Goal: Task Accomplishment & Management: Manage account settings

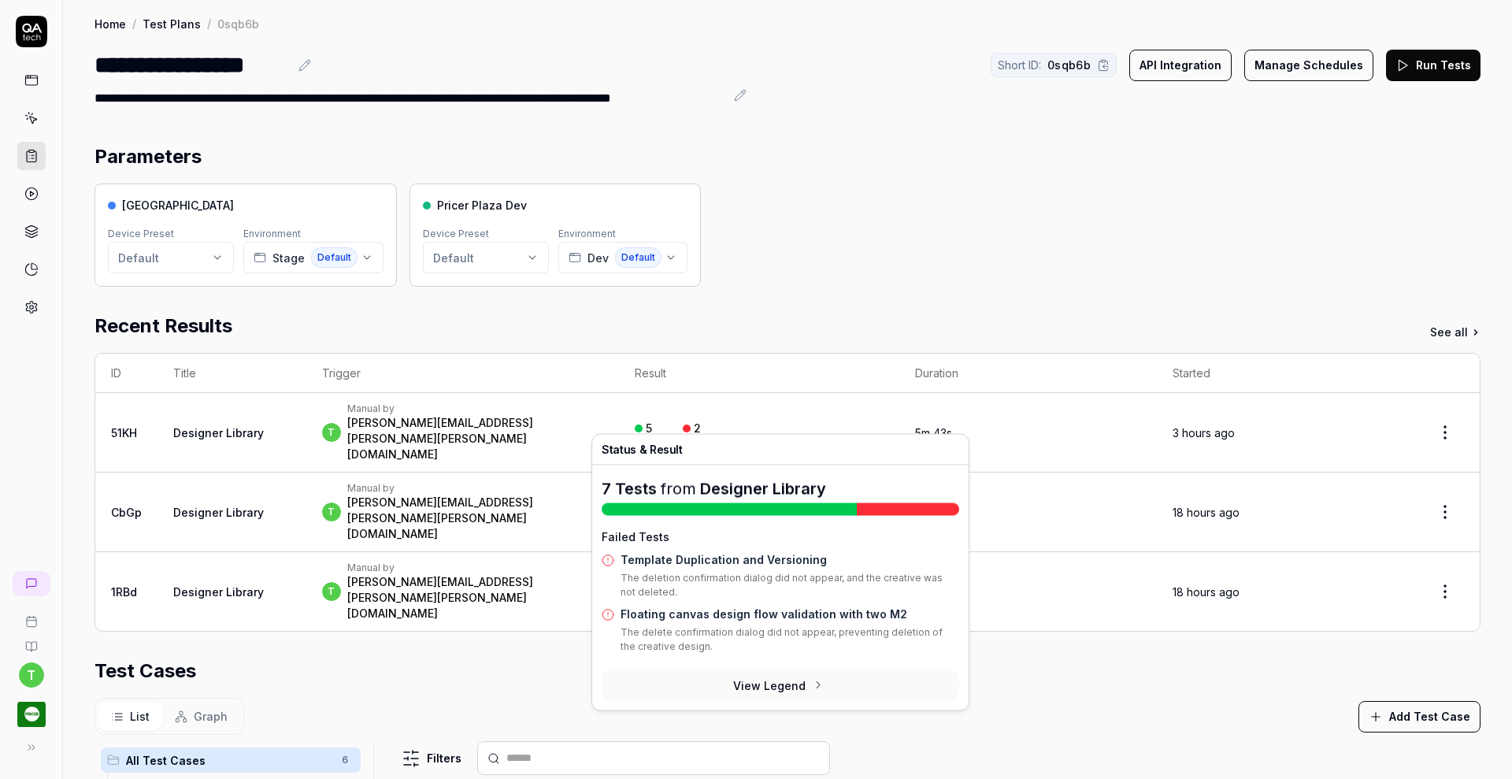
click at [728, 573] on p "The deletion confirmation dialog did not appear, and the creative was not delet…" at bounding box center [789, 588] width 339 height 35
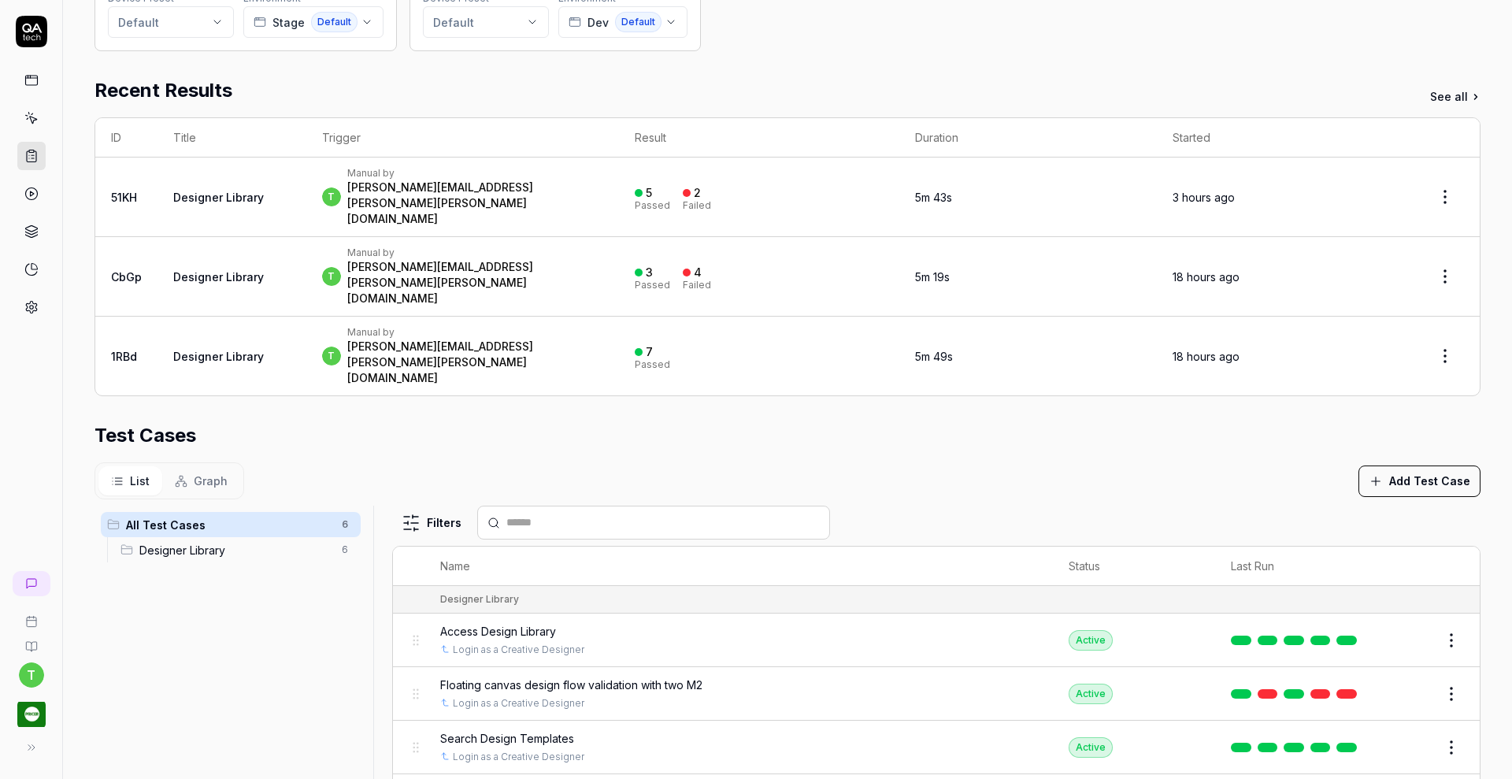
scroll to position [370, 0]
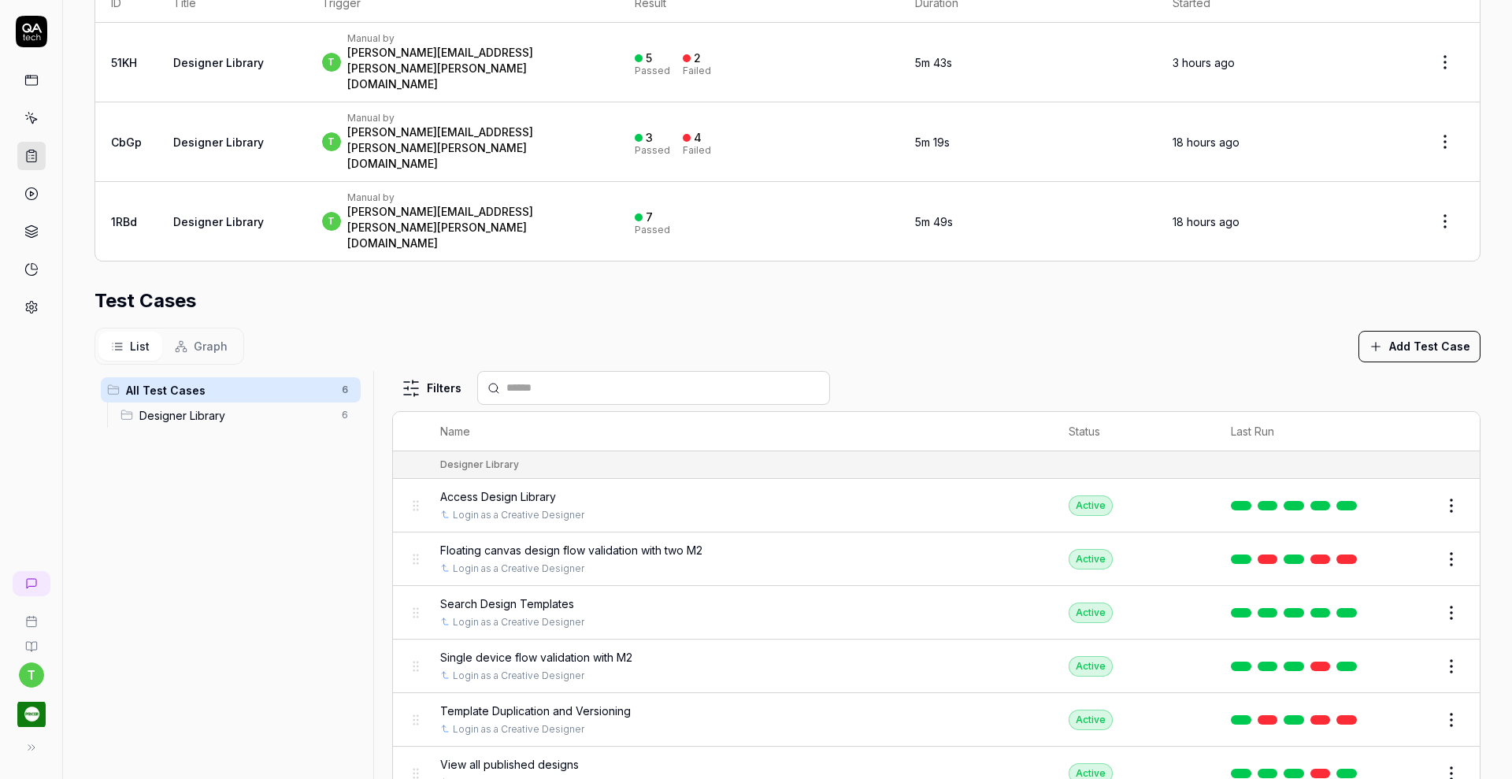
click at [1398, 546] on button "Edit" at bounding box center [1413, 558] width 38 height 25
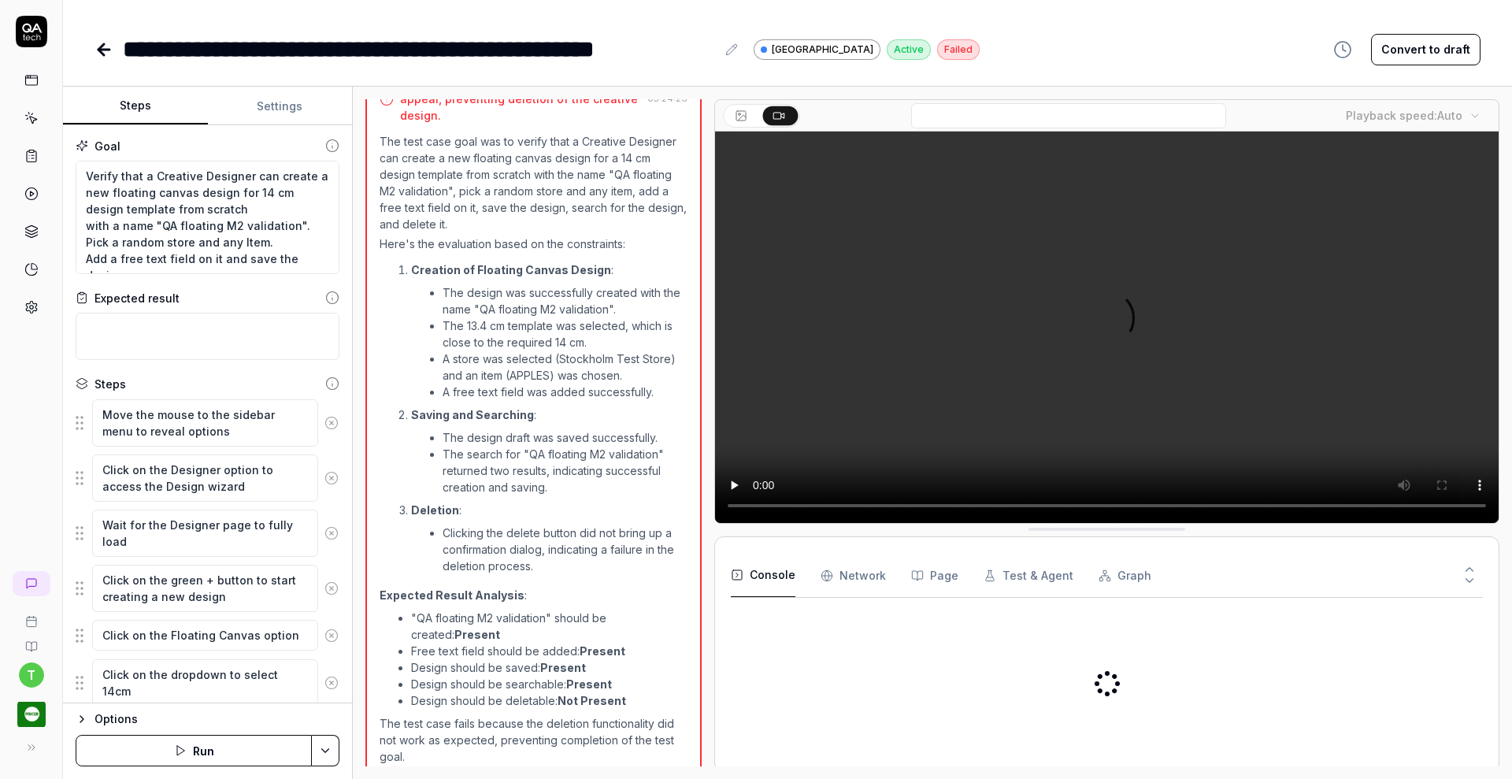
scroll to position [1451, 0]
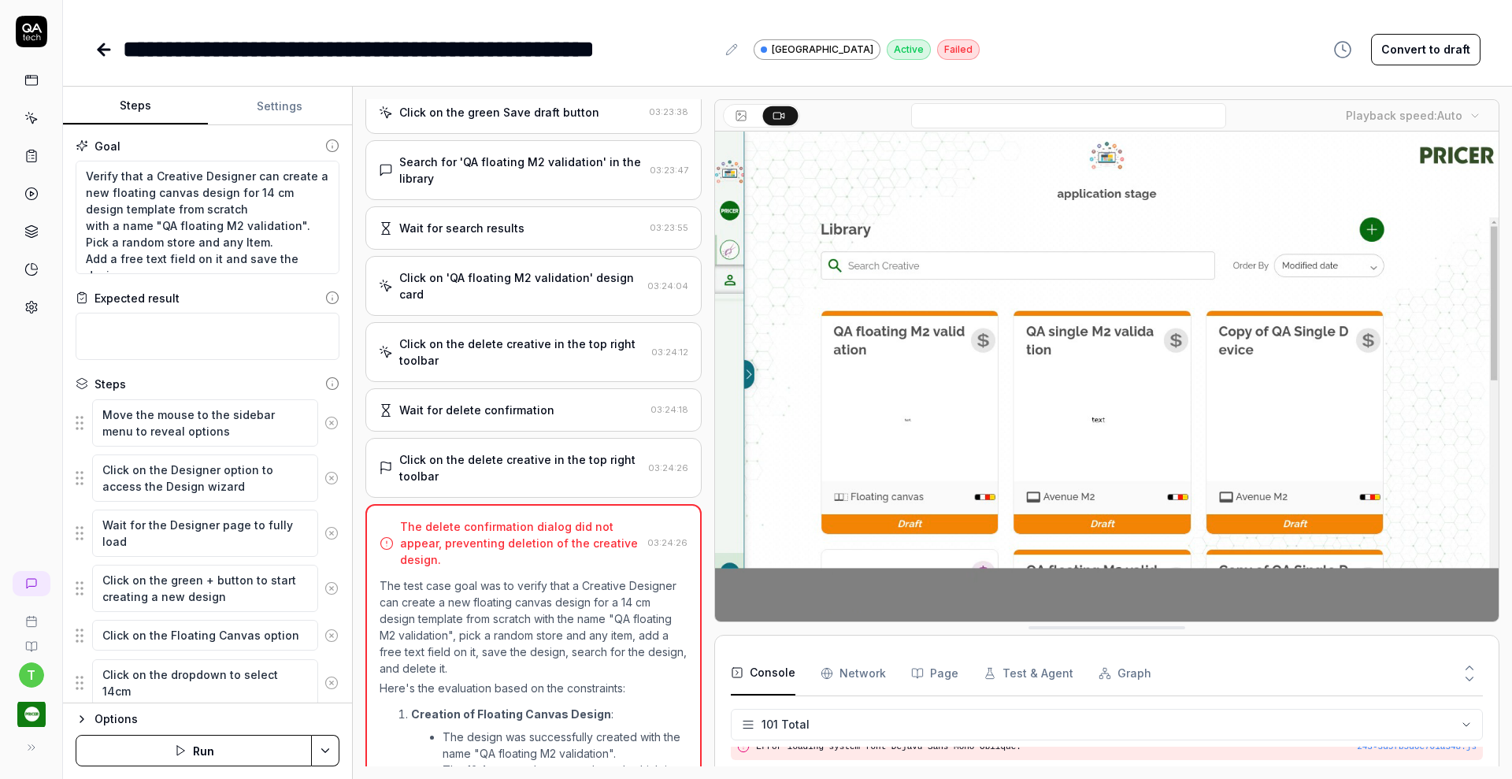
scroll to position [993, 0]
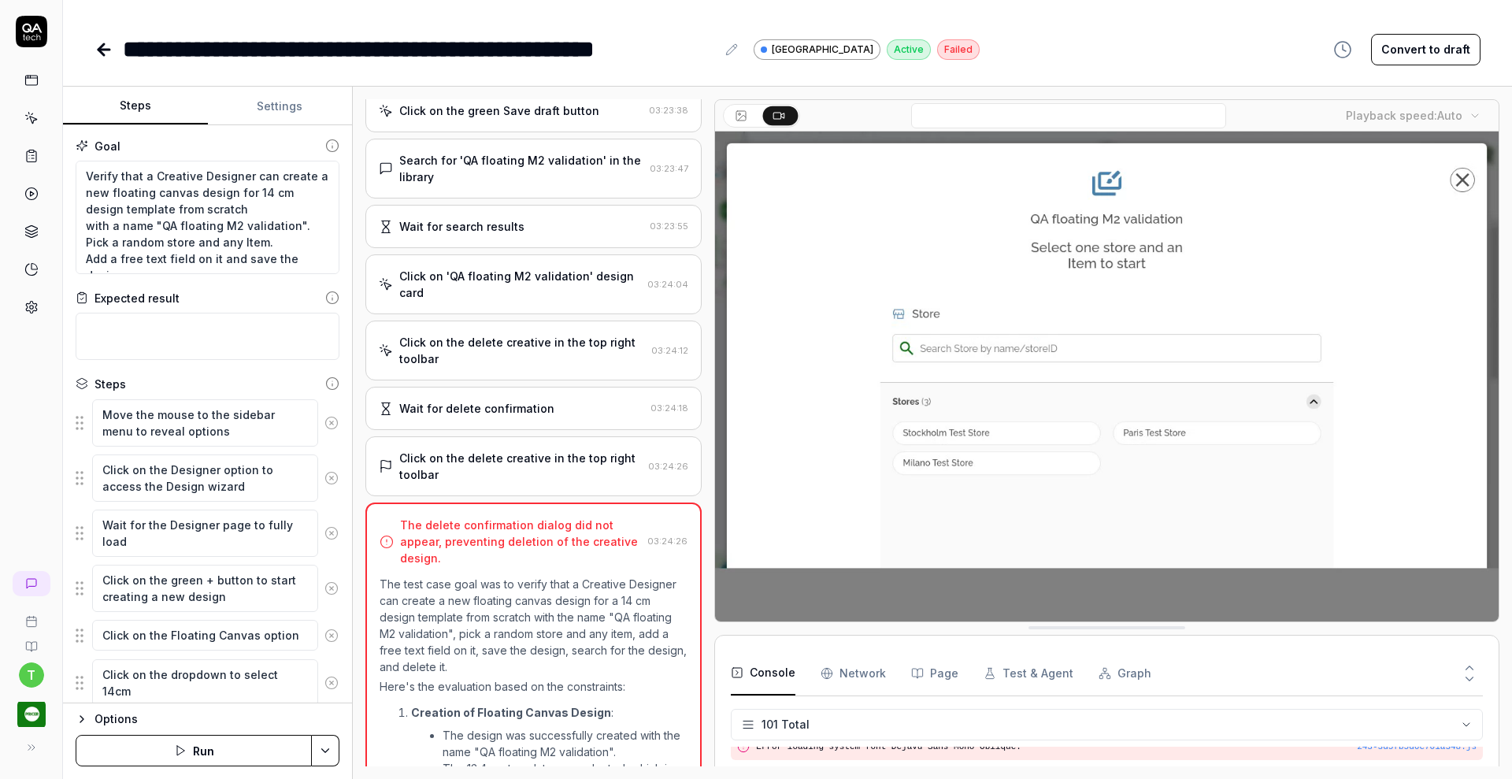
click at [580, 471] on div "Click on the delete creative in the top right toolbar" at bounding box center [520, 466] width 243 height 33
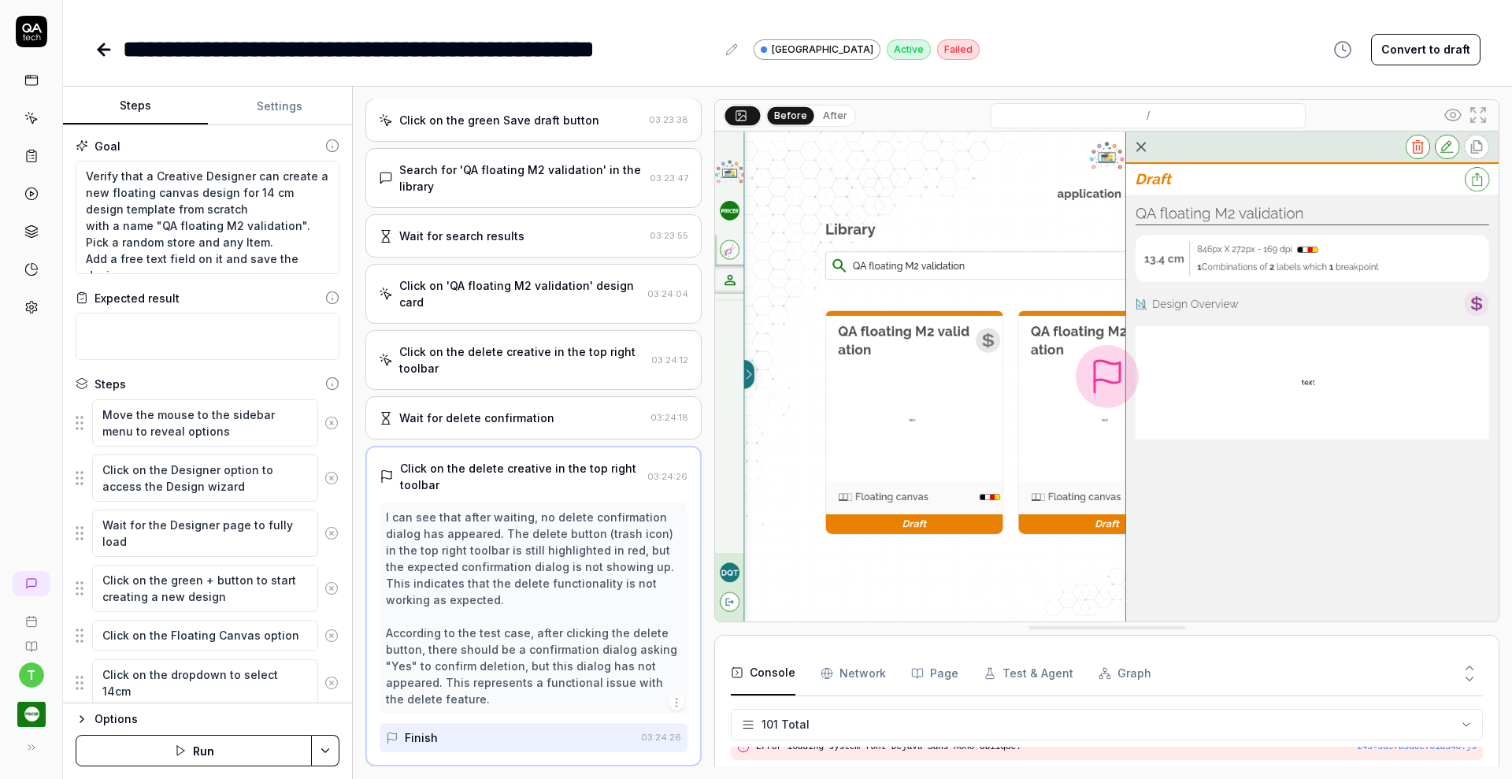
click at [571, 424] on div "Wait for delete confirmation" at bounding box center [511, 417] width 265 height 17
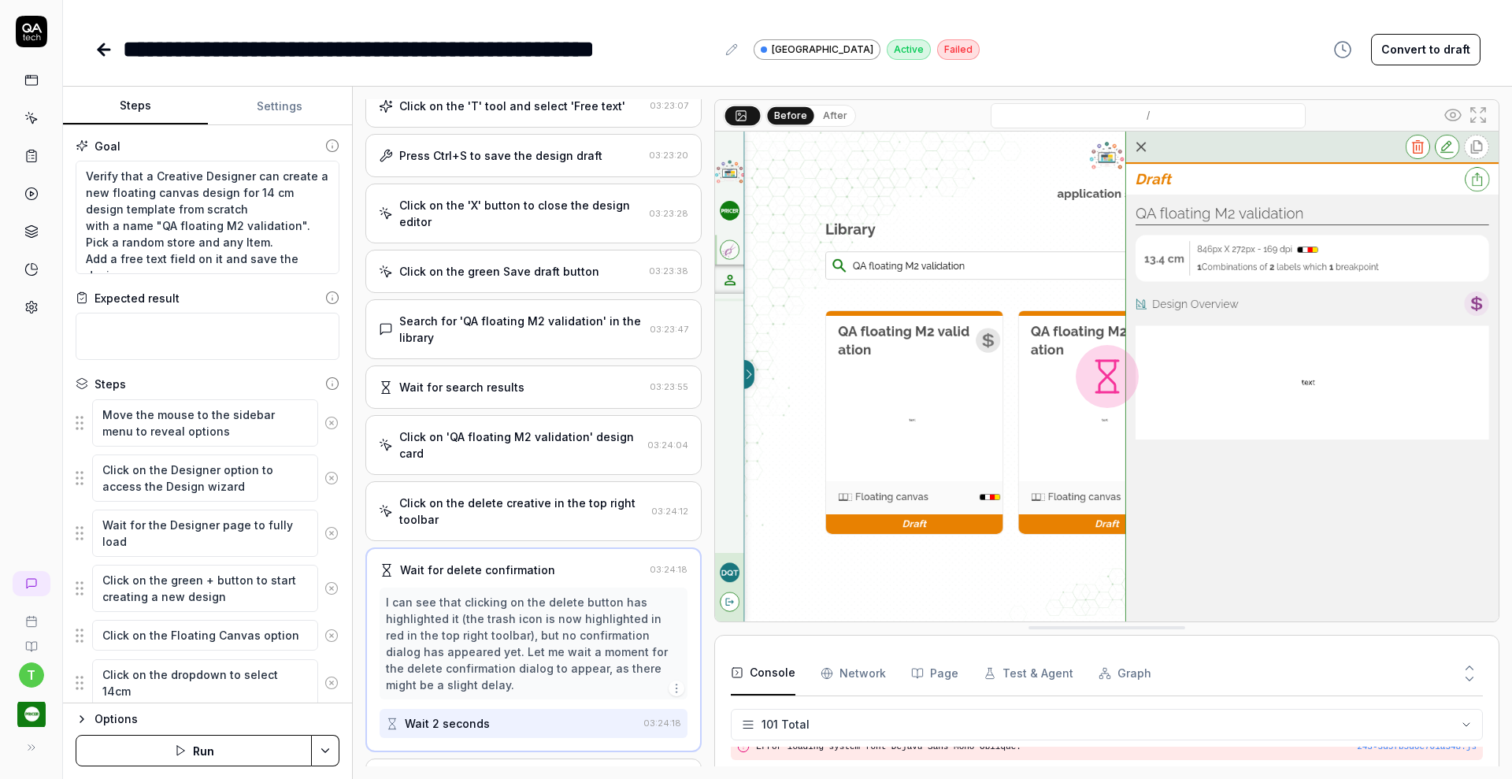
scroll to position [818, 0]
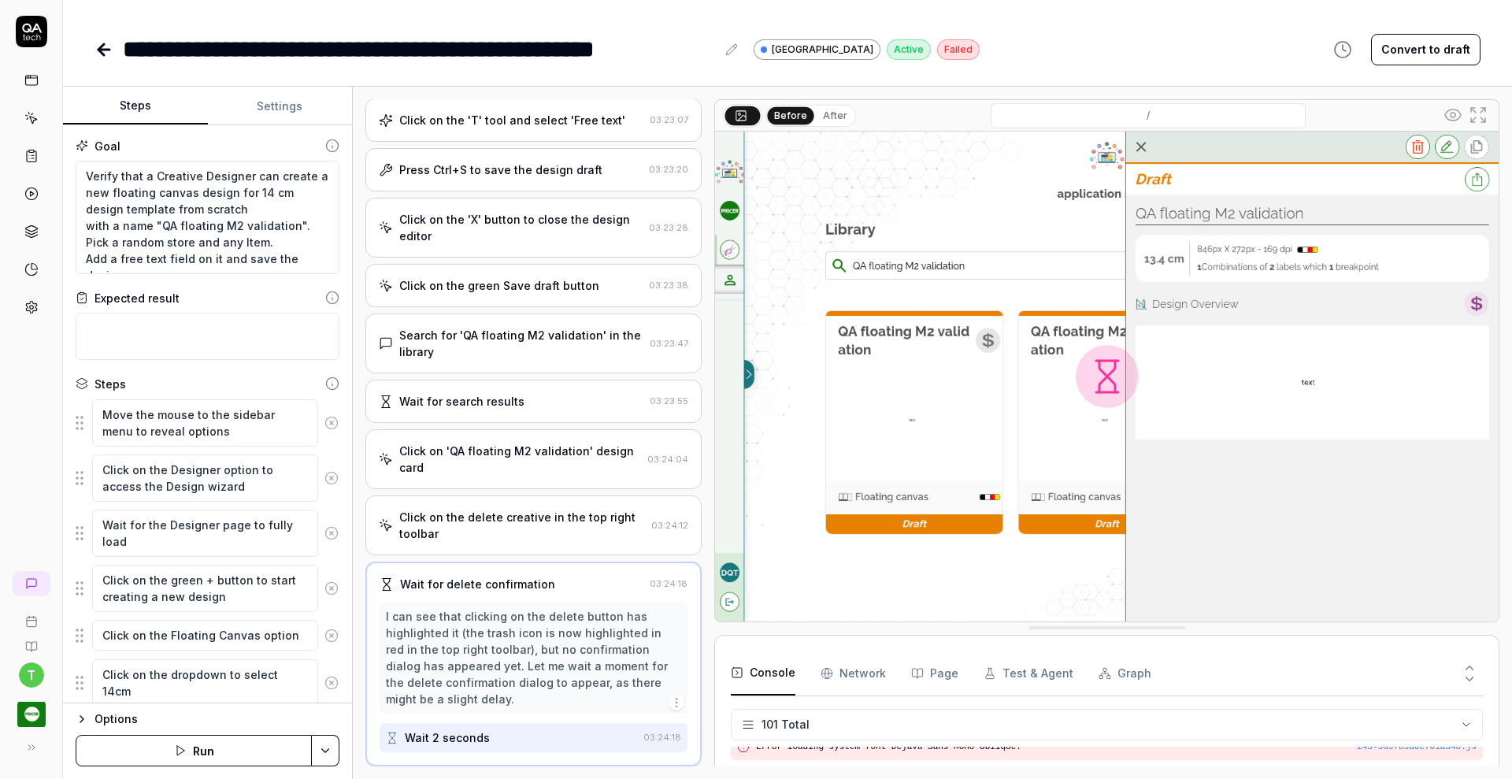
click at [545, 536] on div "Click on the delete creative in the top right toolbar" at bounding box center [522, 525] width 246 height 33
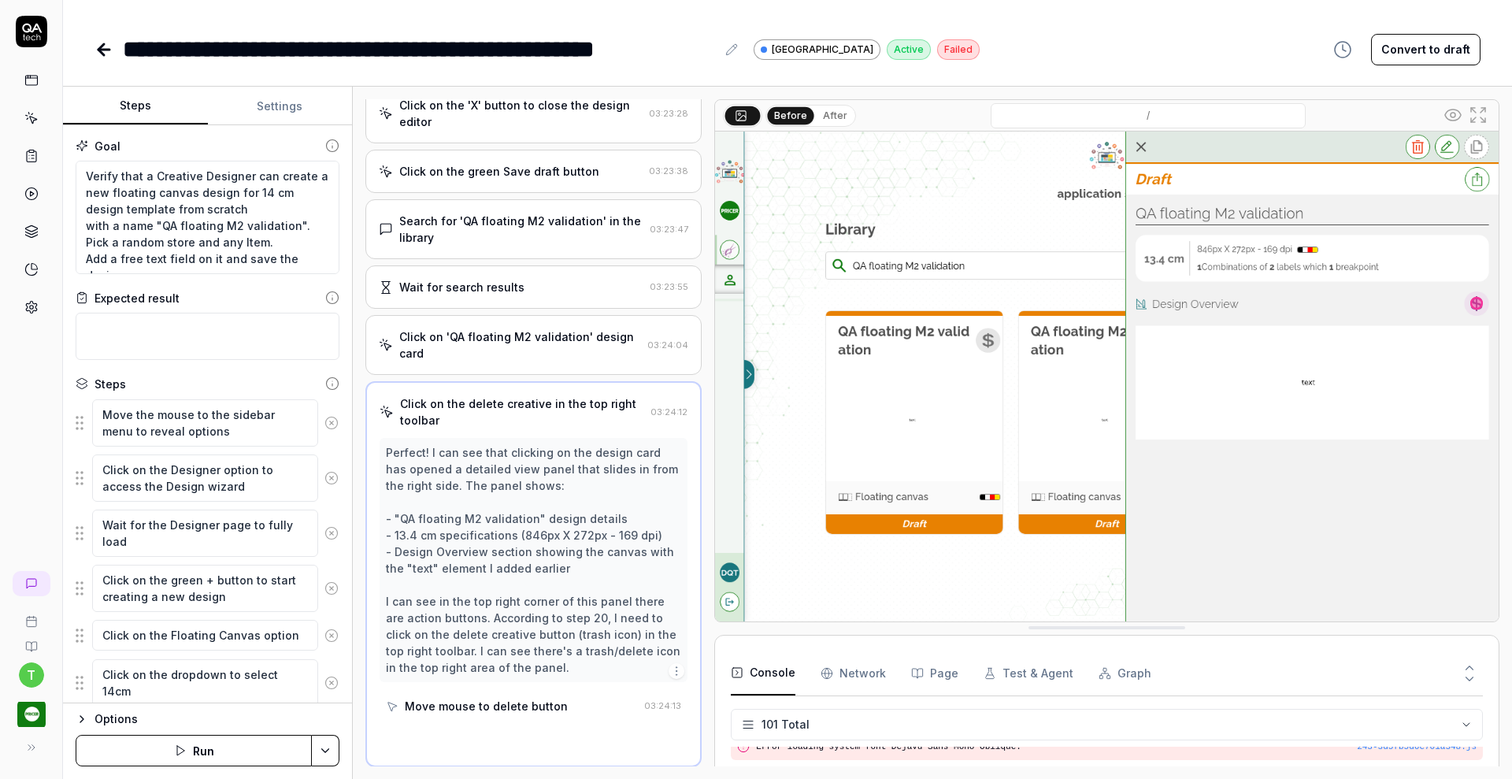
scroll to position [933, 0]
click at [544, 231] on div "Search for 'QA floating M2 validation' in the library" at bounding box center [521, 228] width 244 height 33
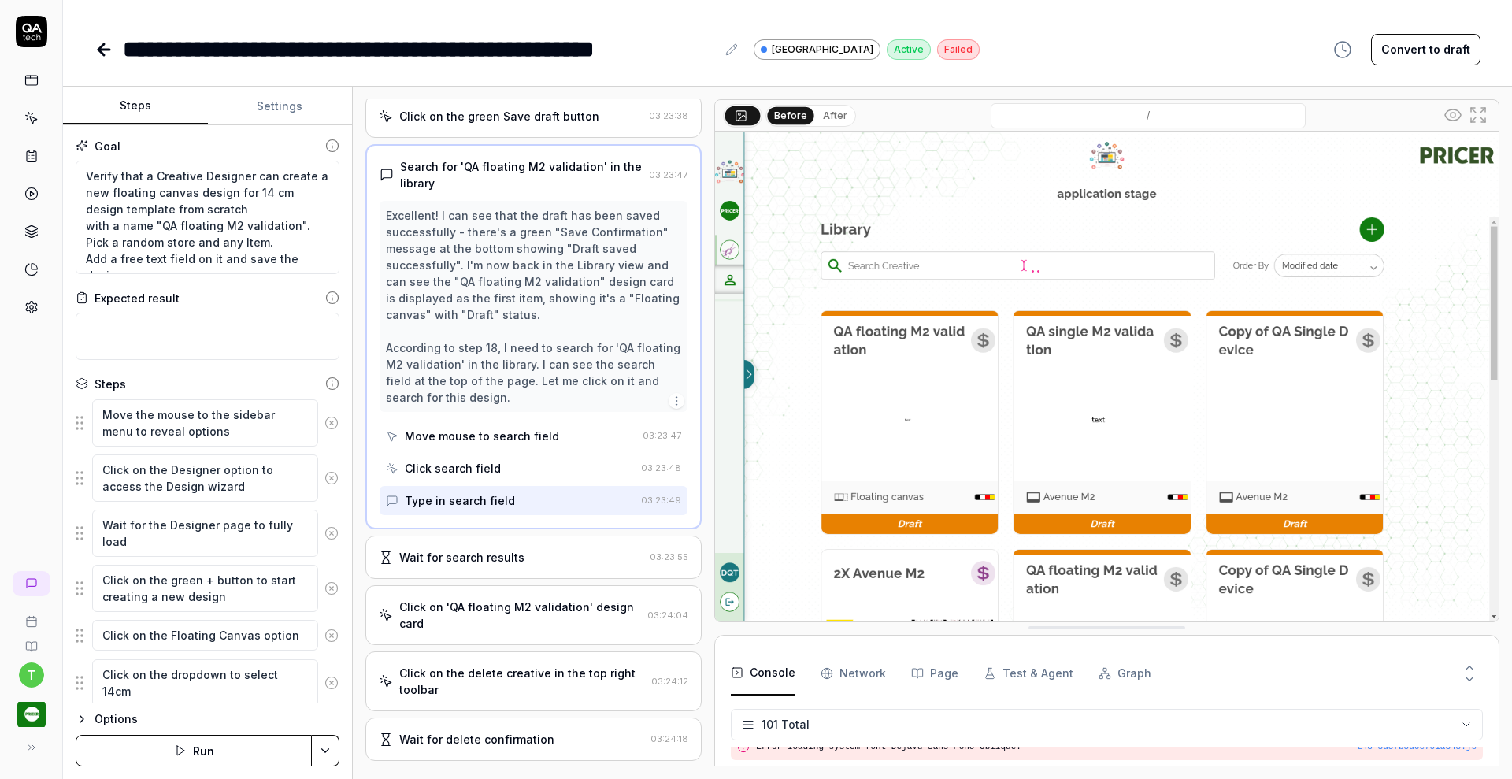
scroll to position [985, 0]
click at [602, 570] on div "Wait for search results 03:23:55" at bounding box center [533, 559] width 336 height 43
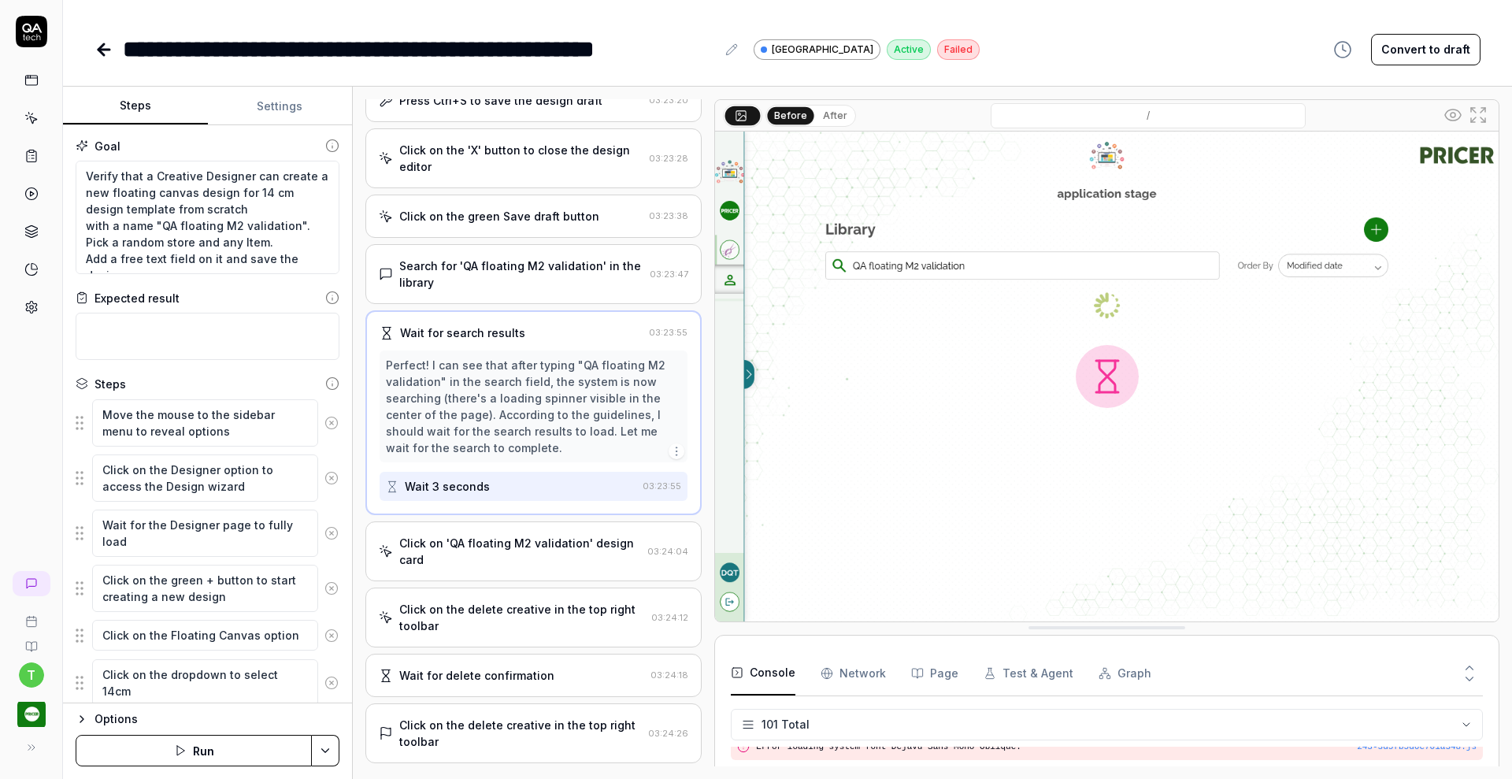
scroll to position [886, 0]
click at [616, 557] on div "Click on 'QA floating M2 validation' design card" at bounding box center [520, 552] width 242 height 33
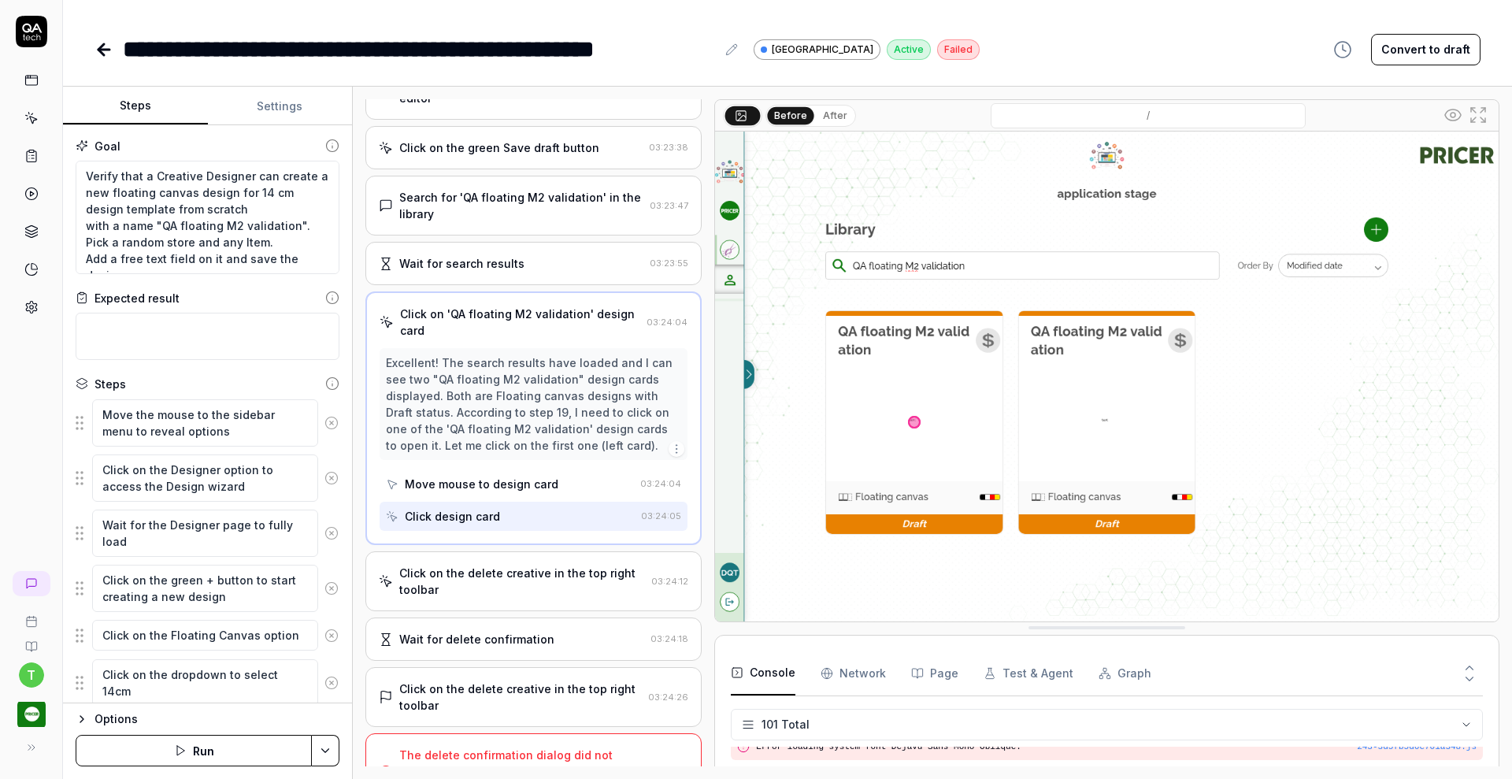
scroll to position [954, 0]
click at [562, 610] on div "Click on the delete creative in the top right toolbar 03:24:12" at bounding box center [533, 583] width 336 height 60
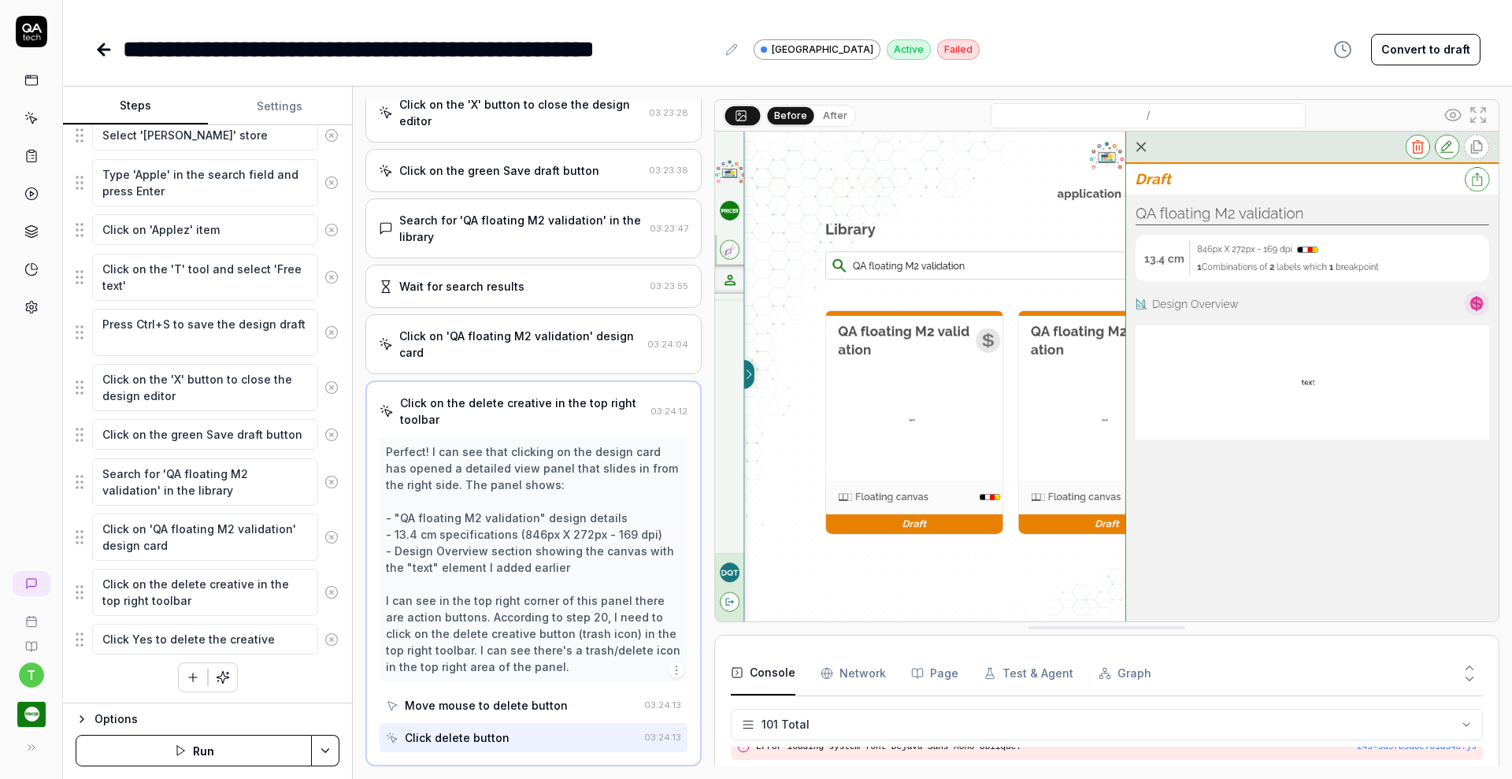
scroll to position [769, 0]
click at [246, 583] on textarea "Click on the delete creative in the top right toolbar" at bounding box center [205, 590] width 226 height 47
type textarea "*"
type textarea "Click on the delete creative in the top right toolbar"
type textarea "*"
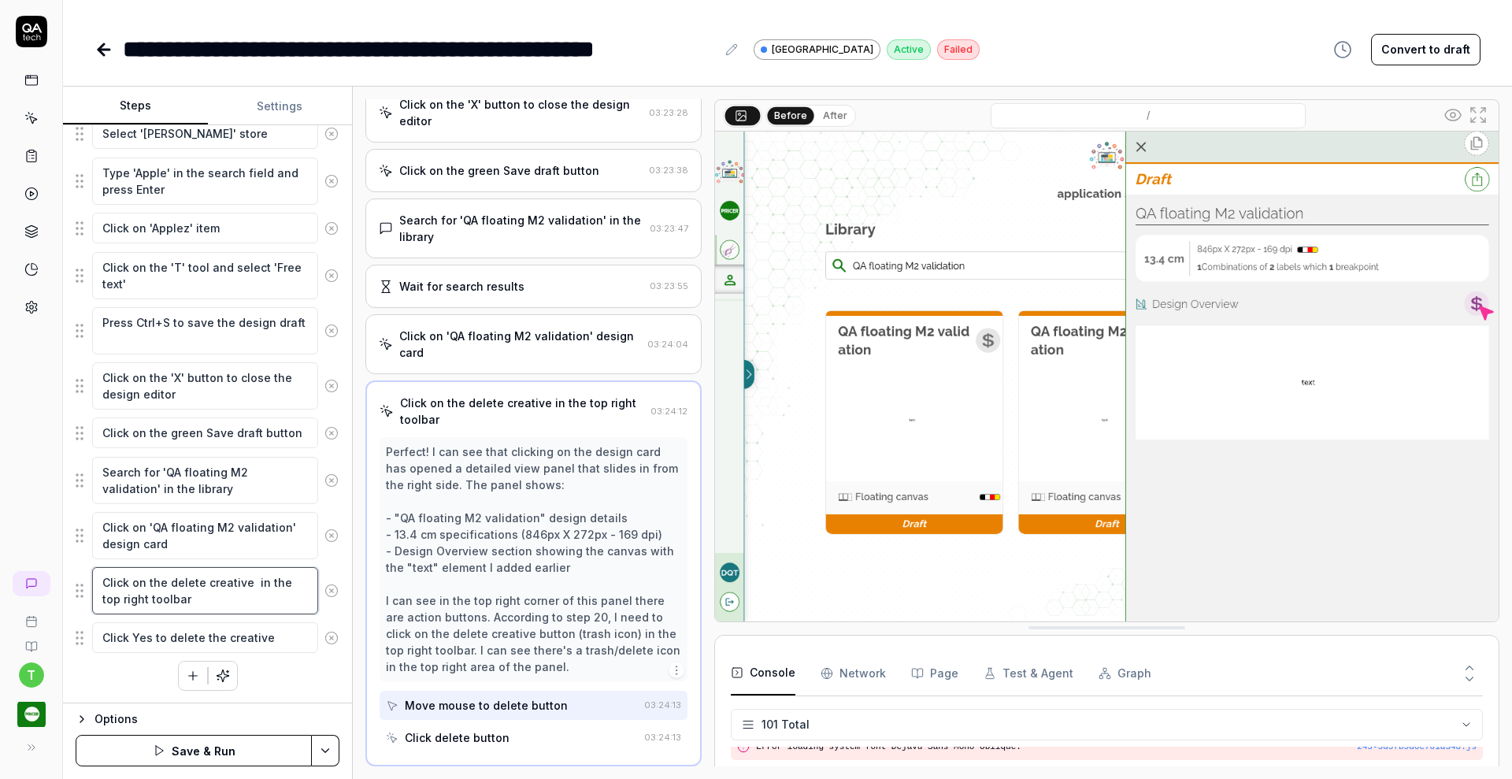
type textarea "Click on the delete creative T in the top right toolbar"
type textarea "*"
type textarea "Click on the delete creative in the top right toolbar"
type textarea "*"
type textarea "Click on the delete creative - in the top right toolbar"
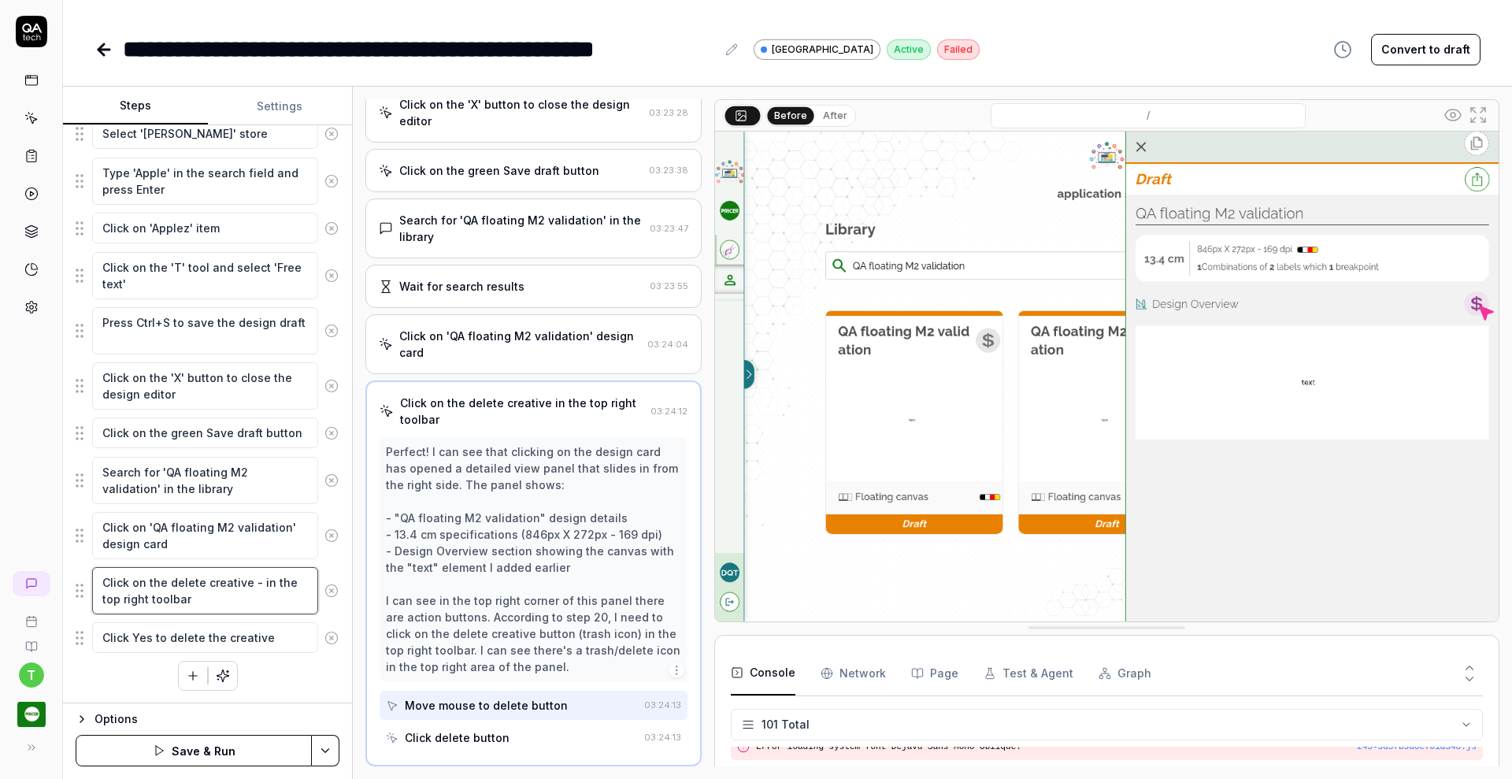
type textarea "*"
type textarea "Click on the delete creative -t in the top right toolbar"
type textarea "*"
type textarea "Click on the delete creative -tr in the top right toolbar"
type textarea "*"
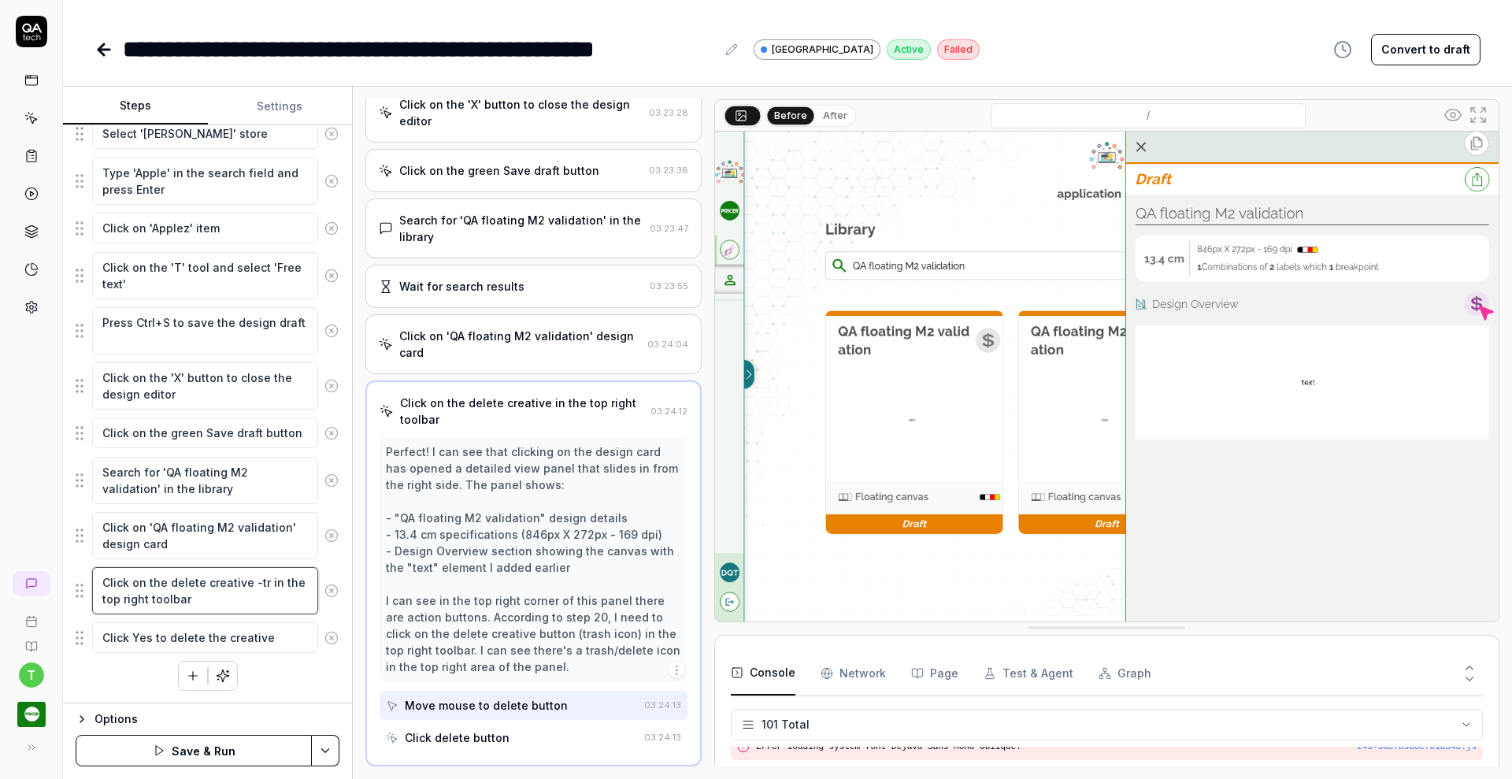
type textarea "Click on the delete creative -tra in the top right toolbar"
type textarea "*"
type textarea "Click on the delete creative -tras in the top right toolbar"
type textarea "*"
type textarea "Click on the delete creative -trash in the top right toolbar"
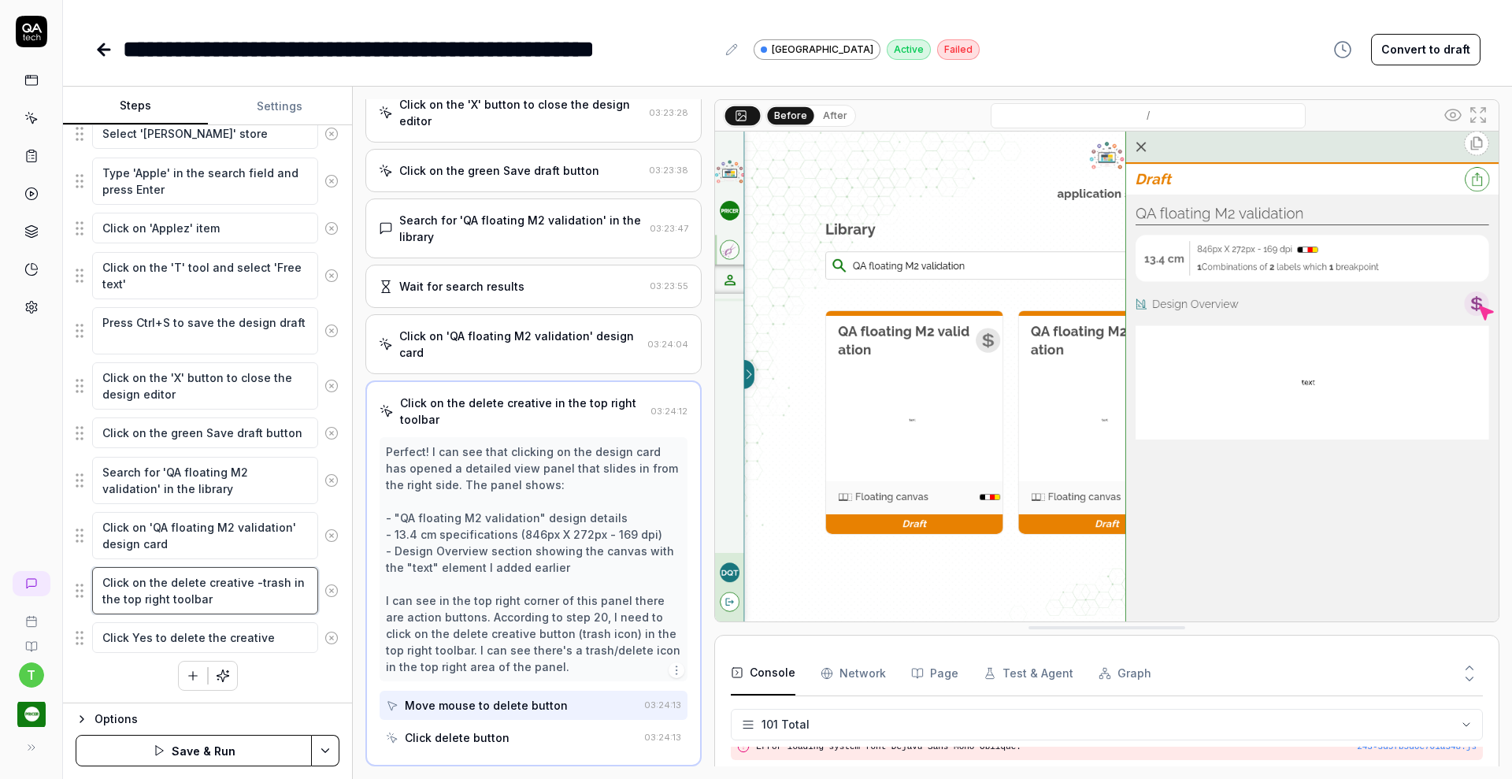
type textarea "*"
type textarea "Click on the delete creative -trash in the top right toolbar"
type textarea "*"
type textarea "Click on the delete creative -trash c in the top right toolbar"
type textarea "*"
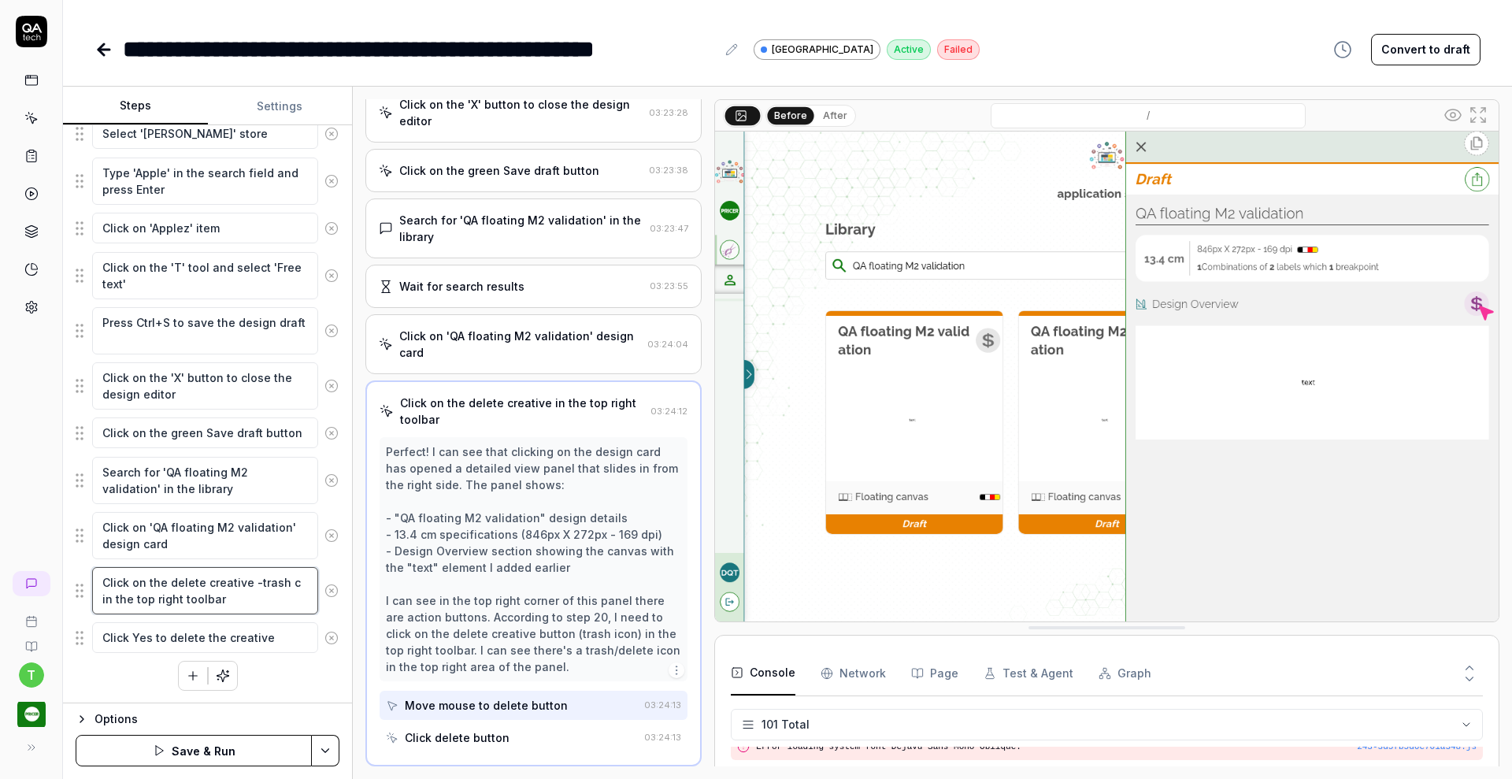
type textarea "Click on the delete creative -trash ca in the top right toolbar"
type textarea "*"
type textarea "Click on the delete creative -trash can in the top right toolbar"
click at [254, 580] on textarea "Click on the delete creative -trash can in the top right toolbar" at bounding box center [205, 590] width 226 height 47
type textarea "*"
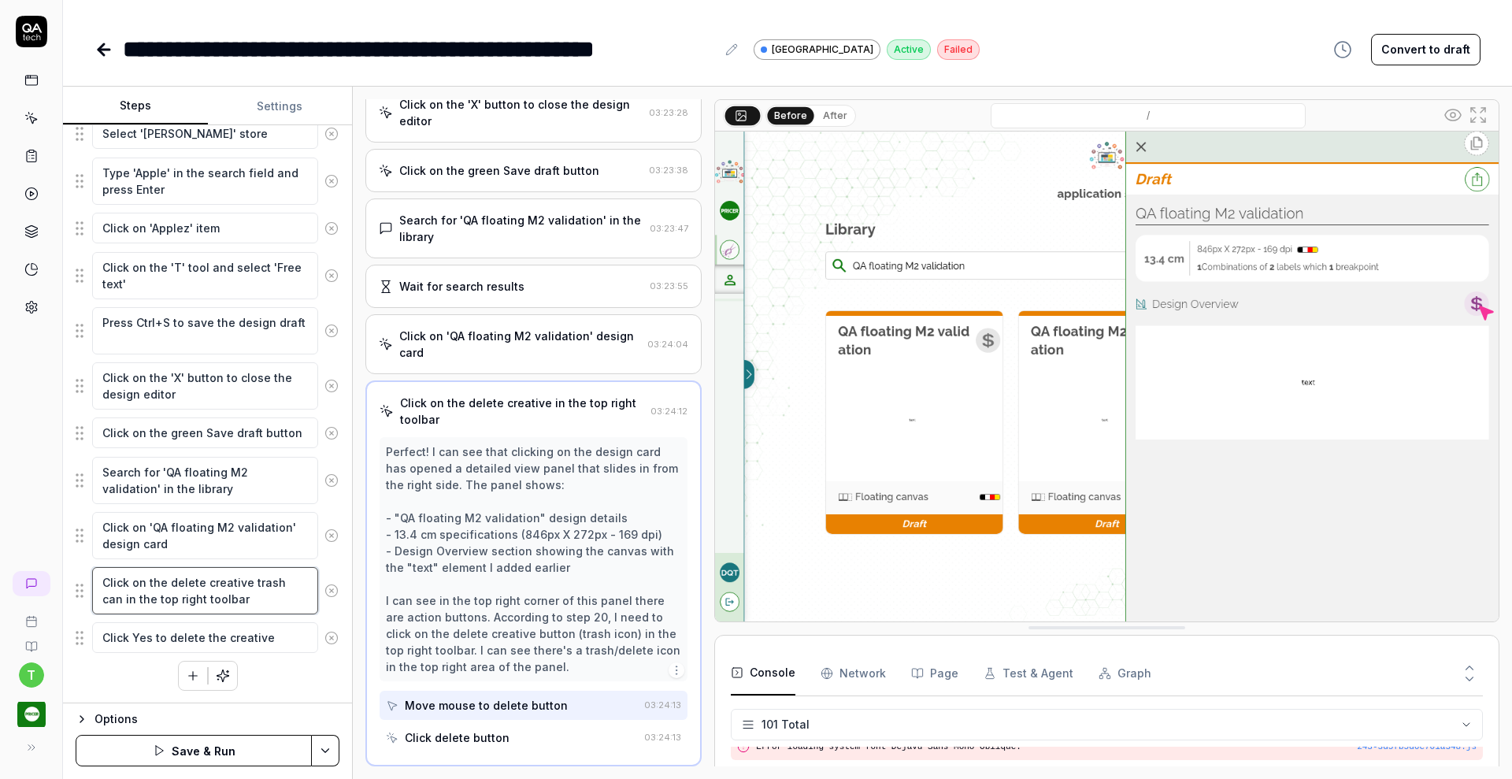
type textarea "Click on the delete creative trash can in the top right toolbar"
type textarea "*"
type textarea "Click on the delete creative in the top right toolbar"
type textarea "*"
type textarea "Click on the delete creative in the top right toolbar"
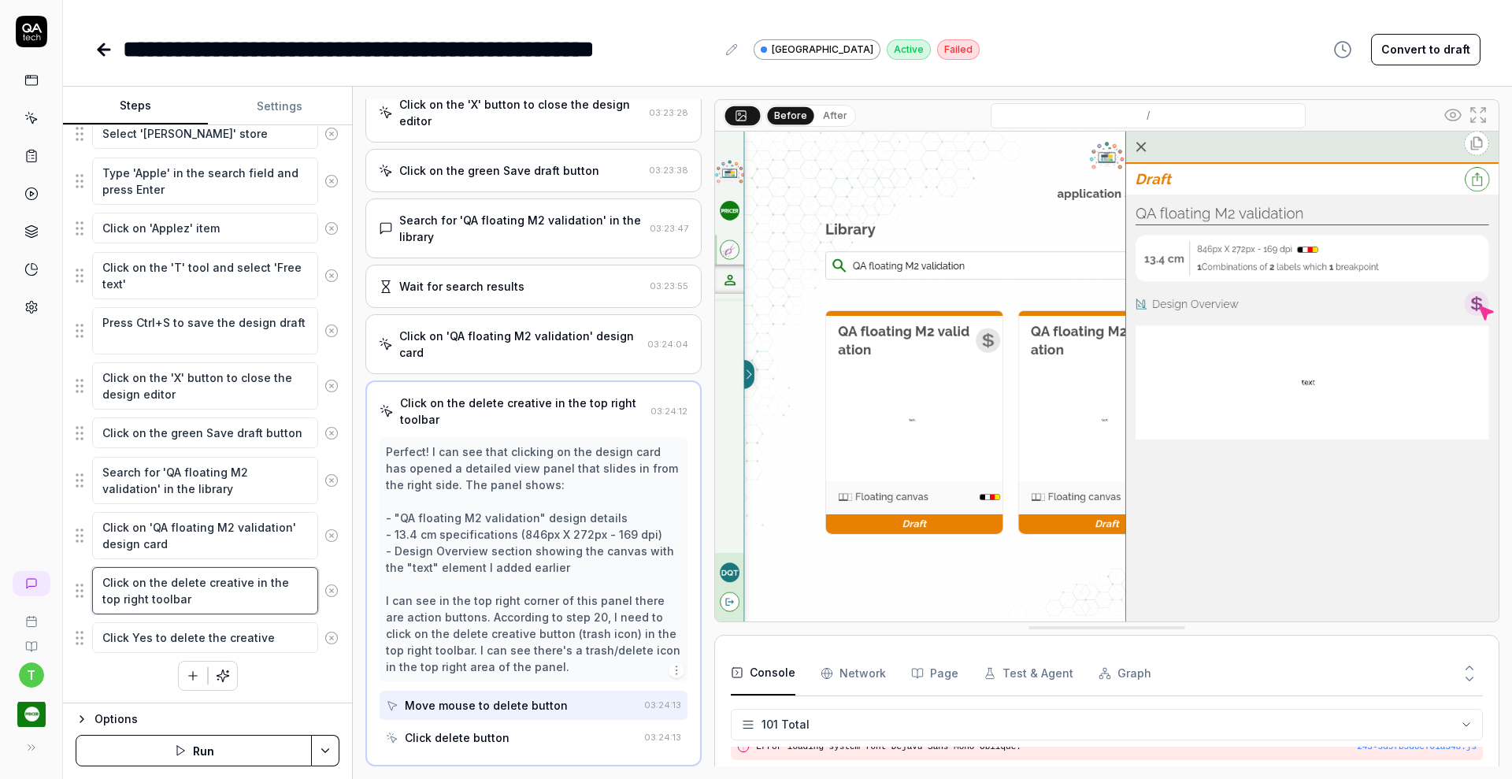
click at [206, 598] on textarea "Click on the delete creative in the top right toolbar" at bounding box center [205, 590] width 226 height 47
type textarea "*"
type textarea "Click on the delete creative in the top right toolbar,"
type textarea "*"
type textarea "Click on the delete creative in the top right toolbar,"
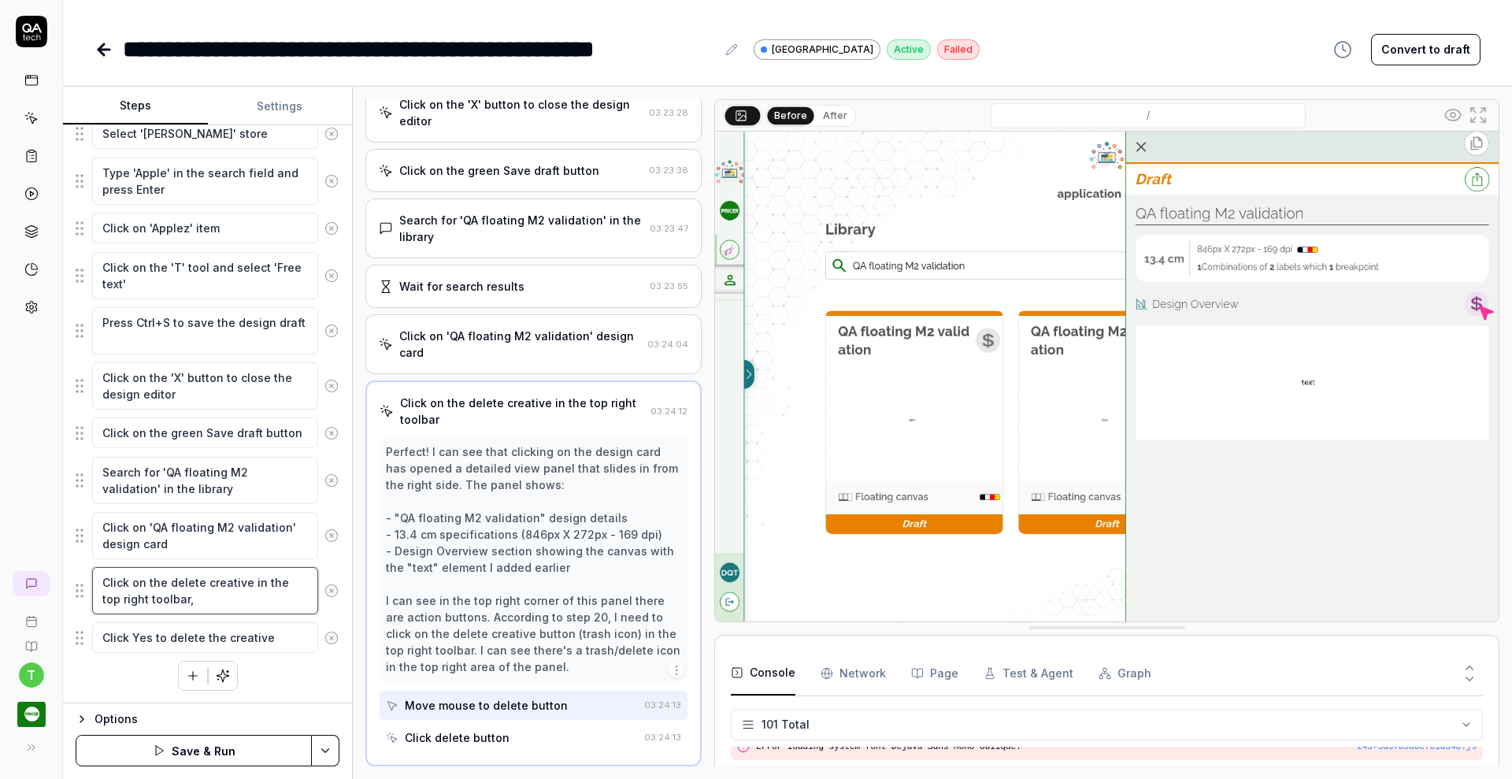
type textarea "*"
type textarea "Click on the delete creative in the top right toolbar, th"
type textarea "*"
type textarea "Click on the delete creative in the top right toolbar, the"
type textarea "*"
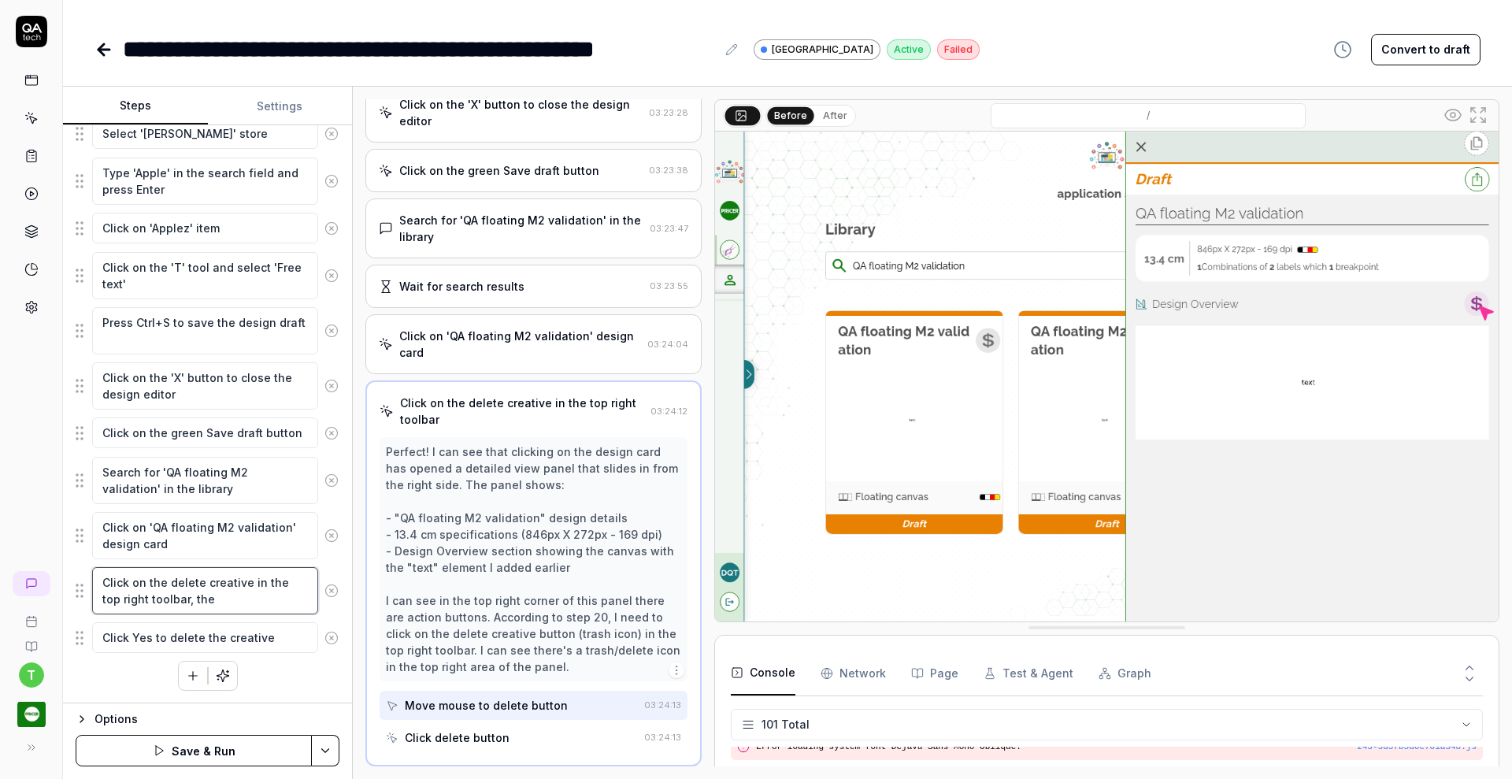
type textarea "Click on the delete creative in the top right toolbar, the"
type textarea "*"
type textarea "Click on the delete creative in the top right toolbar, the t"
type textarea "*"
type textarea "Click on the delete creative in the top right toolbar, the tr"
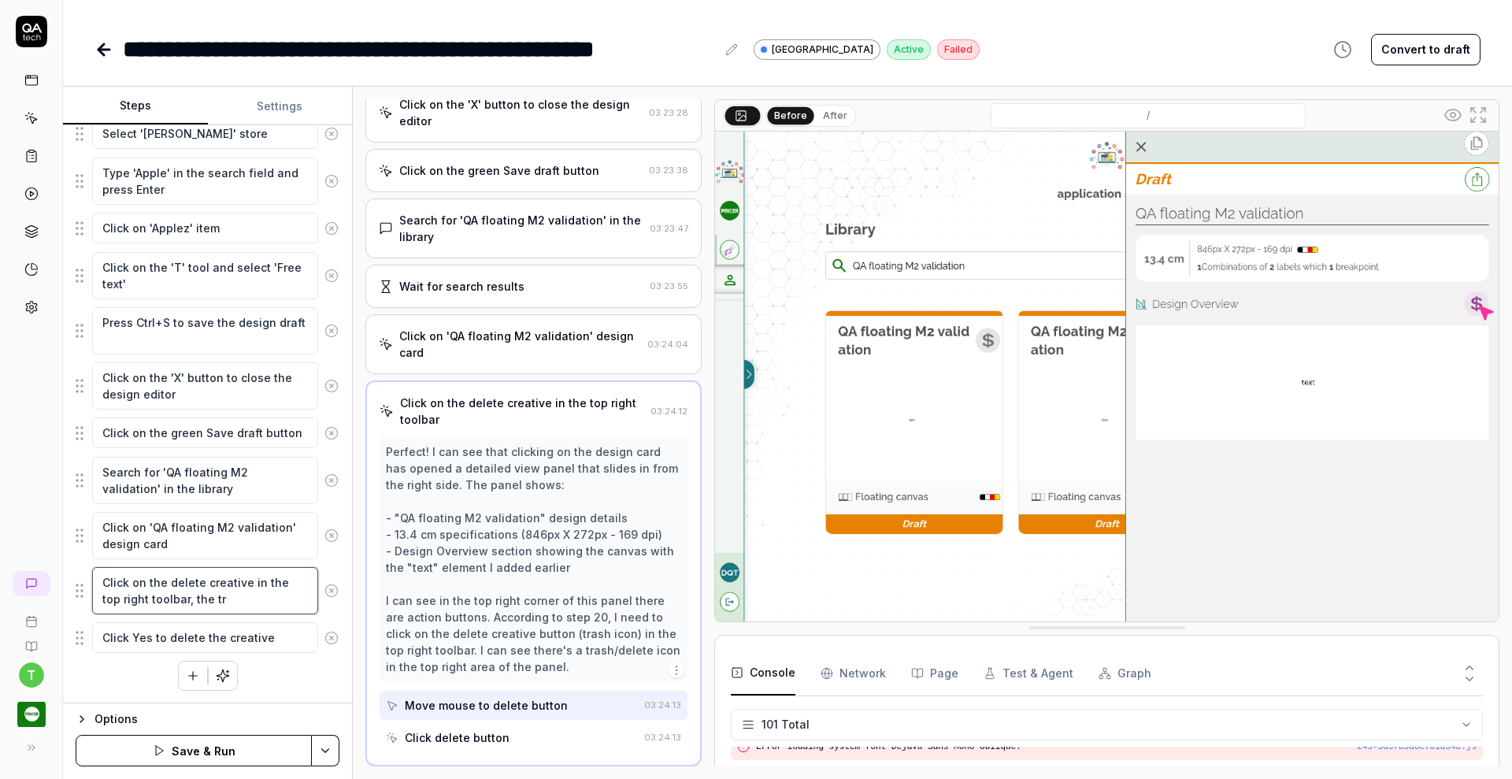
type textarea "*"
type textarea "Click on the delete creative in the top right toolbar, the tra"
type textarea "*"
type textarea "Click on the delete creative in the top right toolbar, the tras"
type textarea "*"
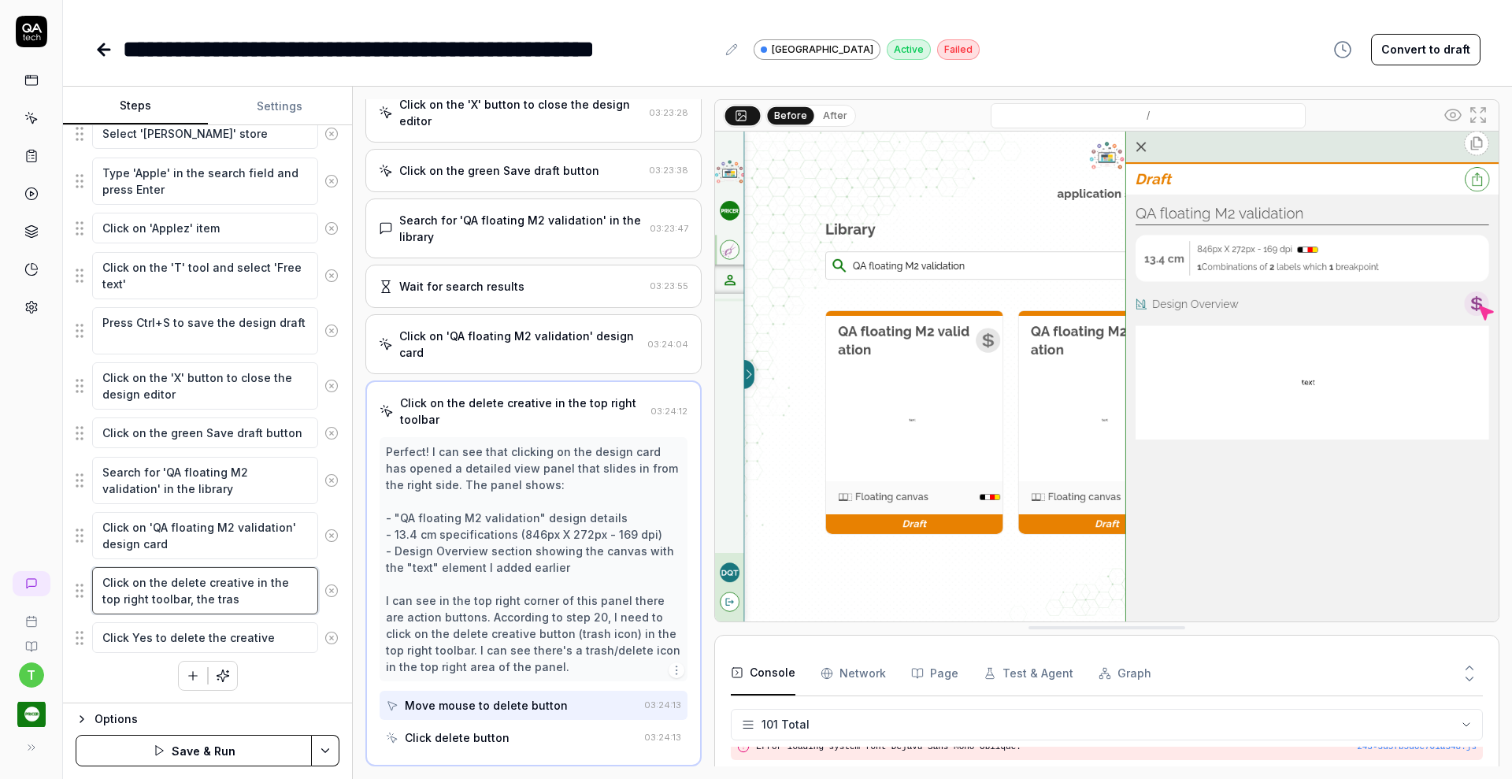
type textarea "Click on the delete creative in the top right toolbar, the trash"
type textarea "*"
type textarea "Click on the delete creative in the top right toolbar, the trash"
type textarea "*"
type textarea "Click on the delete creative in the top right toolbar, the trash i"
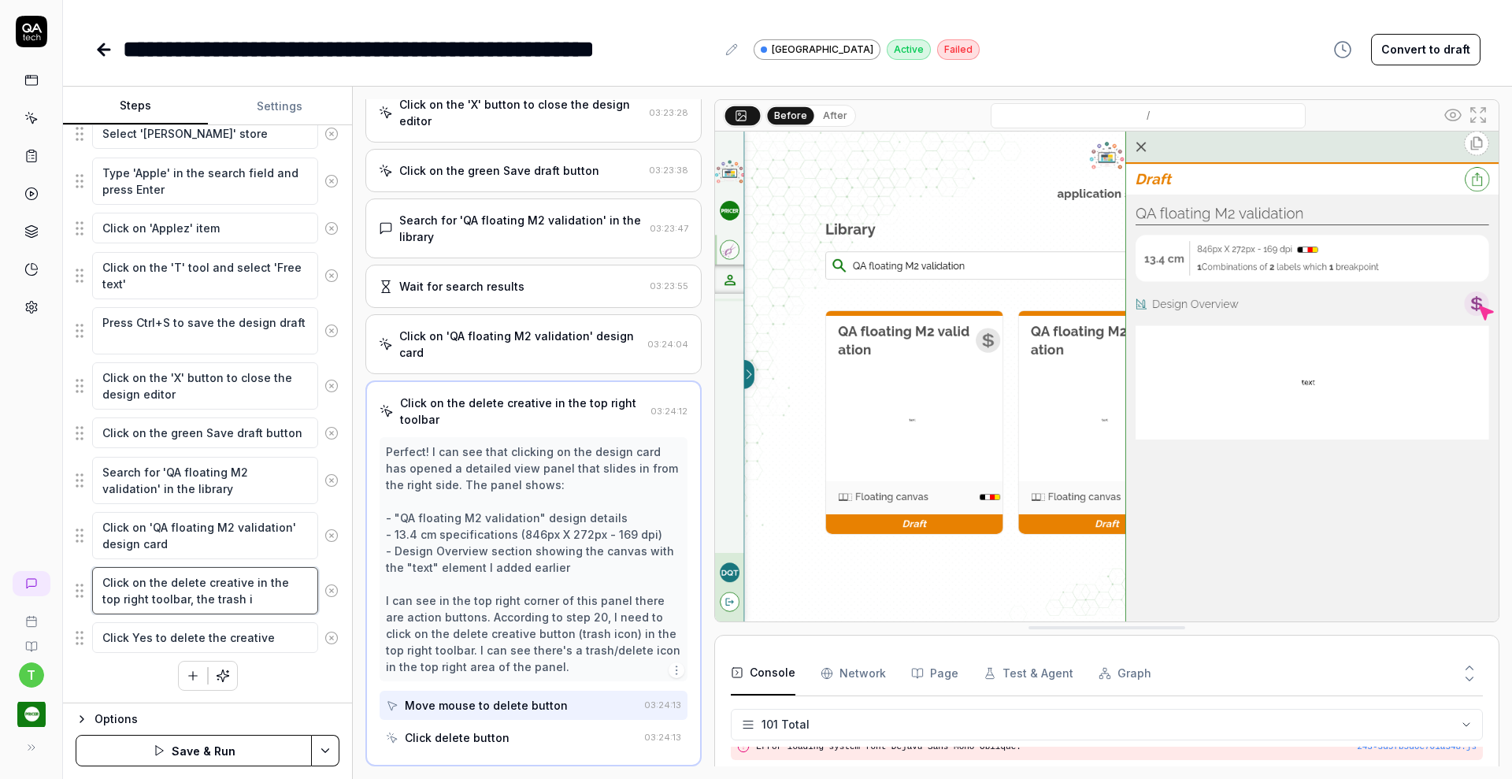
type textarea "*"
type textarea "Click on the delete creative in the top right toolbar, the trash ic"
type textarea "*"
type textarea "Click on the delete creative in the top right toolbar, the trash ico"
type textarea "*"
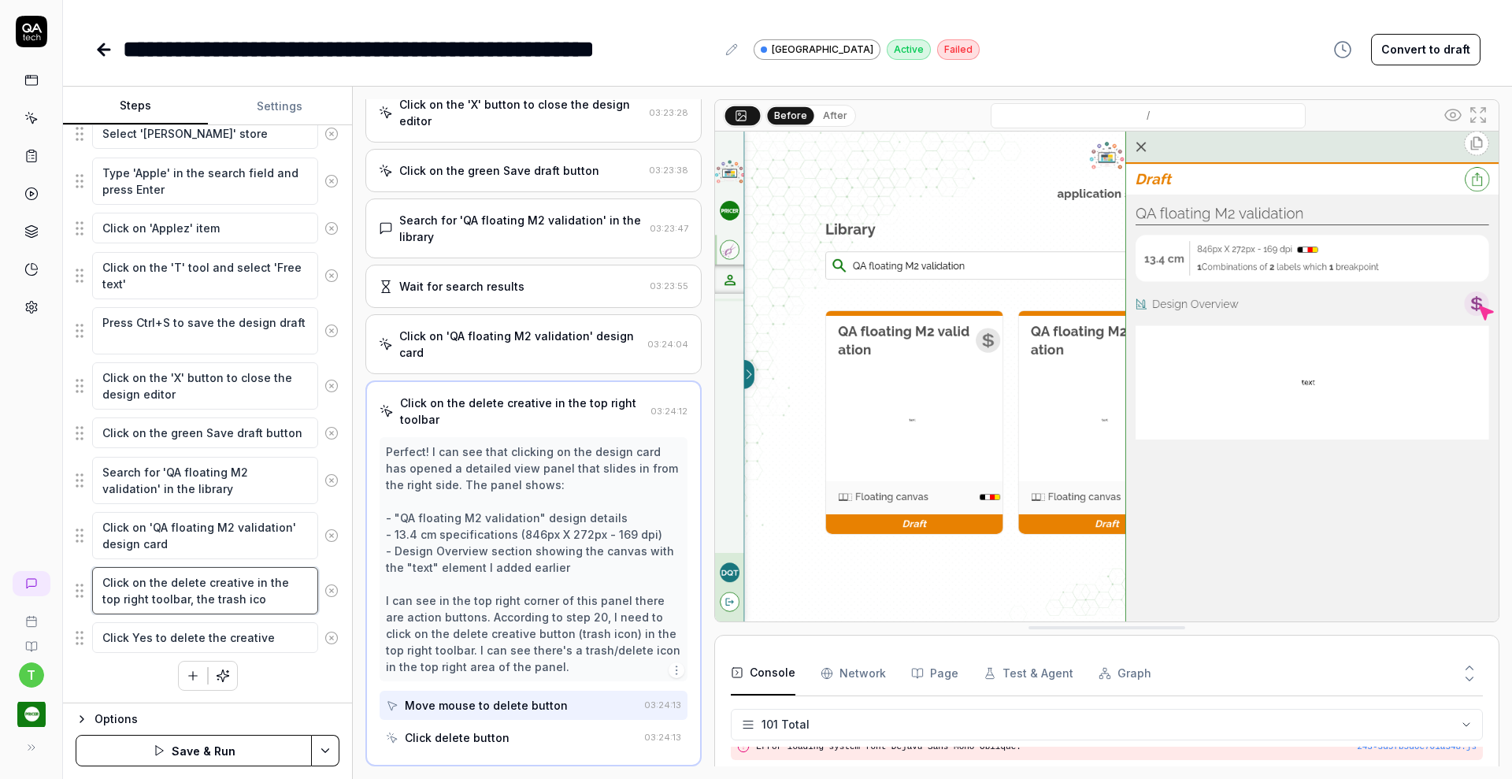
type textarea "Click on the delete creative in the top right toolbar, the trash icon"
type textarea "*"
type textarea "Click on the delete creative in the top right toolbar, the trash icon"
type textarea "*"
type textarea "Click on the delete creative in the top right toolbar, the trash icon to"
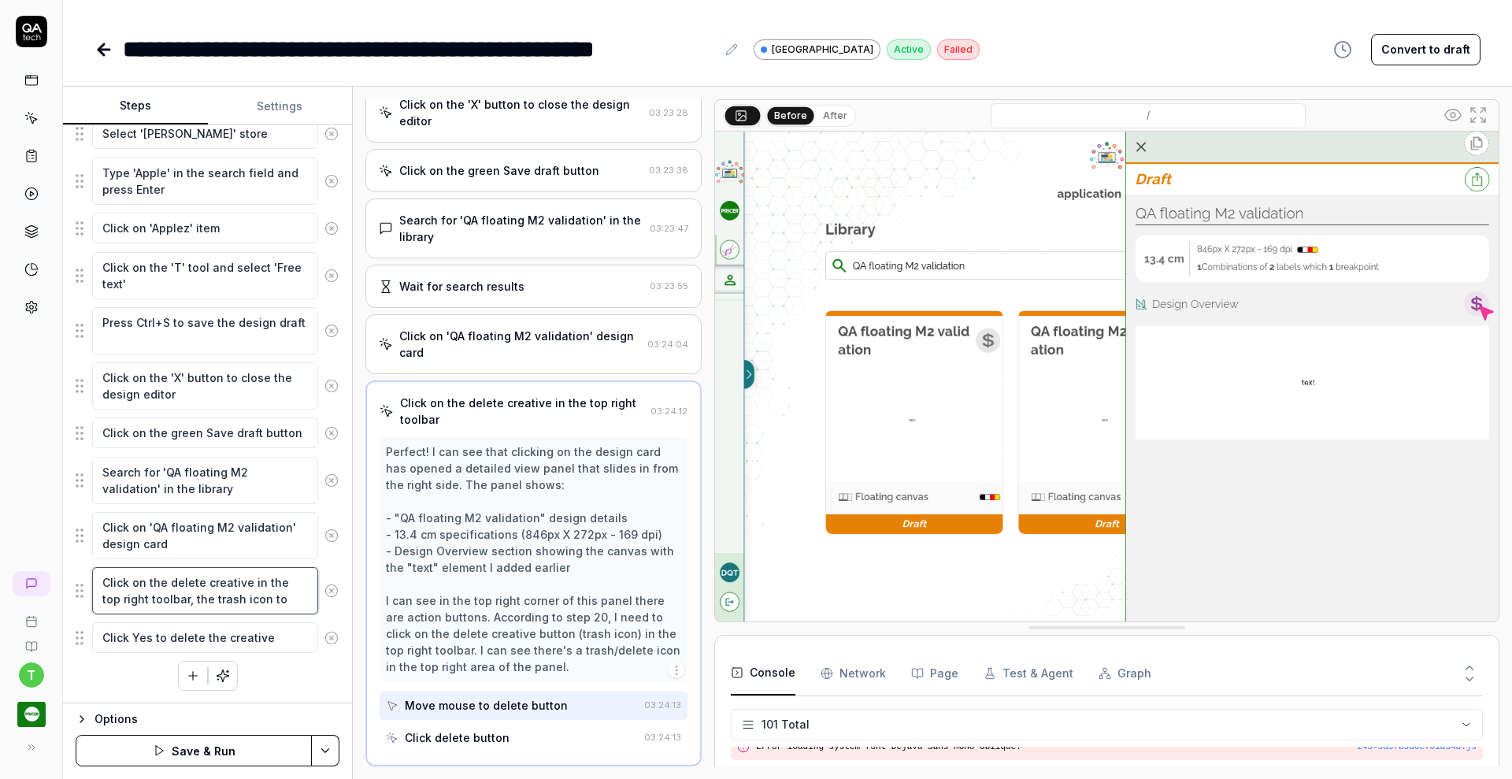
type textarea "*"
type textarea "Click on the delete creative in the top right toolbar, the trash icon to"
type textarea "*"
type textarea "Click on the delete creative in the top right toolbar, the trash icon to t"
type textarea "*"
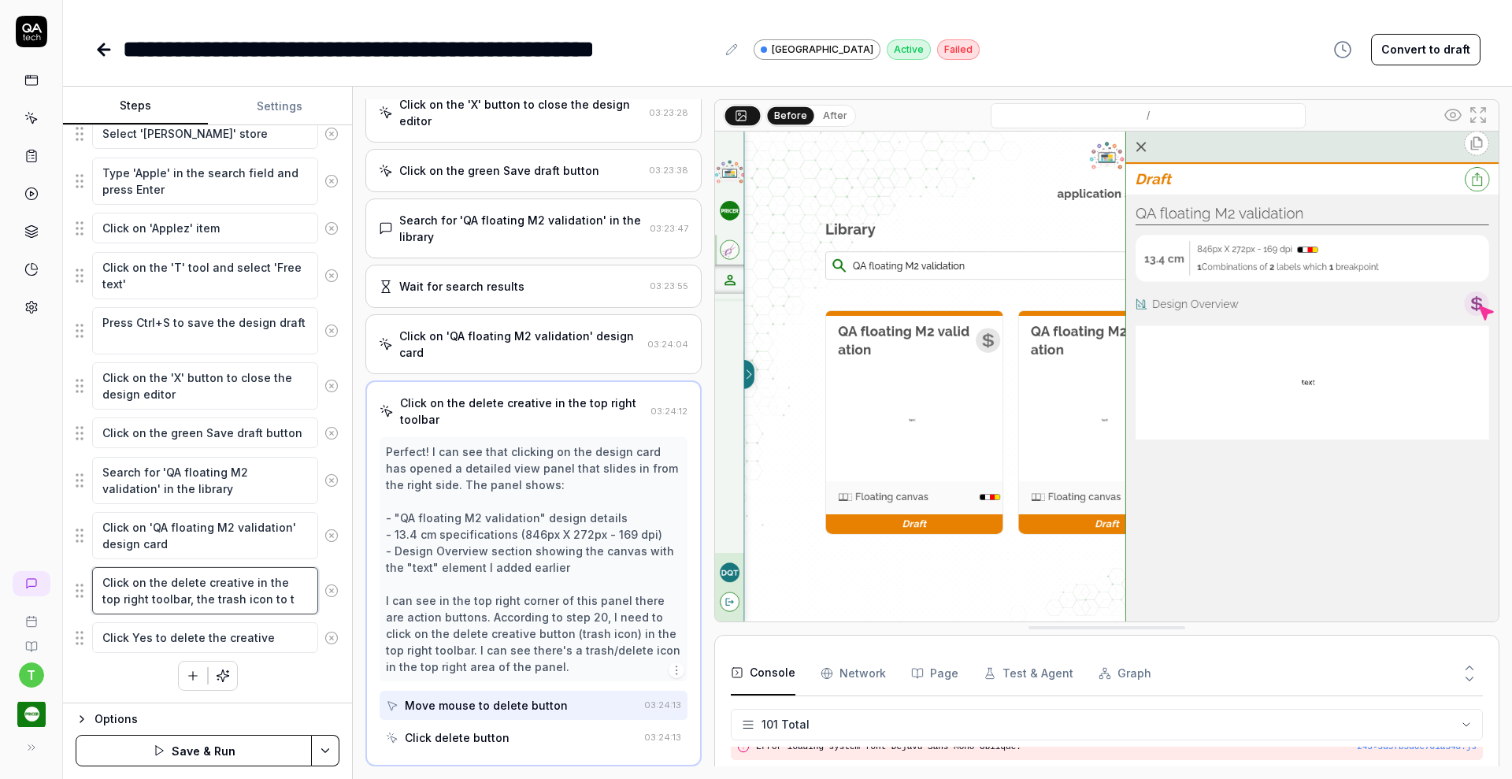
type textarea "Click on the delete creative in the top right toolbar, the trash icon to th"
type textarea "*"
type textarea "Click on the delete creative in the top right toolbar, the trash icon to the"
type textarea "*"
type textarea "Click on the delete creative in the top right toolbar, the trash icon to the"
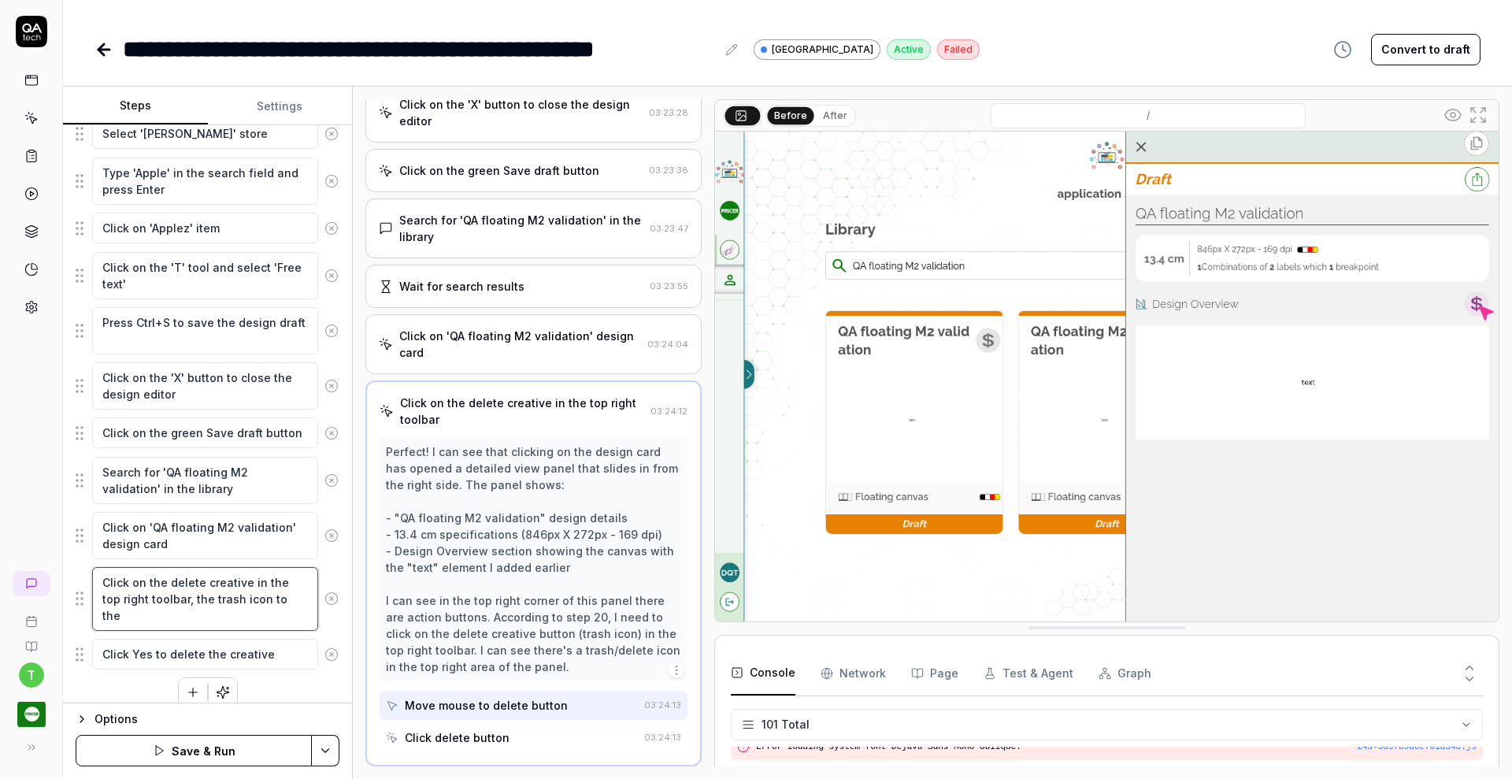
type textarea "*"
type textarea "Click on the delete creative in the top right toolbar, the trash icon to the l"
type textarea "*"
type textarea "Click on the delete creative in the top right toolbar, the trash icon to the le"
type textarea "*"
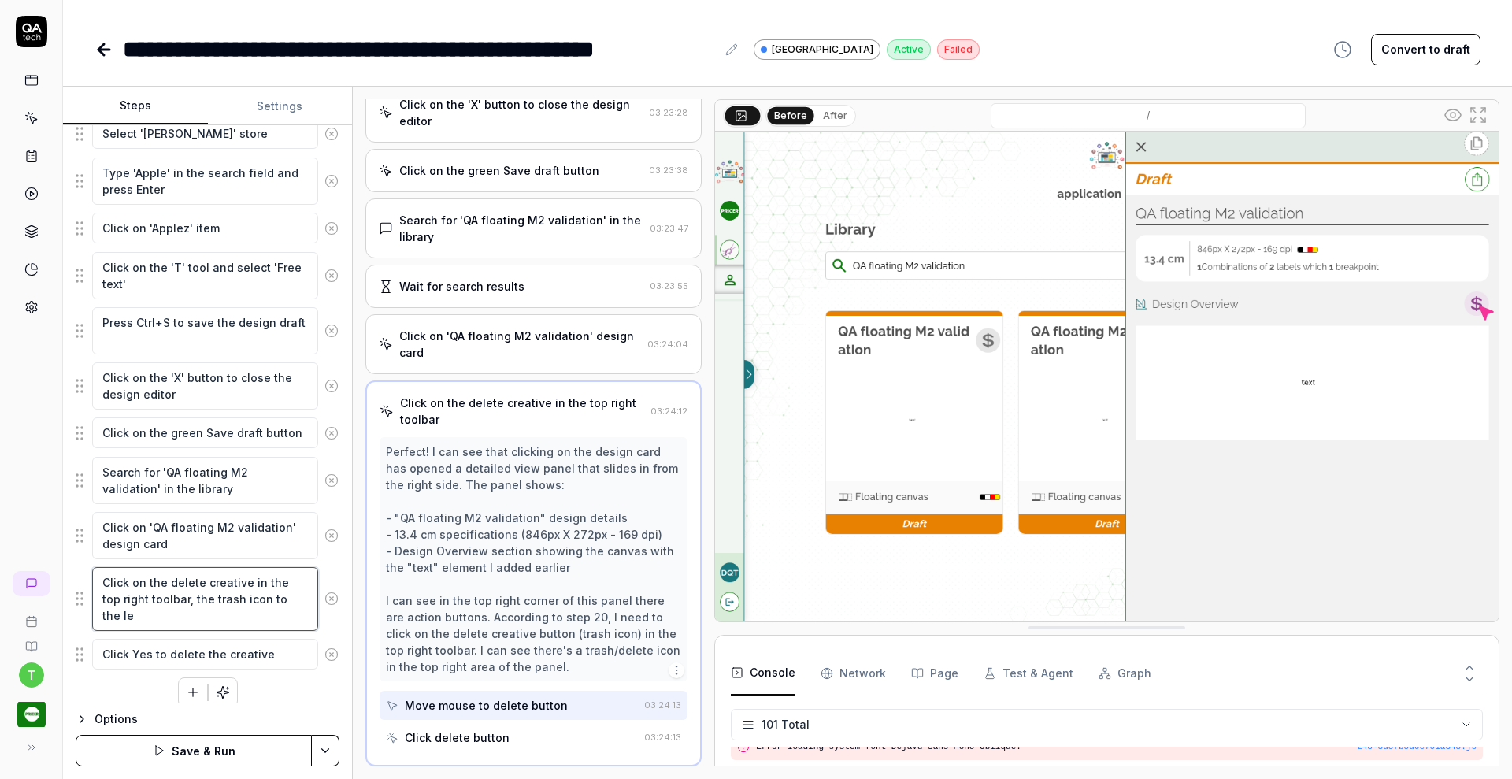
type textarea "Click on the delete creative in the top right toolbar, the trash icon to the lef"
type textarea "*"
type textarea "Click on the delete creative in the top right toolbar, the trash icon to the le…"
type textarea "*"
type textarea "Click on the delete creative in the top right toolbar, the trash icon to the le…"
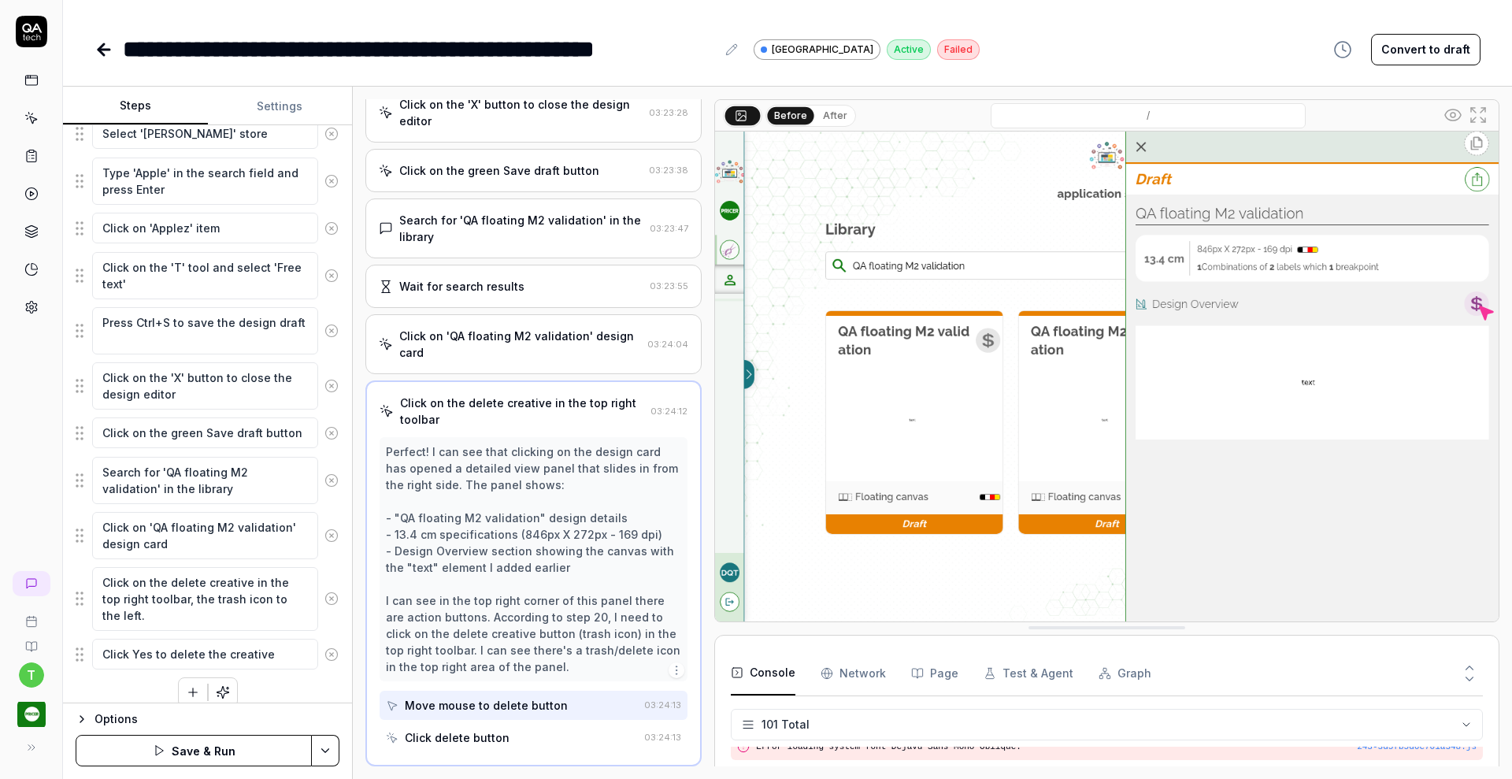
click at [256, 757] on button "Save & Run" at bounding box center [194, 750] width 236 height 31
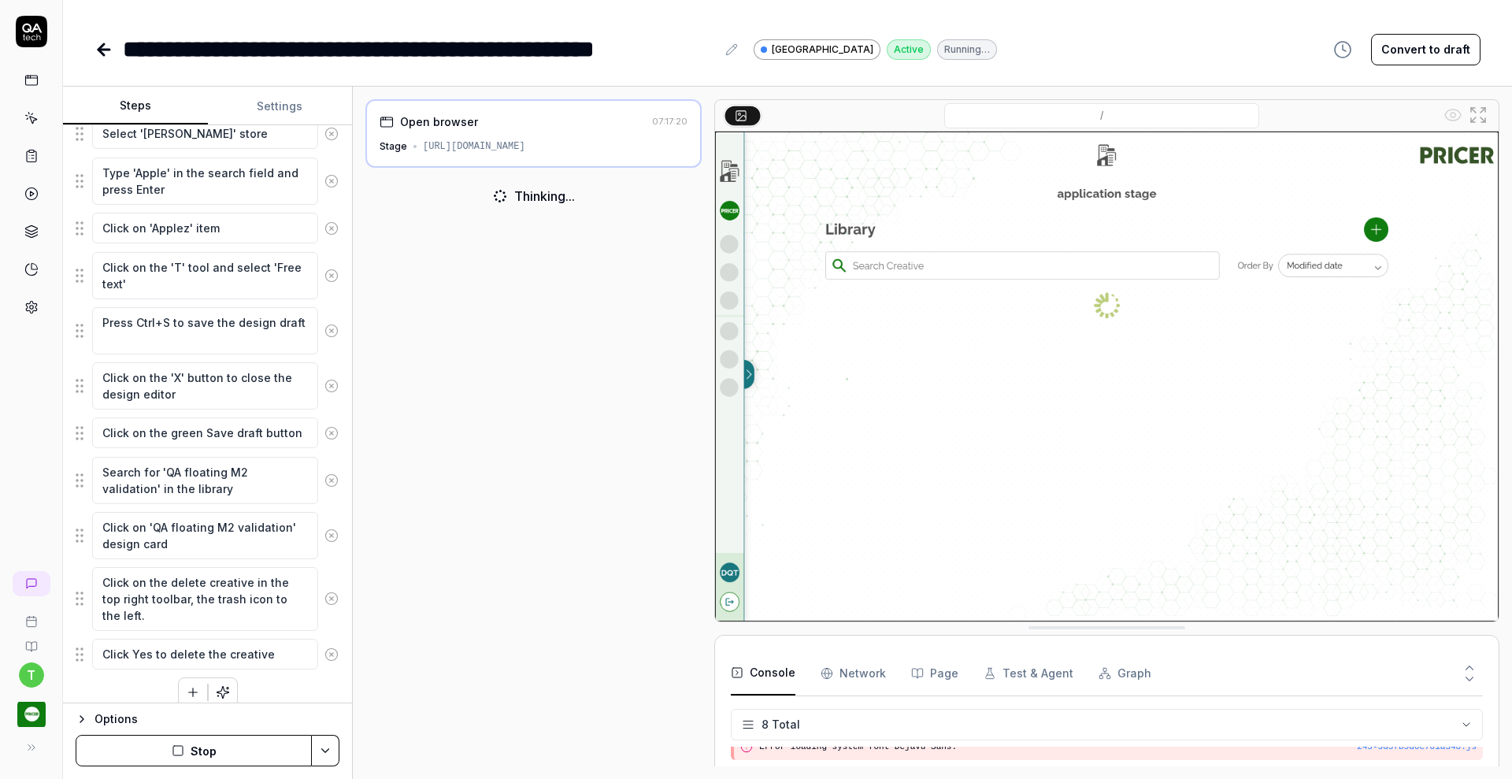
scroll to position [139, 0]
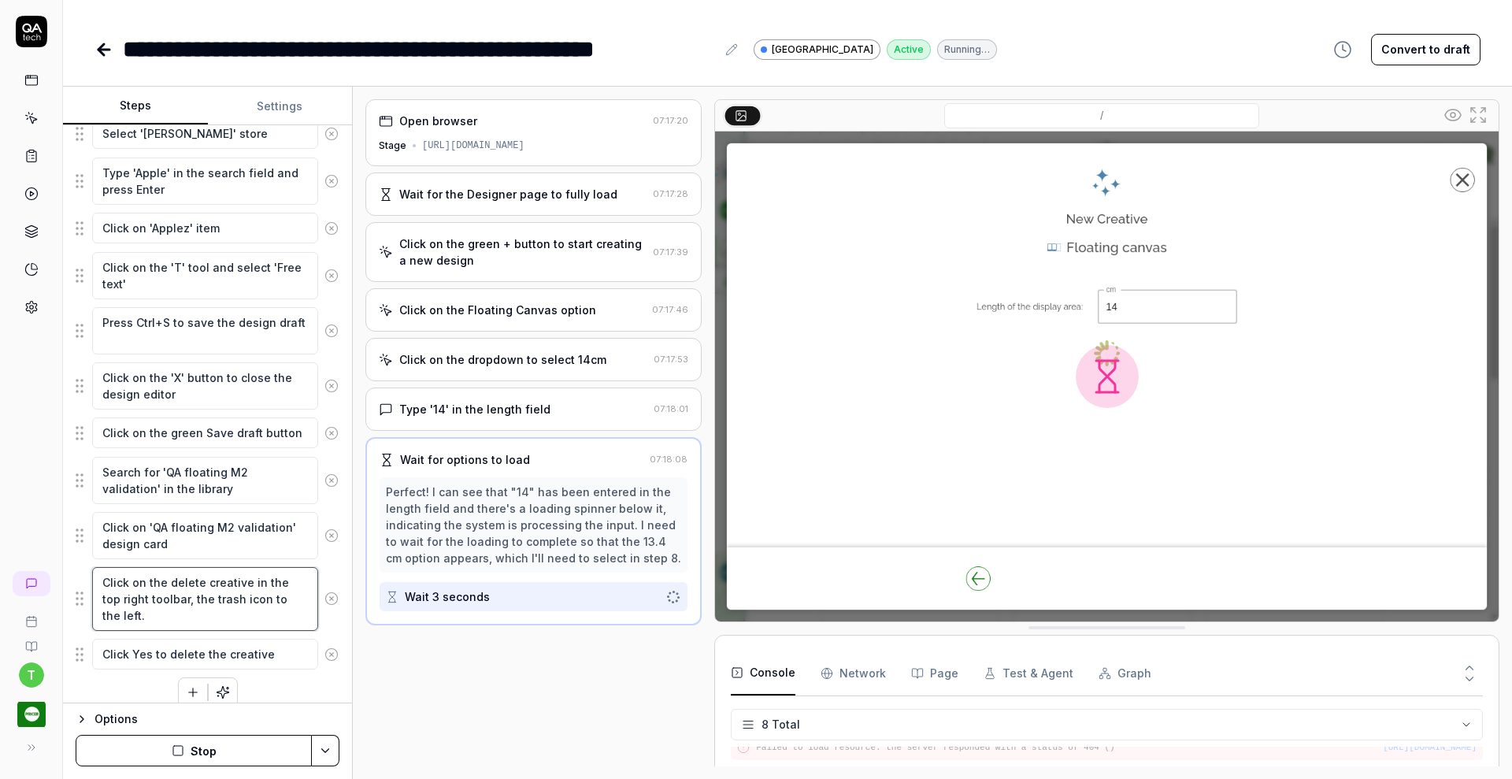
drag, startPoint x: 154, startPoint y: 613, endPoint x: 90, endPoint y: 580, distance: 72.9
click at [90, 580] on div "Click on the delete creative in the top right toolbar, the trash icon to the le…" at bounding box center [208, 598] width 264 height 65
click at [102, 50] on icon at bounding box center [103, 49] width 19 height 19
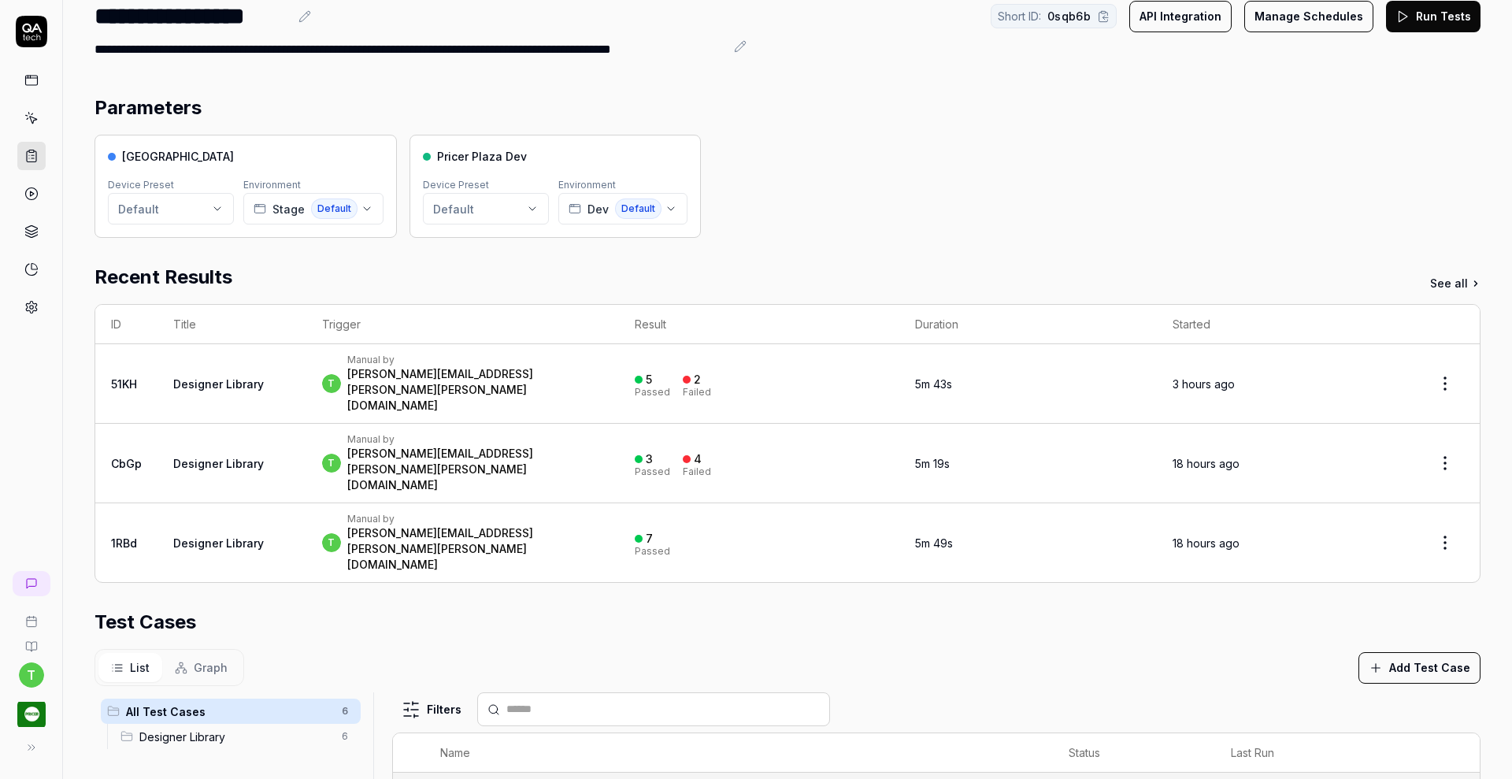
scroll to position [370, 0]
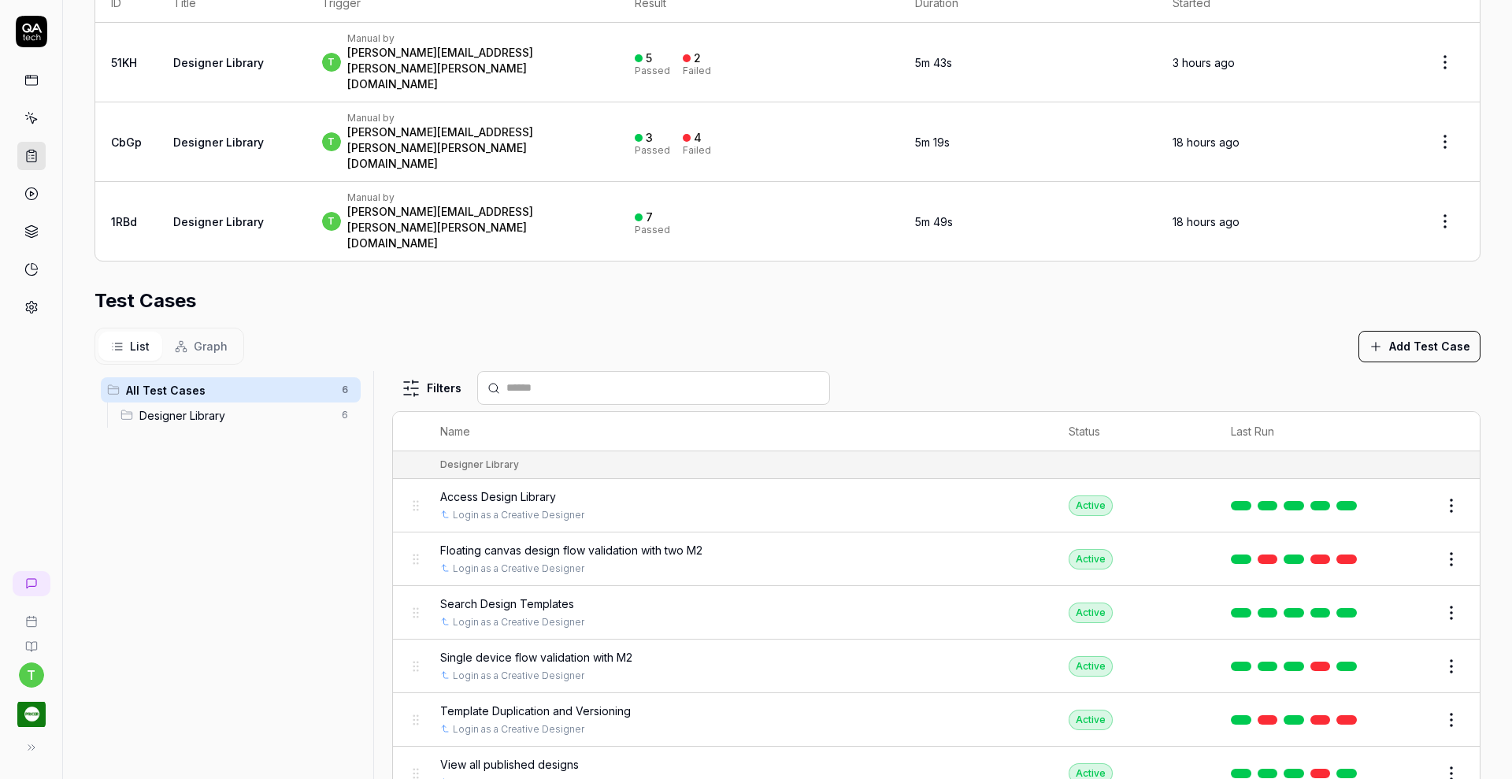
click at [1402, 707] on button "Edit" at bounding box center [1413, 719] width 38 height 25
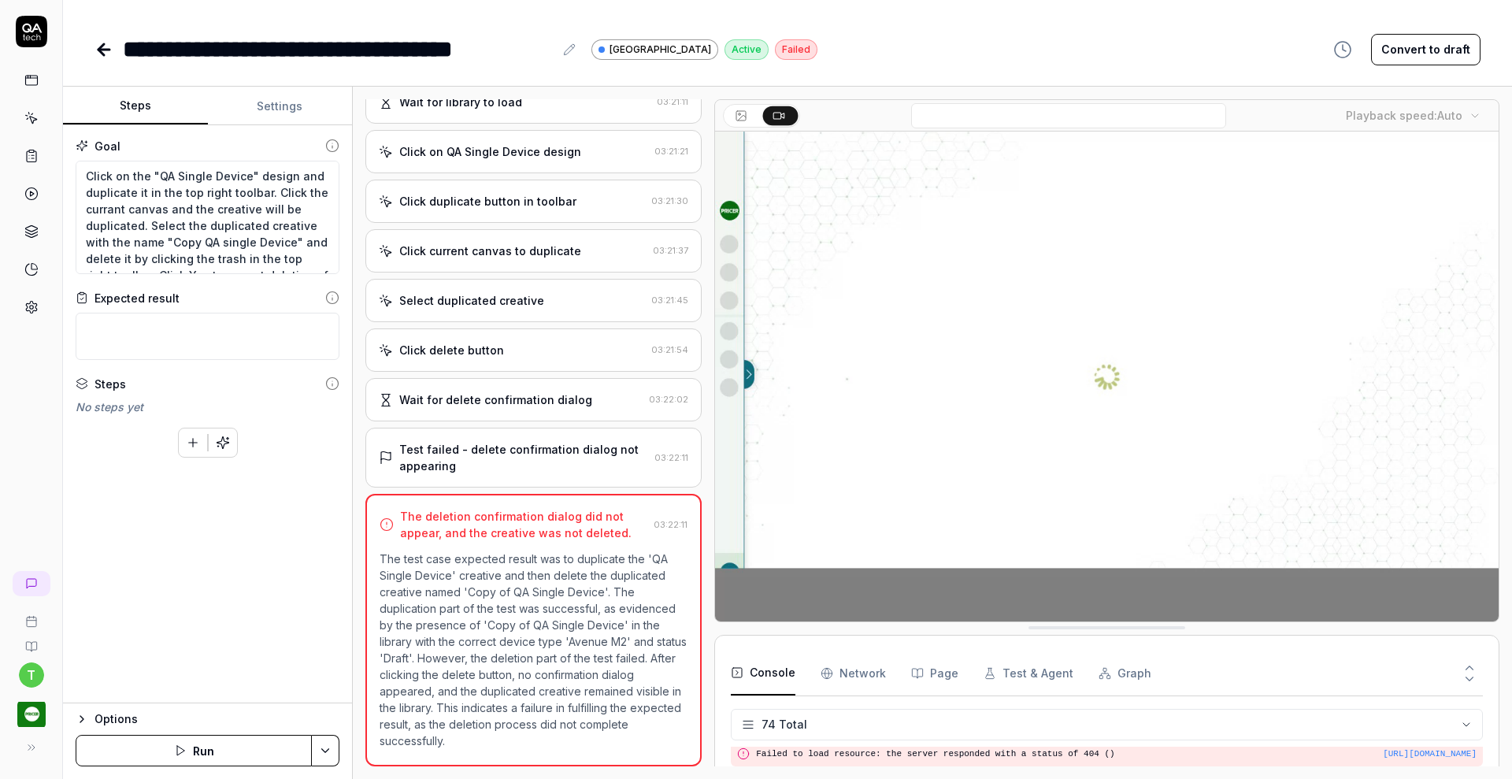
scroll to position [2244, 0]
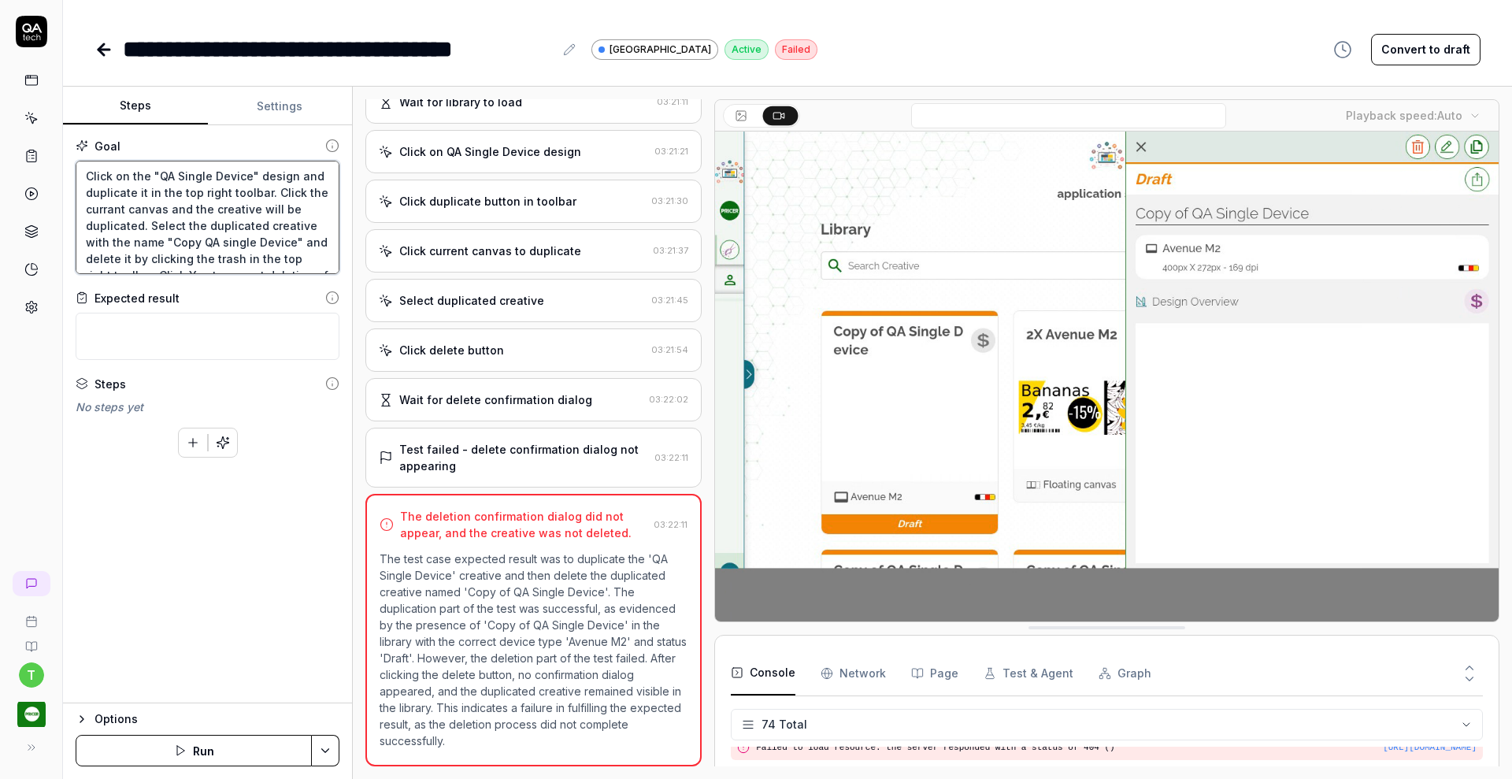
scroll to position [33, 0]
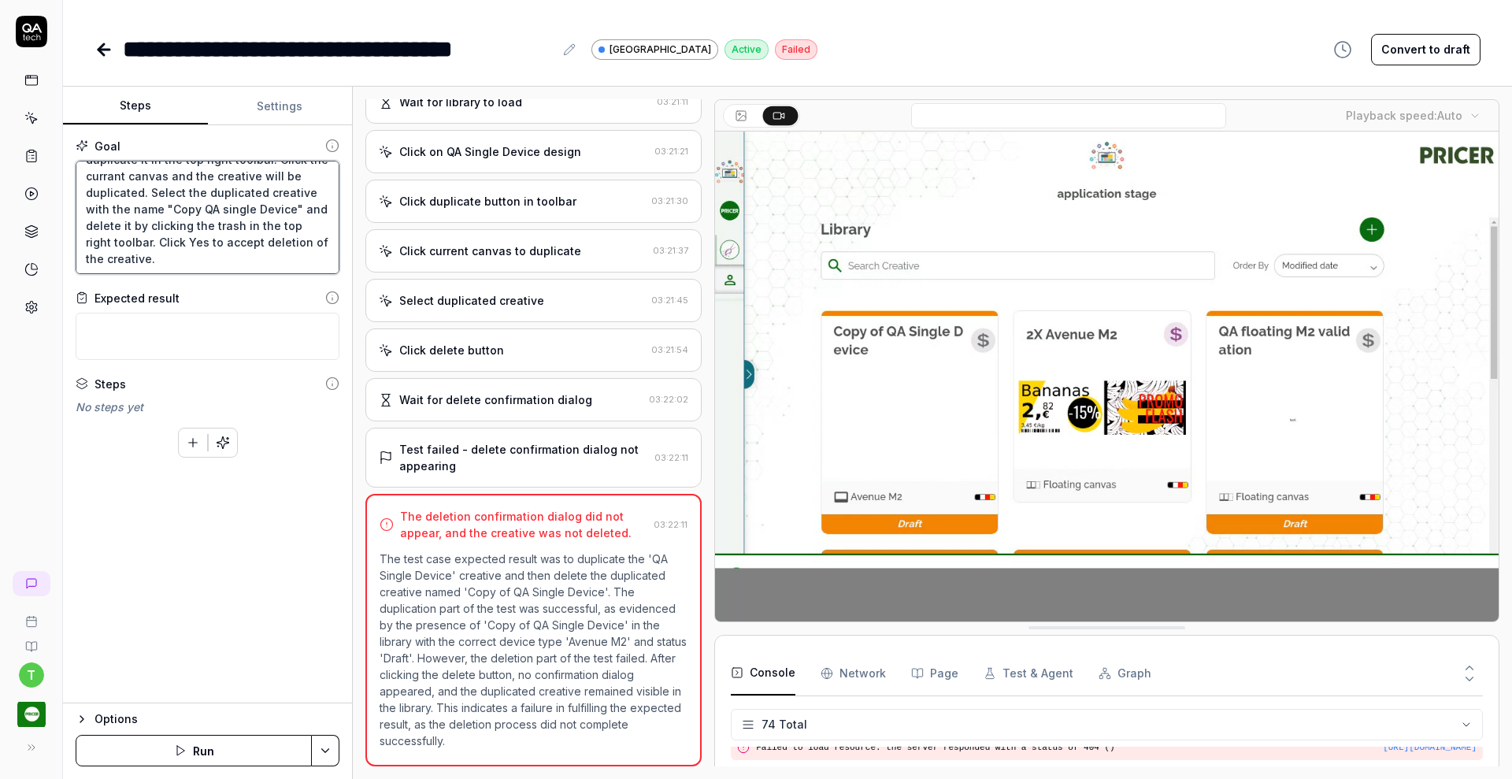
drag, startPoint x: 258, startPoint y: 225, endPoint x: 263, endPoint y: 246, distance: 21.8
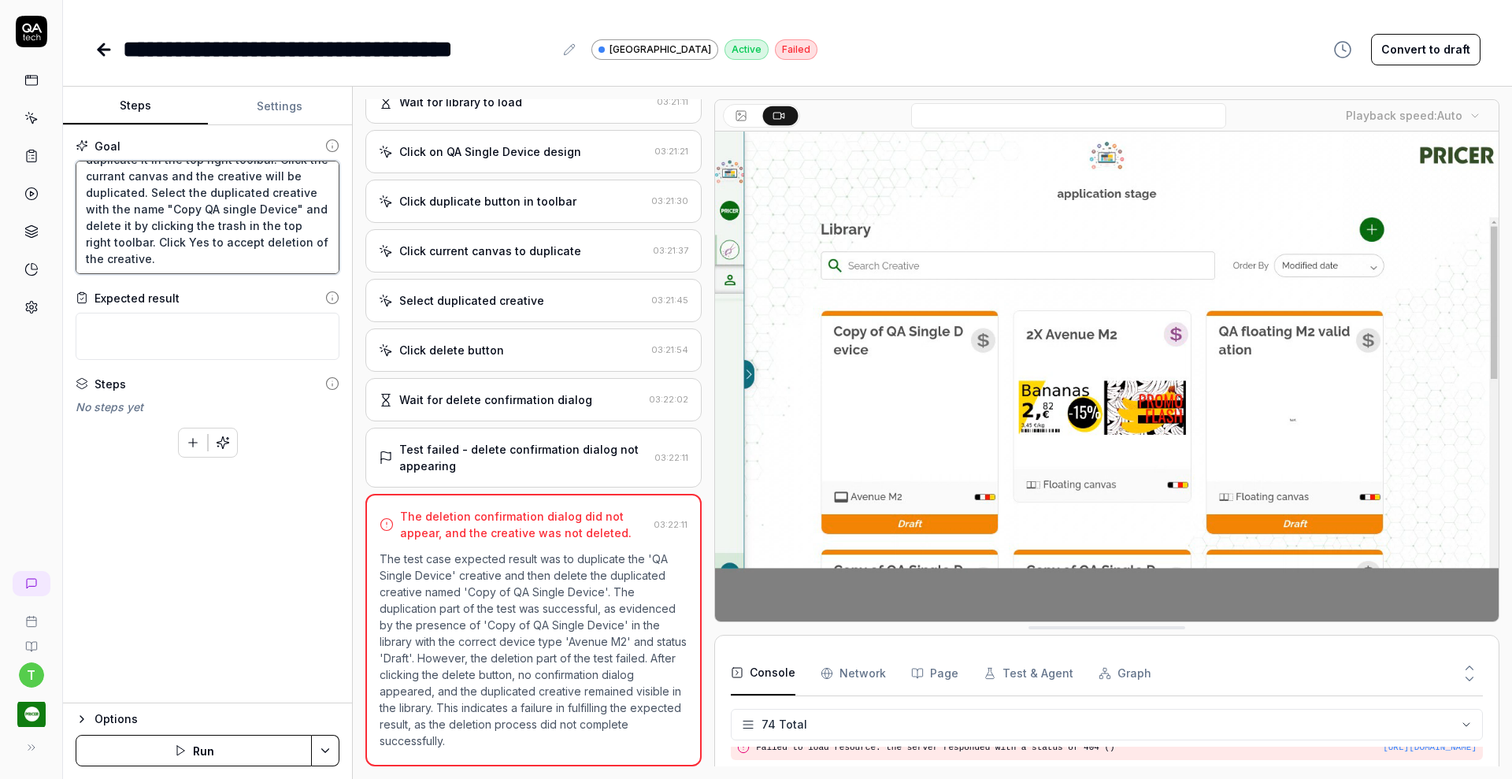
click at [263, 246] on textarea "Click on the "QA Single Device" design and duplicate it in the top right toolba…" at bounding box center [208, 217] width 264 height 113
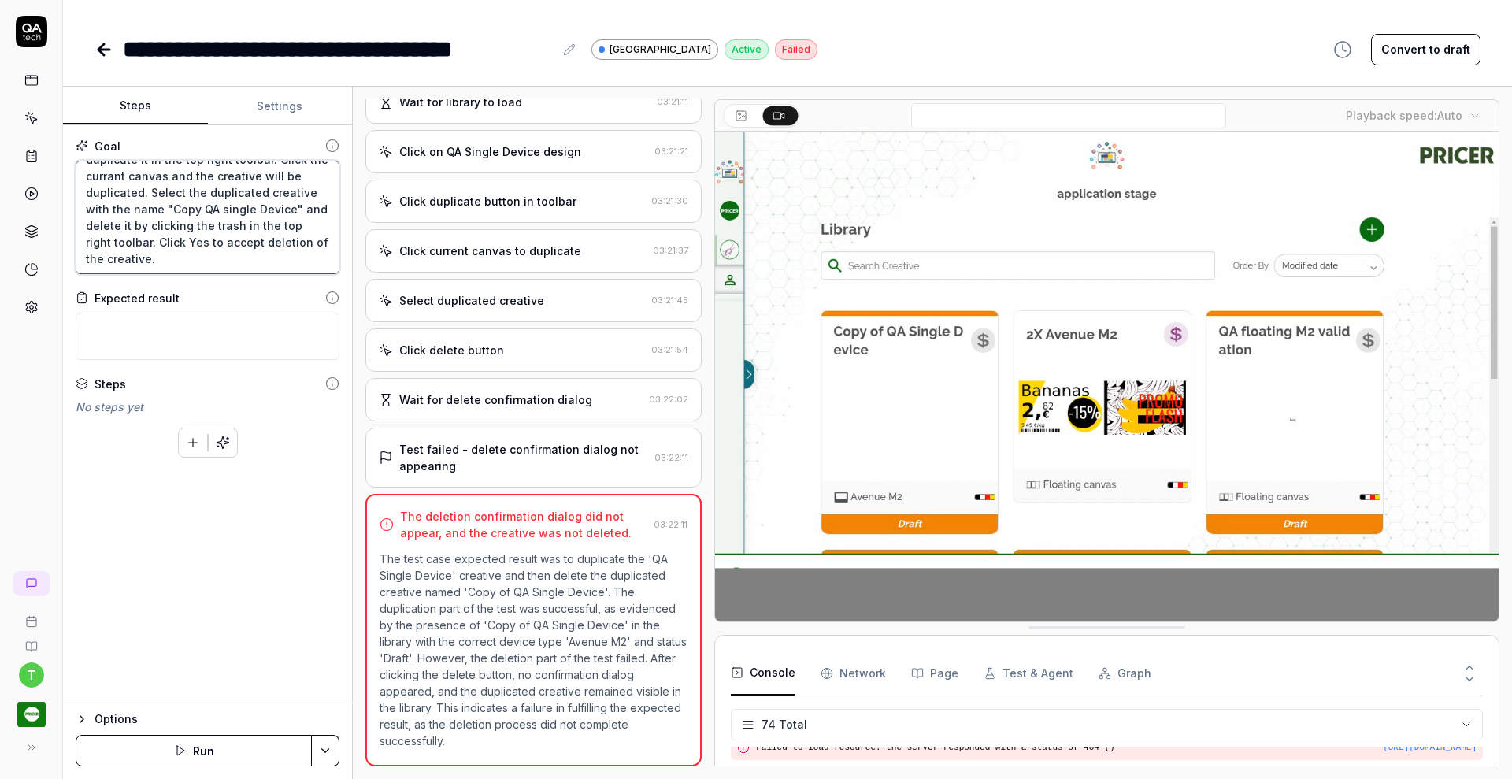
click at [267, 211] on textarea "Click on the "QA Single Device" design and duplicate it in the top right toolba…" at bounding box center [208, 217] width 264 height 113
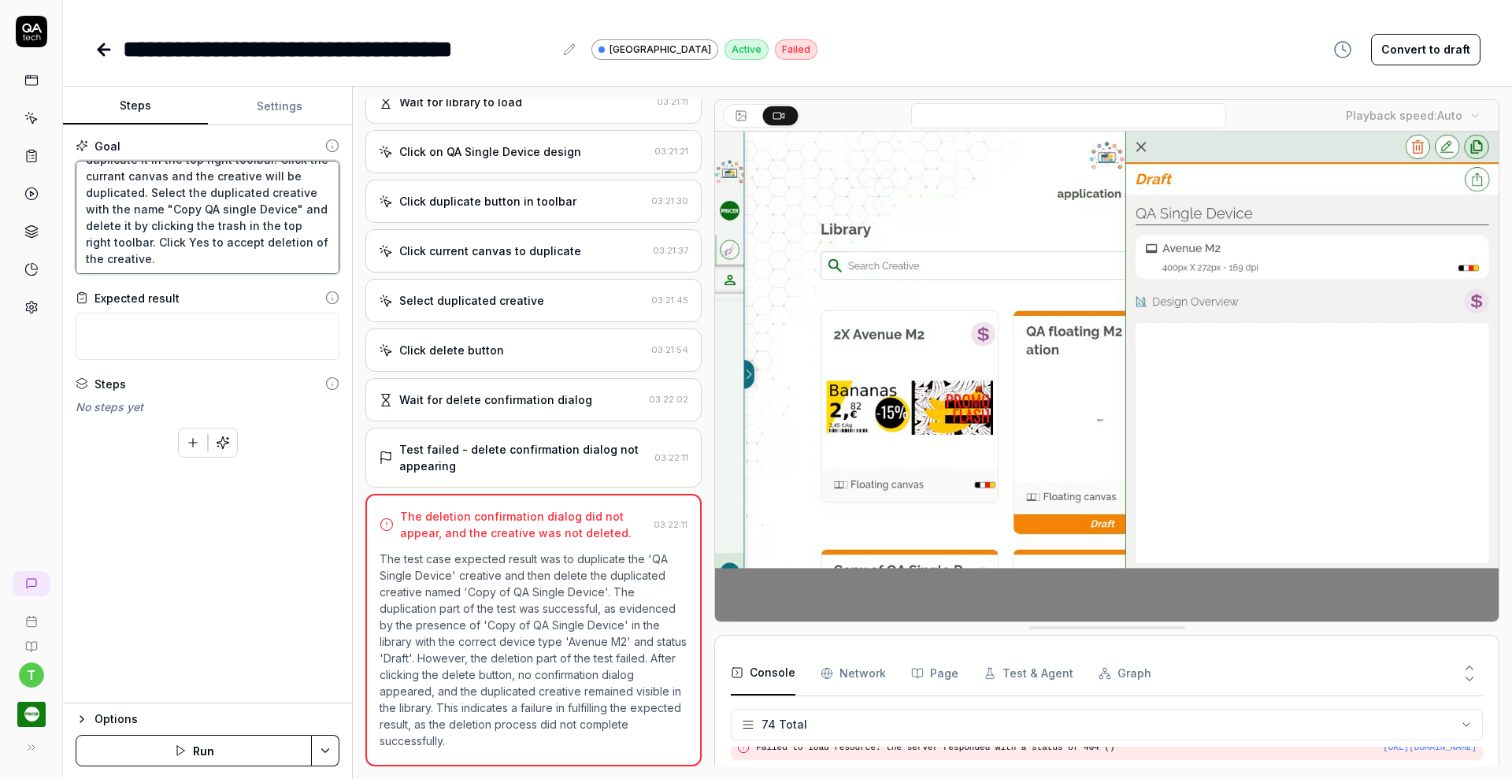
click at [266, 211] on textarea "Click on the "QA Single Device" design and duplicate it in the top right toolba…" at bounding box center [208, 217] width 264 height 113
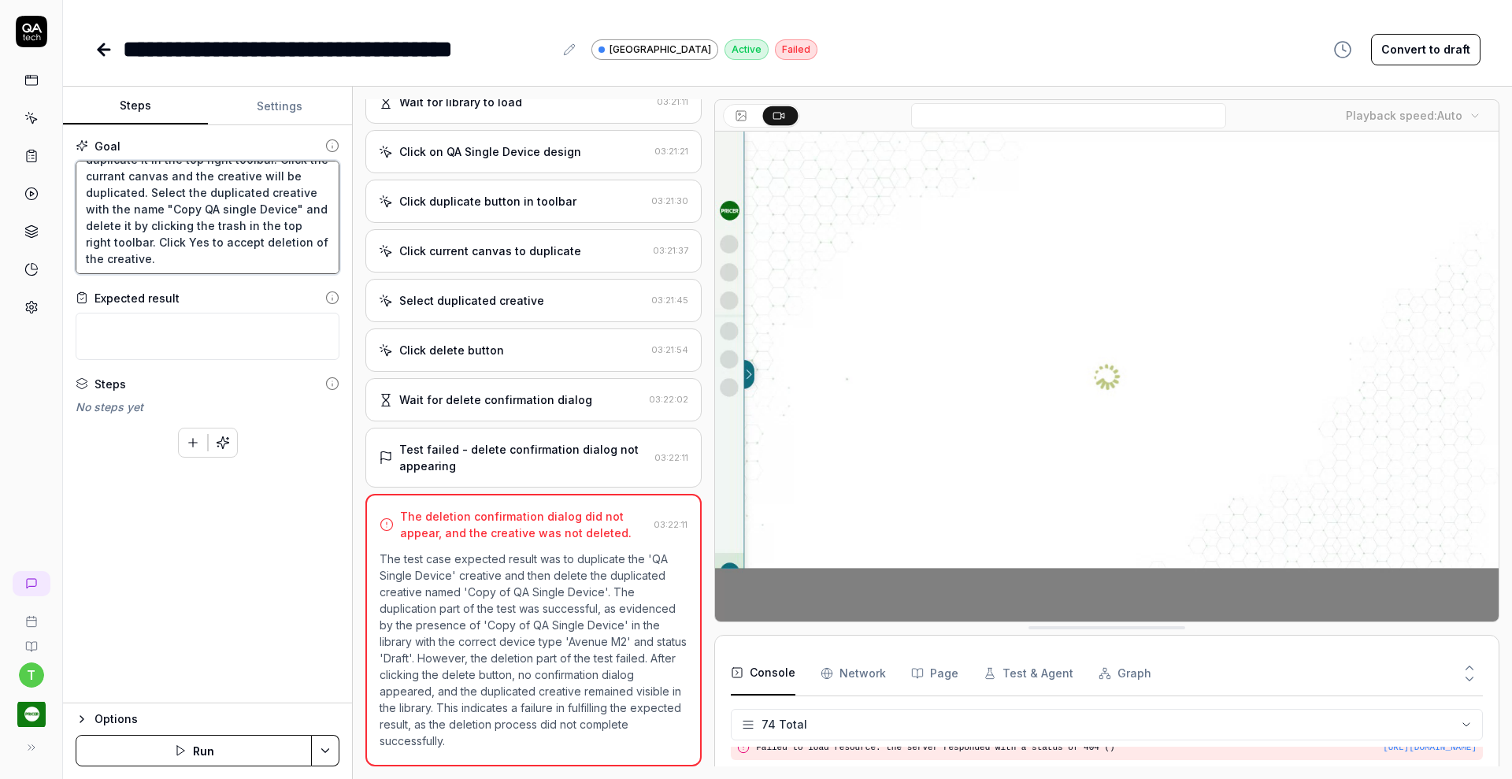
click at [261, 220] on textarea "Click on the "QA Single Device" design and duplicate it in the top right toolba…" at bounding box center [208, 217] width 264 height 113
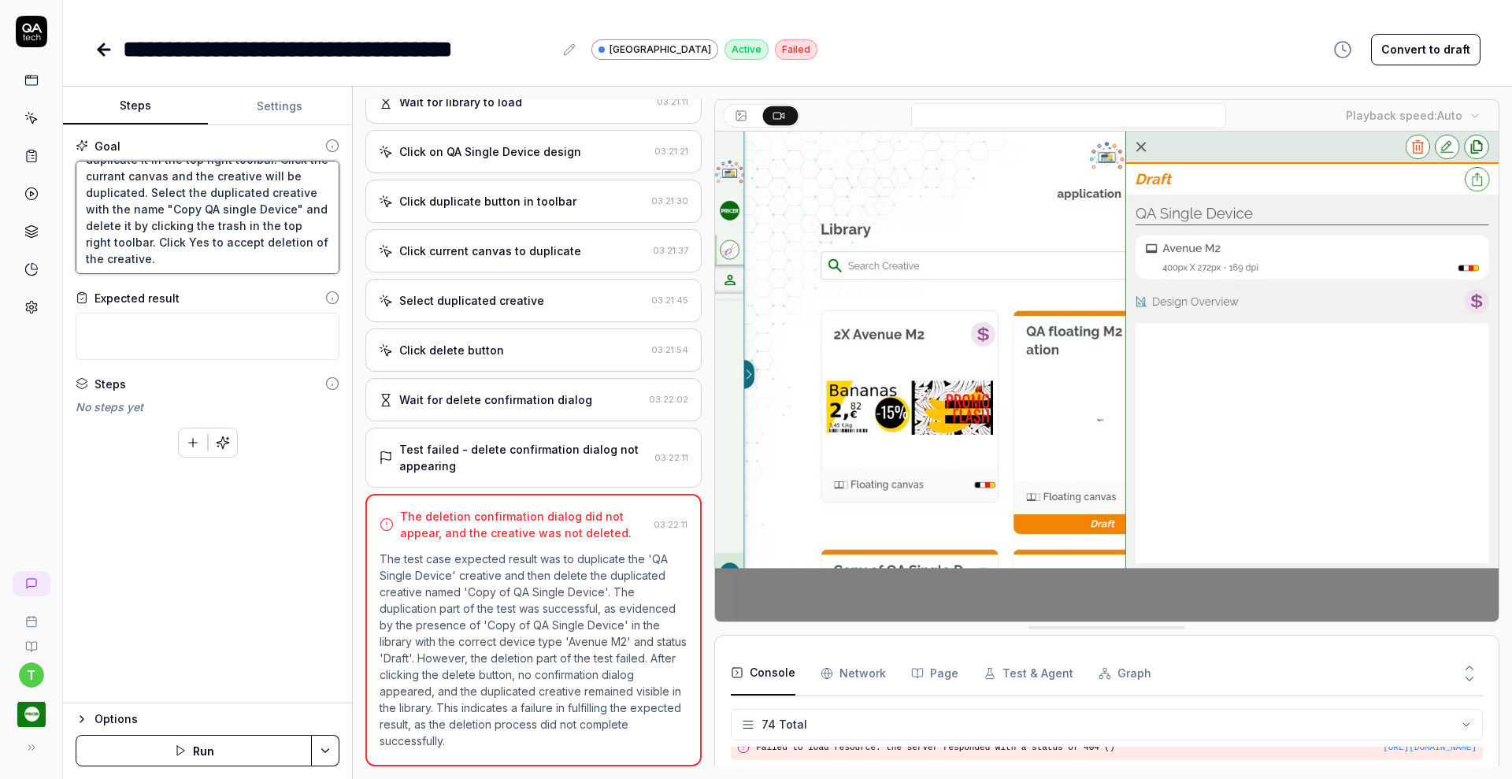
type textarea "*"
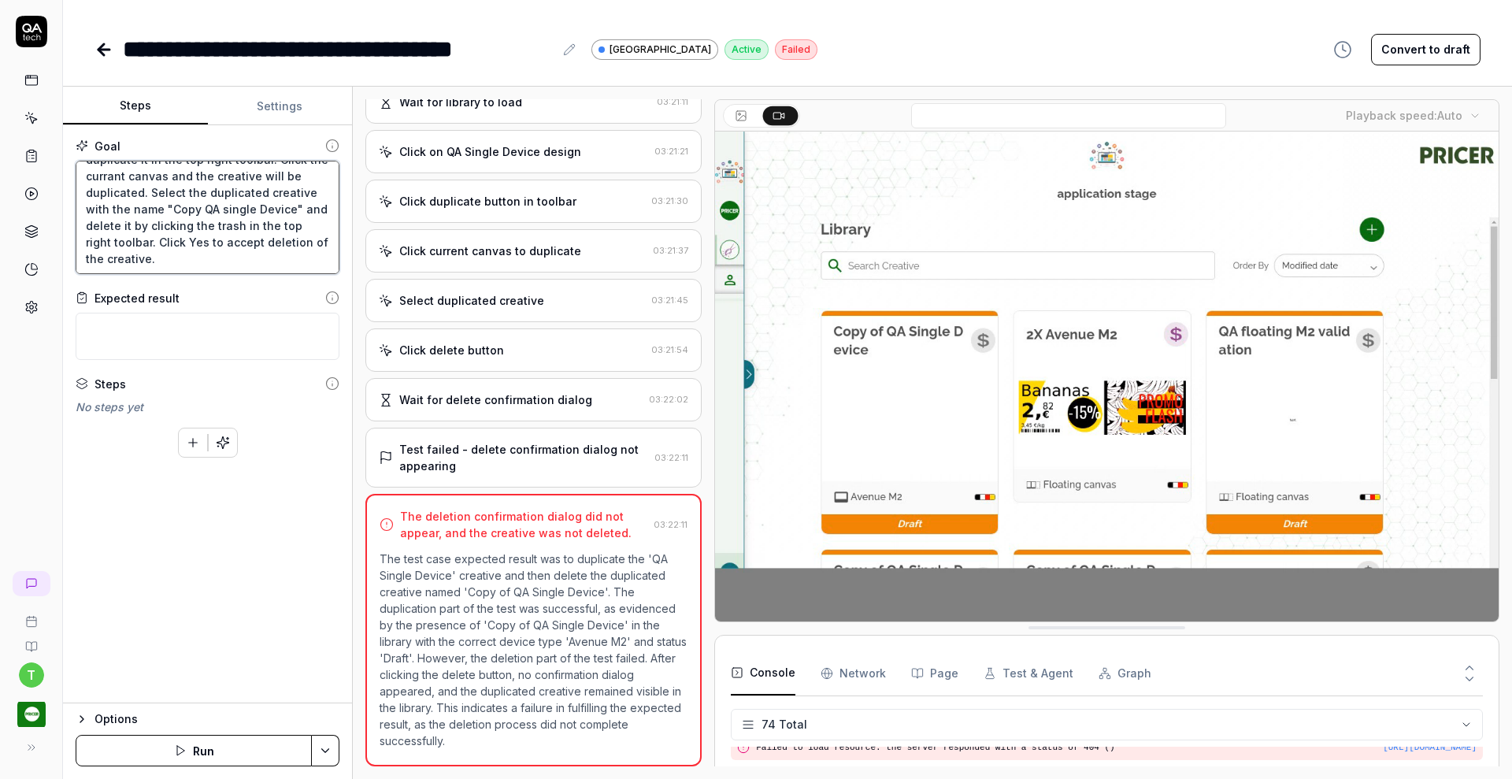
type textarea "Click on the "QA Single Device" design and duplicate it in the top right toolba…"
type textarea "*"
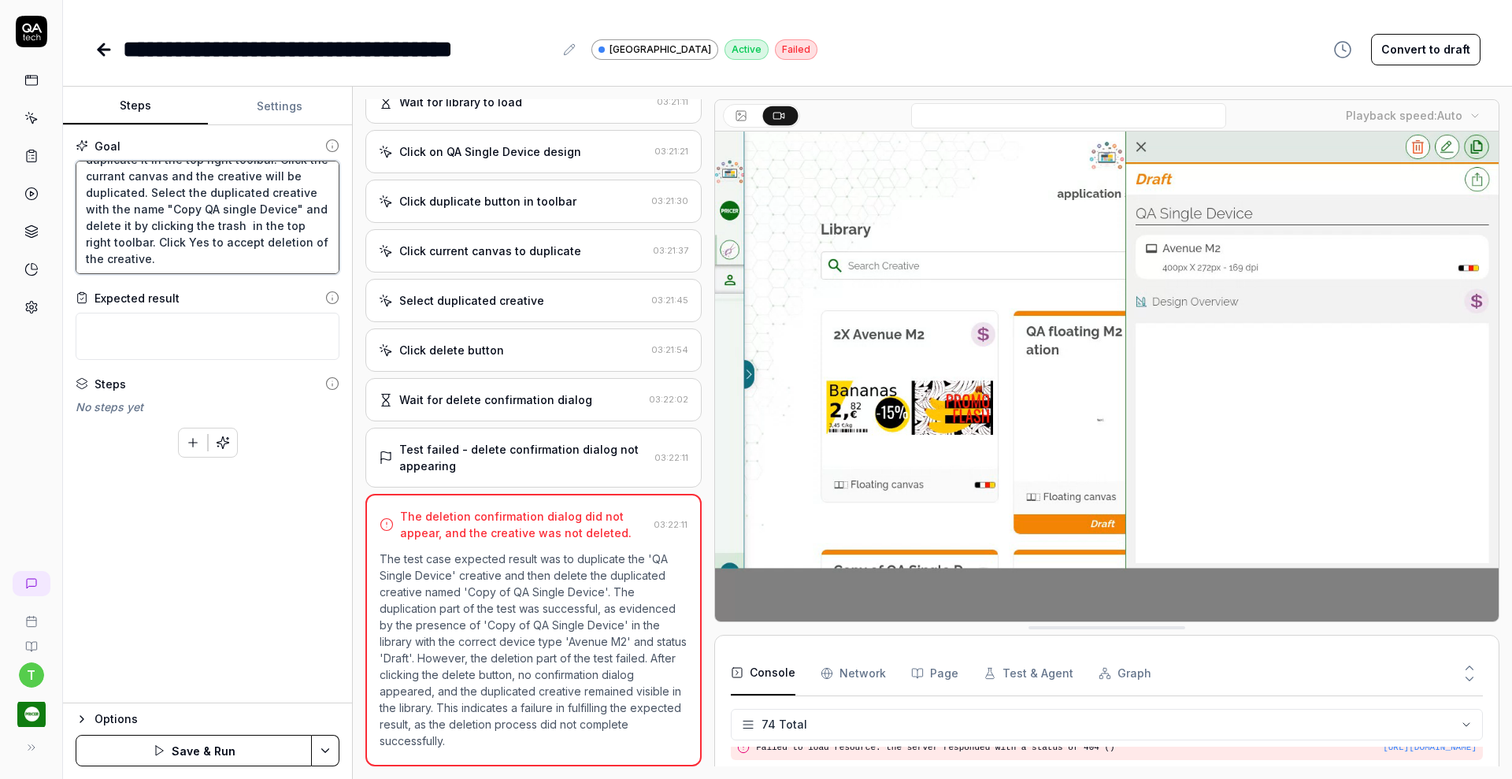
type textarea "Click on the "QA Single Device" design and duplicate it in the top right toolba…"
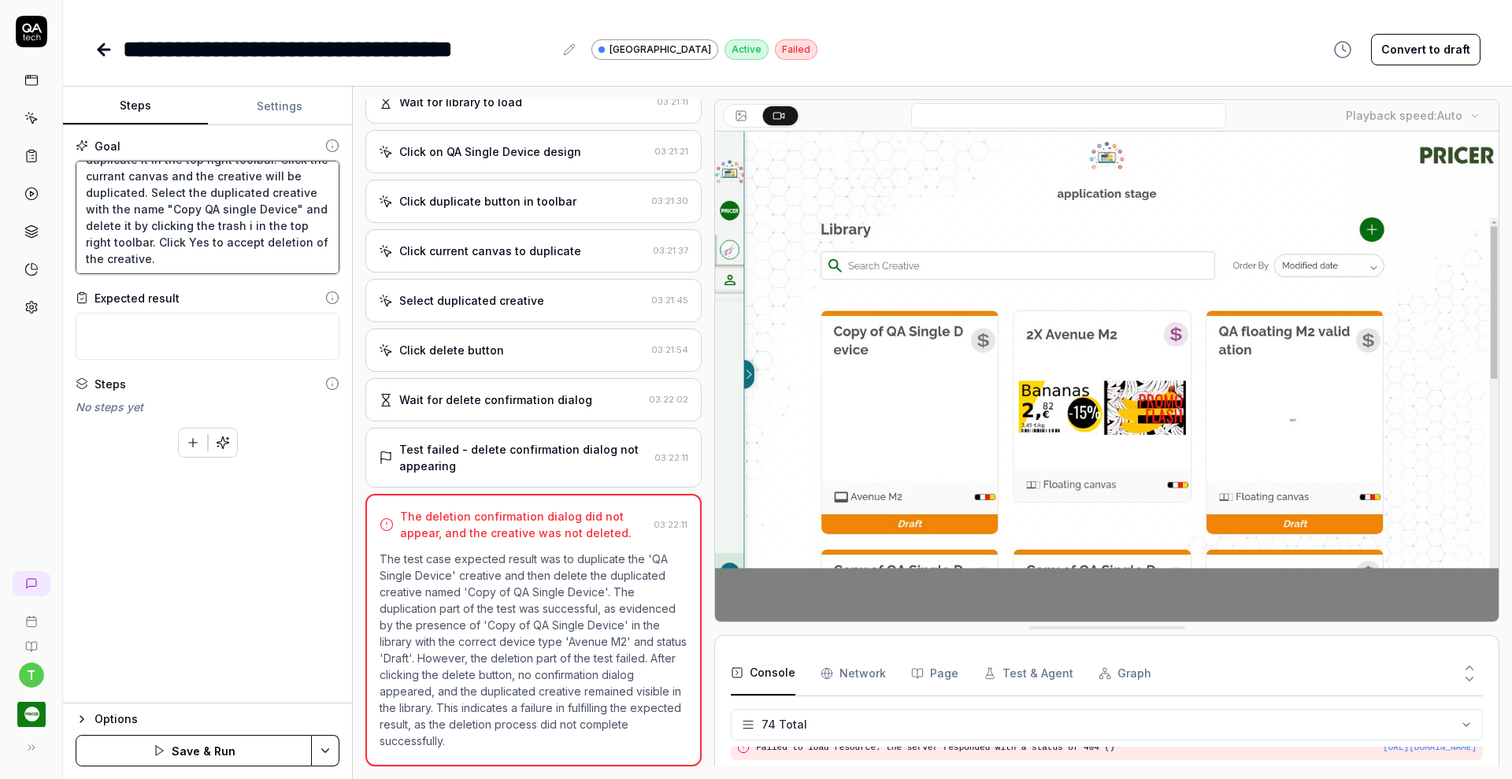
type textarea "*"
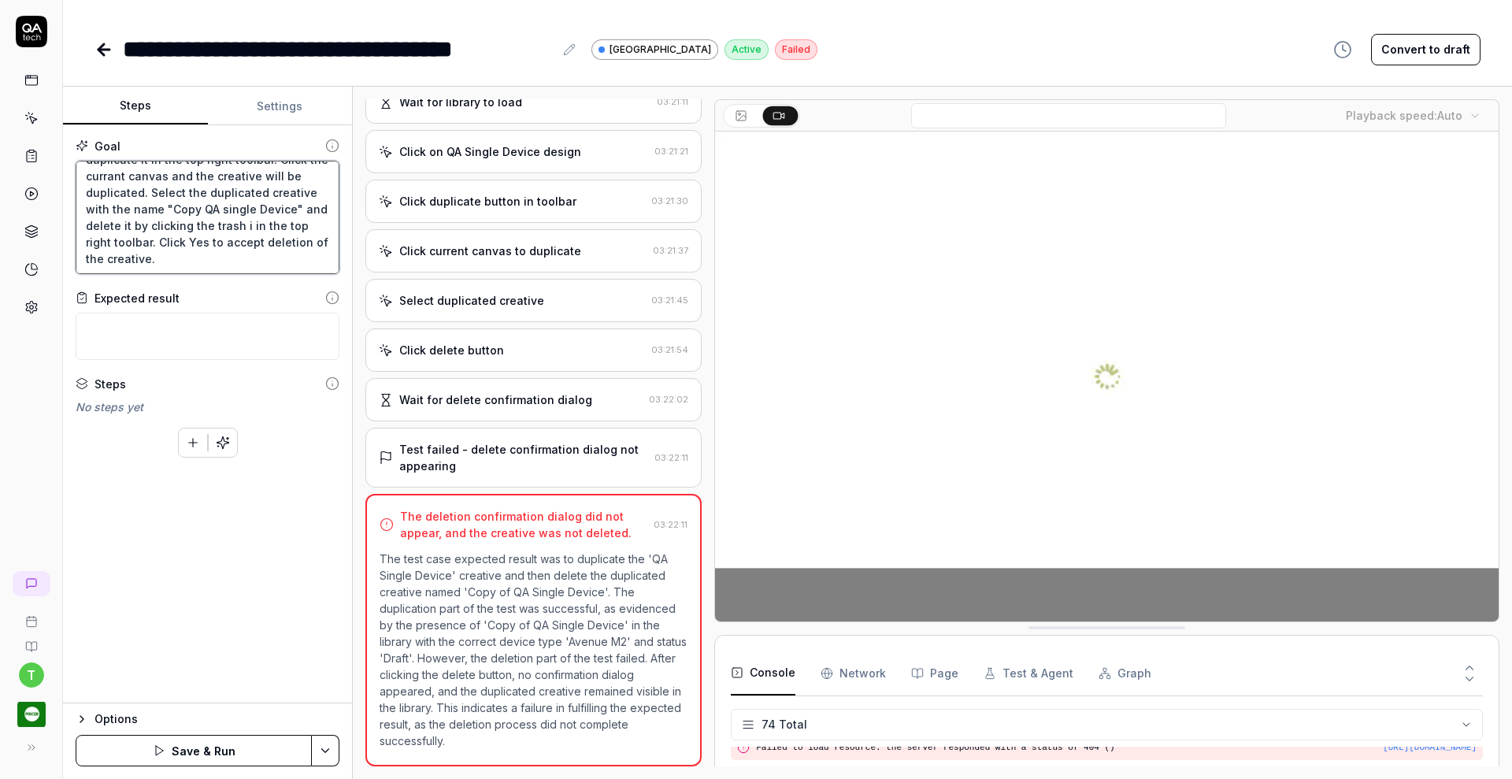
type textarea "Click on the "QA Single Device" design and duplicate it in the top right toolba…"
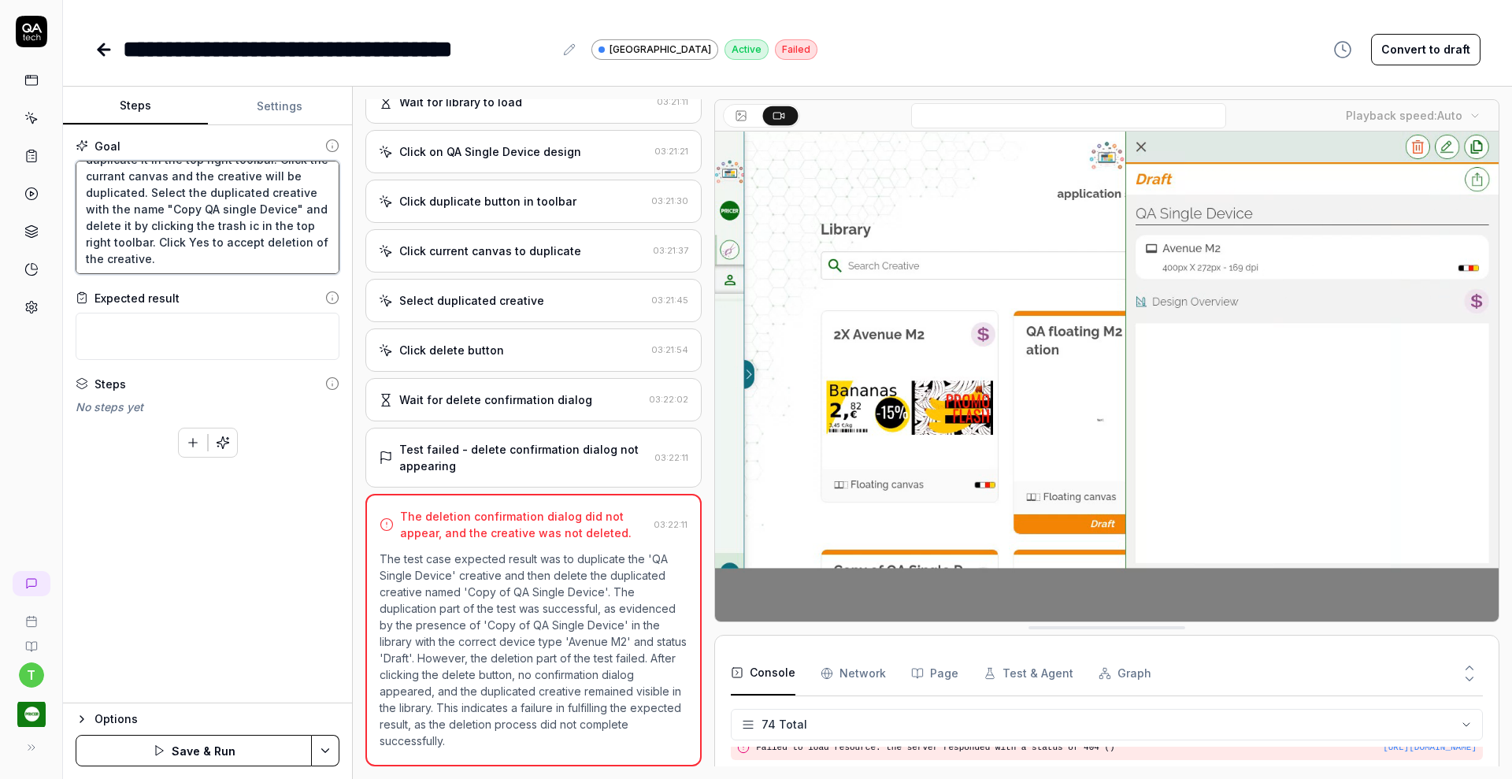
type textarea "*"
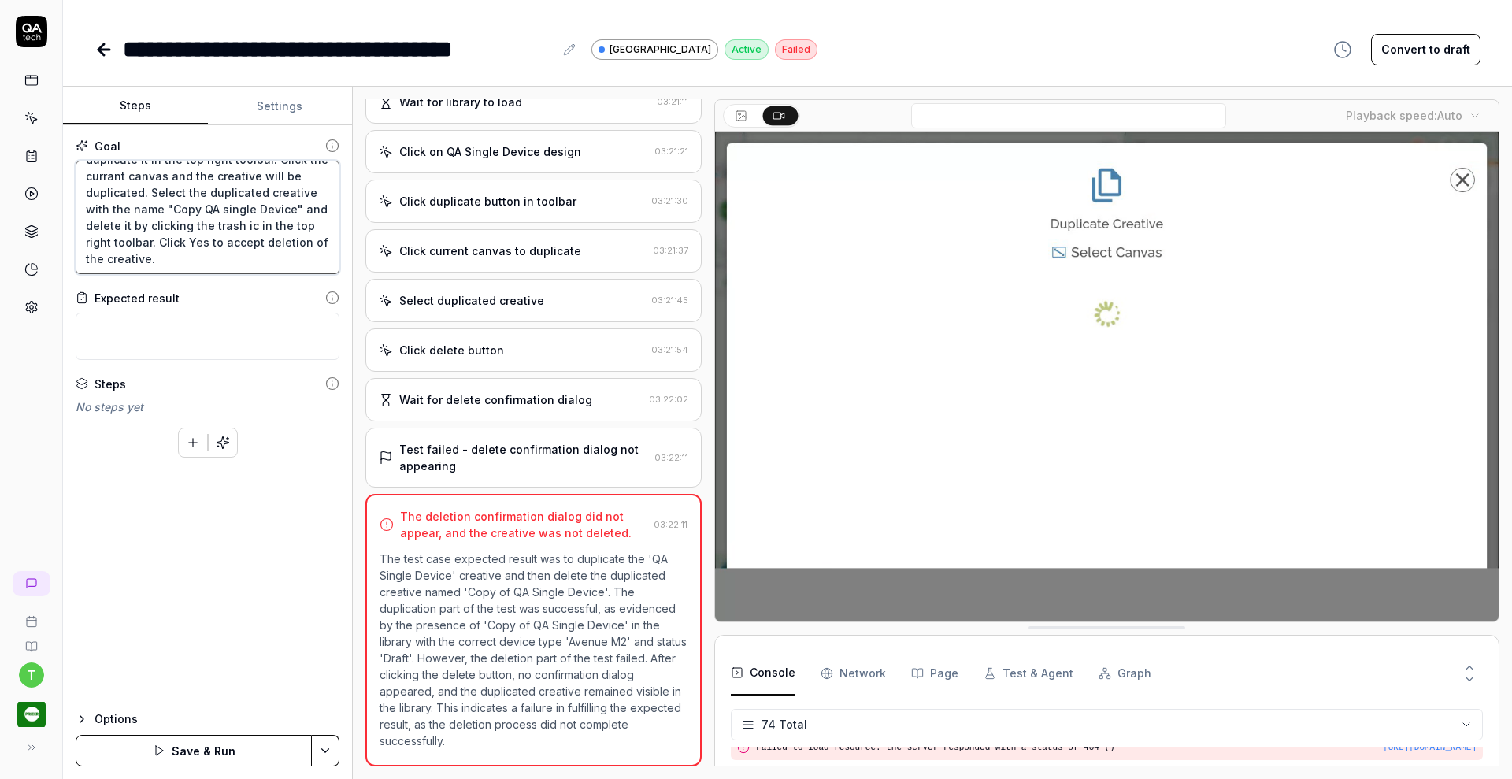
type textarea "Click on the "QA Single Device" design and duplicate it in the top right toolba…"
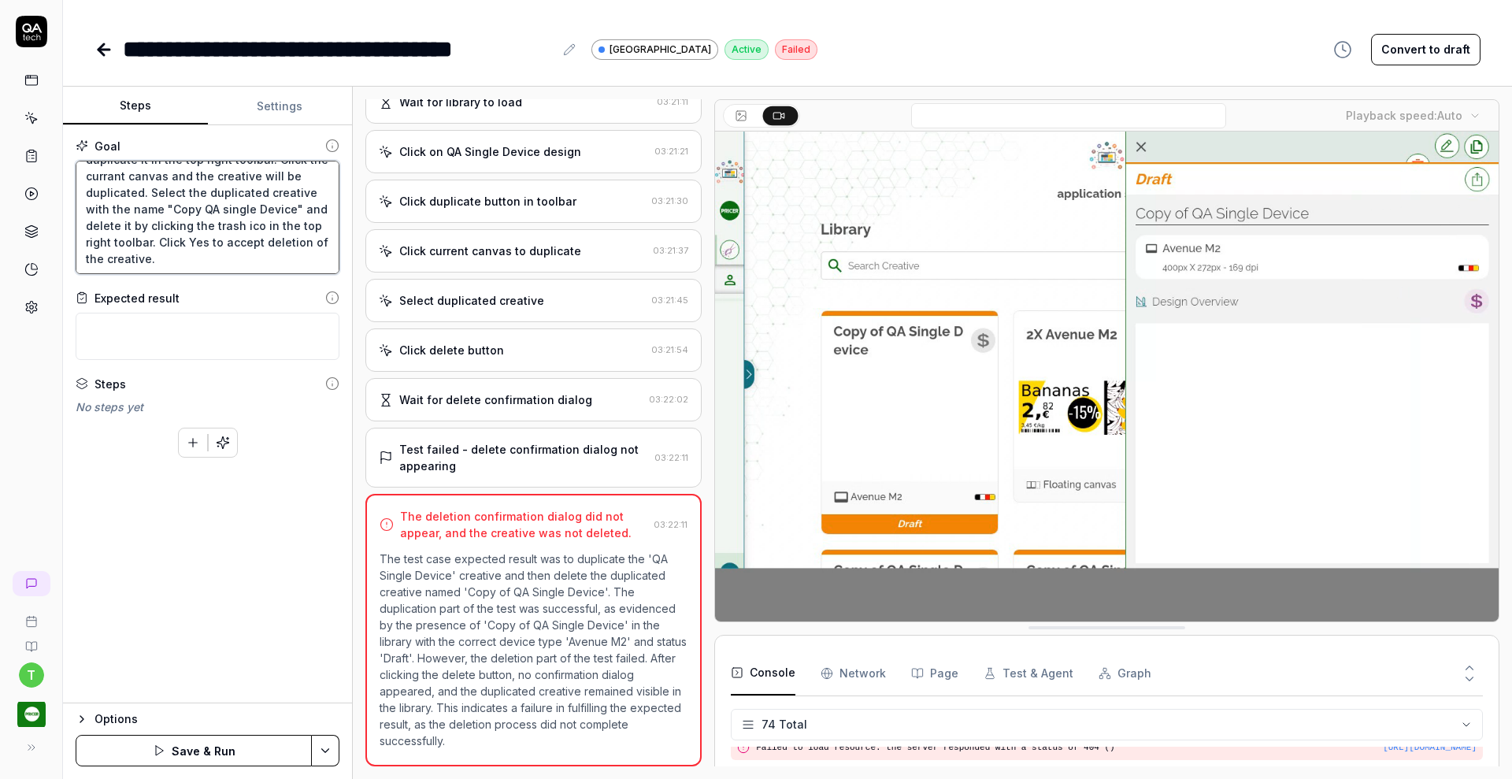
type textarea "*"
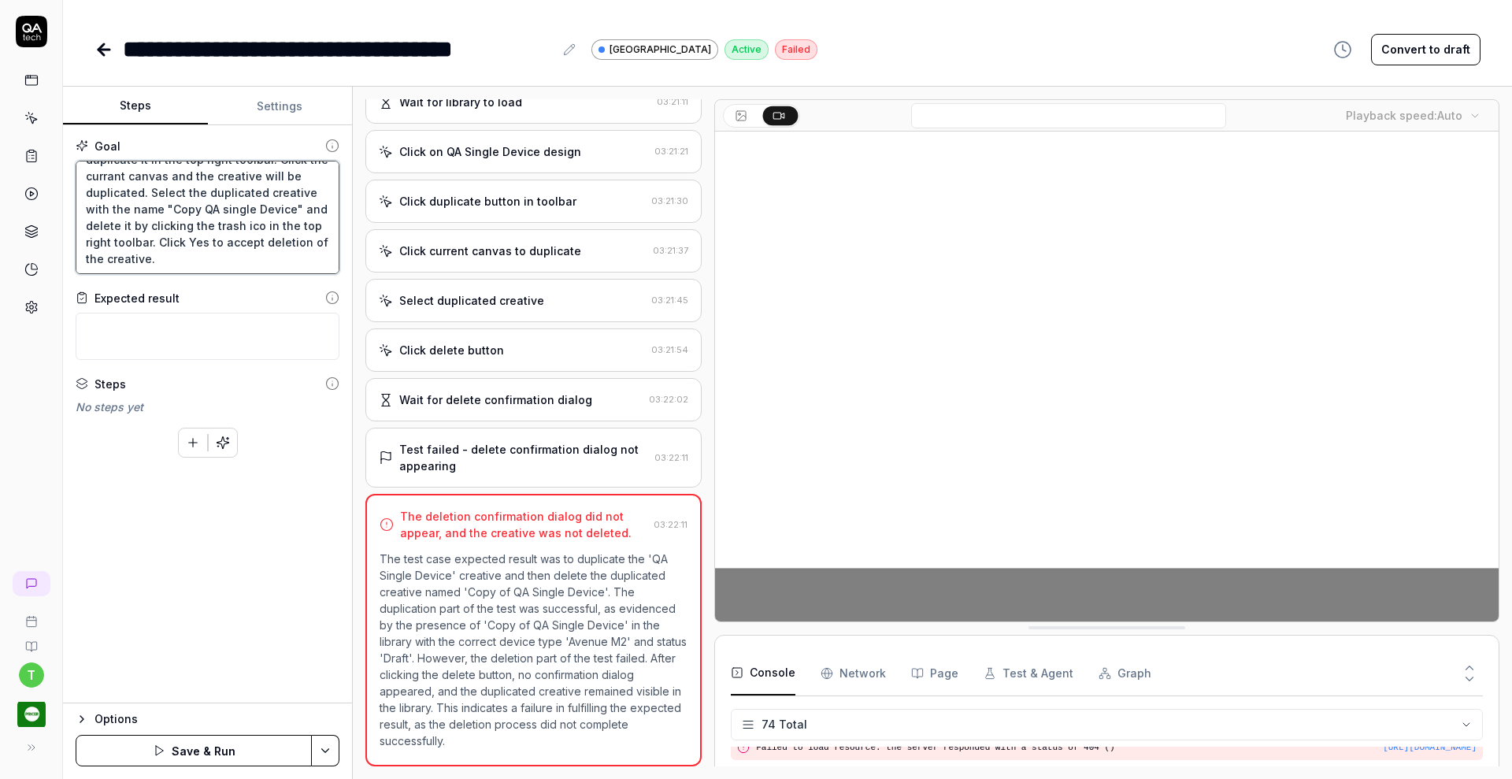
type textarea "Click on the "QA Single Device" design and duplicate it in the top right toolba…"
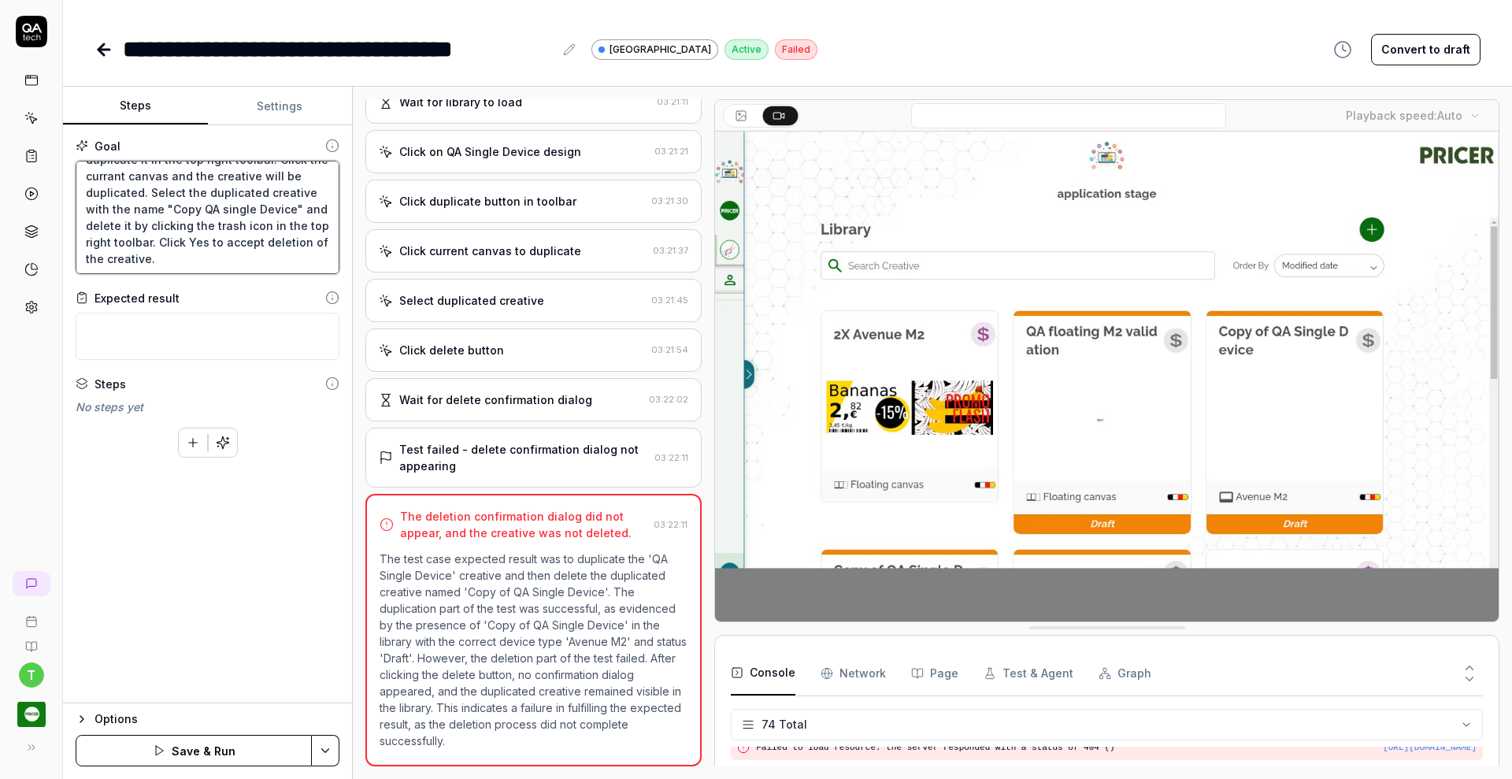
type textarea "*"
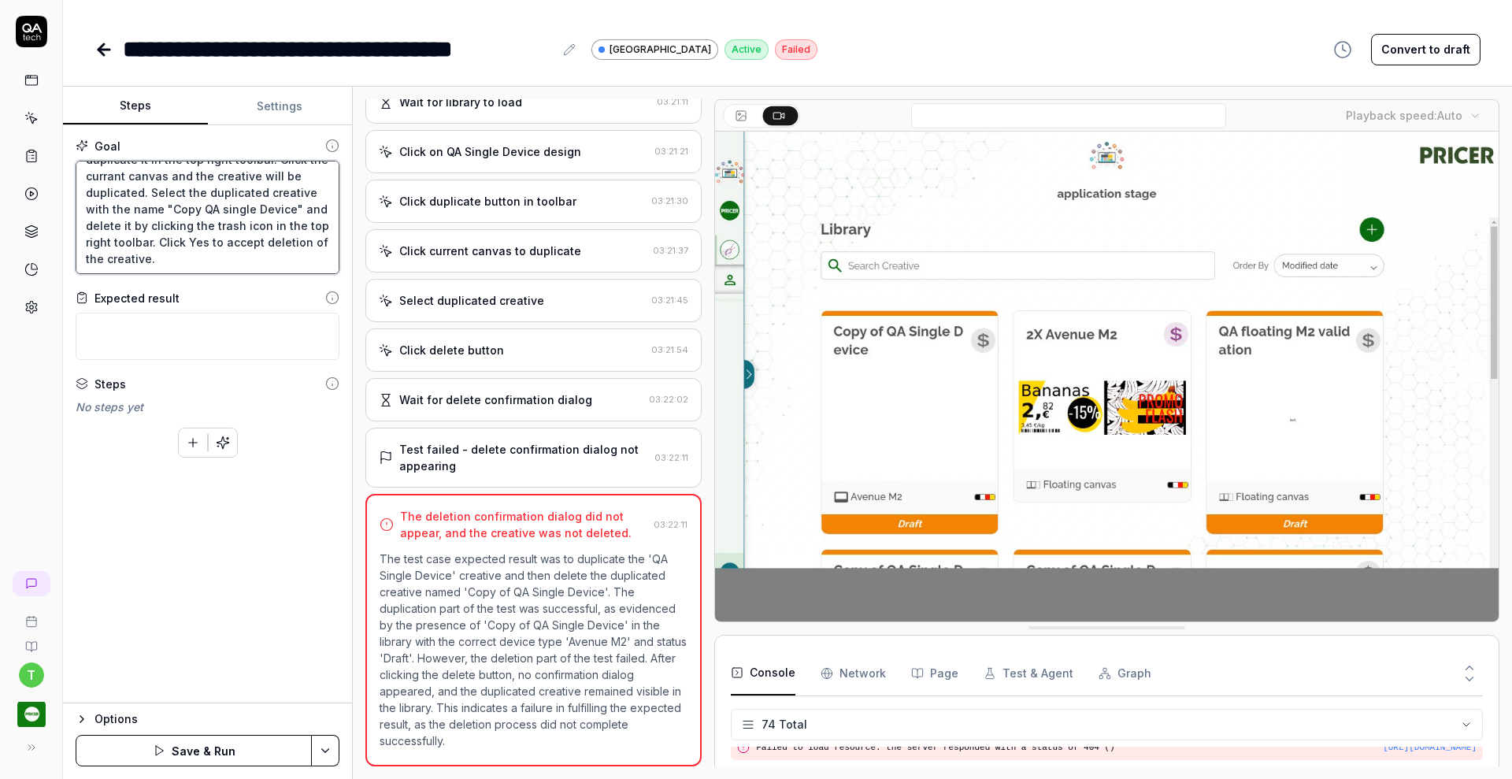
type textarea "Click on the "QA Single Device" design and duplicate it in the top right toolba…"
type textarea "*"
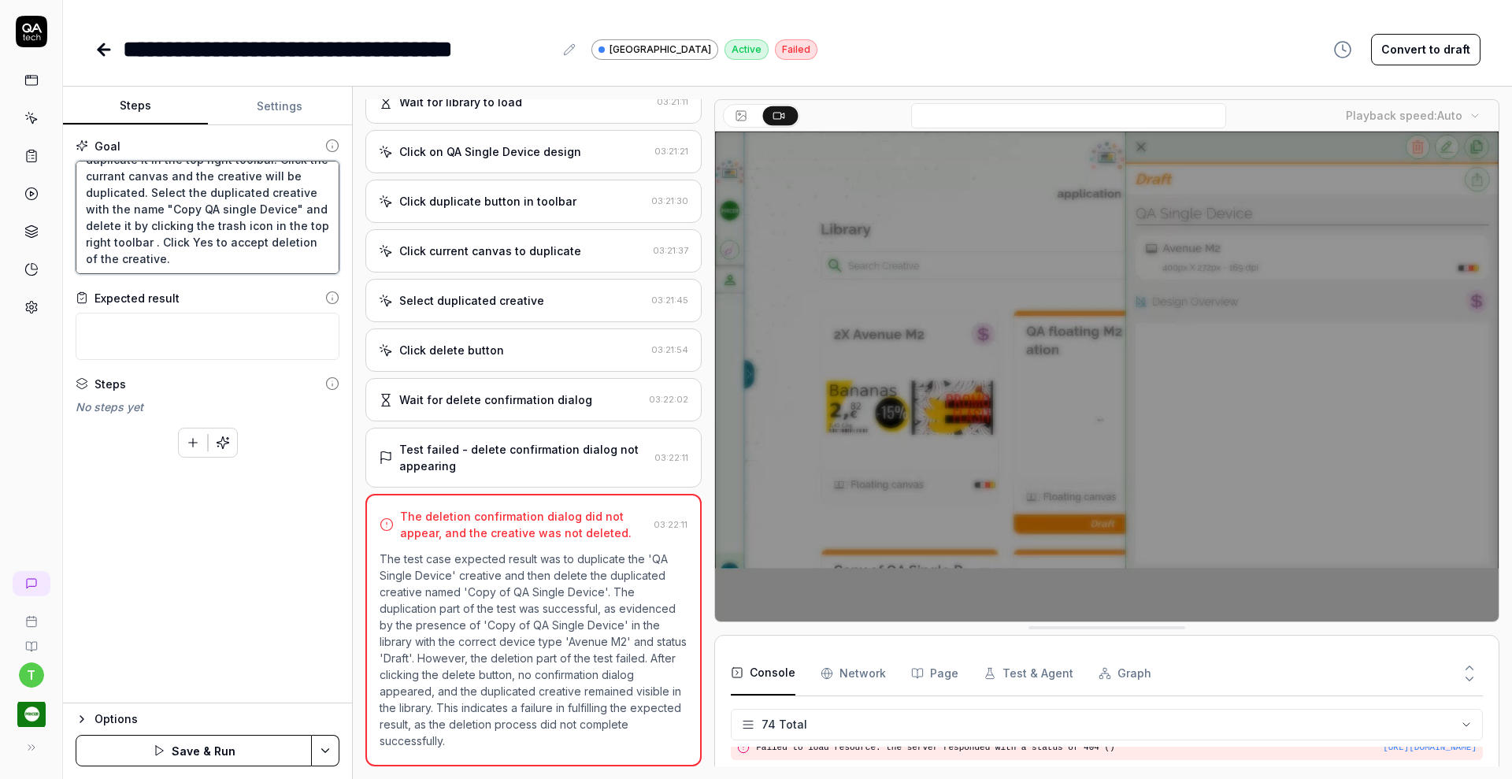
type textarea "Click on the "QA Single Device" design and duplicate it in the top right toolba…"
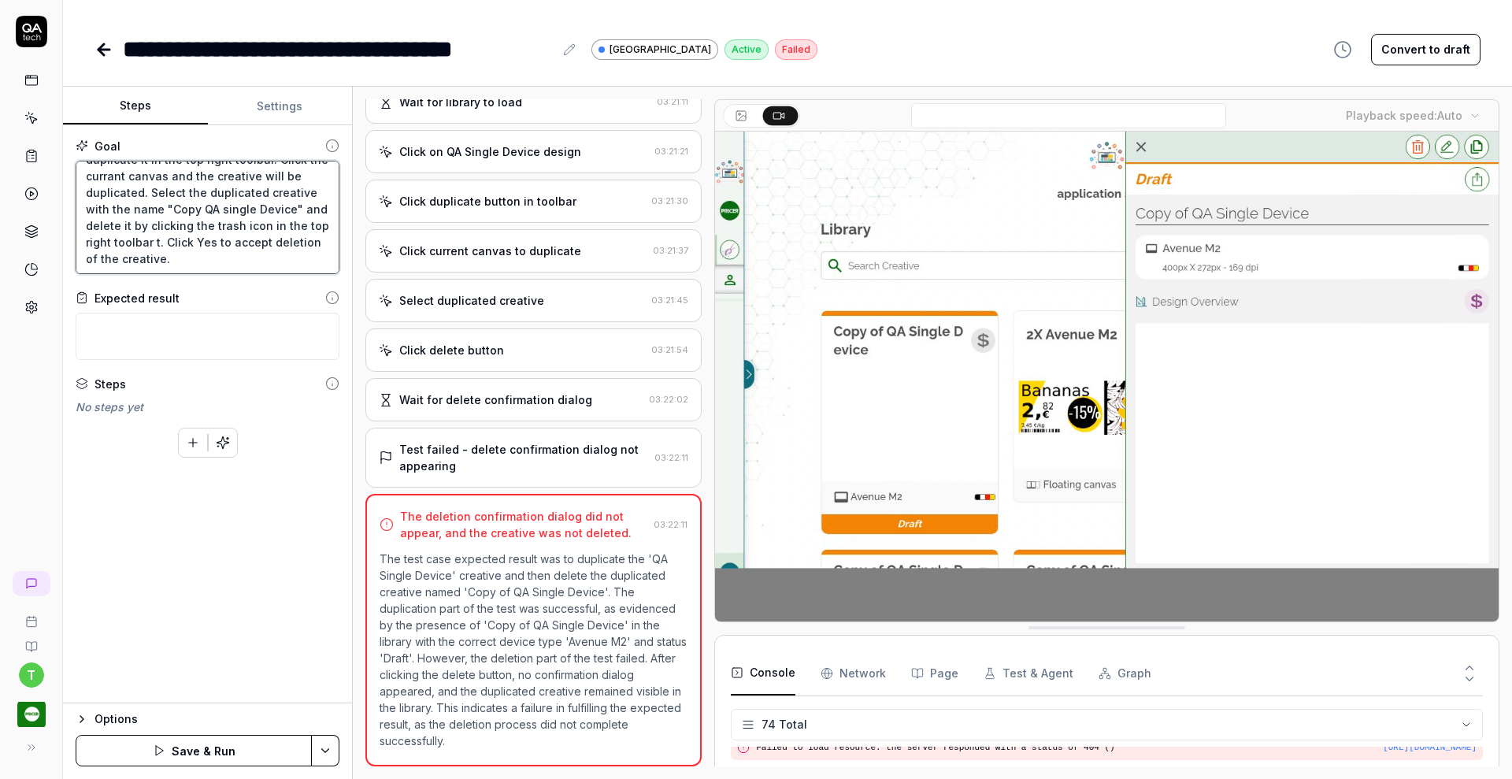
type textarea "*"
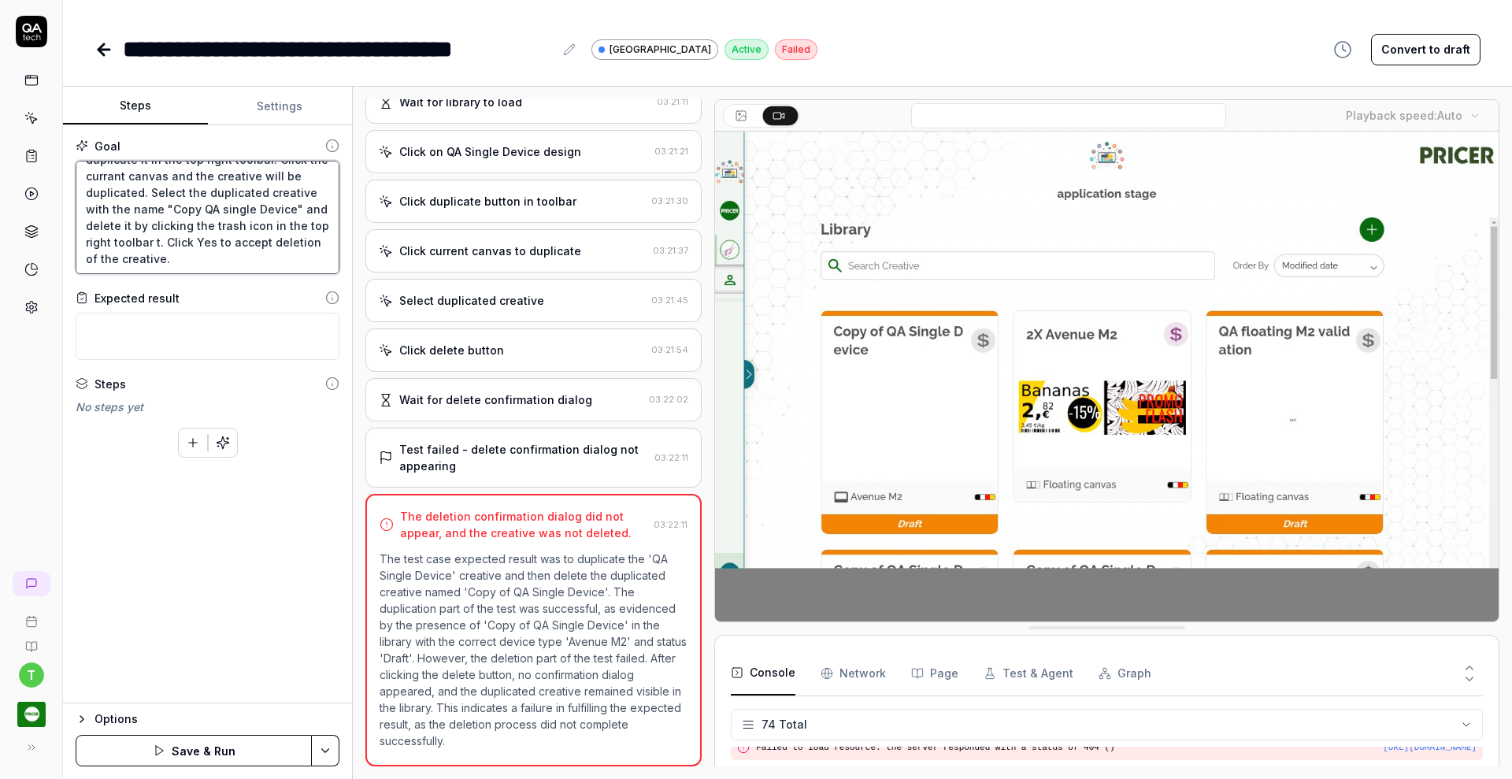
type textarea "Click on the "QA Single Device" design and duplicate it in the top right toolba…"
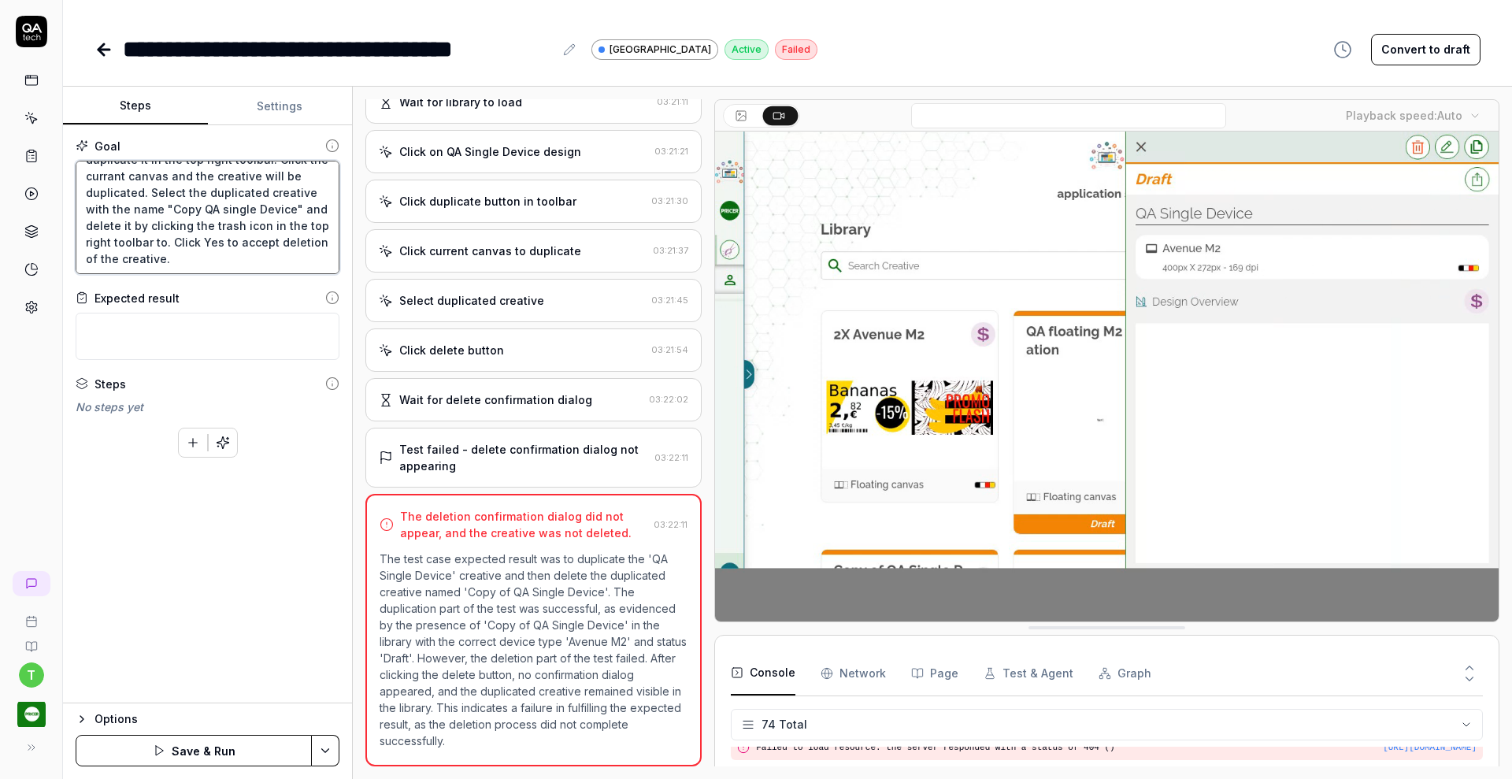
type textarea "*"
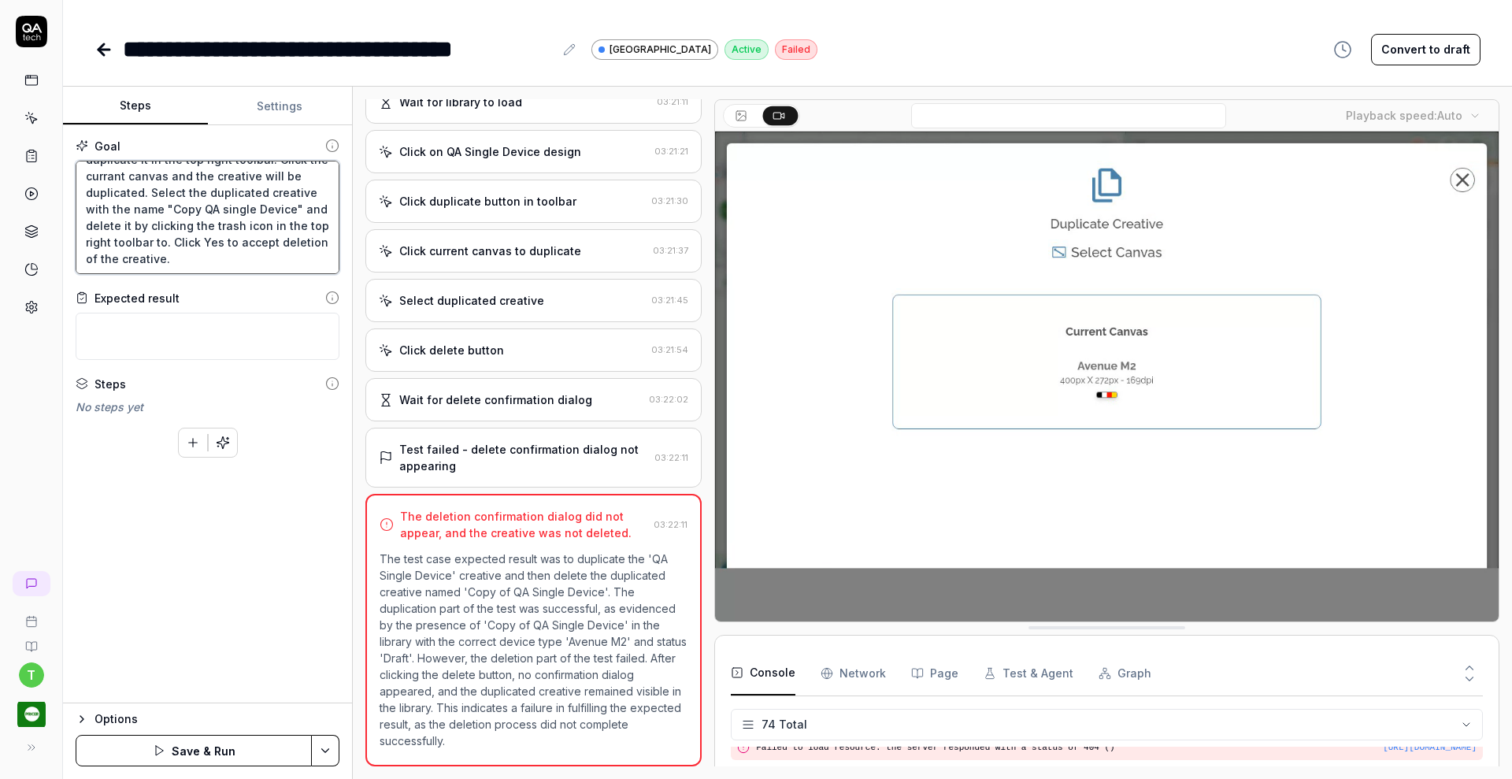
type textarea "Click on the "QA Single Device" design and duplicate it in the top right toolba…"
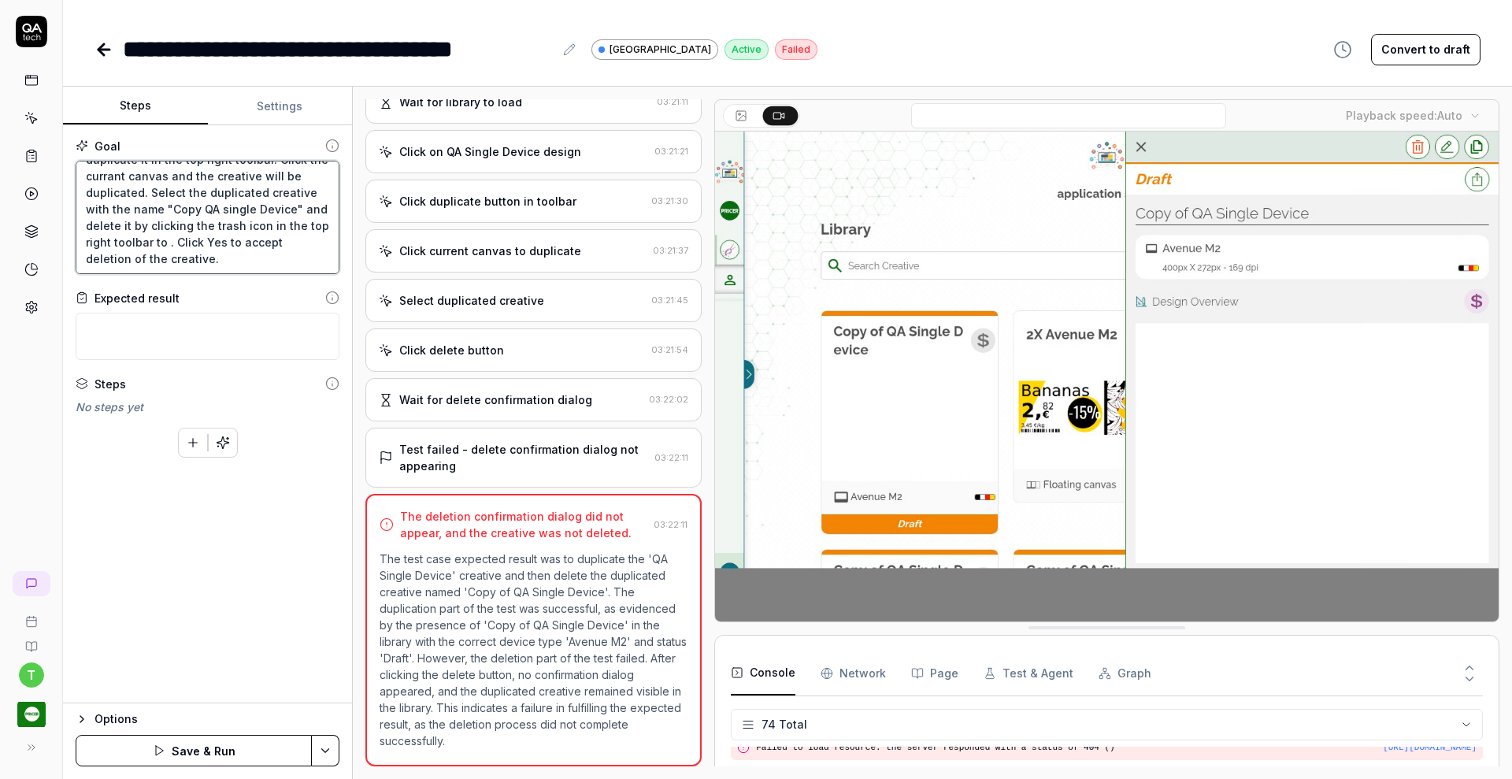
type textarea "*"
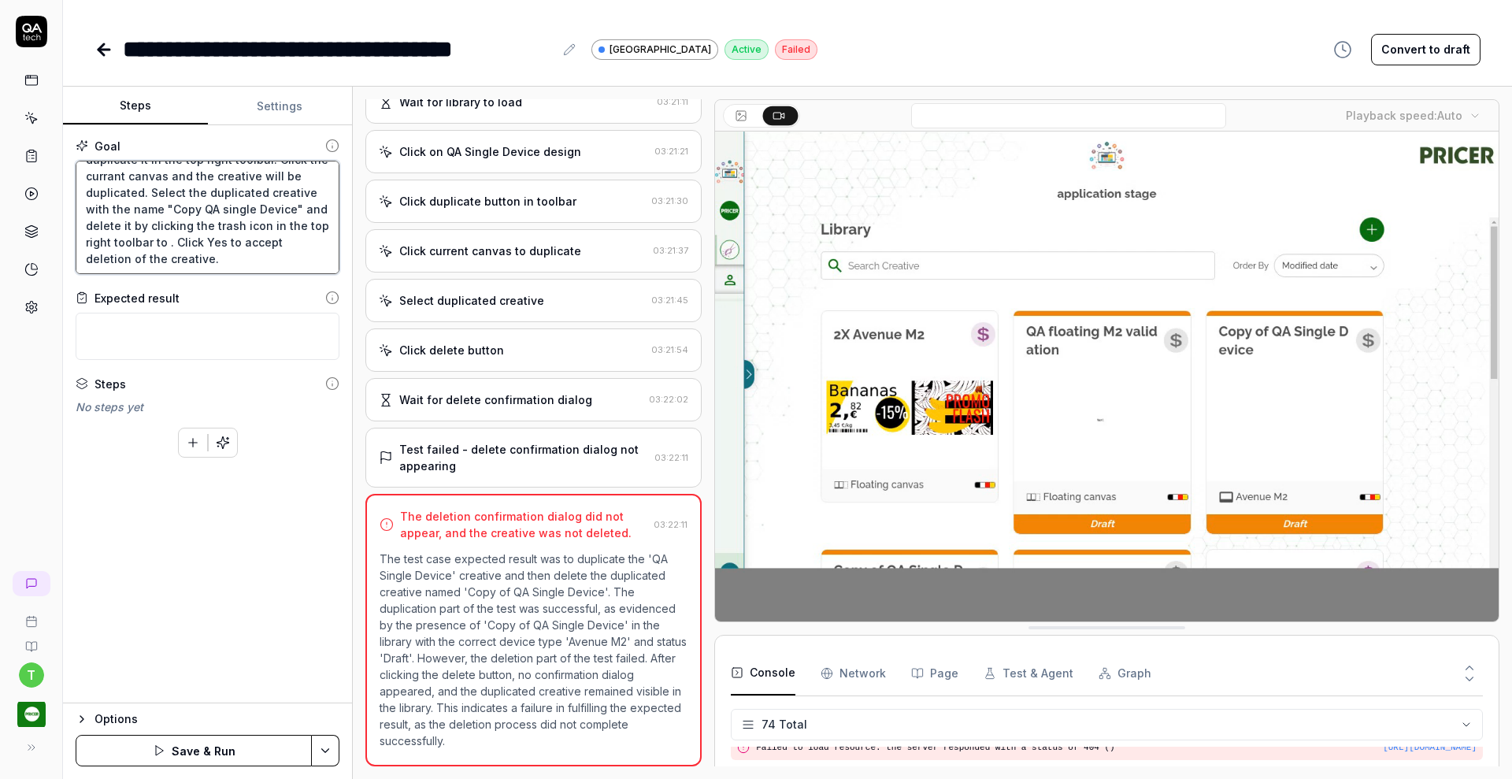
type textarea "Click on the "QA Single Device" design and duplicate it in the top right toolba…"
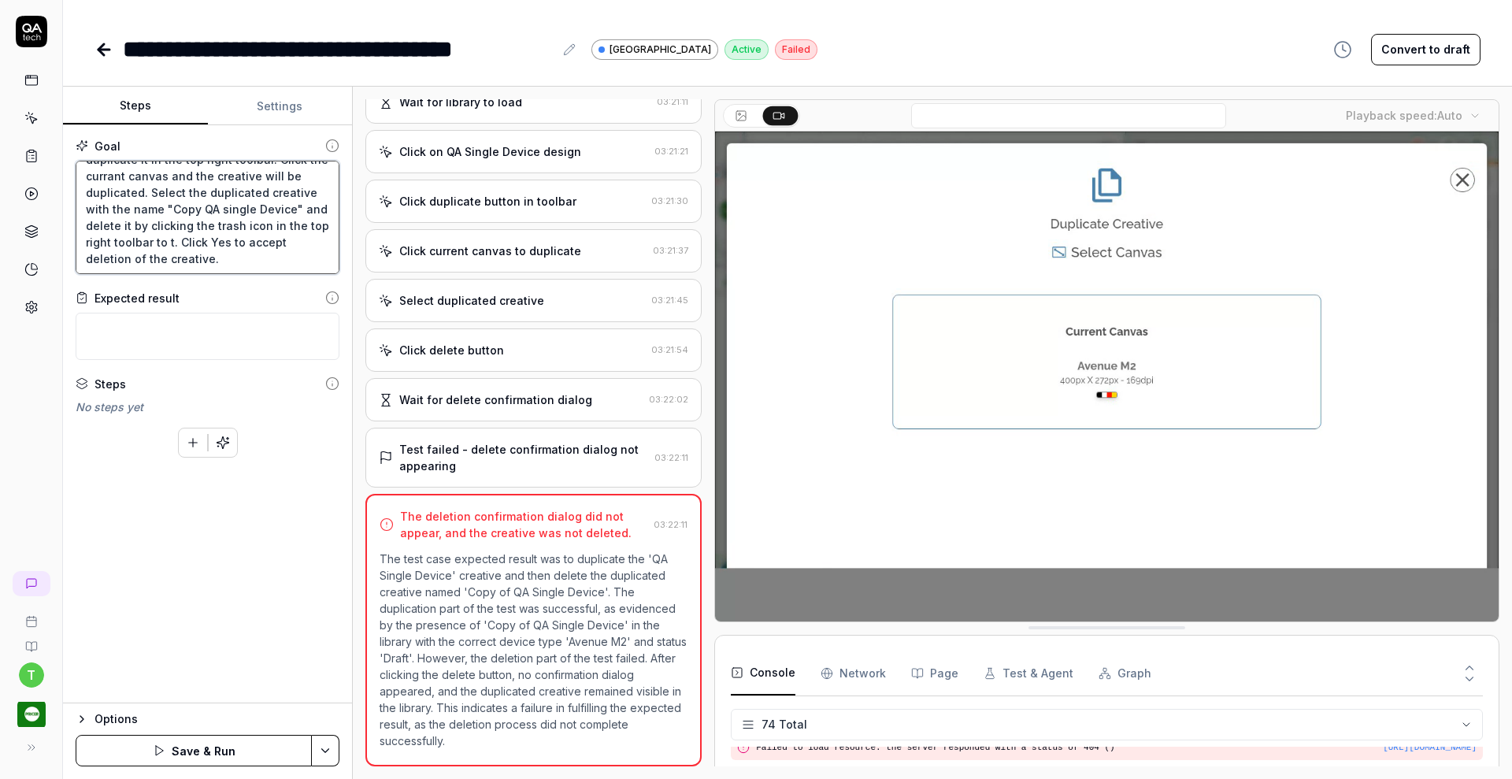
type textarea "*"
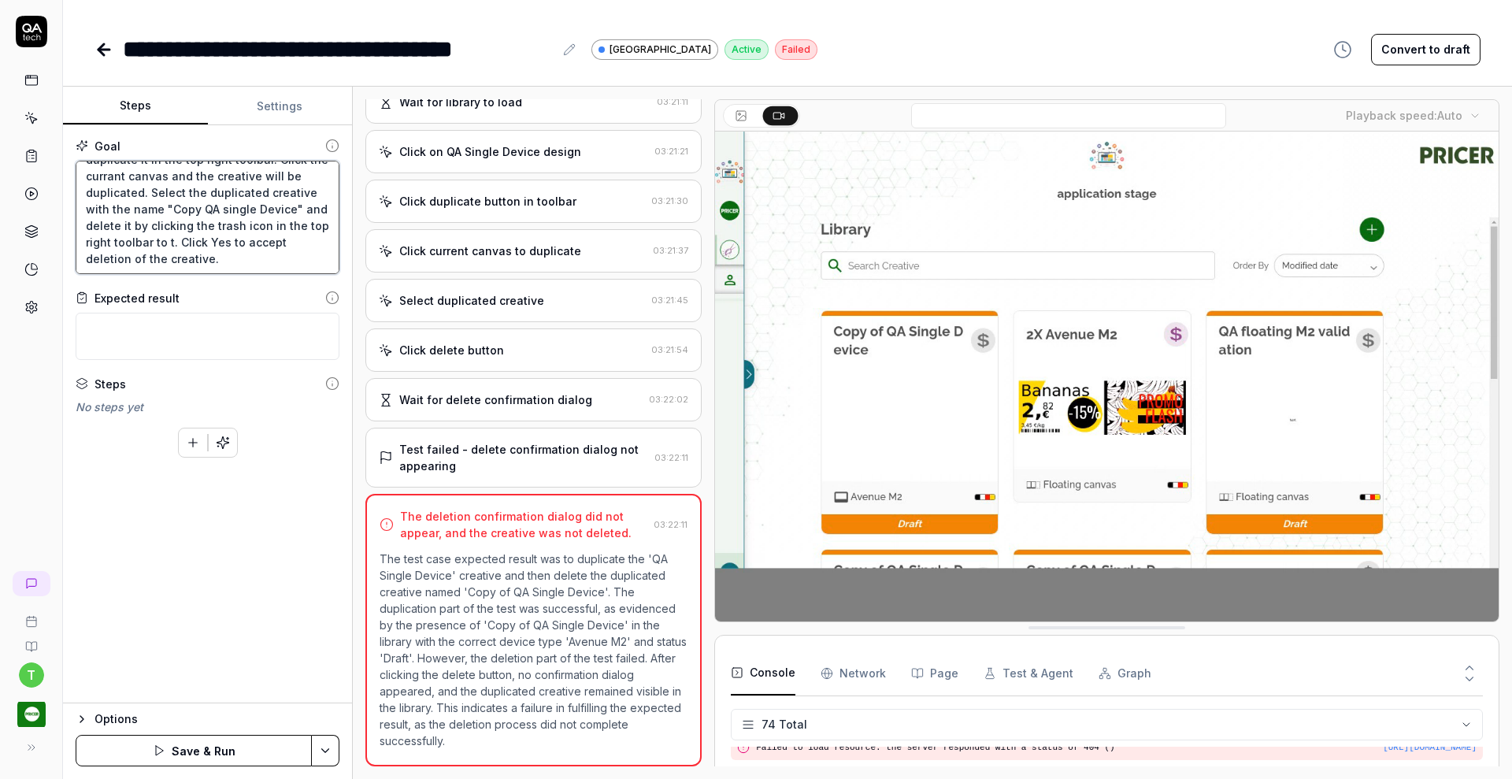
type textarea "Click on the "QA Single Device" design and duplicate it in the top right toolba…"
type textarea "*"
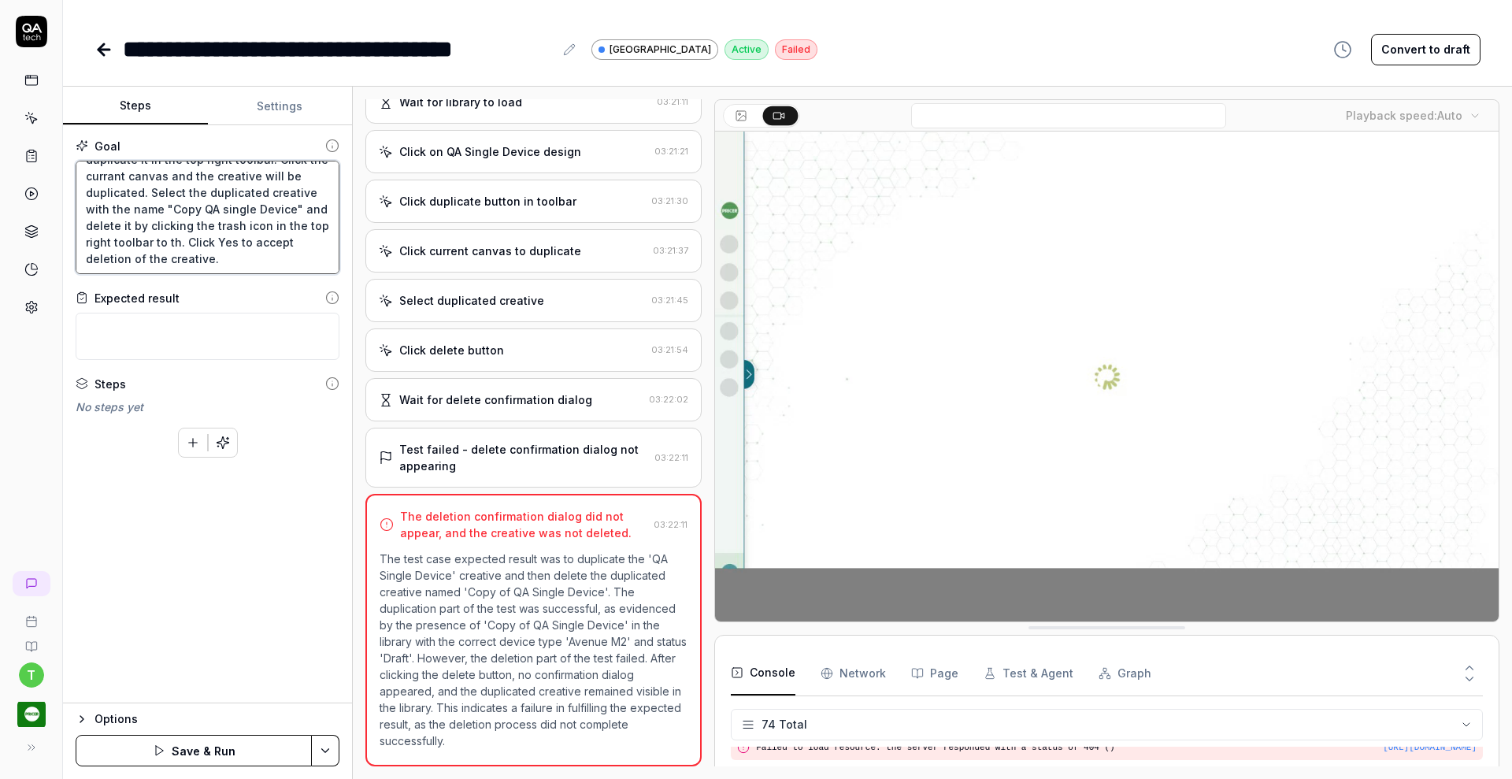
type textarea "Click on the "QA Single Device" design and duplicate it in the top right toolba…"
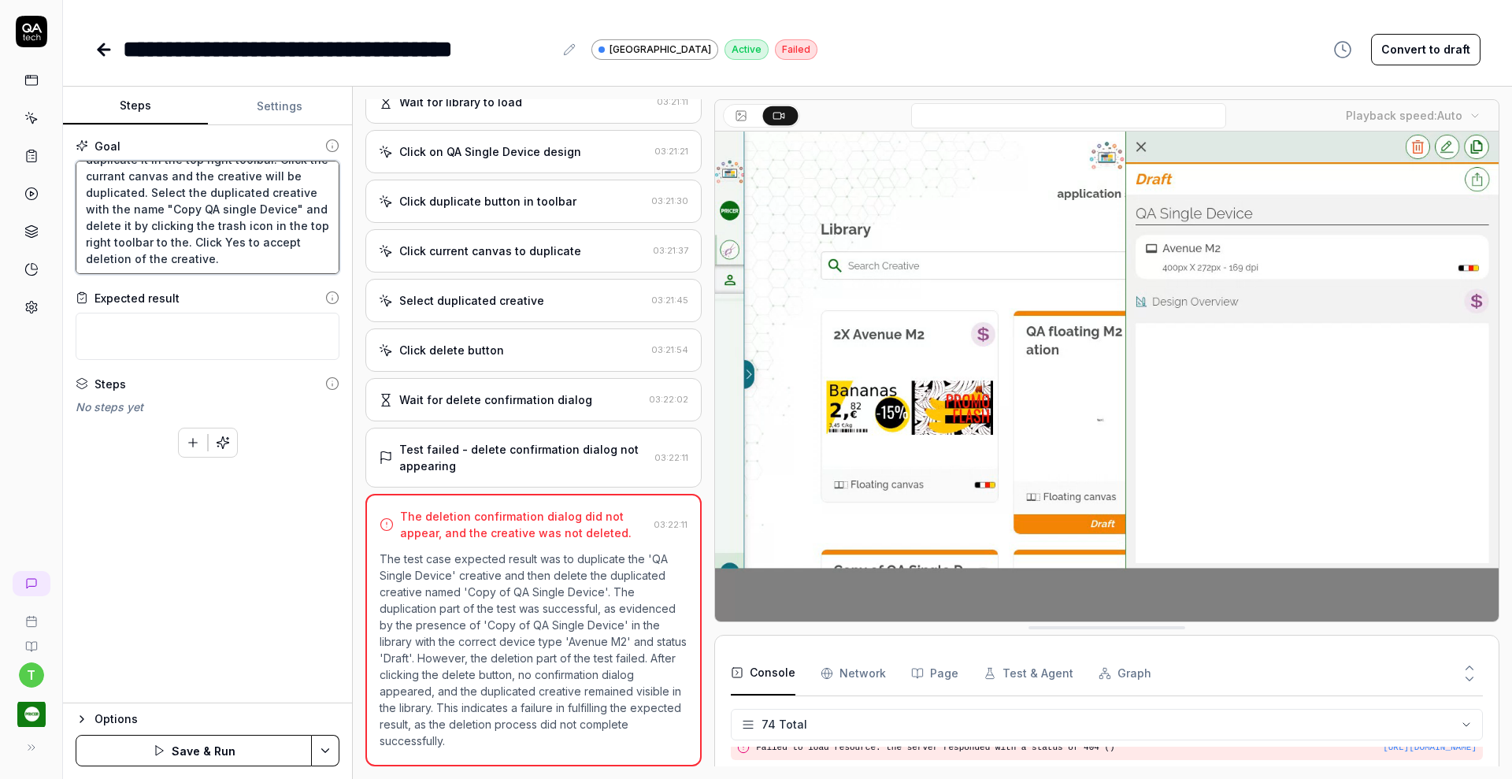
type textarea "*"
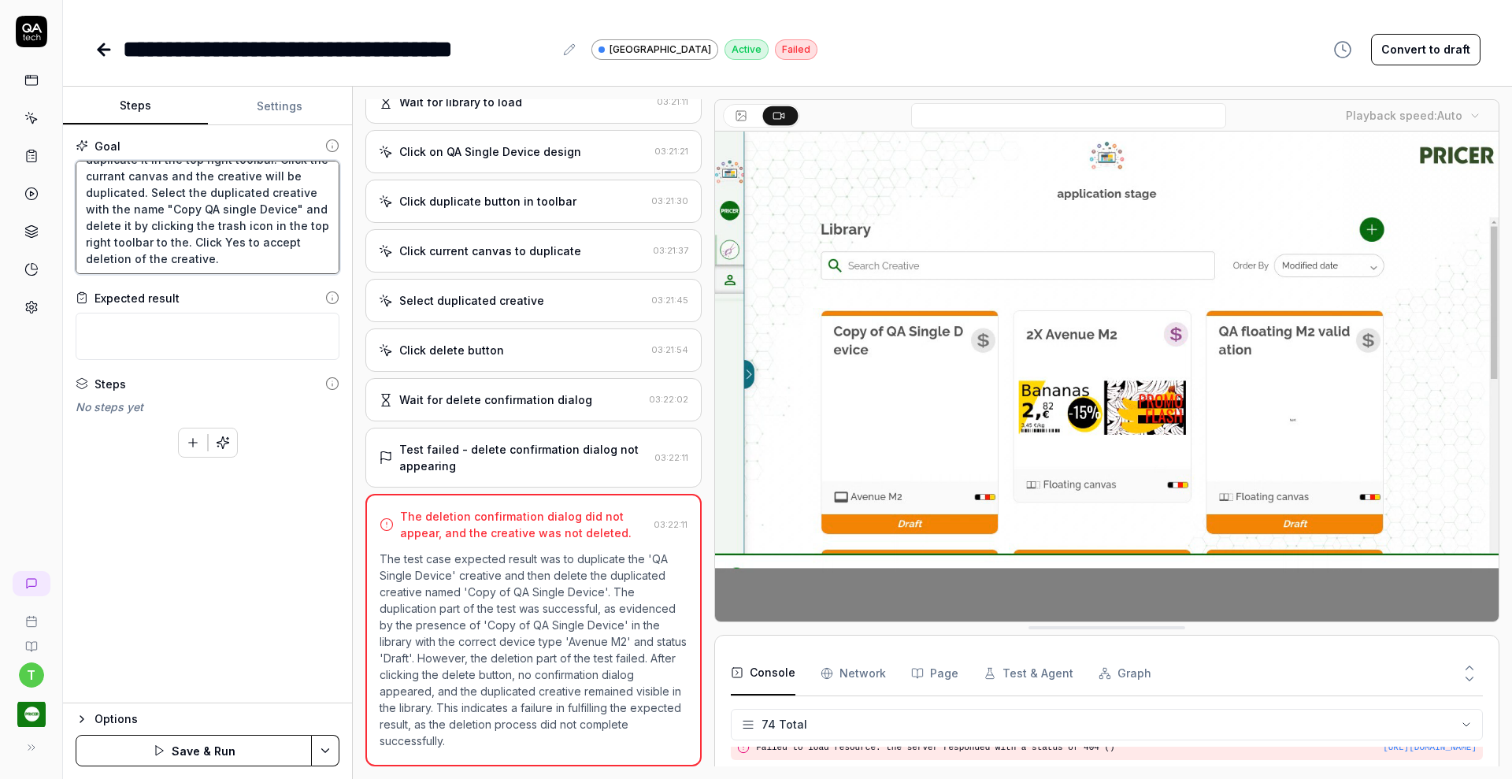
type textarea "Click on the "QA Single Device" design and duplicate it in the top right toolba…"
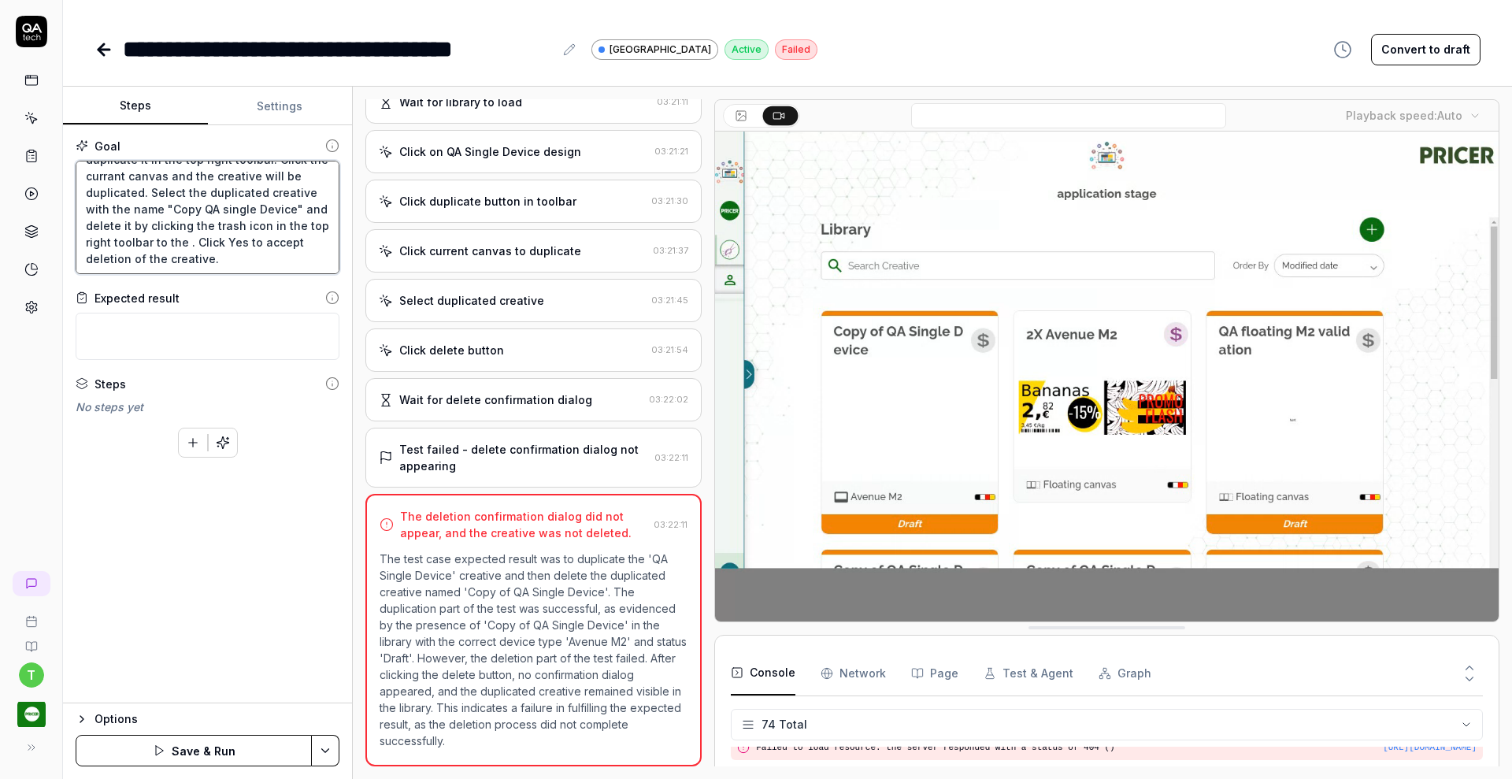
type textarea "*"
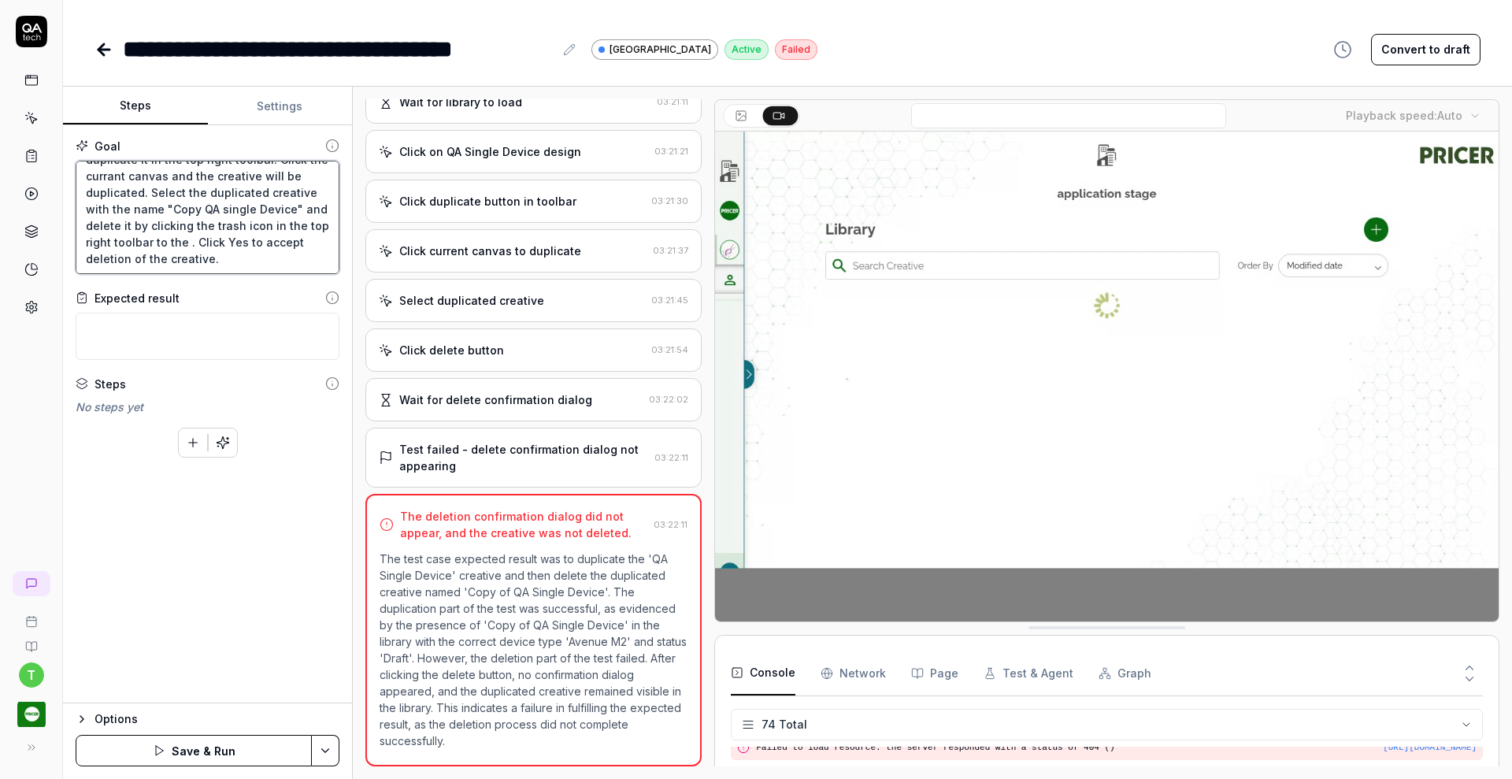
type textarea "Click on the "QA Single Device" design and duplicate it in the top right toolba…"
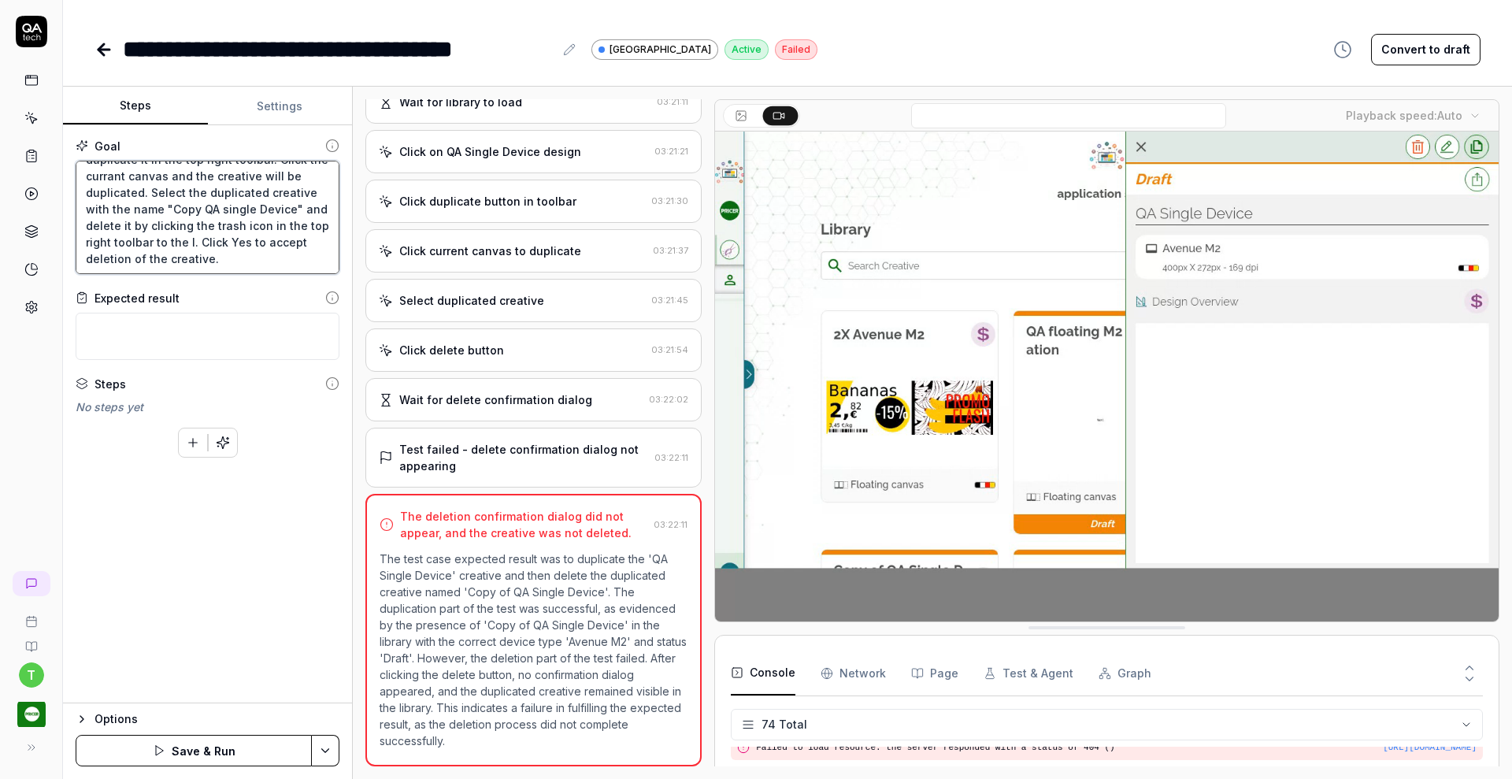
type textarea "*"
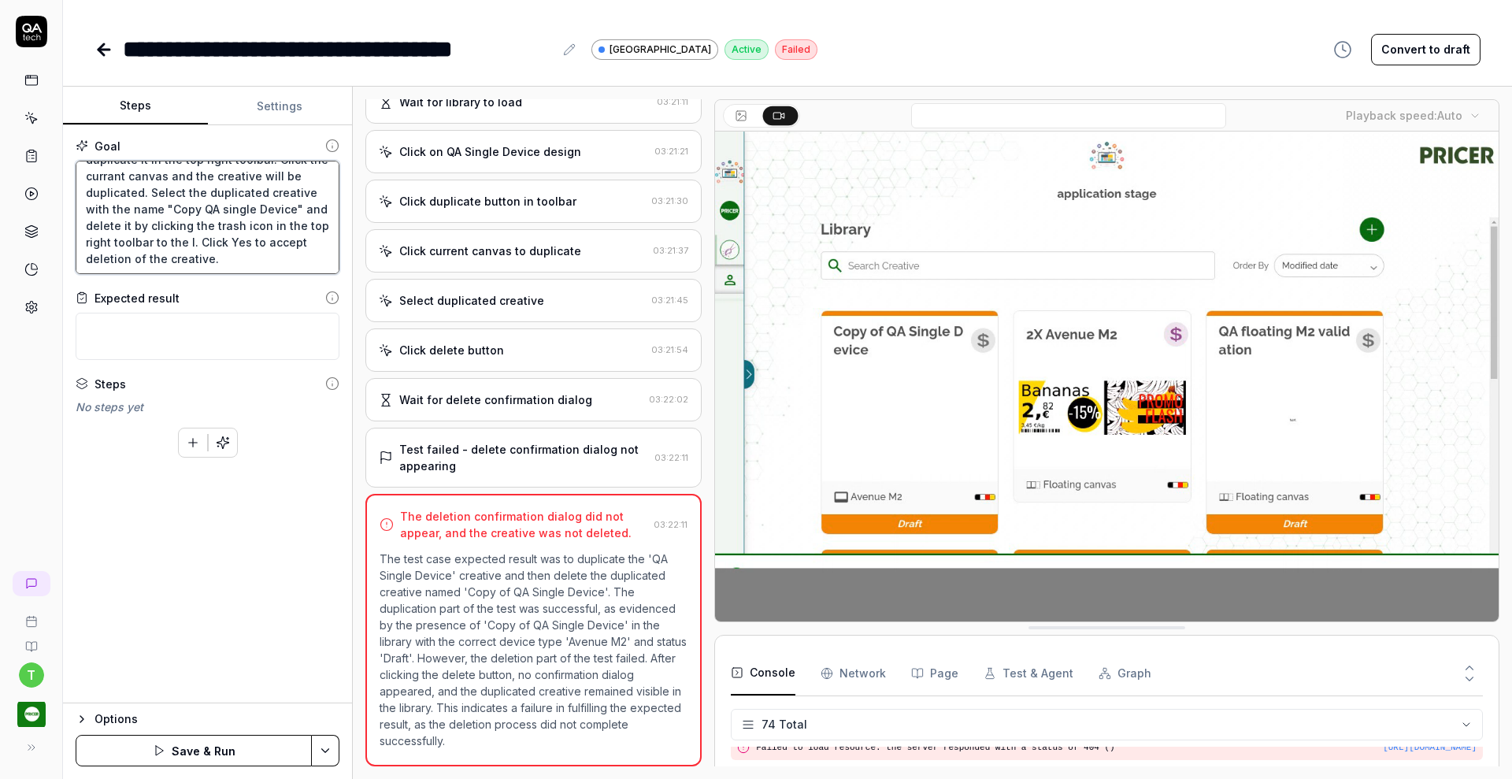
type textarea "Click on the "QA Single Device" design and duplicate it in the top right toolba…"
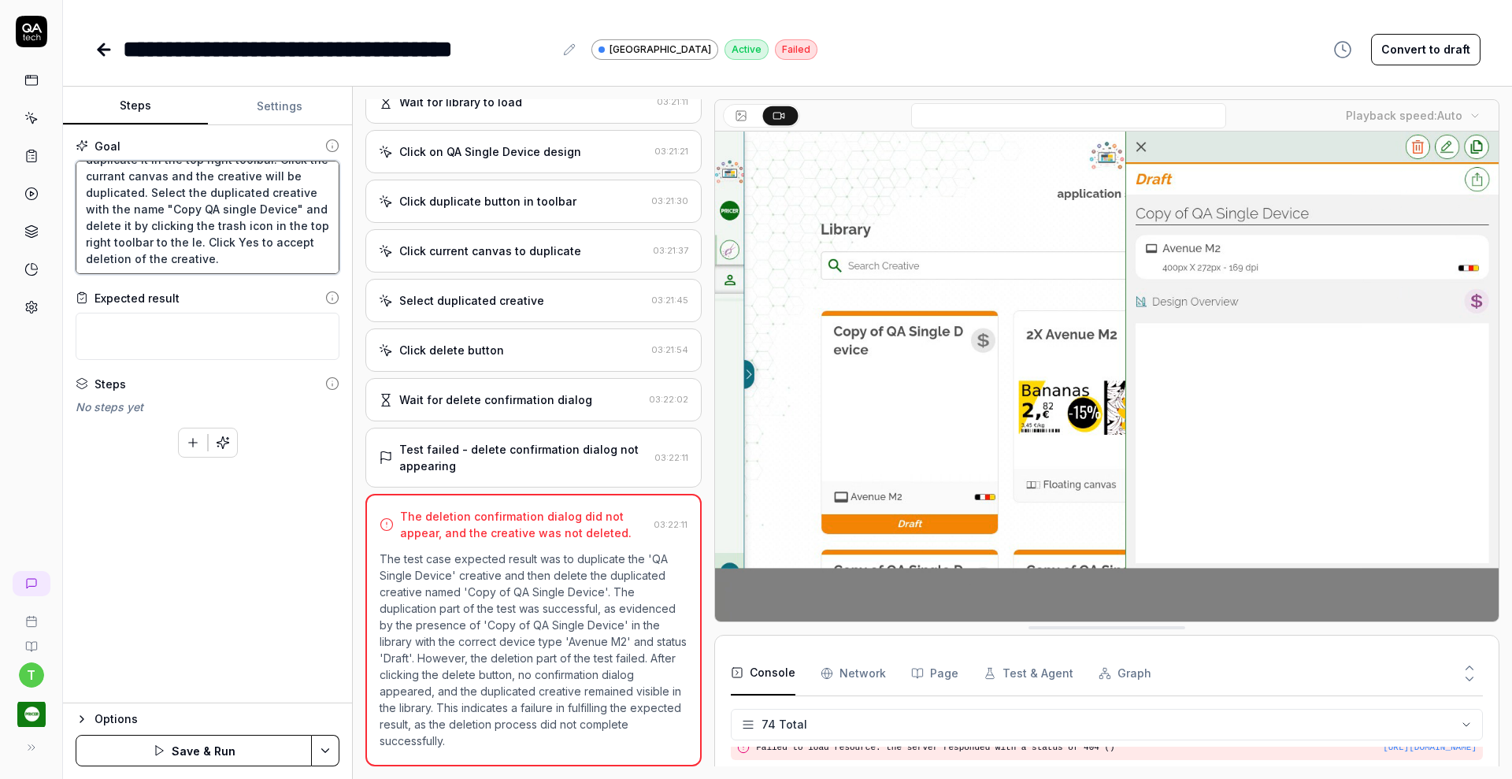
type textarea "*"
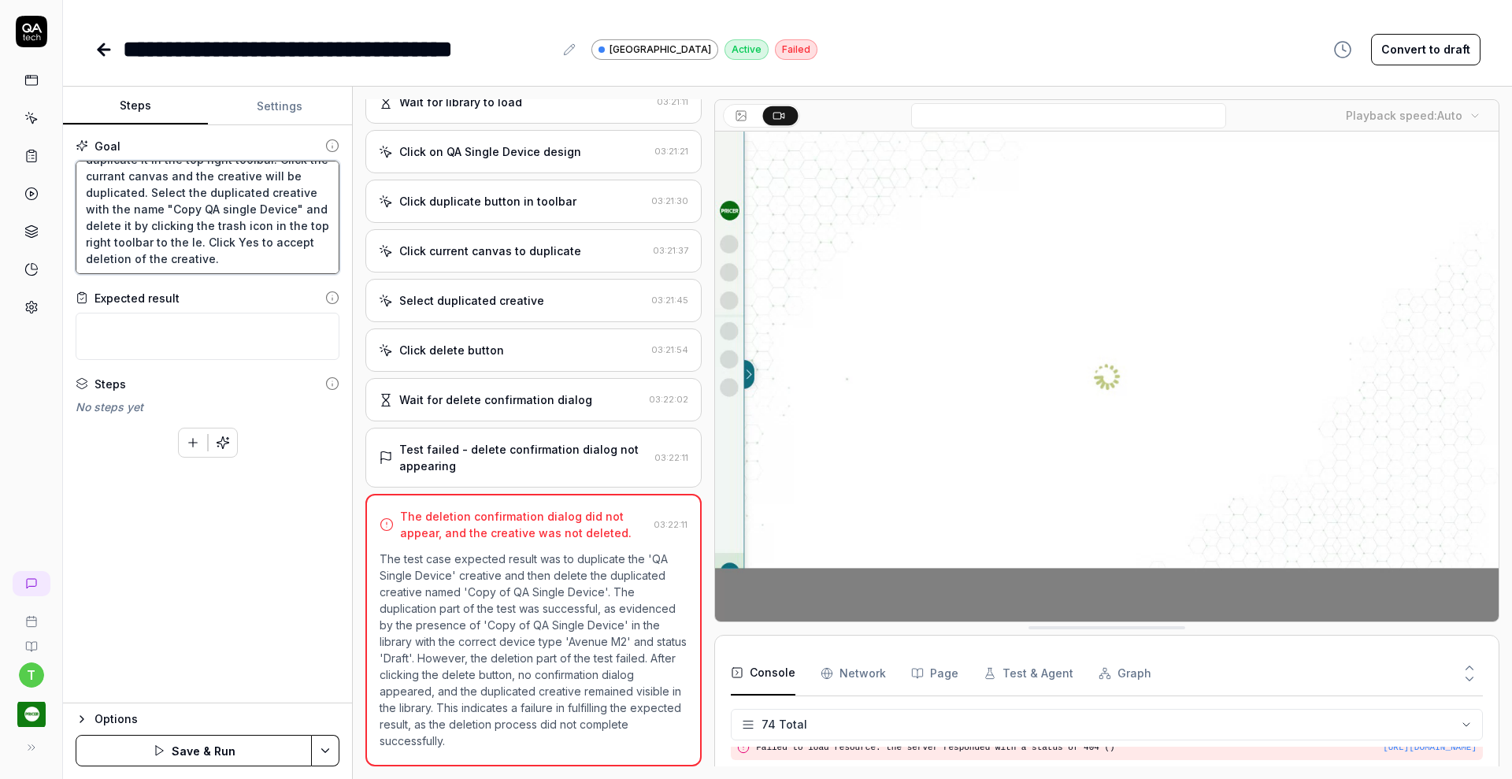
type textarea "Click on the "QA Single Device" design and duplicate it in the top right toolba…"
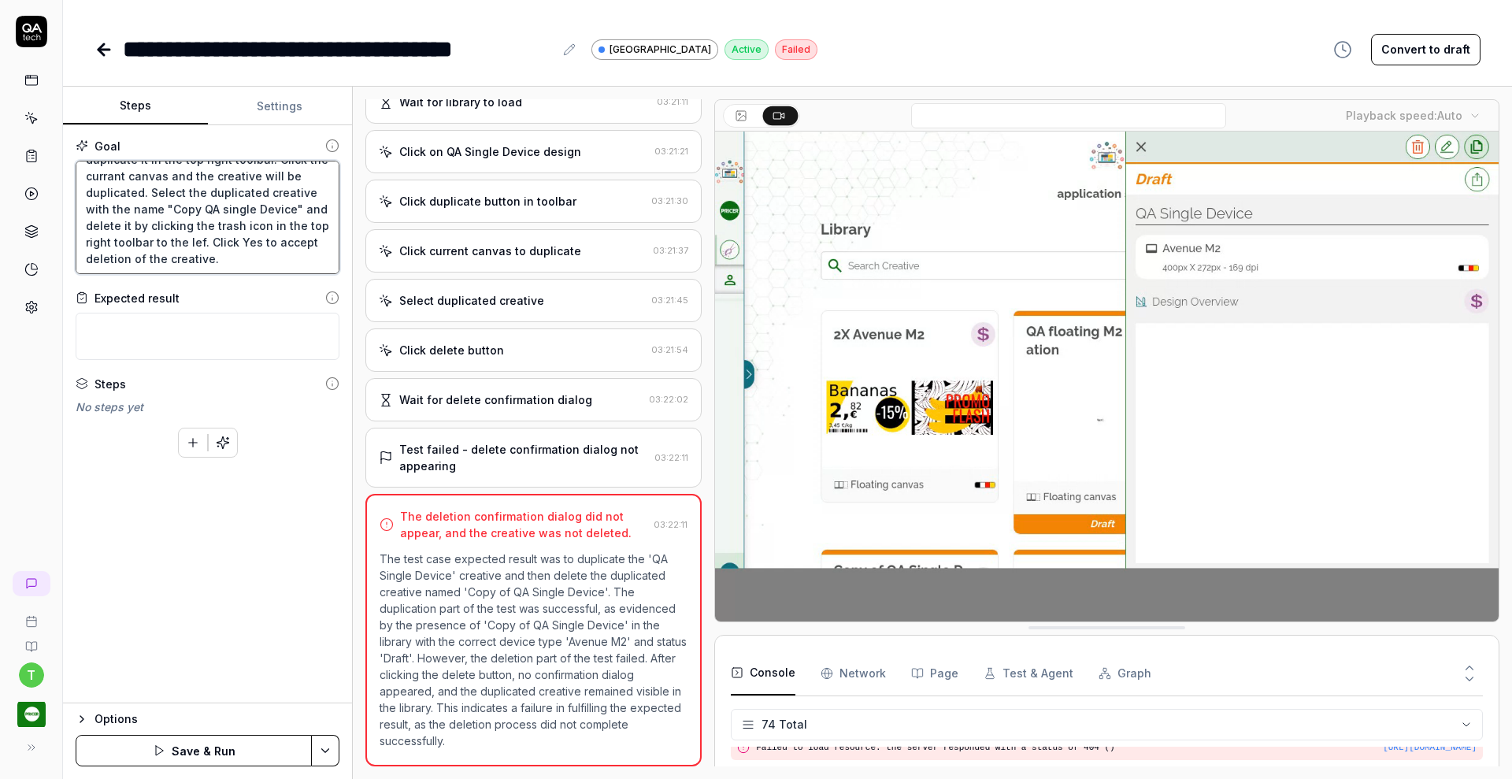
type textarea "*"
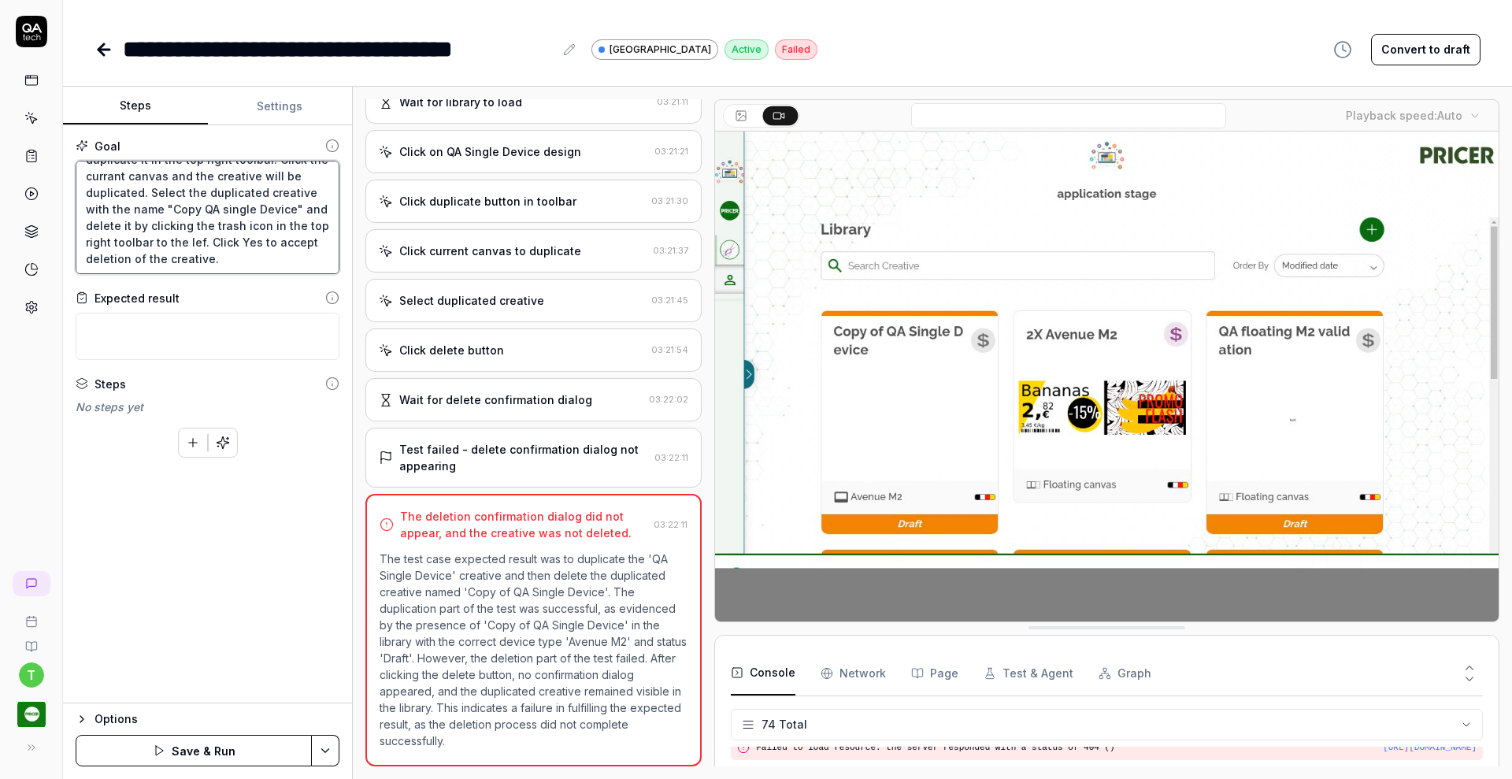
type textarea "Click on the "QA Single Device" design and duplicate it in the top right toolba…"
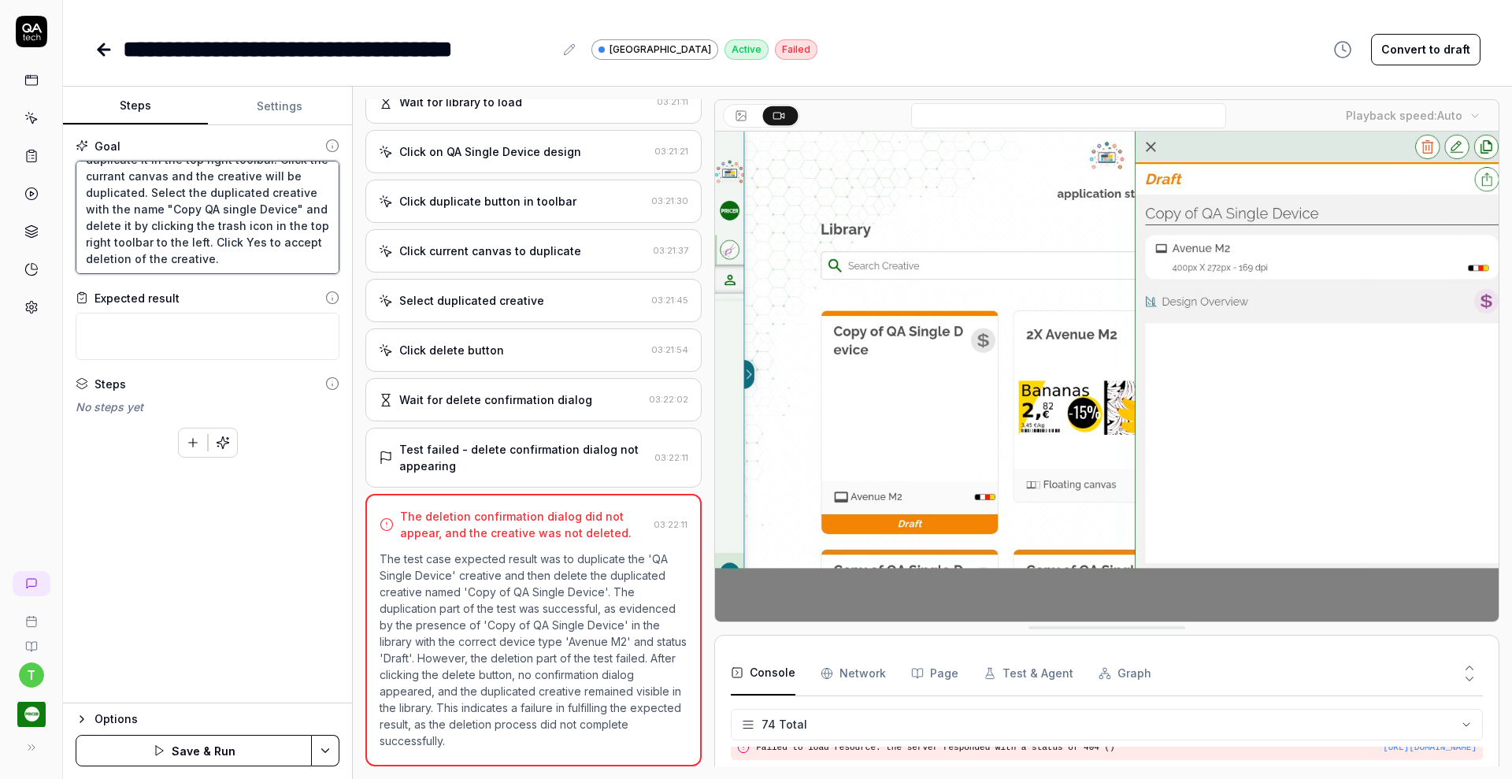
type textarea "*"
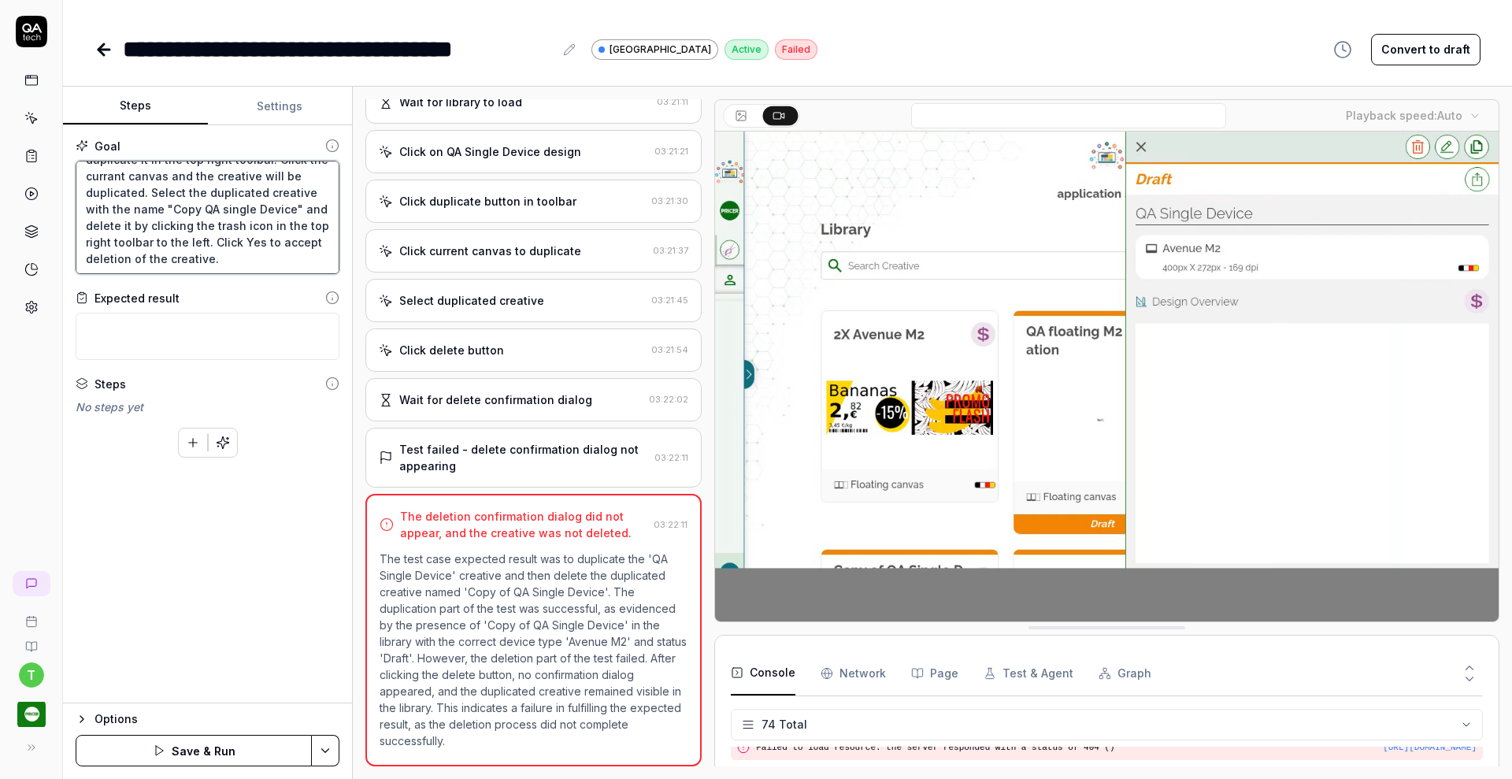
type textarea "Click on the "QA Single Device" design and duplicate it in the top right toolba…"
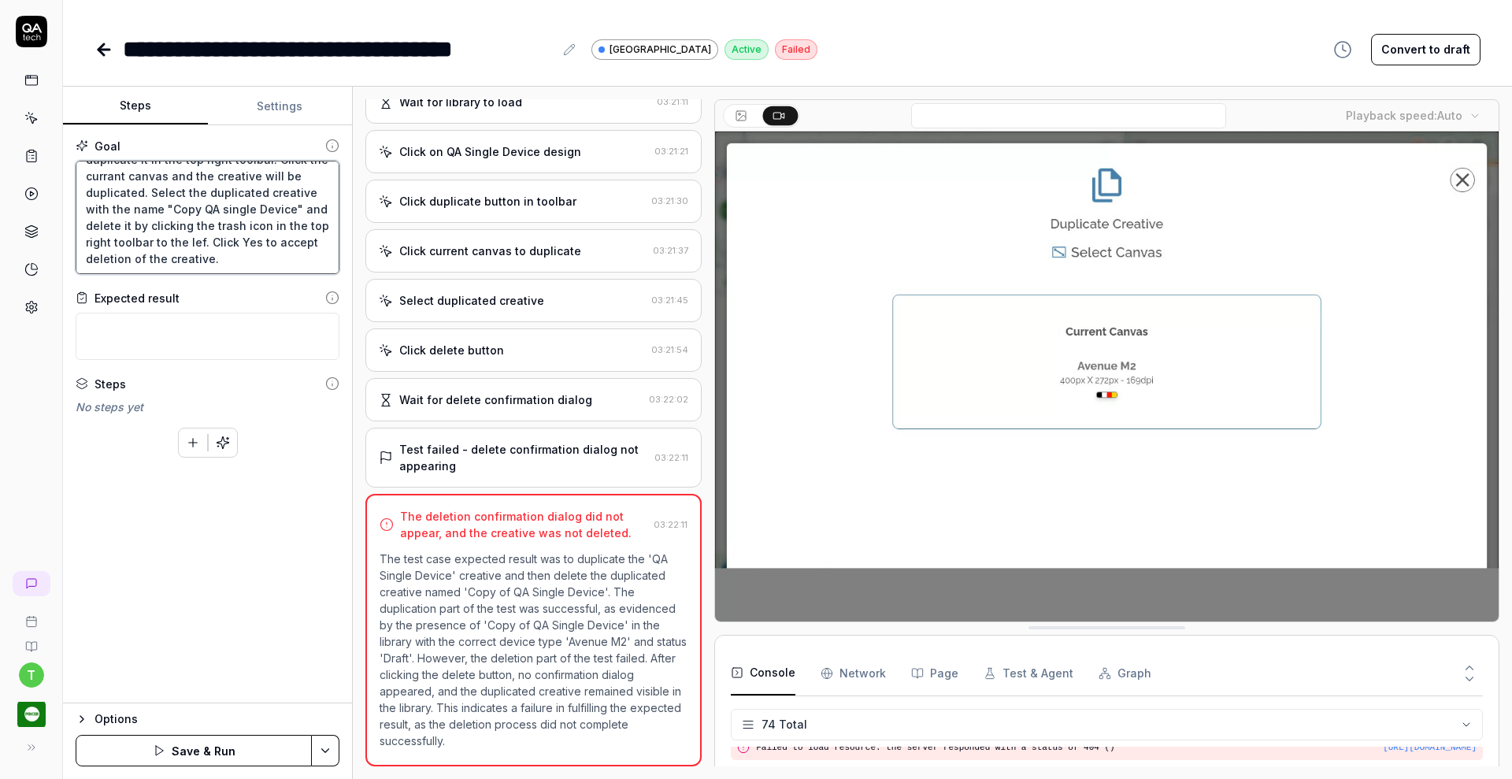
type textarea "*"
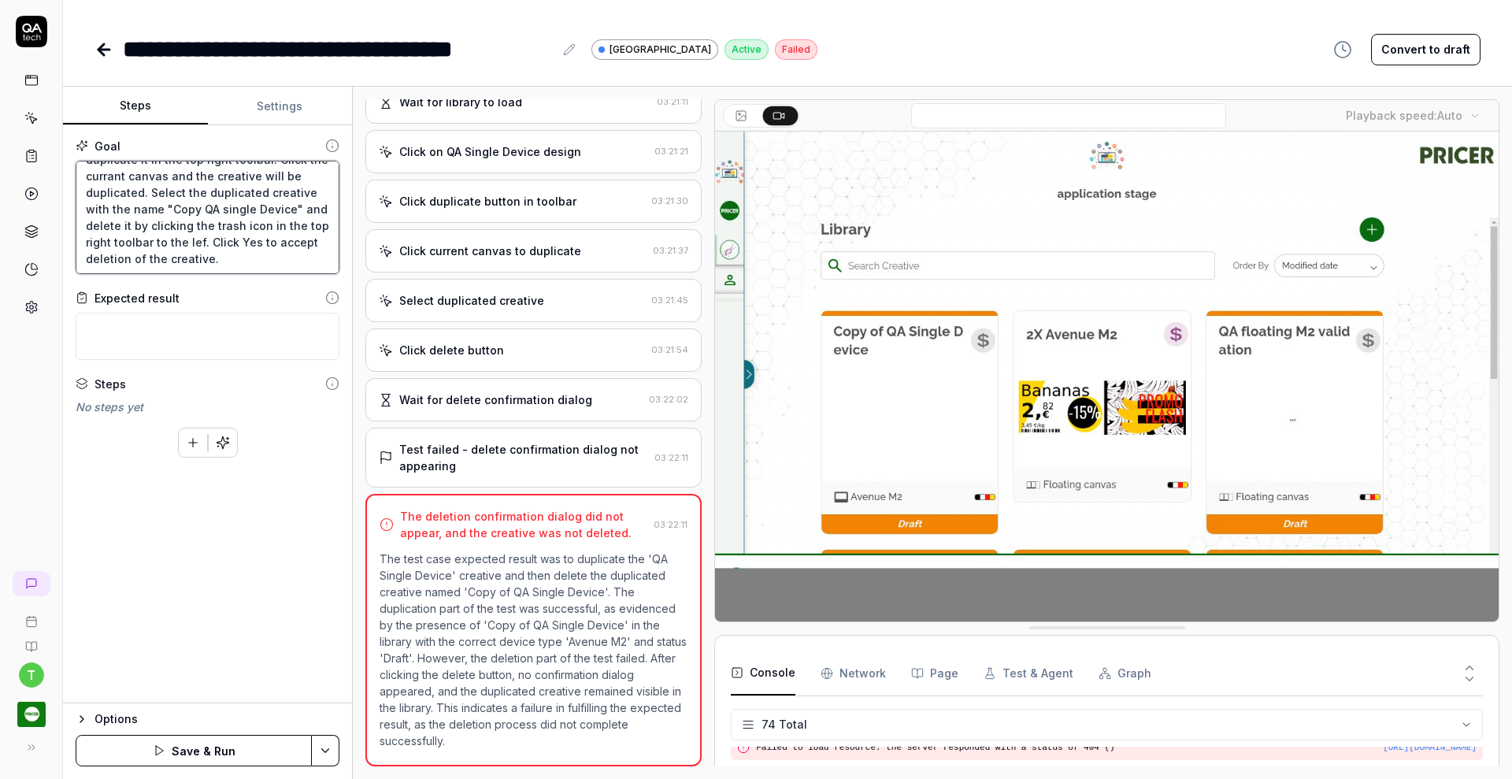
type textarea "Click on the "QA Single Device" design and duplicate it in the top right toolba…"
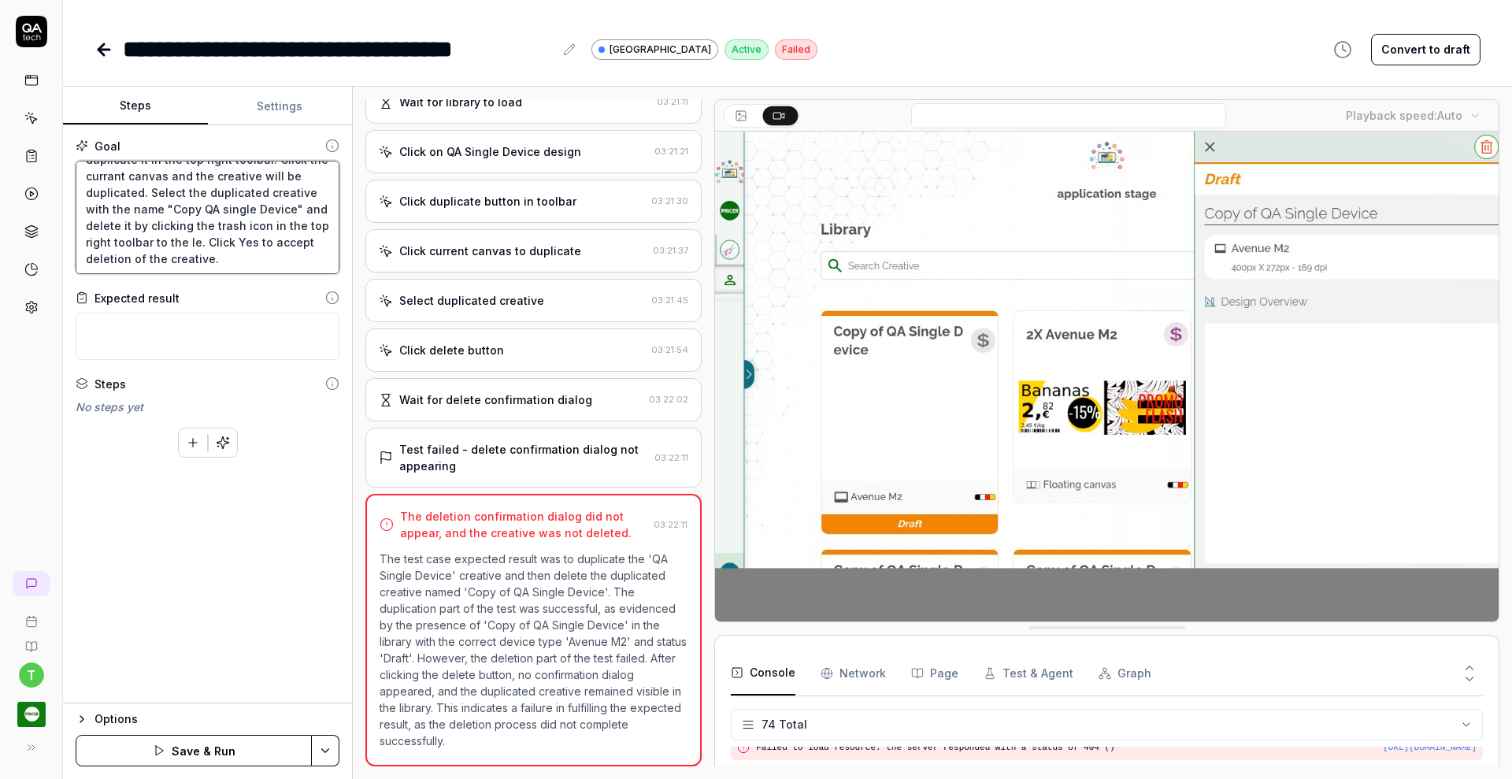
type textarea "*"
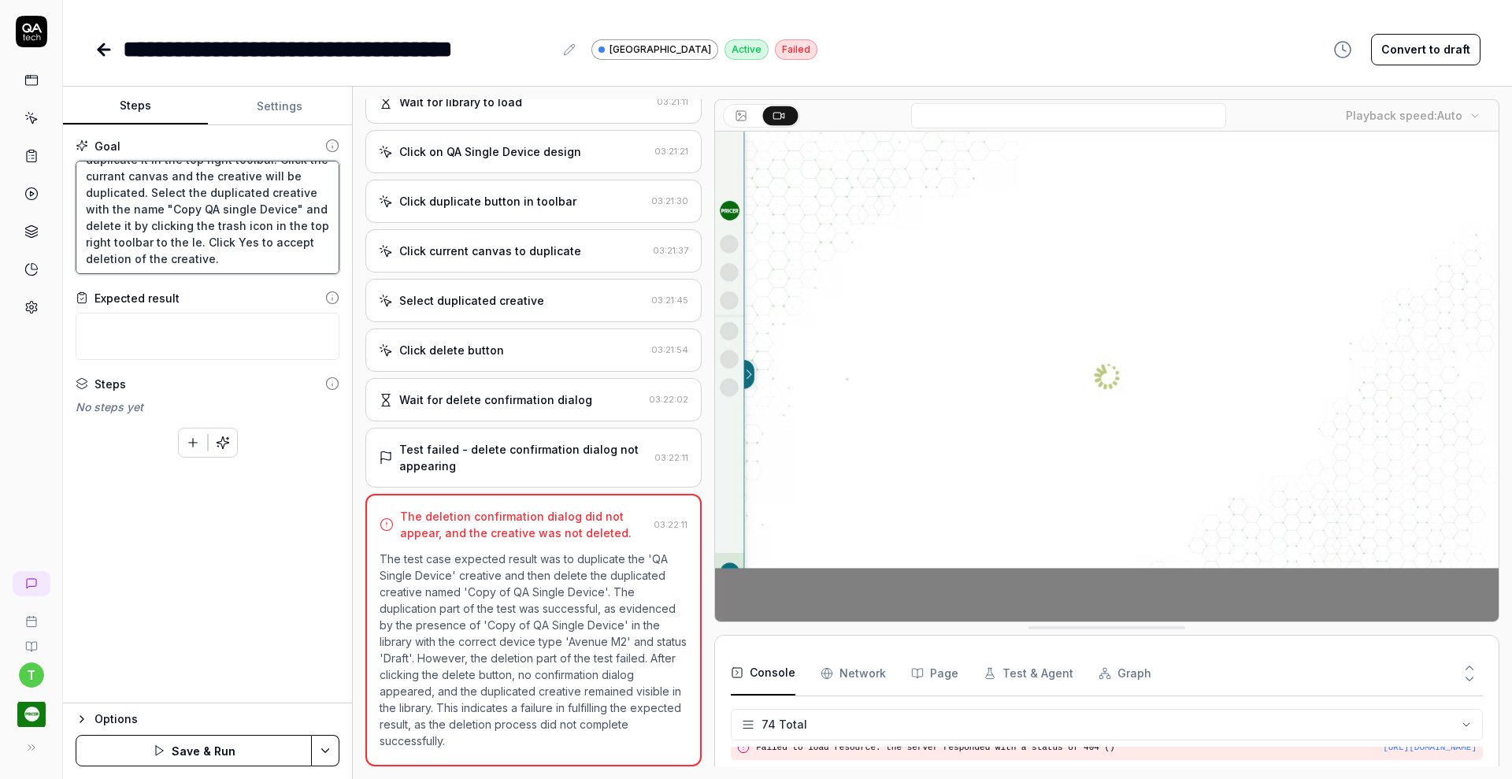
type textarea "Click on the "QA Single Device" design and duplicate it in the top right toolba…"
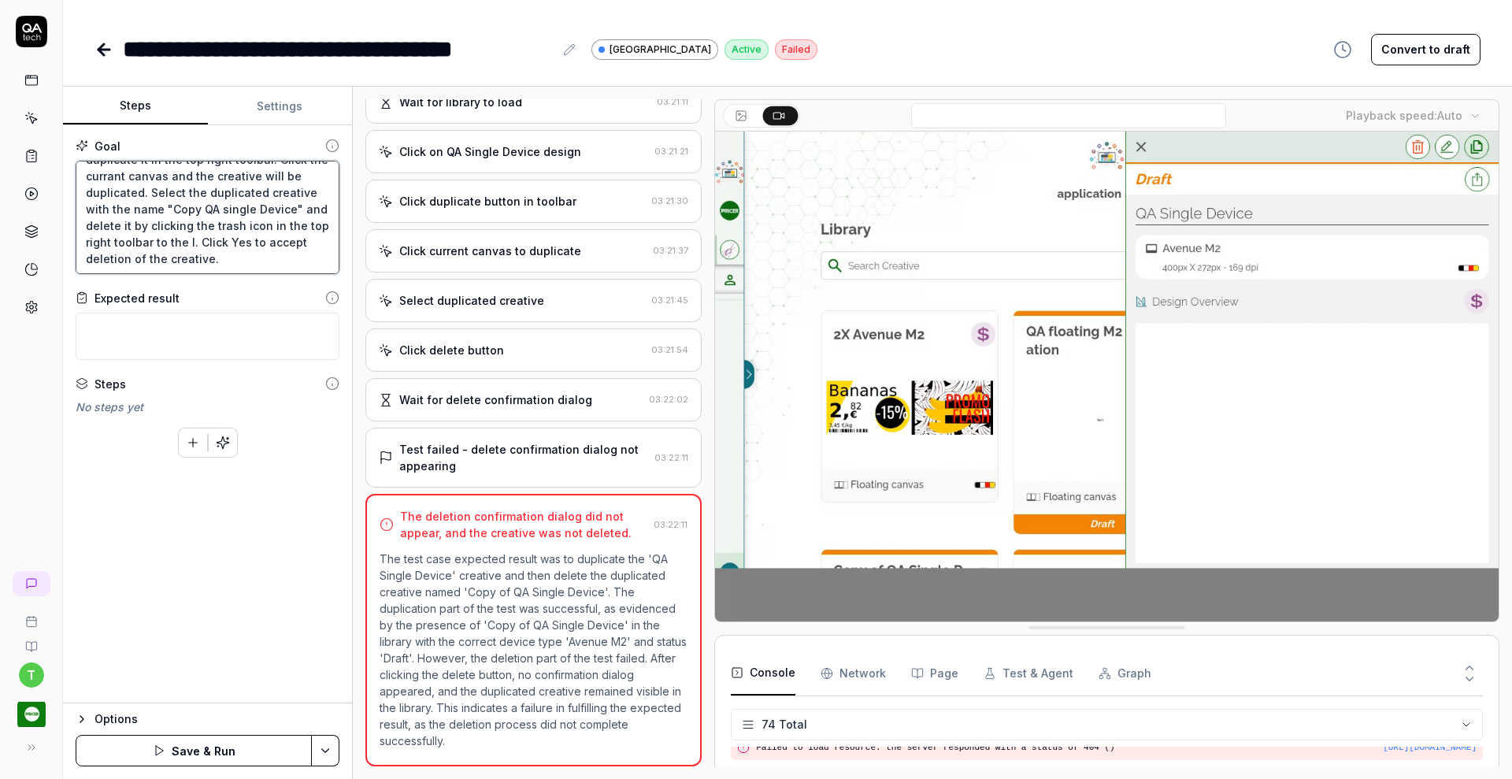
type textarea "*"
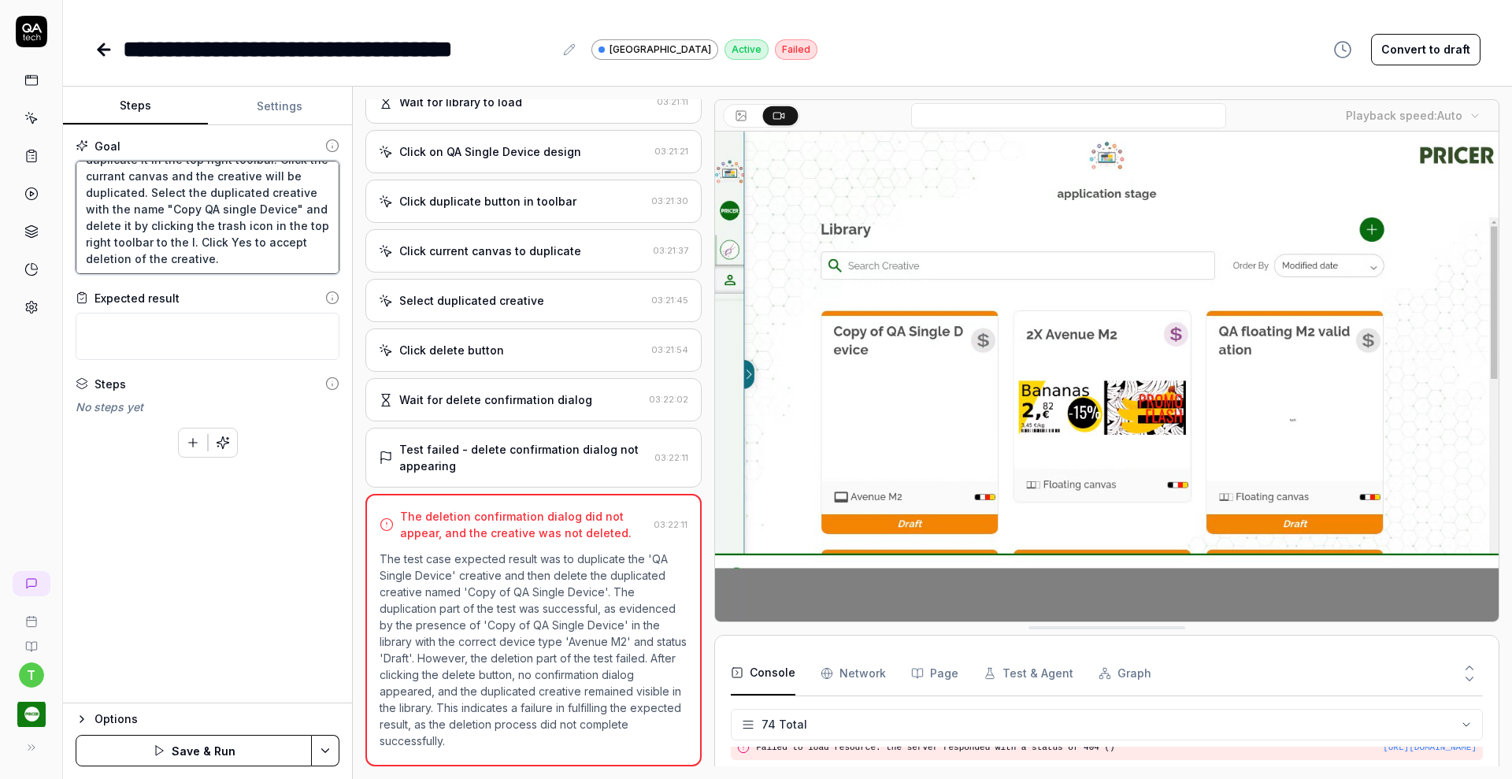
type textarea "Click on the "QA Single Device" design and duplicate it in the top right toolba…"
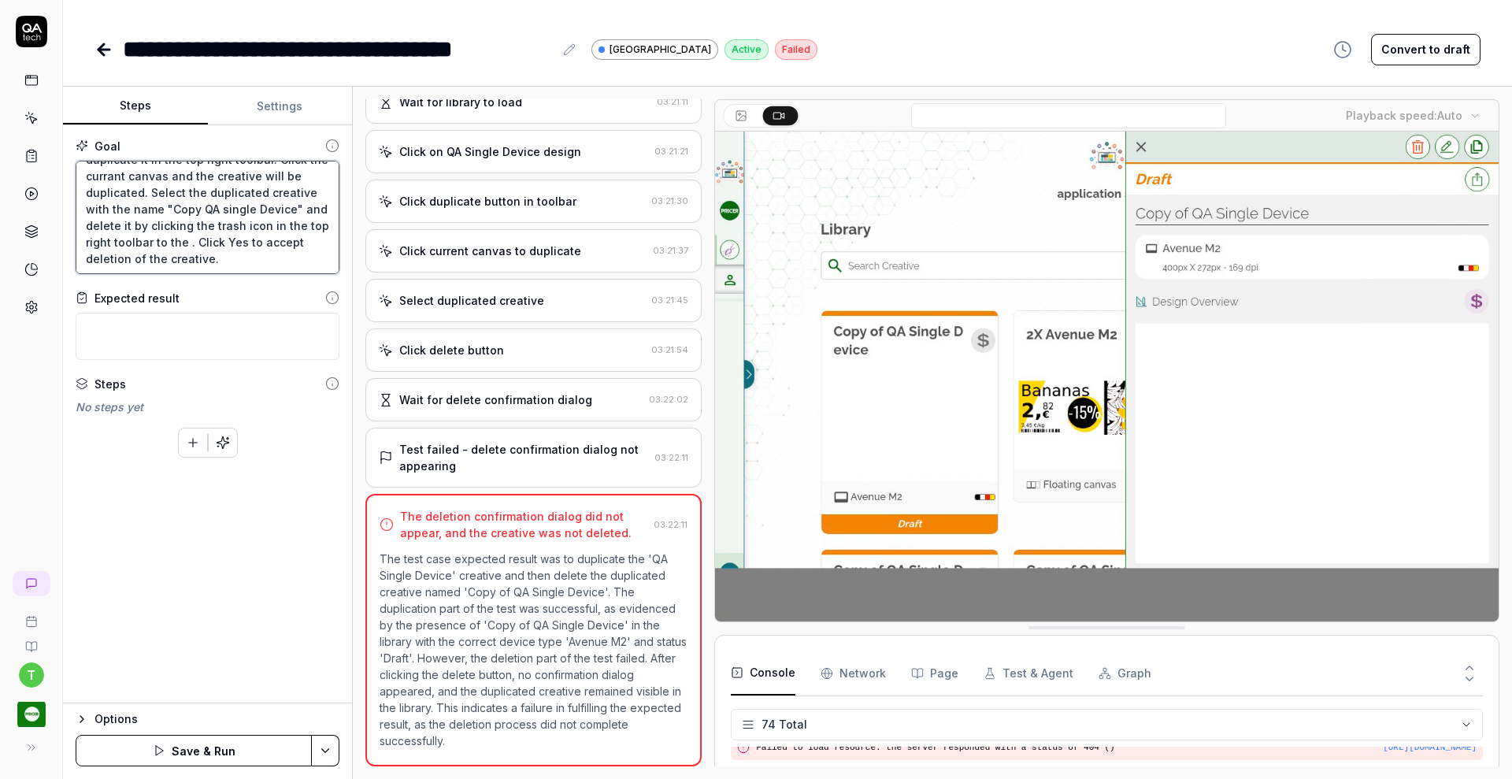
type textarea "*"
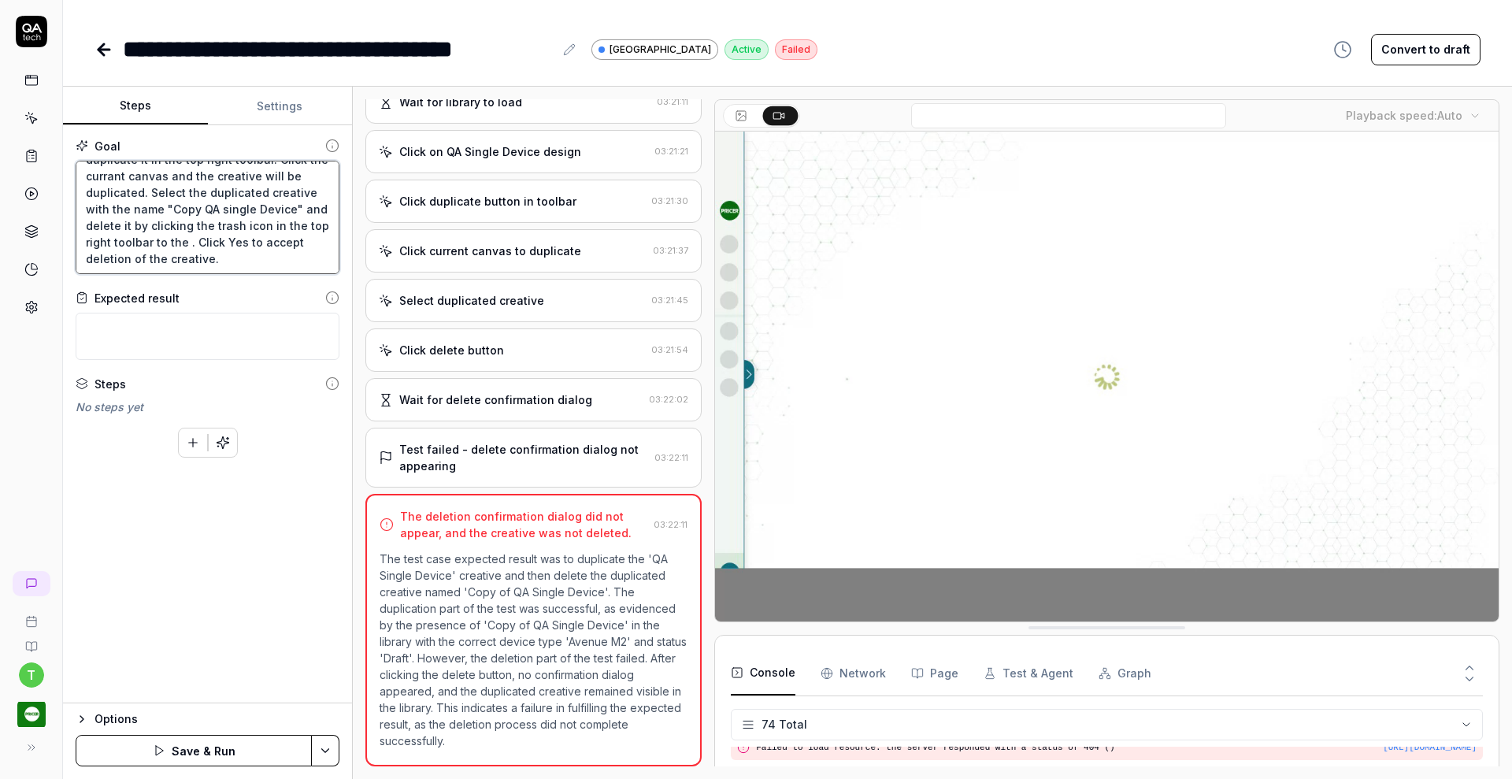
type textarea "Click on the "QA Single Device" design and duplicate it in the top right toolba…"
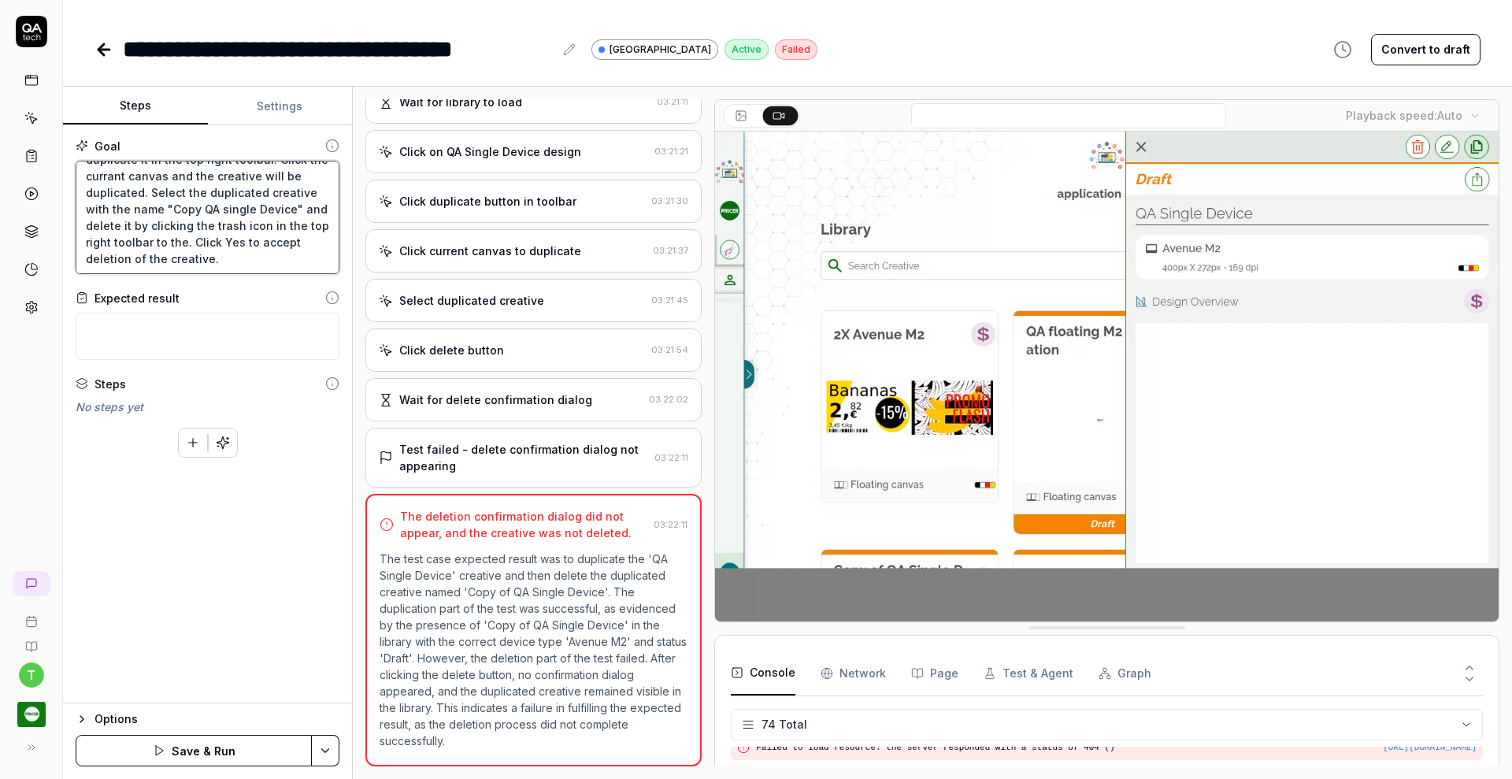
type textarea "*"
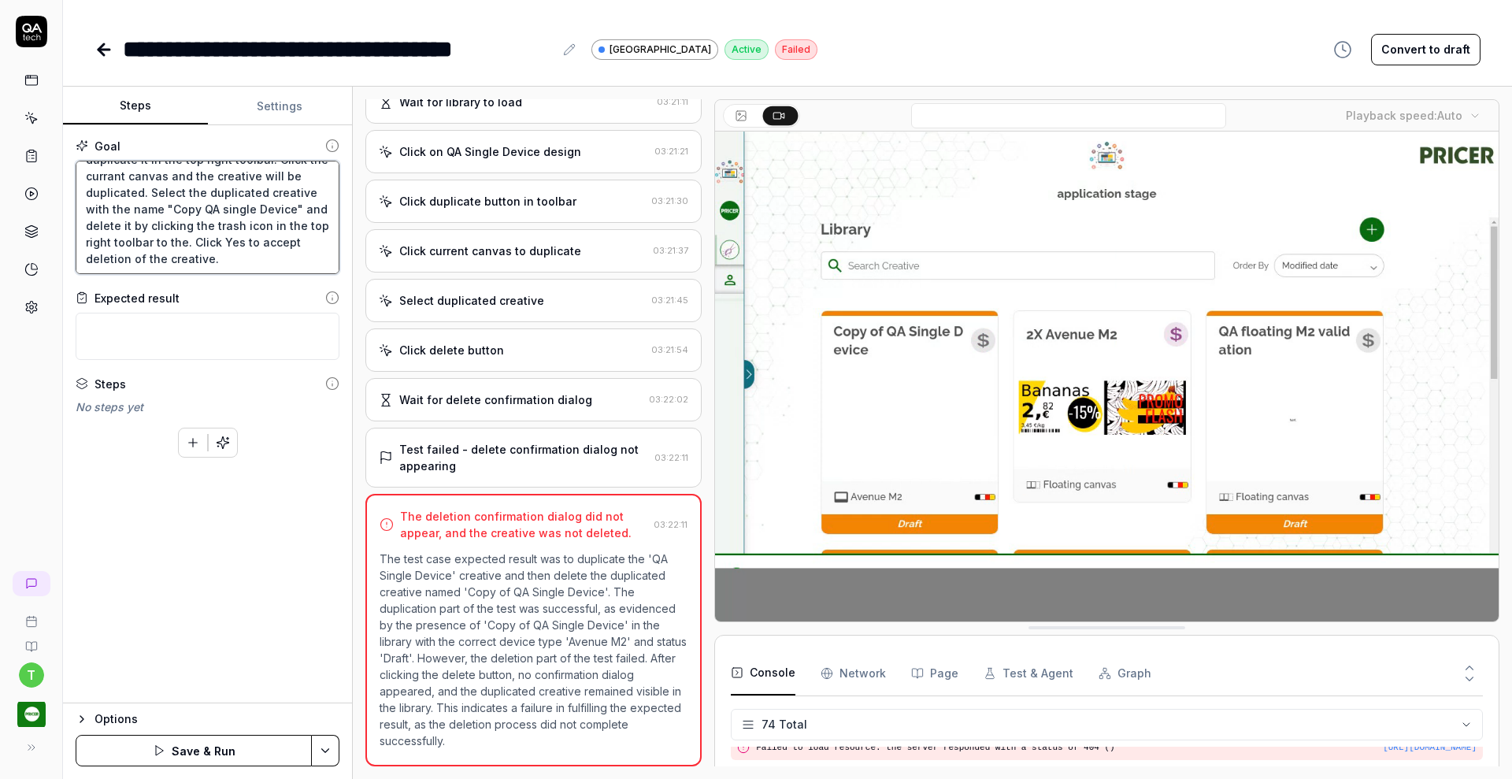
type textarea "Click on the "QA Single Device" design and duplicate it in the top right toolba…"
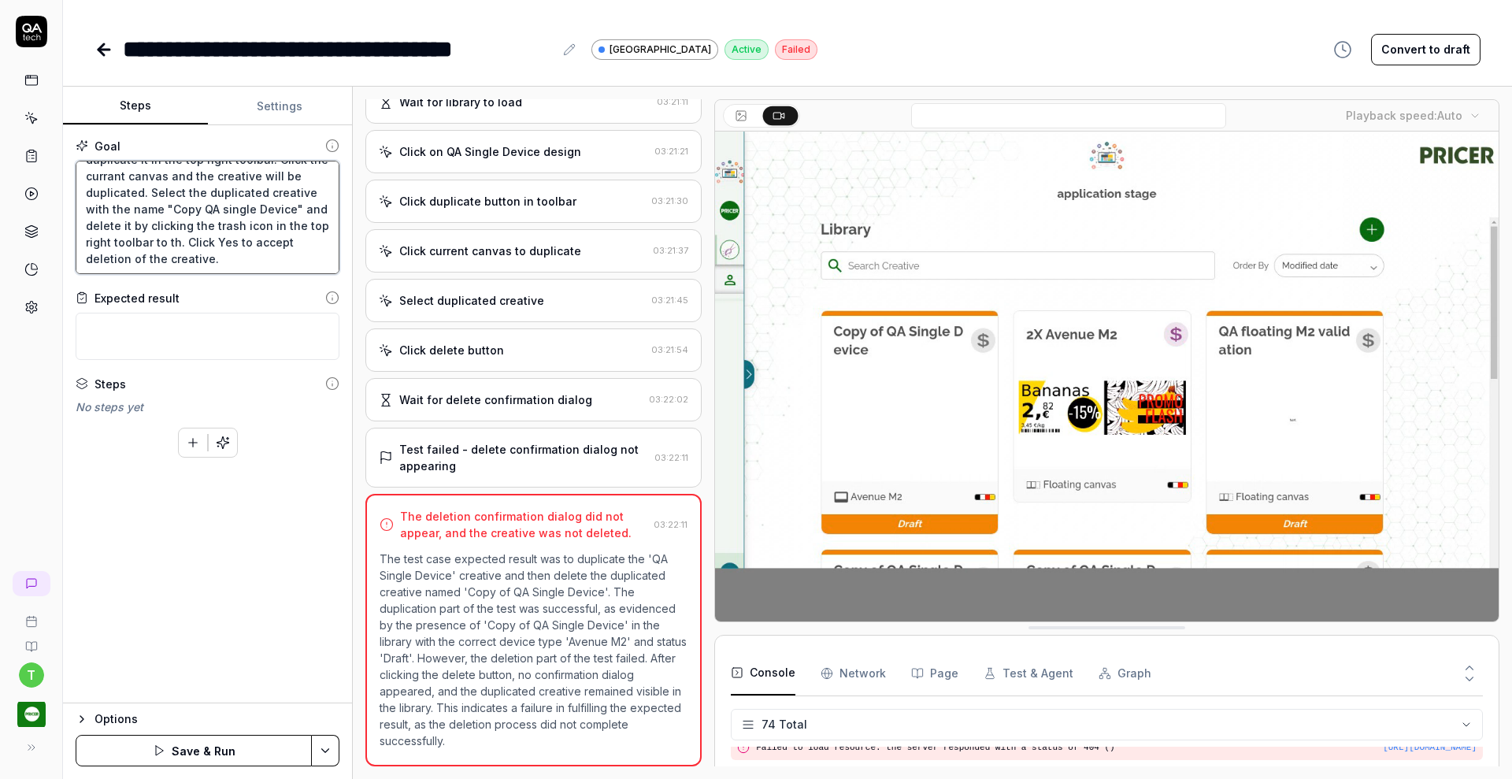
type textarea "*"
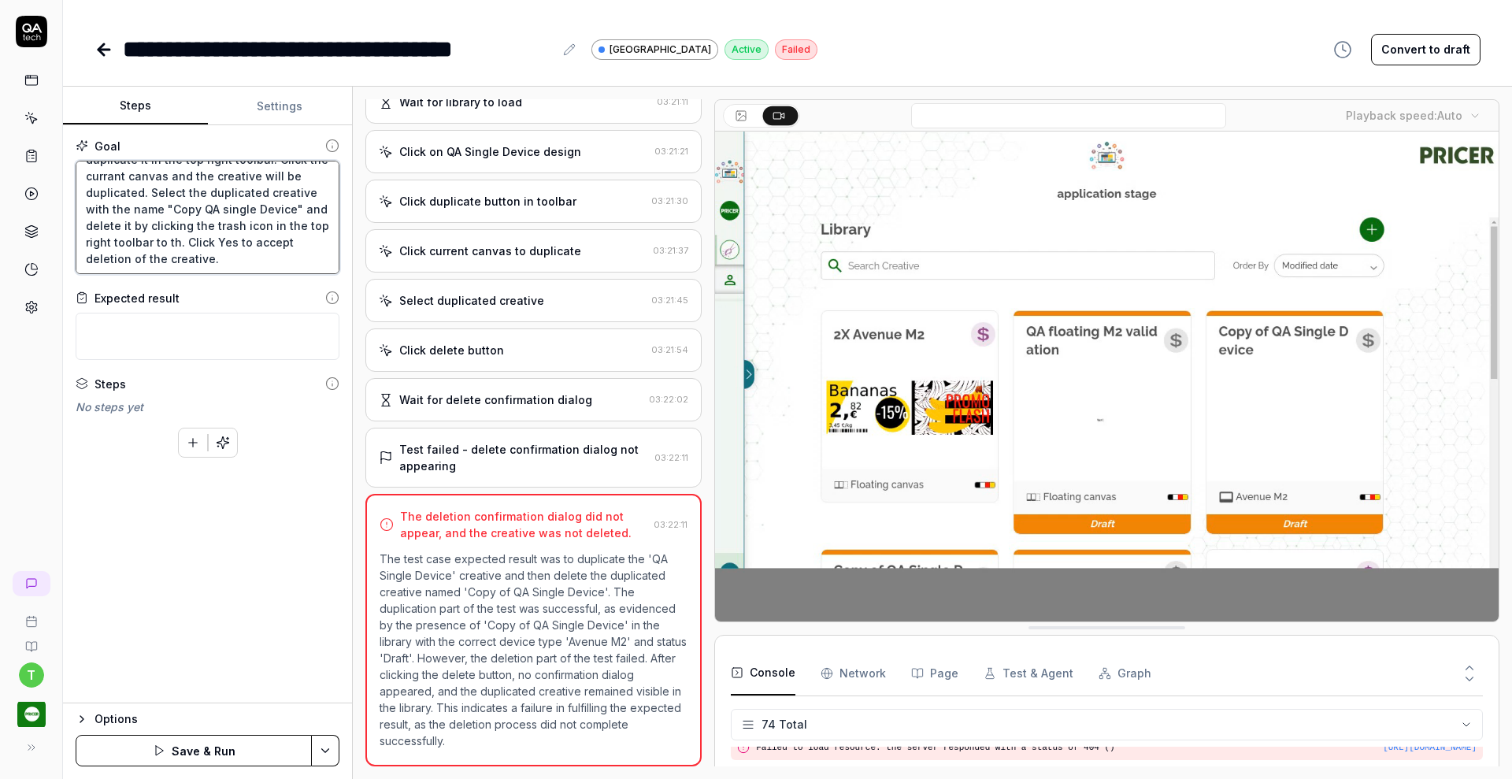
type textarea "Click on the "QA Single Device" design and duplicate it in the top right toolba…"
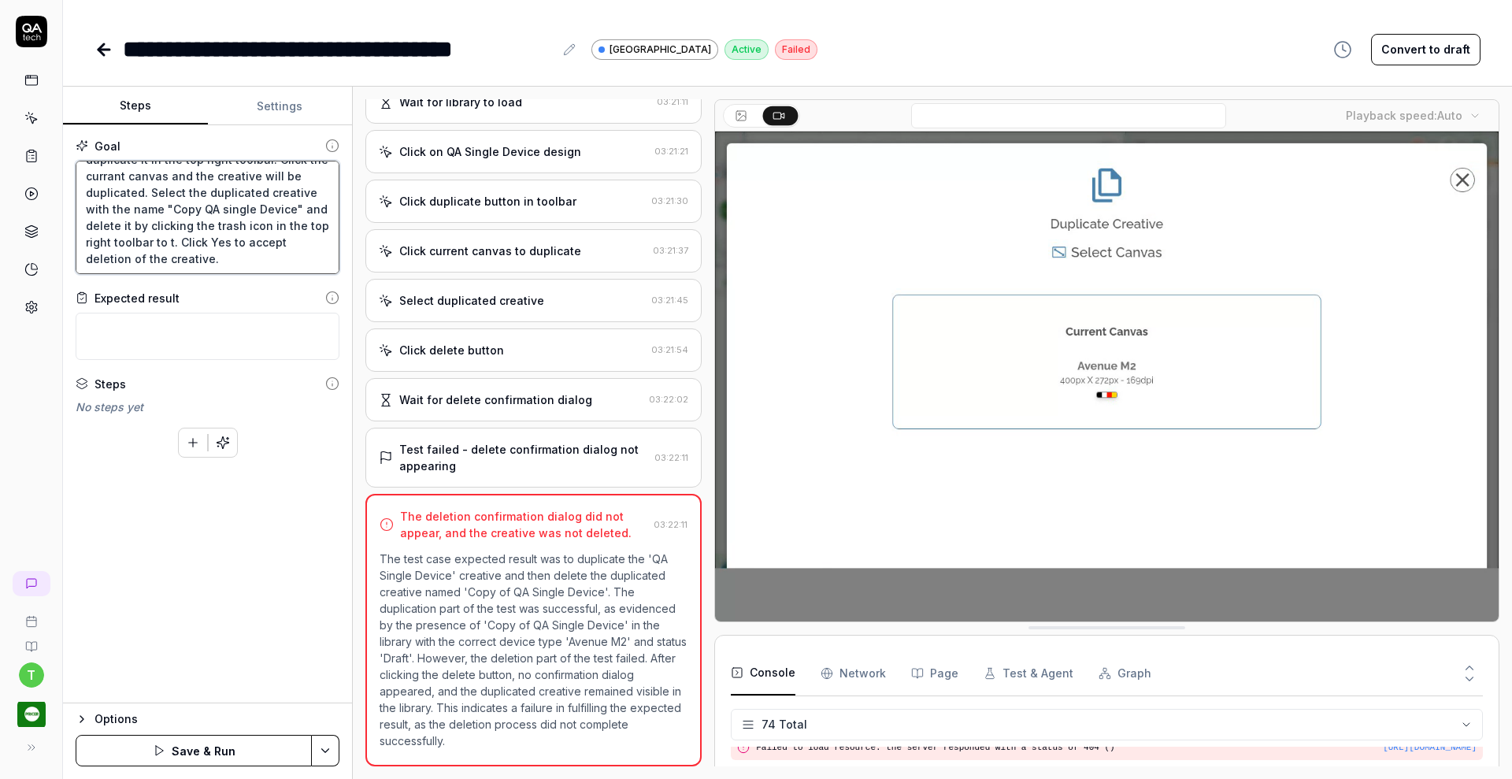
type textarea "*"
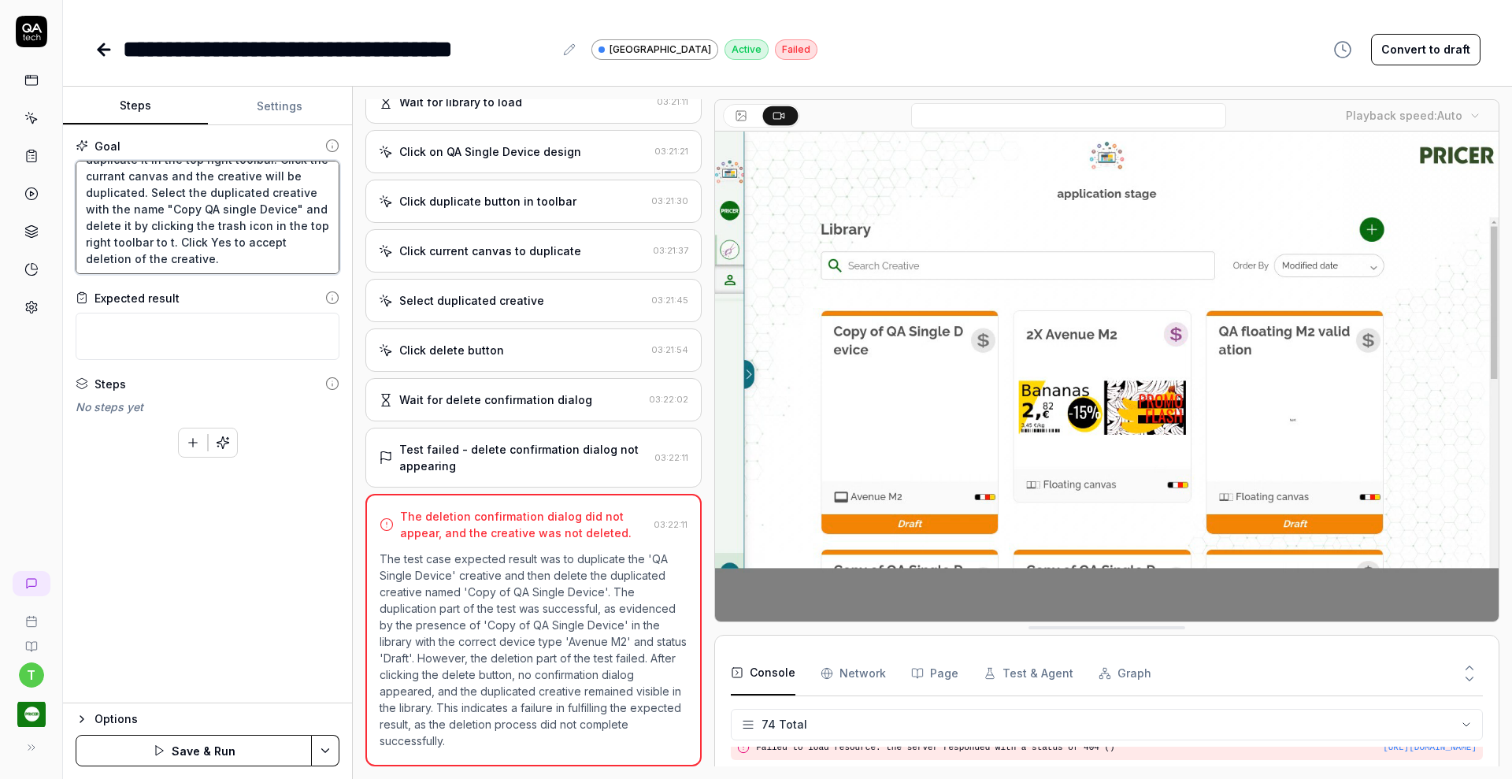
type textarea "Click on the "QA Single Device" design and duplicate it in the top right toolba…"
type textarea "*"
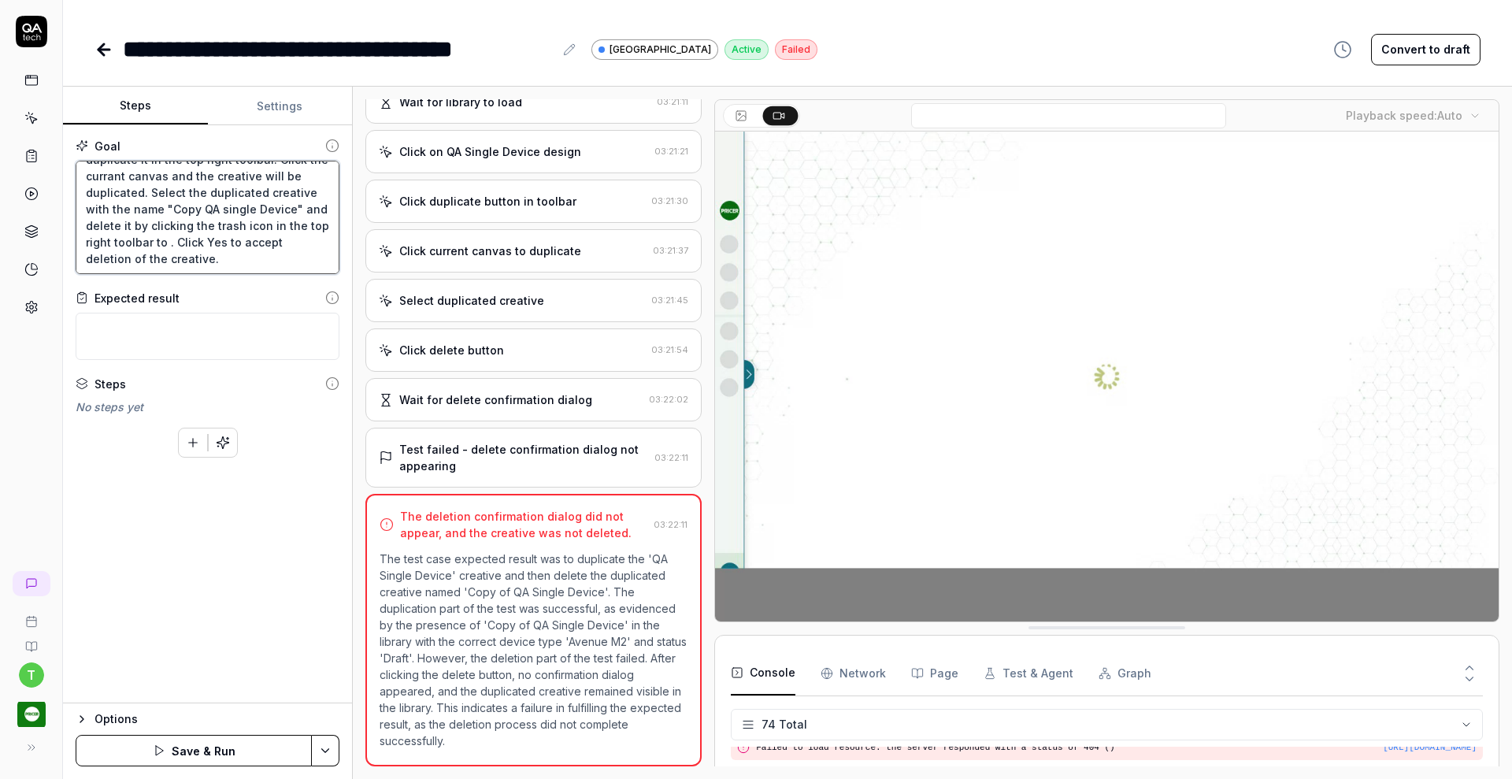
type textarea "Click on the "QA Single Device" design and duplicate it in the top right toolba…"
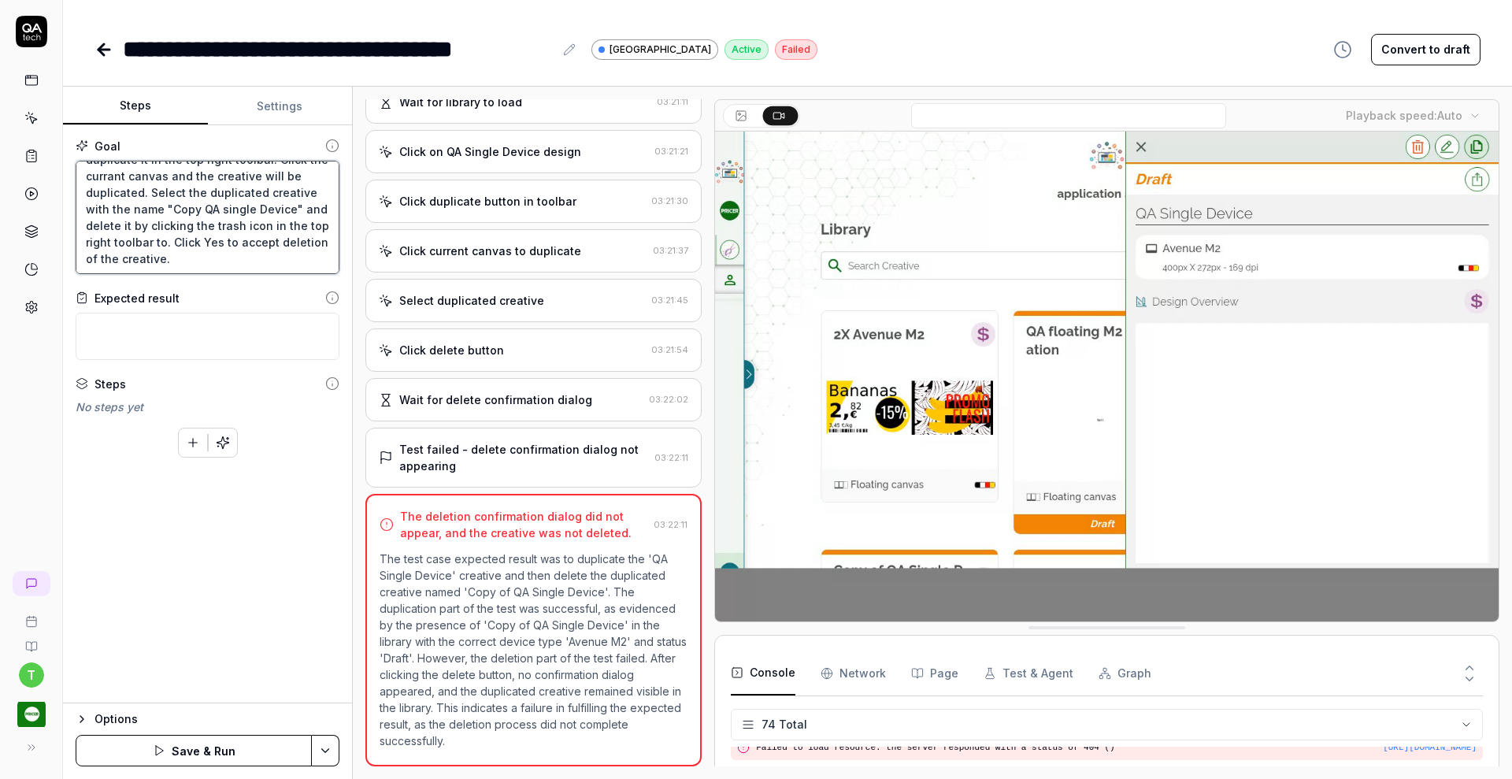
type textarea "*"
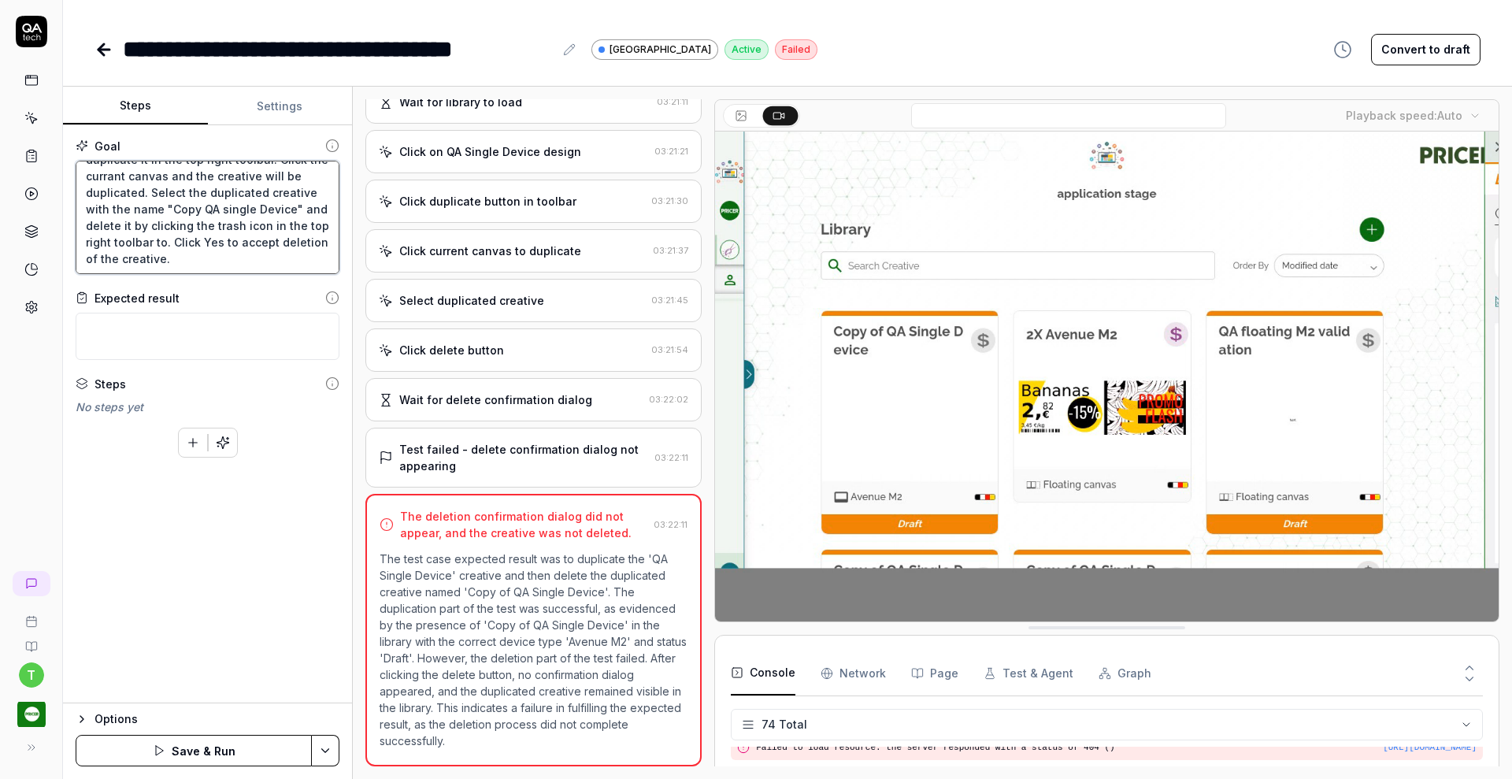
type textarea "Click on the "QA Single Device" design and duplicate it in the top right toolba…"
type textarea "*"
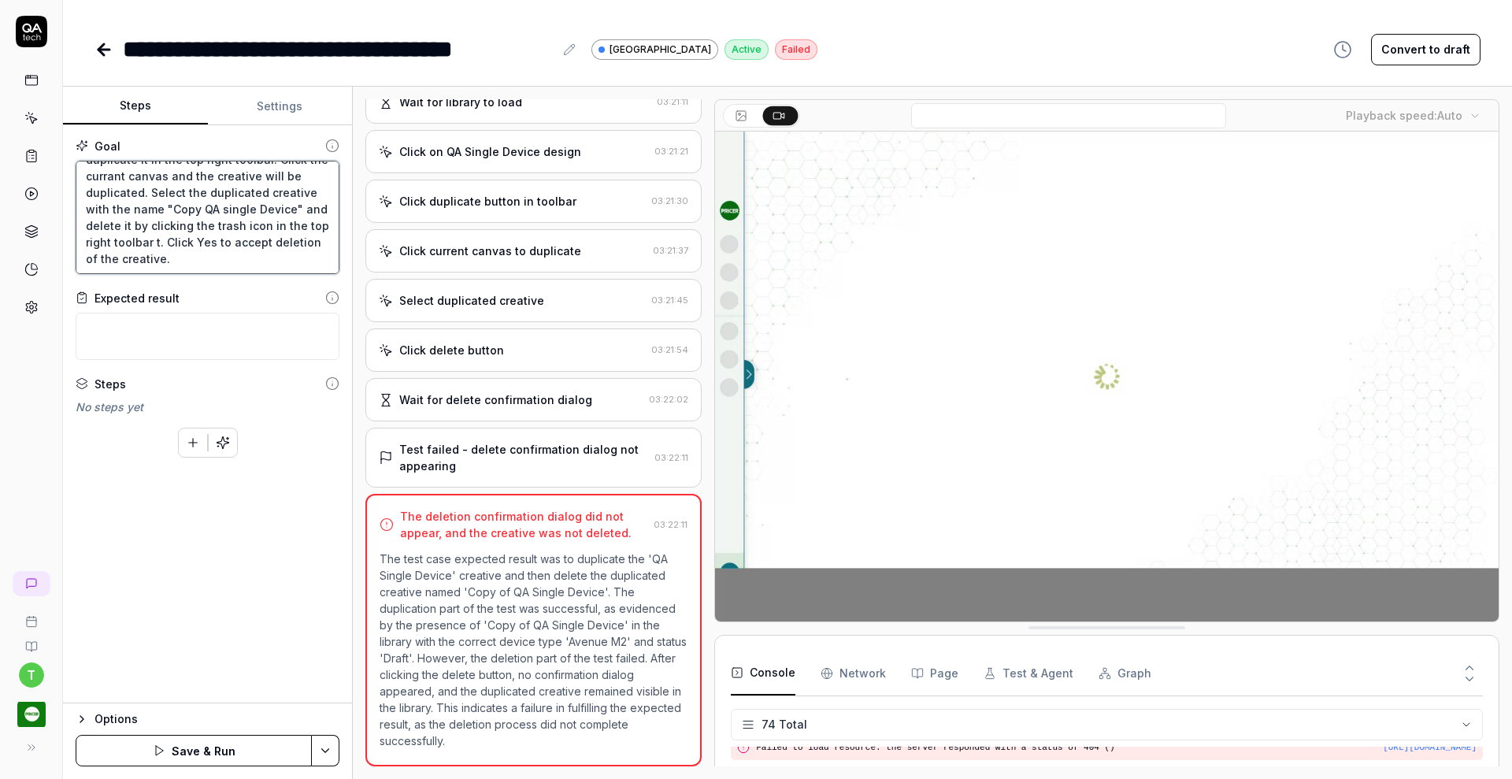
type textarea "Click on the "QA Single Device" design and duplicate it in the top right toolba…"
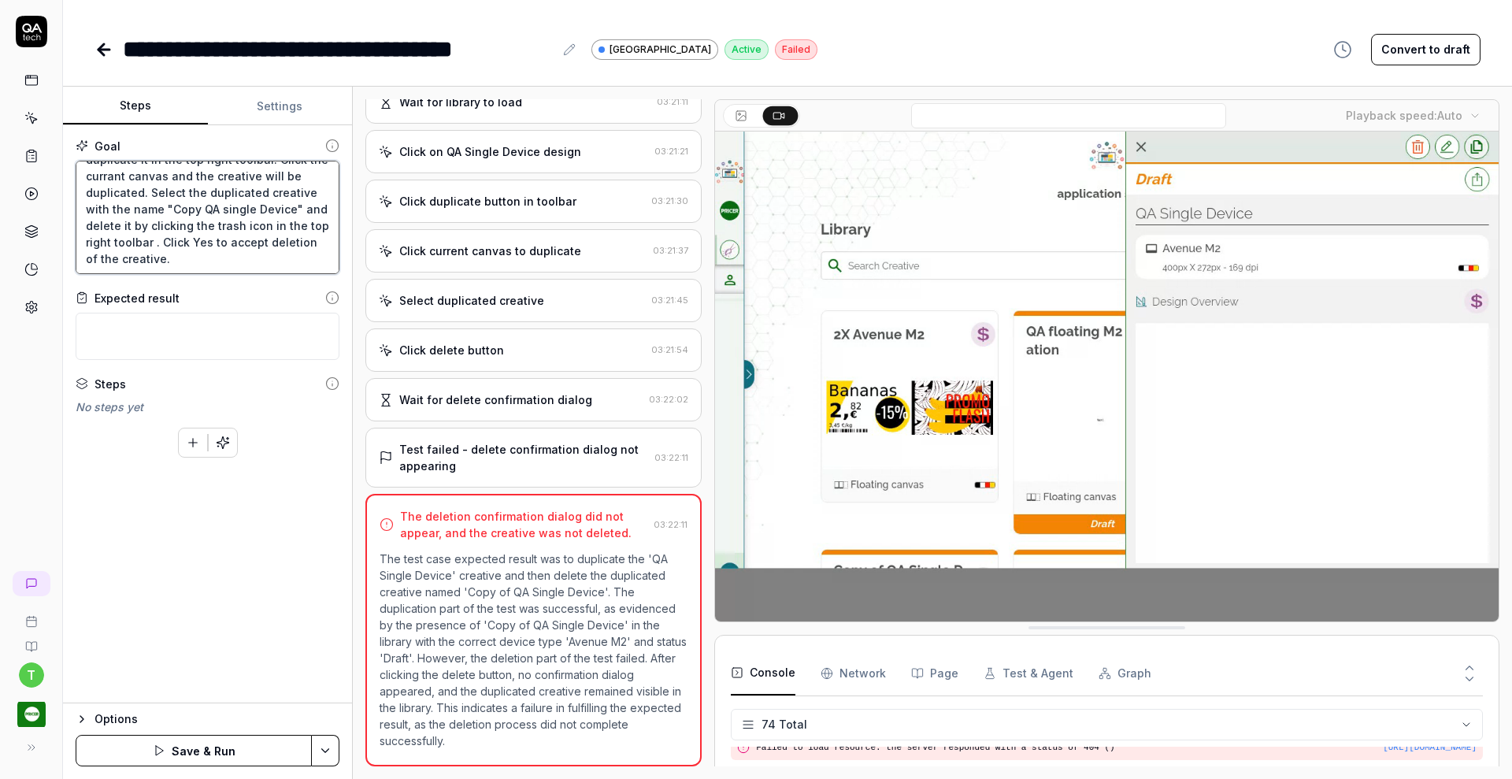
type textarea "*"
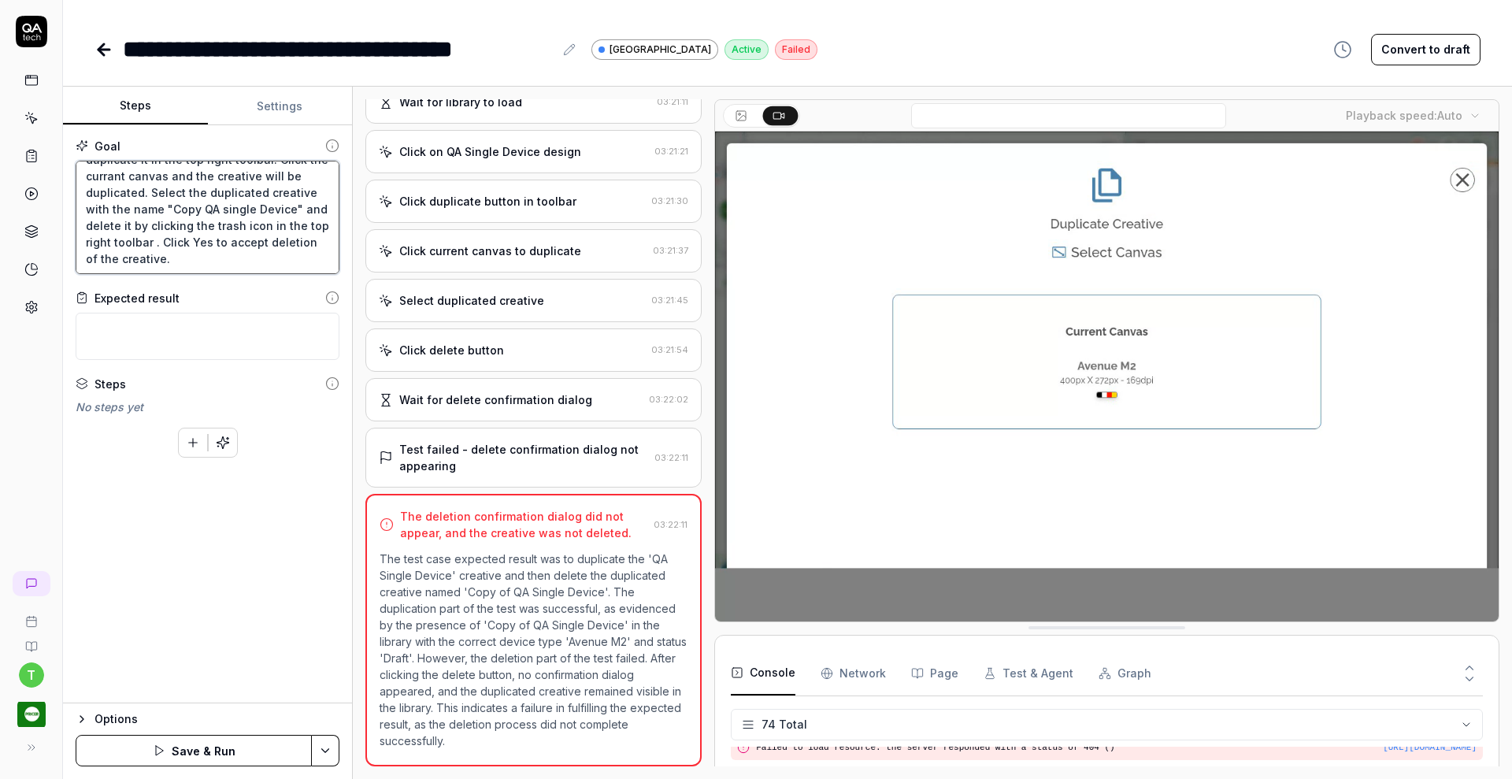
type textarea "Click on the "QA Single Device" design and duplicate it in the top right toolba…"
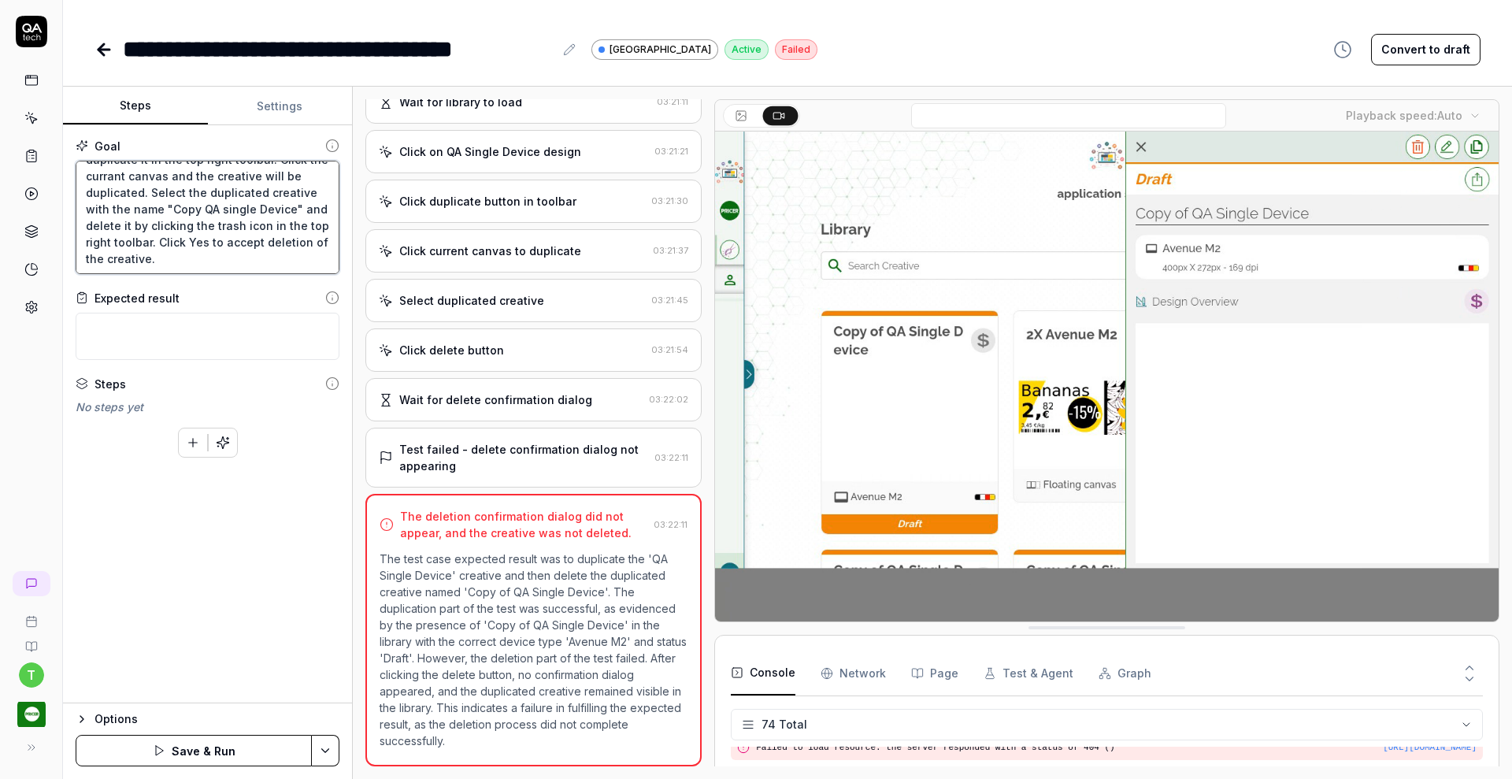
type textarea "*"
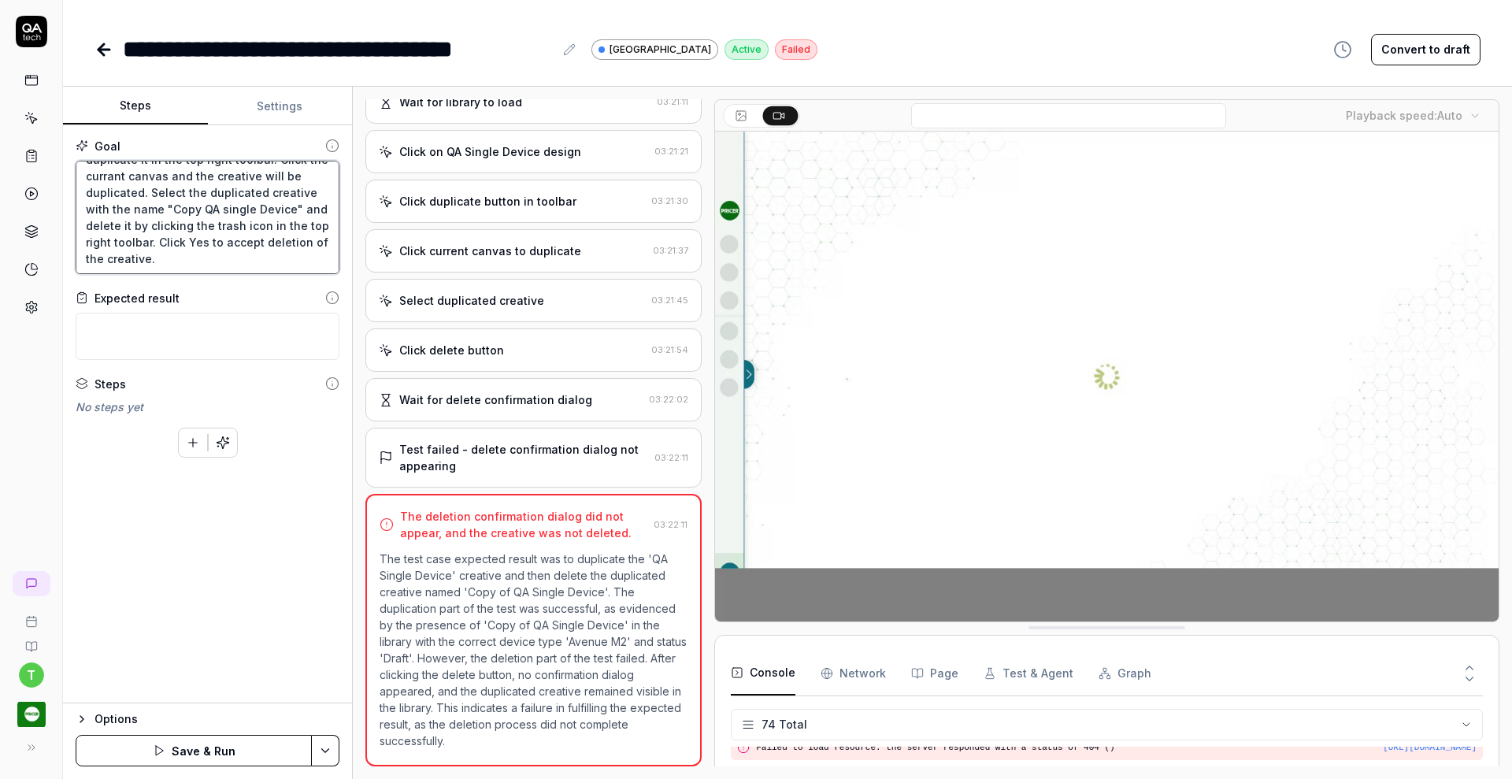
type textarea "Click on the "QA Single Device" design and duplicate it in the top right toolba…"
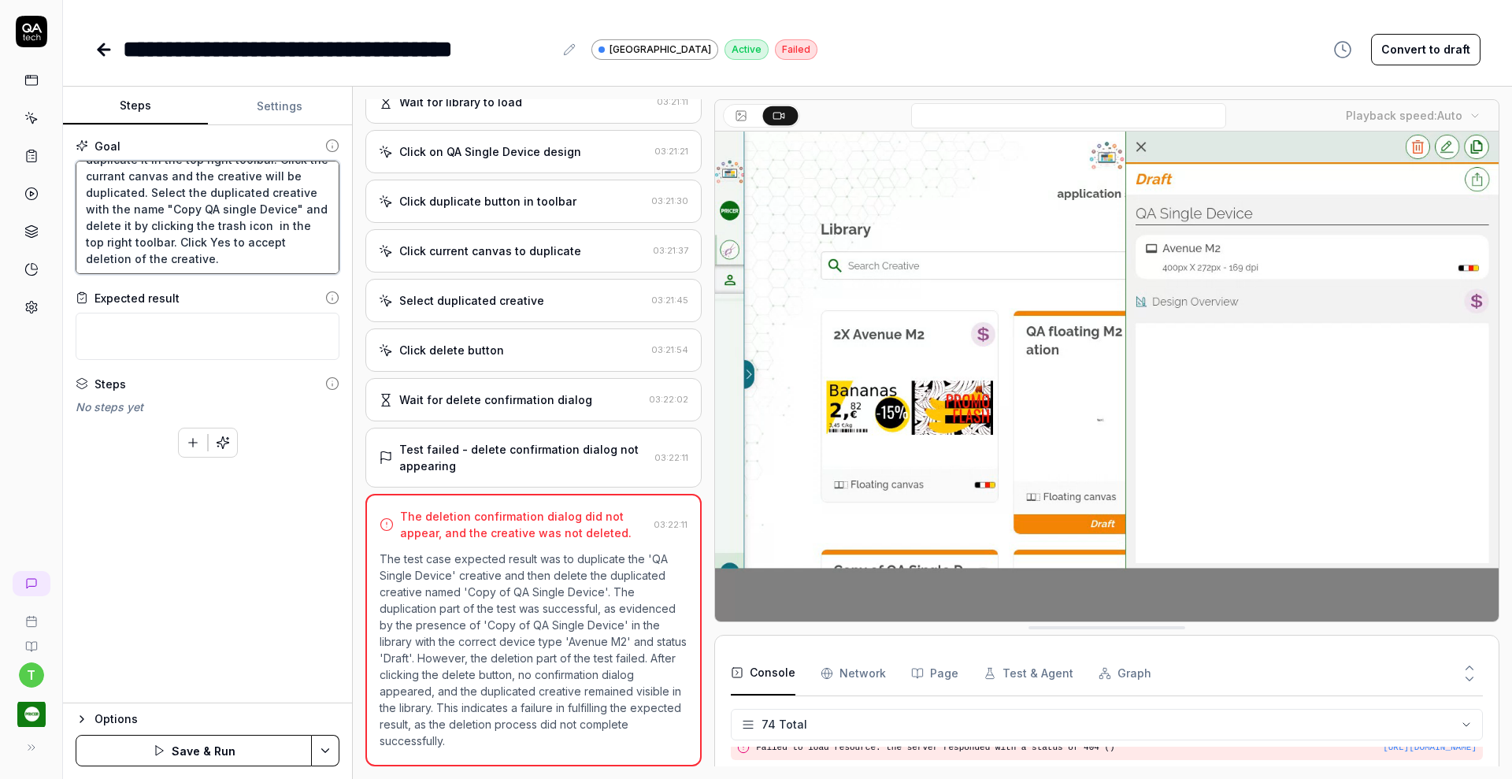
type textarea "*"
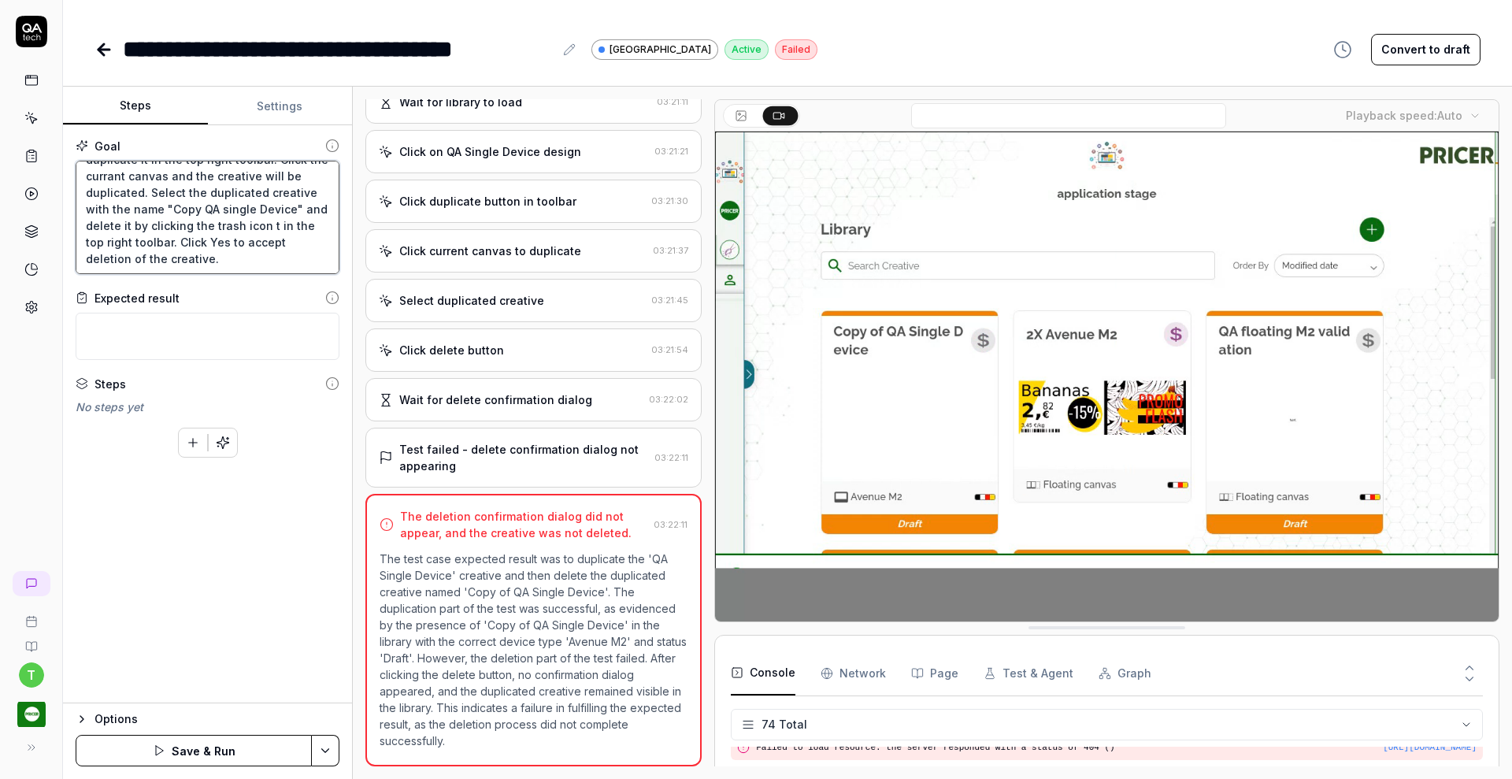
type textarea "Click on the "QA Single Device" design and duplicate it in the top right toolba…"
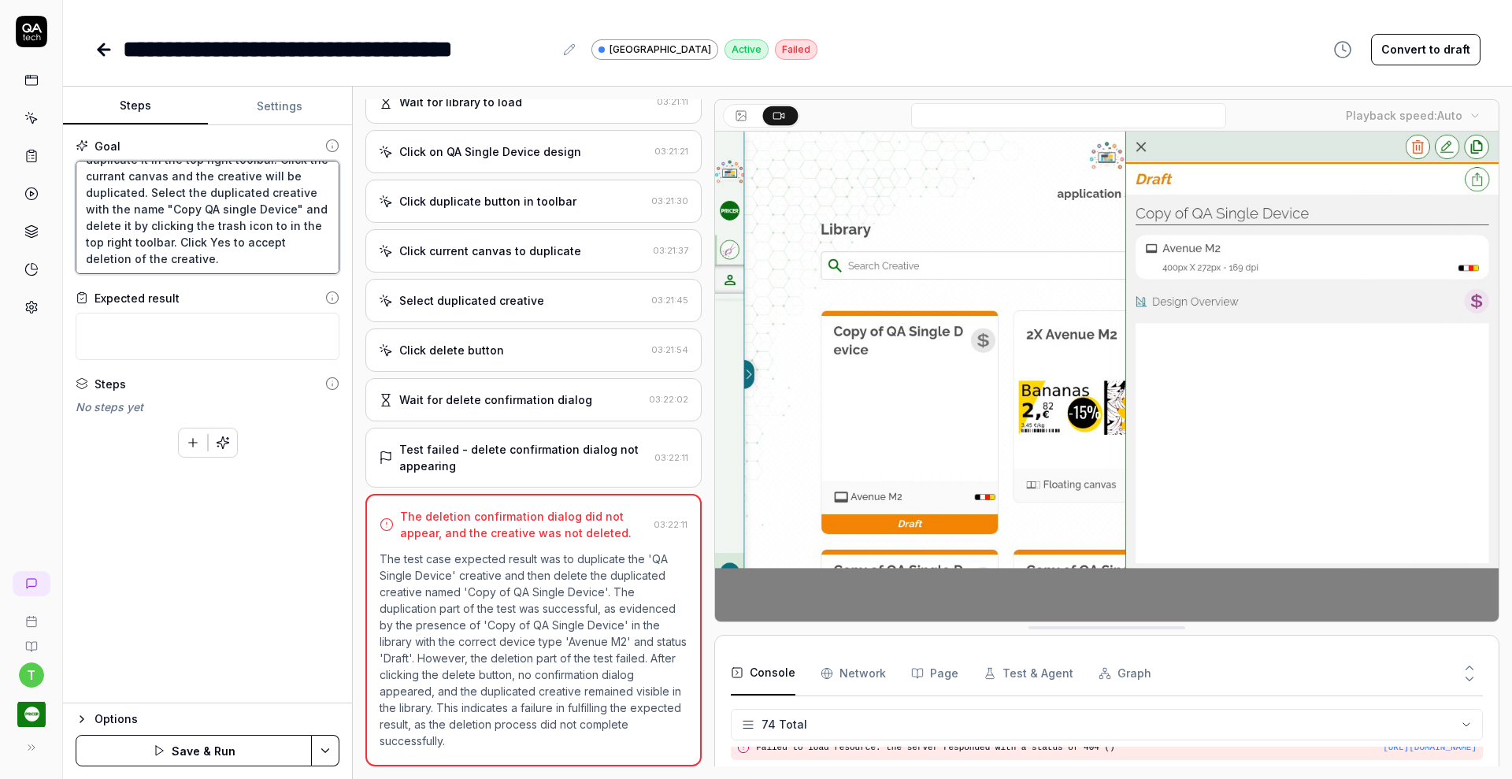
type textarea "*"
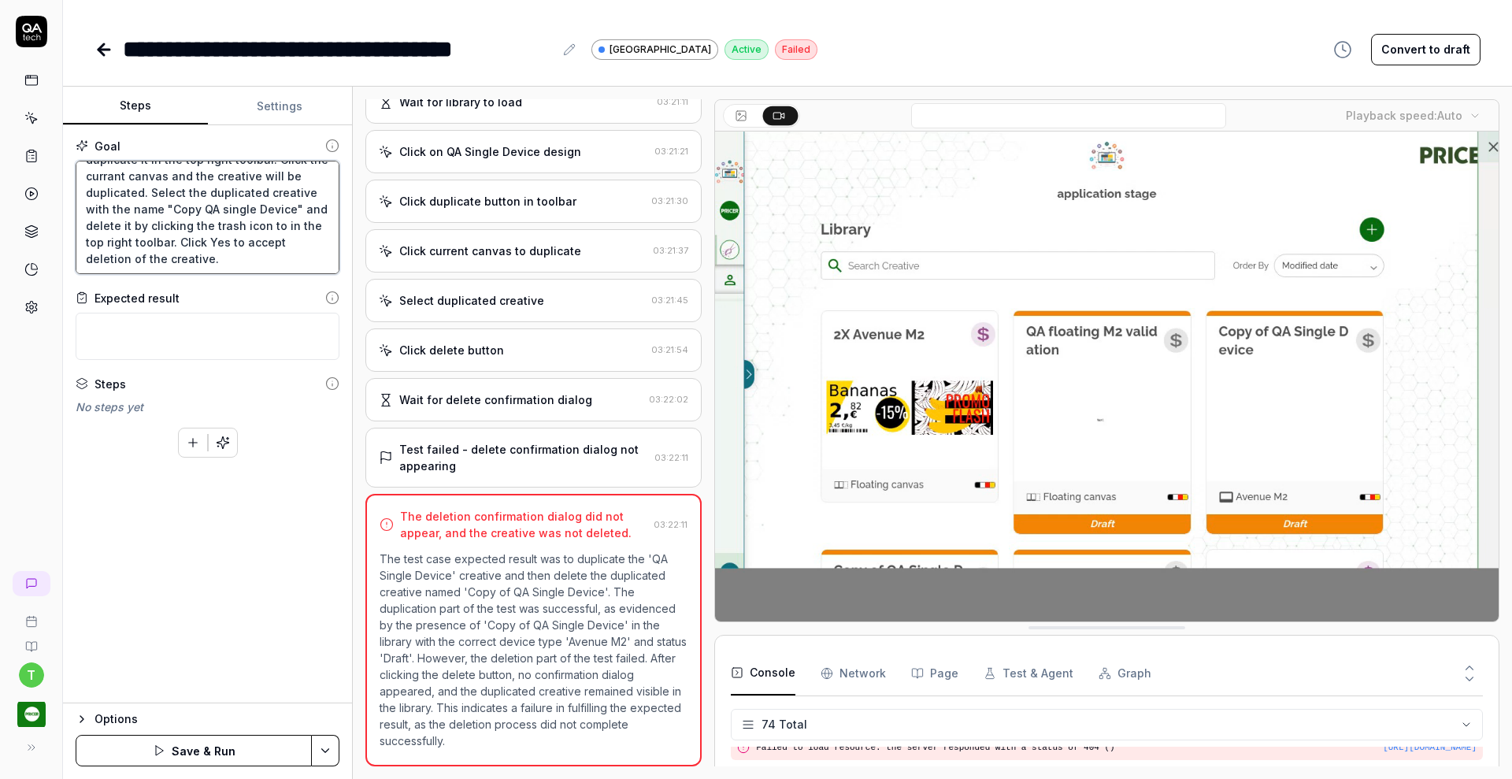
type textarea "Click on the "QA Single Device" design and duplicate it in the top right toolba…"
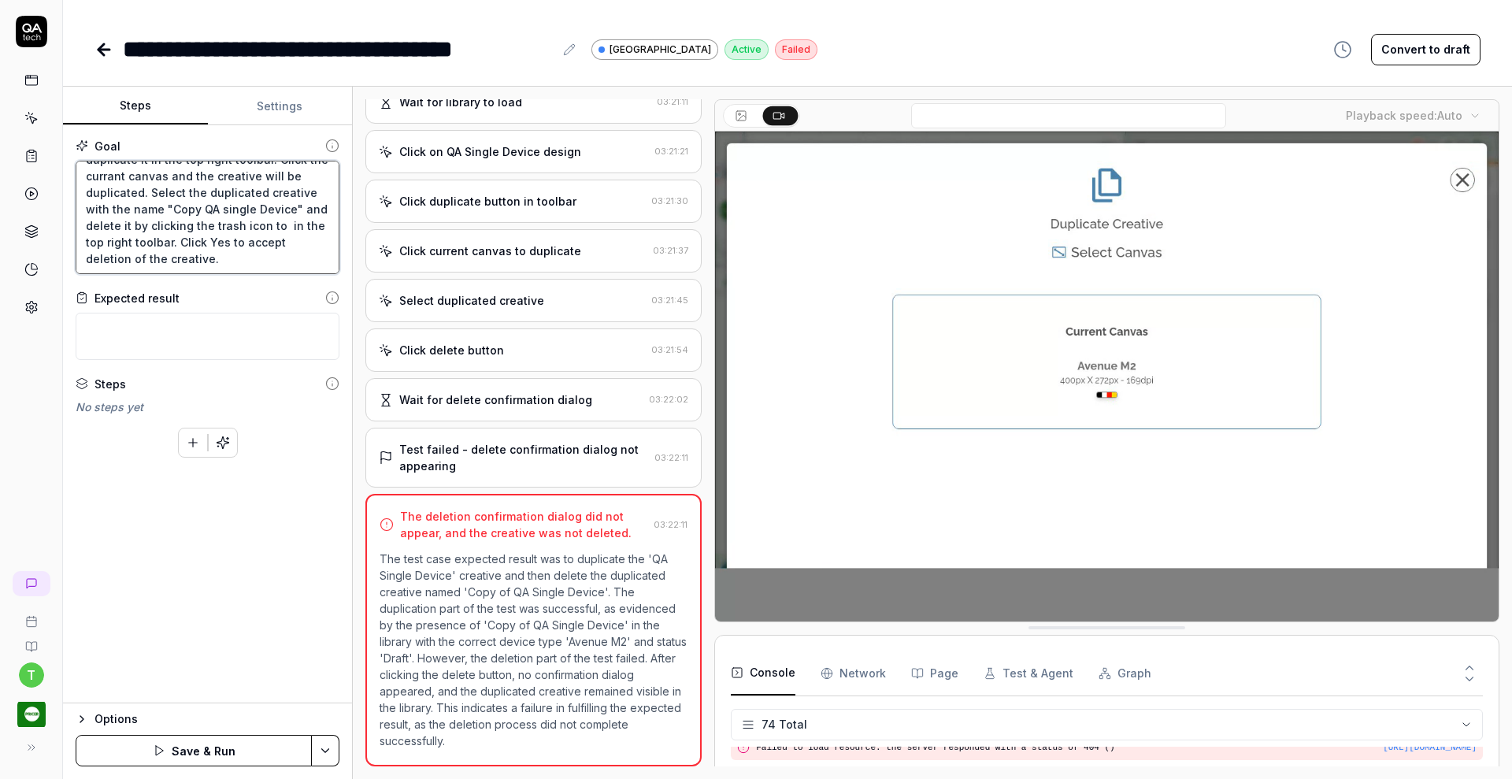
type textarea "*"
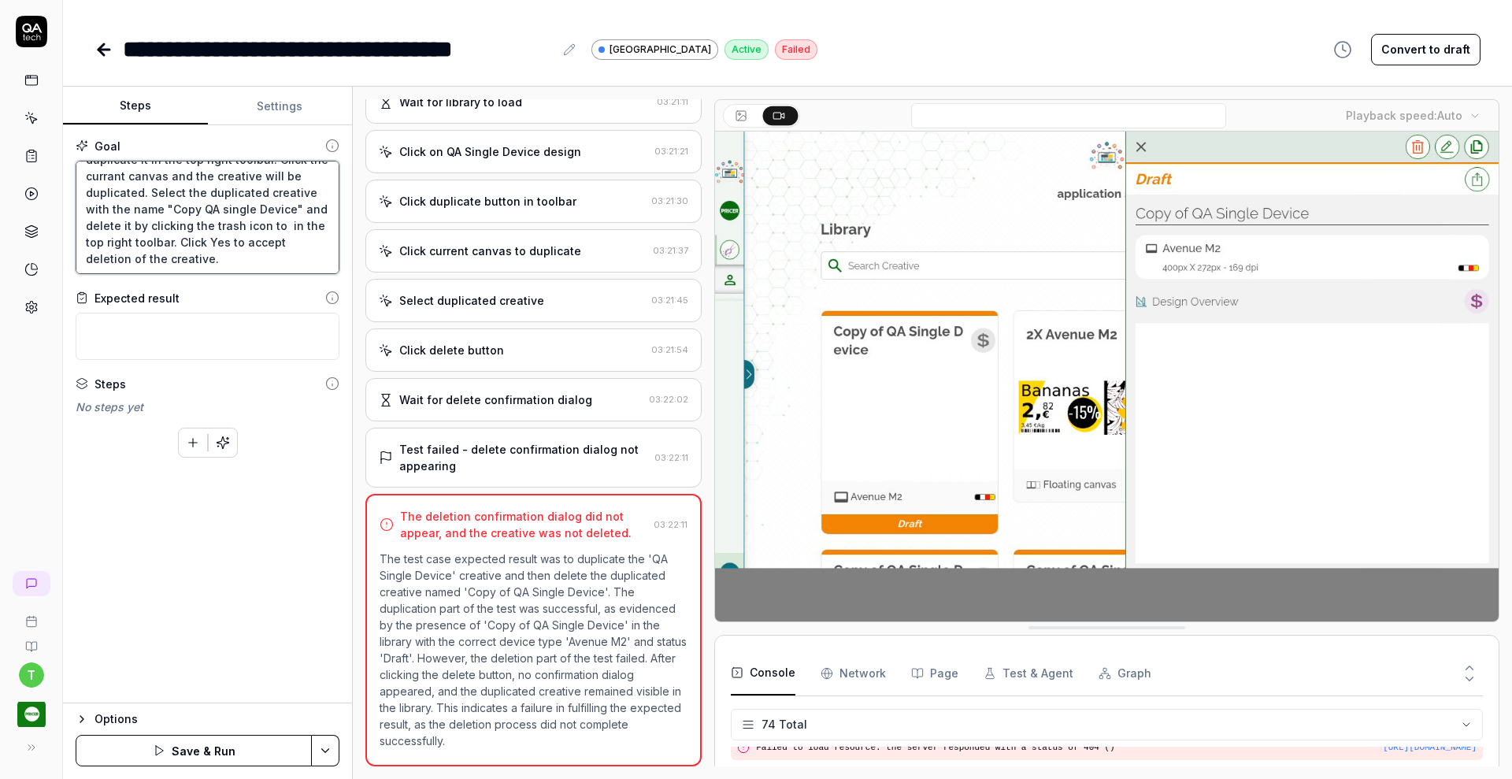
type textarea "Click on the "QA Single Device" design and duplicate it in the top right toolba…"
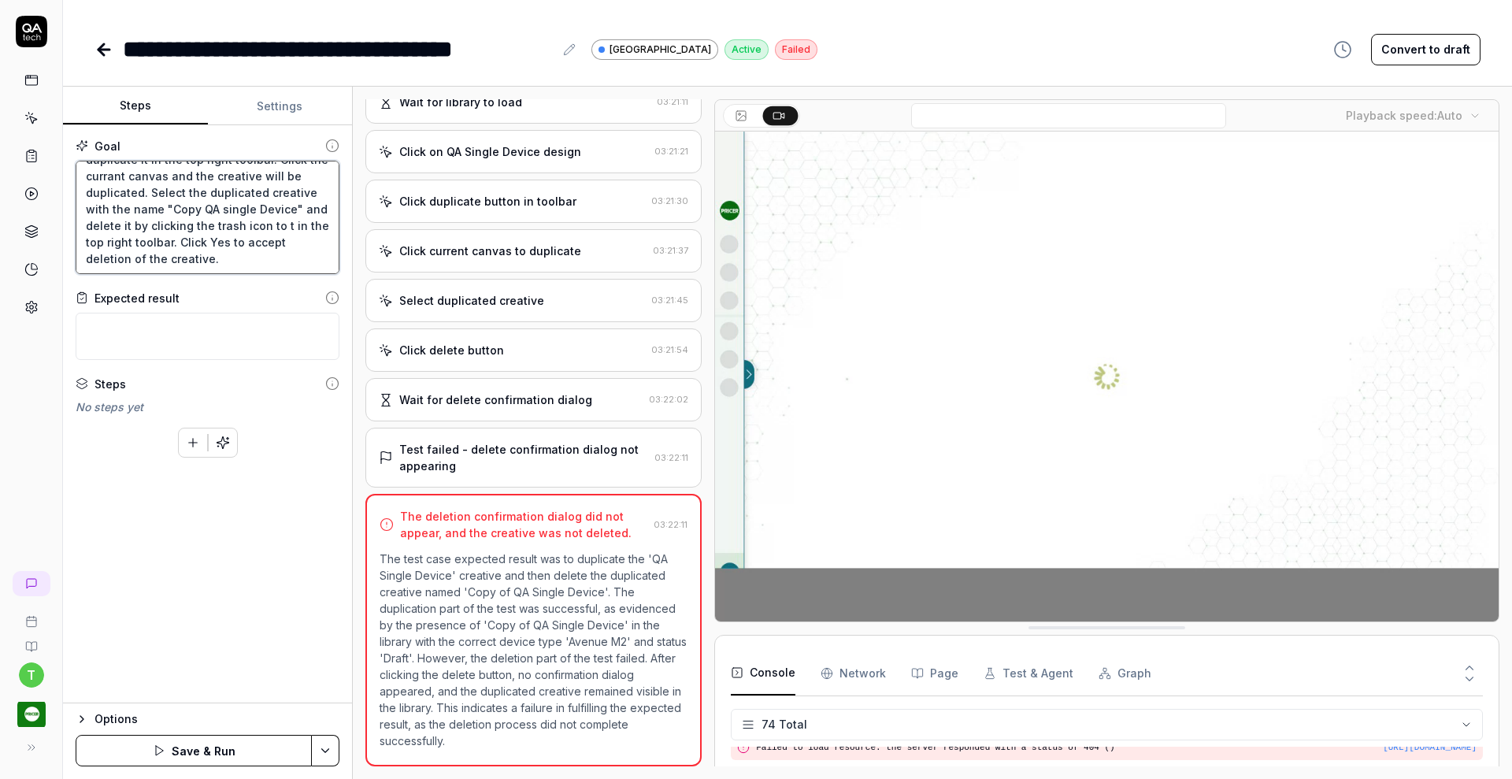
type textarea "*"
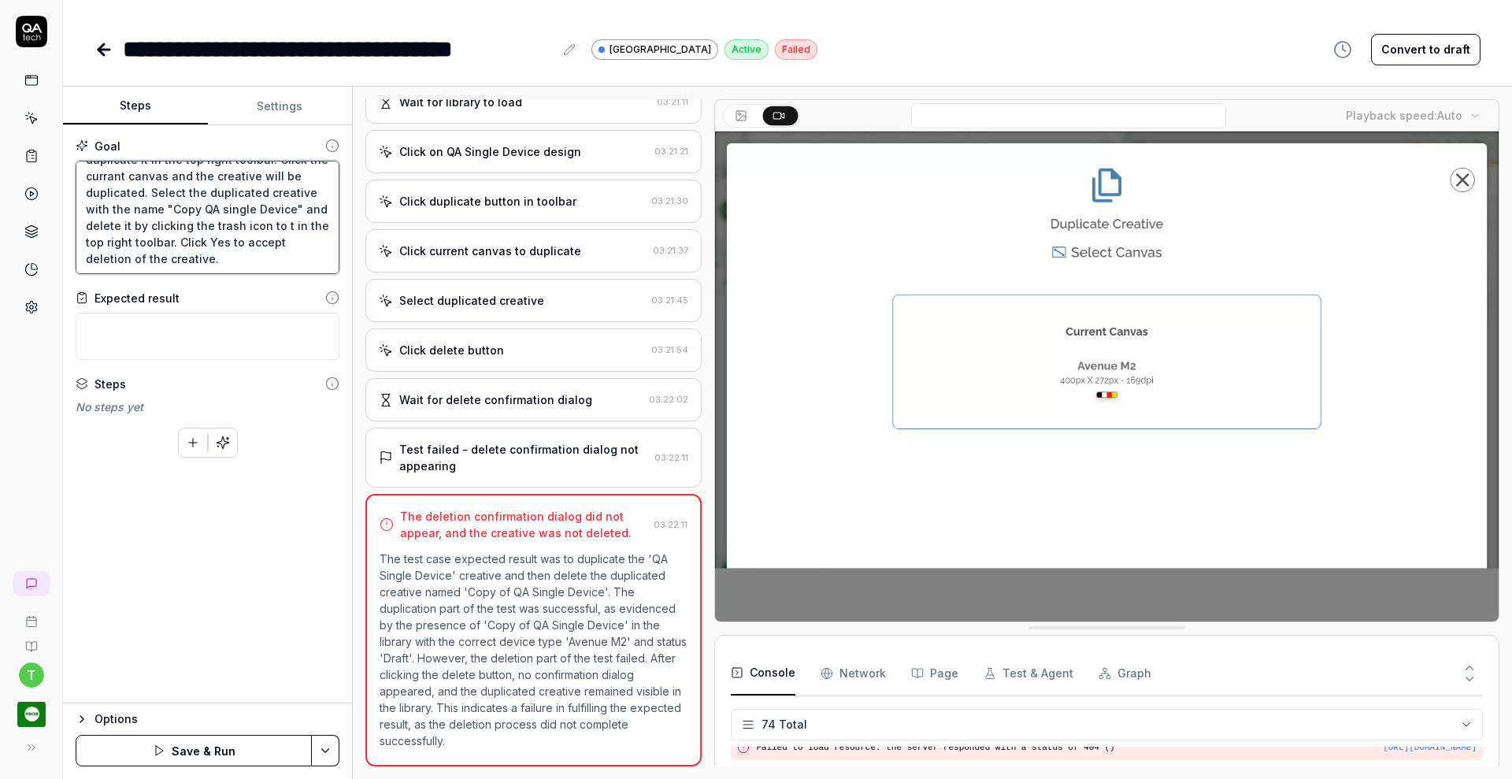
type textarea "Click on the "QA Single Device" design and duplicate it in the top right toolba…"
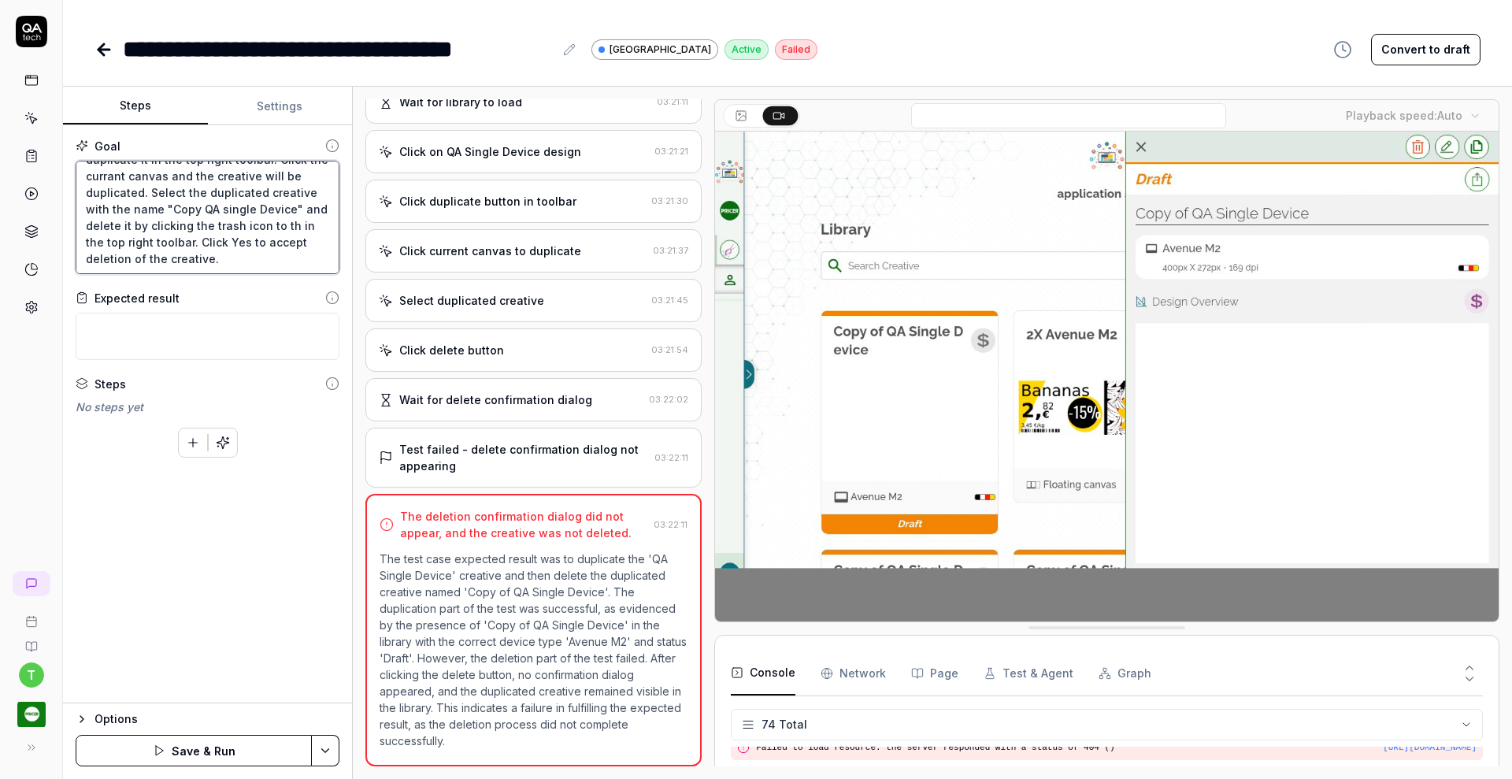
type textarea "*"
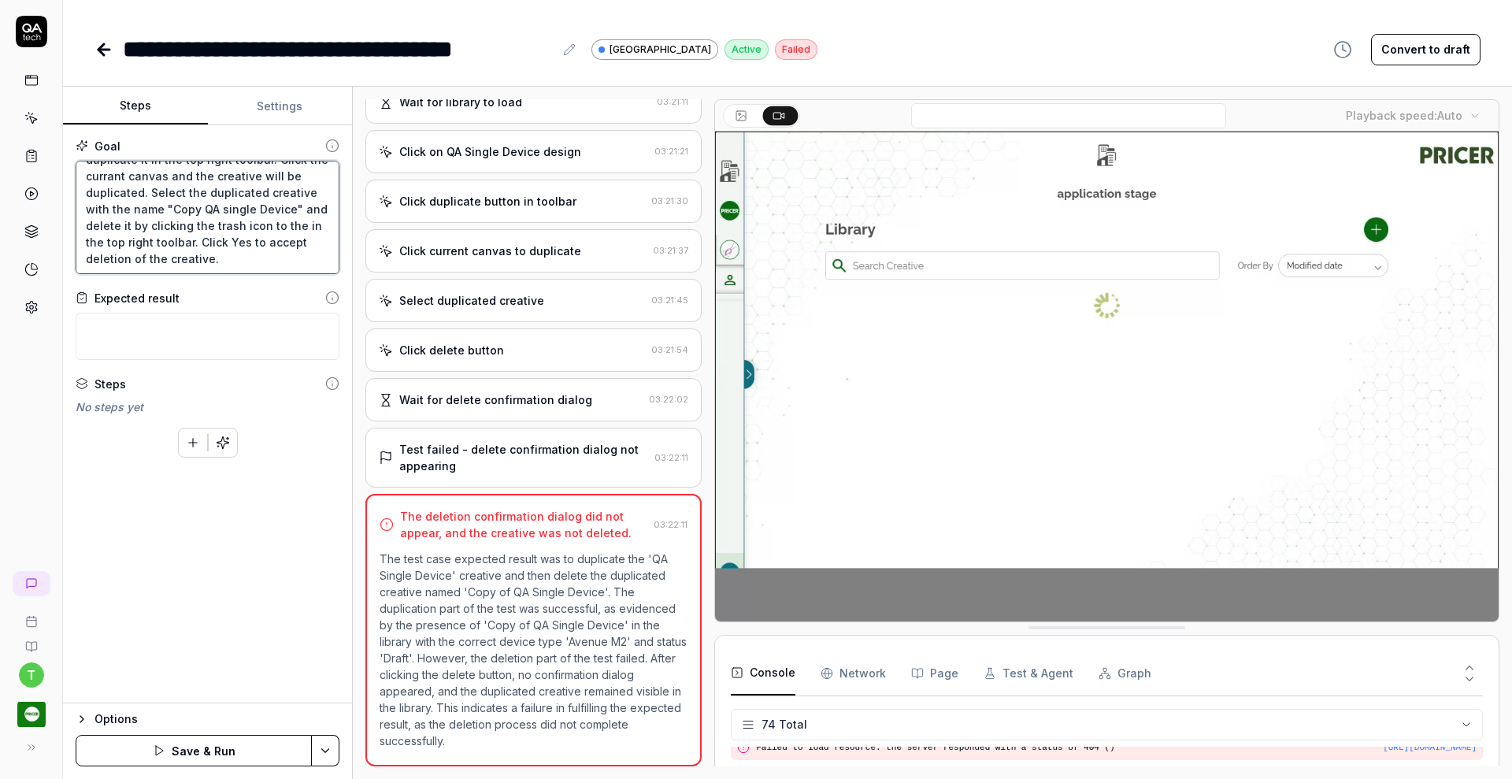
type textarea "Click on the "QA Single Device" design and duplicate it in the top right toolba…"
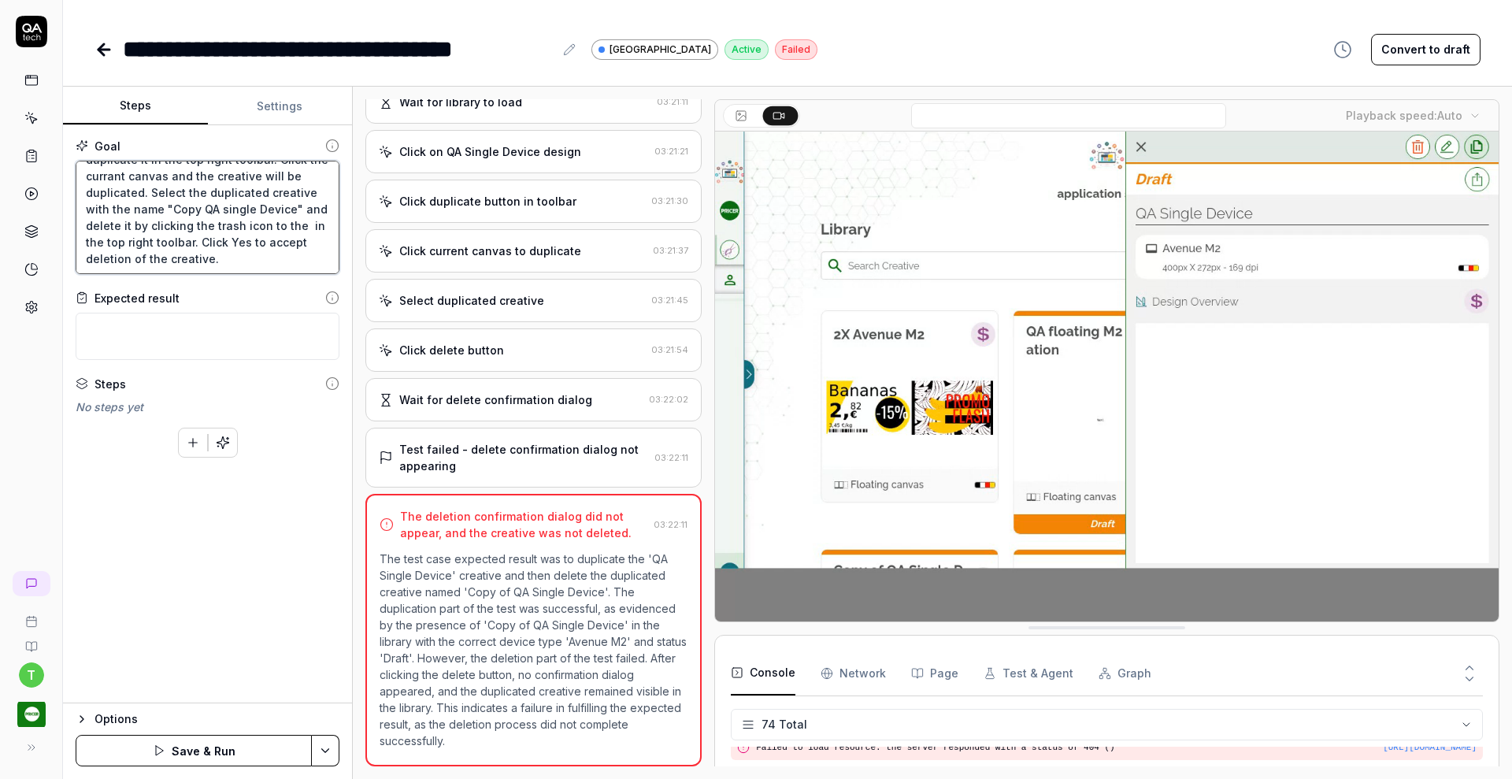
type textarea "*"
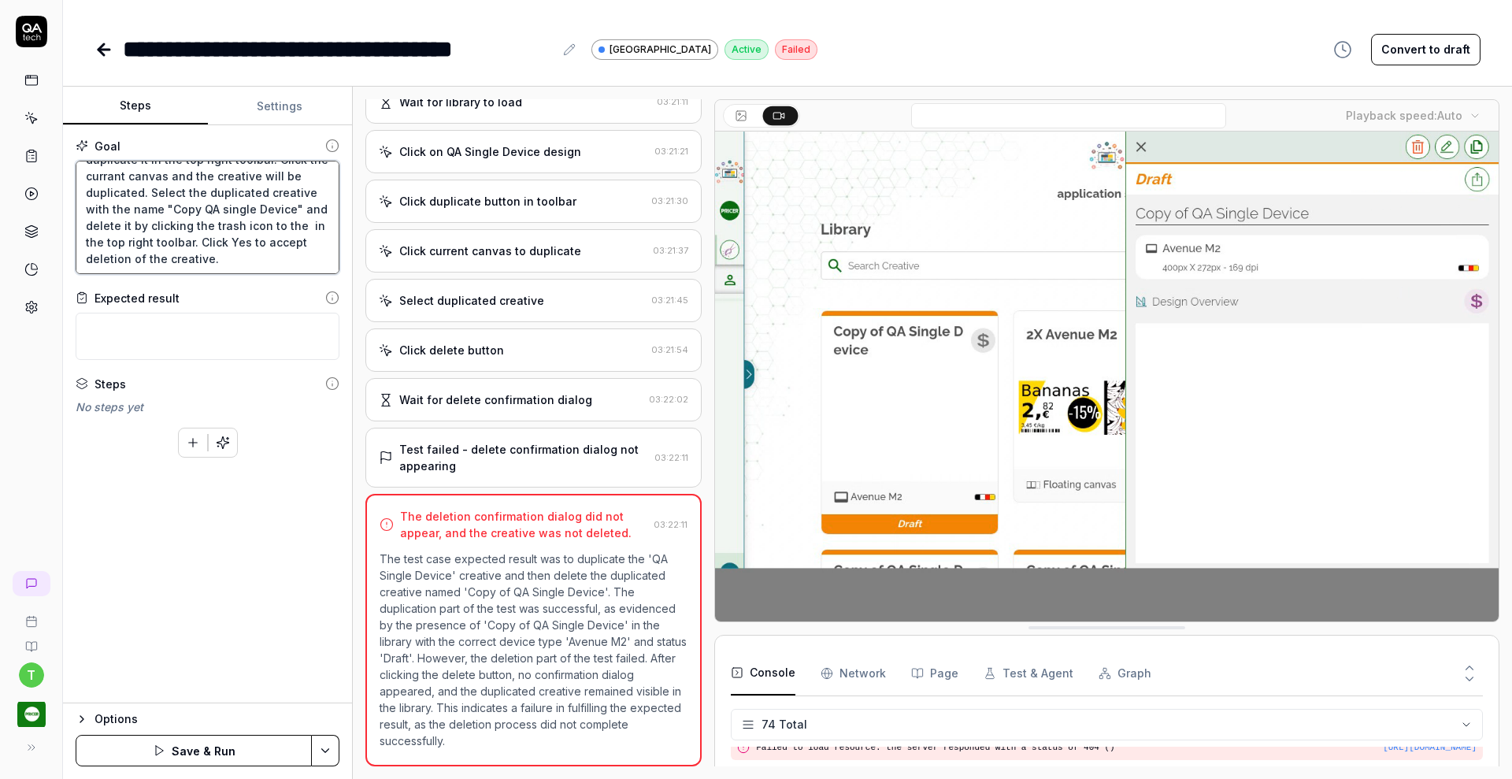
type textarea "Click on the "QA Single Device" design and duplicate it in the top right toolba…"
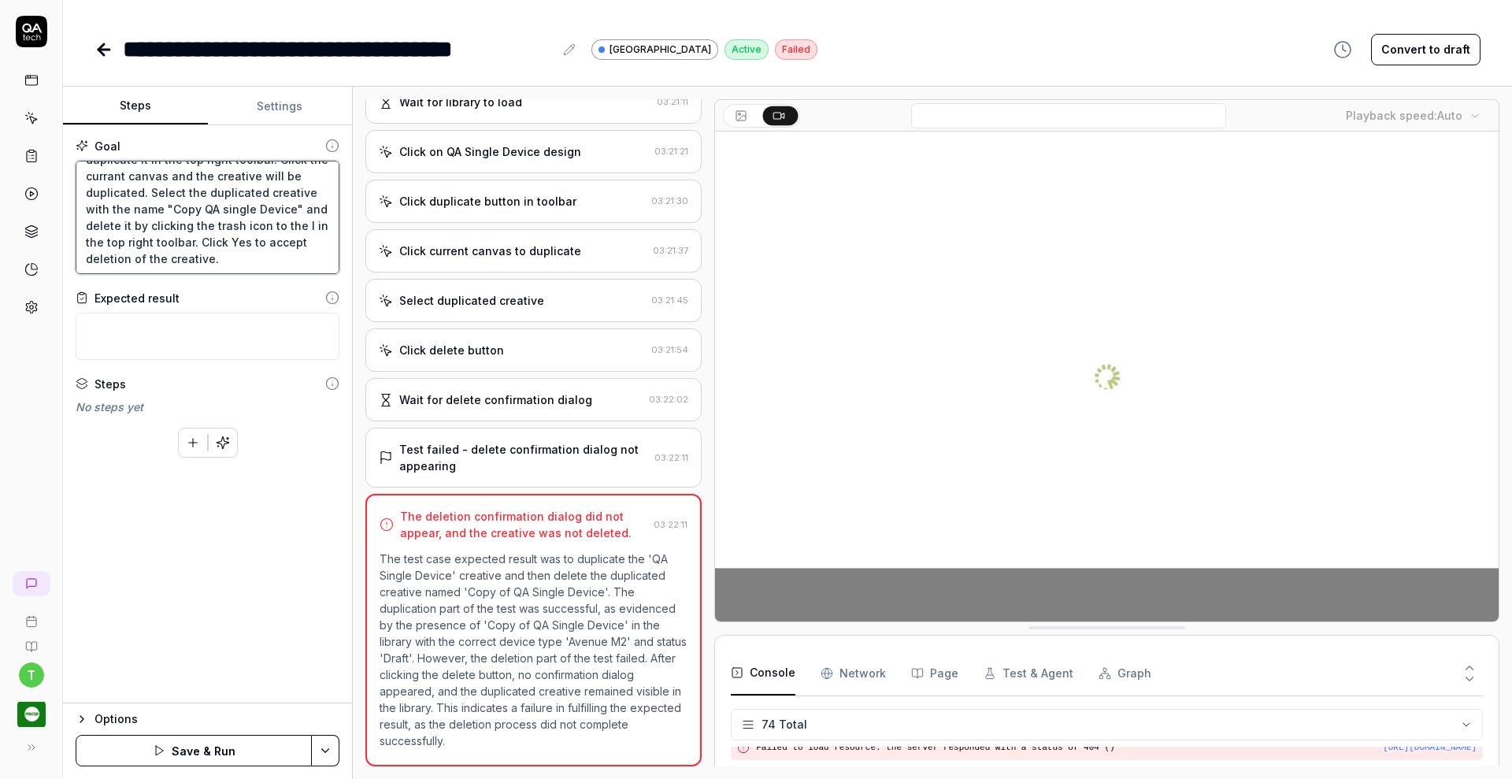
type textarea "*"
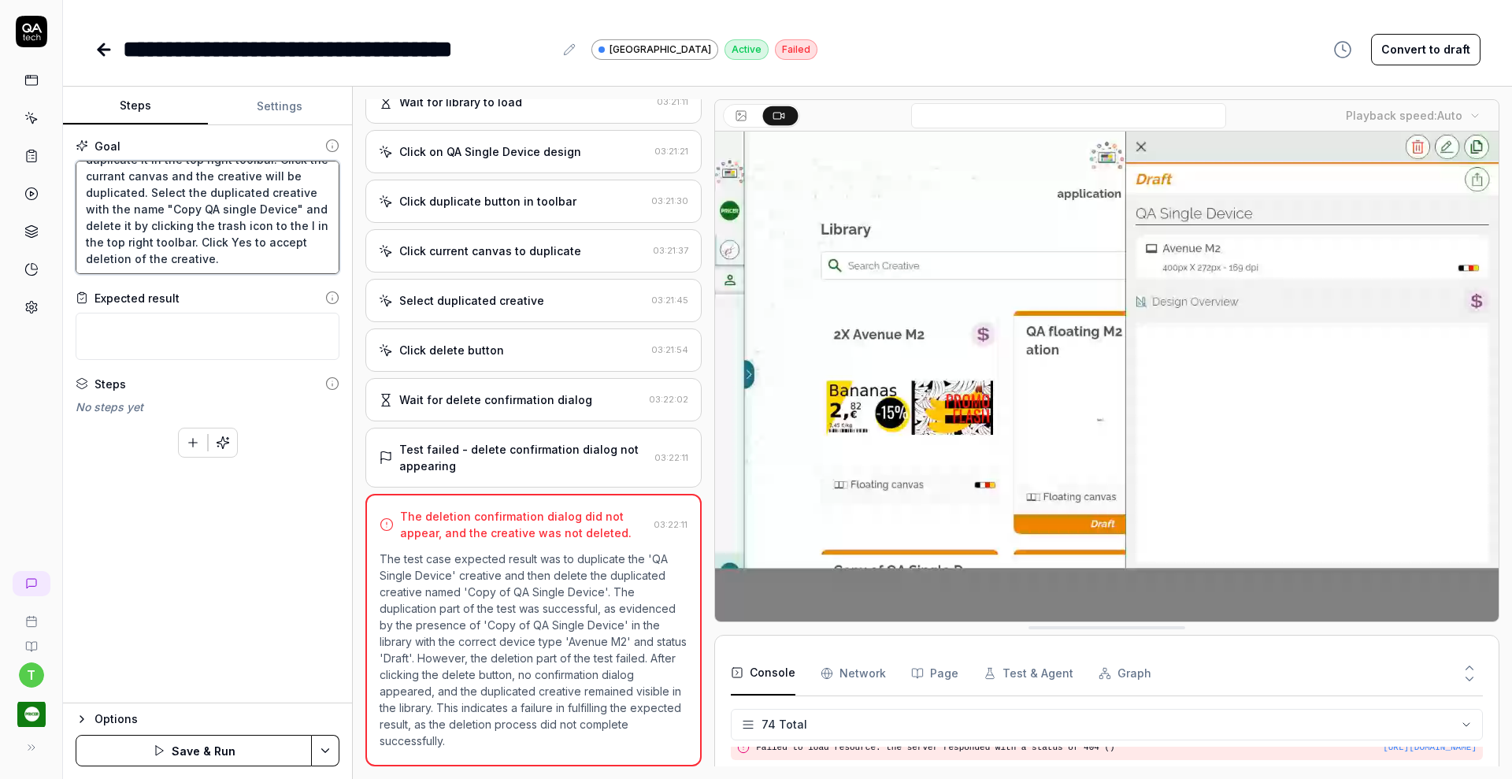
type textarea "Click on the "QA Single Device" design and duplicate it in the top right toolba…"
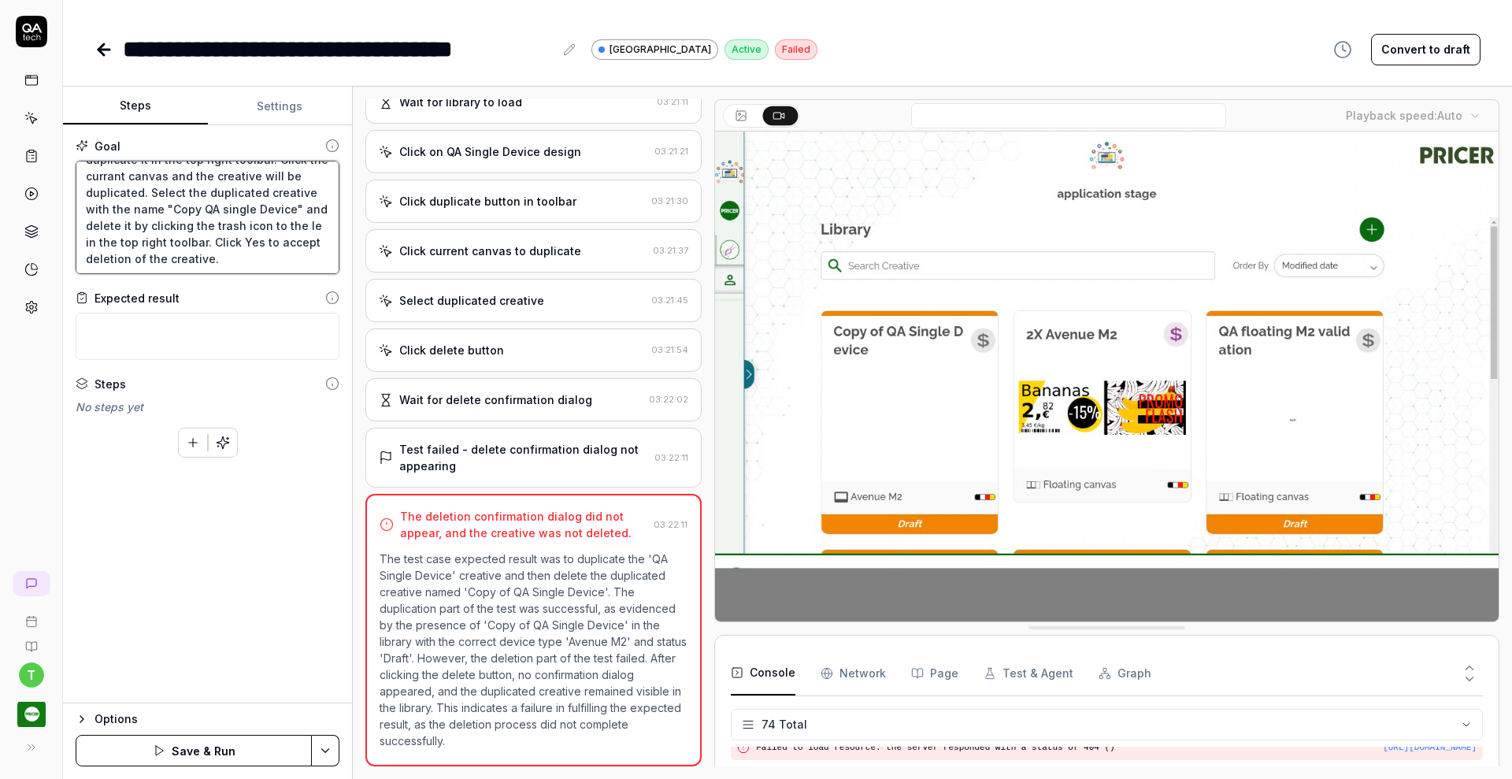
type textarea "*"
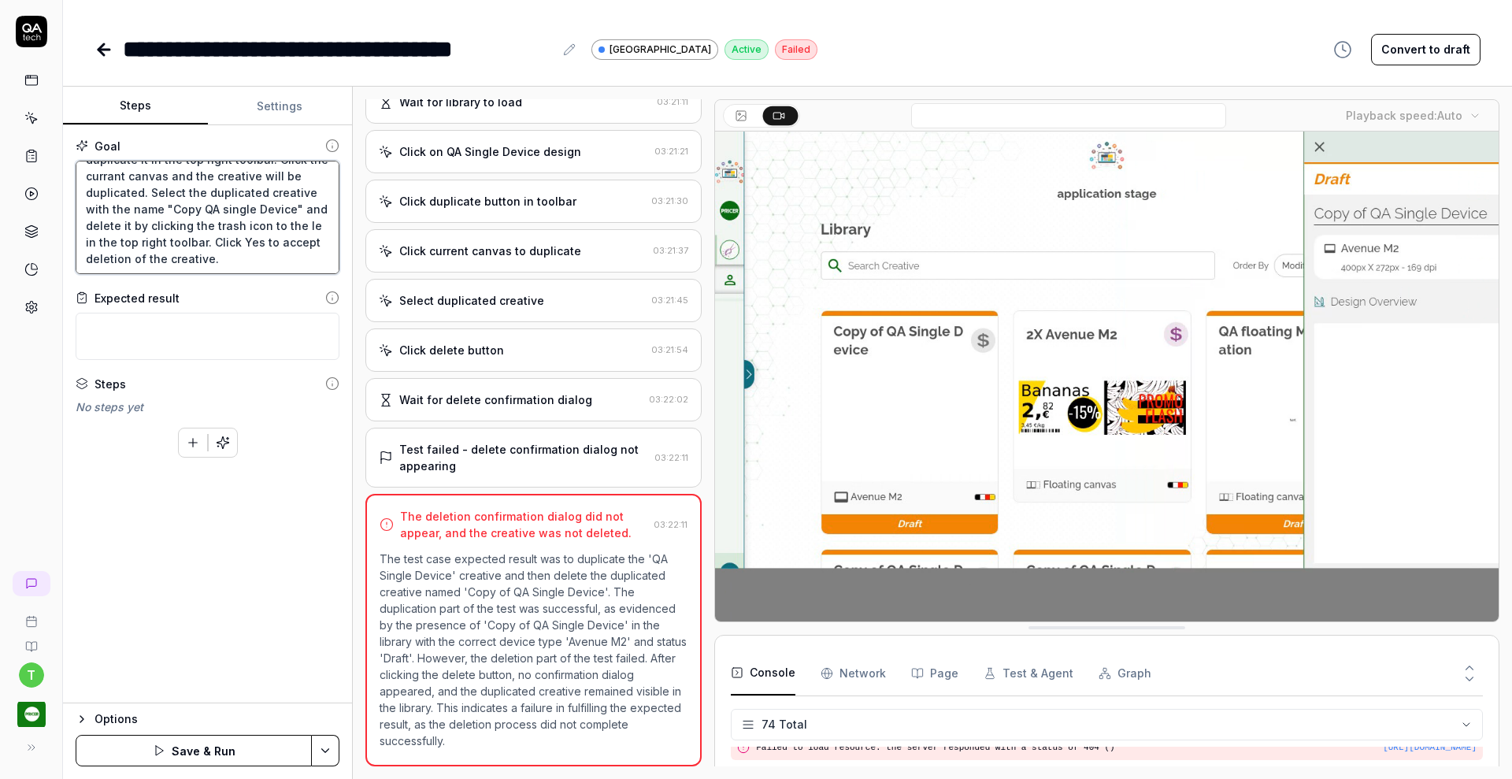
type textarea "Click on the "QA Single Device" design and duplicate it in the top right toolba…"
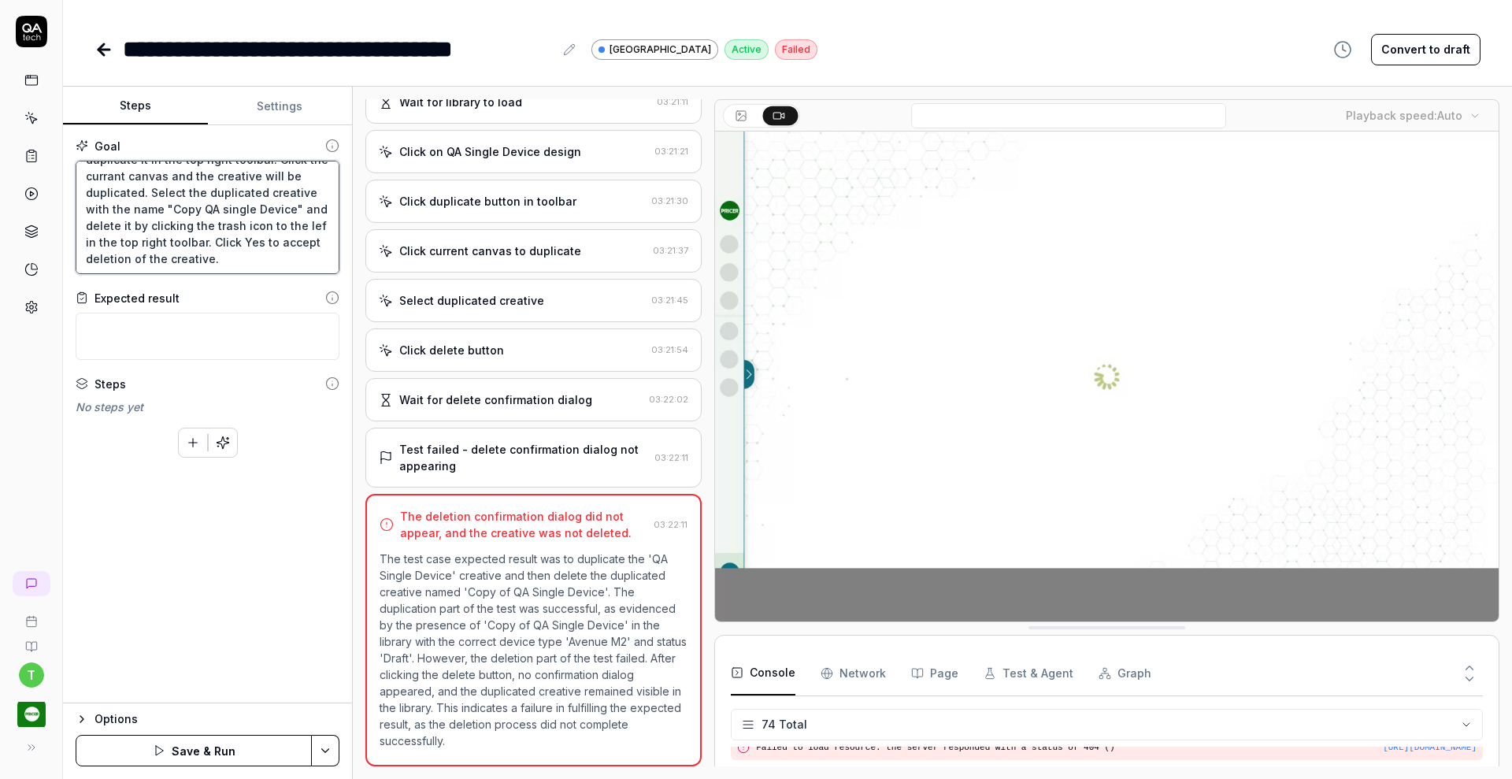
type textarea "*"
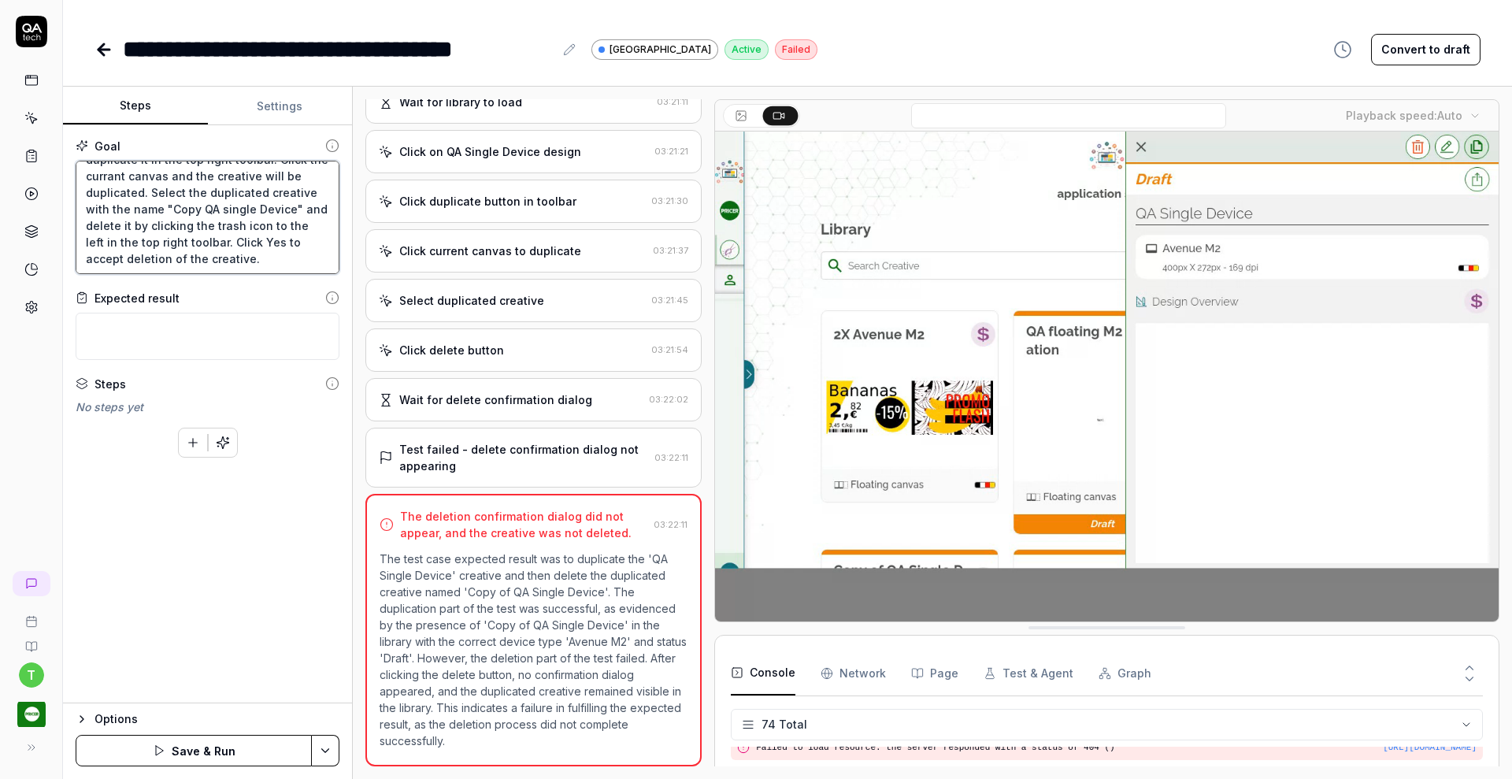
type textarea "Click on the "QA Single Device" design and duplicate it in the top right toolba…"
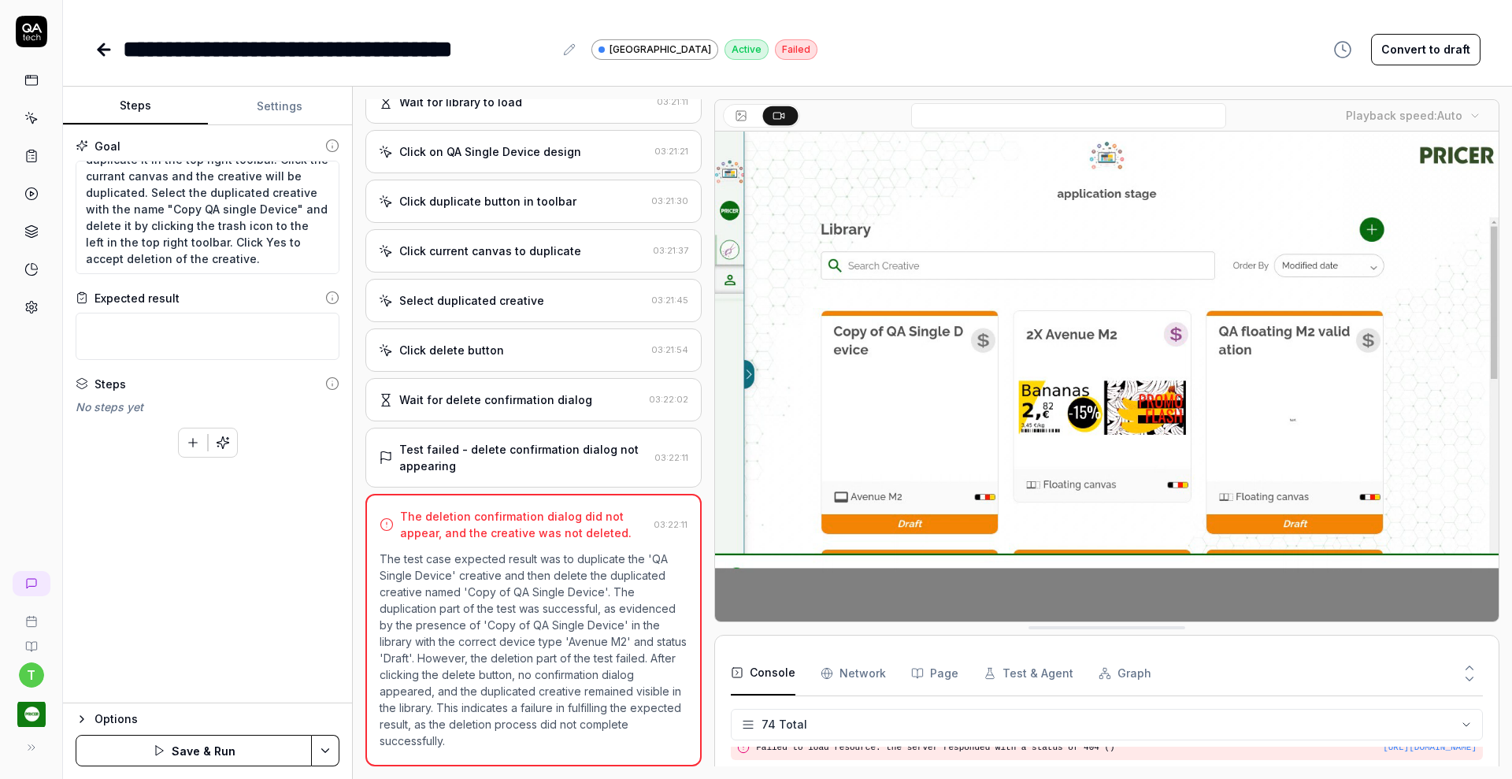
click at [323, 755] on html "**********" at bounding box center [756, 389] width 1512 height 779
click at [267, 641] on div "Save" at bounding box center [249, 641] width 201 height 35
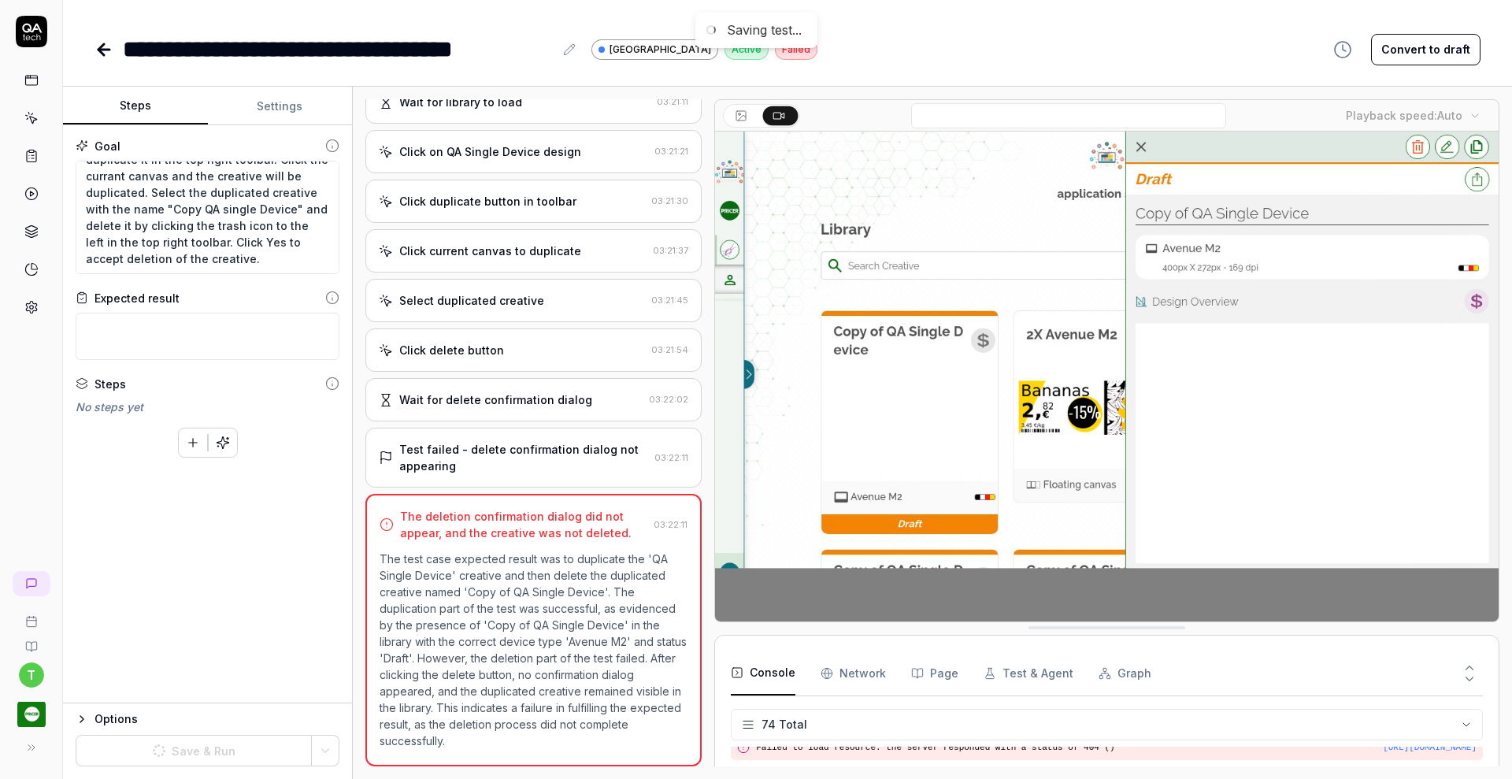
click at [231, 432] on button "button" at bounding box center [223, 442] width 28 height 28
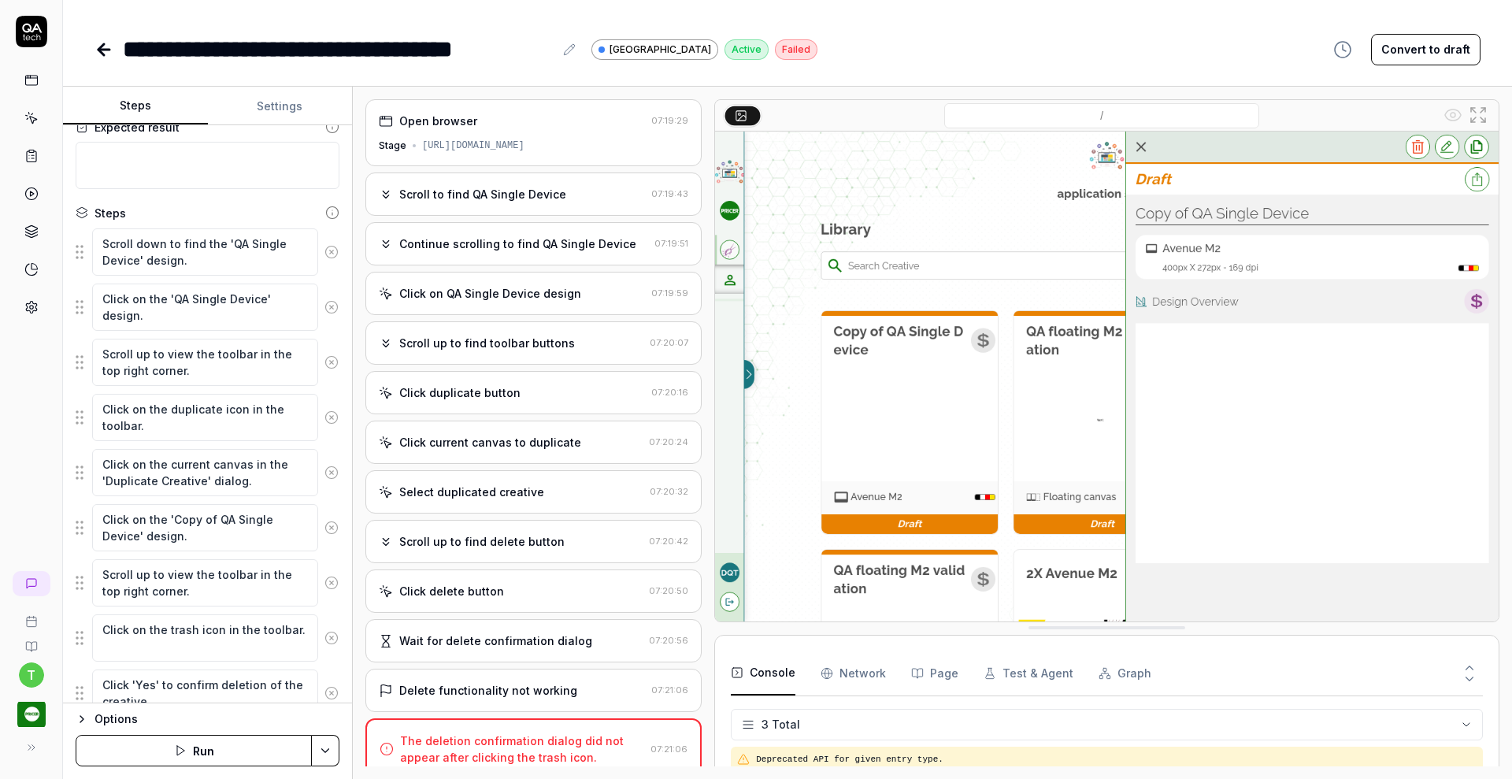
scroll to position [234, 0]
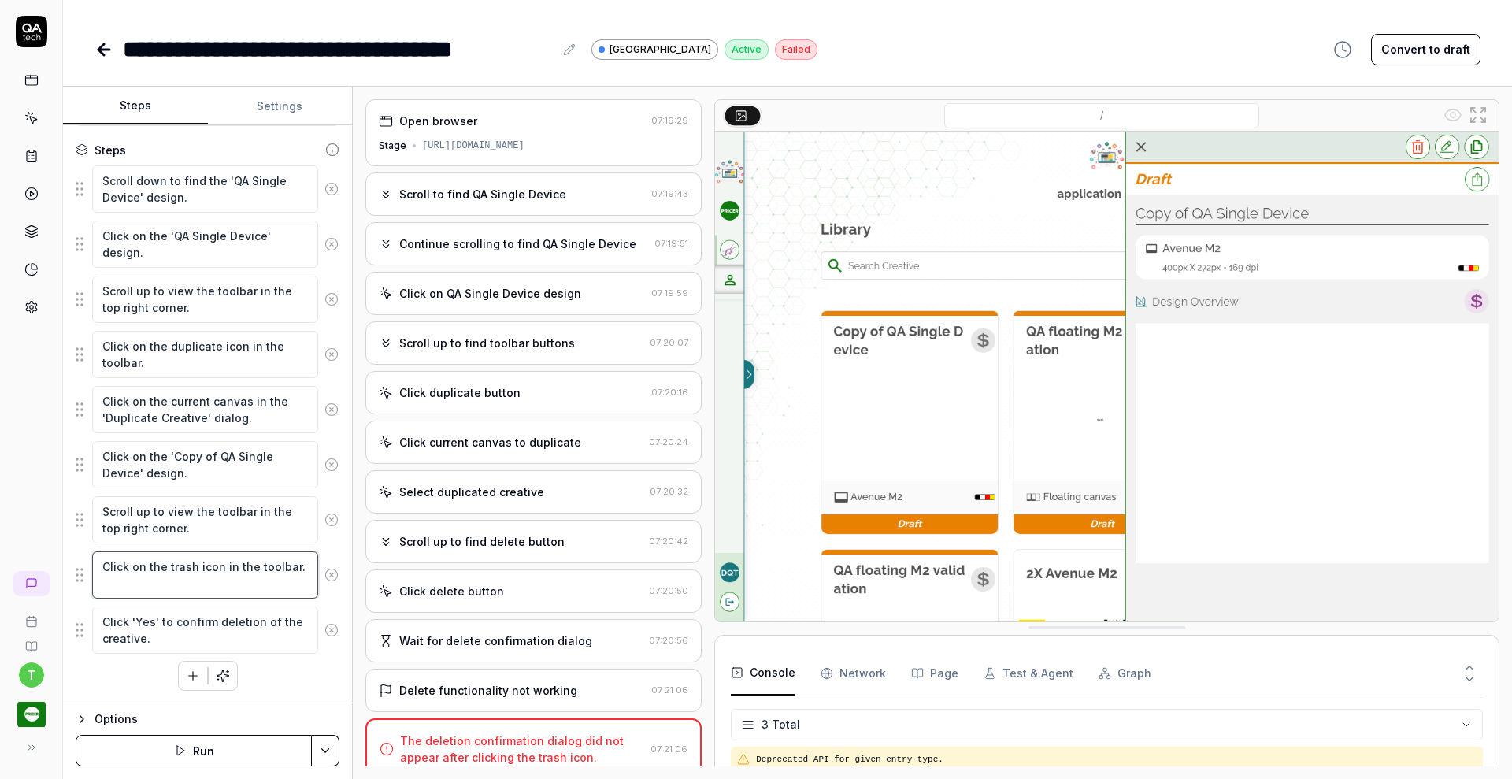
click at [104, 563] on textarea "Click on the trash icon in the toolbar." at bounding box center [205, 574] width 226 height 47
type textarea "*"
type textarea "LClick on the trash icon in the toolbar."
type textarea "*"
type textarea "LeClick on the trash icon in the toolbar."
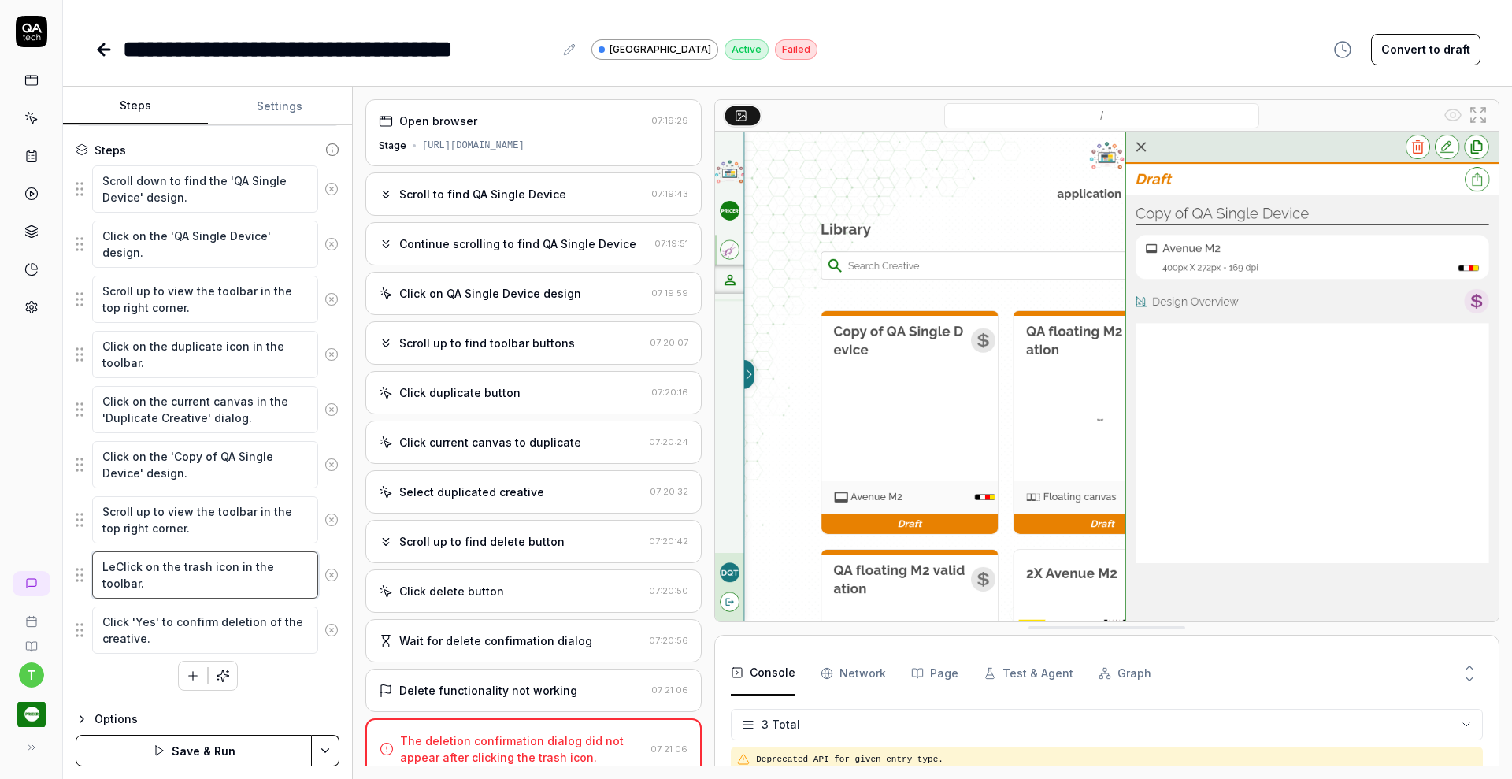
type textarea "*"
type textarea "LefClick on the trash icon in the toolbar."
type textarea "*"
type textarea "LeftClick on the trash icon in the toolbar."
type textarea "*"
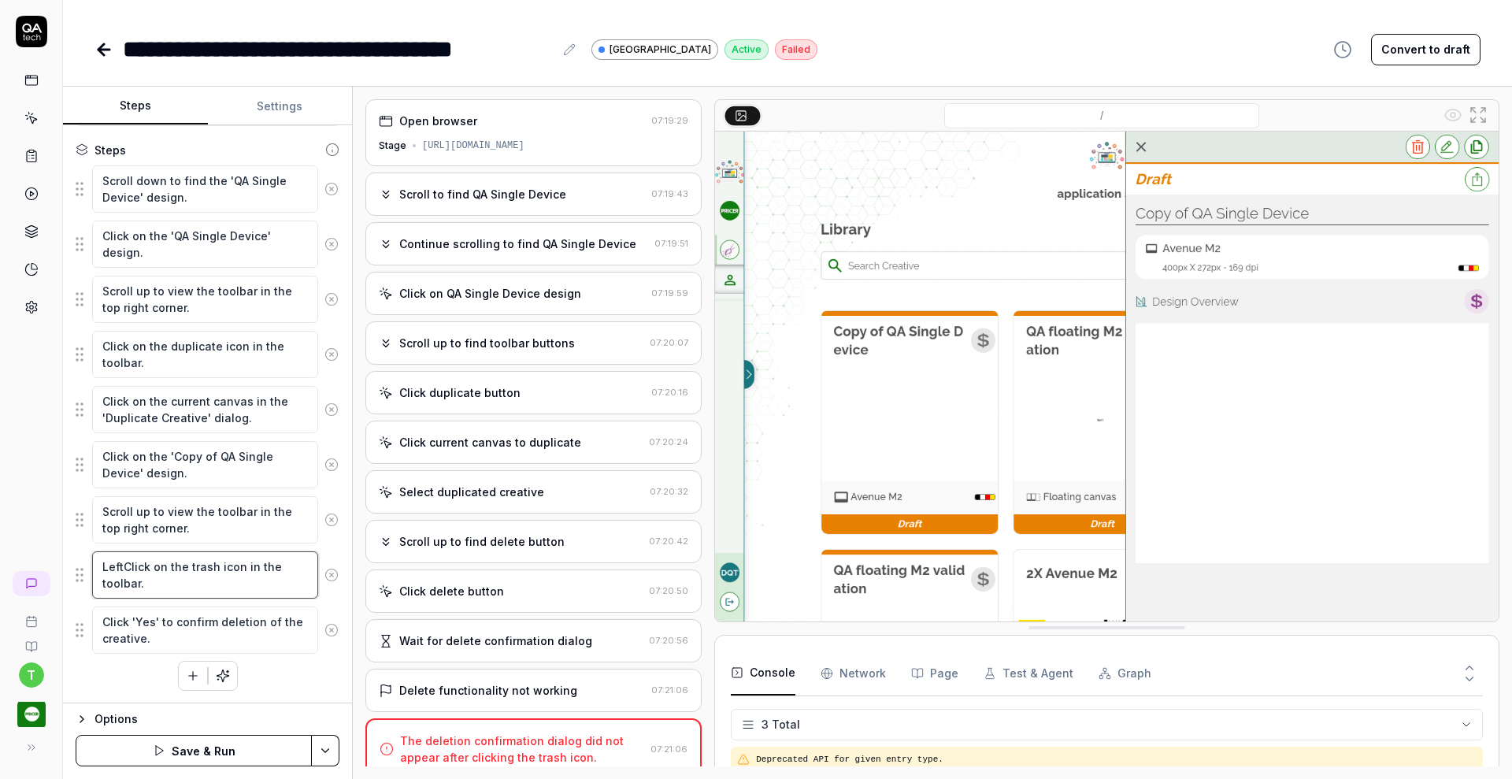
type textarea "Left Click on the trash icon in the toolbar."
type textarea "*"
type textarea "Left click on the trash icon in the toolbar."
type textarea "*"
type textarea "Left click ion the trash icon in the toolbar."
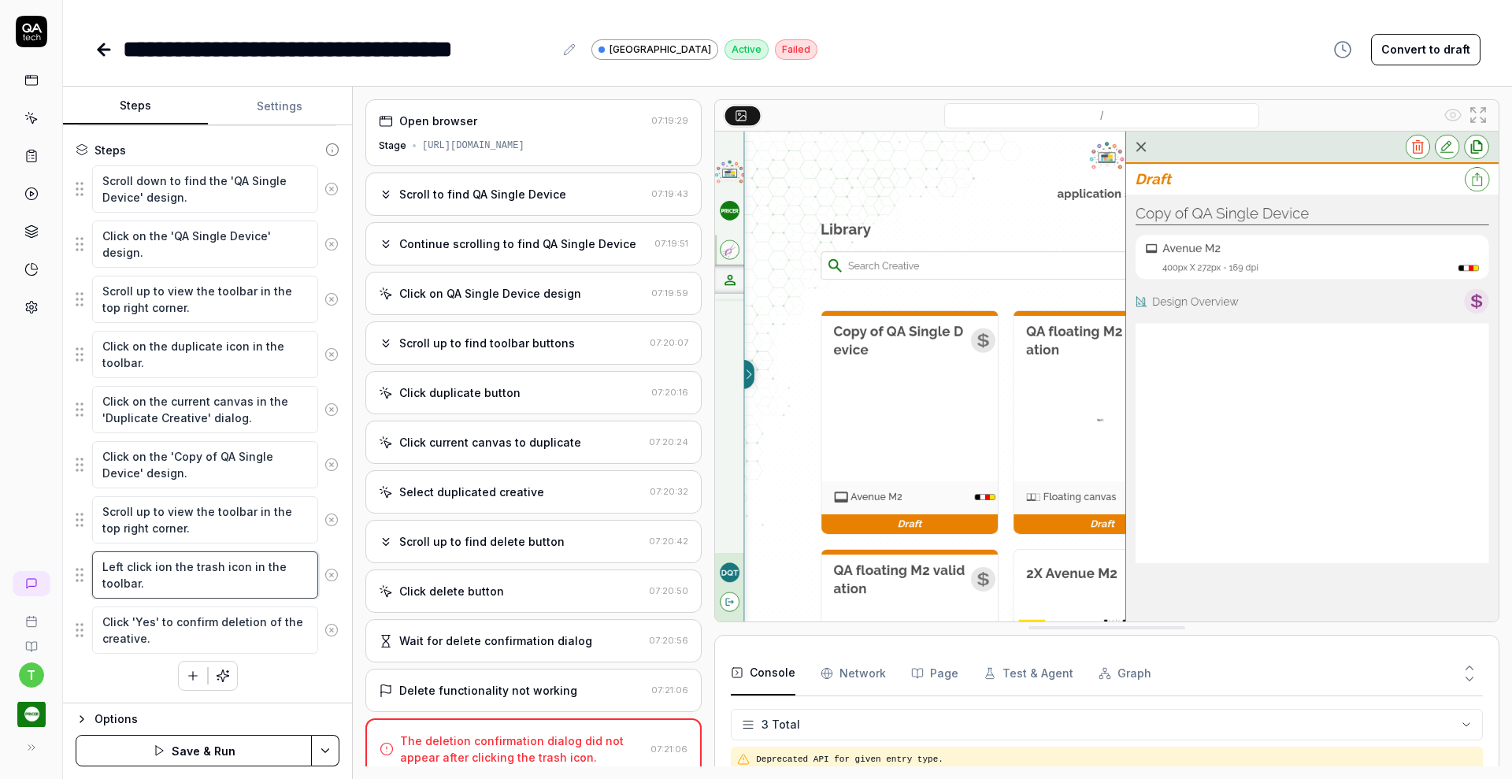
type textarea "*"
type textarea "Left click inon the trash icon in the toolbar."
type textarea "*"
type textarea "Left click in on the trash icon in the toolbar."
type textarea "*"
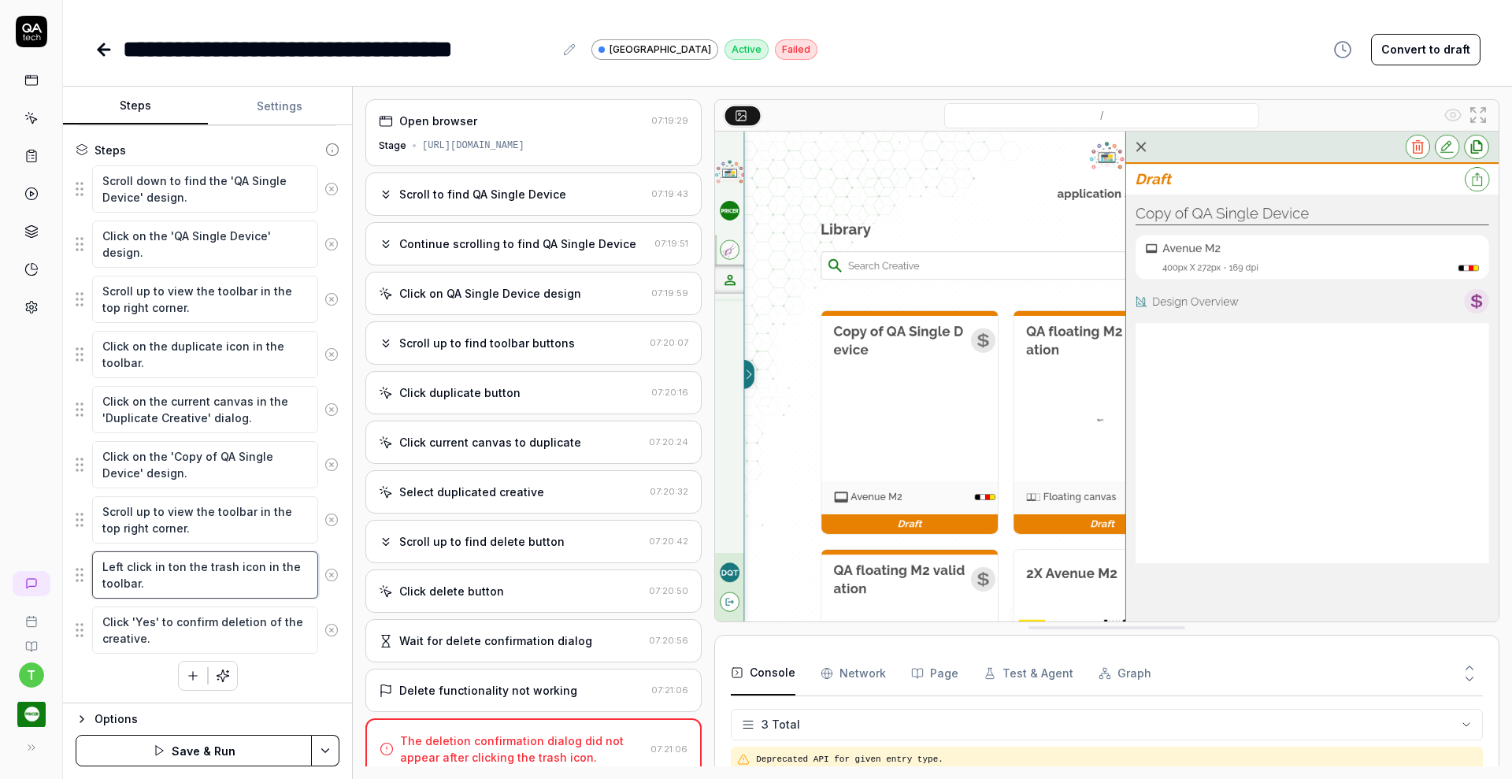
type textarea "Left click in thon the trash icon in the toolbar."
type textarea "*"
type textarea "Left click in theon the trash icon in the toolbar."
type textarea "*"
type textarea "Left click in the on the trash icon in the toolbar."
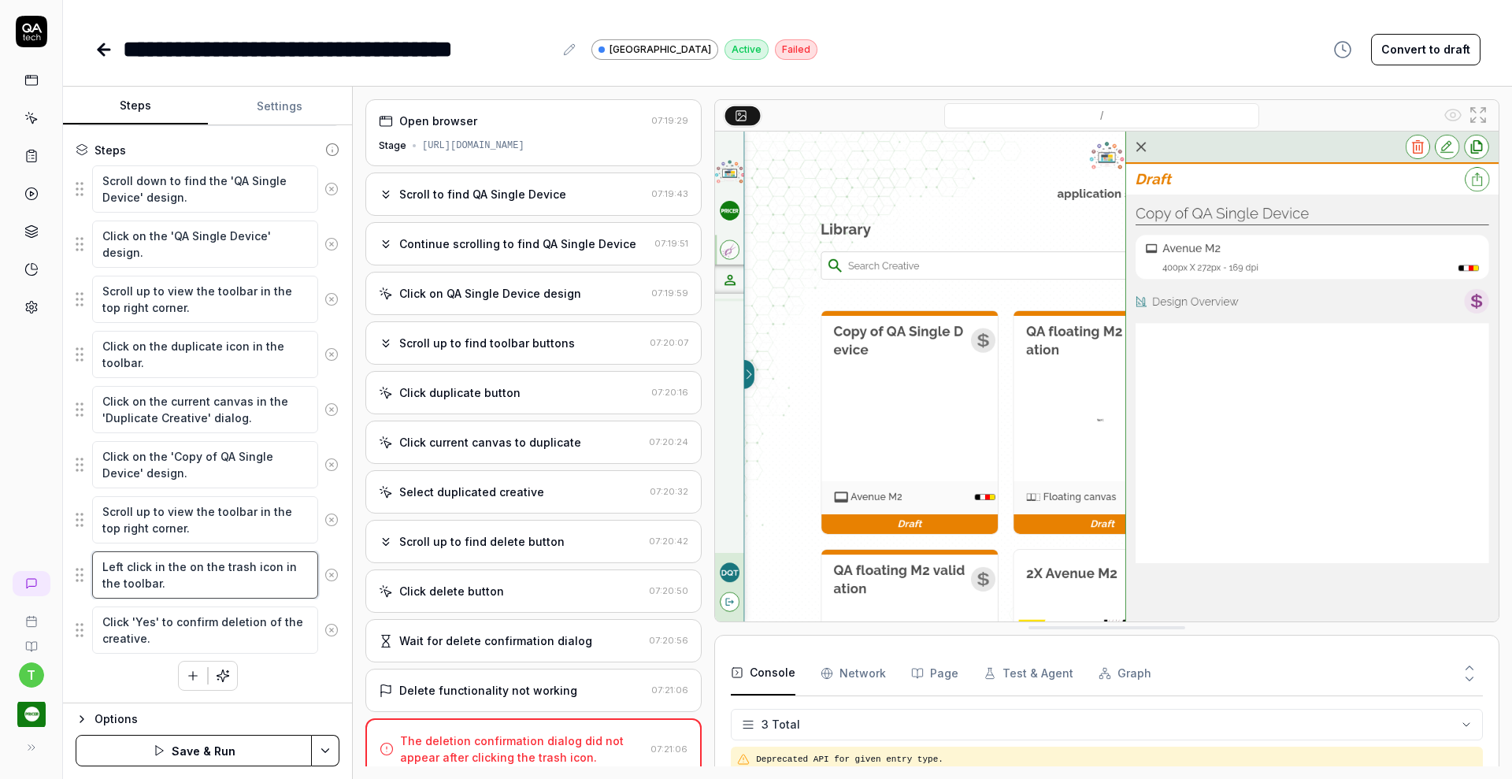
type textarea "*"
type textarea "Left click in the mon the trash icon in the toolbar."
type textarea "*"
type textarea "Left click in the mion the trash icon in the toolbar."
type textarea "*"
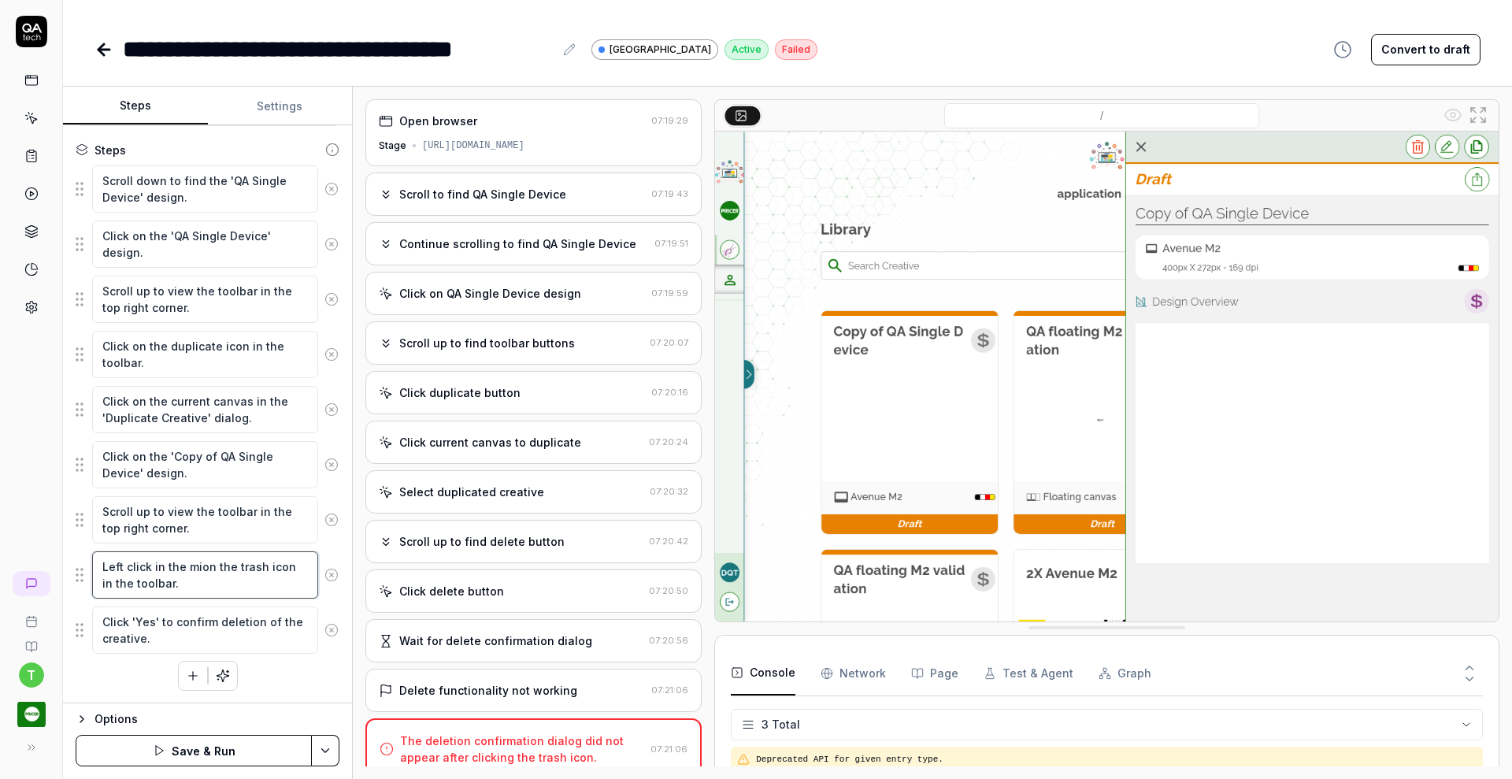
type textarea "Left click in the midon the trash icon in the toolbar."
type textarea "*"
type textarea "Left click in the middon the trash icon in the toolbar."
type textarea "*"
type textarea "Left click in the middlon the trash icon in the toolbar."
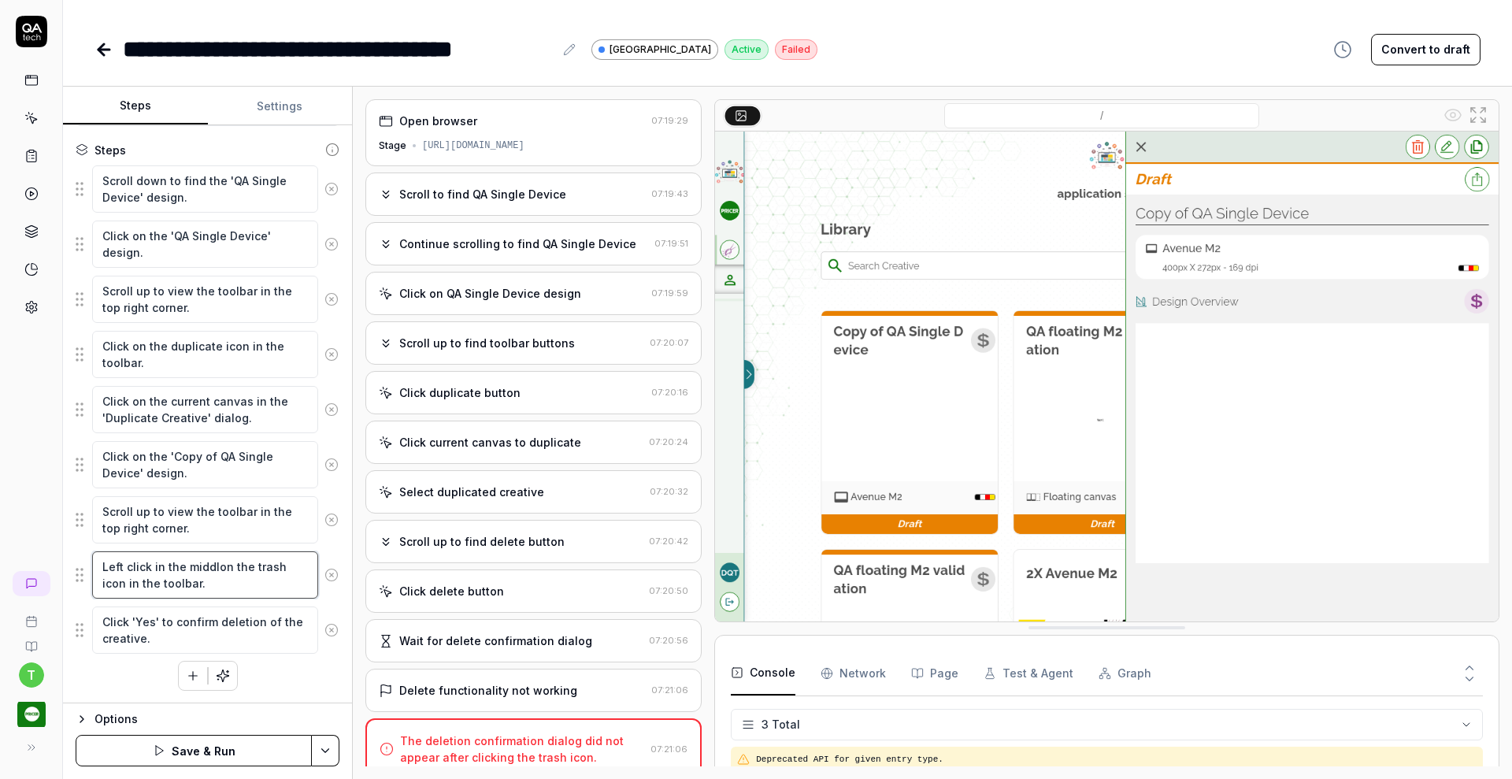
type textarea "*"
type textarea "Left click in the middleon the trash icon in the toolbar."
click at [258, 749] on button "Save & Run" at bounding box center [194, 750] width 236 height 31
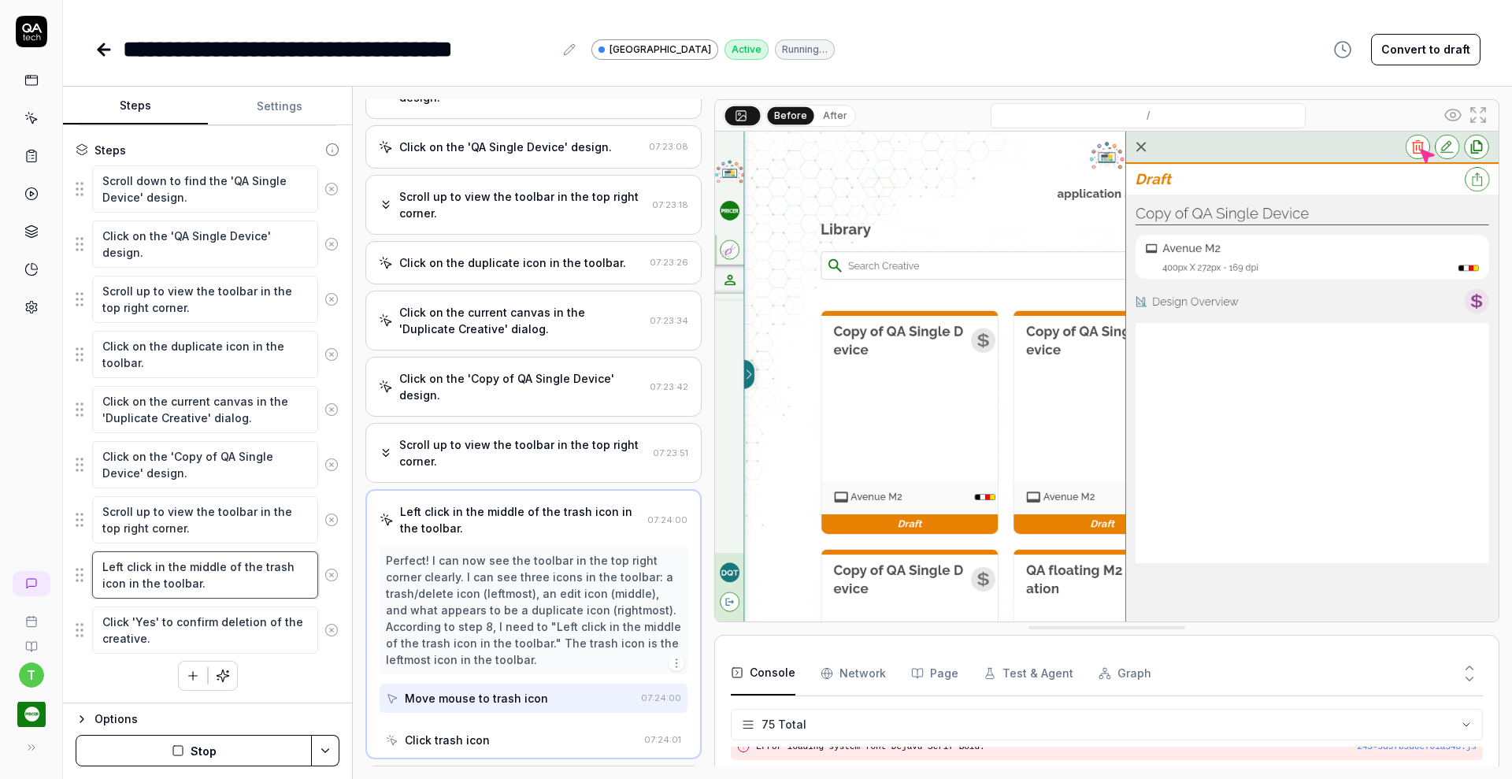
scroll to position [106, 0]
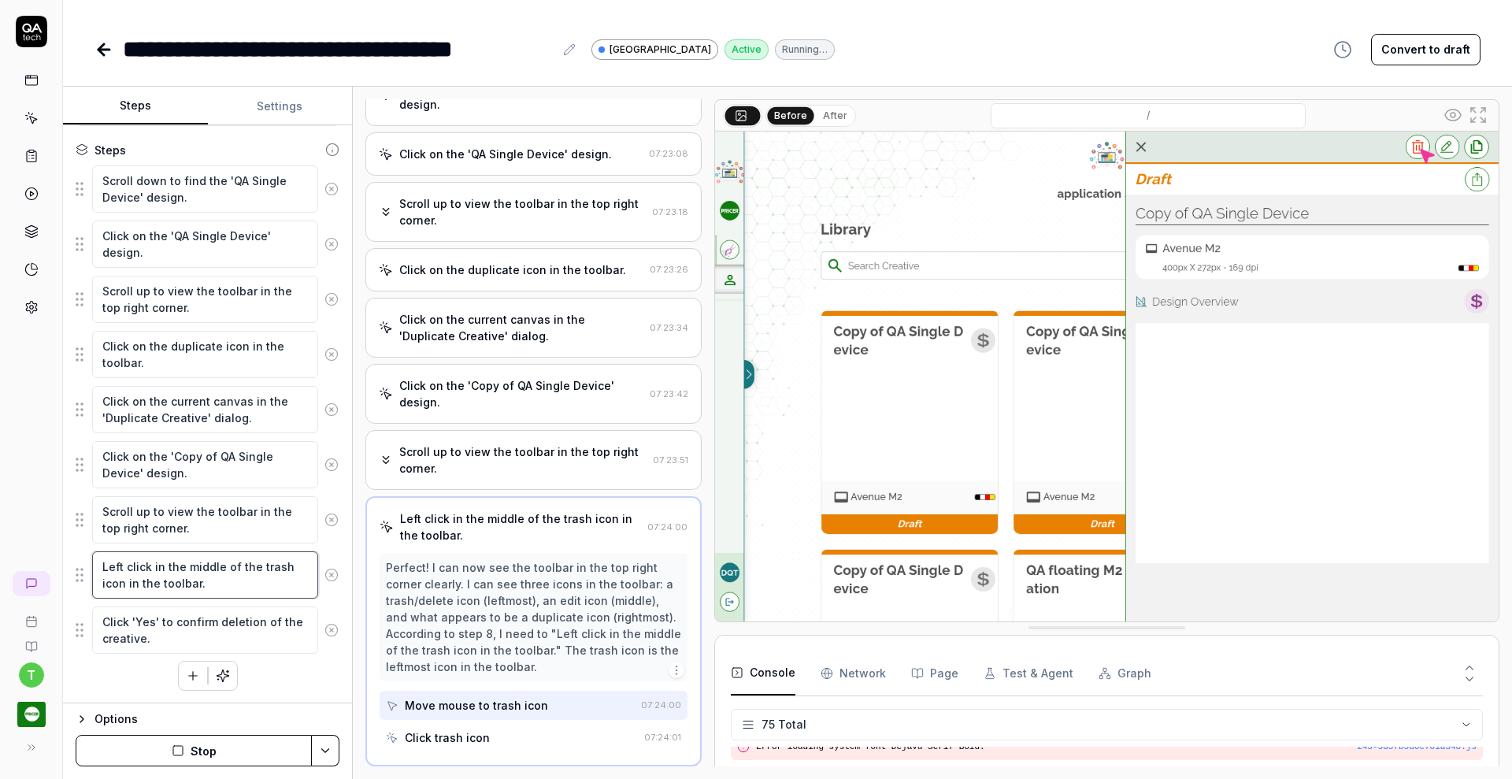
drag, startPoint x: 213, startPoint y: 587, endPoint x: 96, endPoint y: 559, distance: 119.7
click at [96, 559] on textarea "Left click in the middle of the trash icon in the toolbar." at bounding box center [205, 574] width 226 height 47
click at [100, 50] on icon at bounding box center [103, 50] width 11 height 0
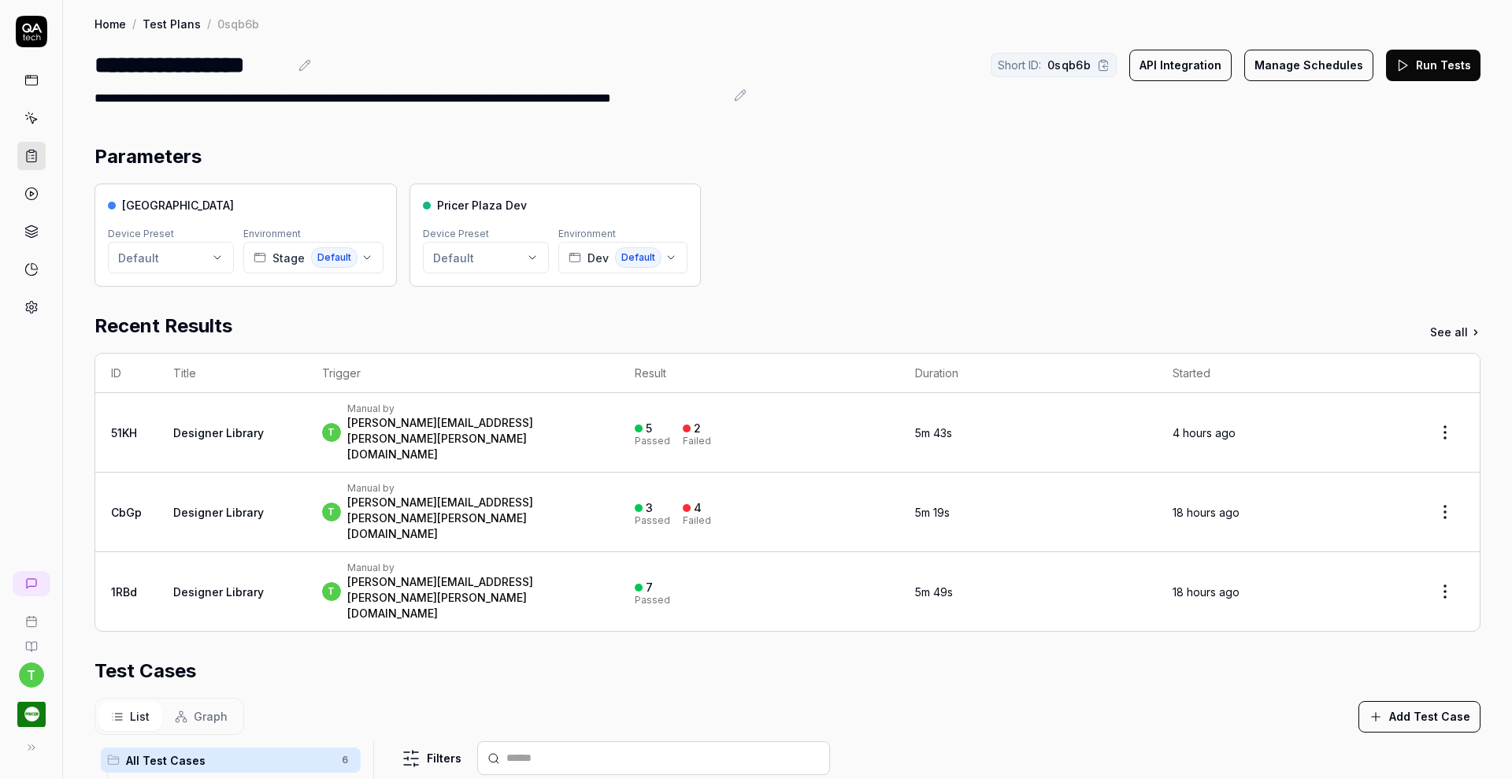
scroll to position [370, 0]
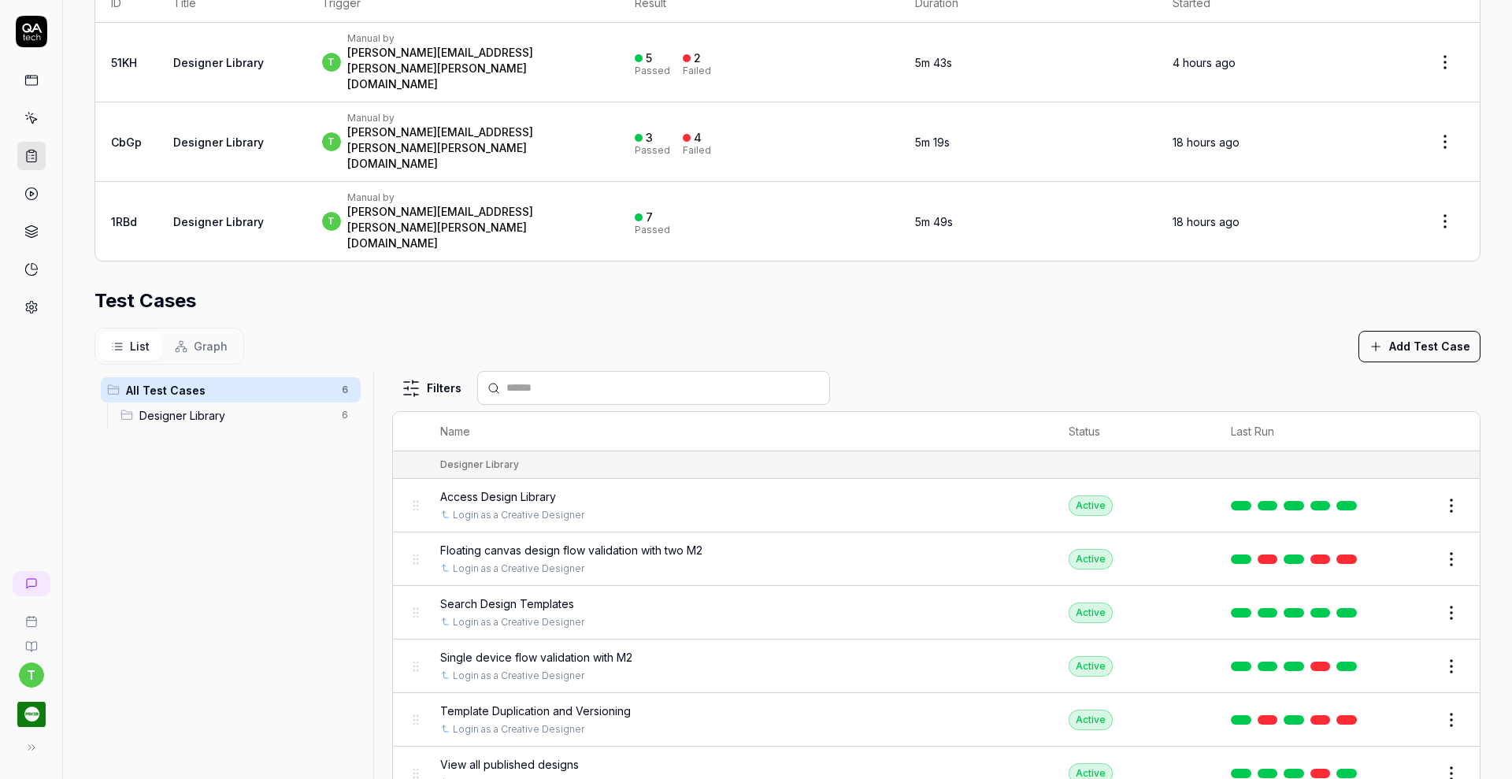
click at [1394, 546] on button "Edit" at bounding box center [1413, 558] width 38 height 25
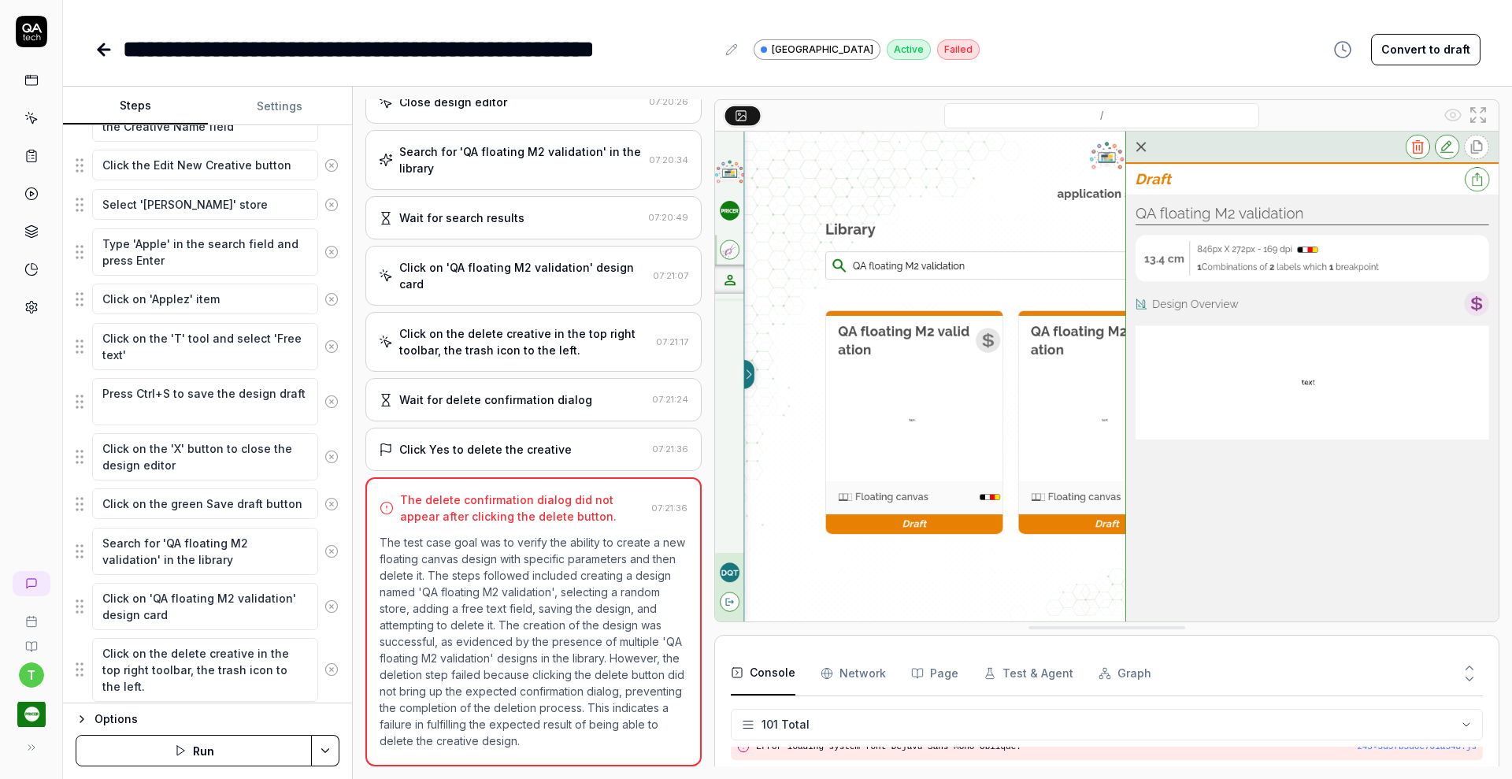
scroll to position [786, 0]
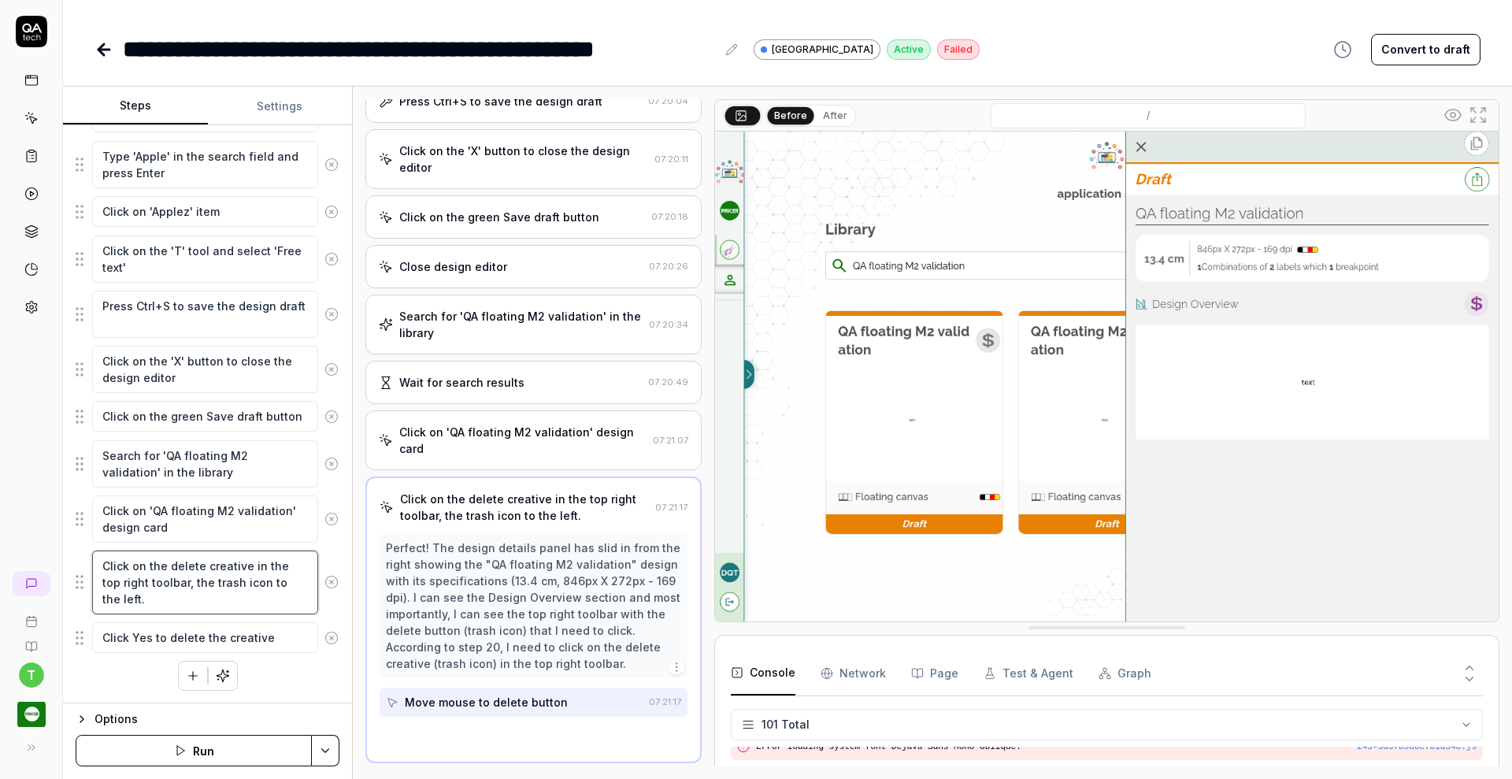
scroll to position [1032, 0]
drag, startPoint x: 156, startPoint y: 601, endPoint x: 91, endPoint y: 557, distance: 78.2
click at [91, 557] on div "Click on the delete creative in the top right toolbar, the trash icon to the le…" at bounding box center [208, 582] width 264 height 65
paste textarea "Left click in the middle of the trash icon in the toolbar"
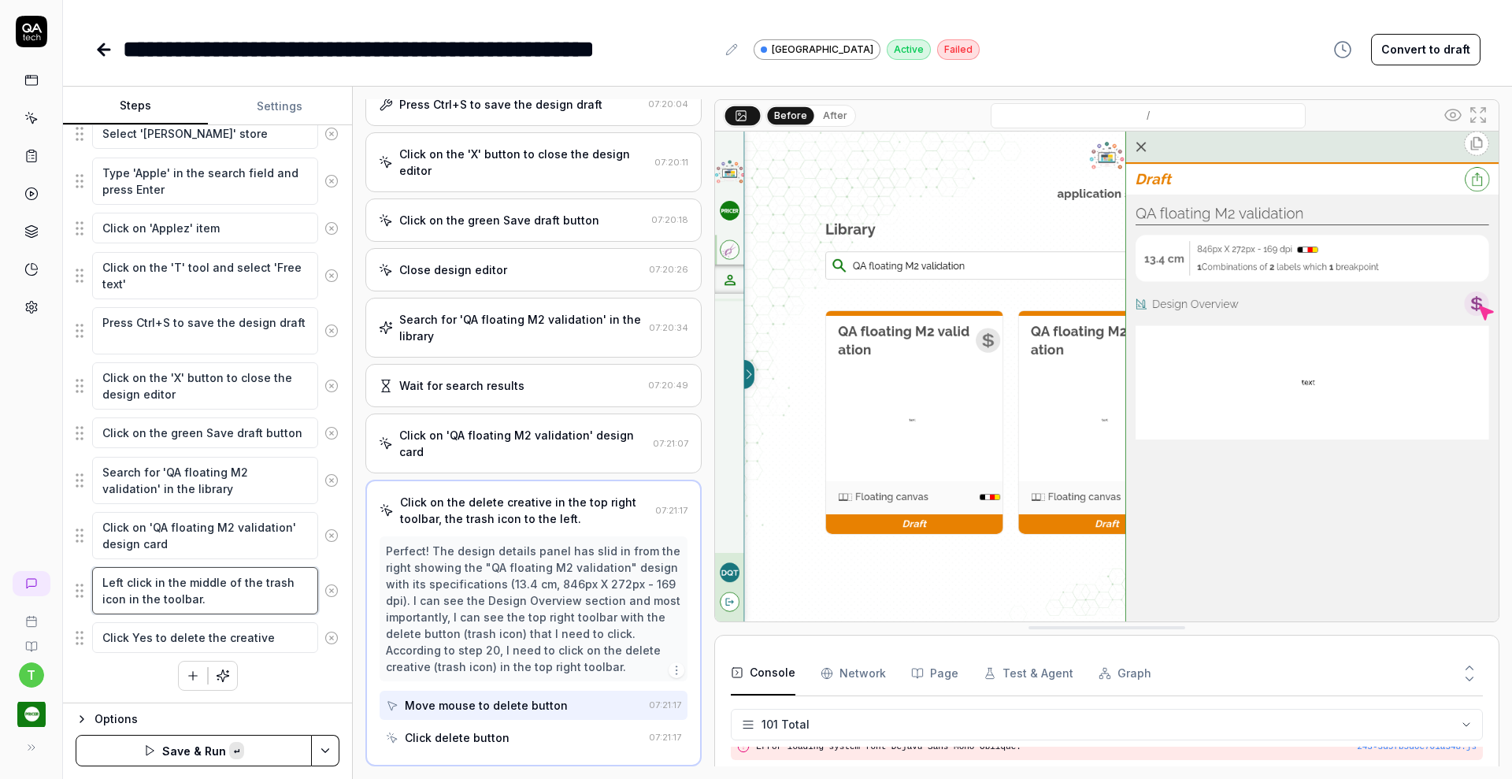
scroll to position [769, 0]
click at [159, 596] on textarea "Left click in the middle of the trash icon in the toolbar." at bounding box center [205, 590] width 226 height 47
click at [178, 599] on textarea "Left click in the middle of the trash icon in the toolbar." at bounding box center [205, 590] width 226 height 47
click at [160, 595] on textarea "Left click in the middle of the trash icon in the toolbar." at bounding box center [205, 590] width 226 height 47
click at [325, 757] on html "**********" at bounding box center [756, 389] width 1512 height 779
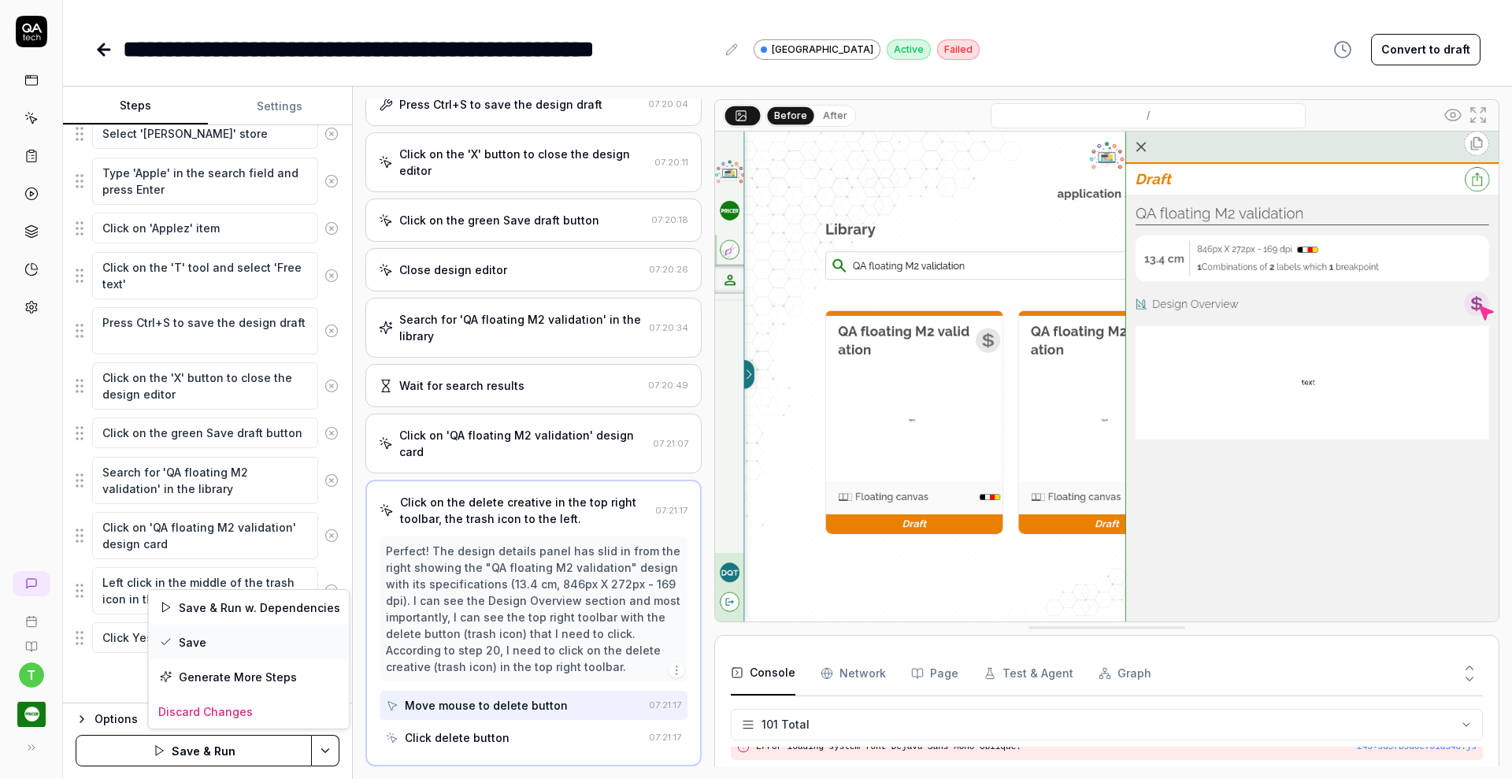
click at [232, 645] on div "Save" at bounding box center [249, 641] width 201 height 35
click at [106, 46] on icon at bounding box center [103, 49] width 19 height 19
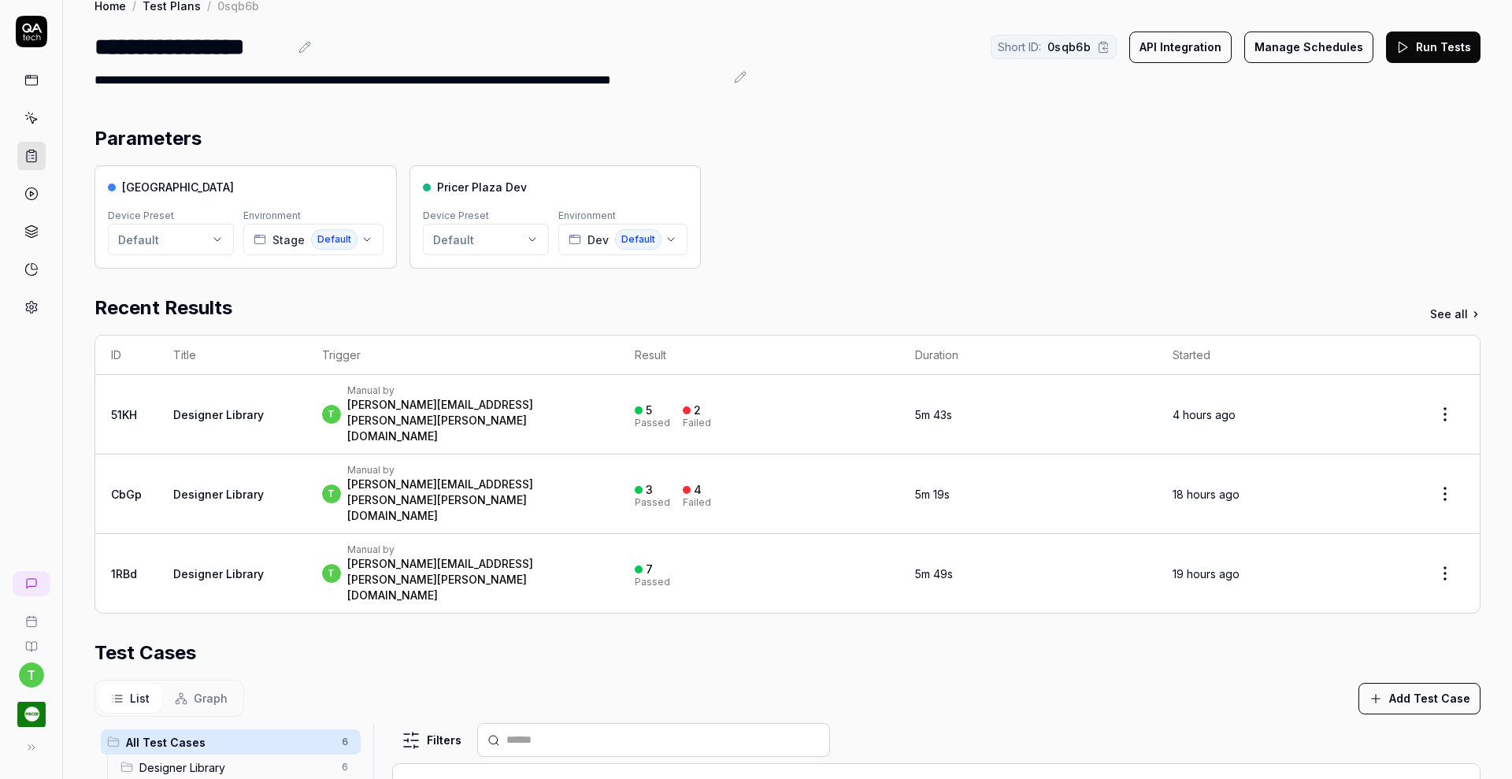
scroll to position [370, 0]
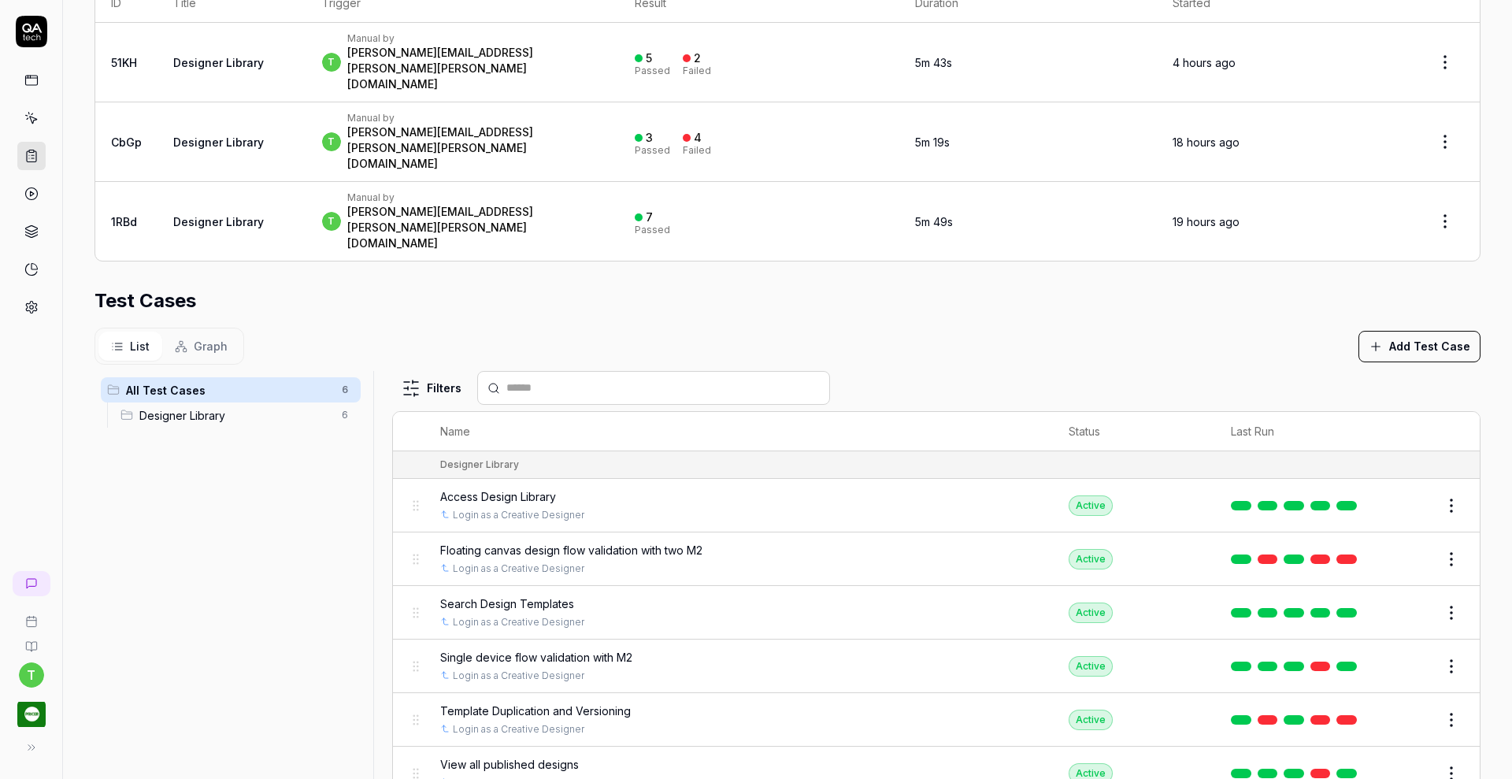
click at [1396, 546] on button "Edit" at bounding box center [1413, 558] width 38 height 25
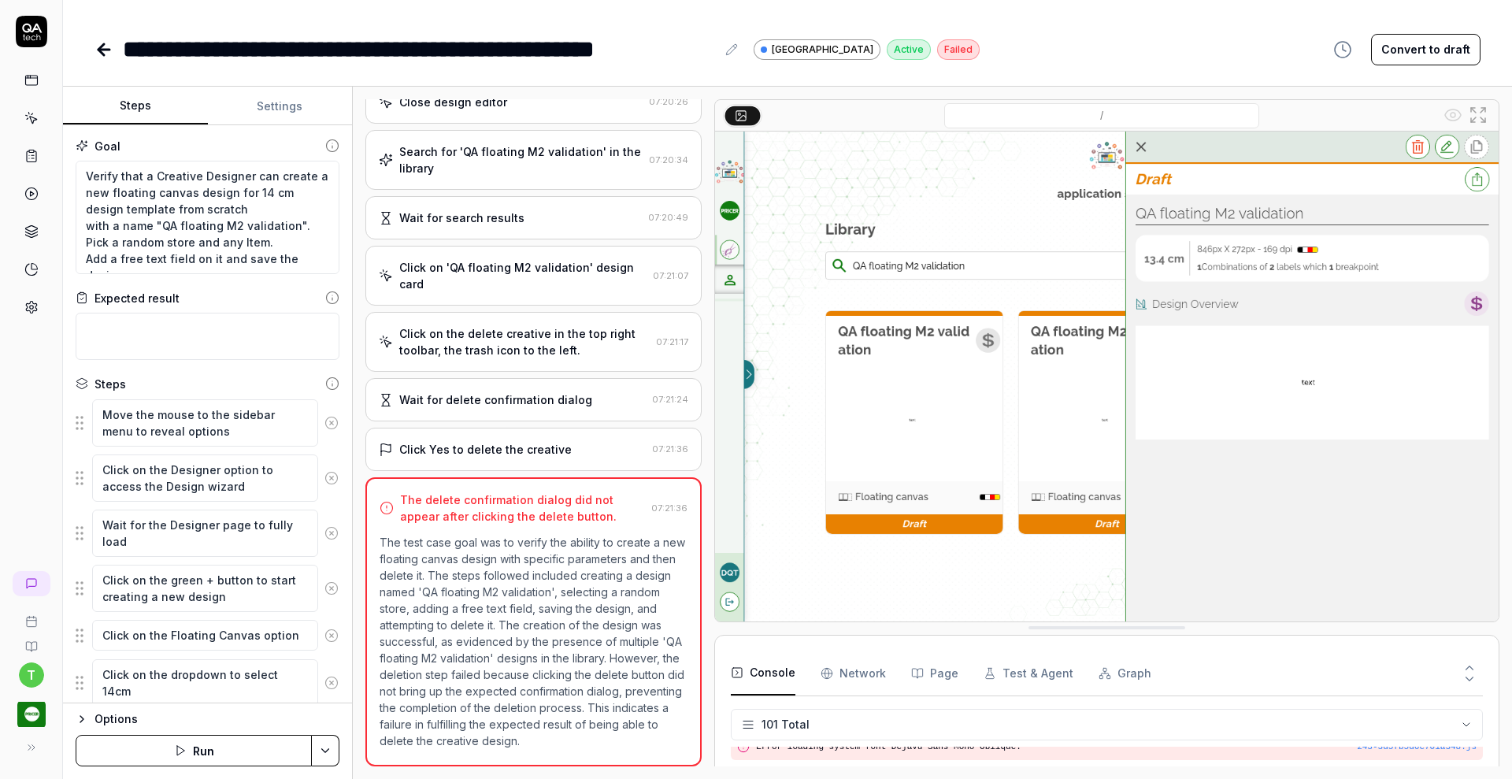
scroll to position [1217, 0]
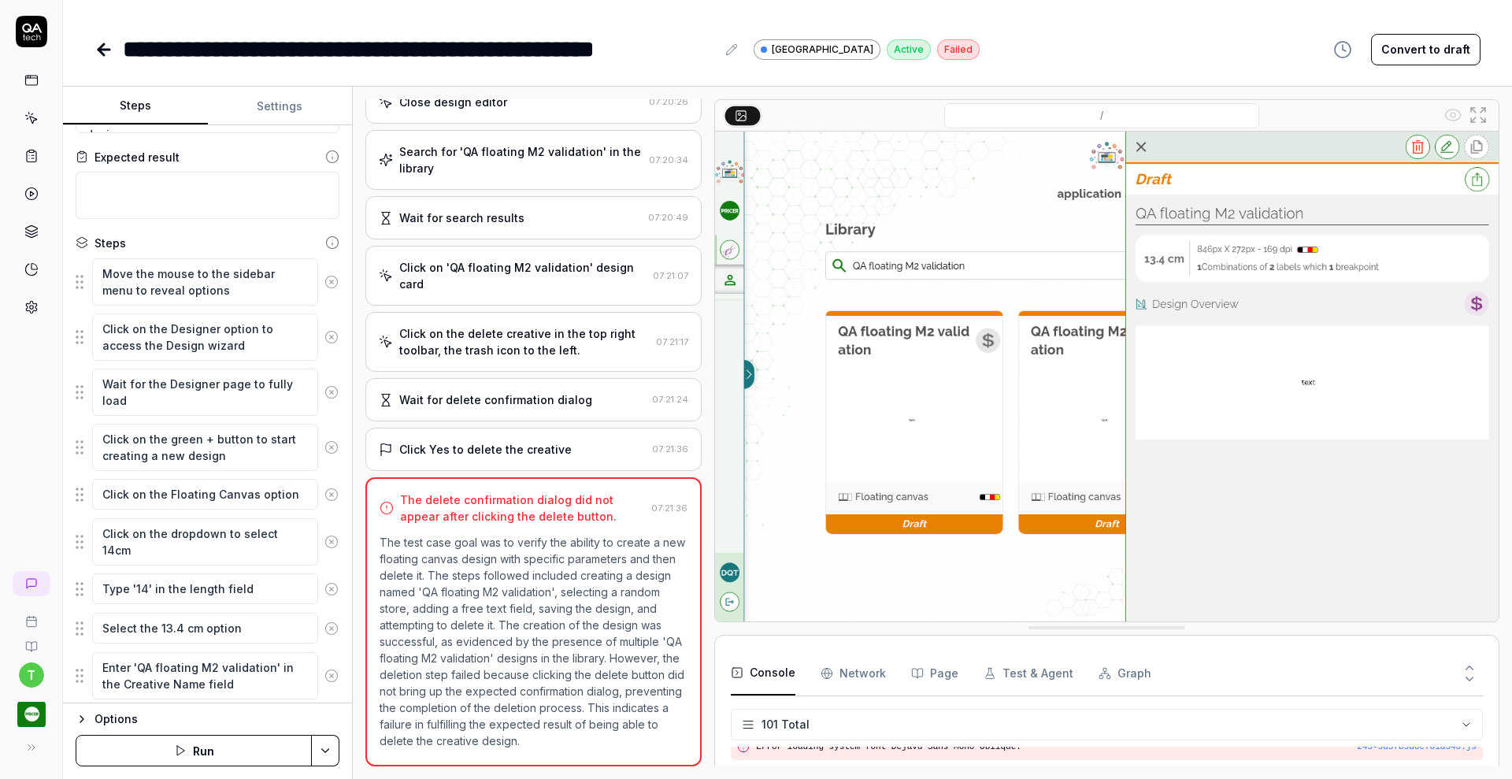
scroll to position [135, 0]
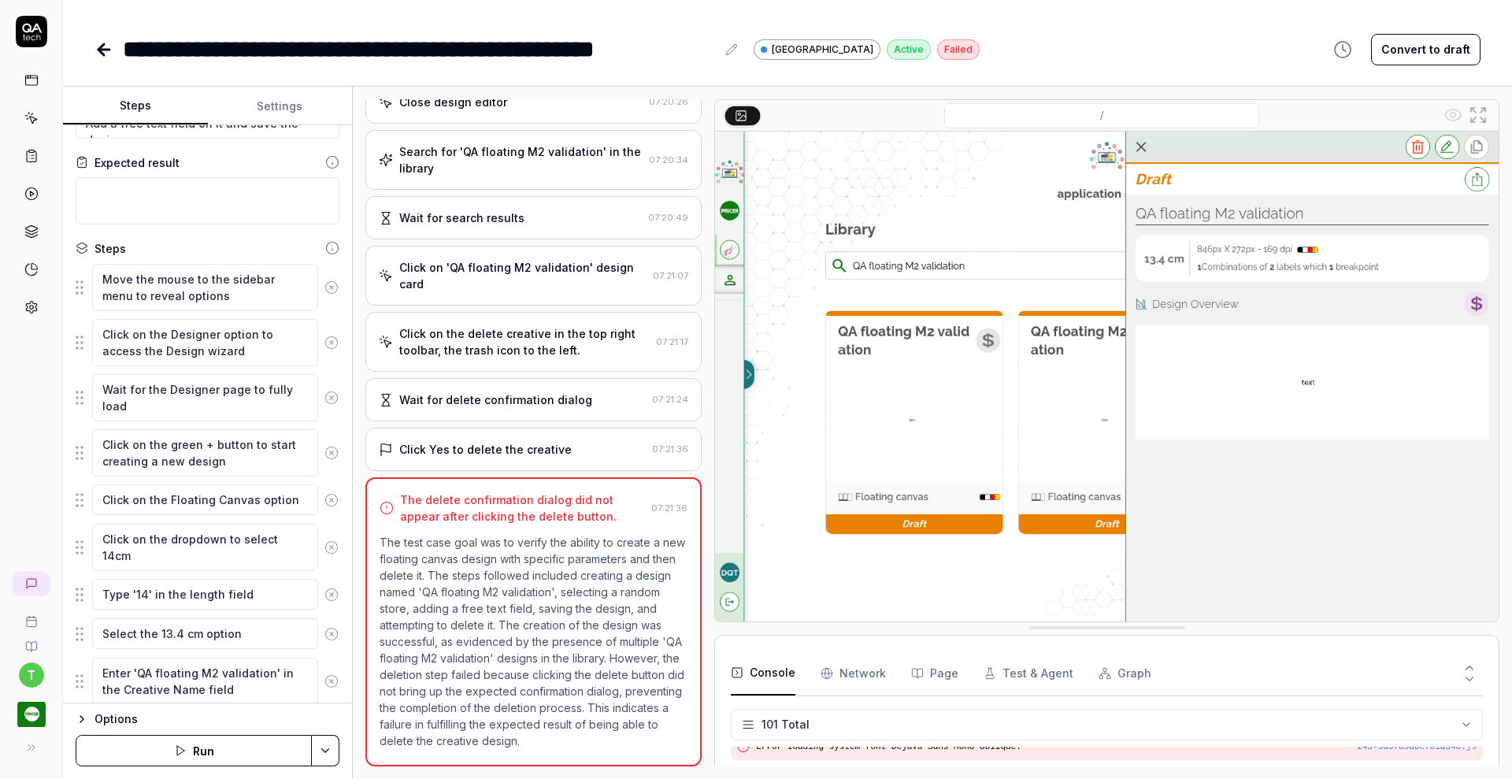
click at [107, 50] on icon at bounding box center [103, 50] width 11 height 0
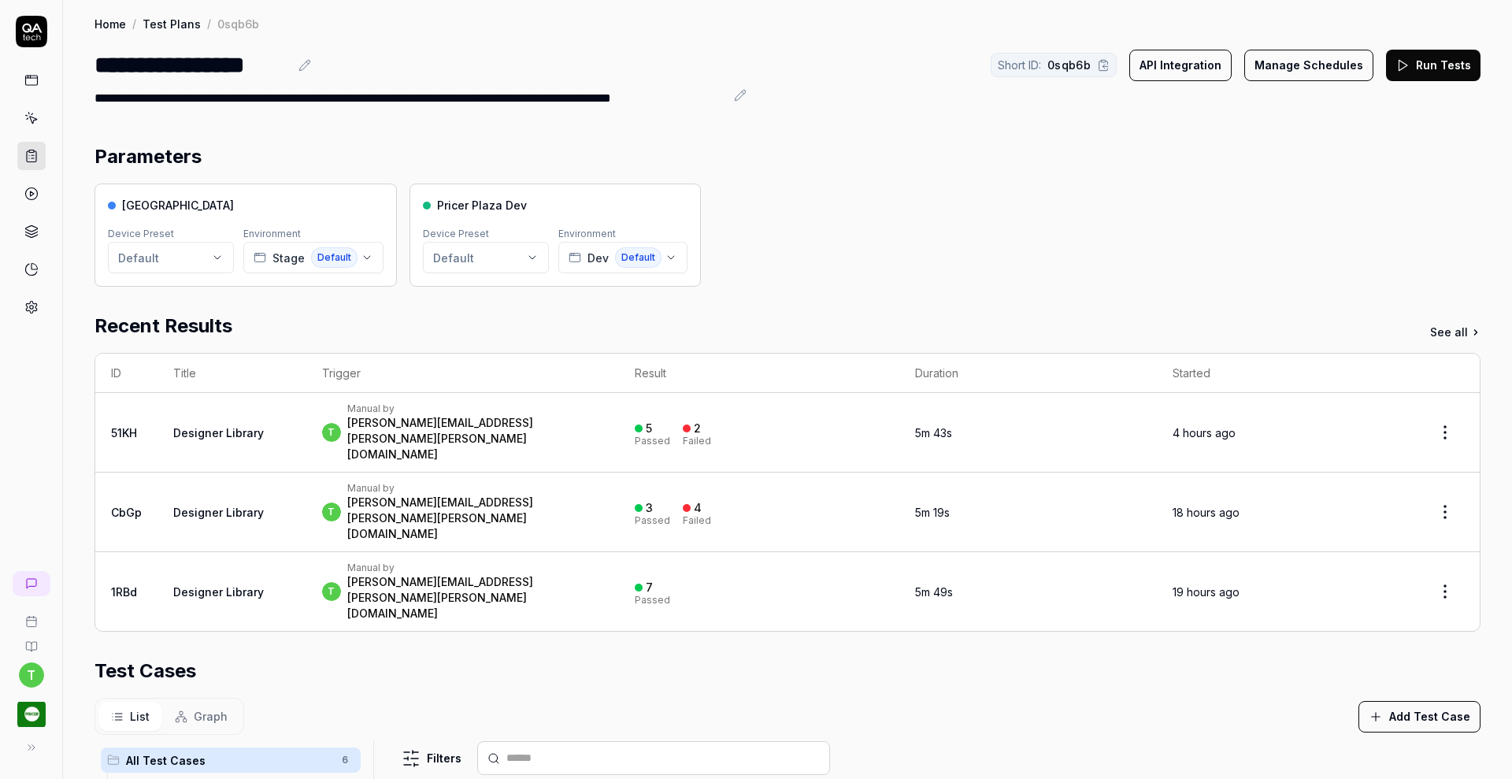
click at [1433, 68] on button "Run Tests" at bounding box center [1433, 65] width 94 height 31
click at [35, 116] on icon at bounding box center [31, 118] width 14 height 14
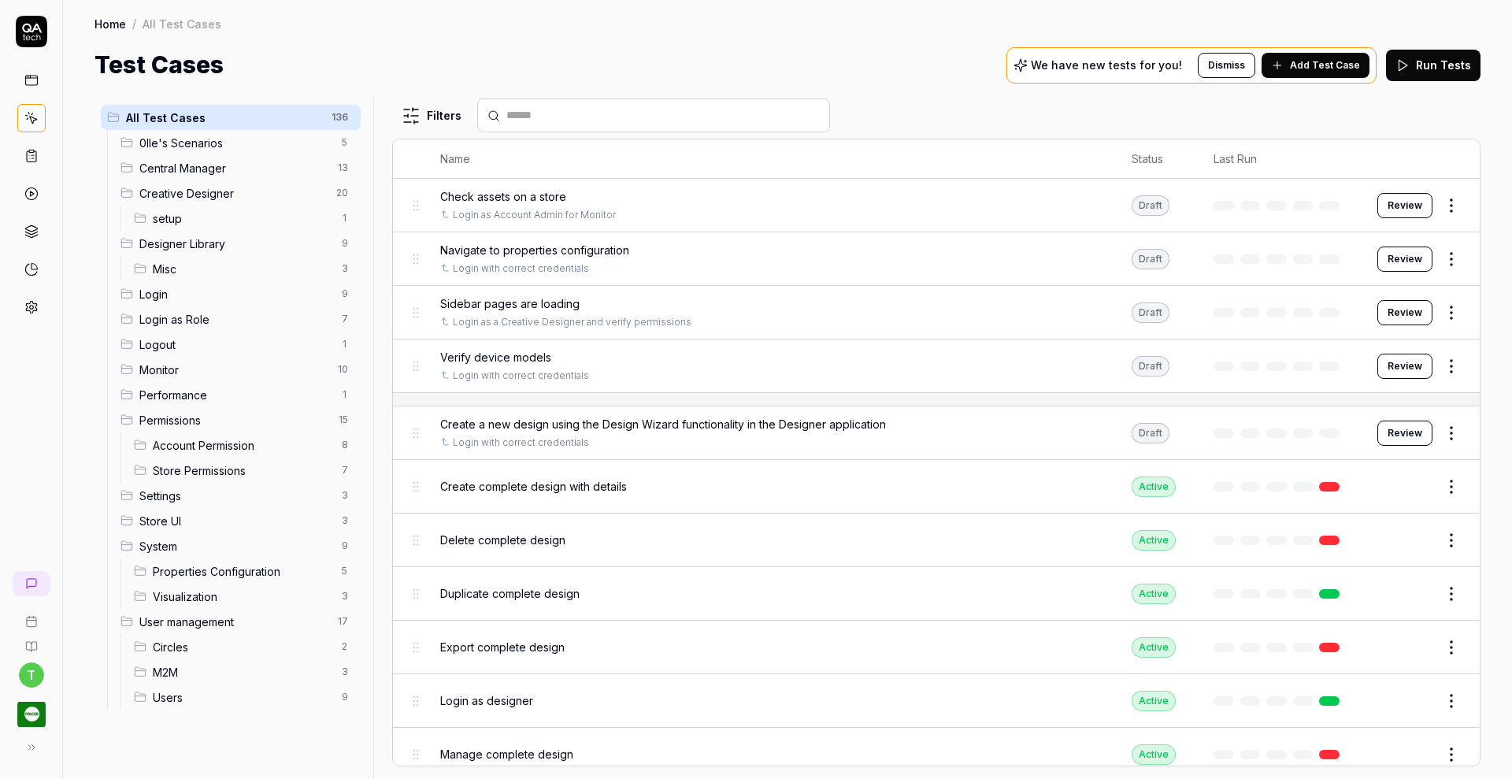
click at [126, 198] on body "t Home / All Test Cases Home / All Test Cases Test Cases We have new tests for …" at bounding box center [756, 389] width 1512 height 779
click at [35, 307] on icon at bounding box center [31, 307] width 14 height 14
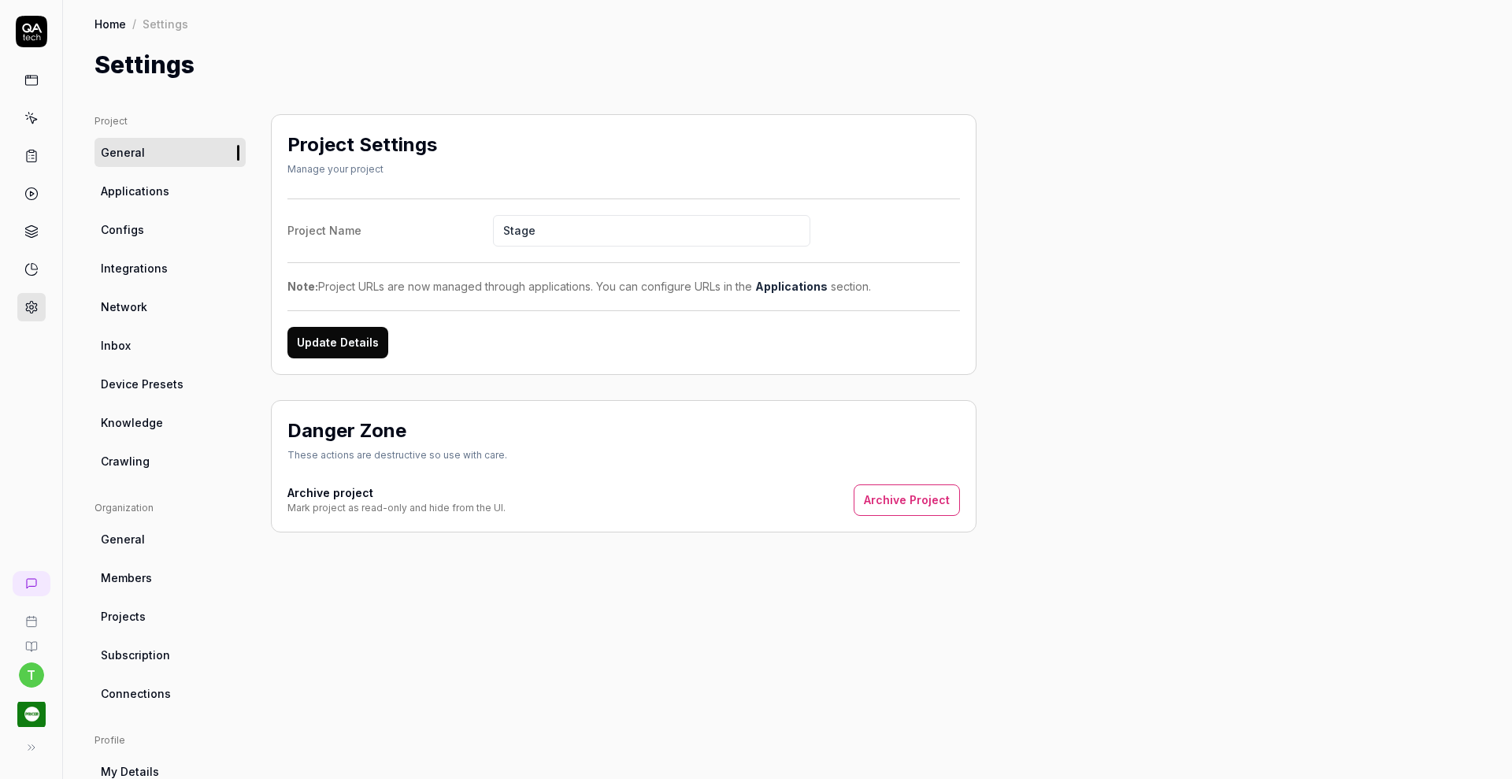
click at [135, 585] on span "Members" at bounding box center [126, 577] width 51 height 17
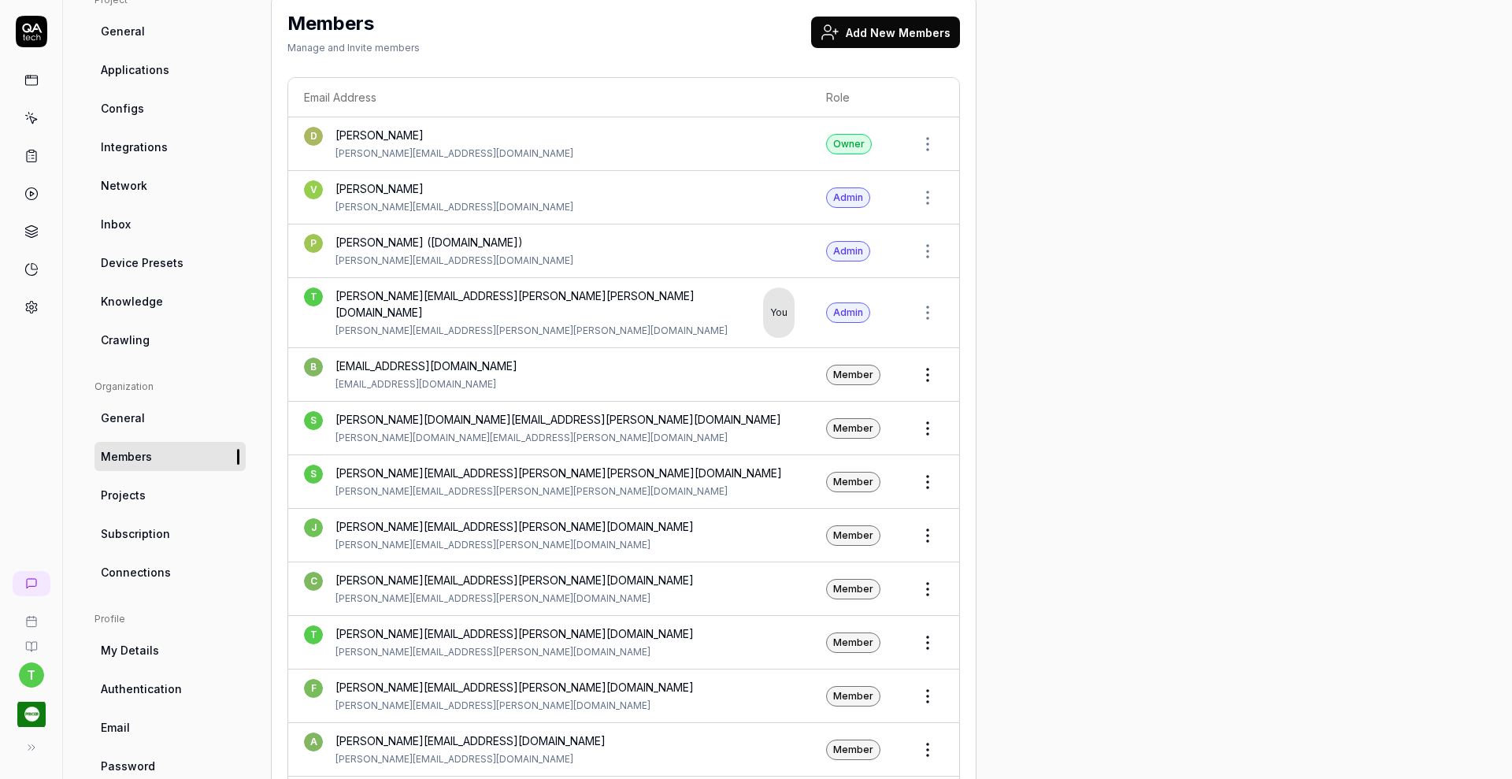
scroll to position [120, 0]
click at [876, 36] on button "Add New Members" at bounding box center [885, 32] width 149 height 31
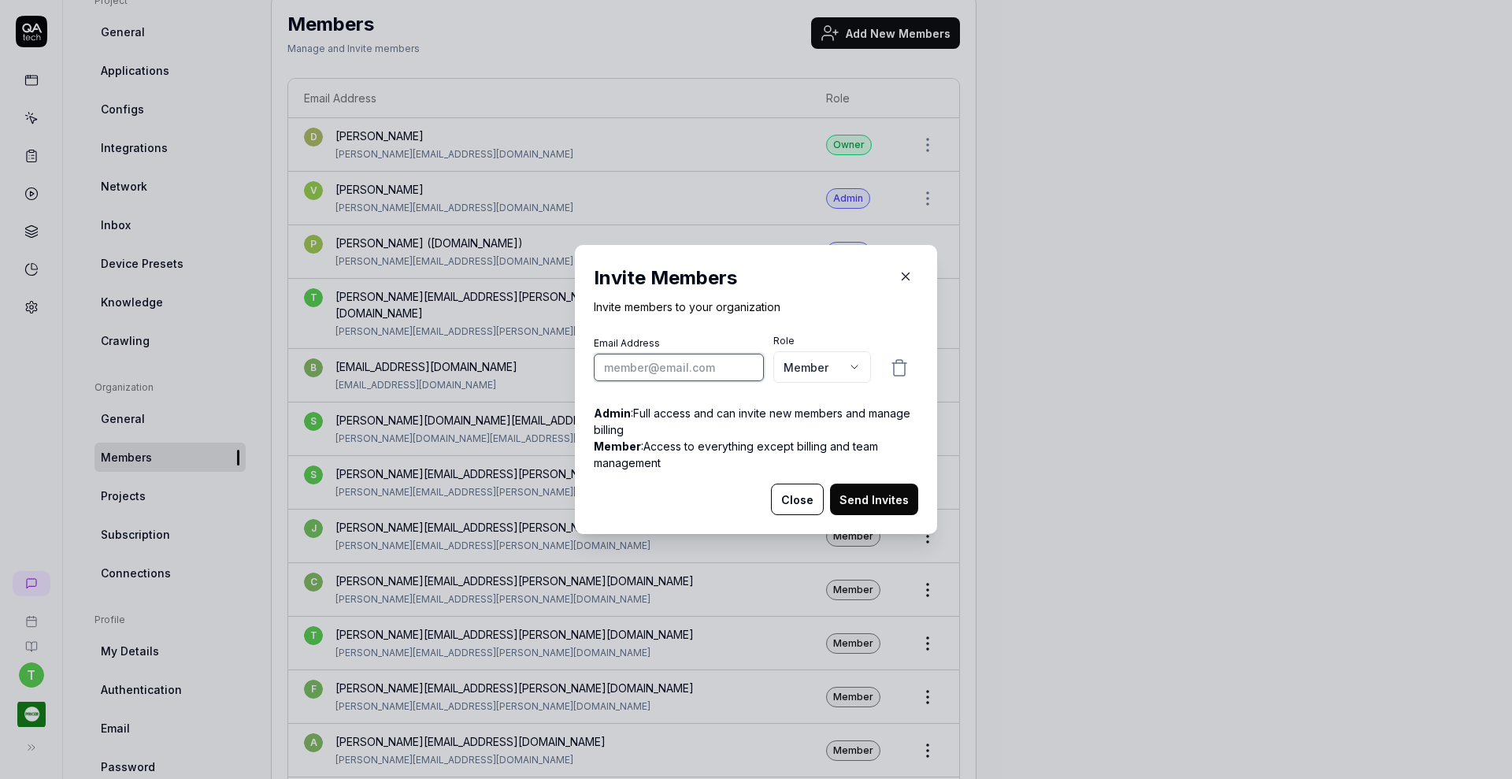
paste input "tiffany.jung@pricer.com"
type input "tiffany.jung@pricer.com"
click at [863, 491] on button "Send Invites" at bounding box center [874, 498] width 88 height 31
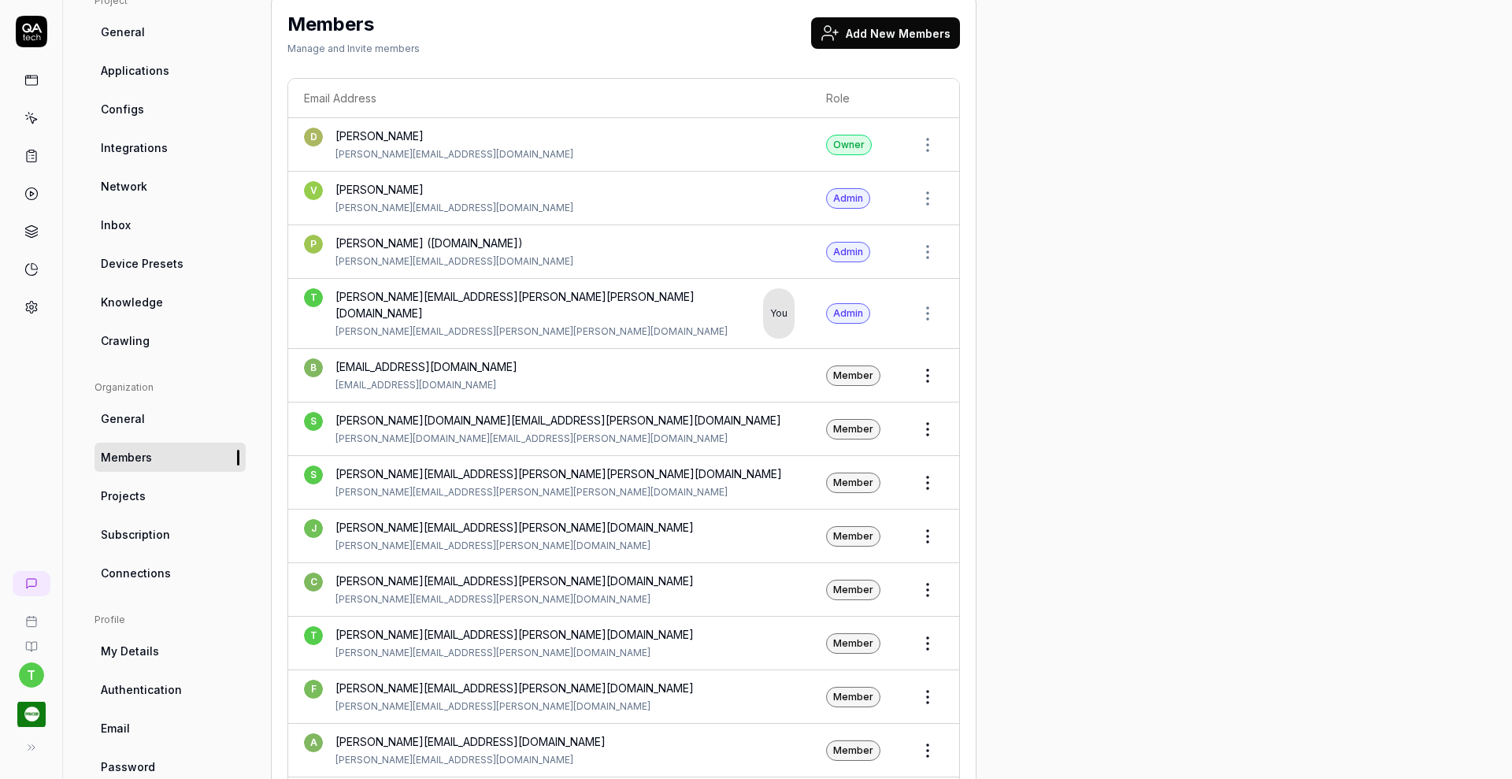
click at [887, 32] on button "Add New Members" at bounding box center [885, 32] width 149 height 31
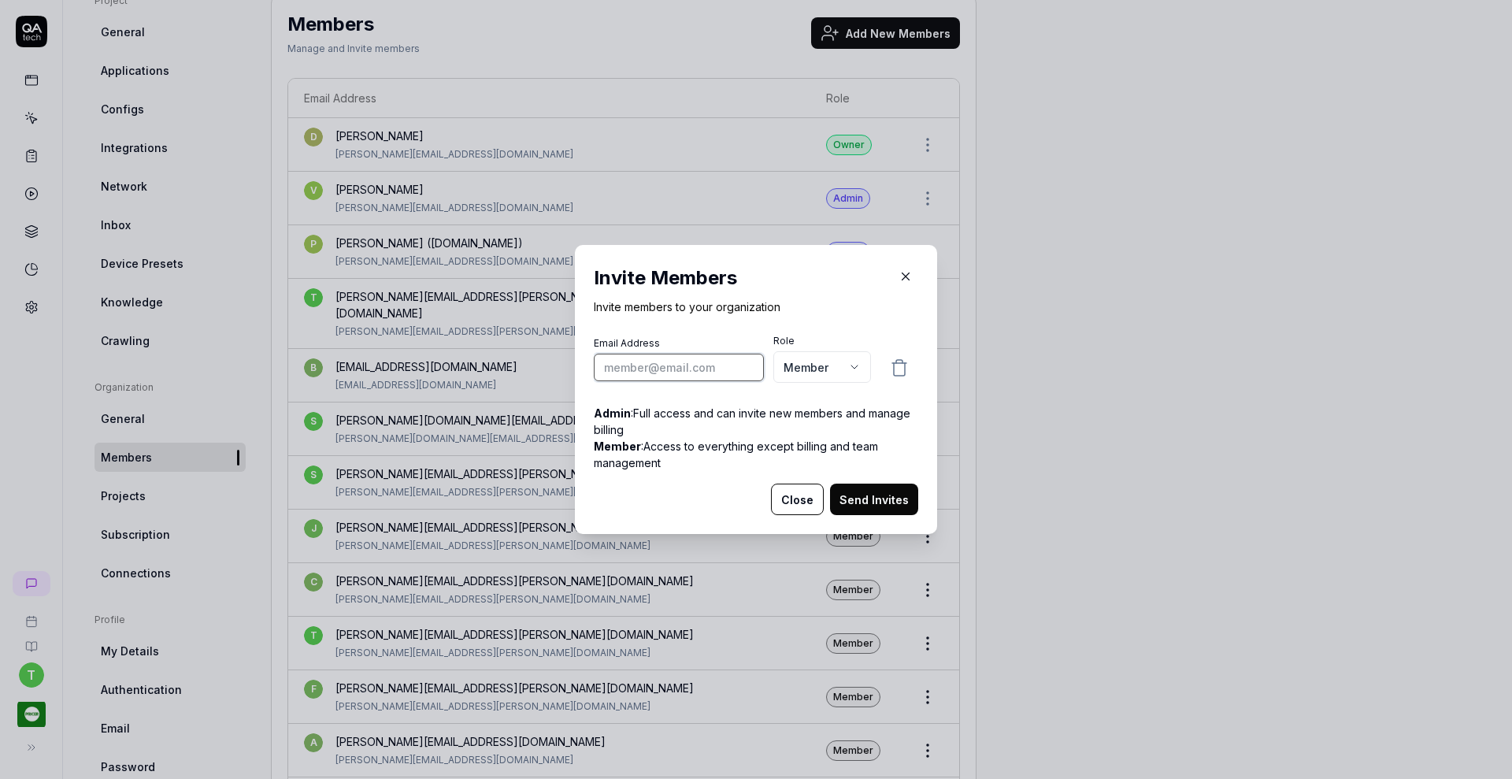
paste input "yu-jhen.chen@pricer.com"
type input "yu-jhen.chen@pricer.com"
click at [845, 495] on button "Send Invites" at bounding box center [874, 498] width 88 height 31
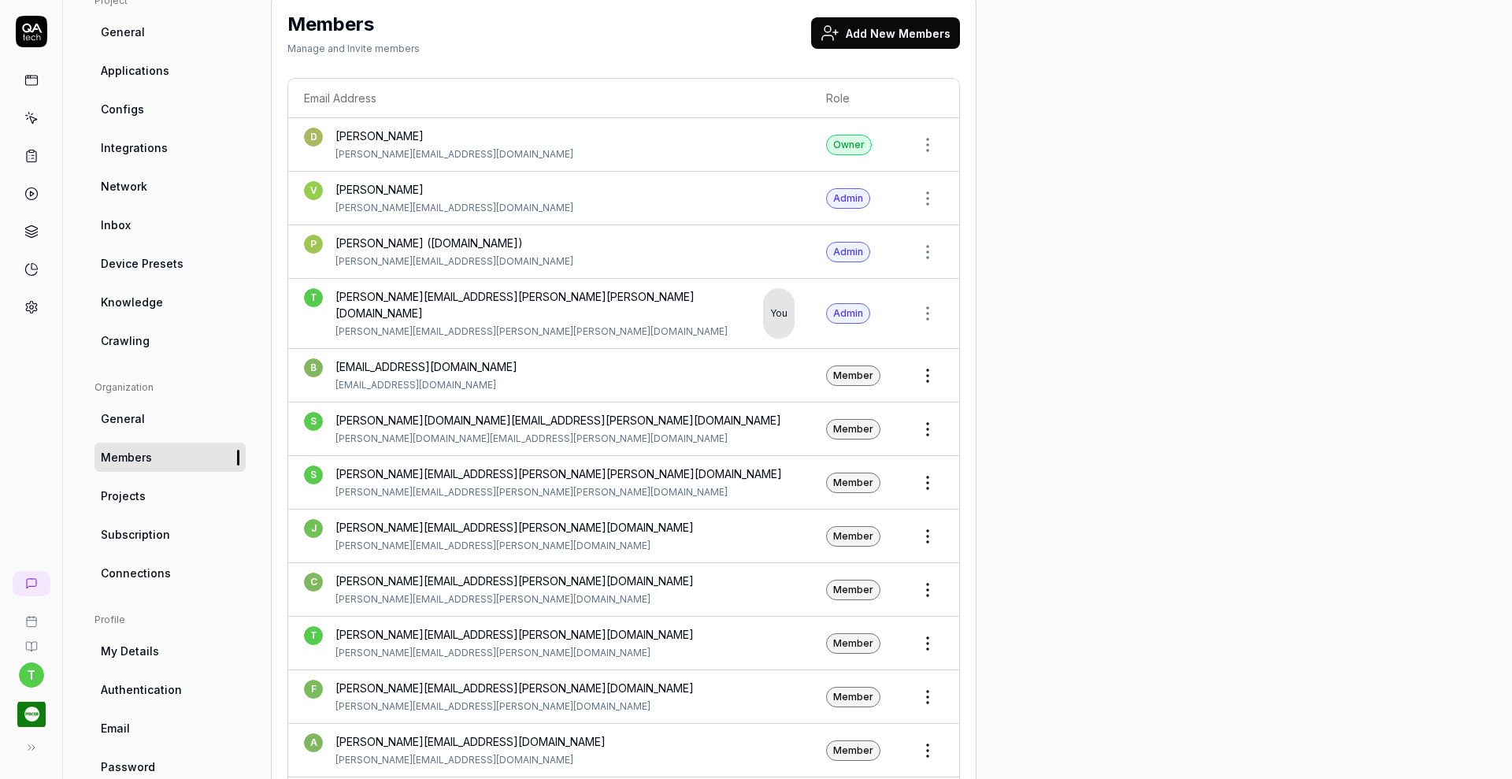
click at [901, 32] on button "Add New Members" at bounding box center [885, 32] width 149 height 31
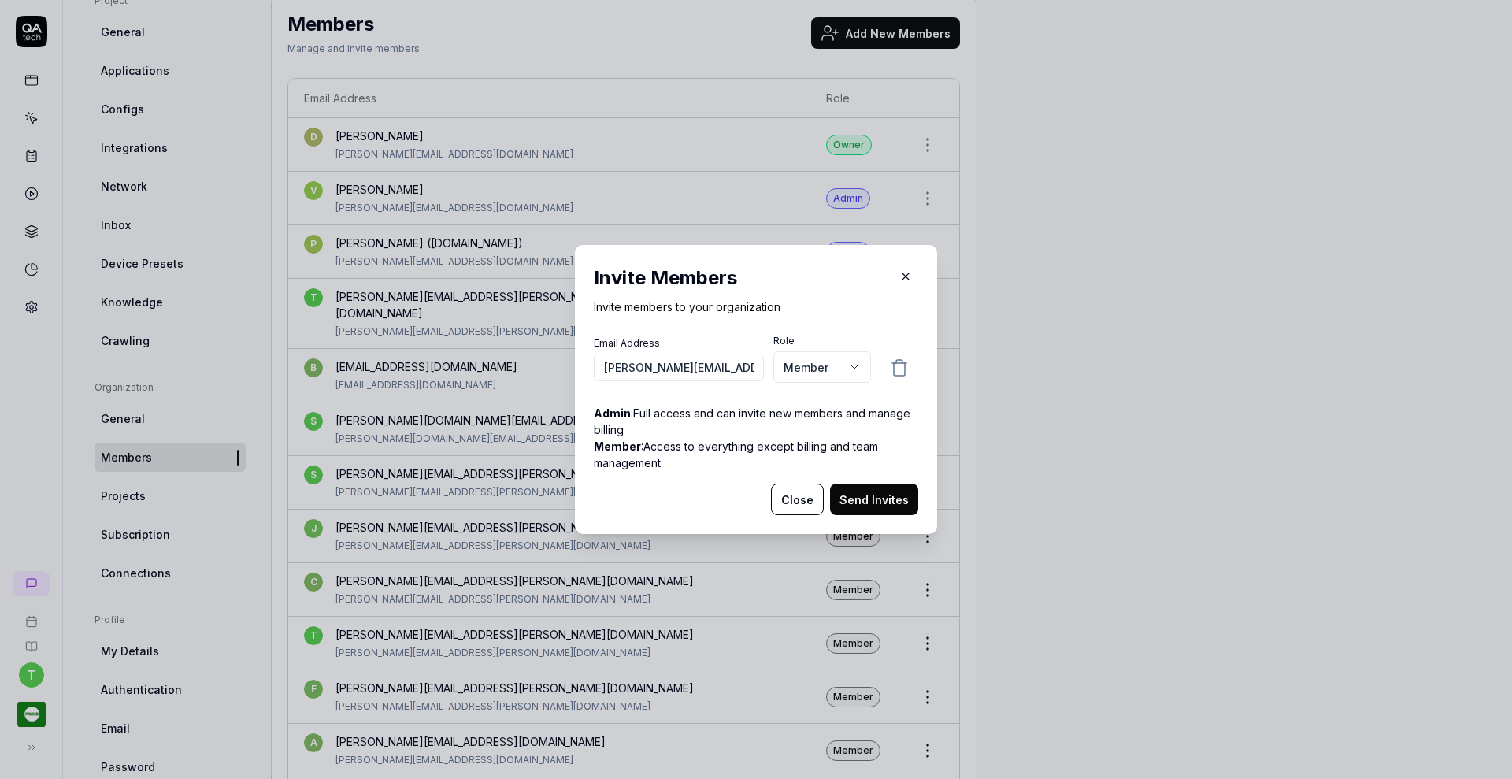
type input "nicky.tseng@pricer.com"
click at [882, 503] on button "Send Invites" at bounding box center [874, 498] width 88 height 31
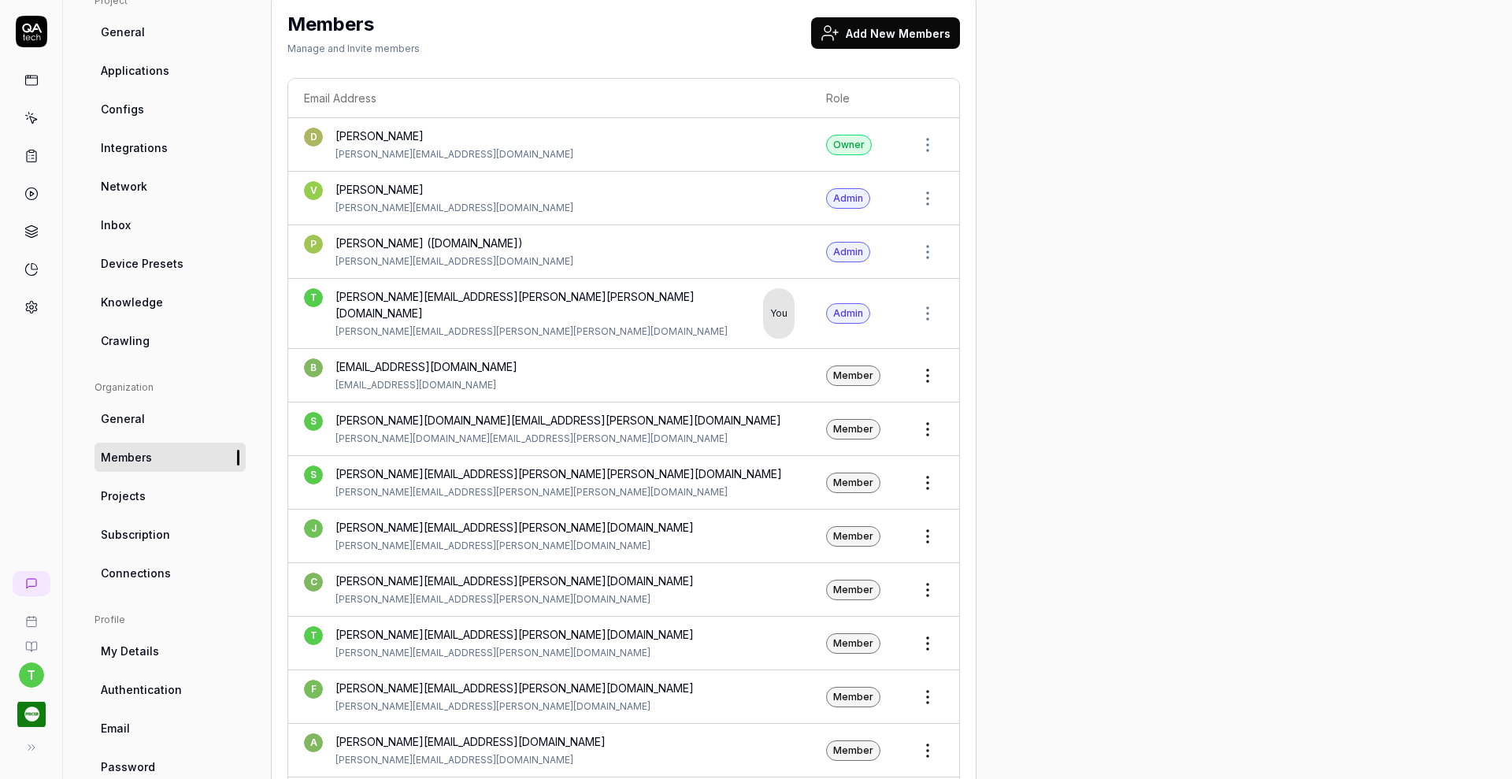
click at [32, 119] on icon at bounding box center [31, 118] width 14 height 14
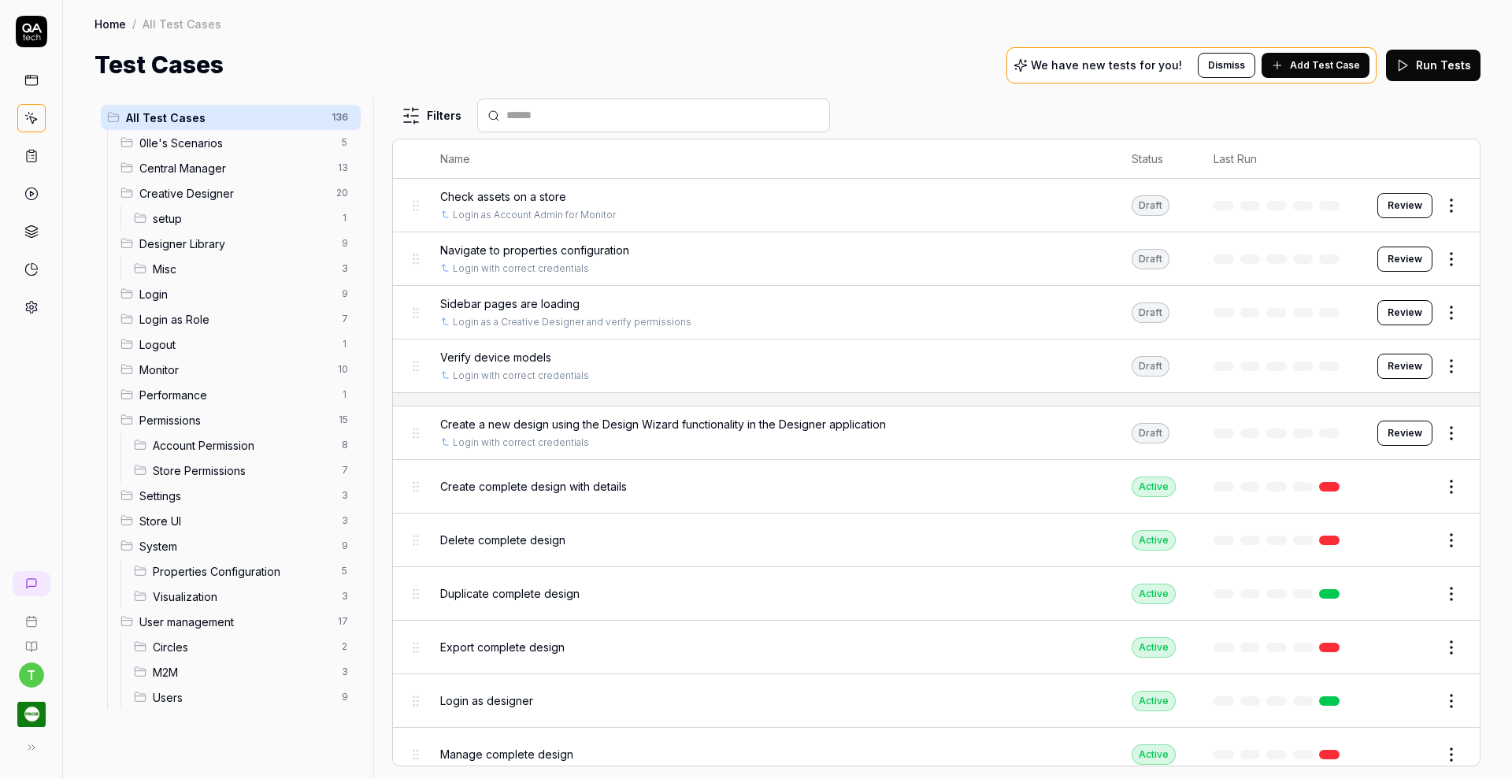
click at [32, 155] on icon at bounding box center [32, 155] width 2 height 0
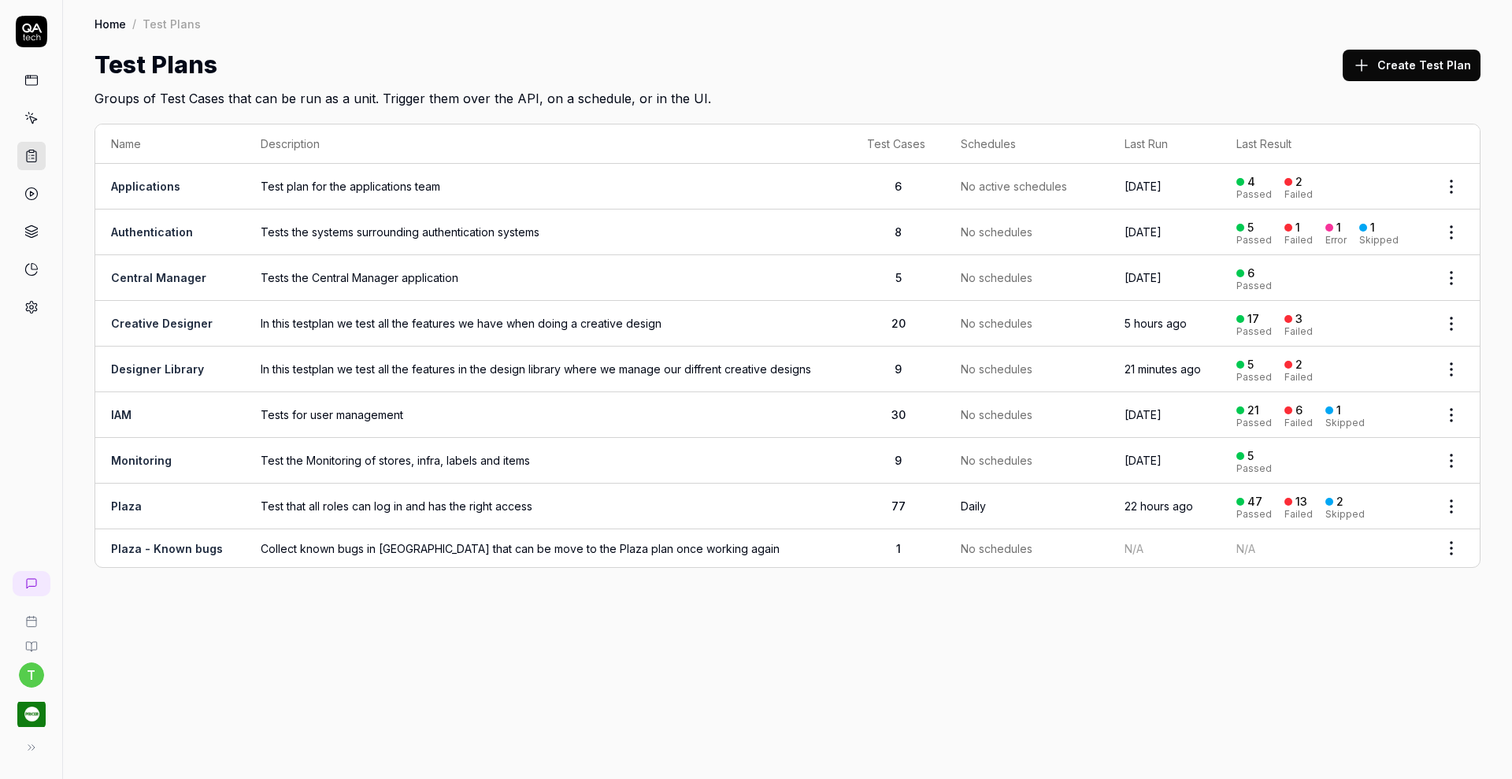
click at [195, 372] on link "Designer Library" at bounding box center [157, 368] width 93 height 13
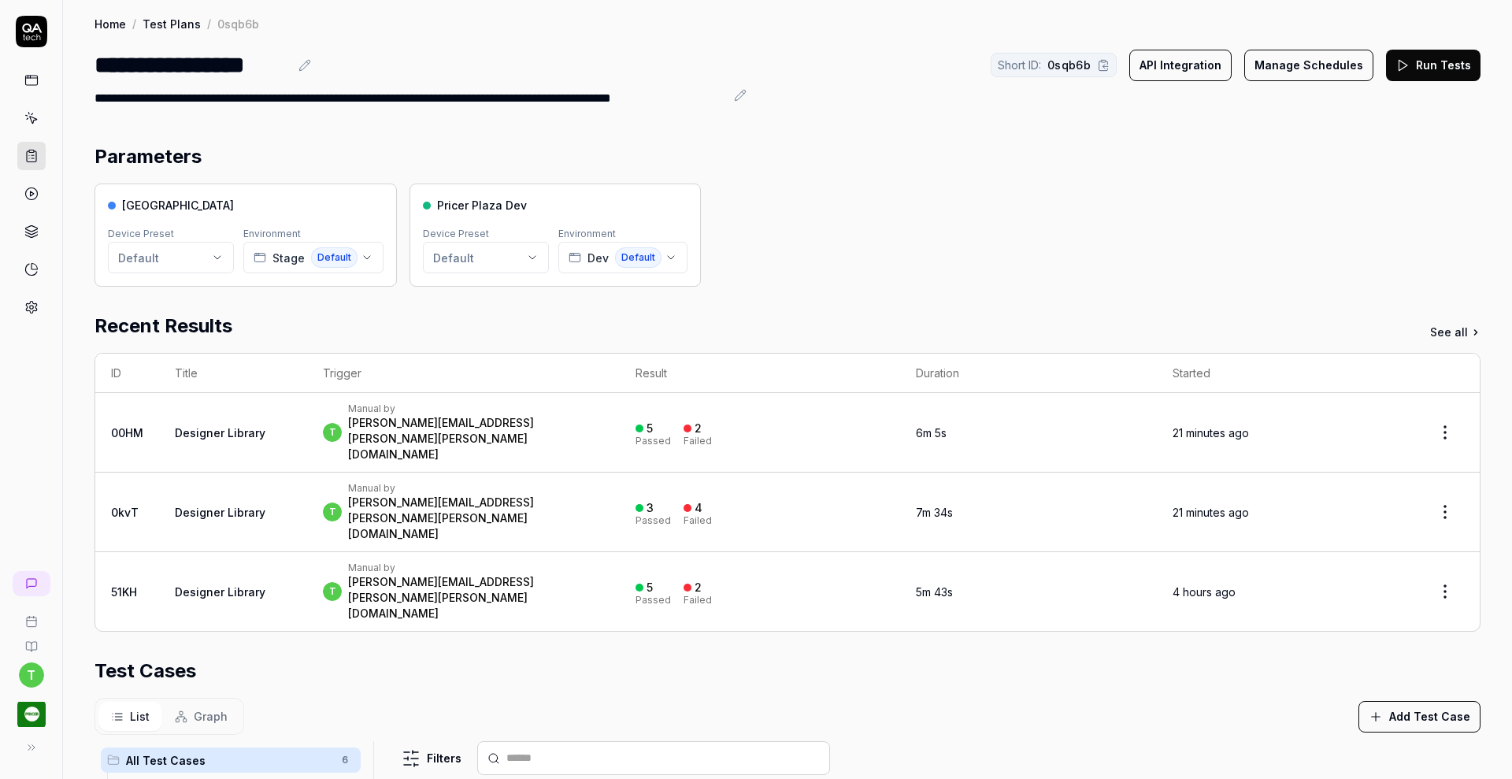
click at [31, 165] on link at bounding box center [31, 156] width 28 height 28
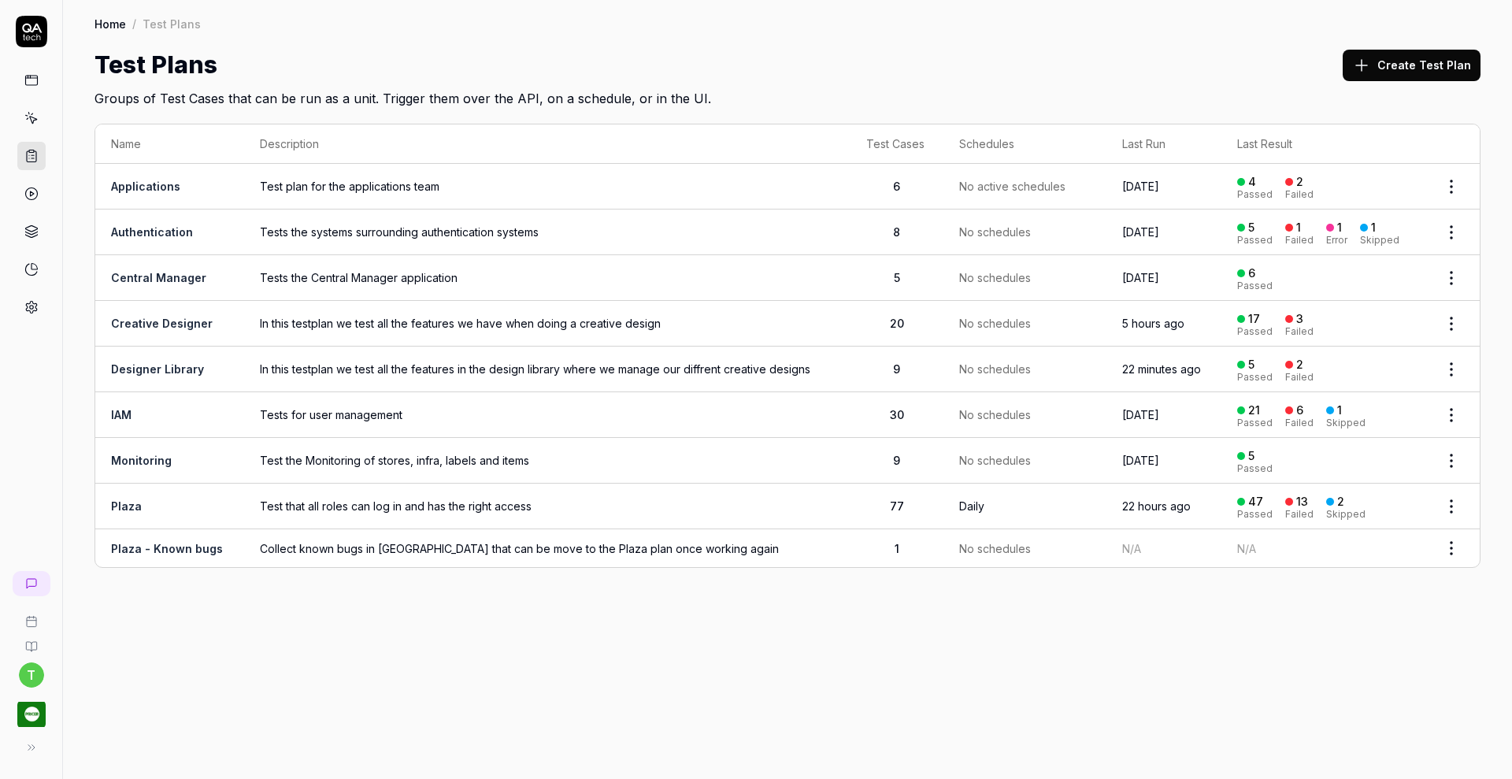
click at [177, 321] on link "Creative Designer" at bounding box center [162, 323] width 102 height 13
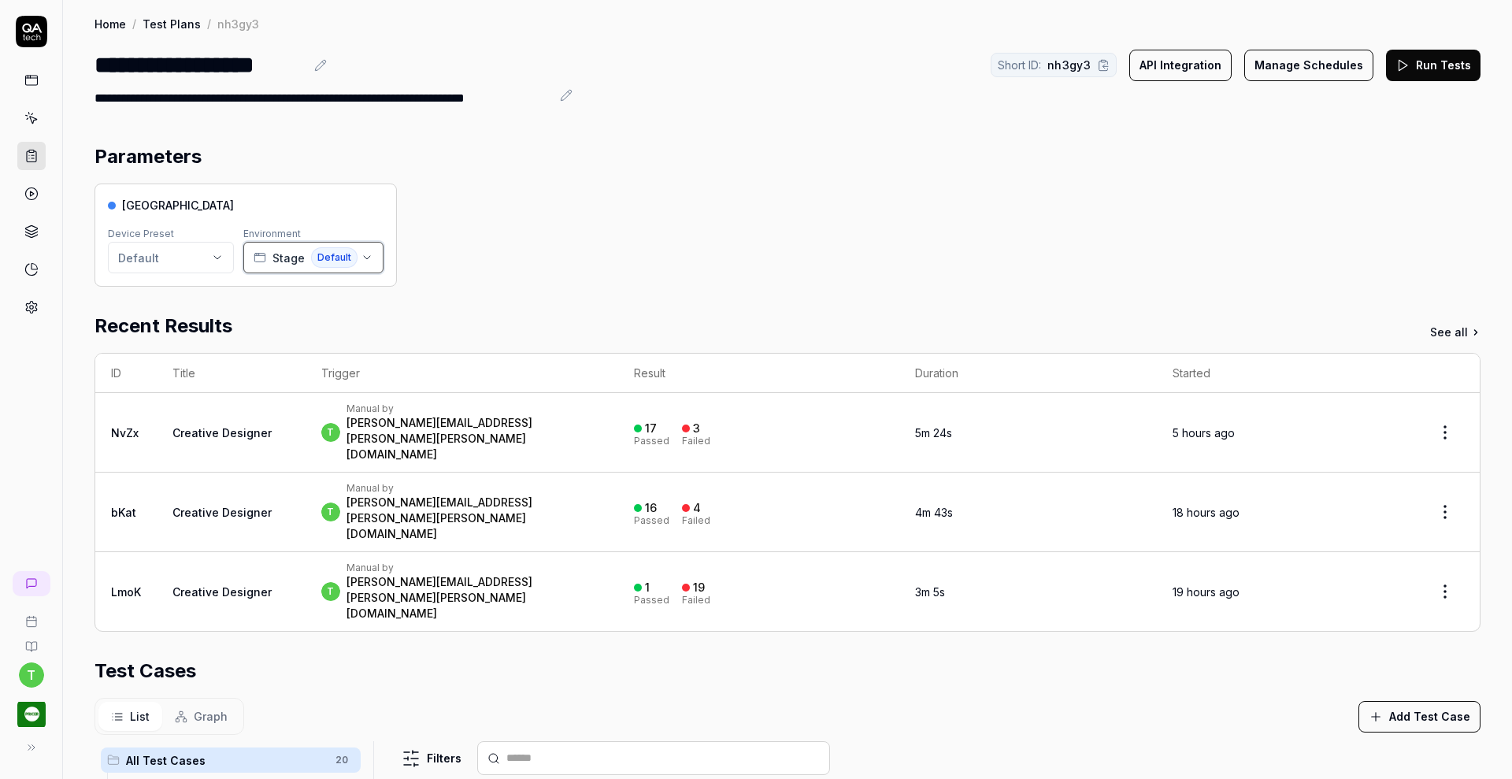
click at [368, 259] on icon "button" at bounding box center [367, 257] width 13 height 13
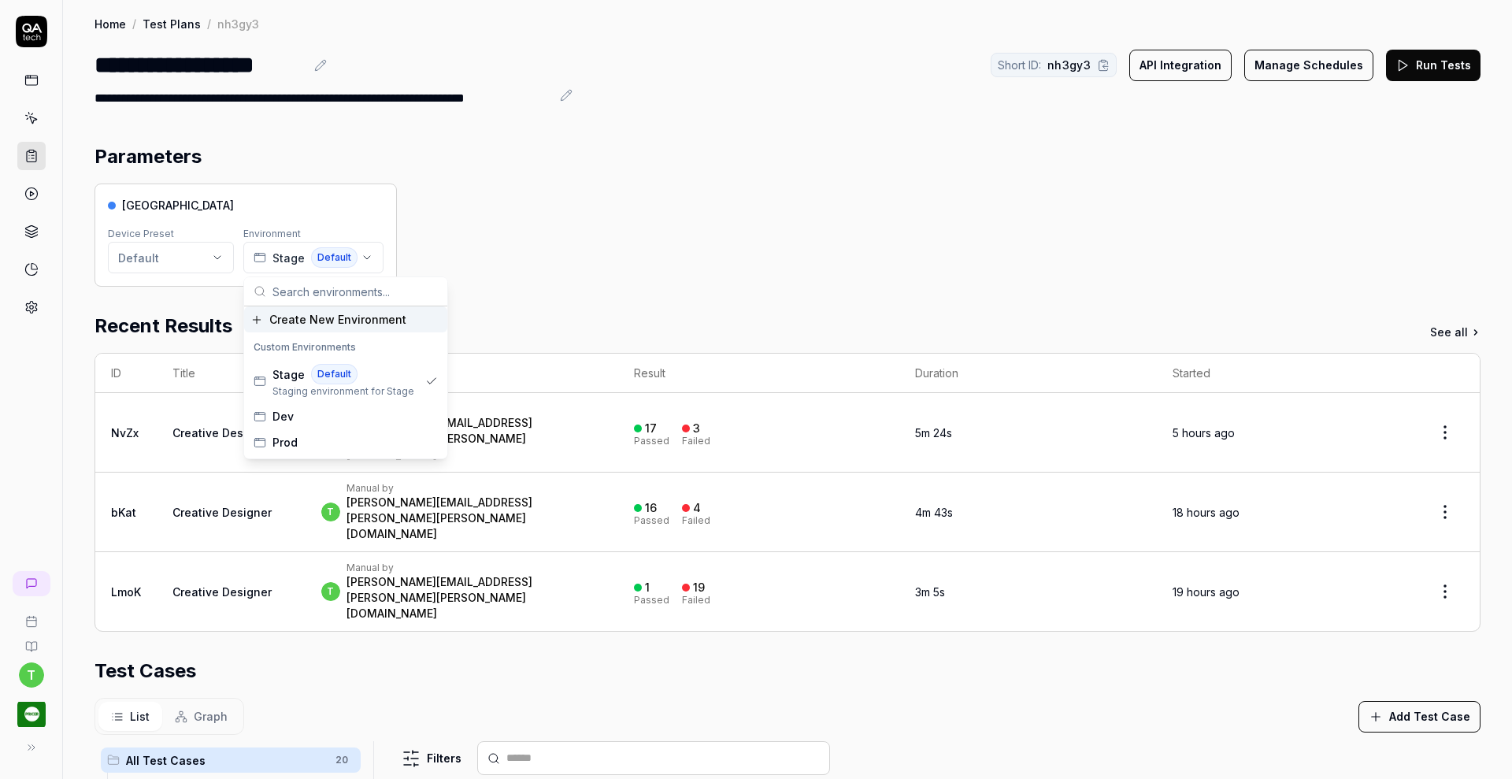
click at [1040, 247] on div "Pricer Plaza Device Preset Default Environment Stage Default" at bounding box center [787, 234] width 1386 height 103
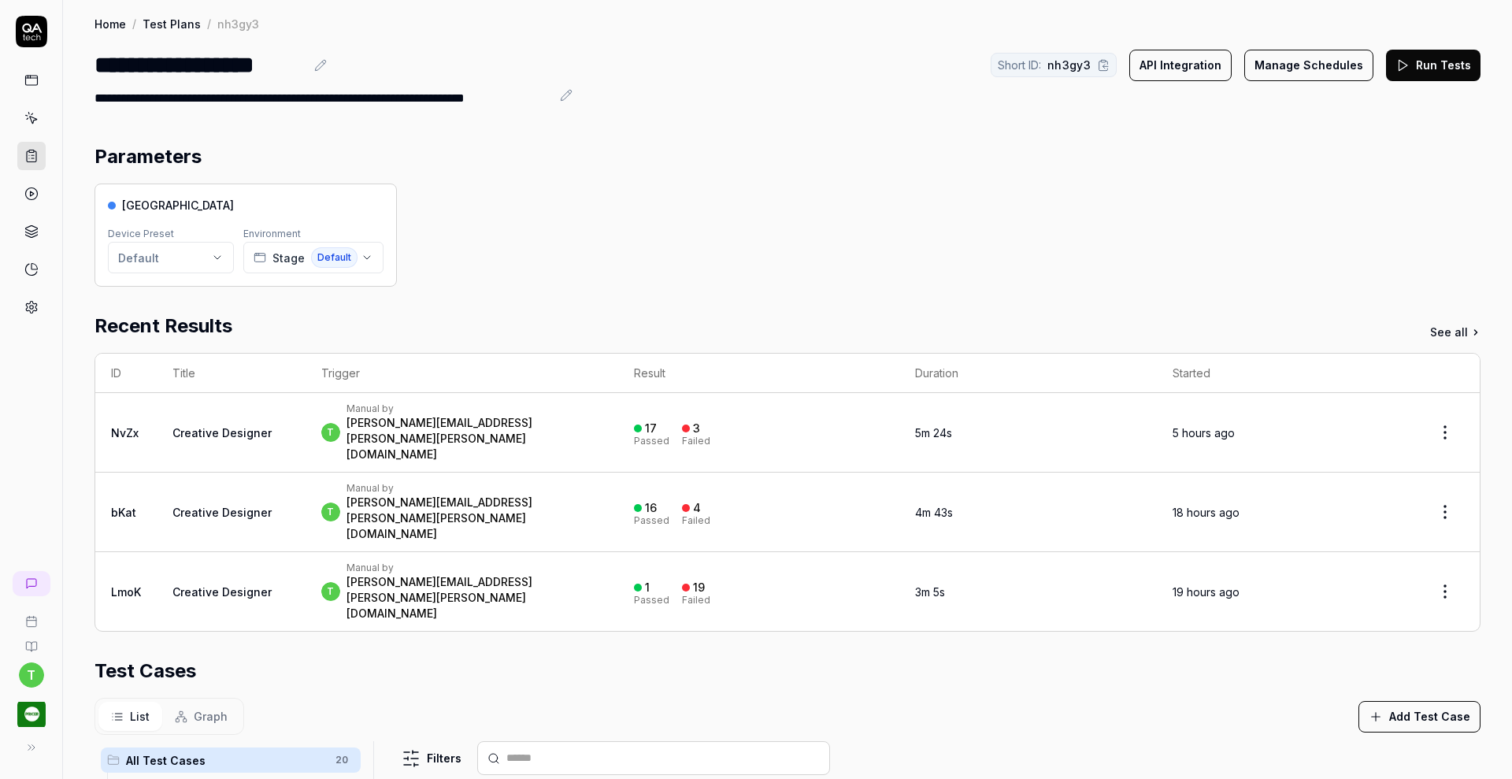
click at [36, 151] on icon at bounding box center [31, 156] width 14 height 14
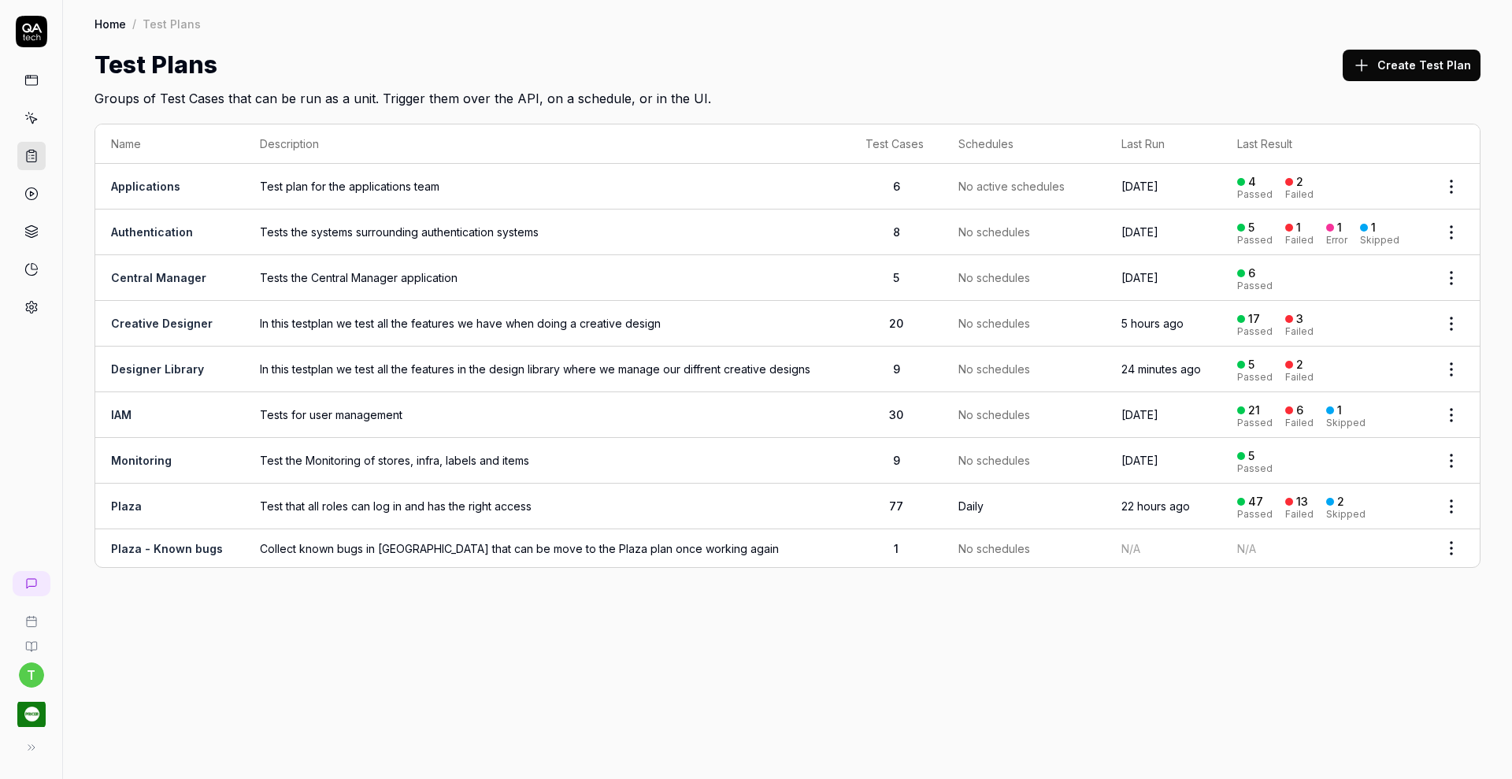
click at [161, 363] on link "Designer Library" at bounding box center [157, 368] width 93 height 13
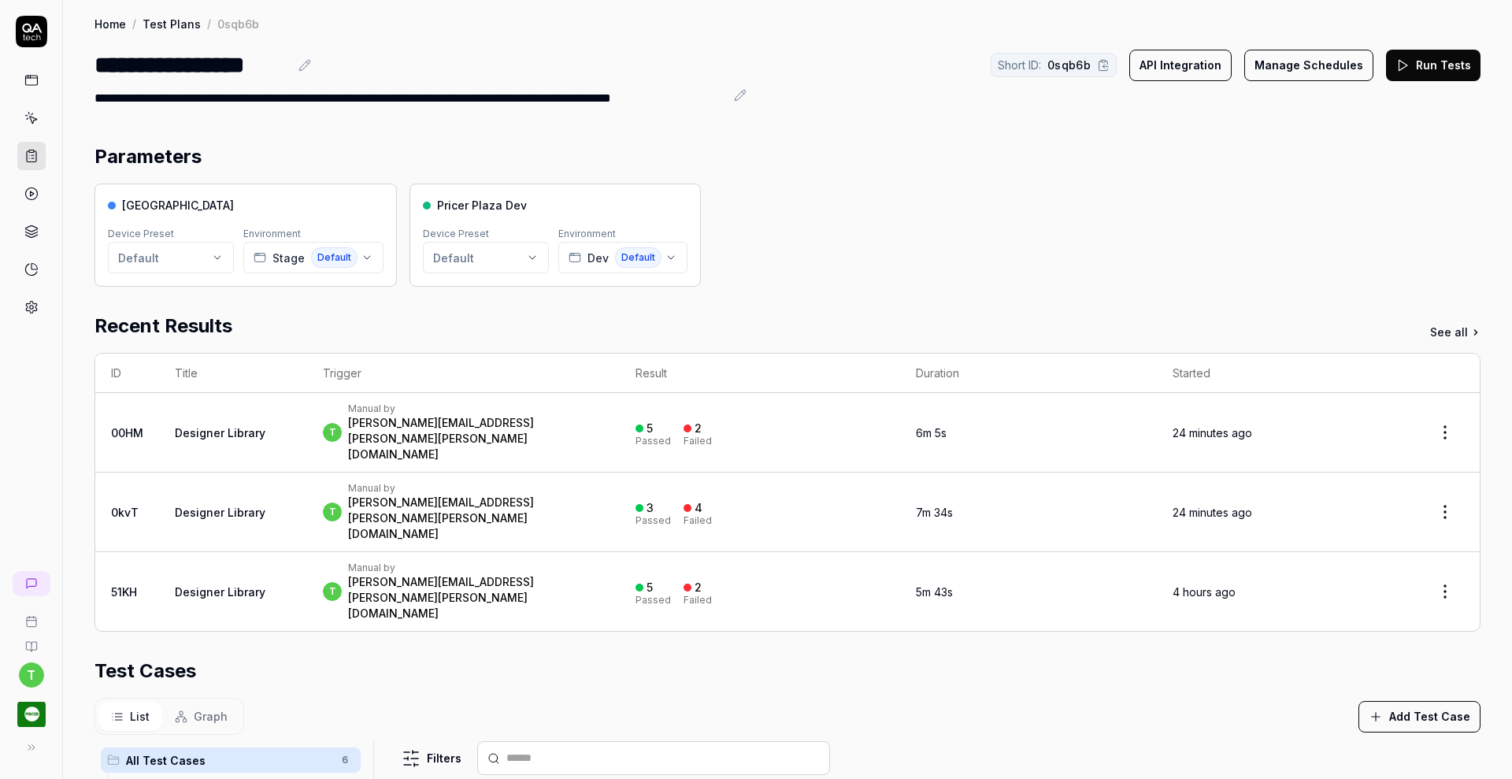
click at [1402, 71] on button "Run Tests" at bounding box center [1433, 65] width 94 height 31
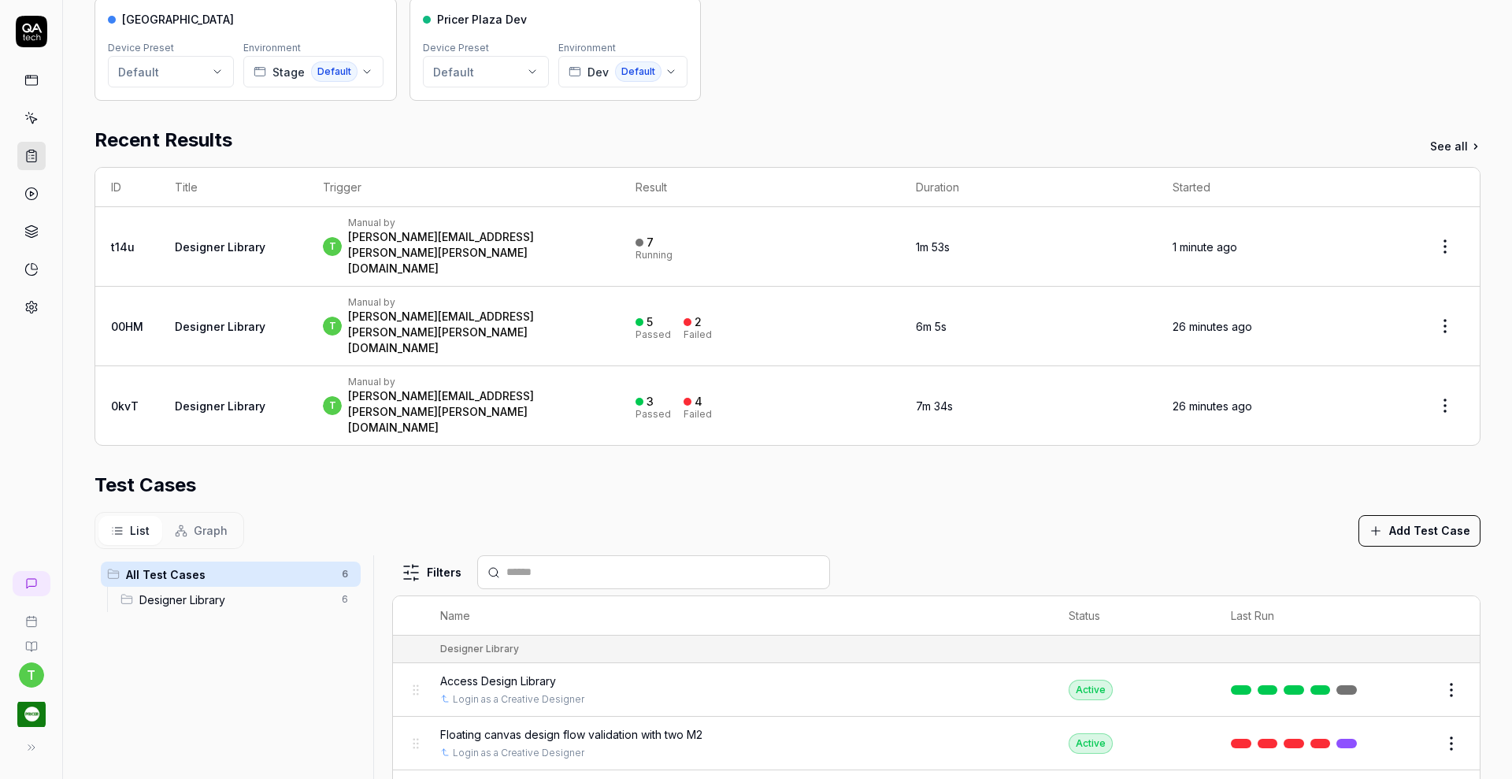
scroll to position [184, 0]
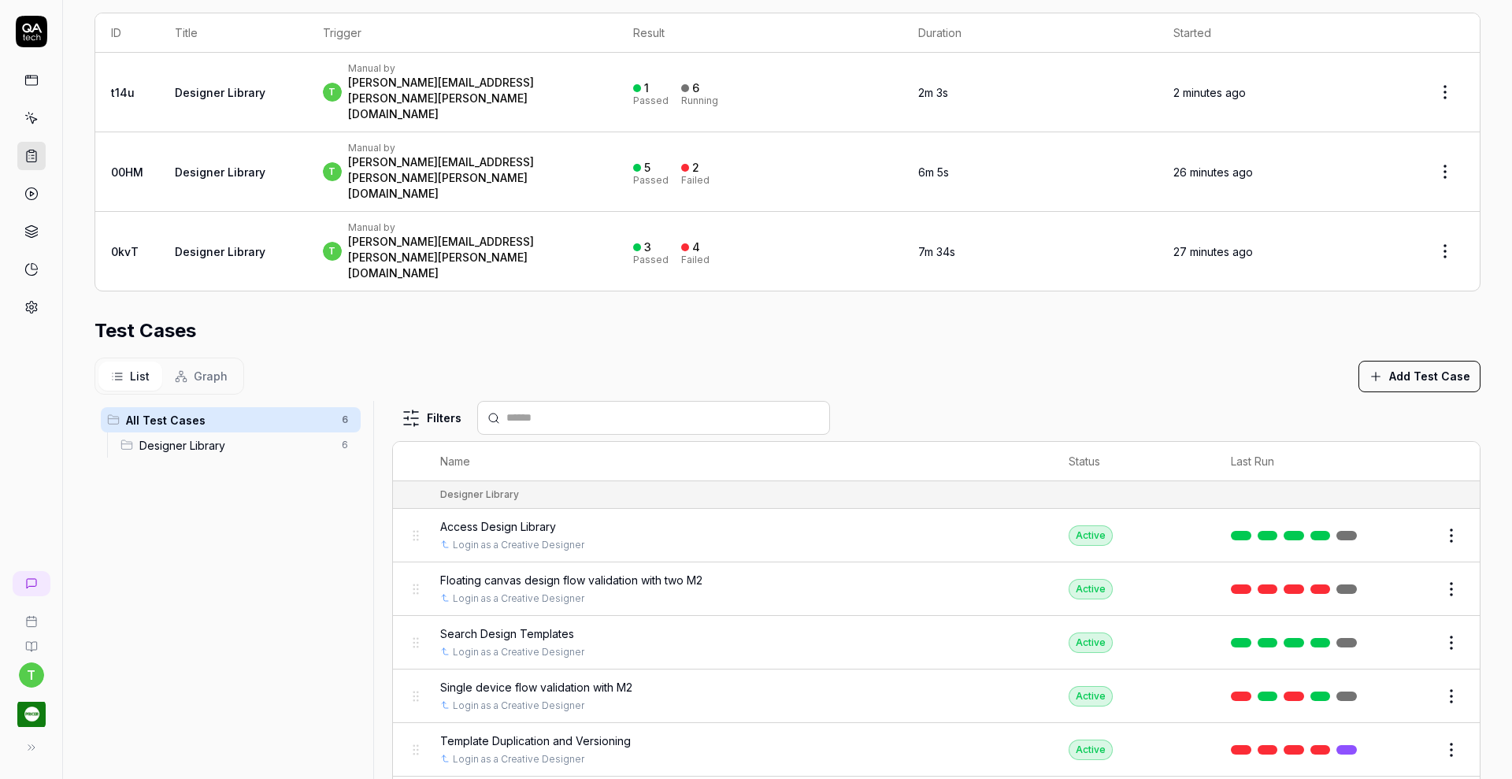
scroll to position [342, 0]
click at [1405, 521] on button "Edit" at bounding box center [1413, 533] width 38 height 25
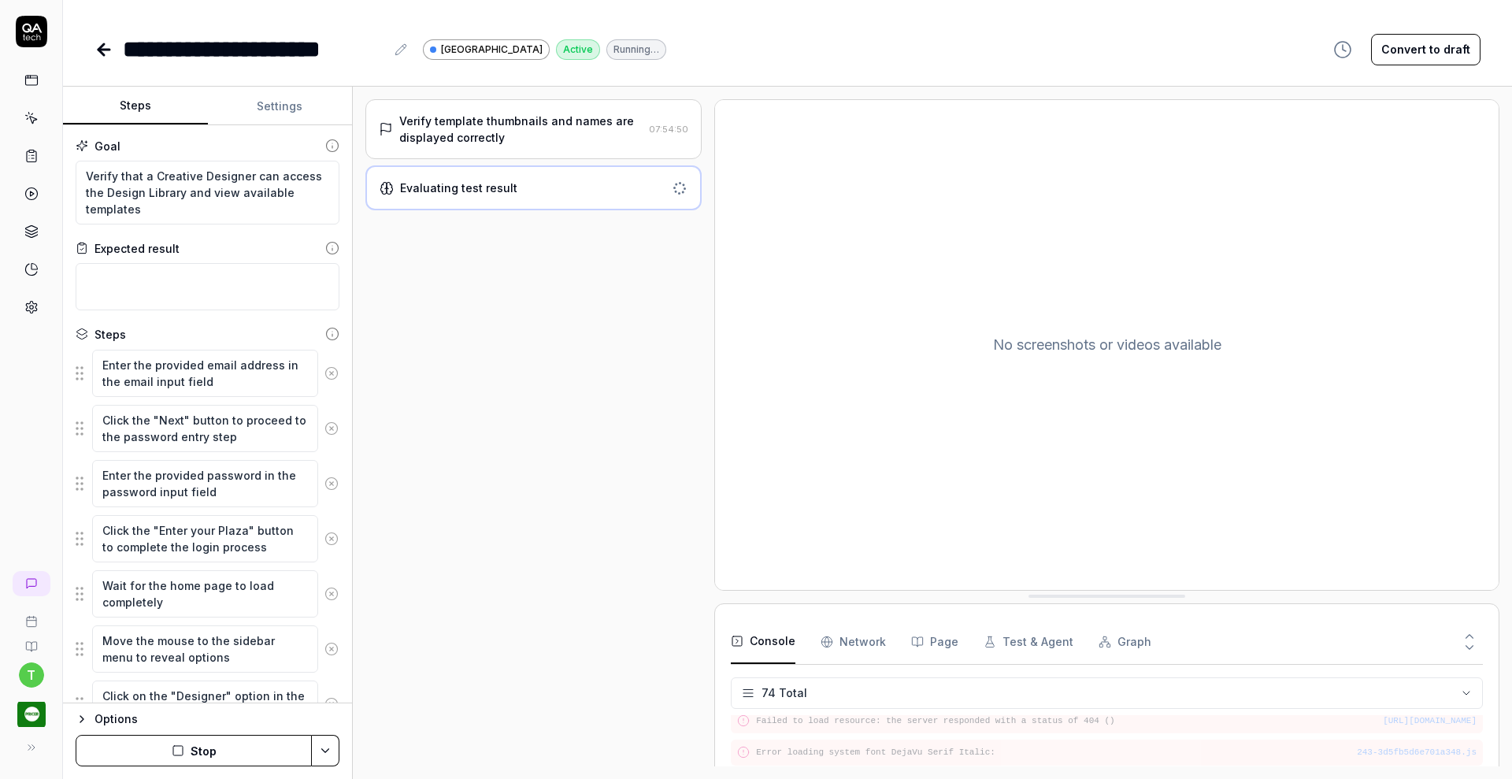
scroll to position [2244, 0]
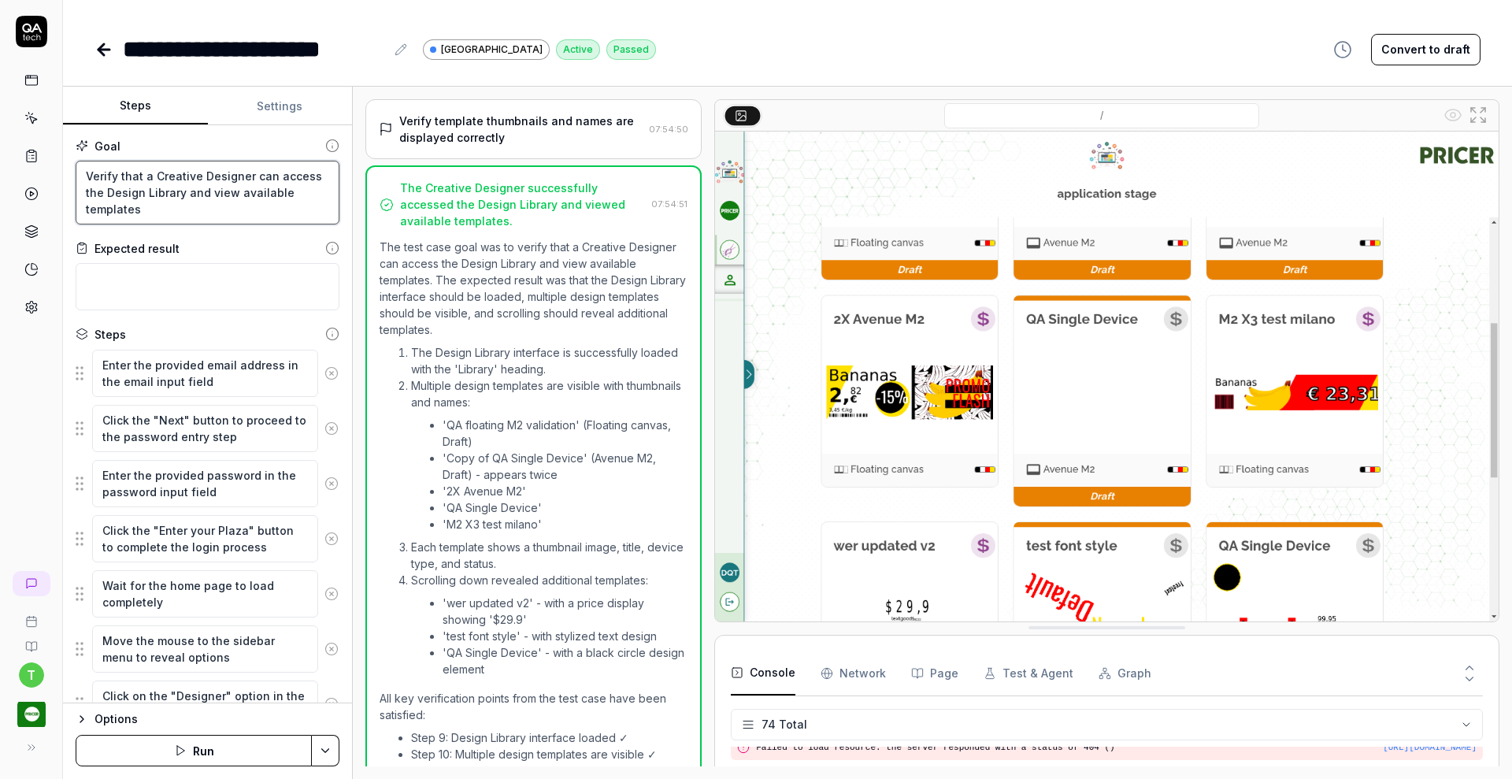
drag, startPoint x: 83, startPoint y: 175, endPoint x: 209, endPoint y: 216, distance: 132.5
click at [209, 216] on textarea "Verify that a Creative Designer can access the Design Library and view availabl…" at bounding box center [208, 193] width 264 height 64
click at [105, 53] on icon at bounding box center [103, 49] width 19 height 19
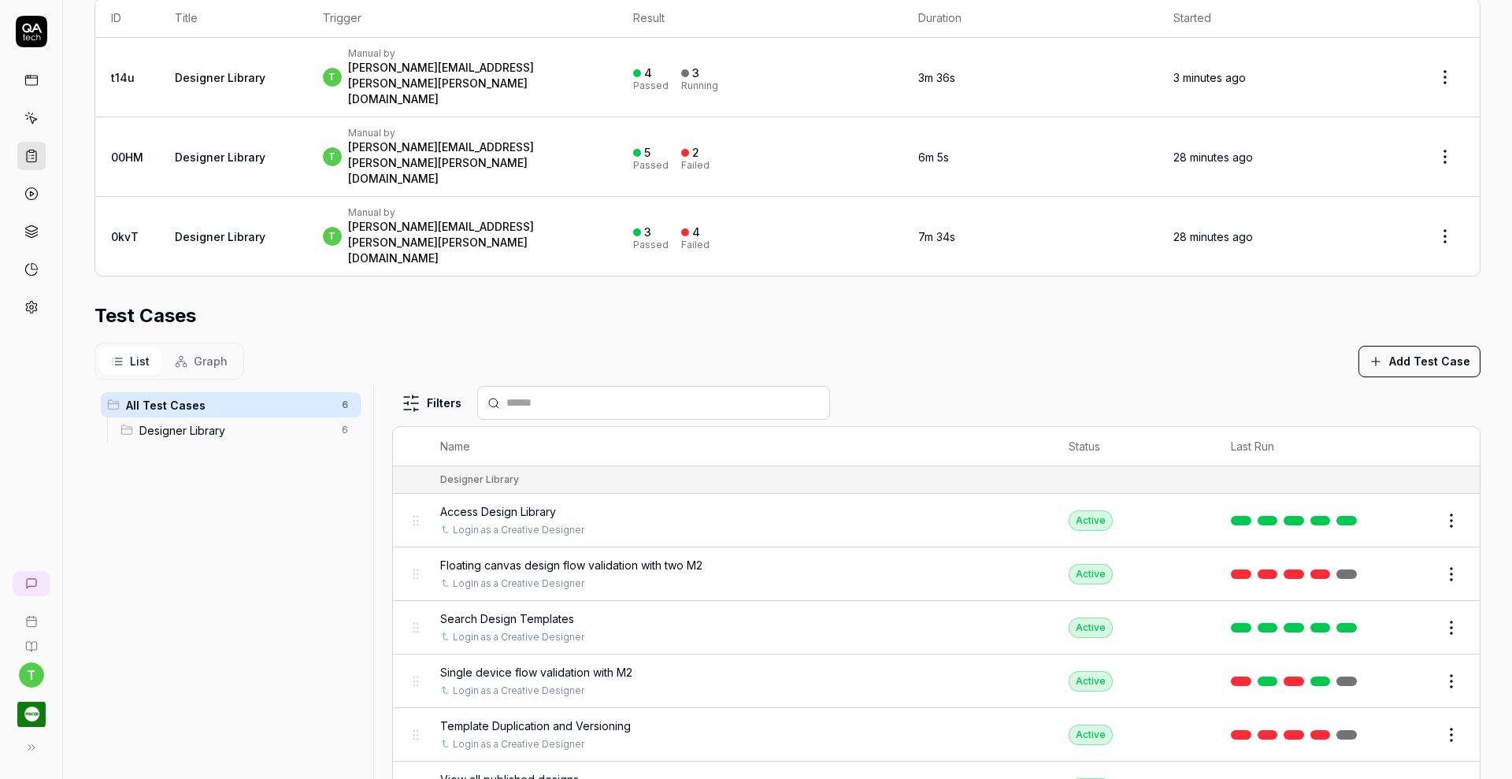
scroll to position [370, 0]
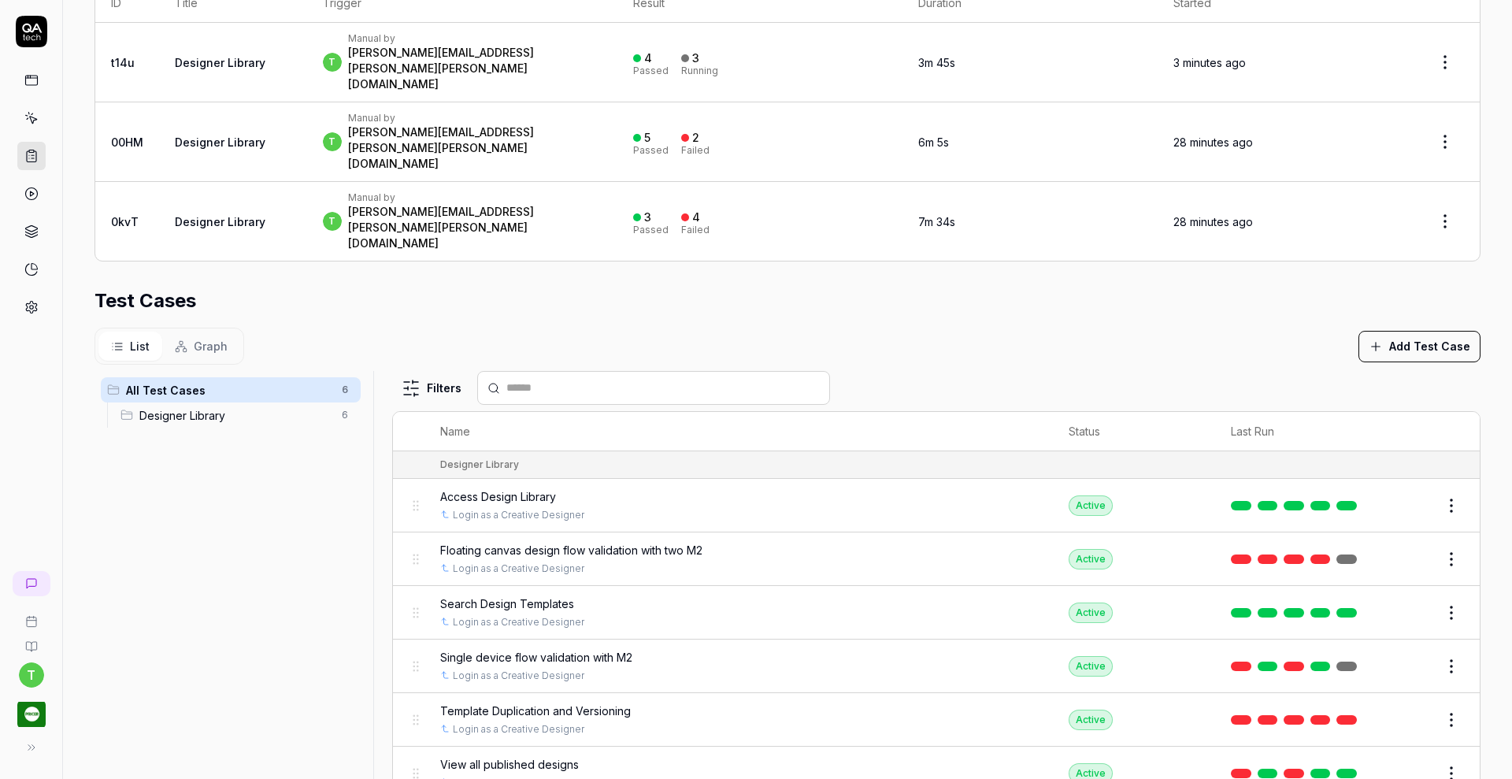
click at [1394, 707] on button "Edit" at bounding box center [1413, 719] width 38 height 25
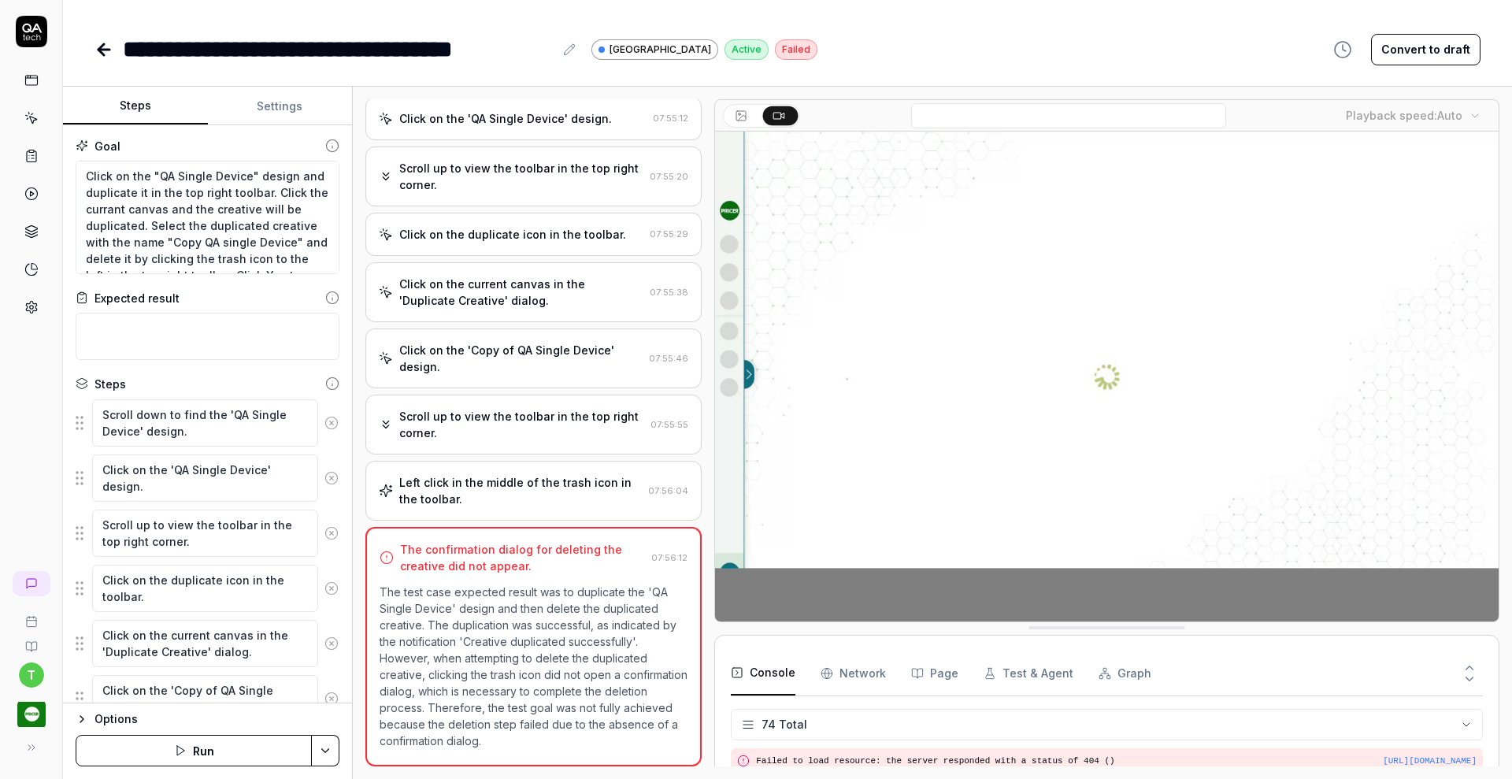
scroll to position [1977, 0]
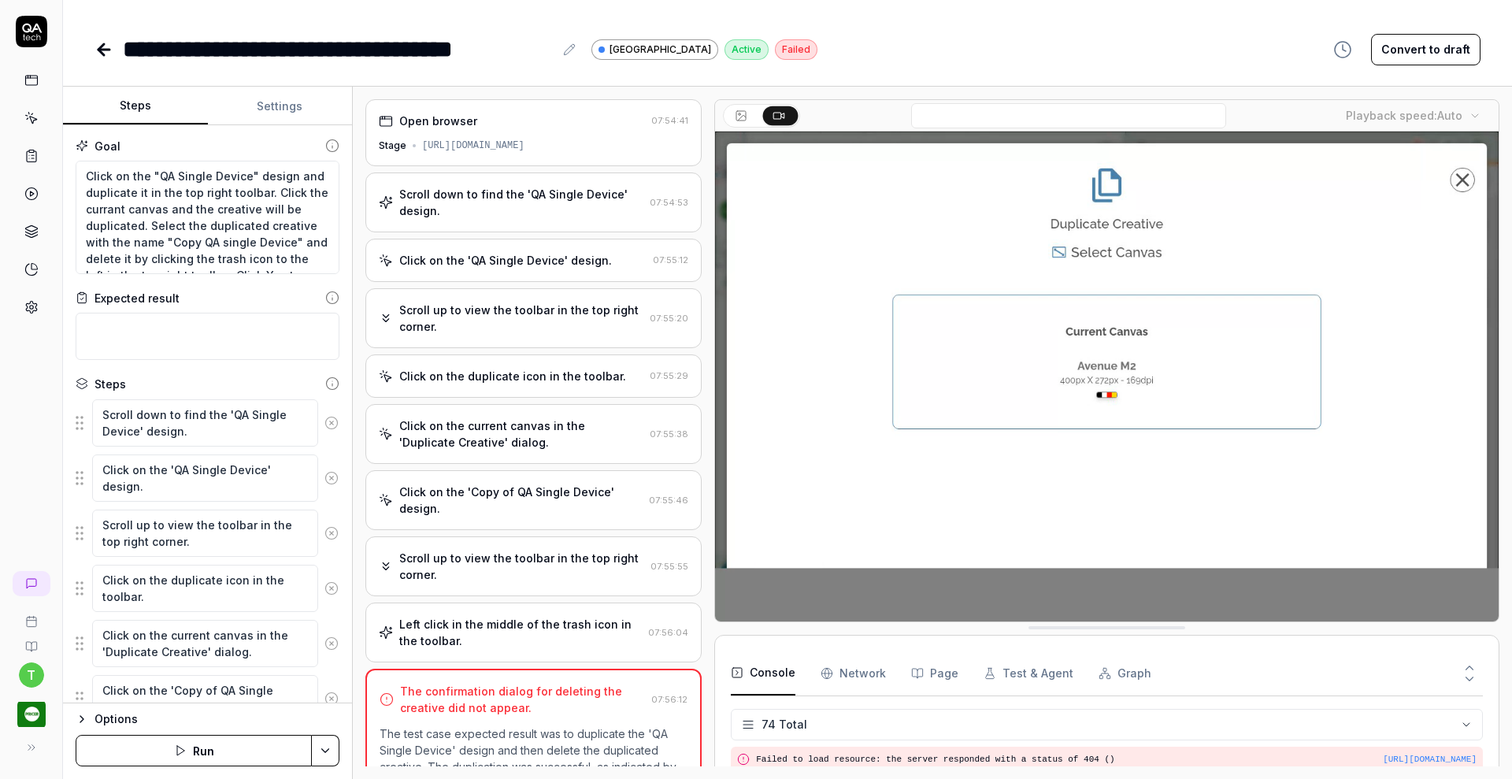
click at [511, 192] on div "Scroll down to find the 'QA Single Device' design." at bounding box center [521, 202] width 244 height 33
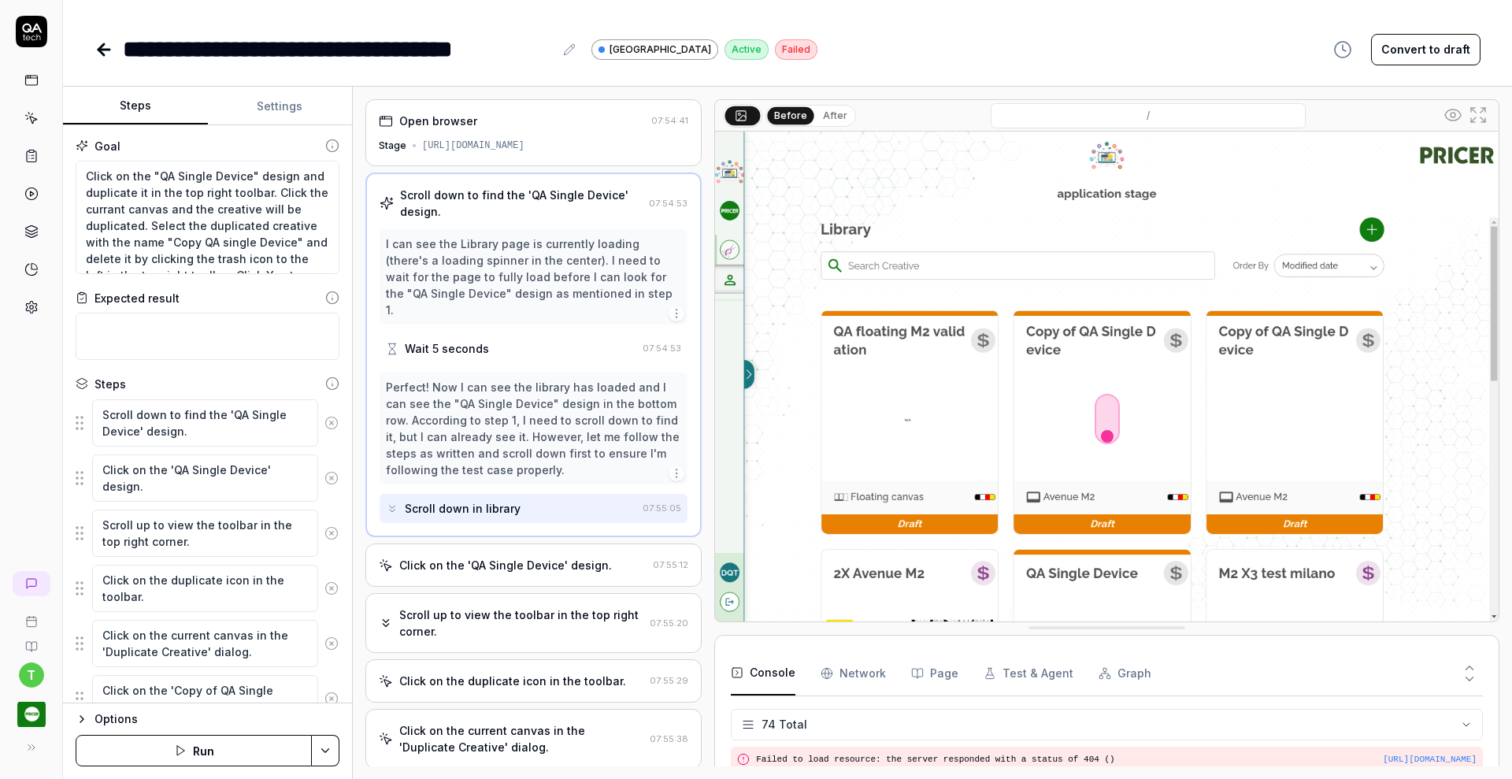
click at [496, 572] on div "Click on the 'QA Single Device' design." at bounding box center [505, 565] width 213 height 17
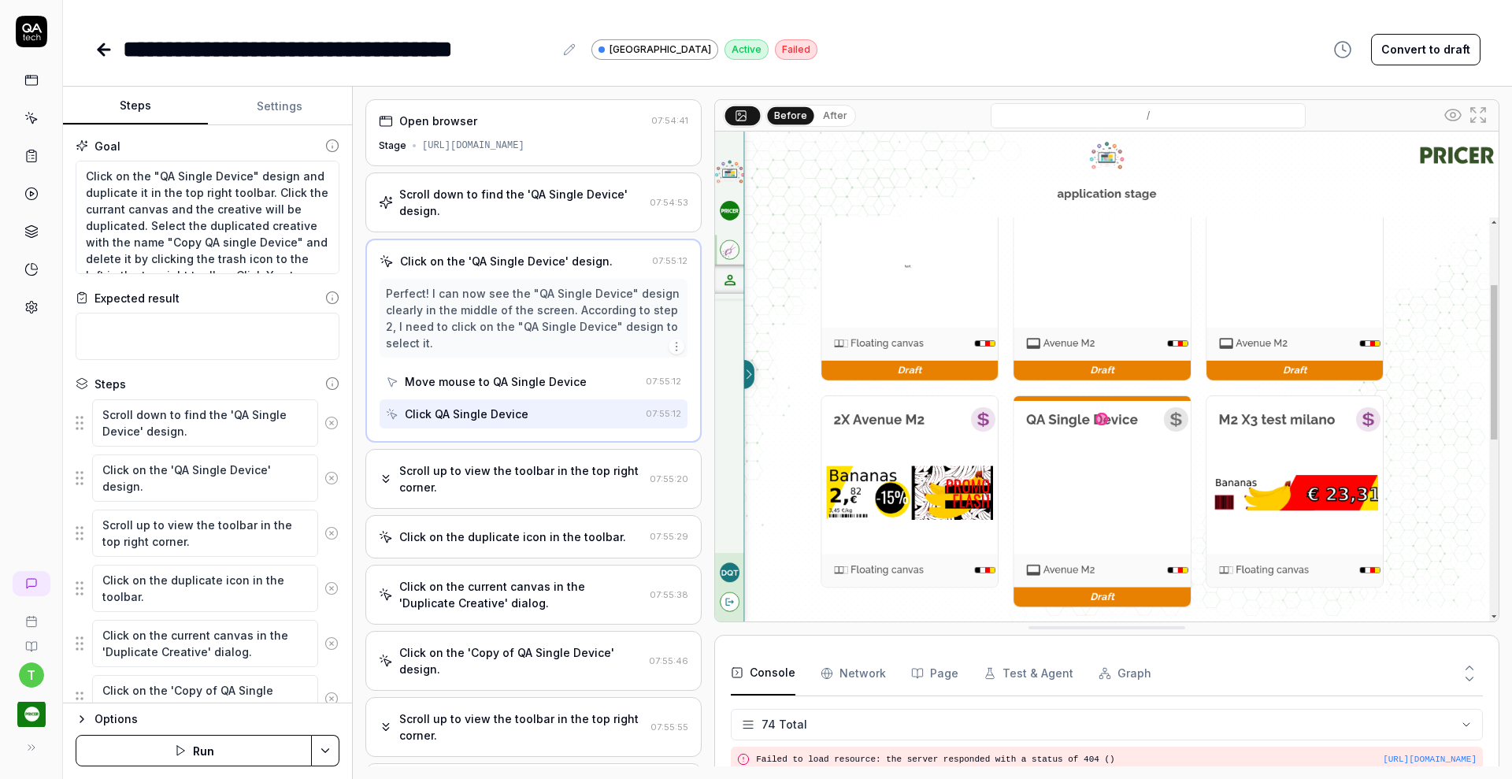
click at [521, 492] on div "Scroll up to view the toolbar in the top right corner." at bounding box center [521, 478] width 244 height 33
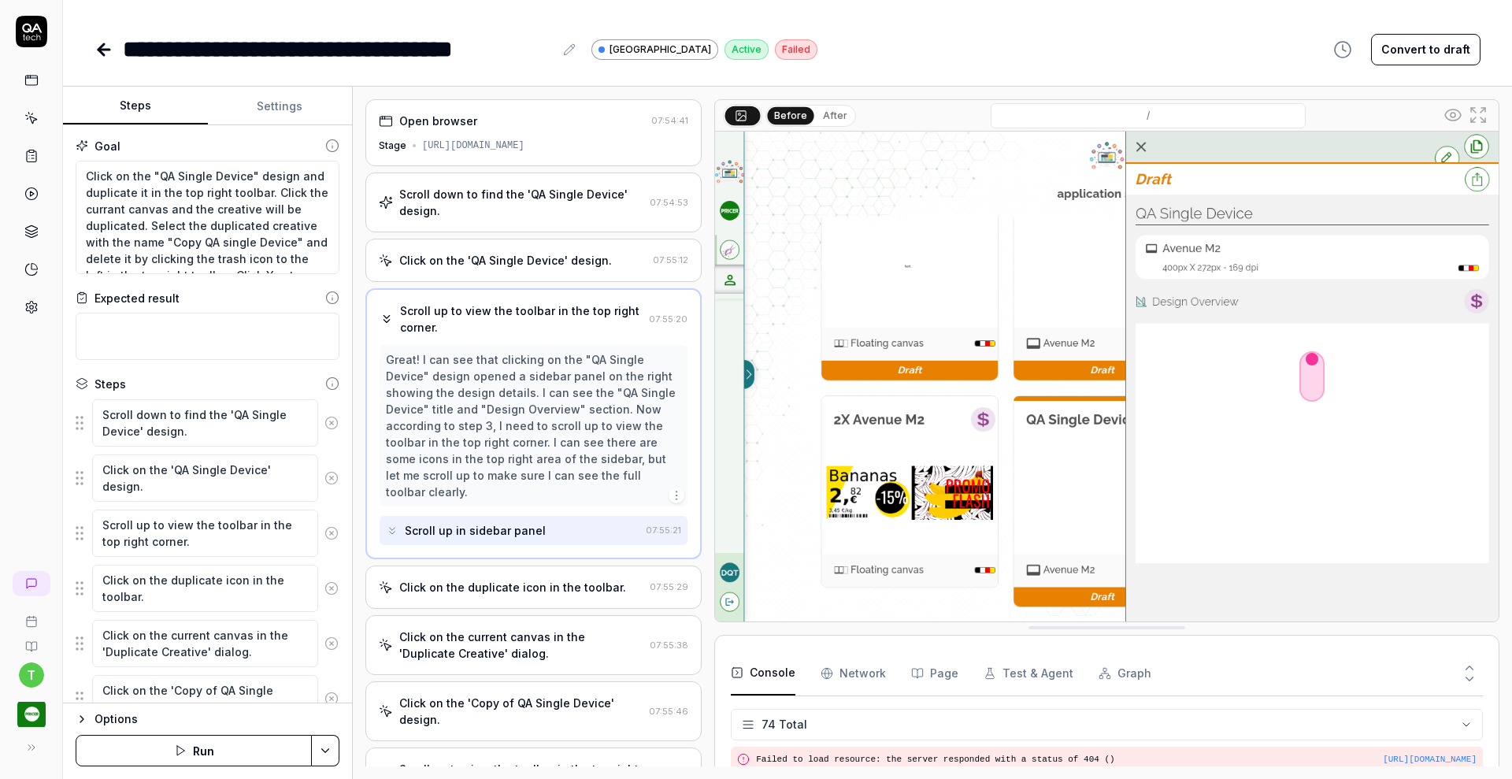
click at [510, 593] on div "Click on the duplicate icon in the toolbar." at bounding box center [512, 587] width 227 height 17
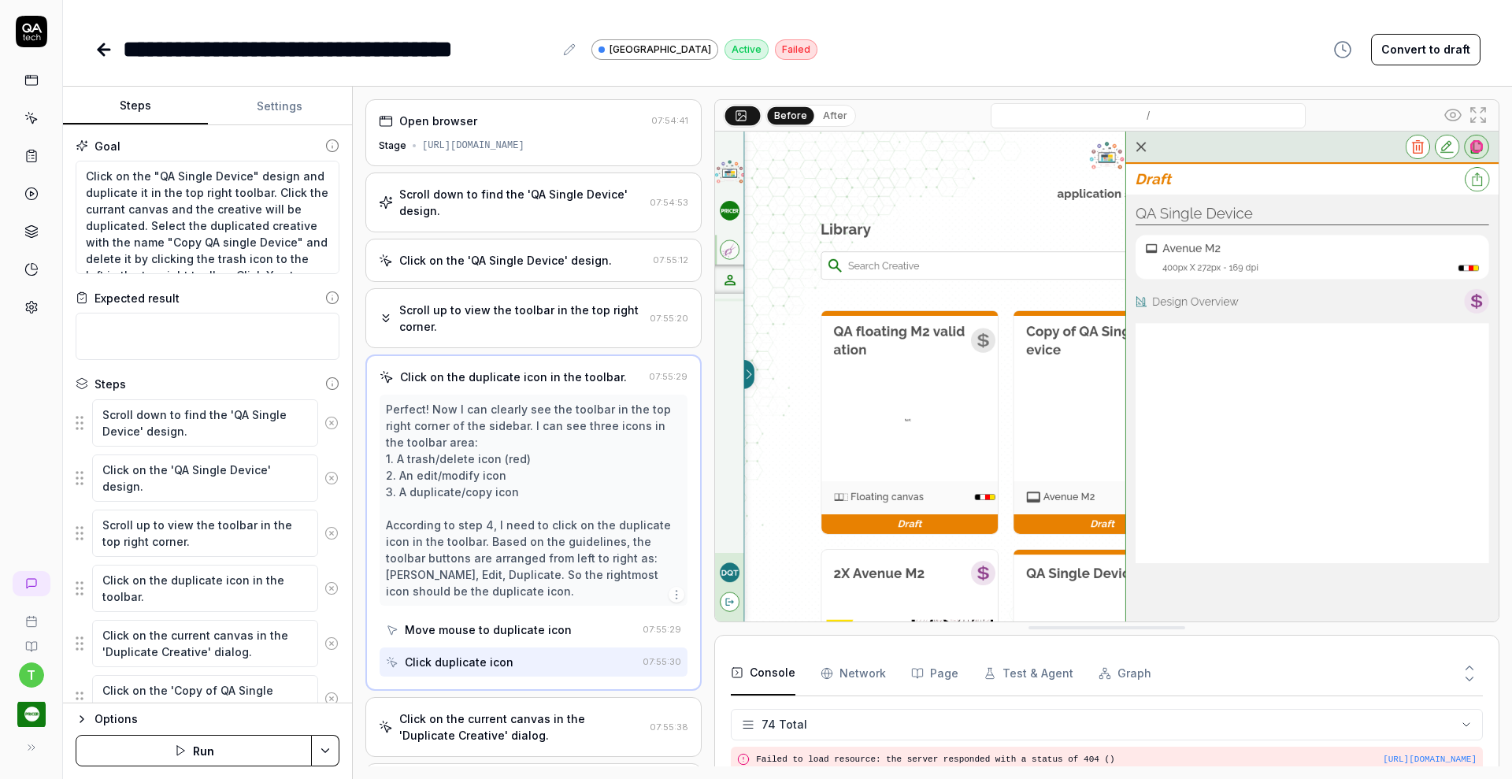
click at [506, 726] on div "Click on the current canvas in the 'Duplicate Creative' dialog." at bounding box center [521, 726] width 244 height 33
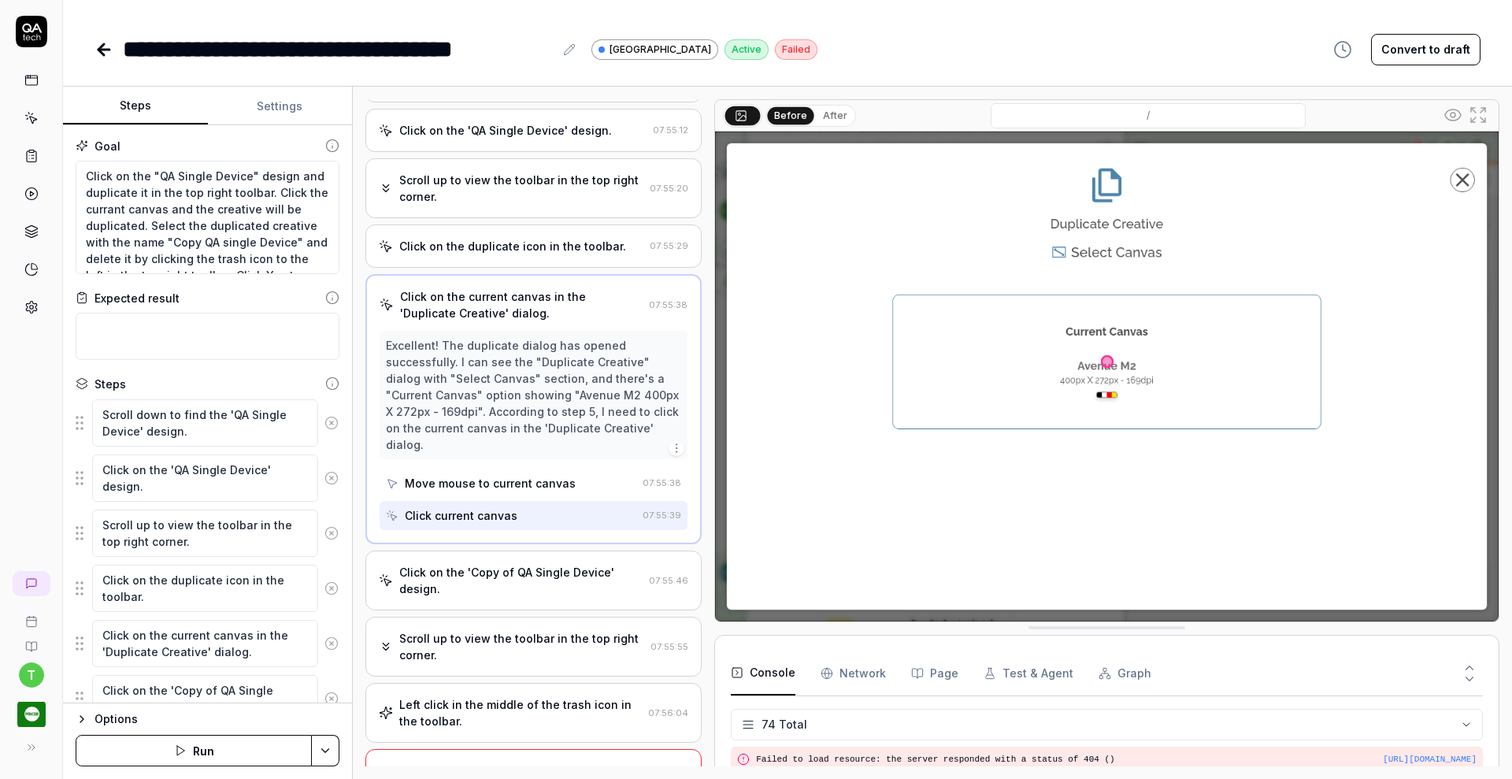
scroll to position [172, 0]
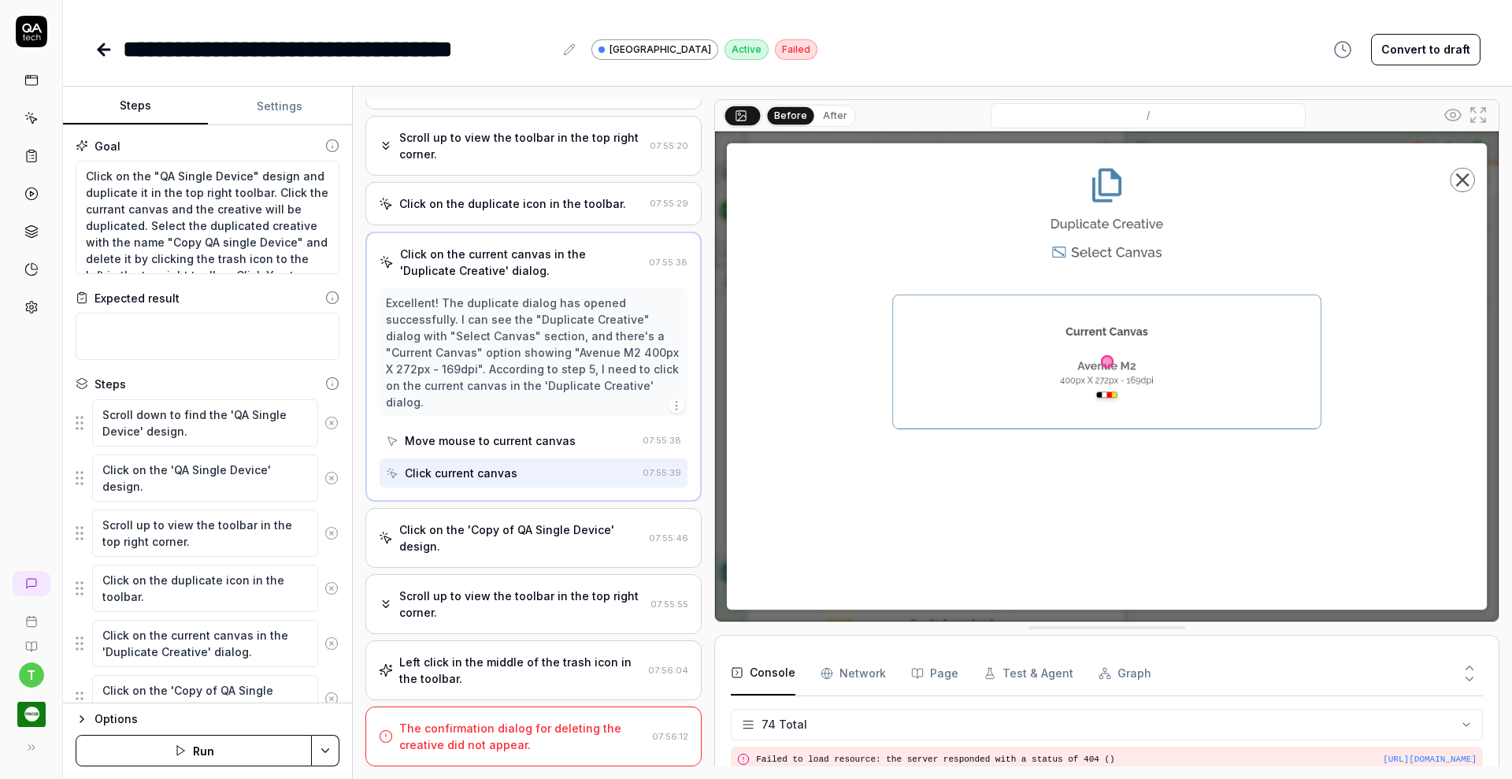
click at [557, 743] on div "The confirmation dialog for deleting the creative did not appear." at bounding box center [522, 736] width 246 height 33
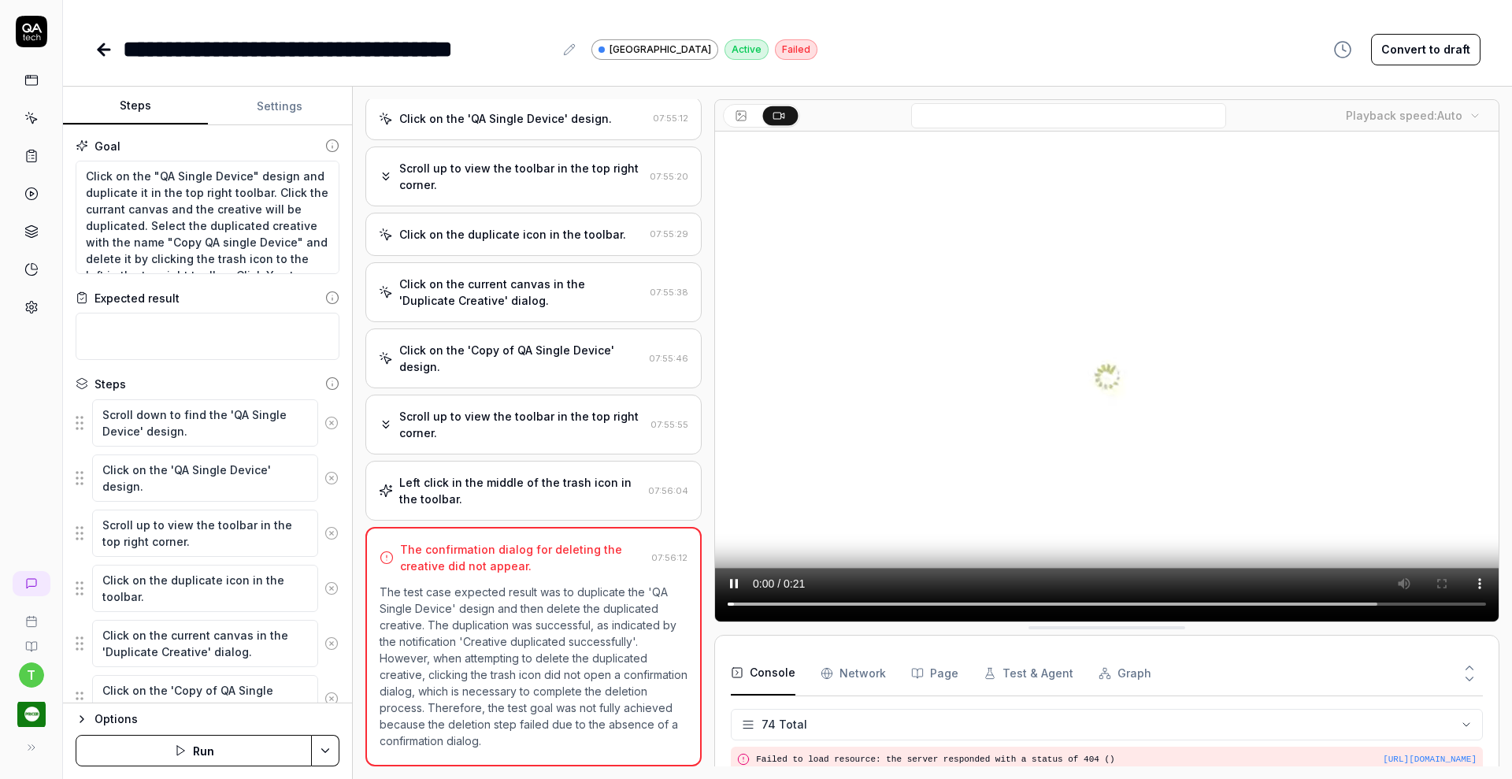
scroll to position [142, 0]
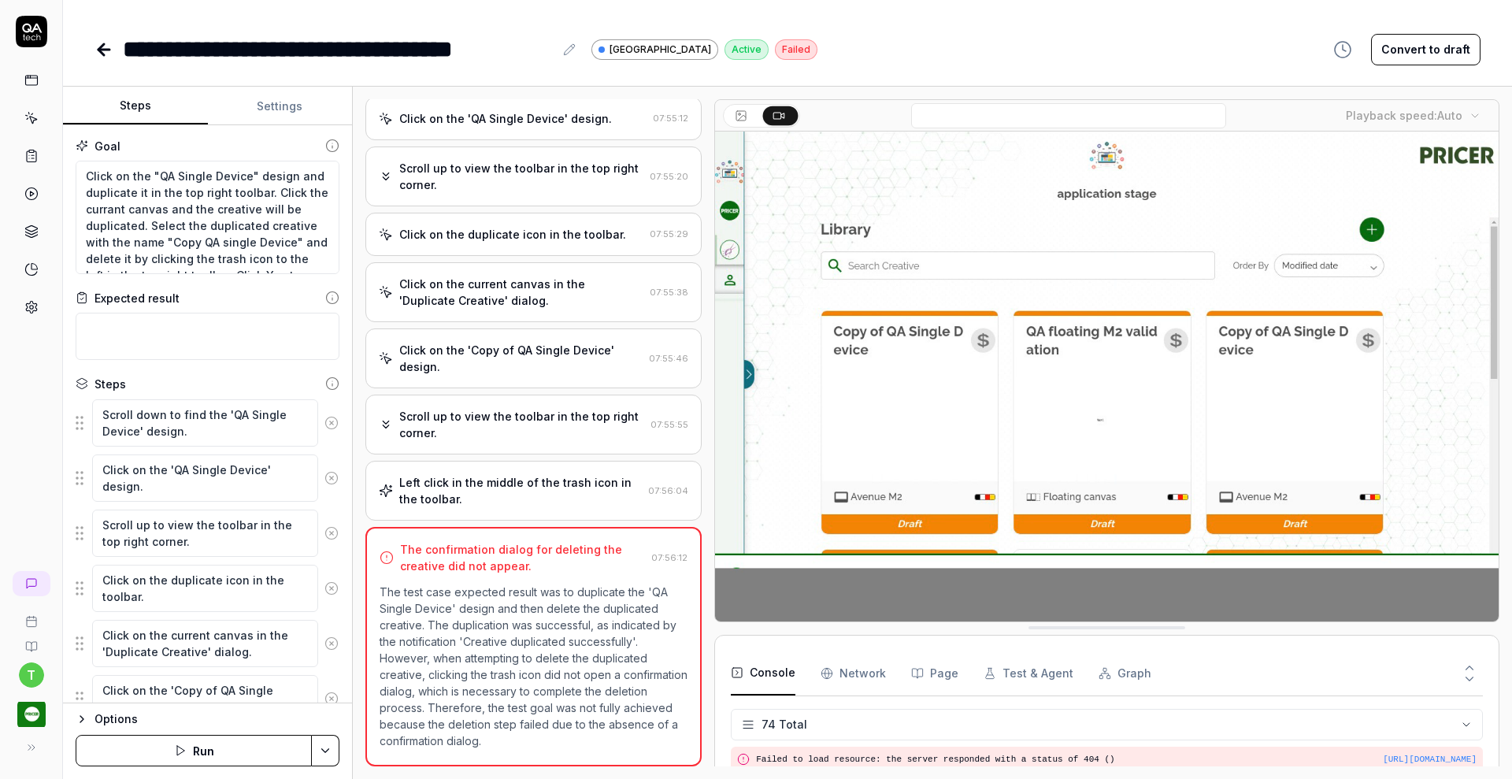
click at [517, 481] on div "Left click in the middle of the trash icon in the toolbar." at bounding box center [520, 490] width 243 height 33
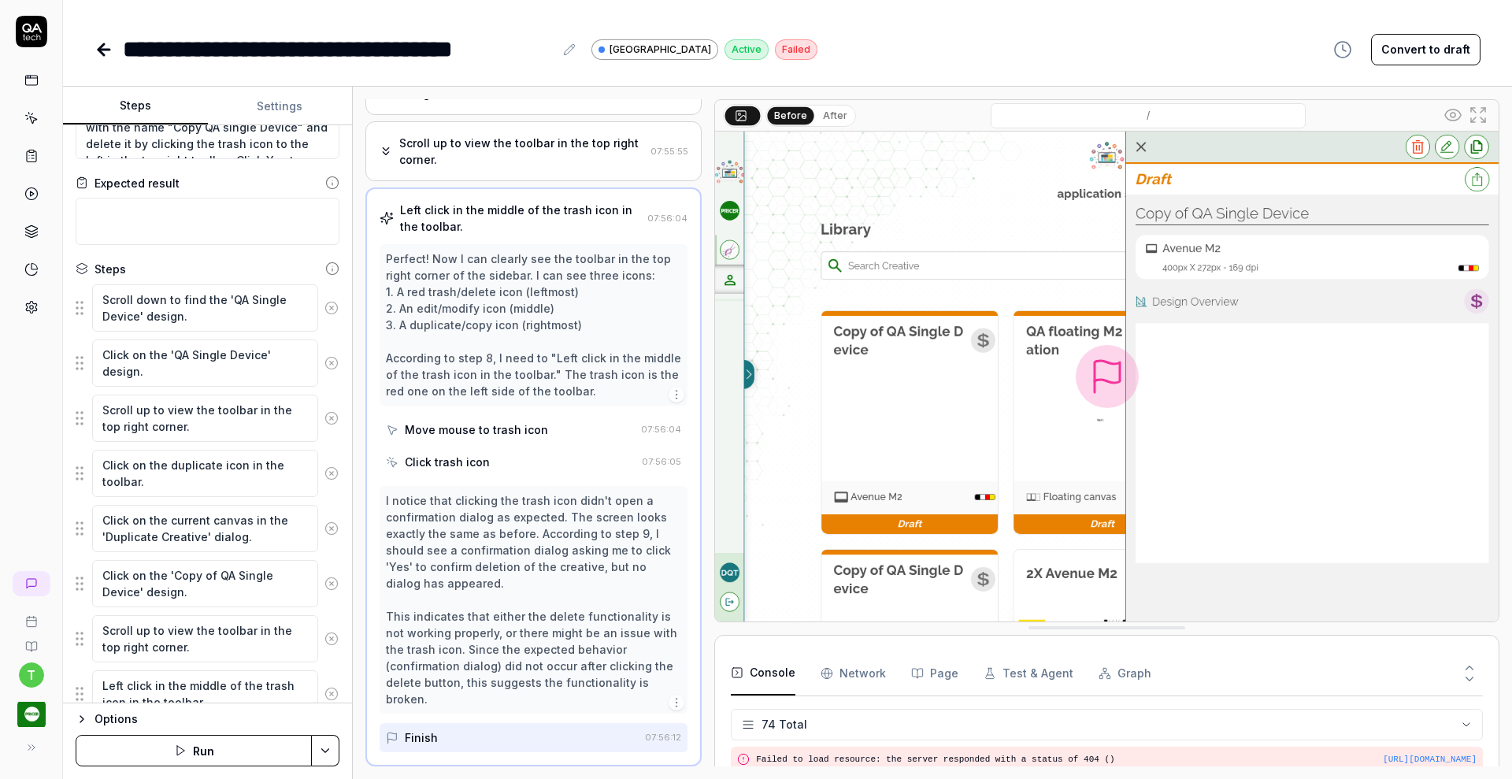
scroll to position [234, 0]
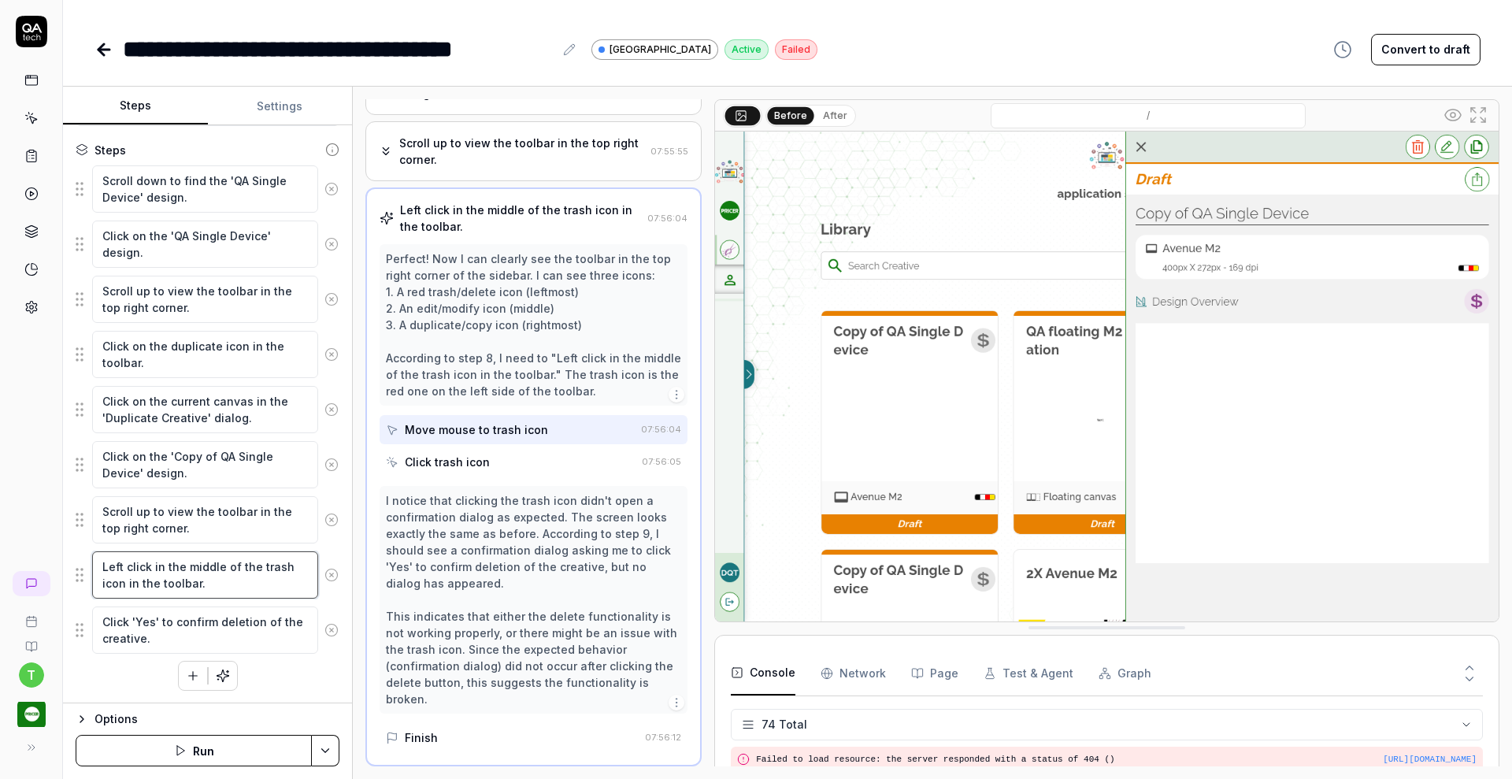
click at [191, 583] on textarea "Left click in the middle of the trash icon in the toolbar." at bounding box center [205, 574] width 226 height 47
drag, startPoint x: 101, startPoint y: 565, endPoint x: 223, endPoint y: 587, distance: 124.0
click at [223, 587] on textarea "Left click in the middle of the trash icon in the toolbar." at bounding box center [205, 574] width 226 height 47
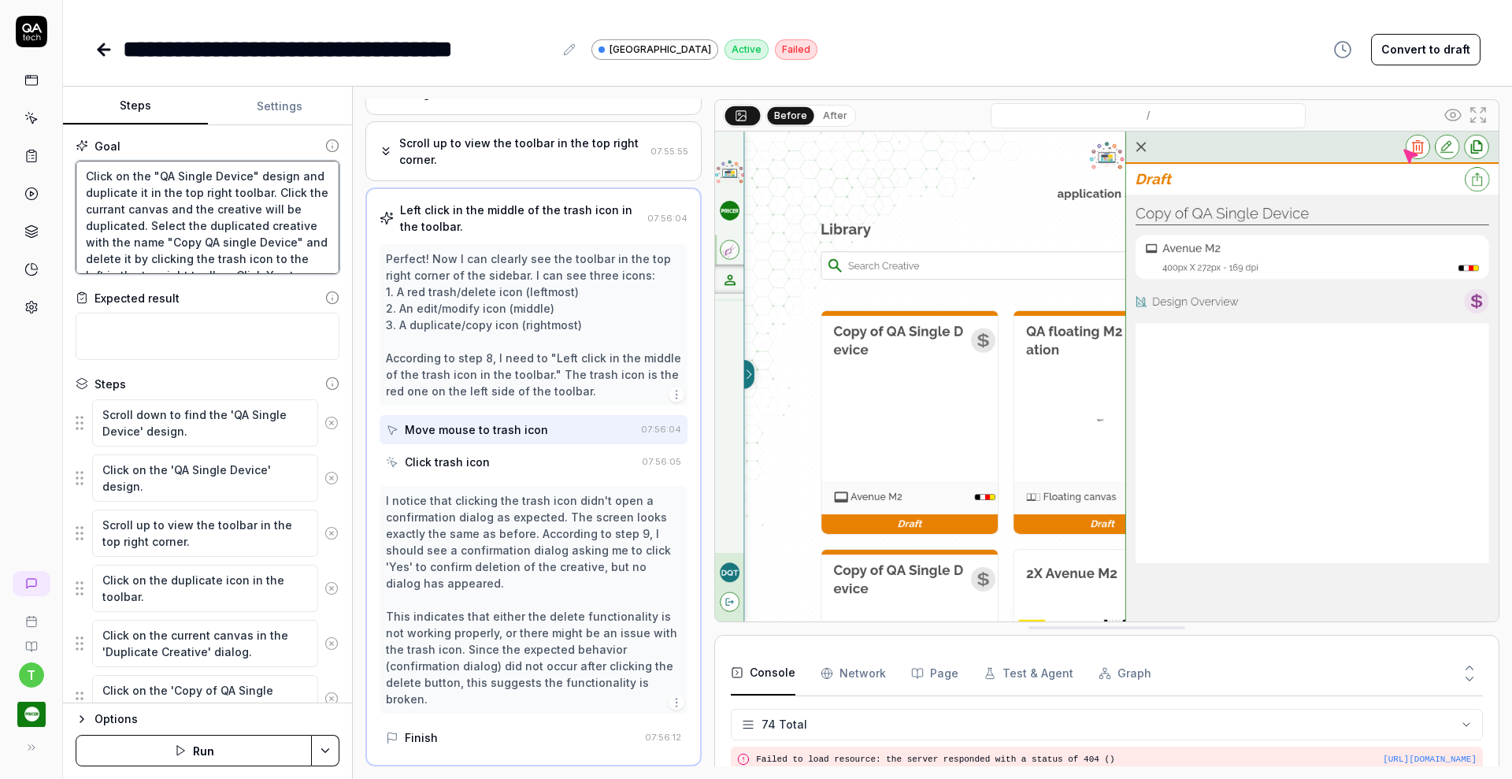
scroll to position [50, 0]
drag, startPoint x: 87, startPoint y: 172, endPoint x: 317, endPoint y: 291, distance: 259.5
click at [317, 291] on div "Goal Click on the "QA Single Device" design and duplicate it in the top right t…" at bounding box center [207, 414] width 289 height 578
click at [30, 158] on icon at bounding box center [31, 156] width 14 height 14
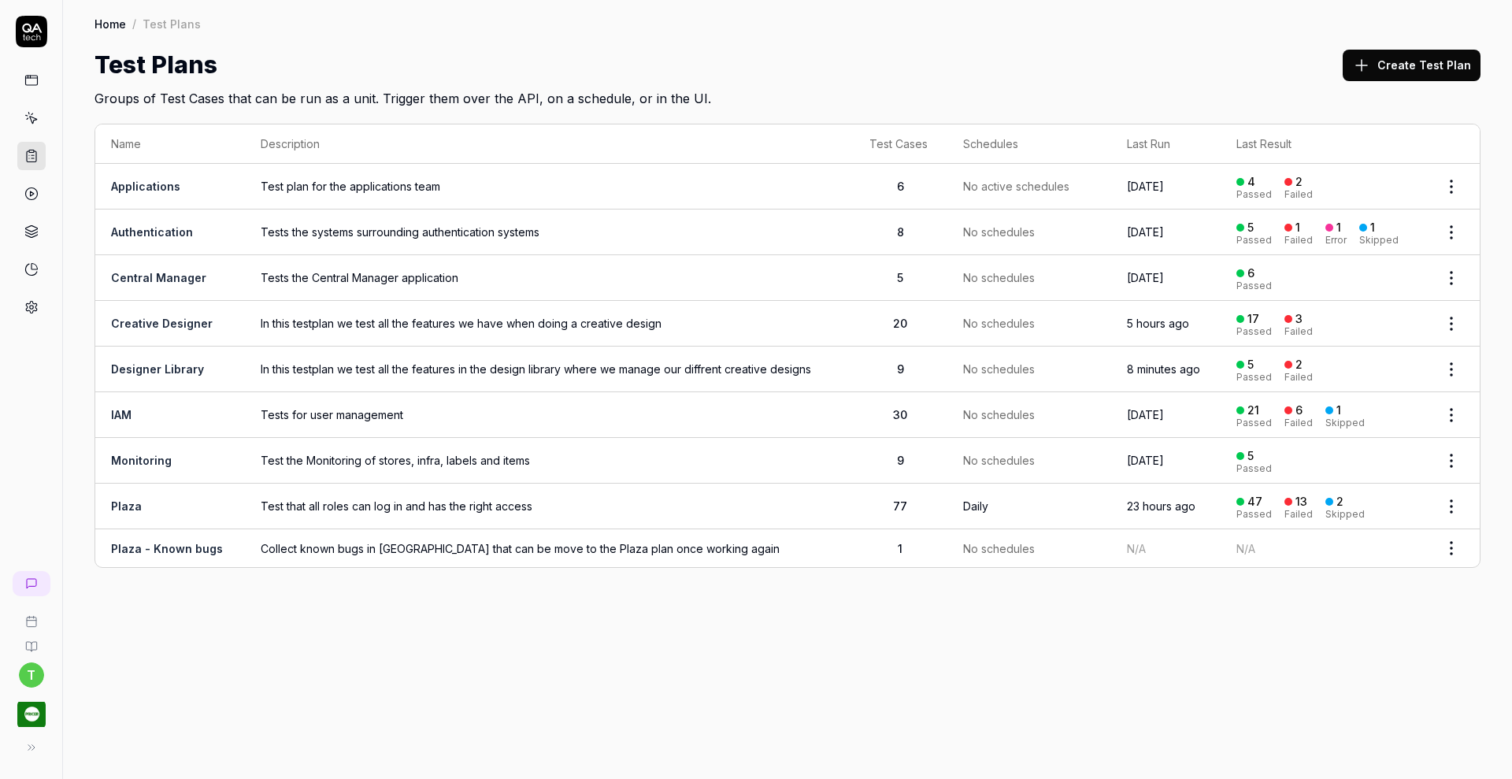
click at [146, 364] on link "Designer Library" at bounding box center [157, 368] width 93 height 13
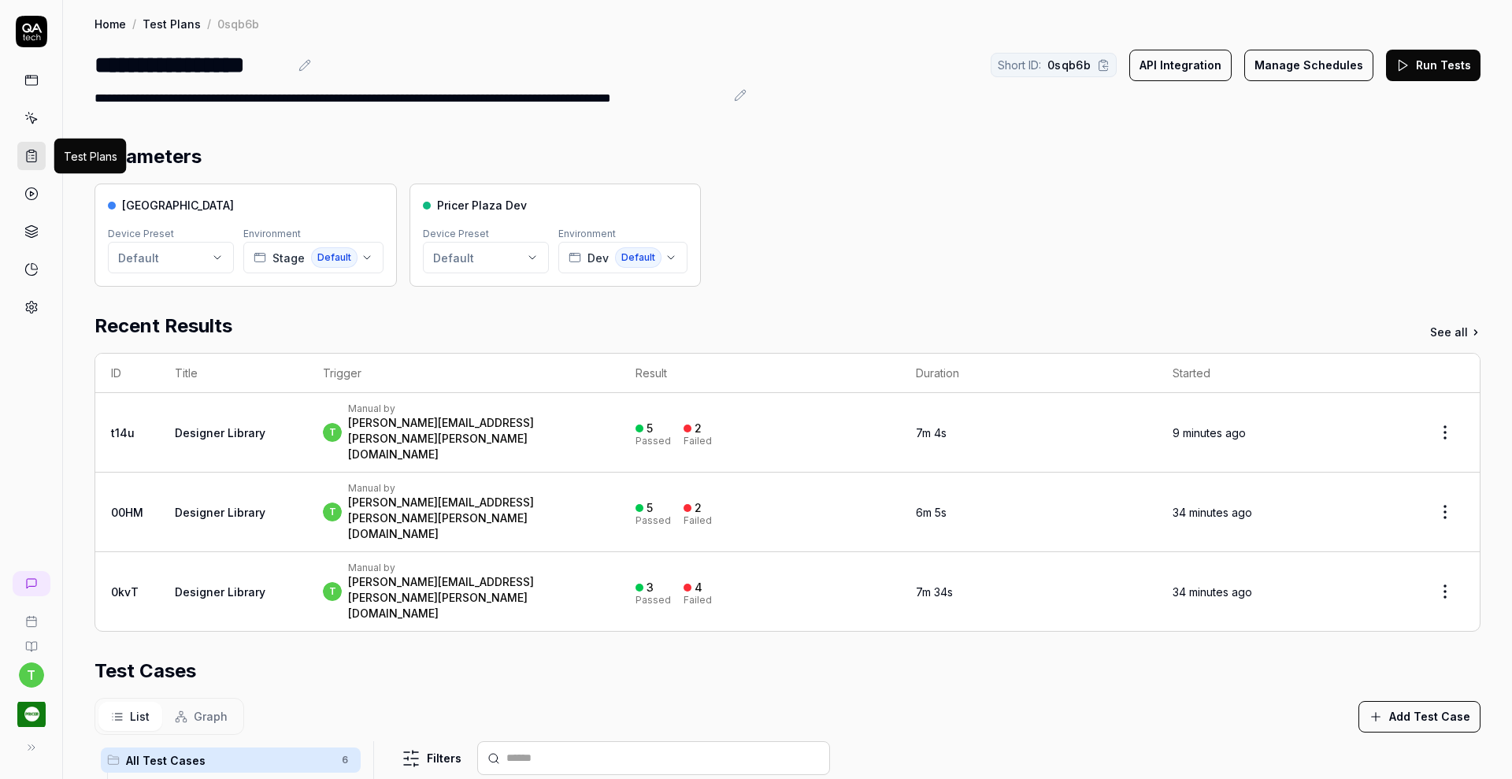
click at [25, 154] on icon at bounding box center [31, 156] width 14 height 14
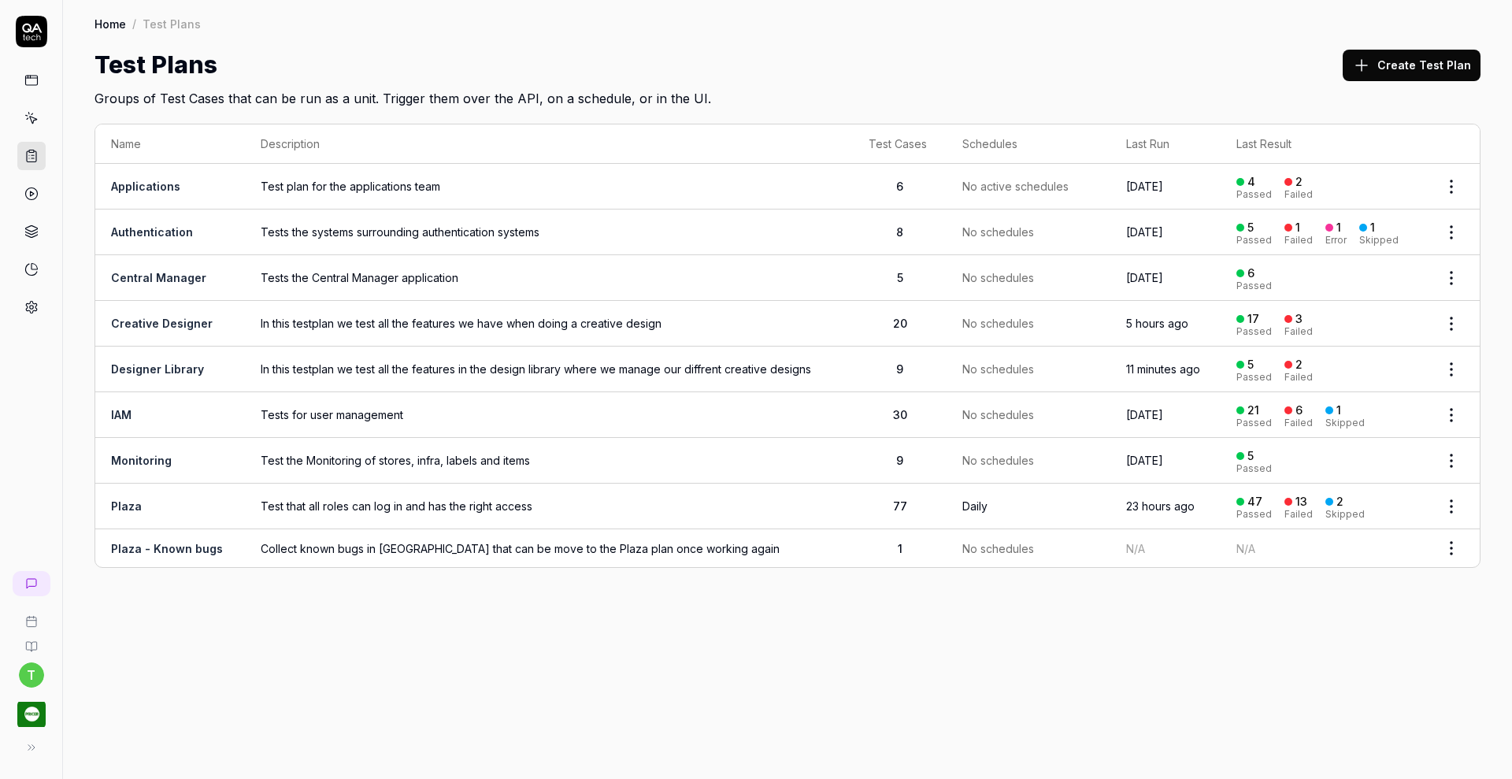
click at [144, 318] on link "Creative Designer" at bounding box center [162, 323] width 102 height 13
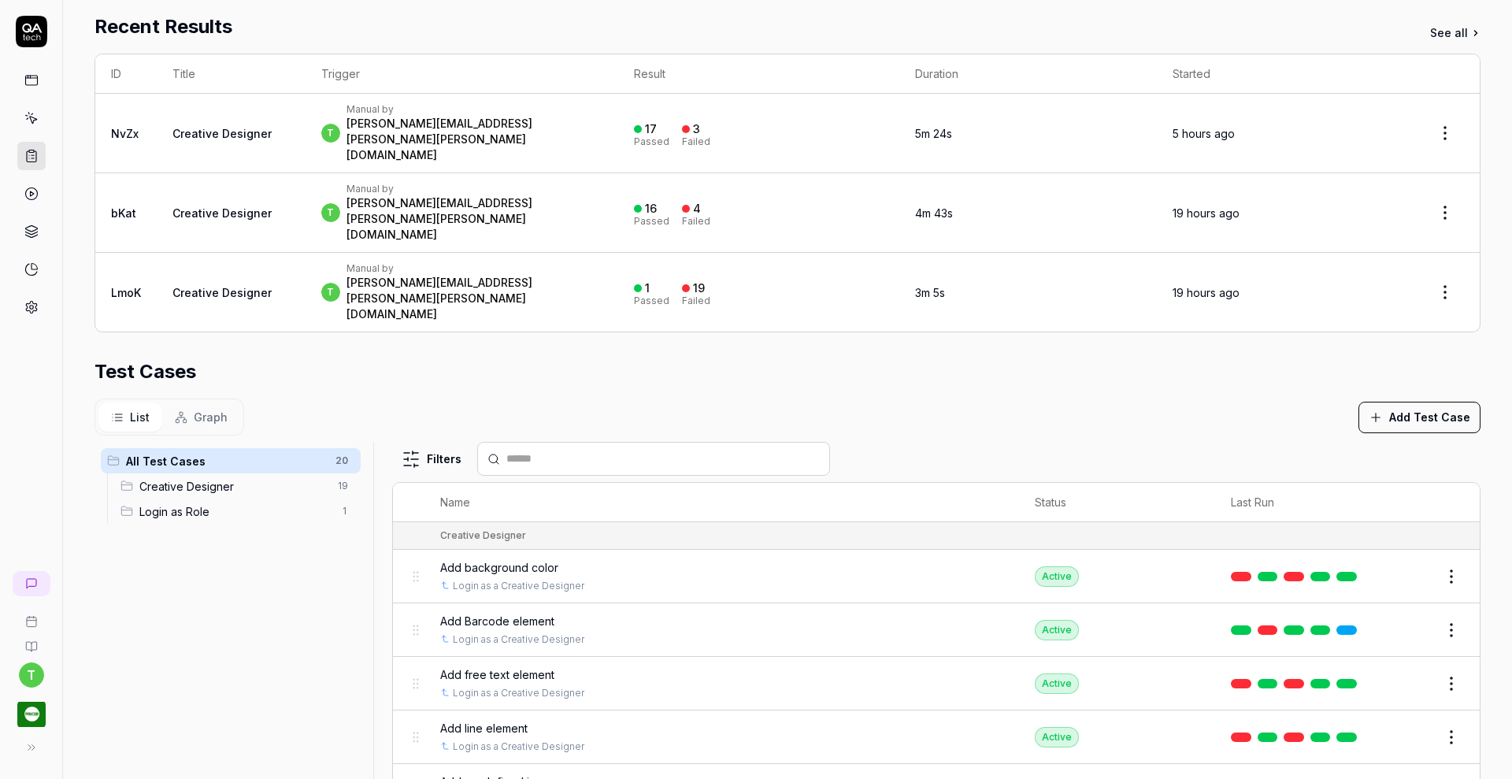
scroll to position [370, 0]
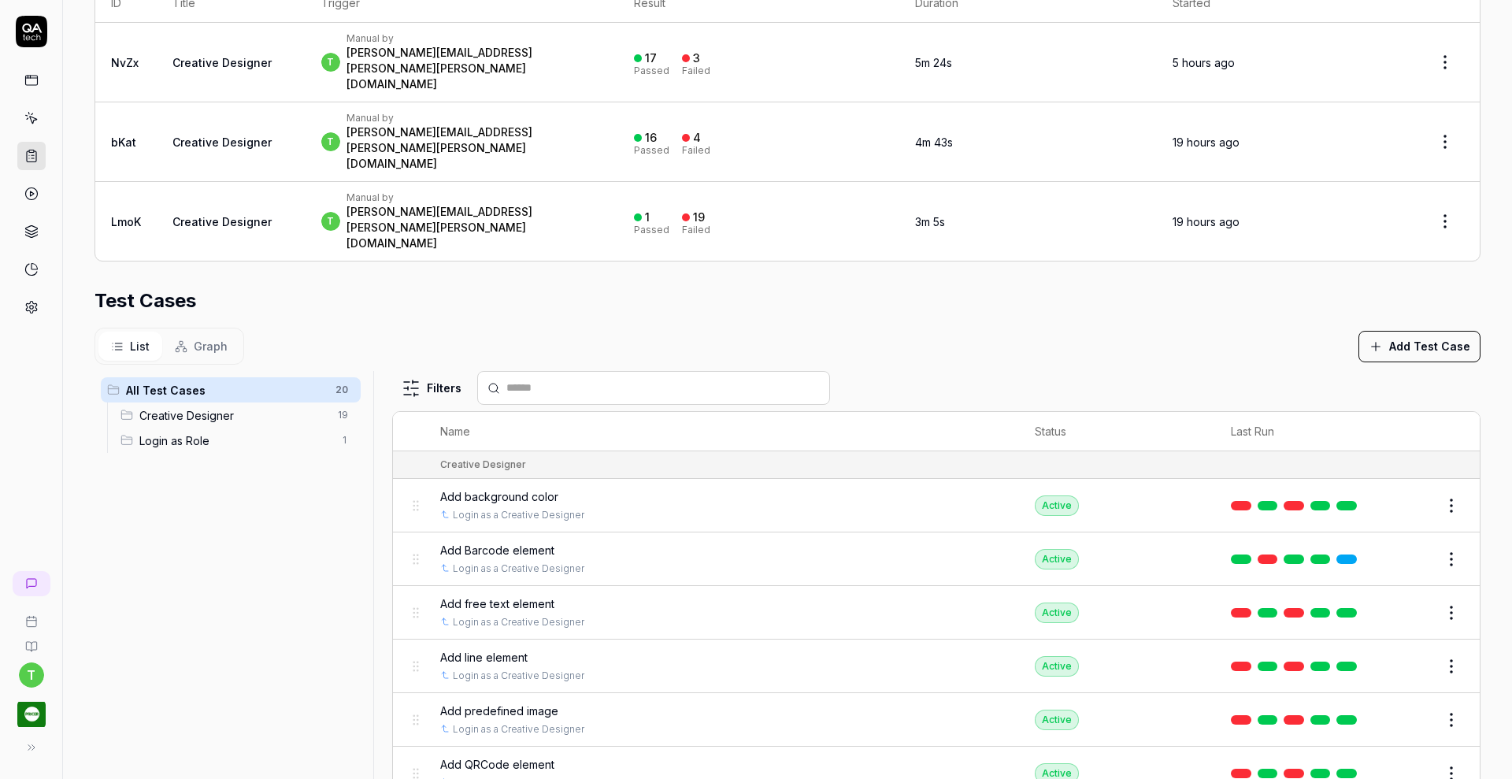
click at [489, 542] on span "Add Barcode element" at bounding box center [497, 550] width 114 height 17
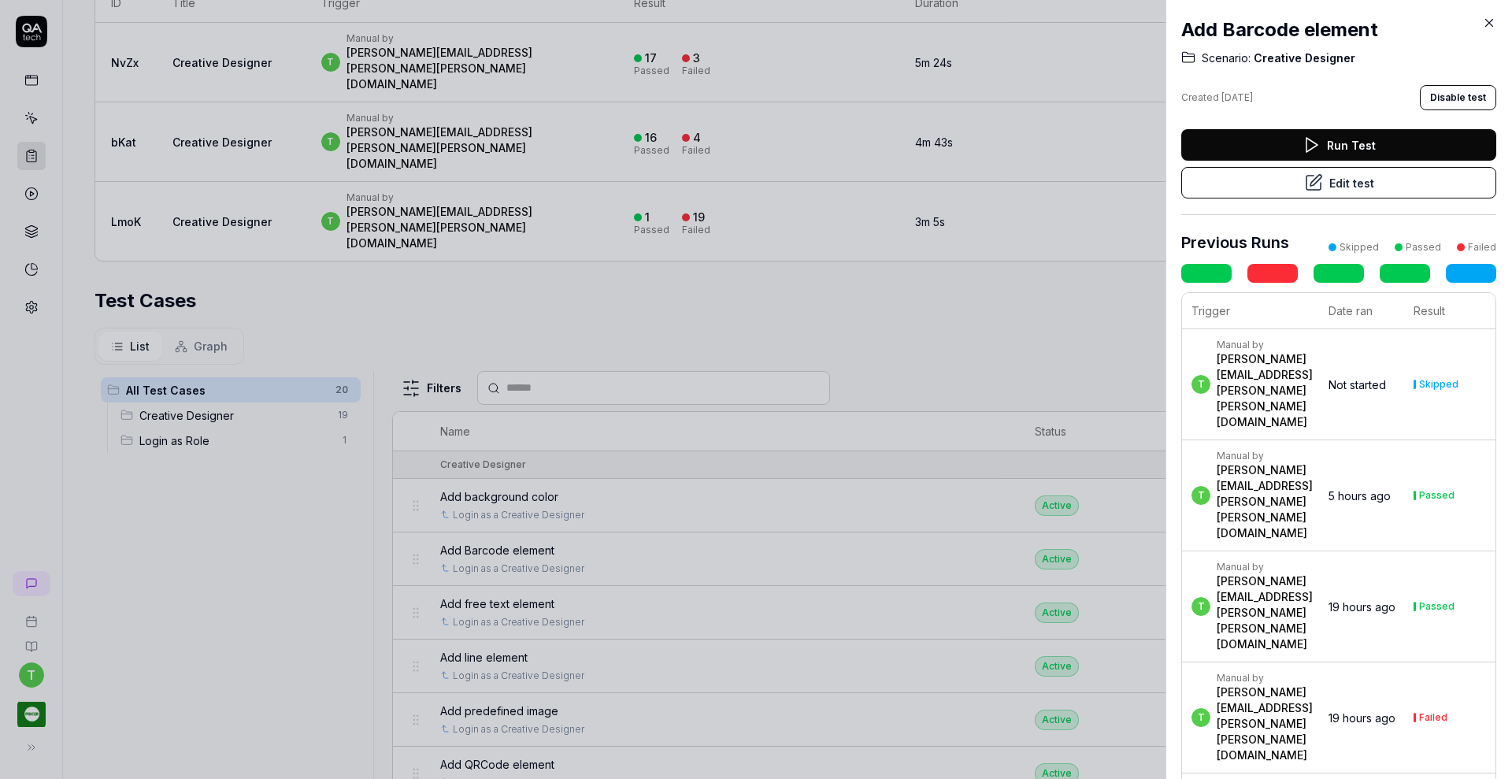
click at [1217, 188] on button "Edit test" at bounding box center [1338, 182] width 315 height 31
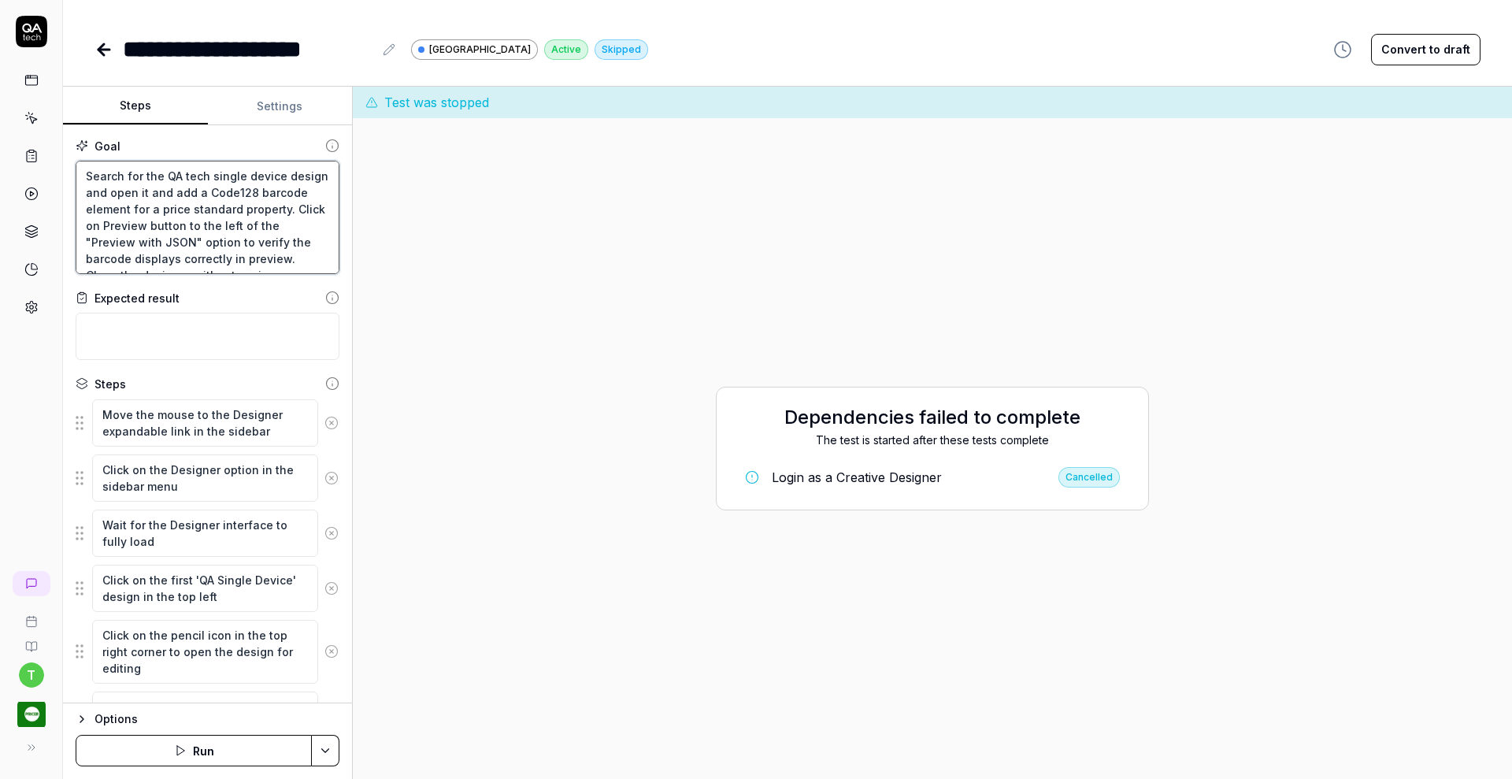
click at [165, 175] on textarea "Search for the QA tech single device design and open it and add a Code128 barco…" at bounding box center [208, 217] width 264 height 113
type textarea "*"
type textarea "Search for the "QA tech single device design and open it and add a Code128 barc…"
type textarea "*"
type textarea "Search for the "QA tec single device design and open it and add a Code128 barco…"
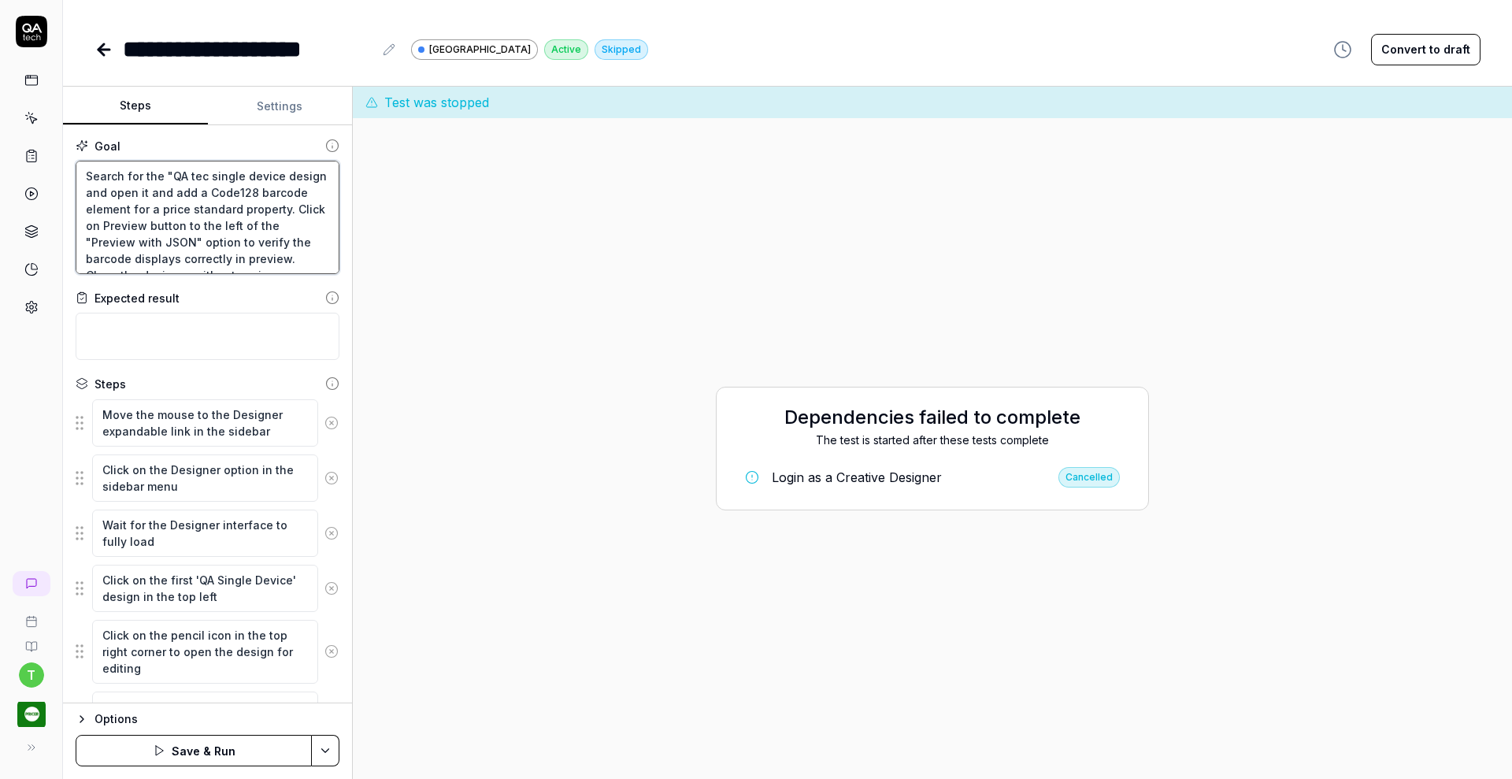
type textarea "*"
type textarea "Search for the "QA te single device design and open it and add a Code128 barcod…"
type textarea "*"
type textarea "Search for the "QA t single device design and open it and add a Code128 barcode…"
type textarea "*"
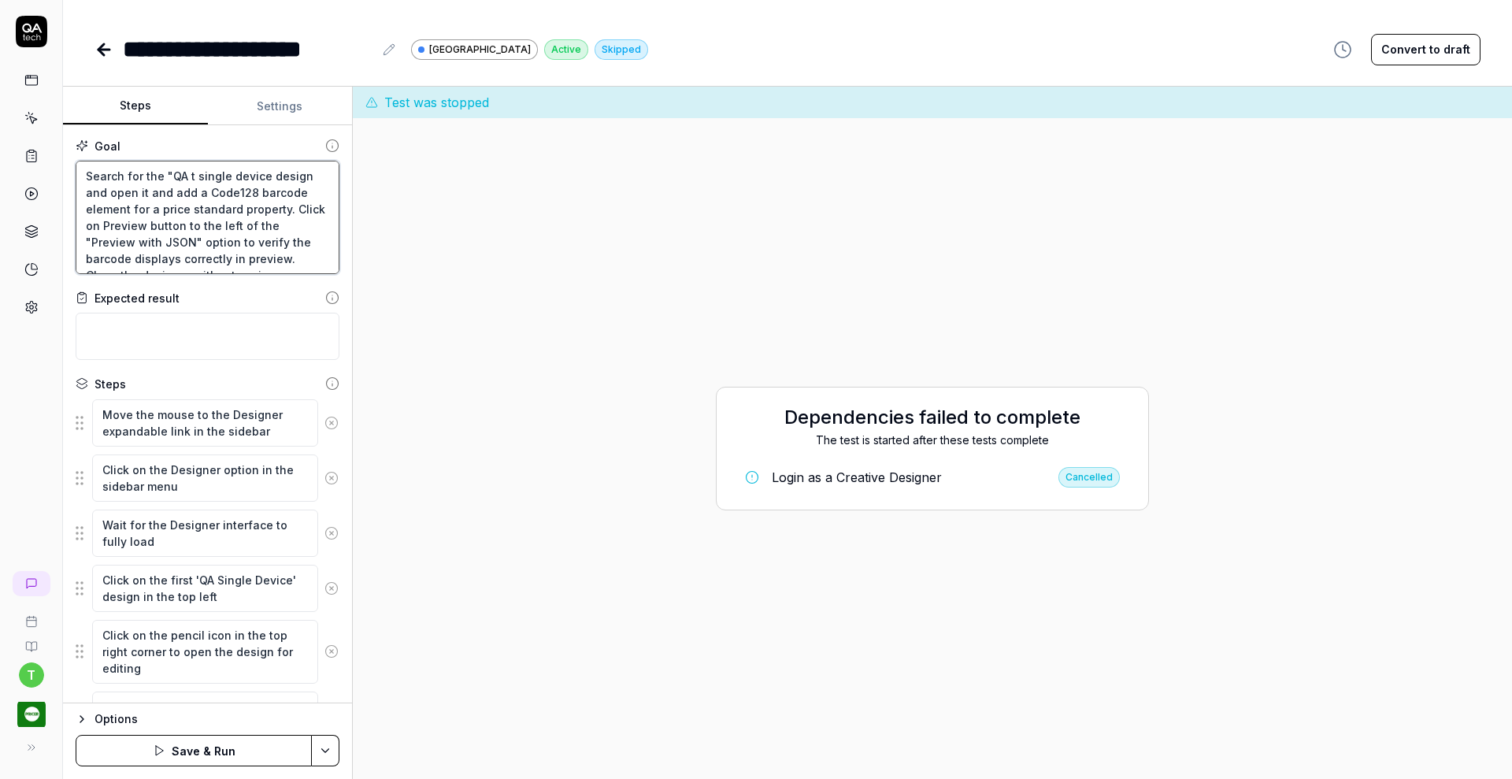
type textarea "Search for the "QA single device design and open it and add a Code128 barcode e…"
type textarea "*"
type textarea "Search for the "QA single device design and open it and add a Code128 barcode e…"
type textarea "*"
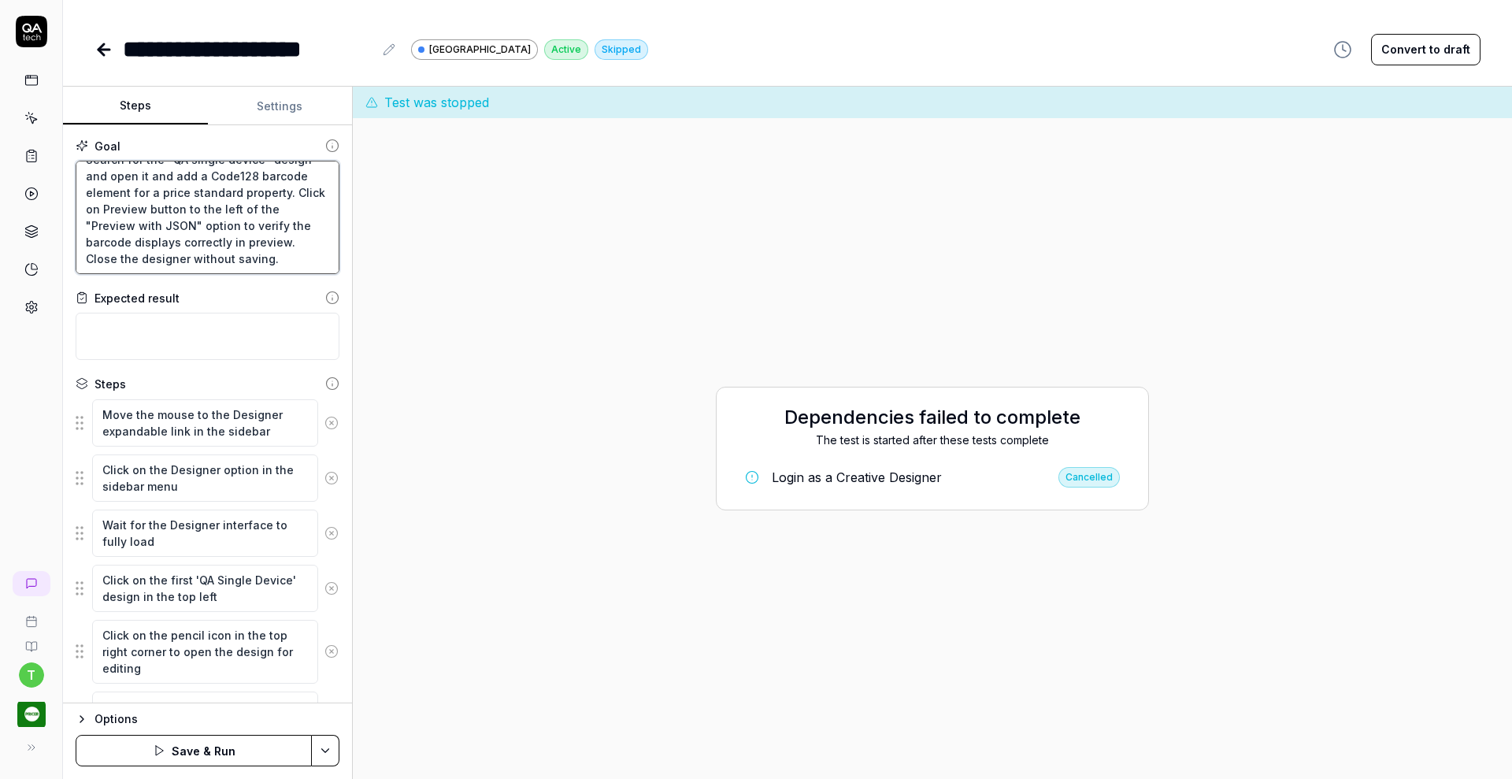
type textarea "Search for the "QA single device" design and open it and add a Code128 barcode …"
click at [109, 50] on icon at bounding box center [103, 50] width 11 height 0
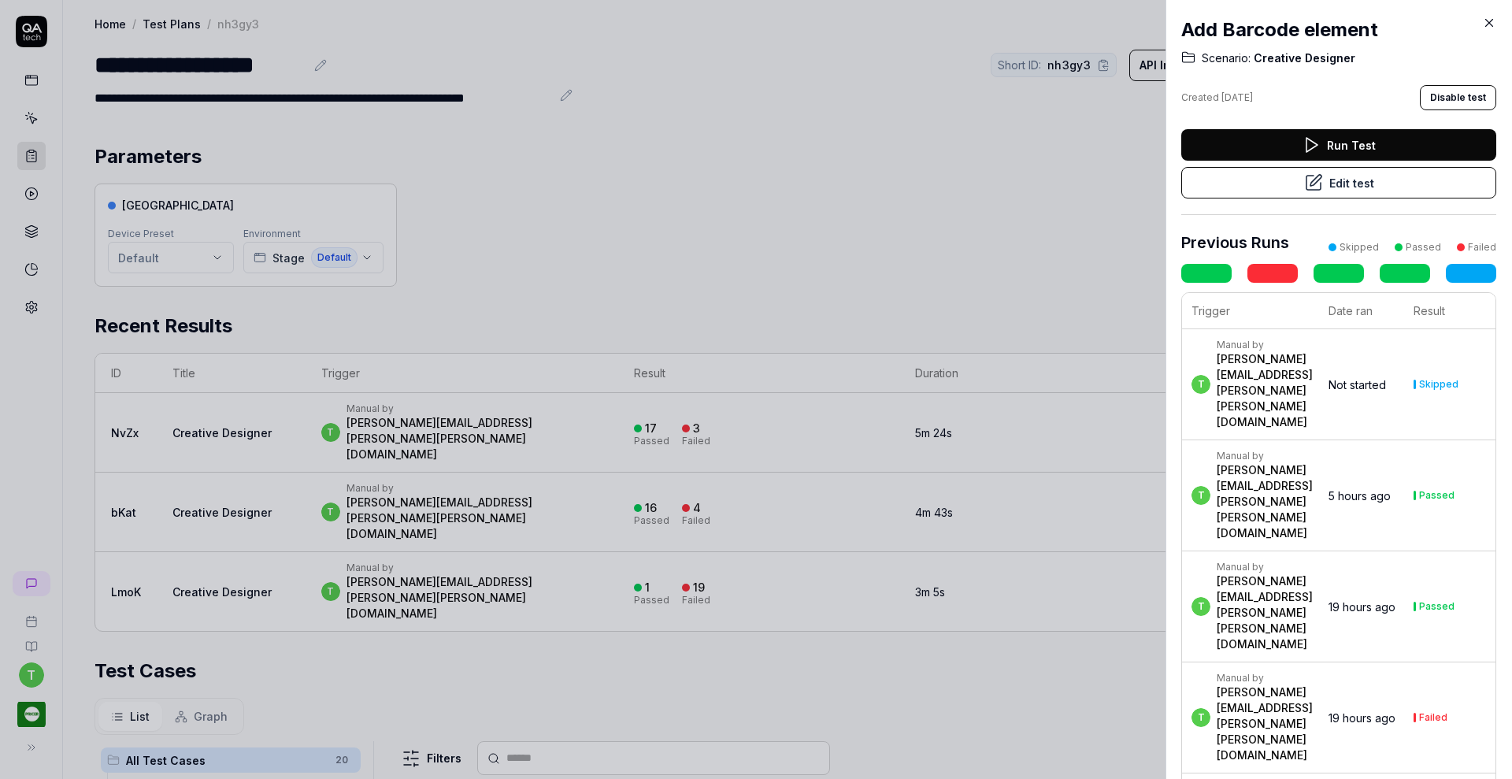
click at [1487, 26] on icon at bounding box center [1489, 23] width 14 height 14
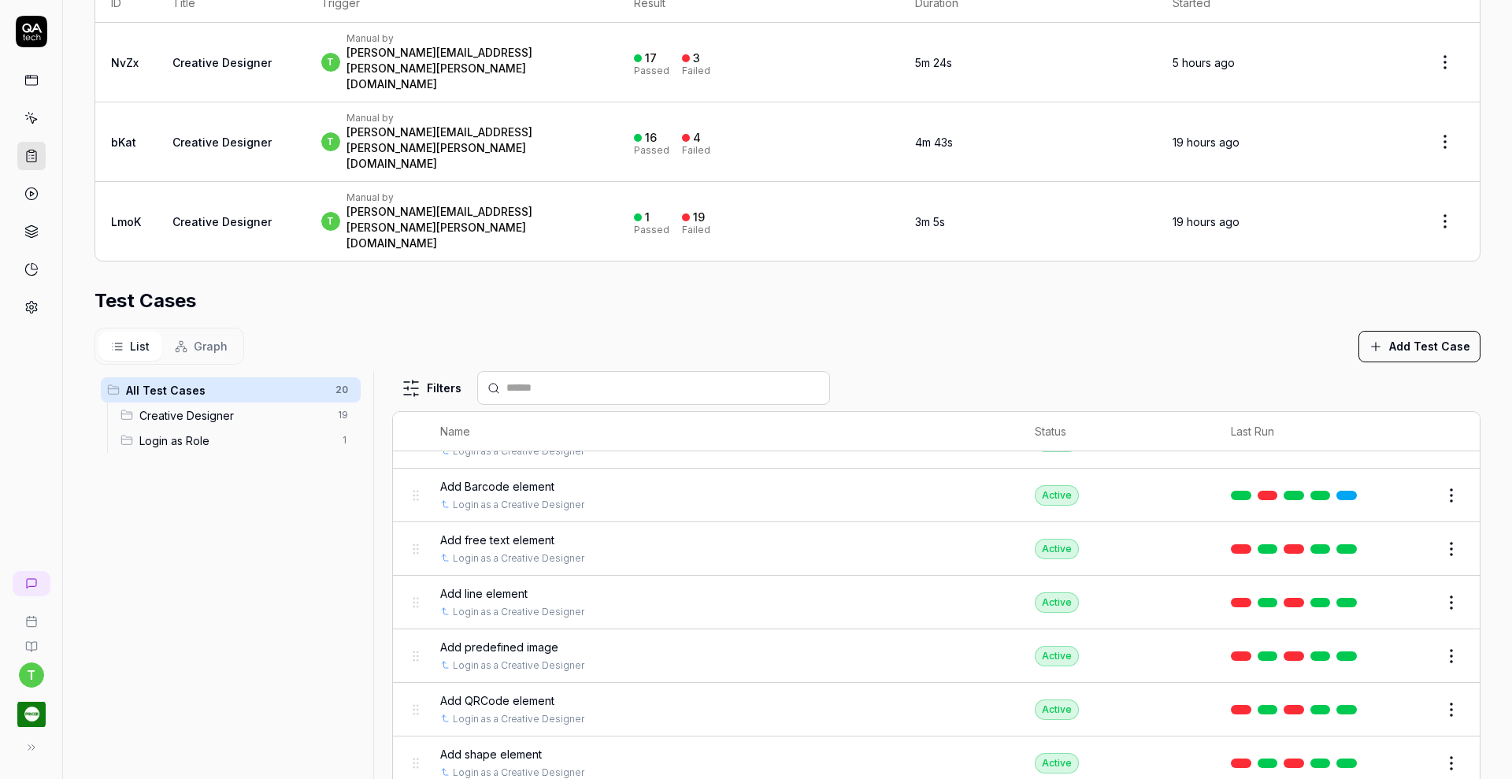
scroll to position [61, 0]
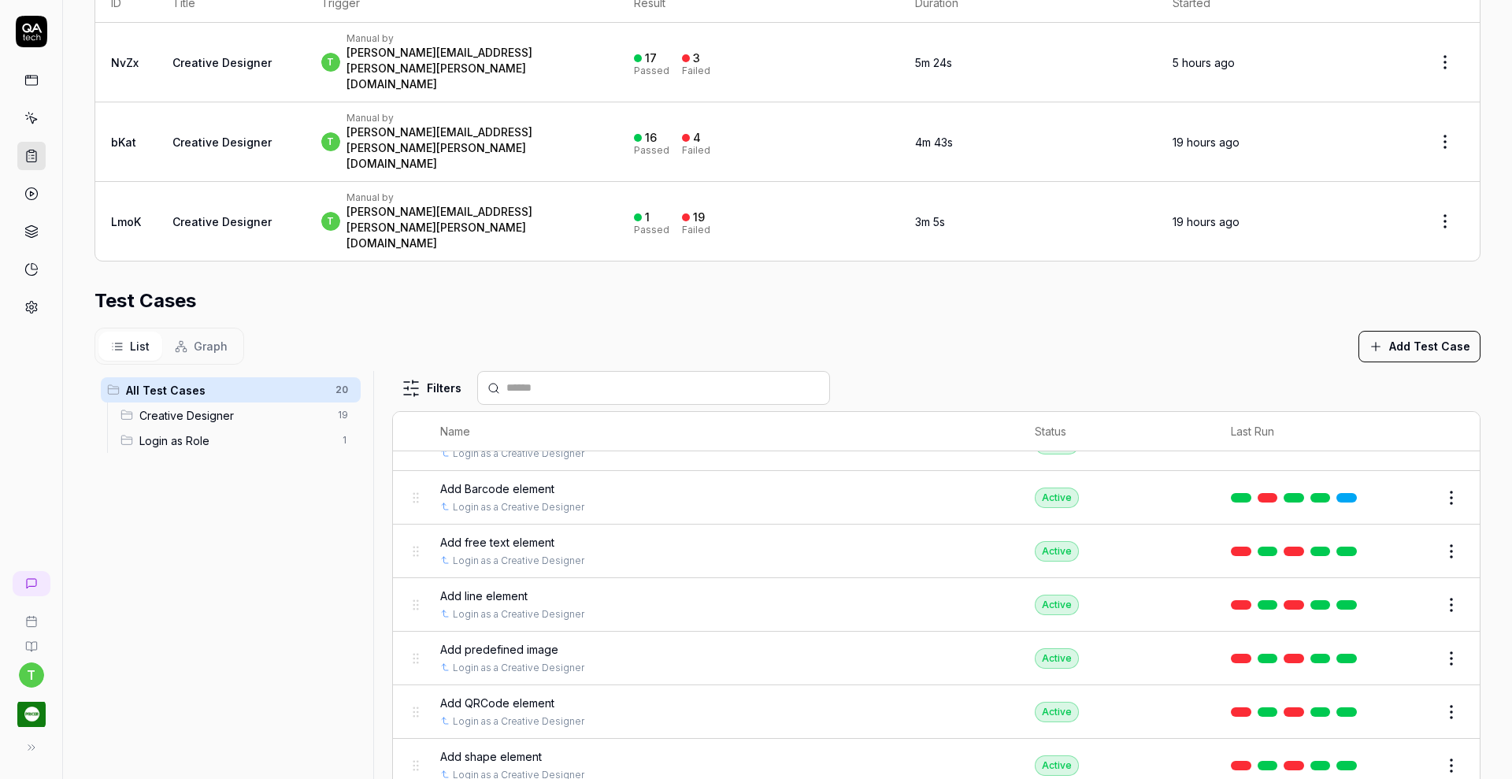
click at [531, 534] on span "Add free text element" at bounding box center [497, 542] width 114 height 17
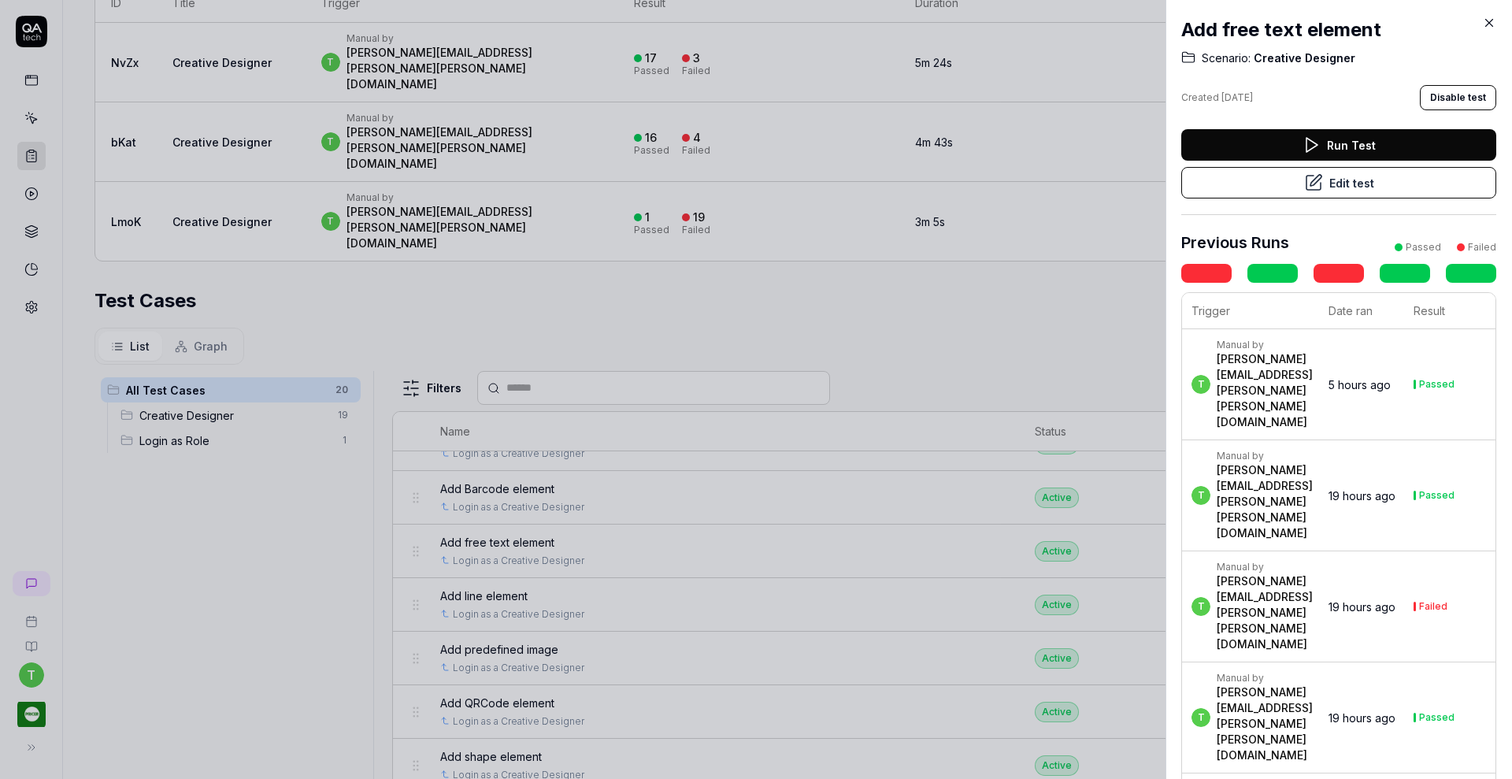
click at [1281, 183] on button "Edit test" at bounding box center [1338, 182] width 315 height 31
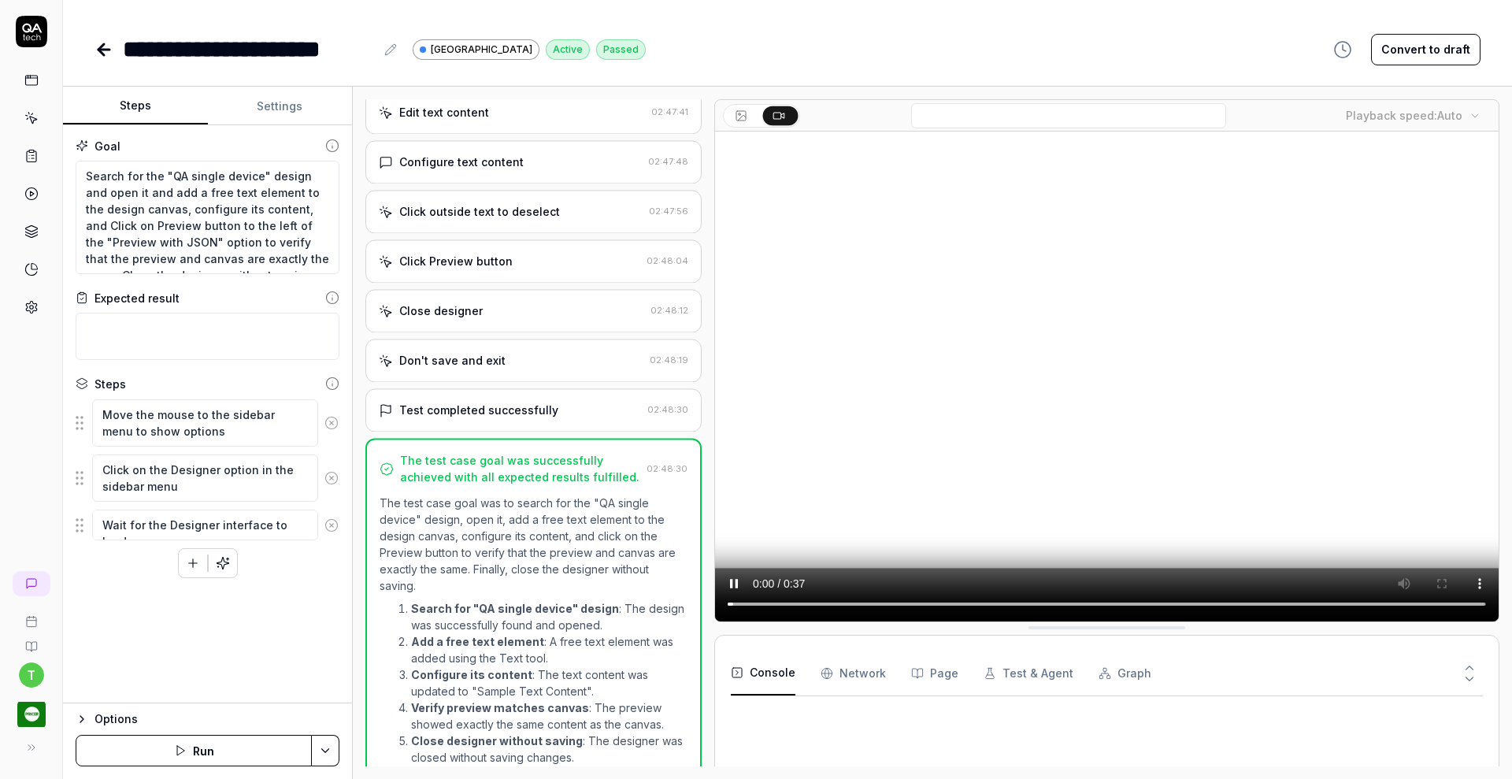
scroll to position [485, 0]
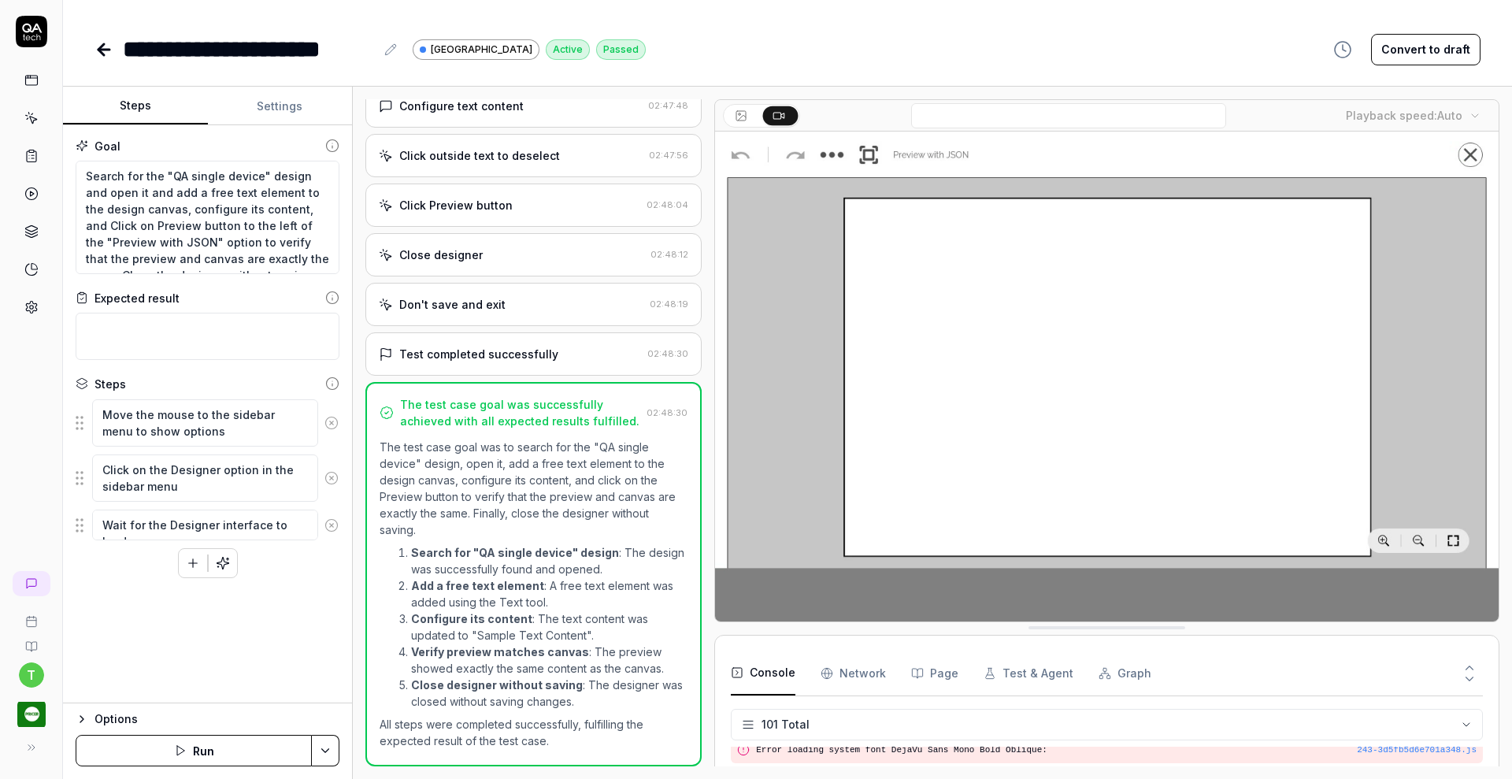
scroll to position [3105, 0]
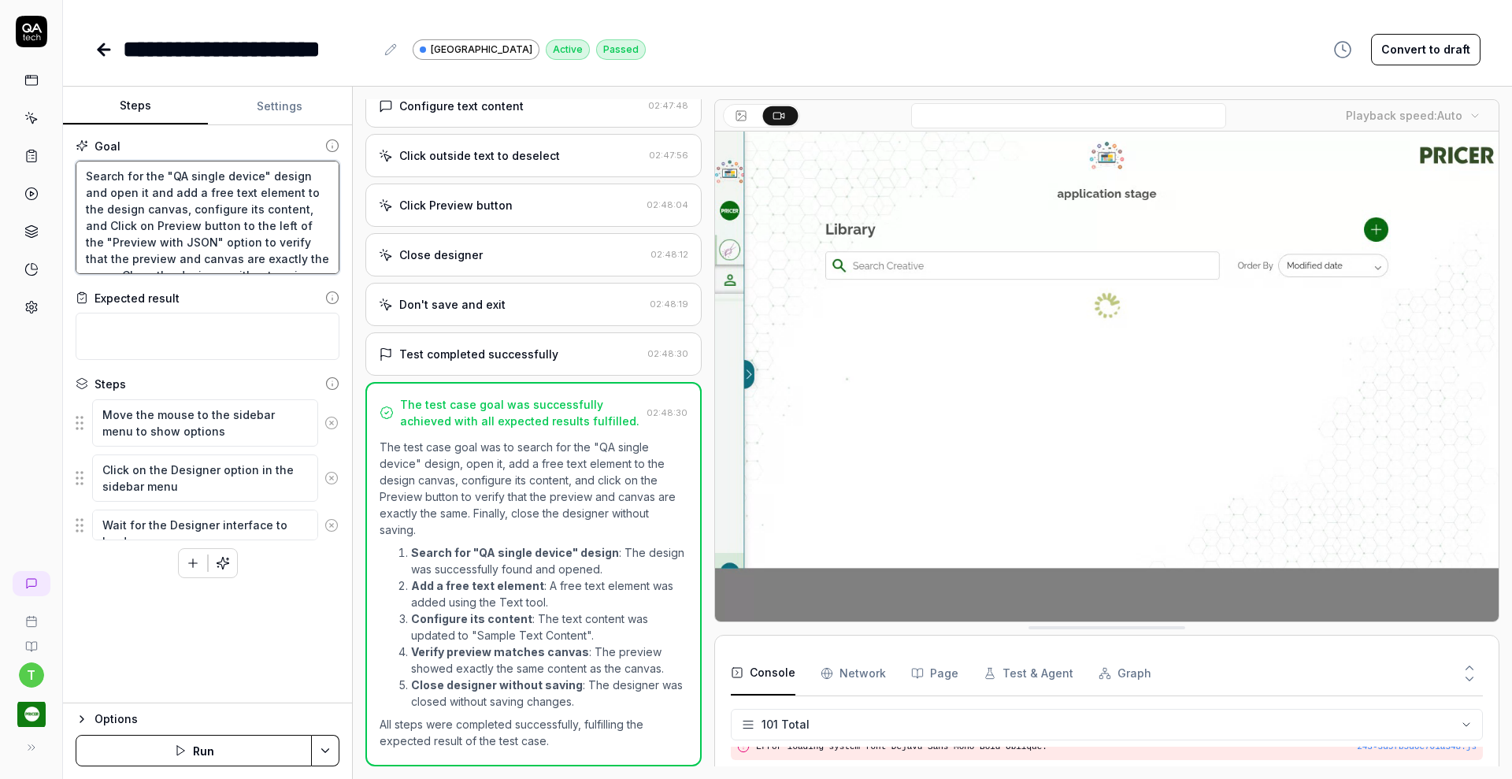
click at [188, 205] on textarea "Search for the "QA single device" design and open it and add a free text elemen…" at bounding box center [208, 217] width 264 height 113
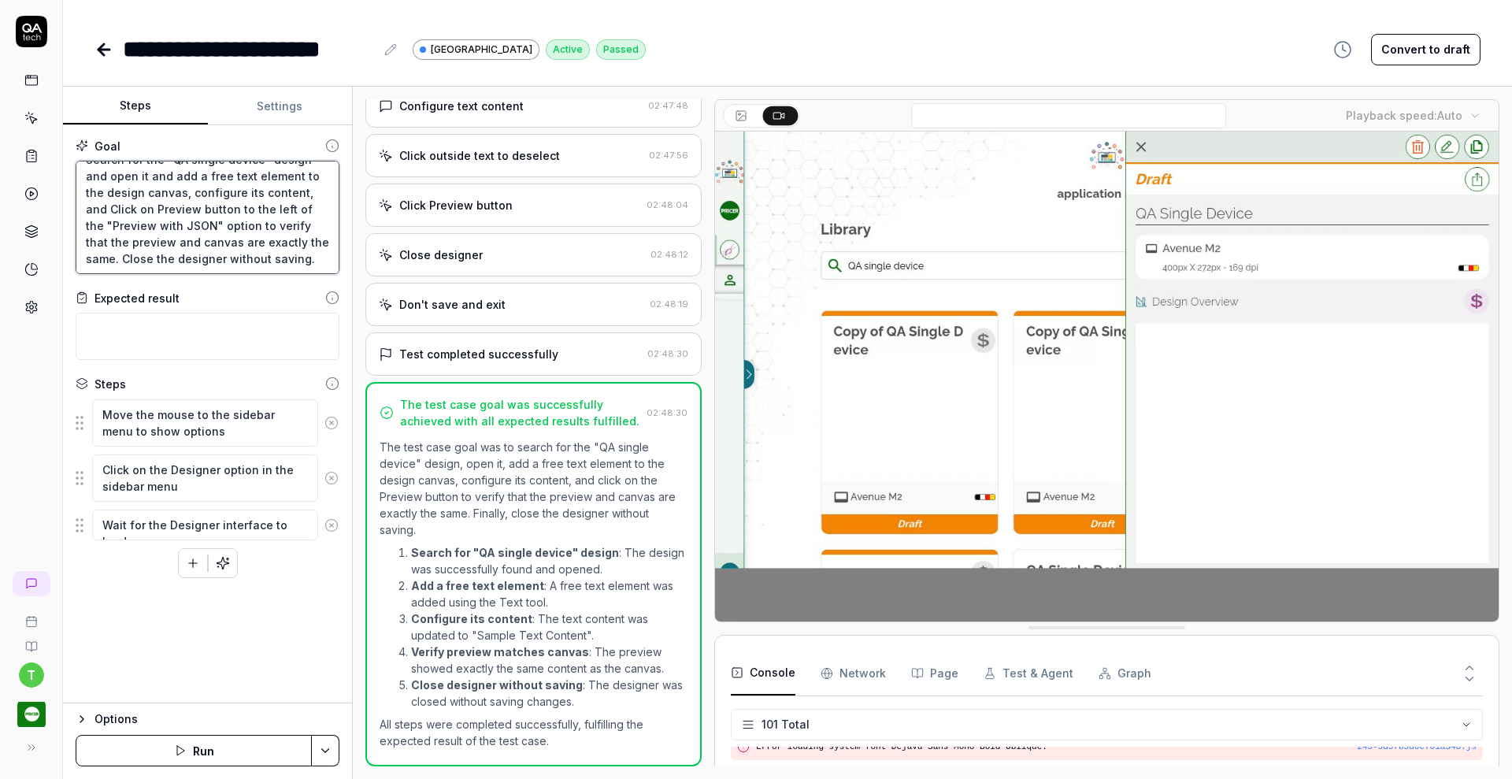
scroll to position [33, 0]
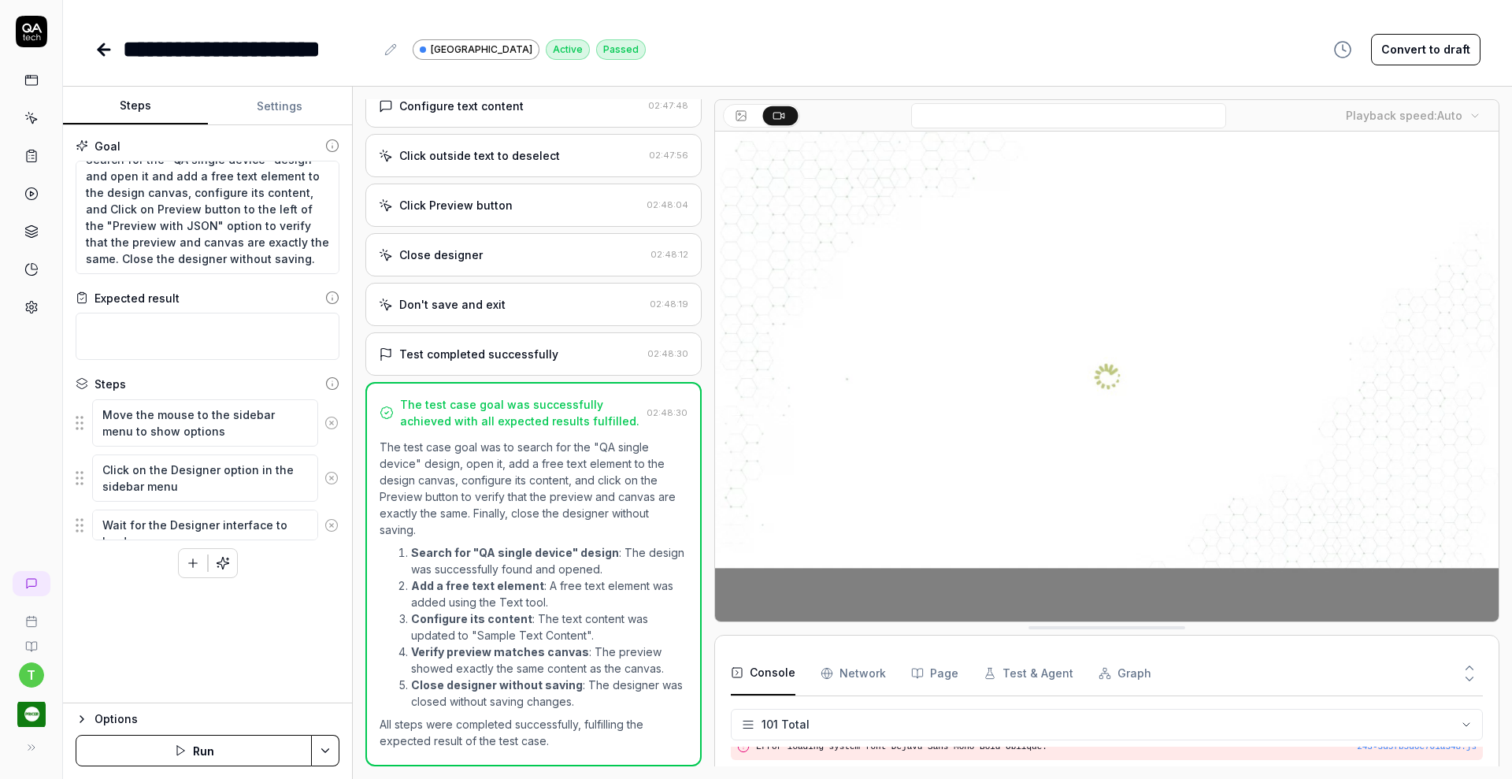
click at [103, 44] on icon at bounding box center [101, 49] width 6 height 11
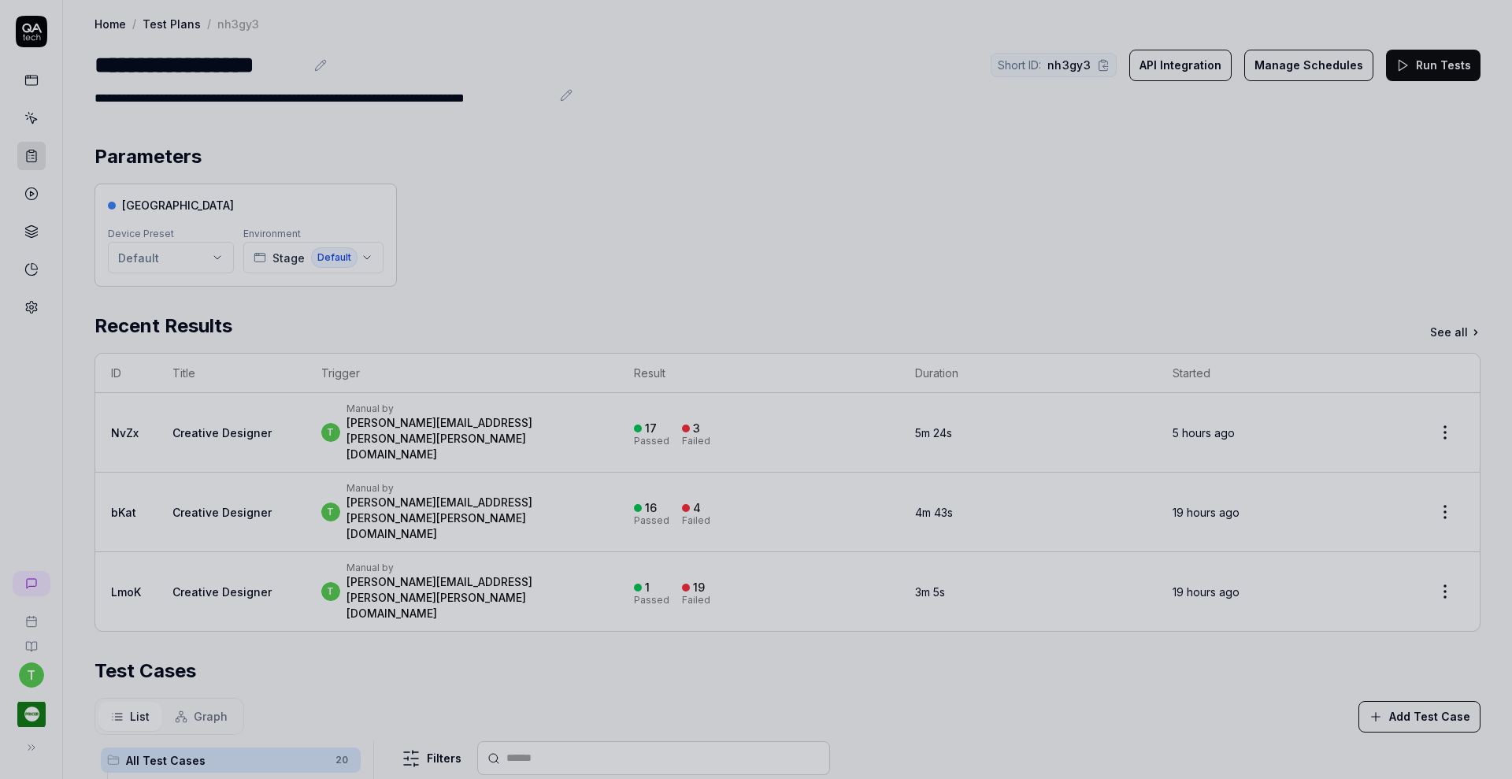
click at [28, 309] on div at bounding box center [756, 389] width 1512 height 779
click at [35, 306] on div at bounding box center [756, 389] width 1512 height 779
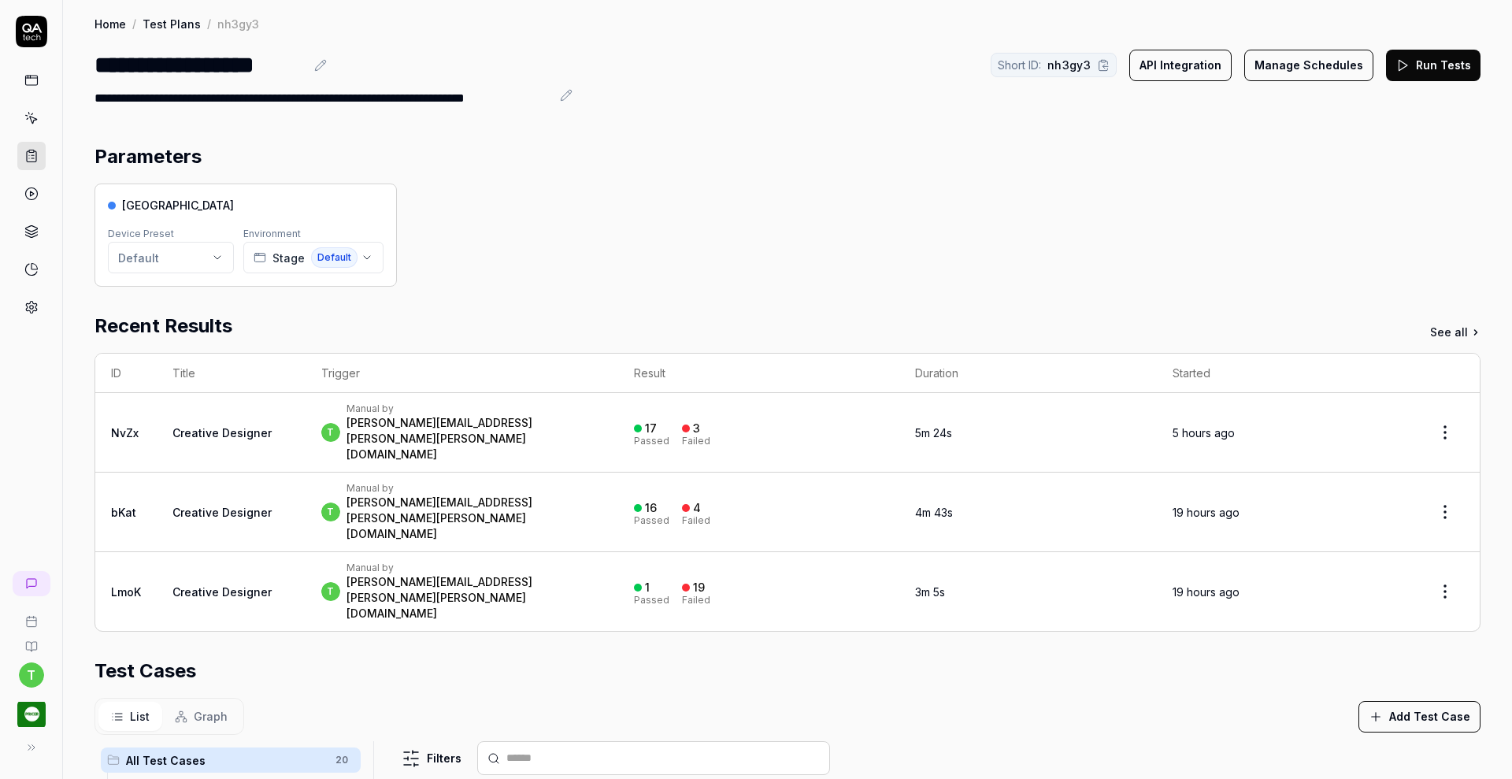
click at [35, 306] on icon at bounding box center [31, 307] width 14 height 14
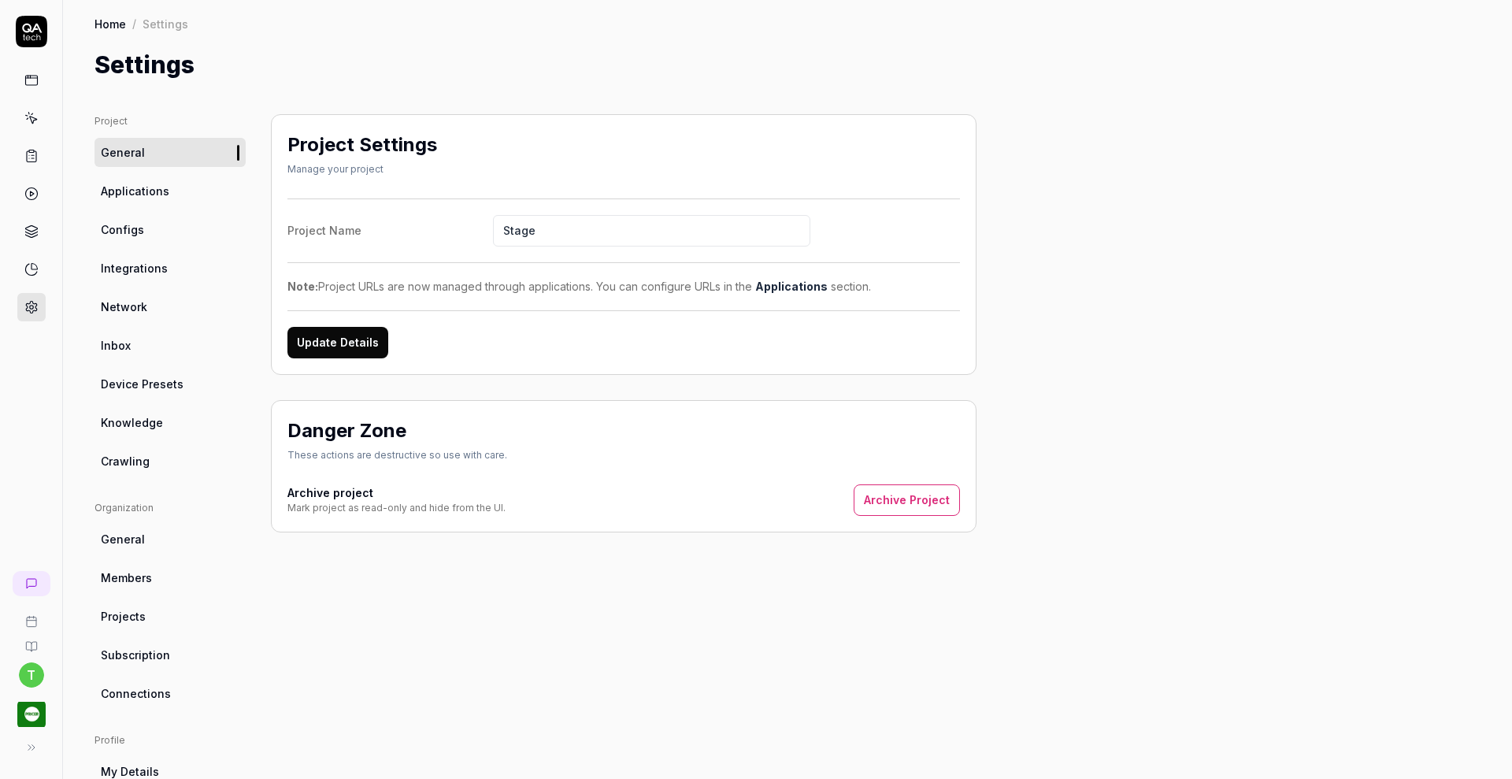
click at [146, 427] on span "Knowledge" at bounding box center [132, 422] width 62 height 17
type textarea "*"
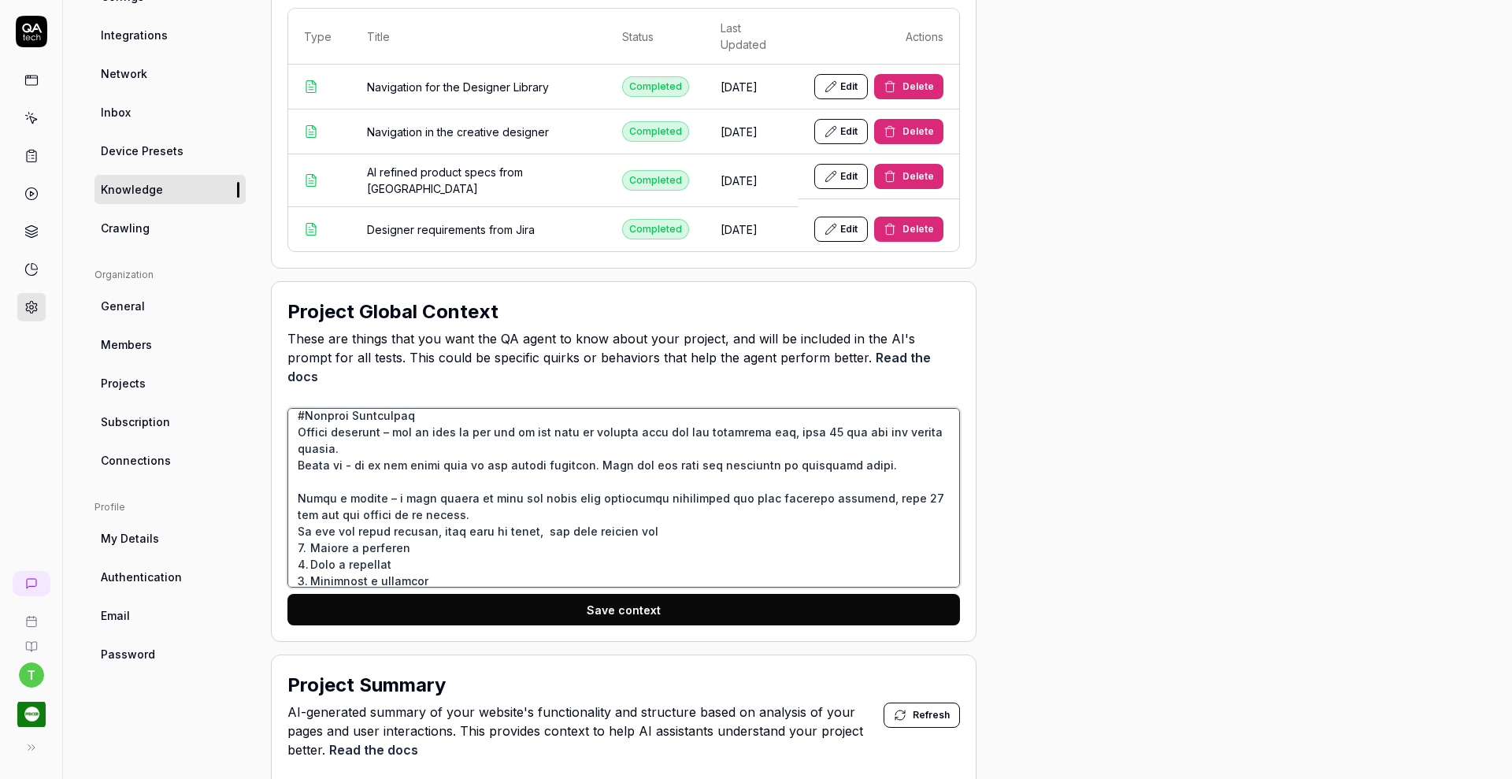
scroll to position [320, 0]
drag, startPoint x: 383, startPoint y: 520, endPoint x: 312, endPoint y: 525, distance: 71.8
click at [312, 525] on textarea at bounding box center [623, 498] width 672 height 180
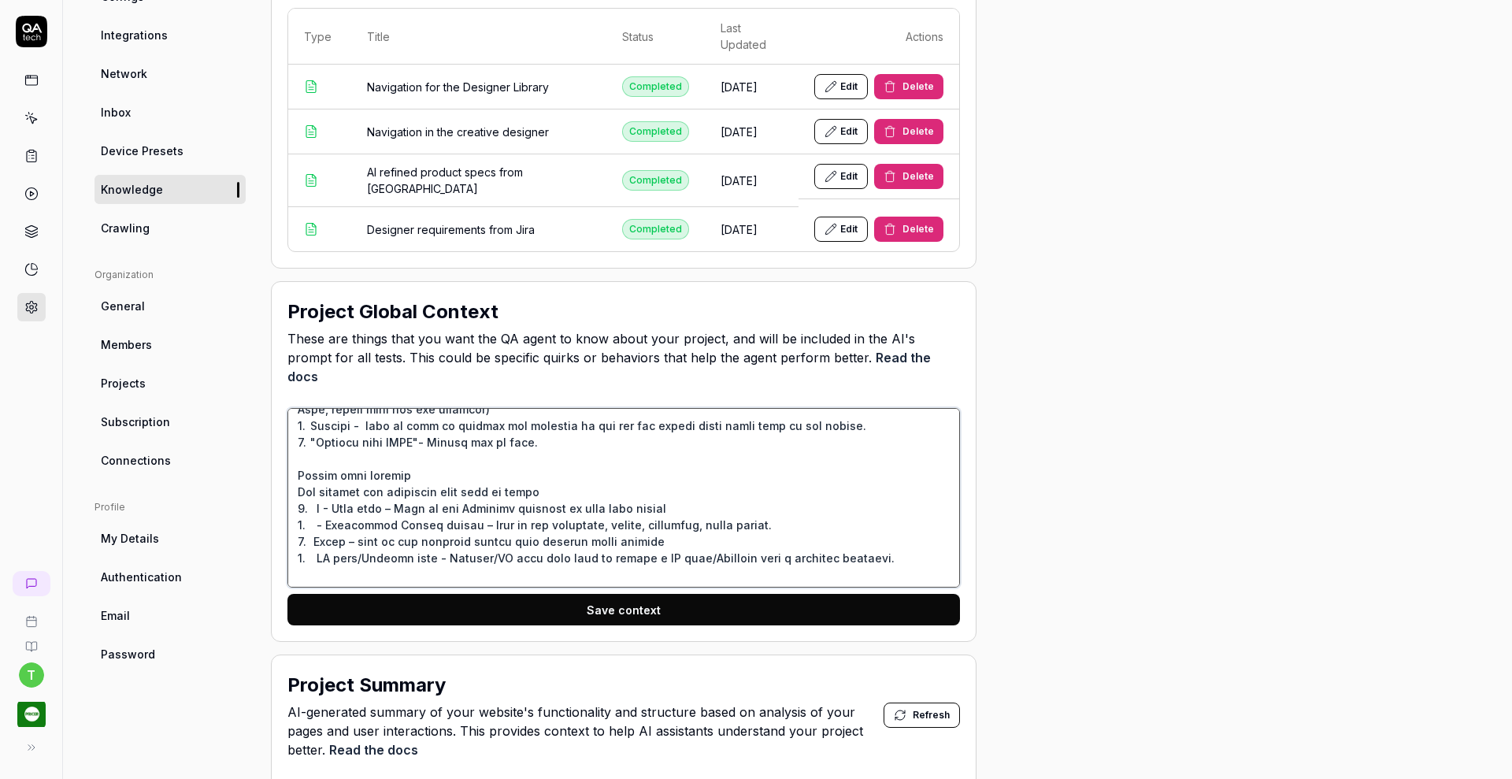
scroll to position [745, 0]
drag, startPoint x: 318, startPoint y: 457, endPoint x: 375, endPoint y: 461, distance: 56.8
click at [375, 461] on textarea at bounding box center [623, 498] width 672 height 180
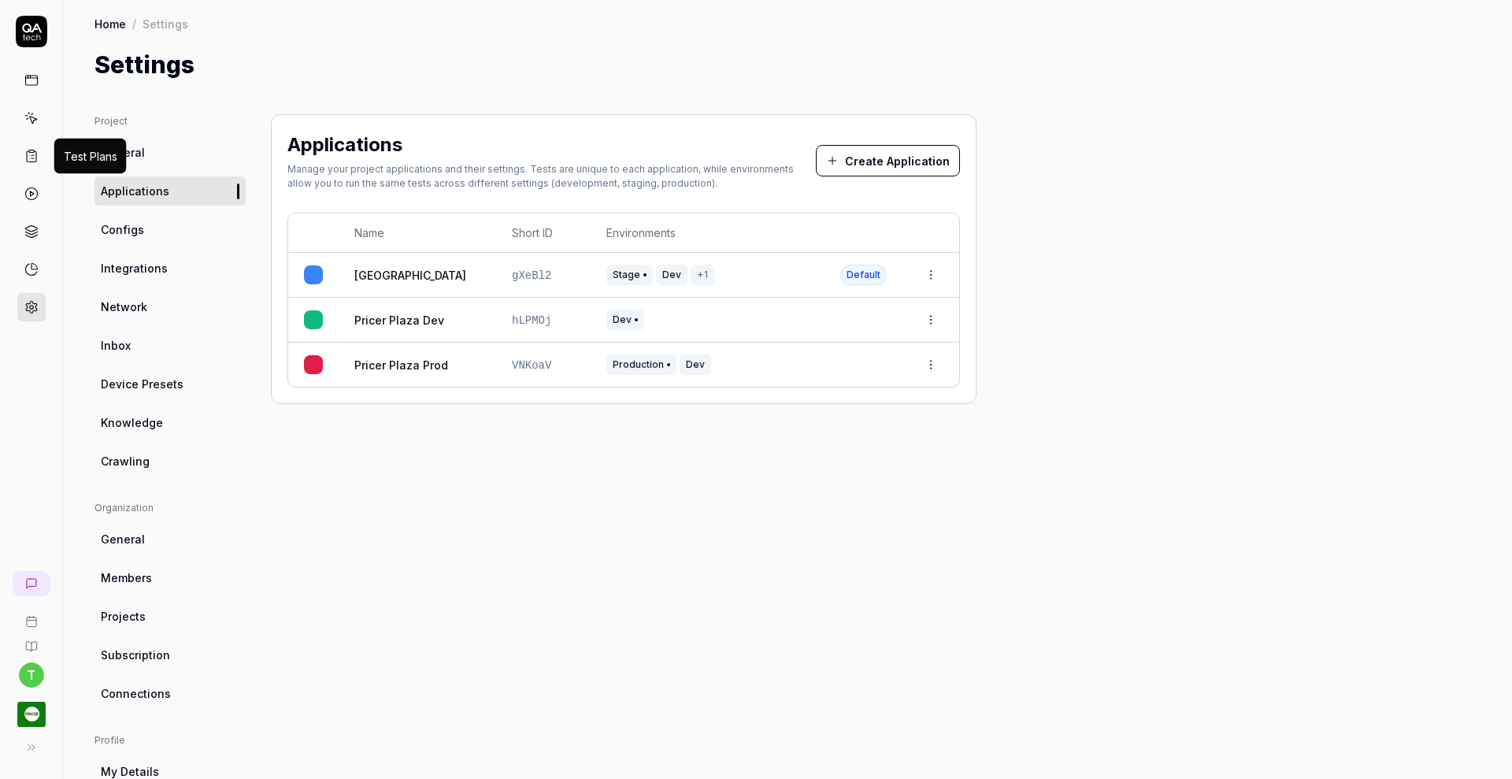
click at [33, 151] on icon at bounding box center [31, 156] width 9 height 11
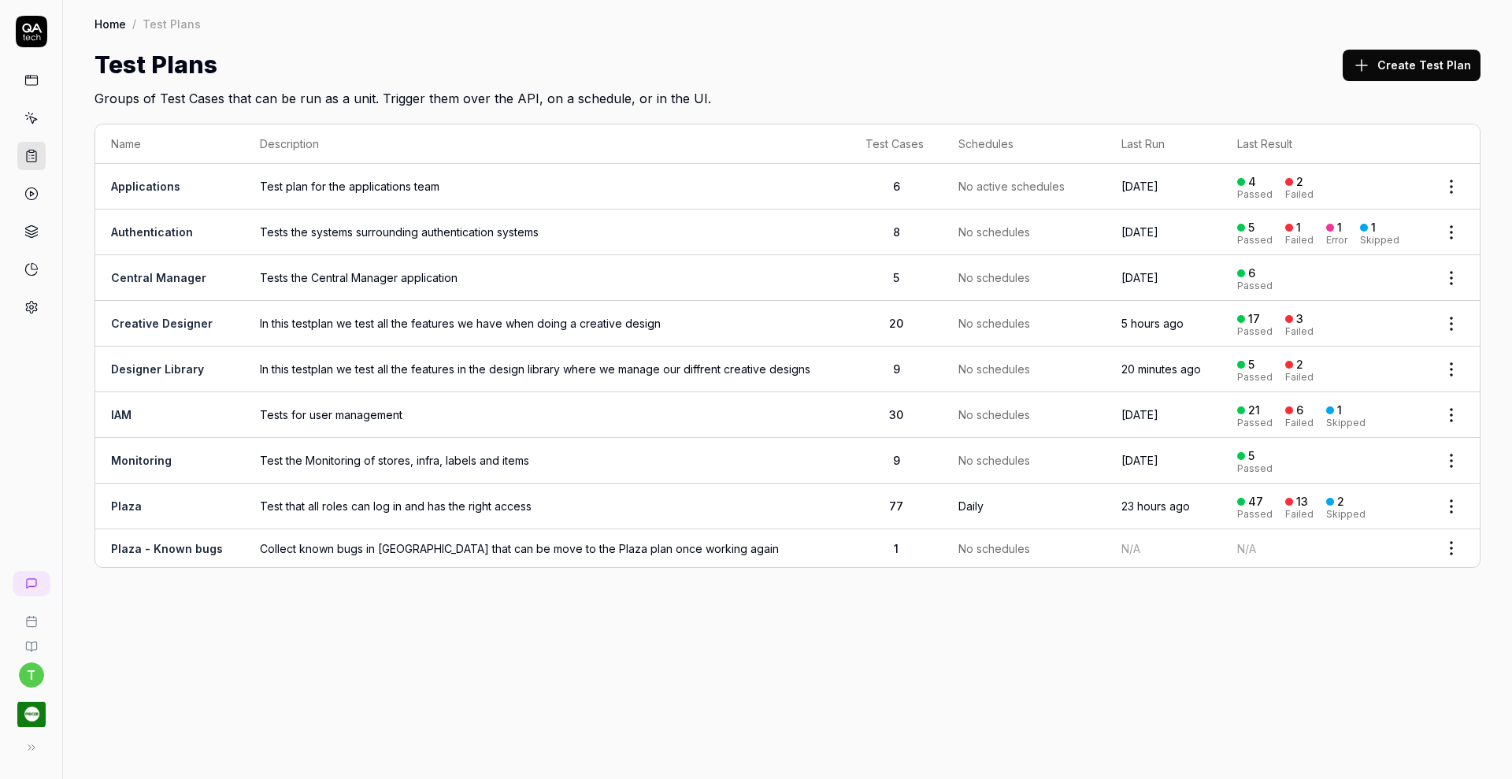
click at [150, 317] on link "Creative Designer" at bounding box center [162, 323] width 102 height 13
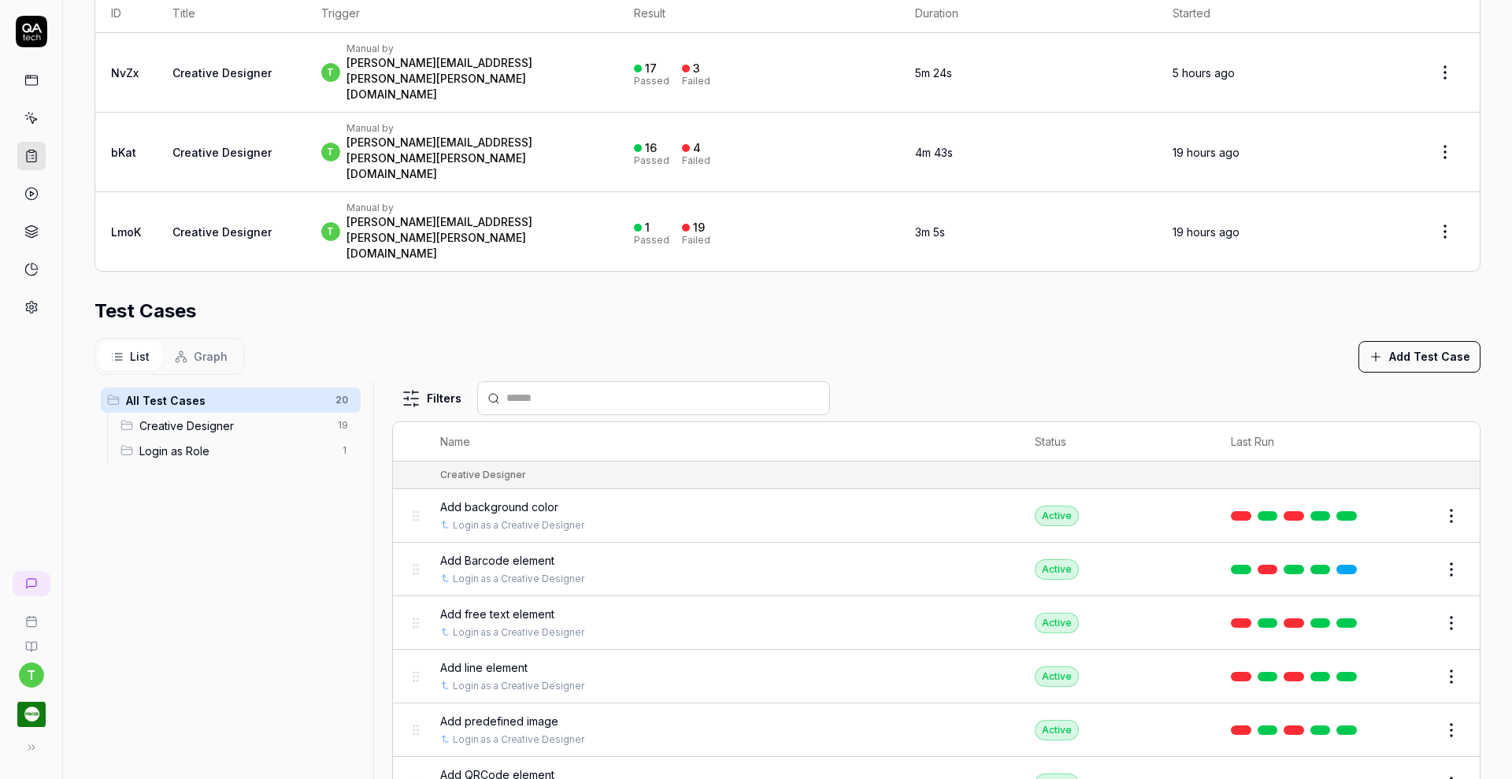
scroll to position [370, 0]
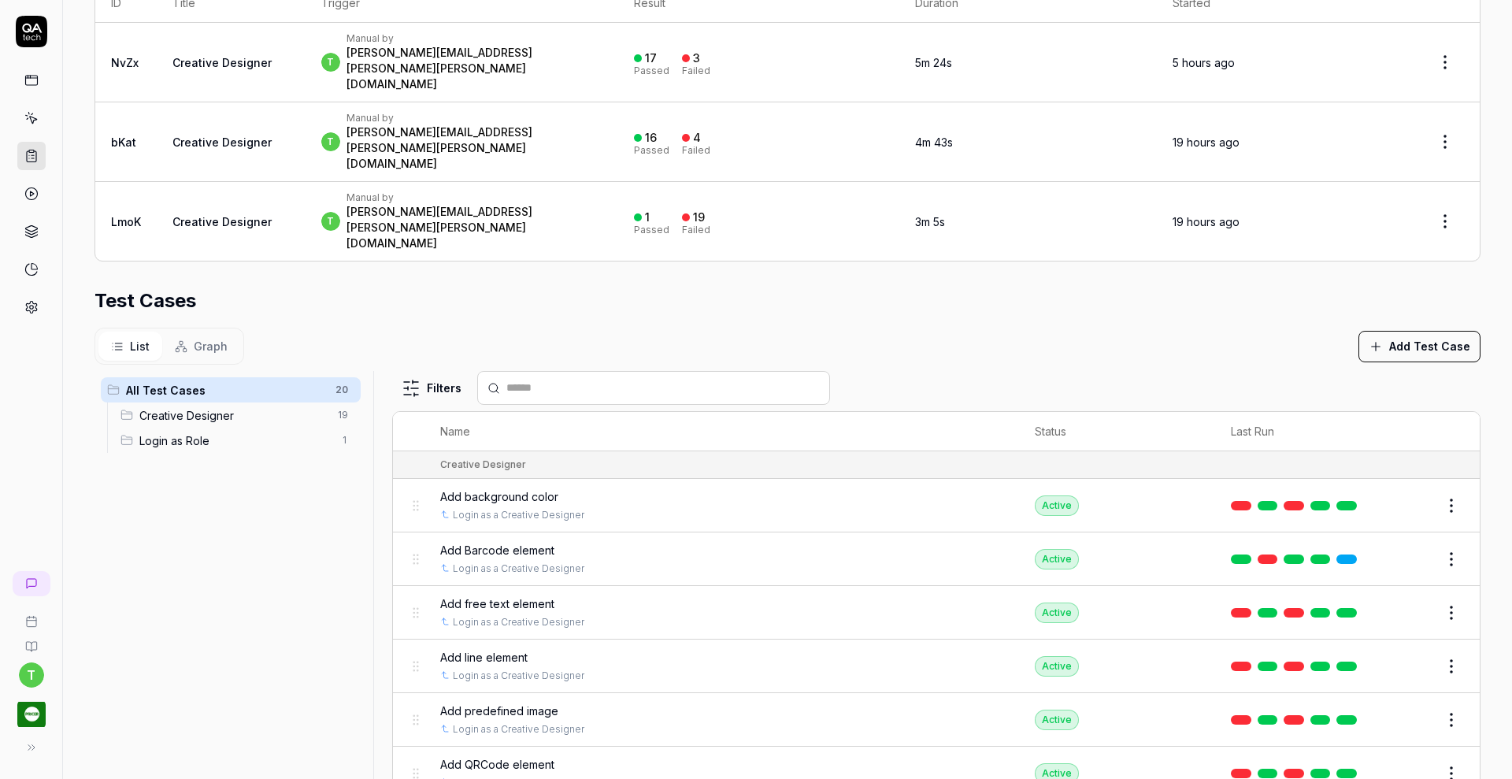
click at [486, 595] on span "Add free text element" at bounding box center [497, 603] width 114 height 17
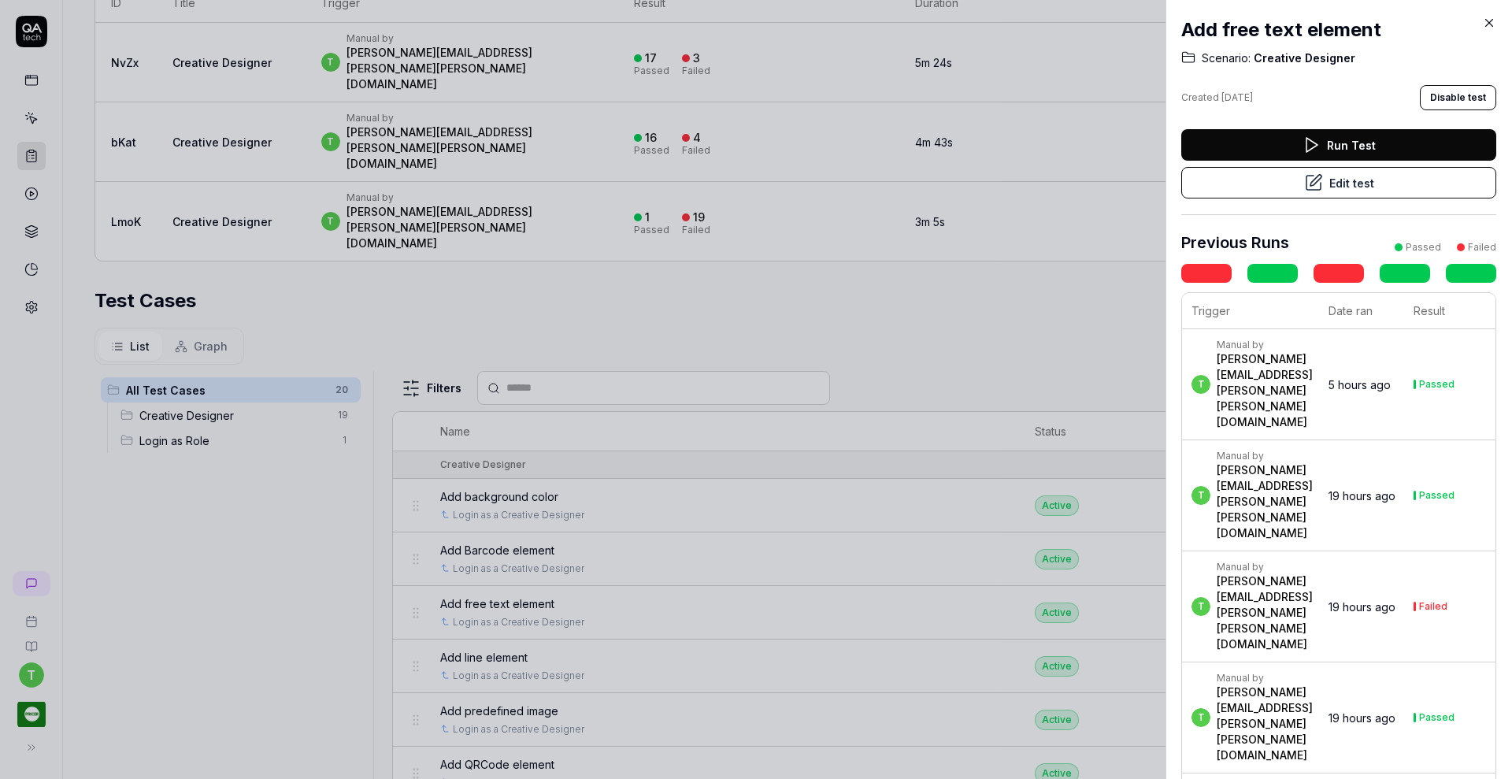
click at [1254, 178] on button "Edit test" at bounding box center [1338, 182] width 315 height 31
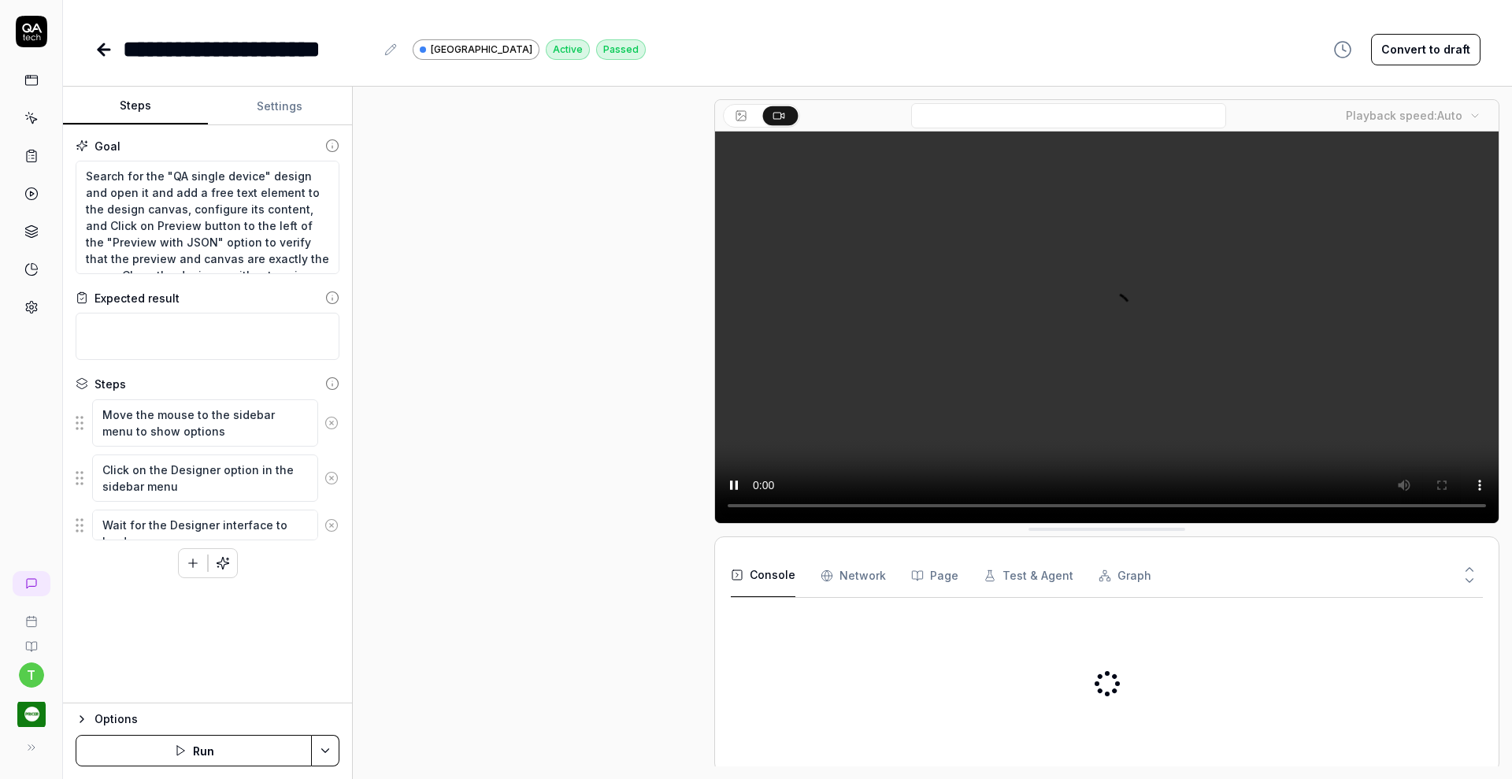
scroll to position [485, 0]
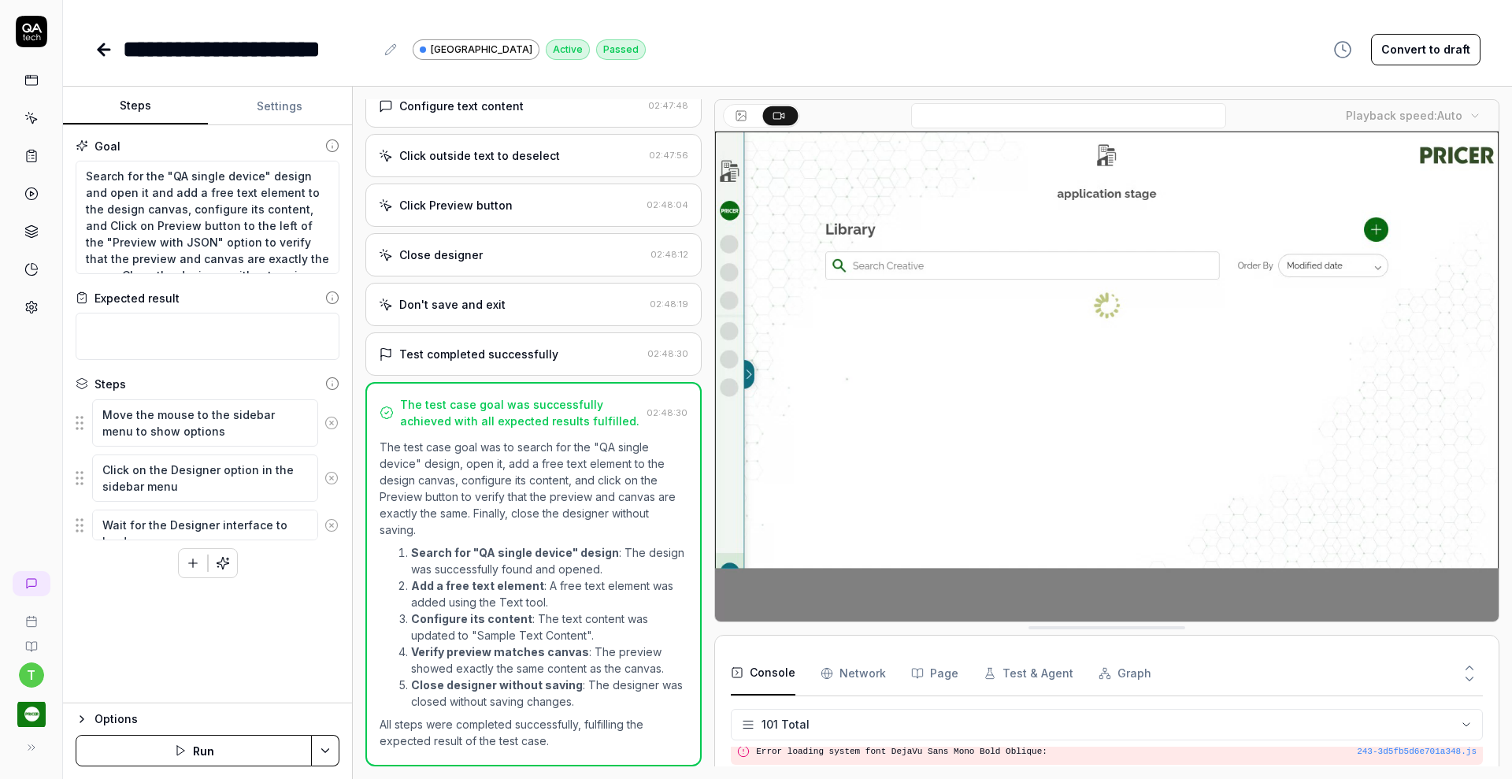
scroll to position [3105, 0]
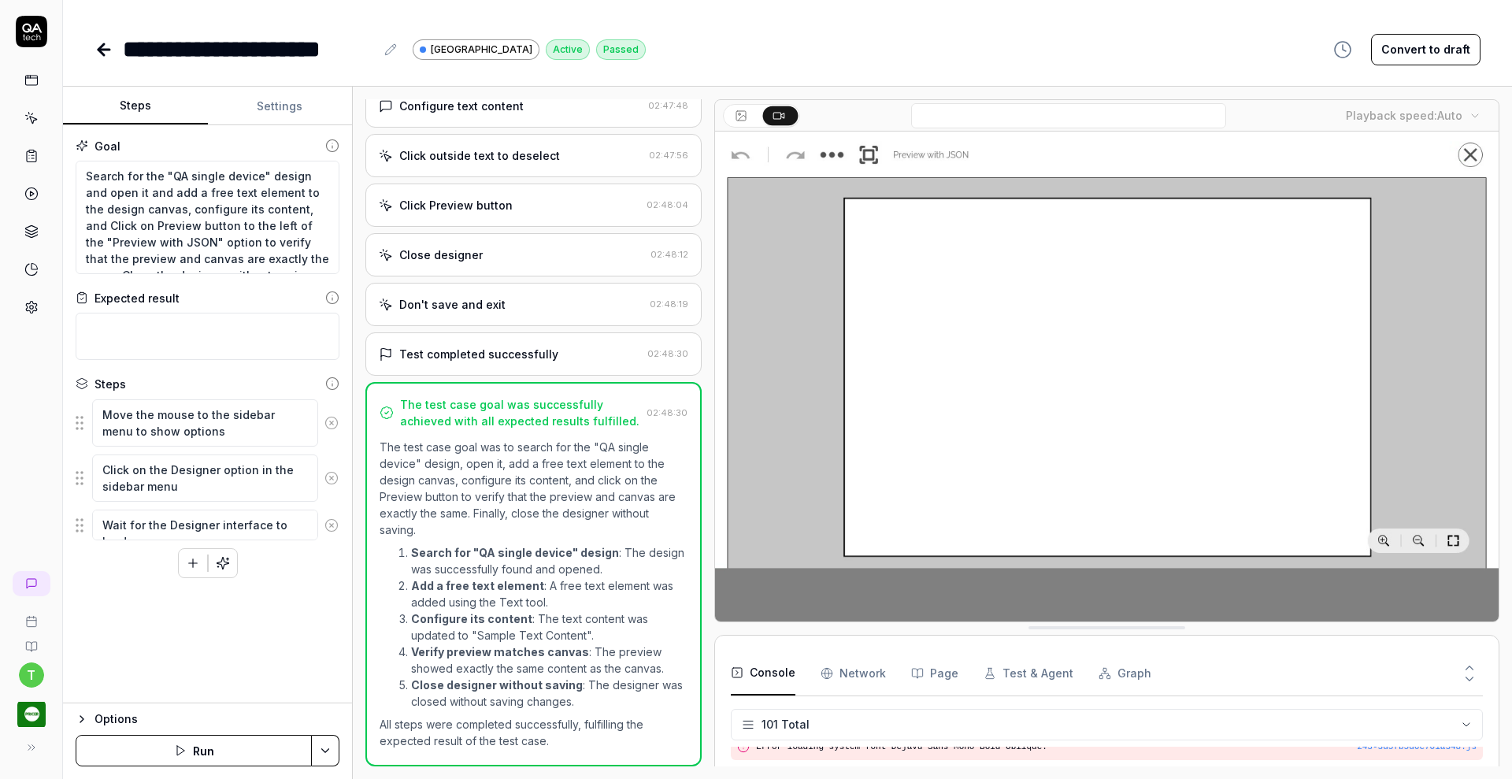
click at [222, 556] on icon "button" at bounding box center [223, 563] width 14 height 14
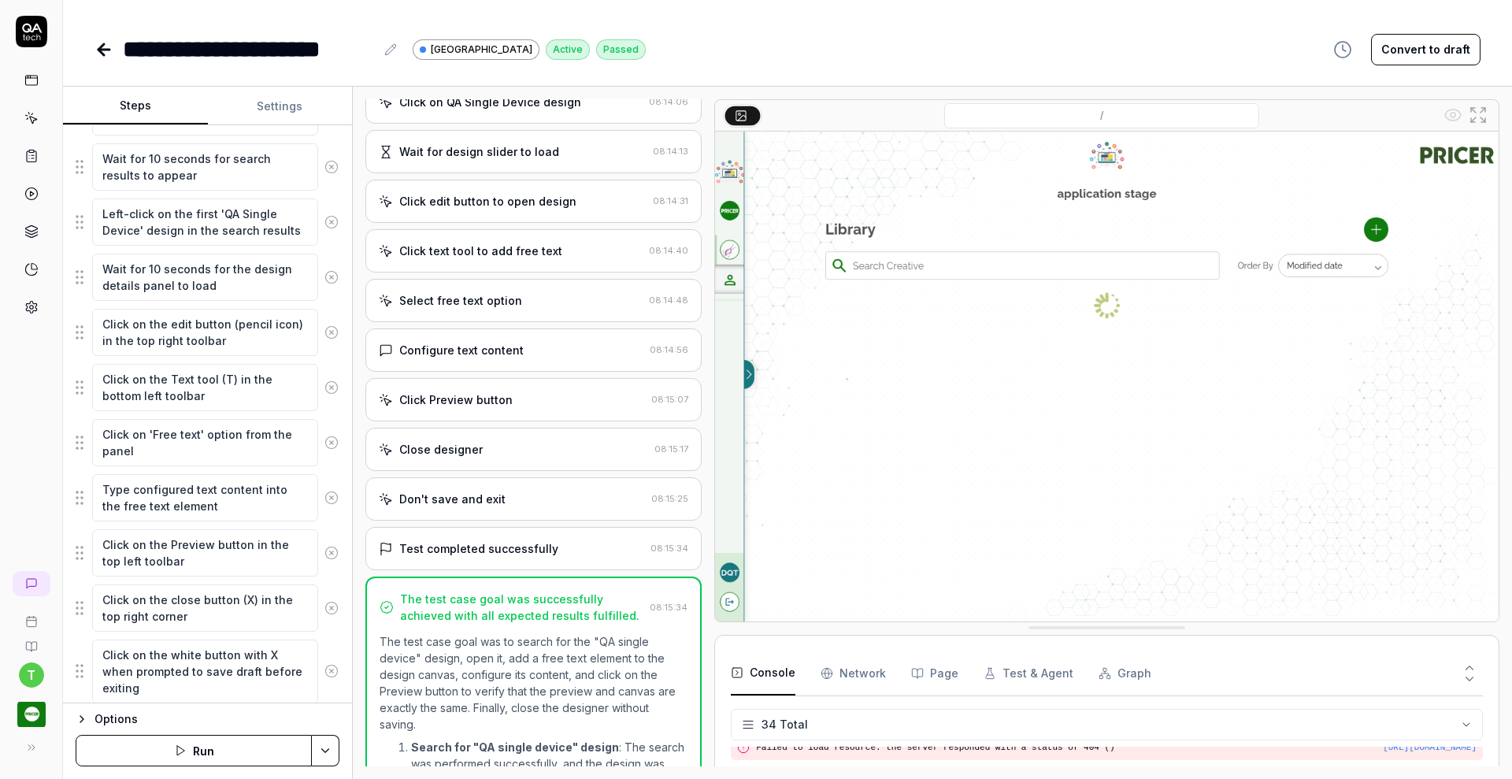
scroll to position [526, 0]
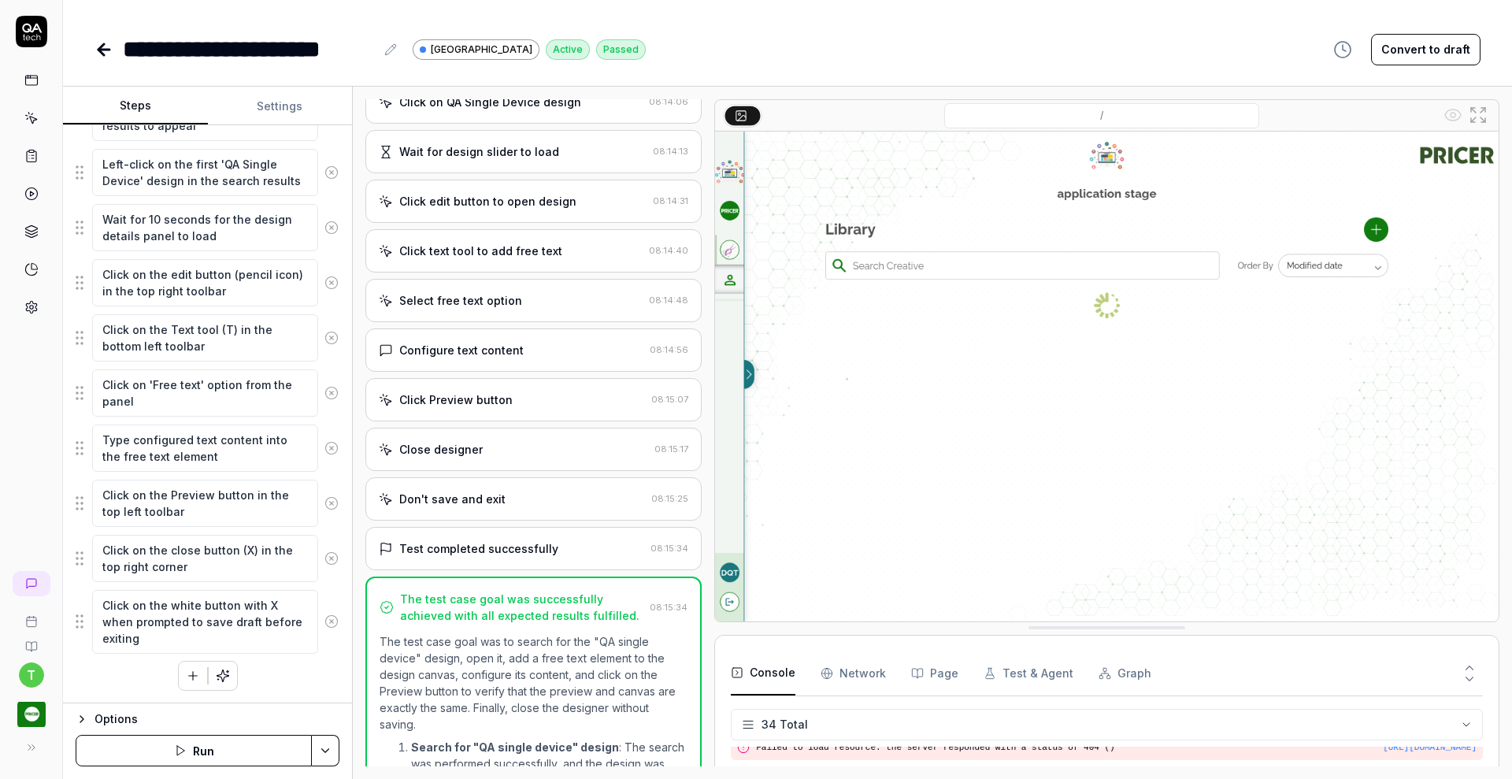
click at [106, 46] on icon at bounding box center [103, 49] width 19 height 19
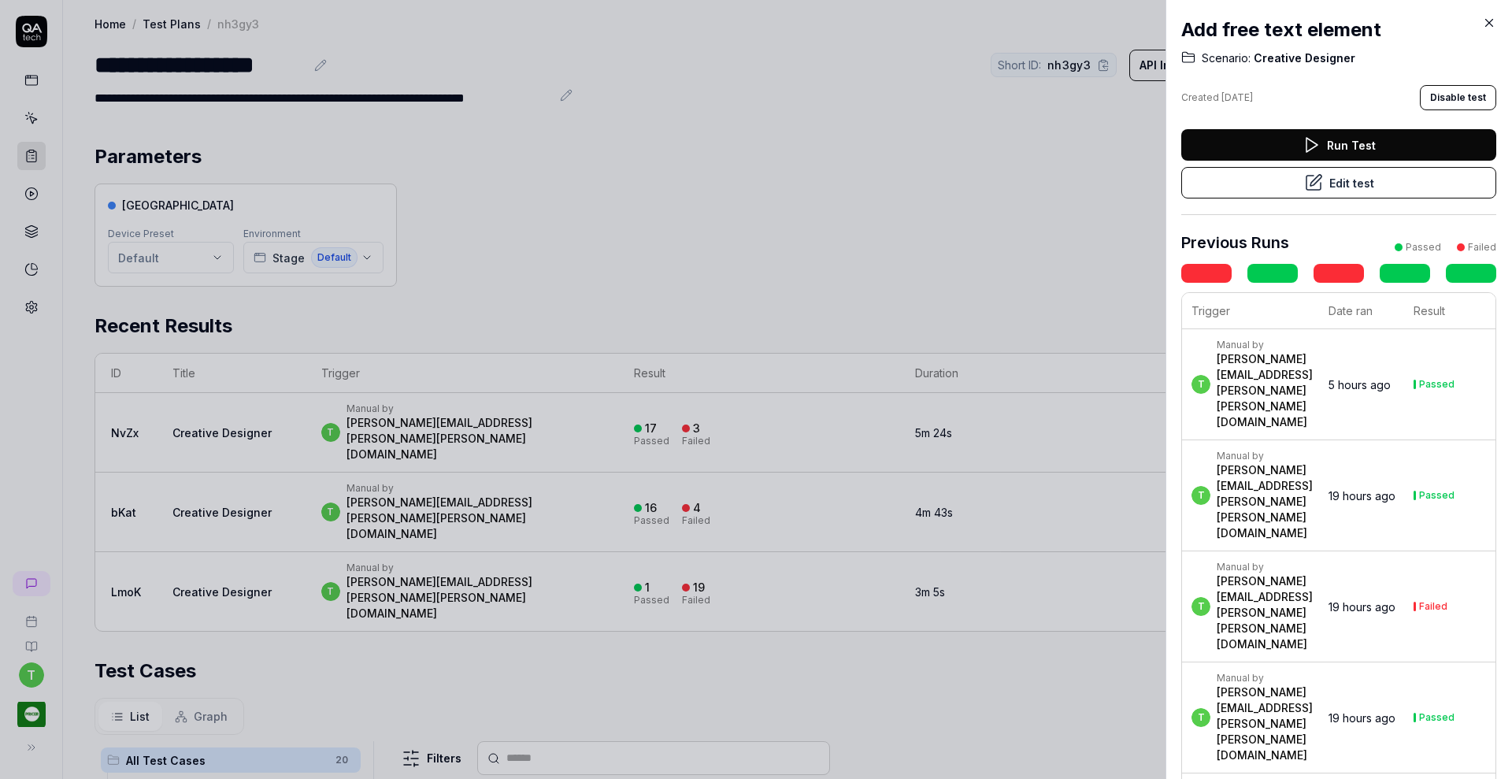
click at [29, 159] on div at bounding box center [756, 389] width 1512 height 779
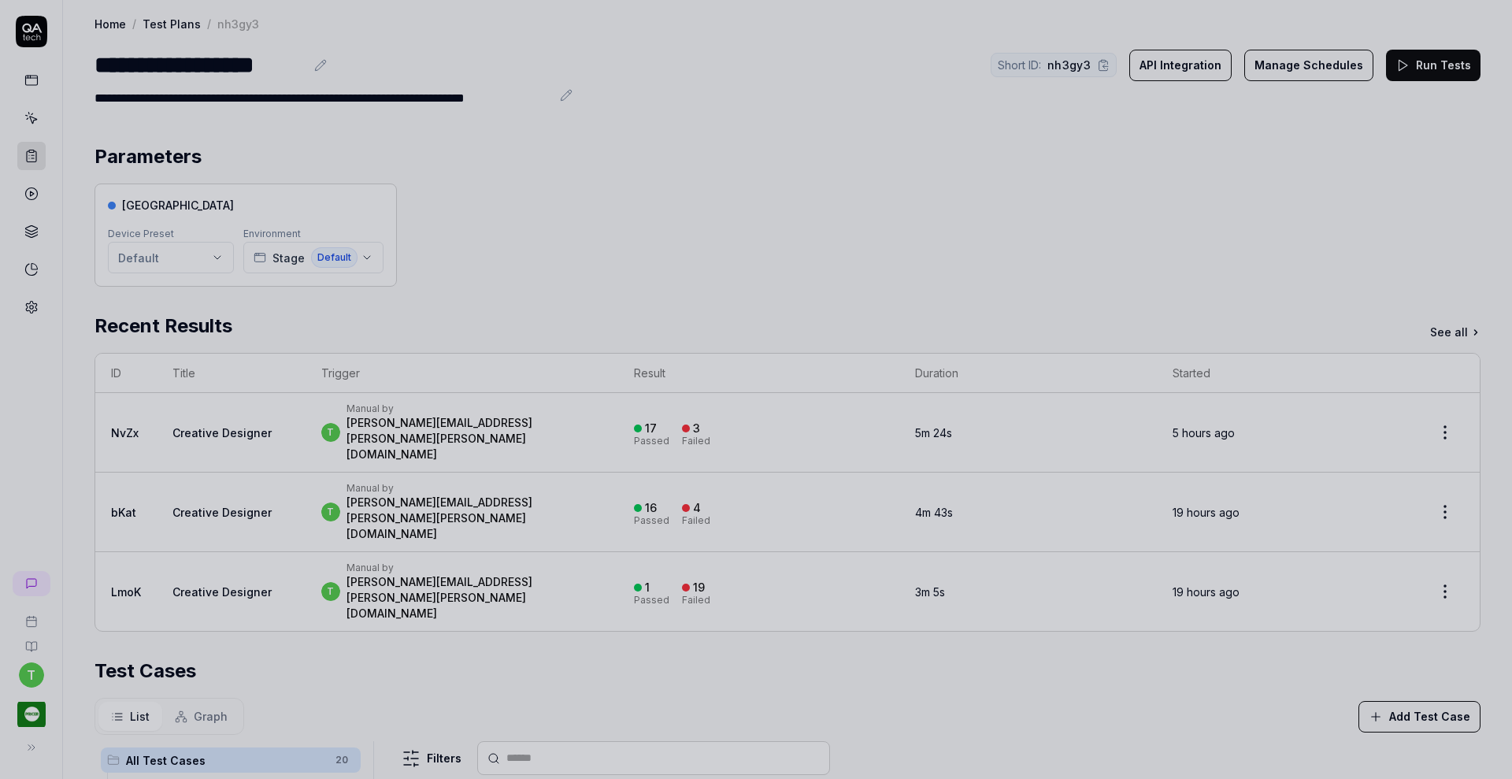
click at [781, 224] on div at bounding box center [756, 389] width 1512 height 779
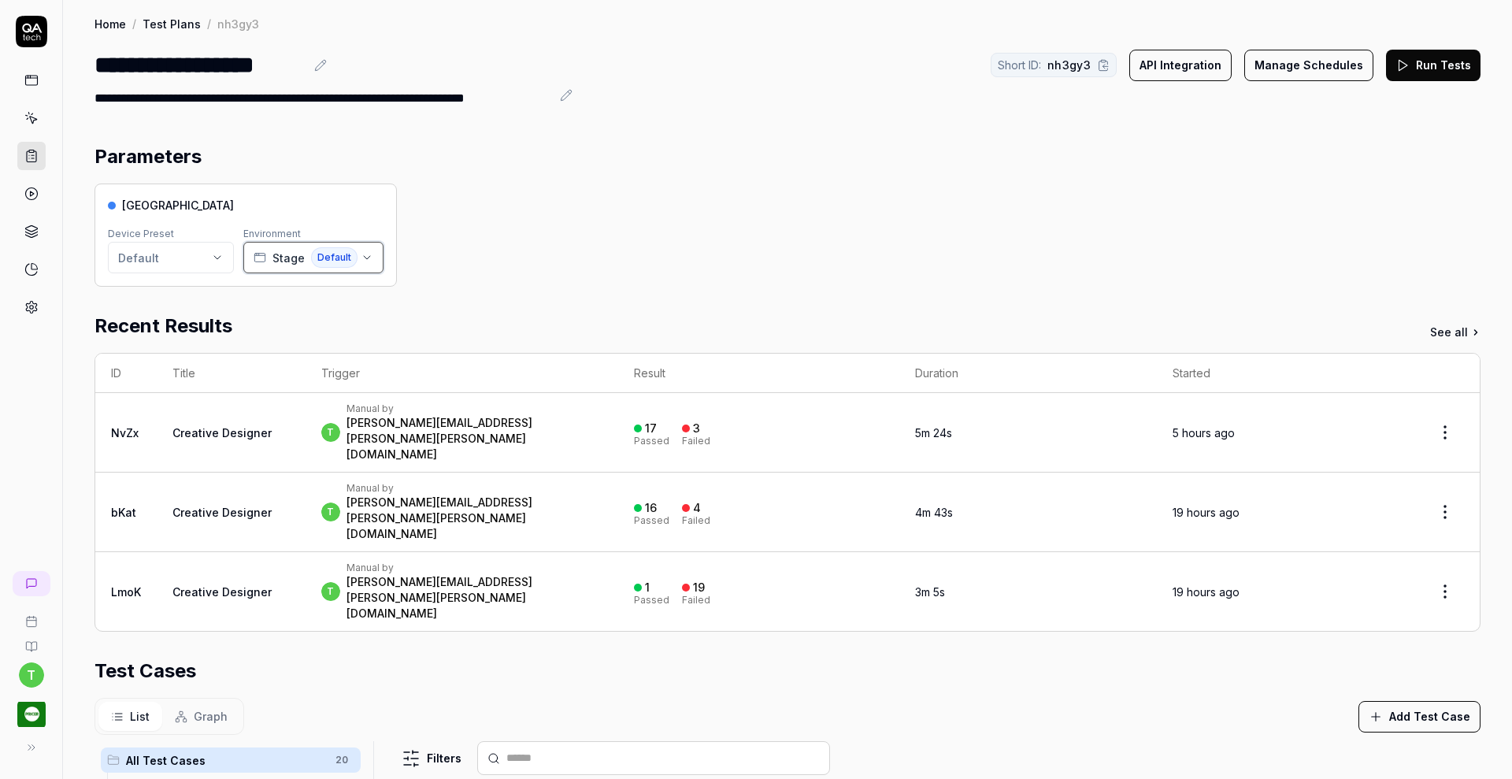
click at [367, 256] on icon "button" at bounding box center [367, 257] width 6 height 3
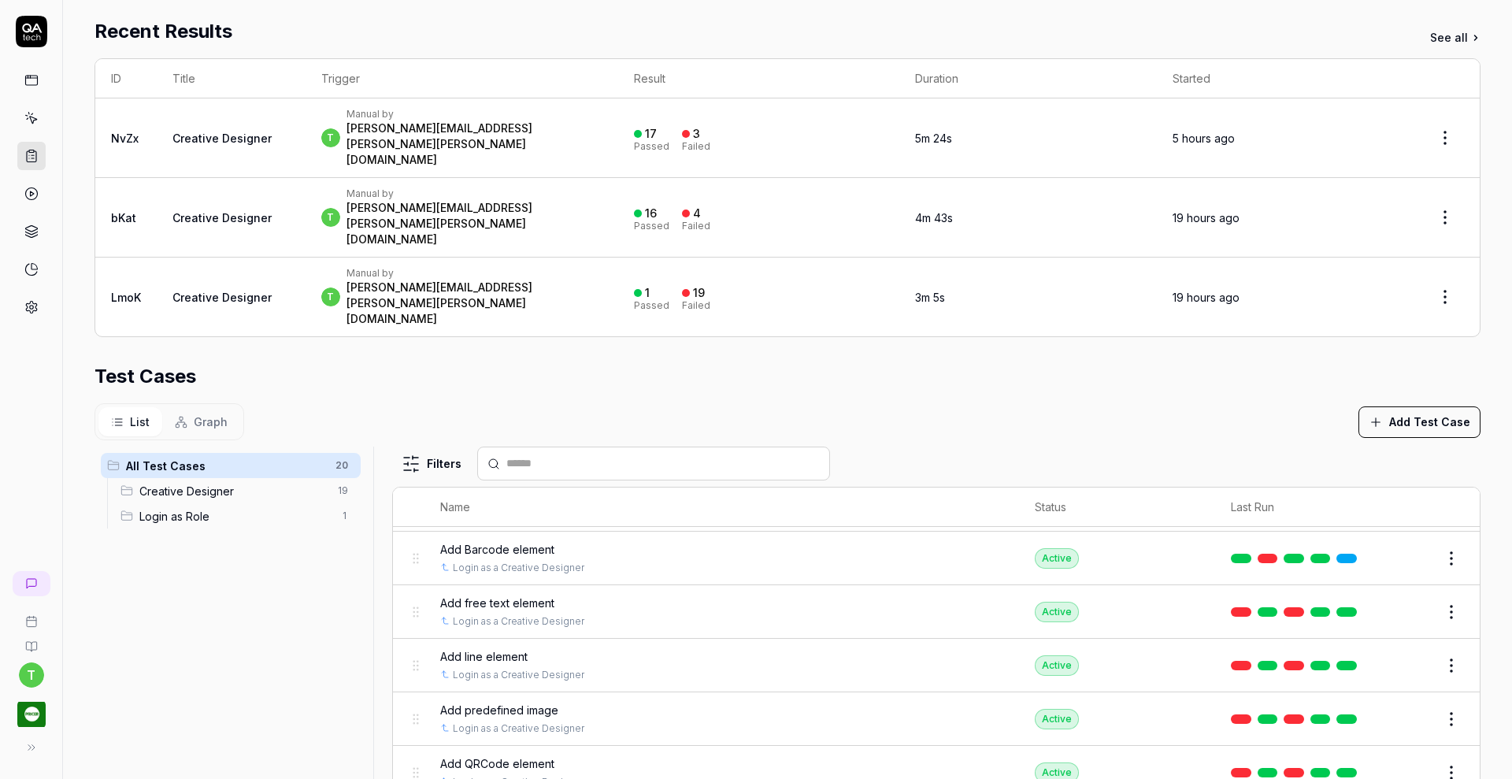
scroll to position [292, 0]
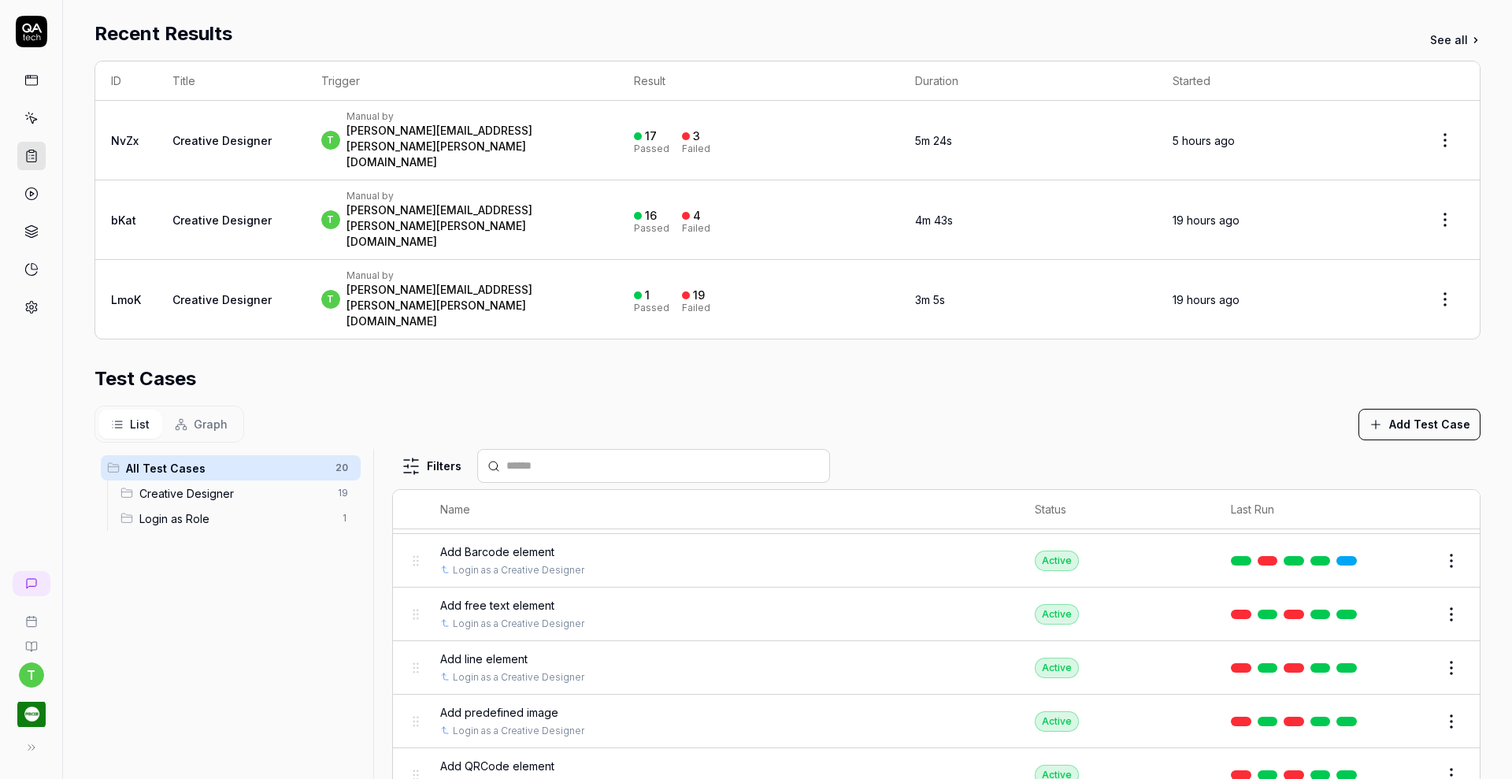
click at [468, 597] on span "Add free text element" at bounding box center [497, 605] width 114 height 17
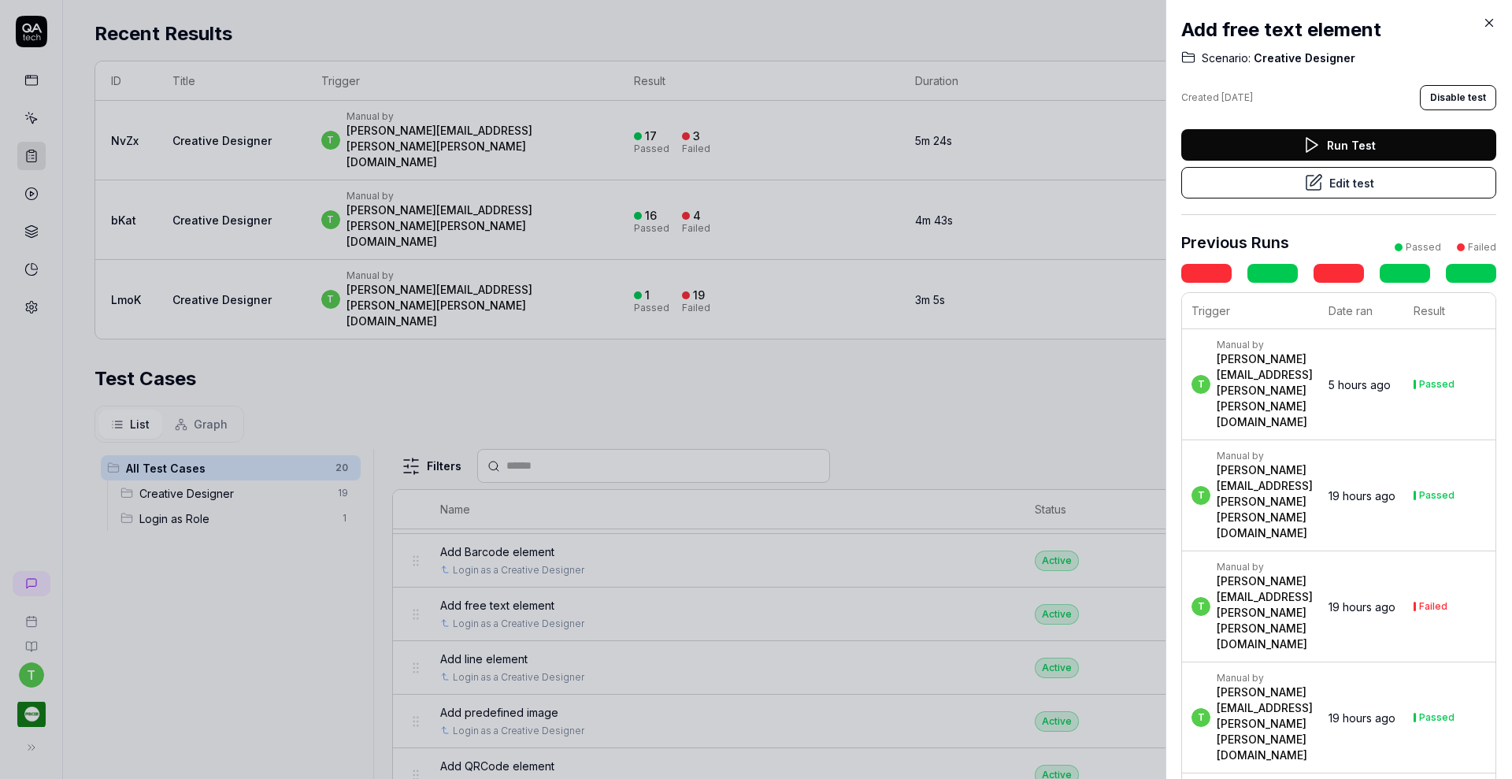
click at [1322, 185] on button "Edit test" at bounding box center [1338, 182] width 315 height 31
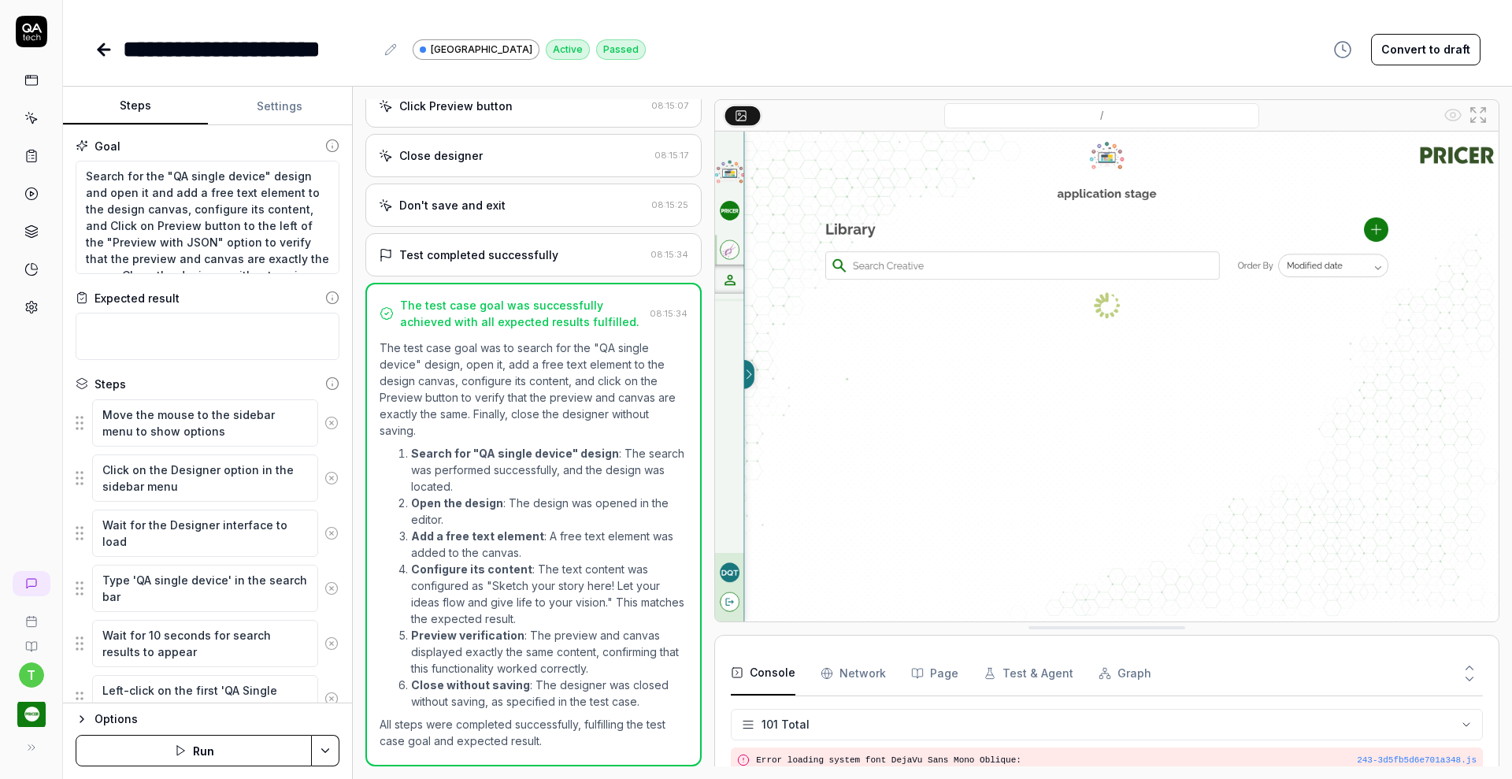
scroll to position [3105, 0]
type textarea "*"
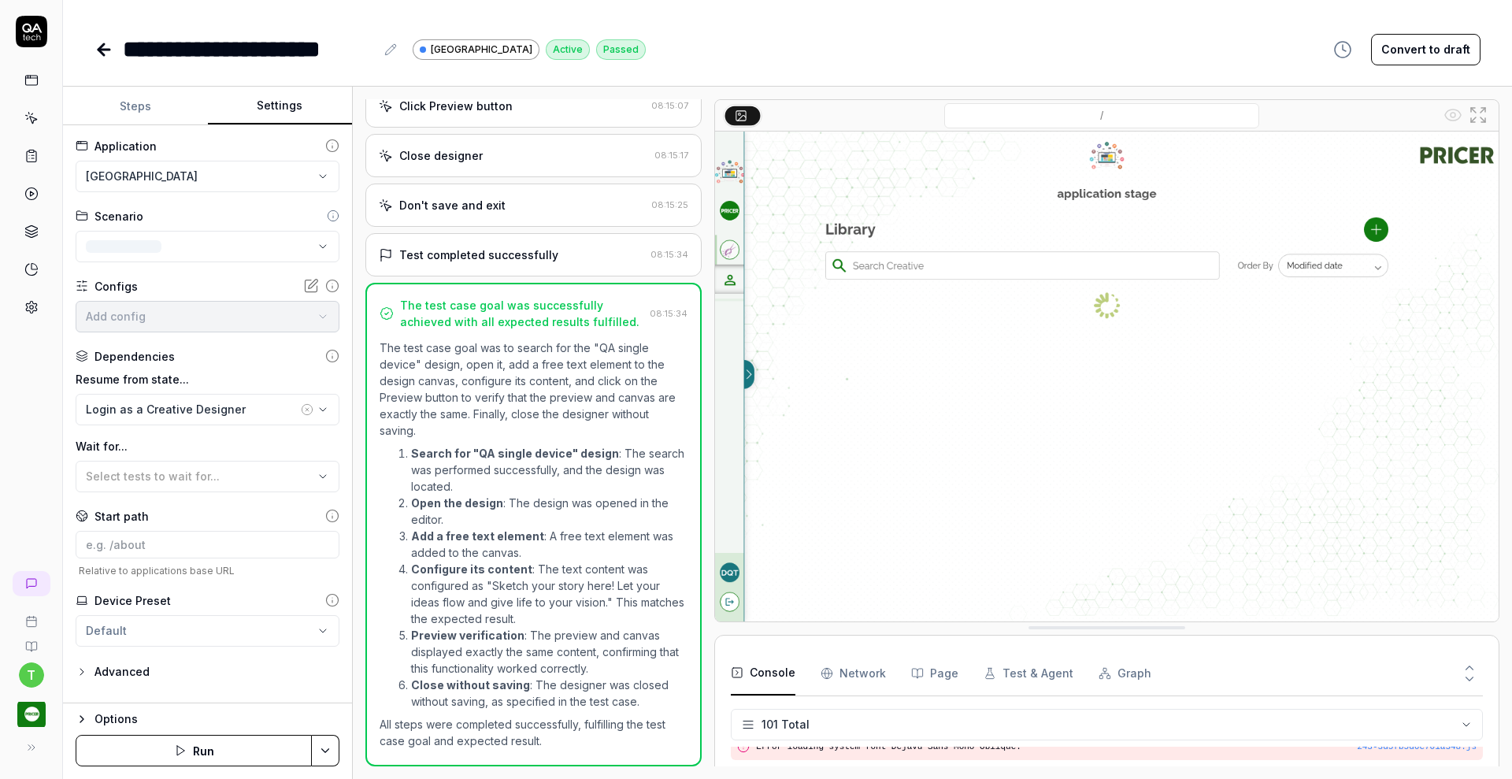
click at [280, 107] on button "Settings" at bounding box center [280, 106] width 145 height 38
click at [229, 179] on html "**********" at bounding box center [756, 389] width 1512 height 779
click at [228, 13] on html "**********" at bounding box center [756, 389] width 1512 height 779
click at [323, 409] on icon "button" at bounding box center [323, 409] width 13 height 13
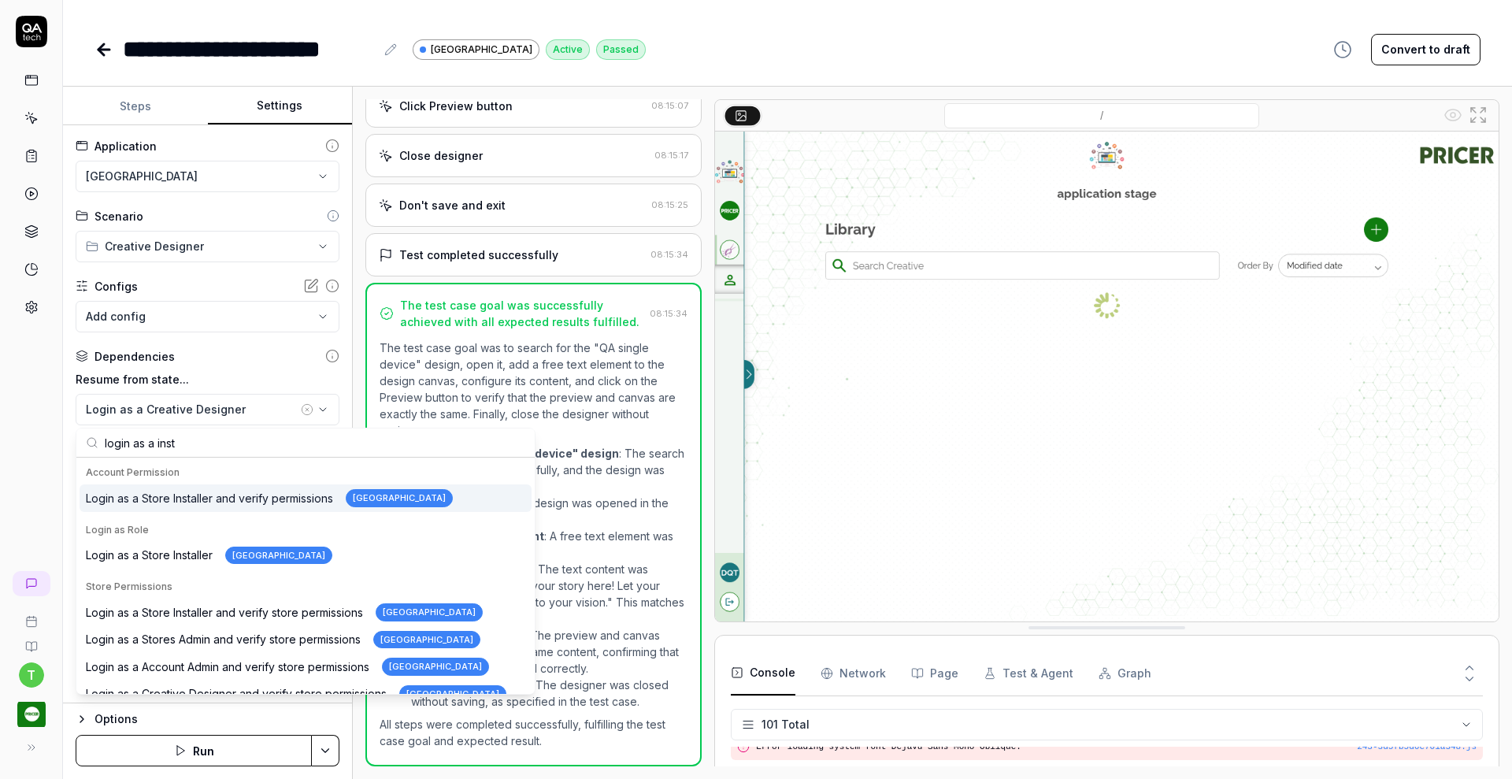
type input "login as a insta"
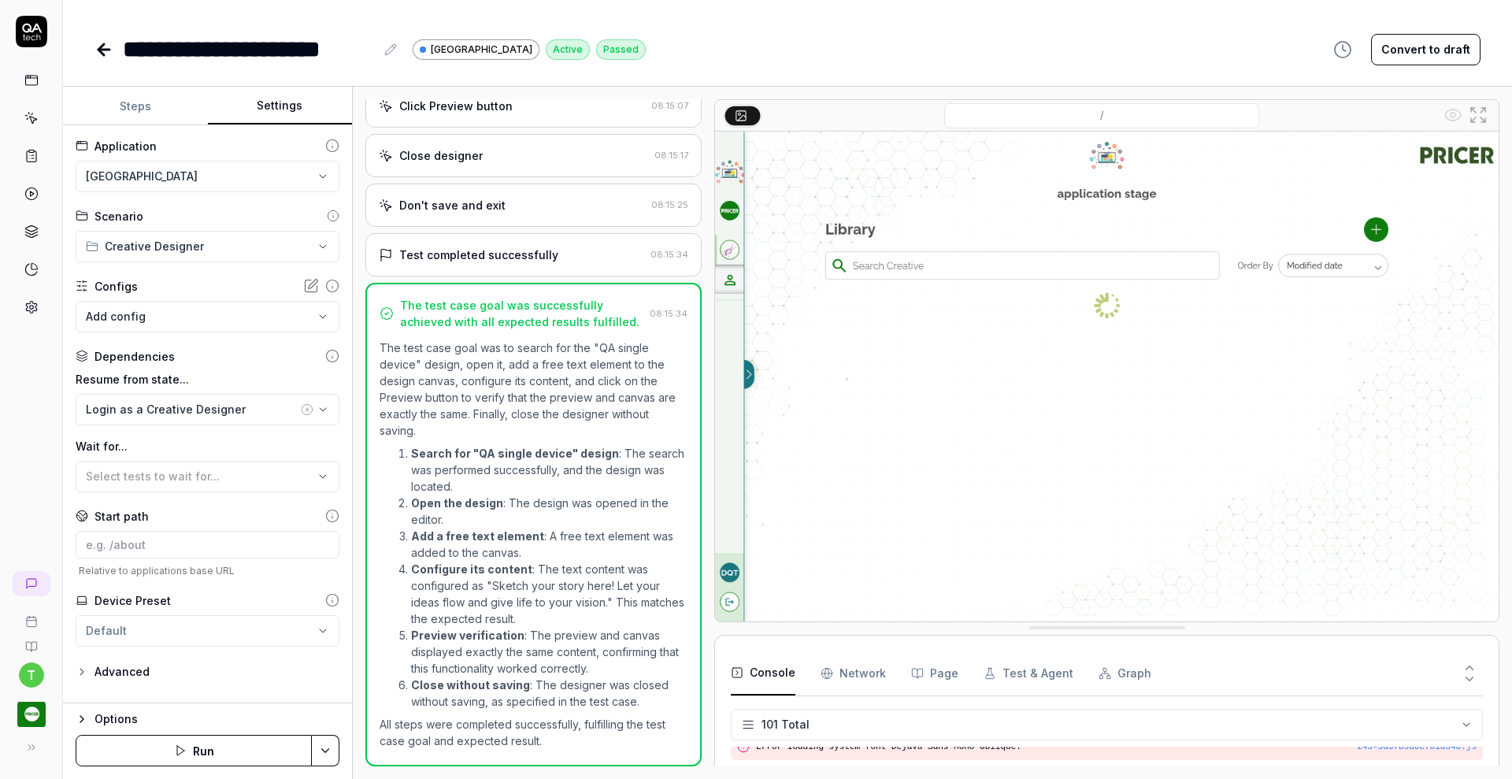
click at [43, 387] on div "t" at bounding box center [31, 389] width 63 height 779
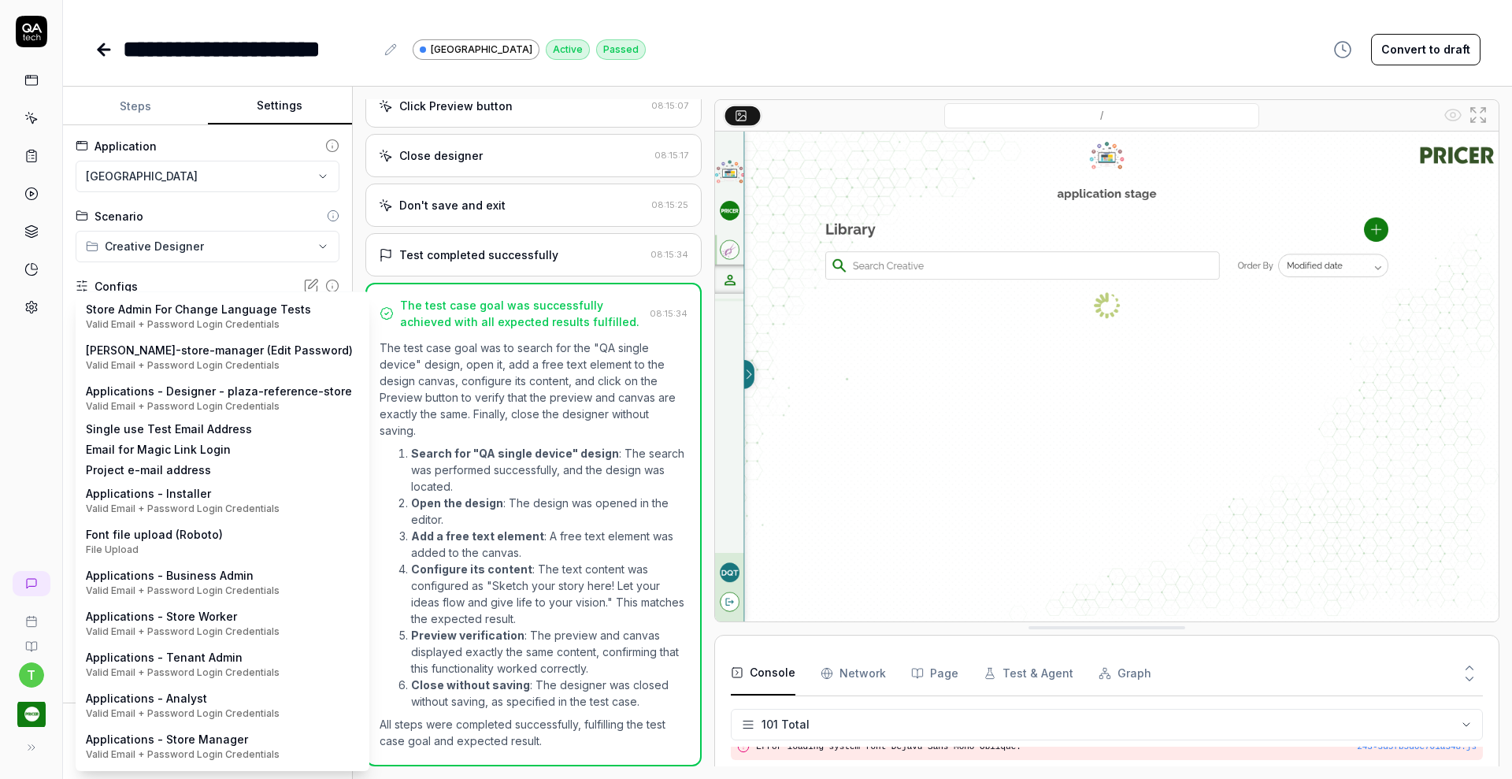
click at [204, 315] on body "**********" at bounding box center [756, 389] width 1512 height 779
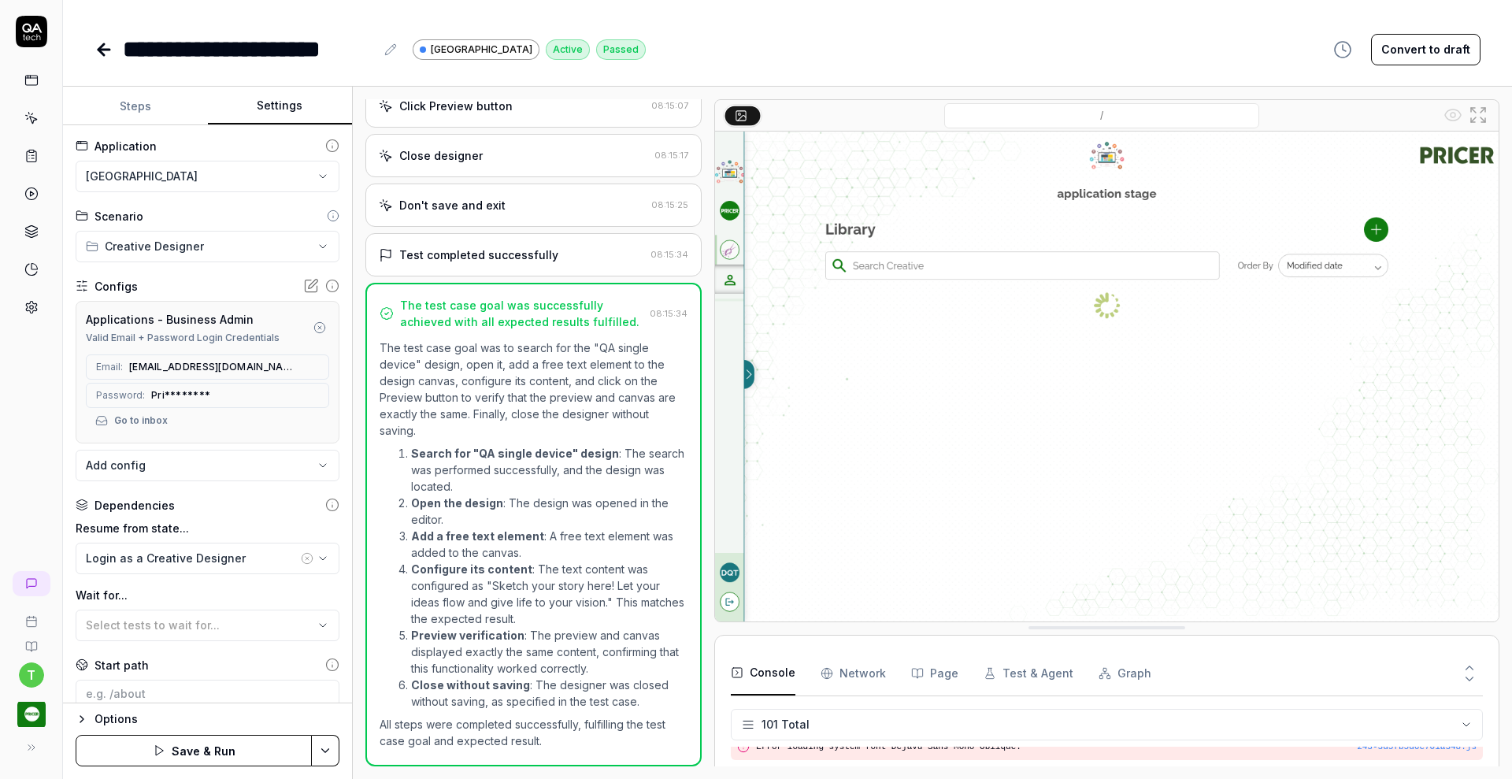
click at [171, 276] on div "**********" at bounding box center [207, 414] width 289 height 578
click at [314, 324] on circle "button" at bounding box center [319, 327] width 10 height 10
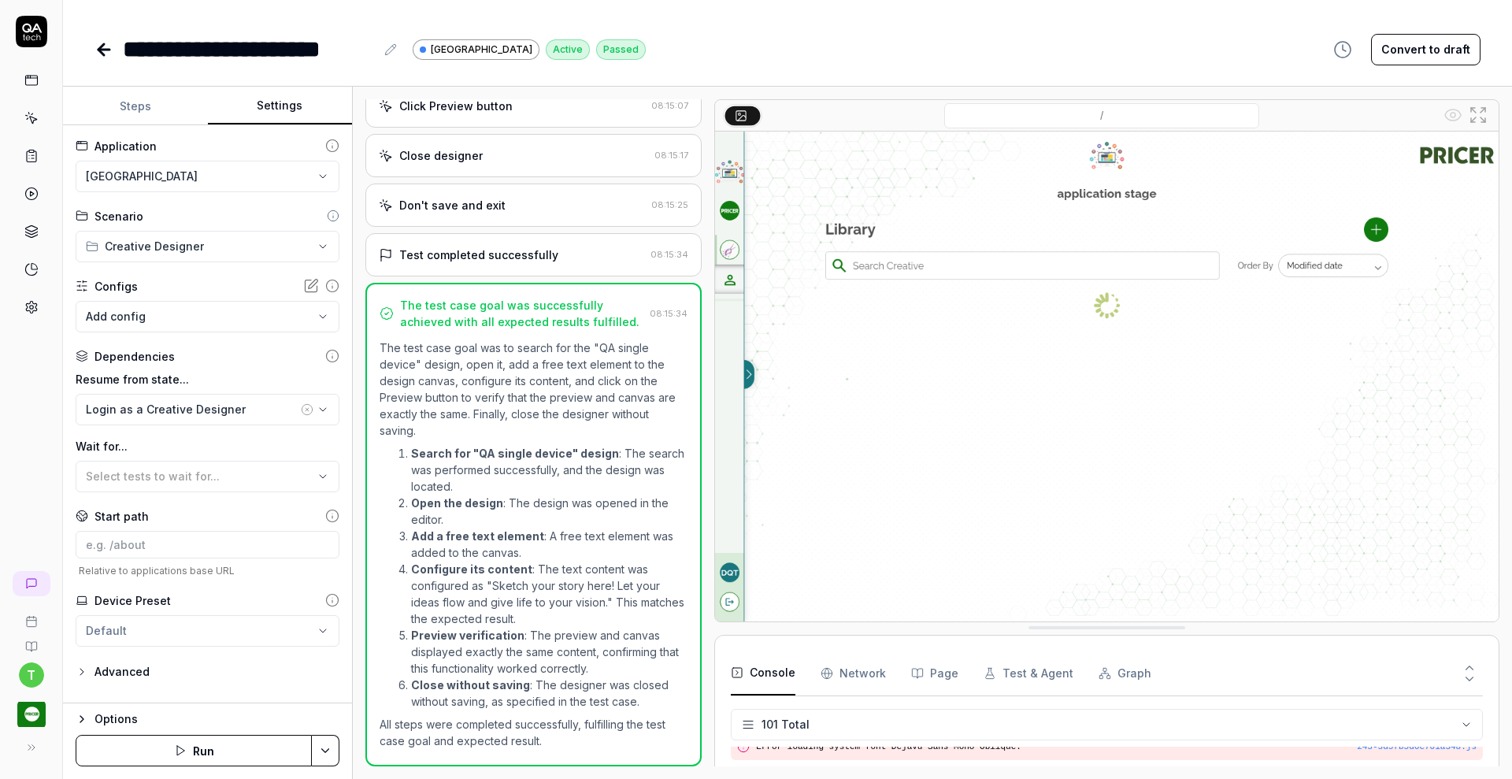
click at [35, 307] on icon at bounding box center [31, 307] width 14 height 14
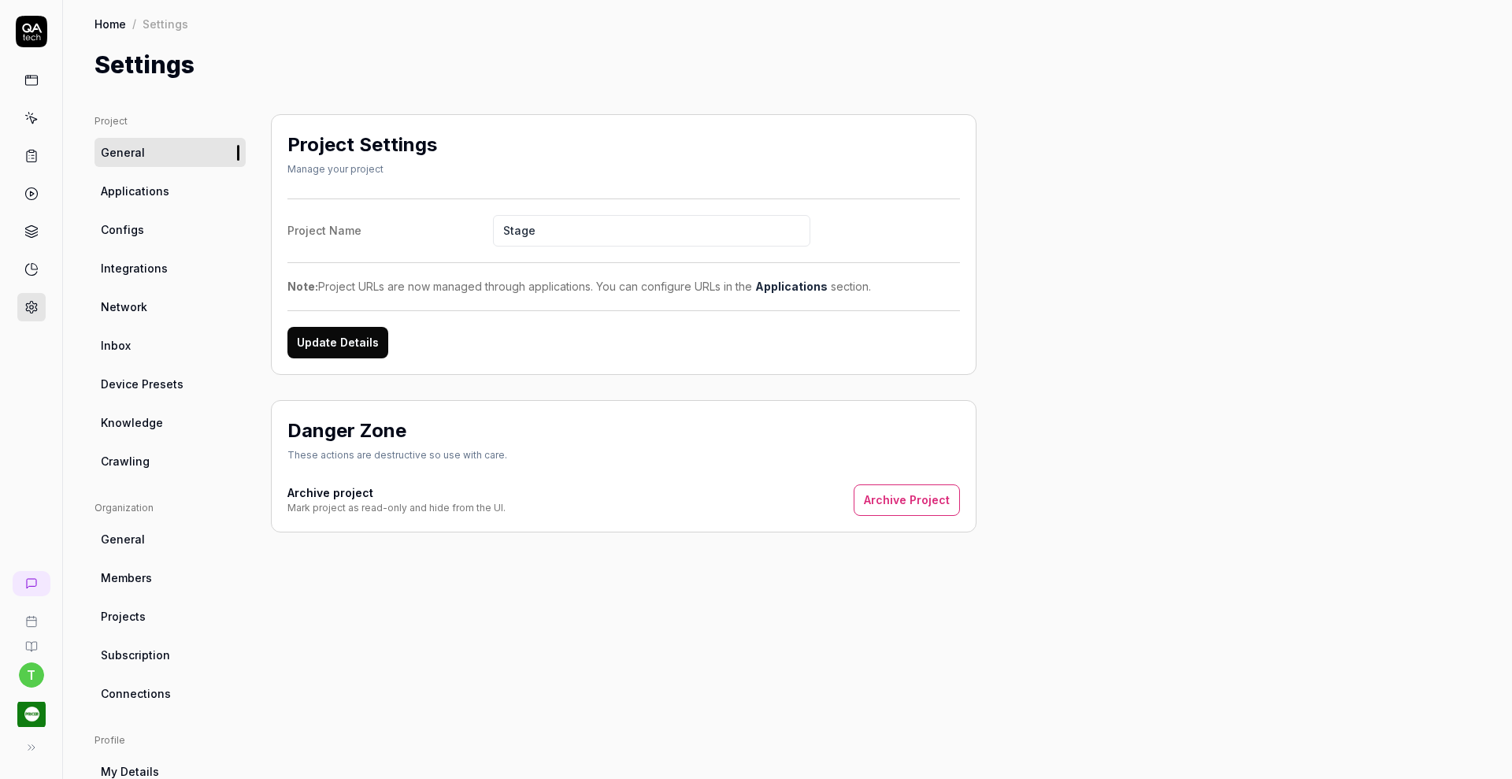
click at [111, 343] on span "Inbox" at bounding box center [116, 345] width 30 height 17
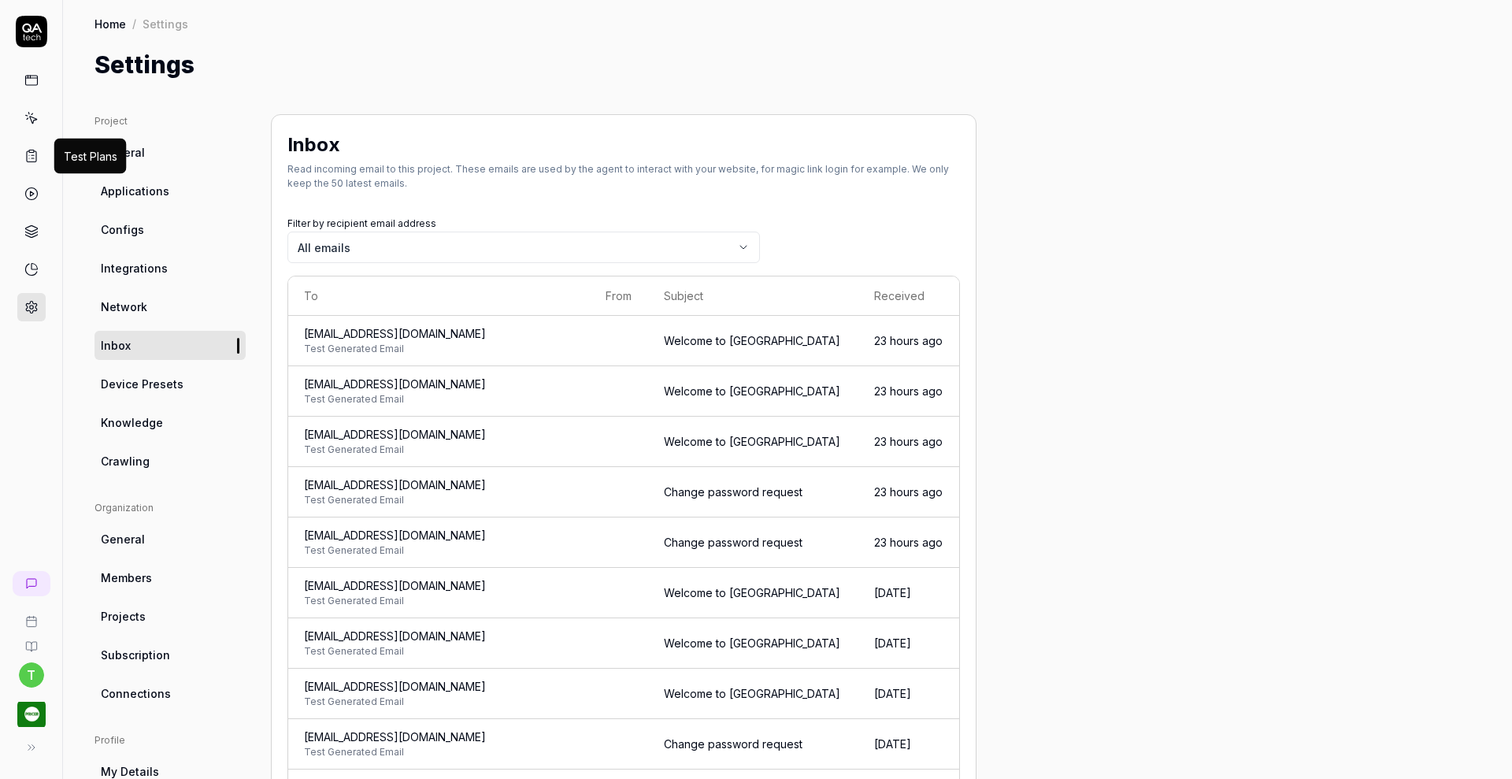
click at [29, 153] on icon at bounding box center [31, 156] width 14 height 14
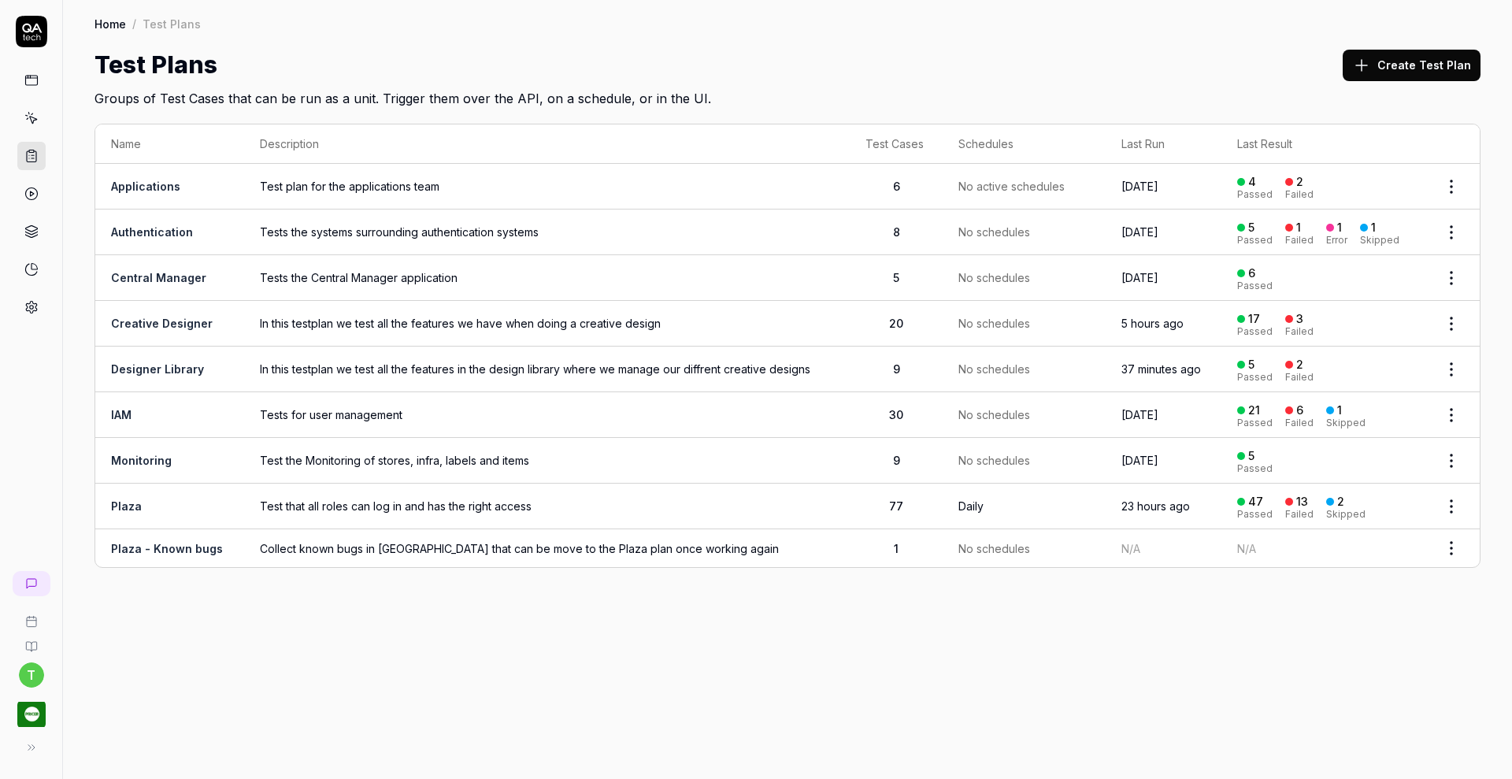
click at [146, 367] on link "Designer Library" at bounding box center [157, 368] width 93 height 13
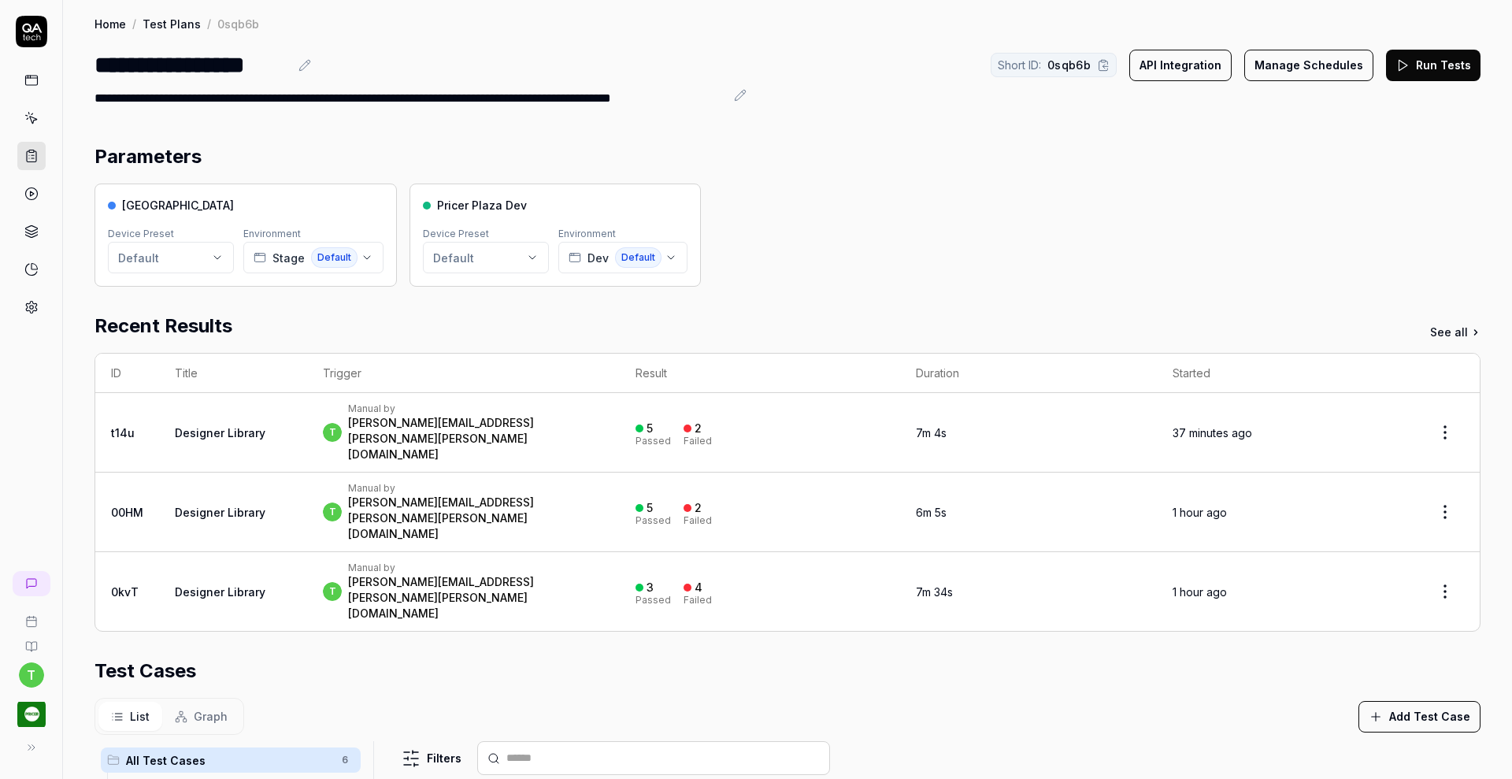
click at [28, 154] on icon at bounding box center [31, 156] width 14 height 14
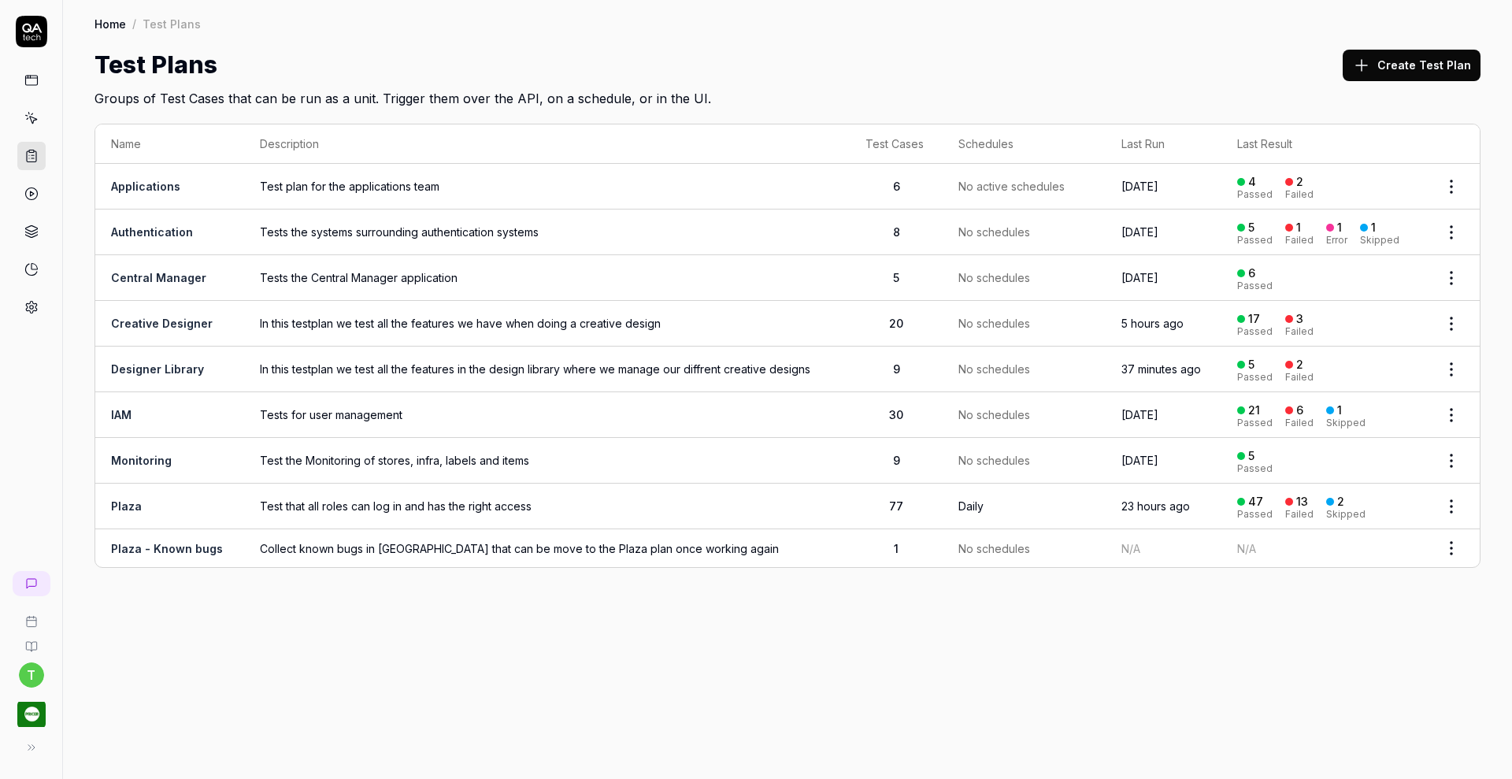
click at [197, 318] on link "Creative Designer" at bounding box center [162, 323] width 102 height 13
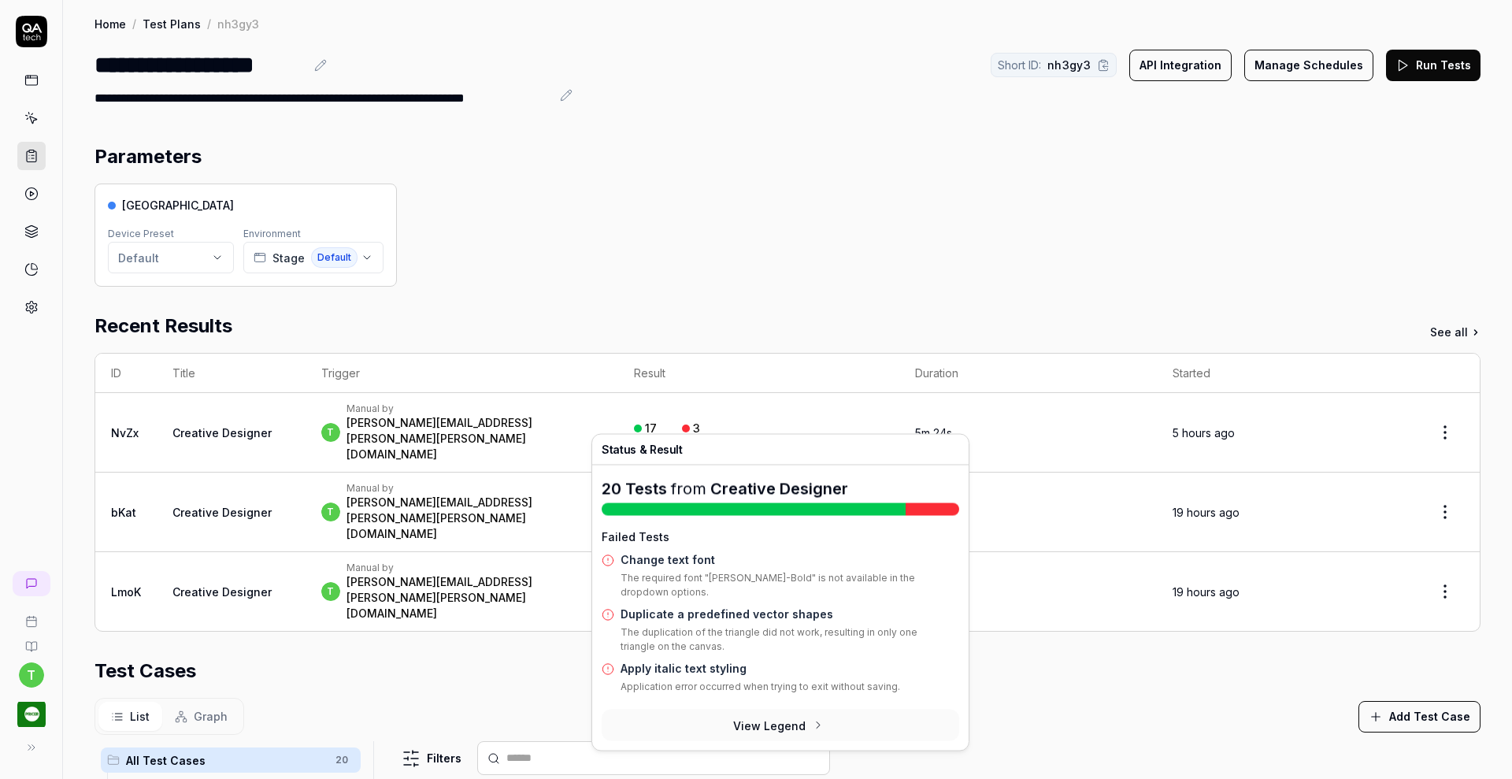
click at [712, 667] on link "Apply italic text styling" at bounding box center [683, 667] width 126 height 13
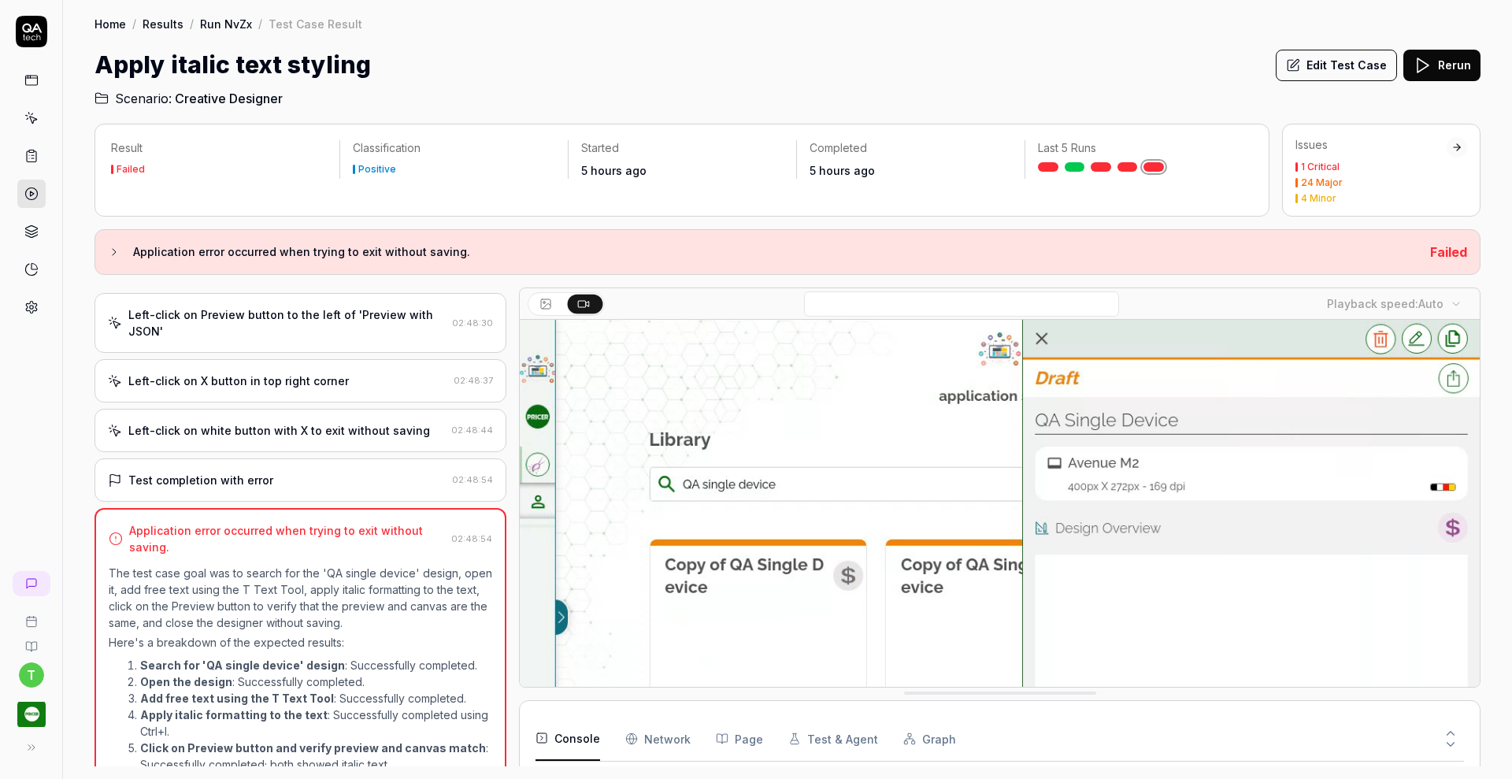
scroll to position [808, 0]
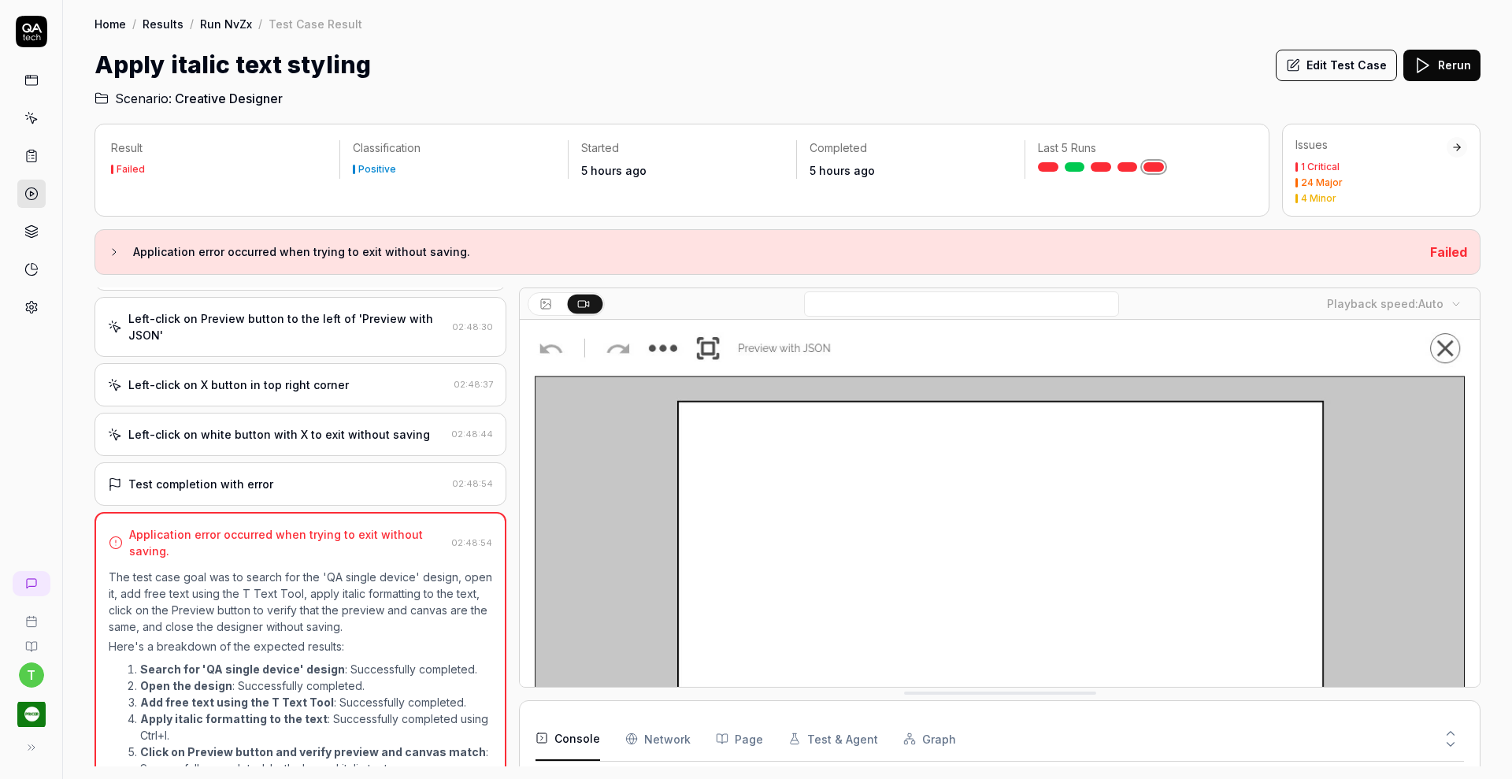
click at [372, 476] on div "Test completion with error" at bounding box center [277, 484] width 338 height 17
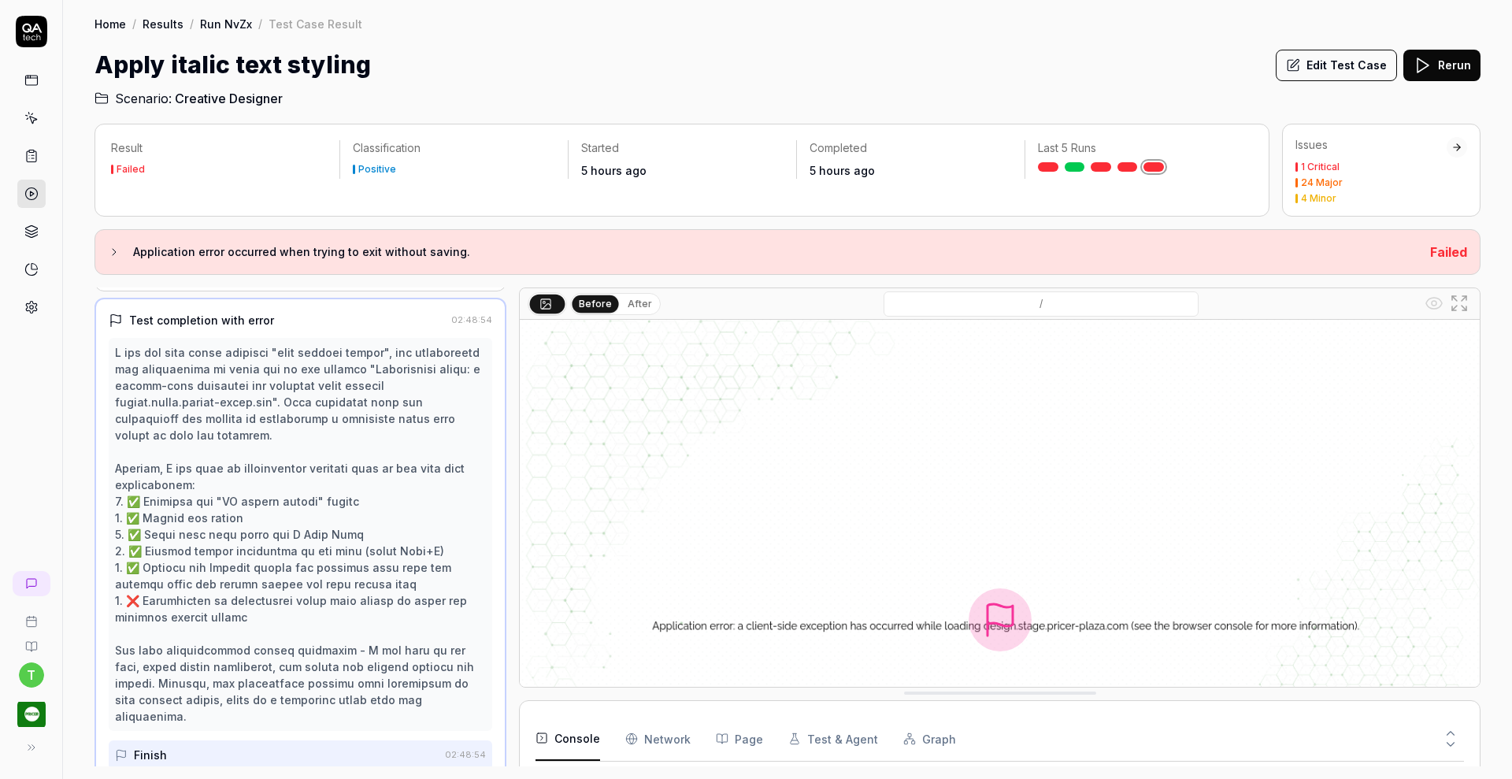
scroll to position [223, 0]
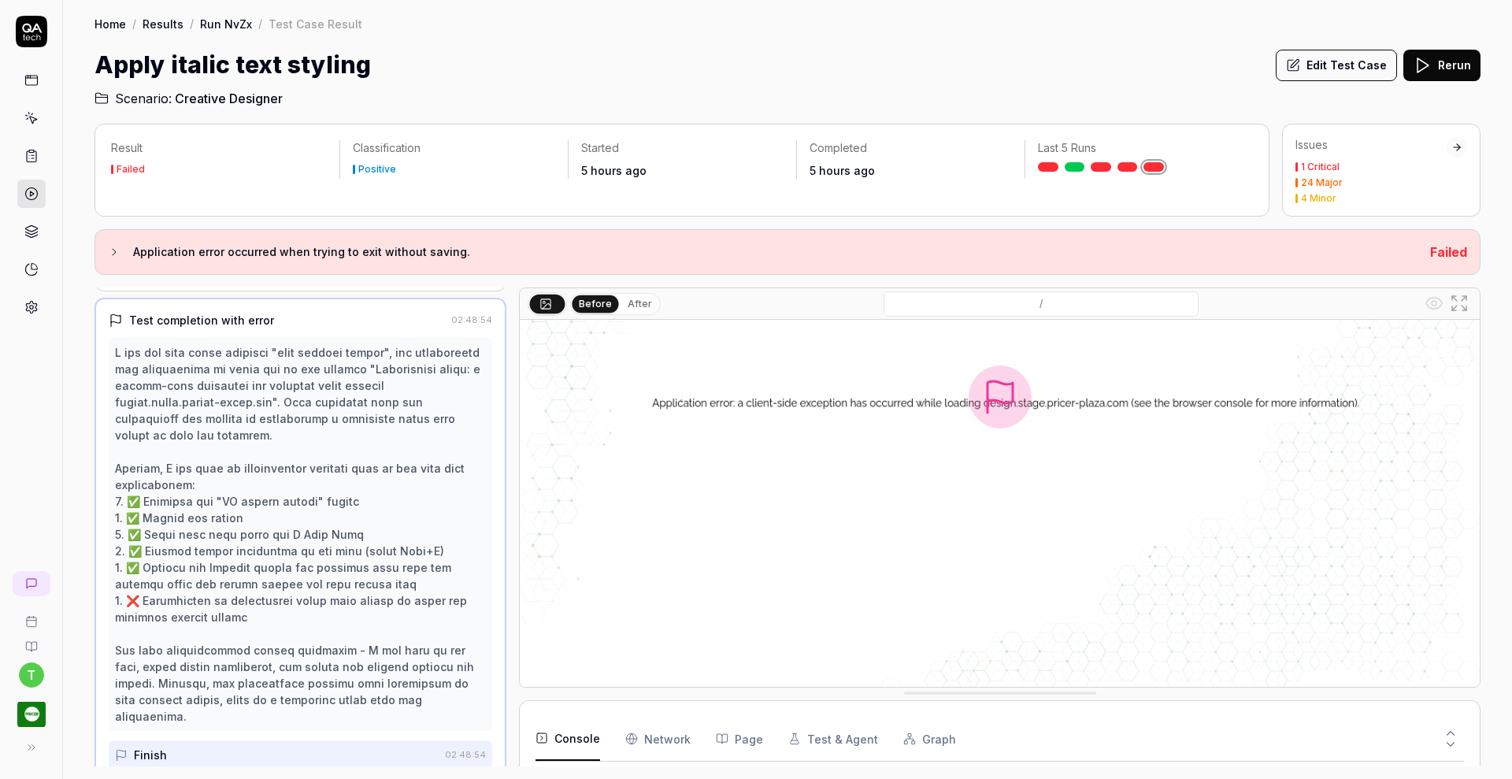
click at [345, 520] on div at bounding box center [300, 534] width 371 height 380
click at [1326, 60] on button "Edit Test Case" at bounding box center [1336, 65] width 121 height 31
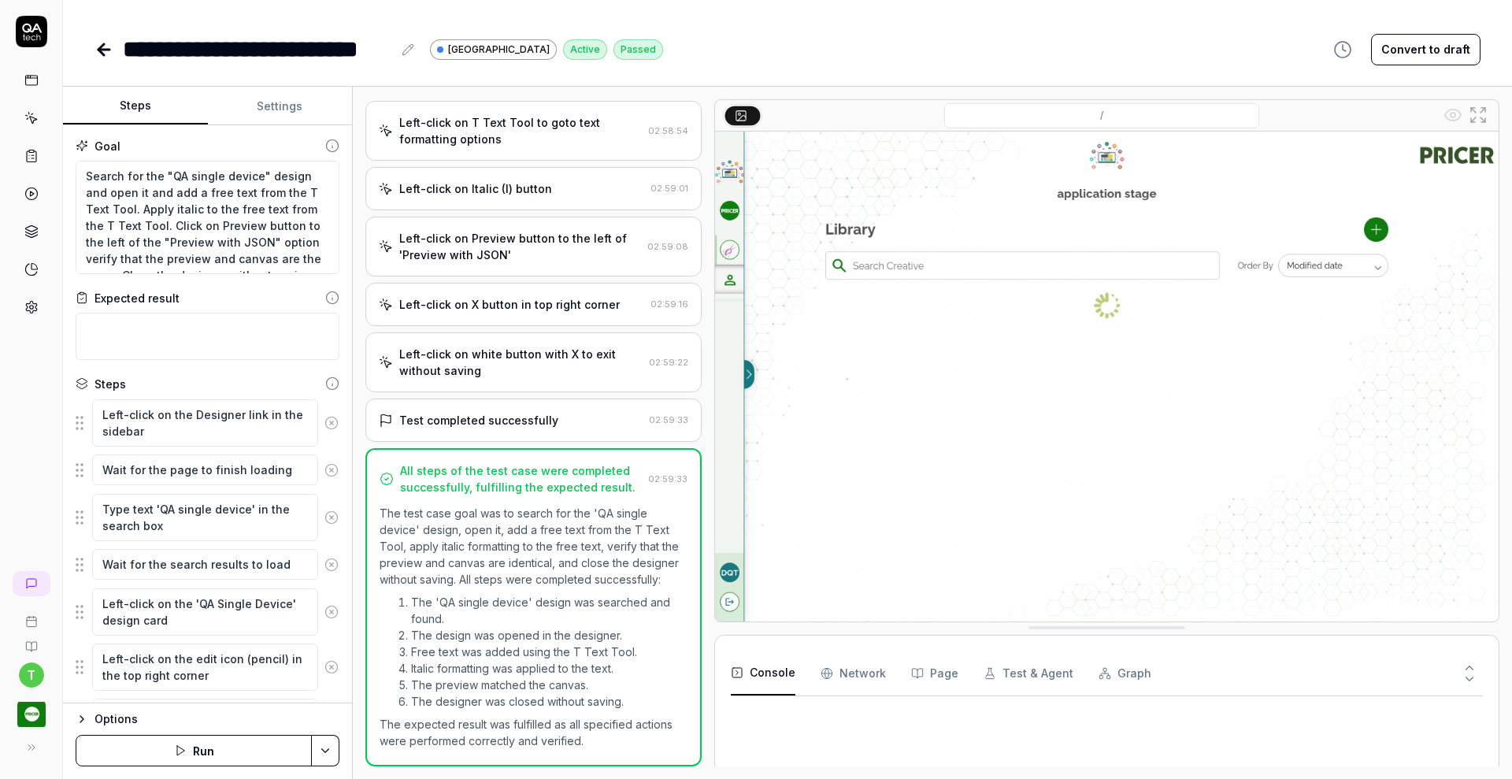
scroll to position [485, 0]
type textarea "*"
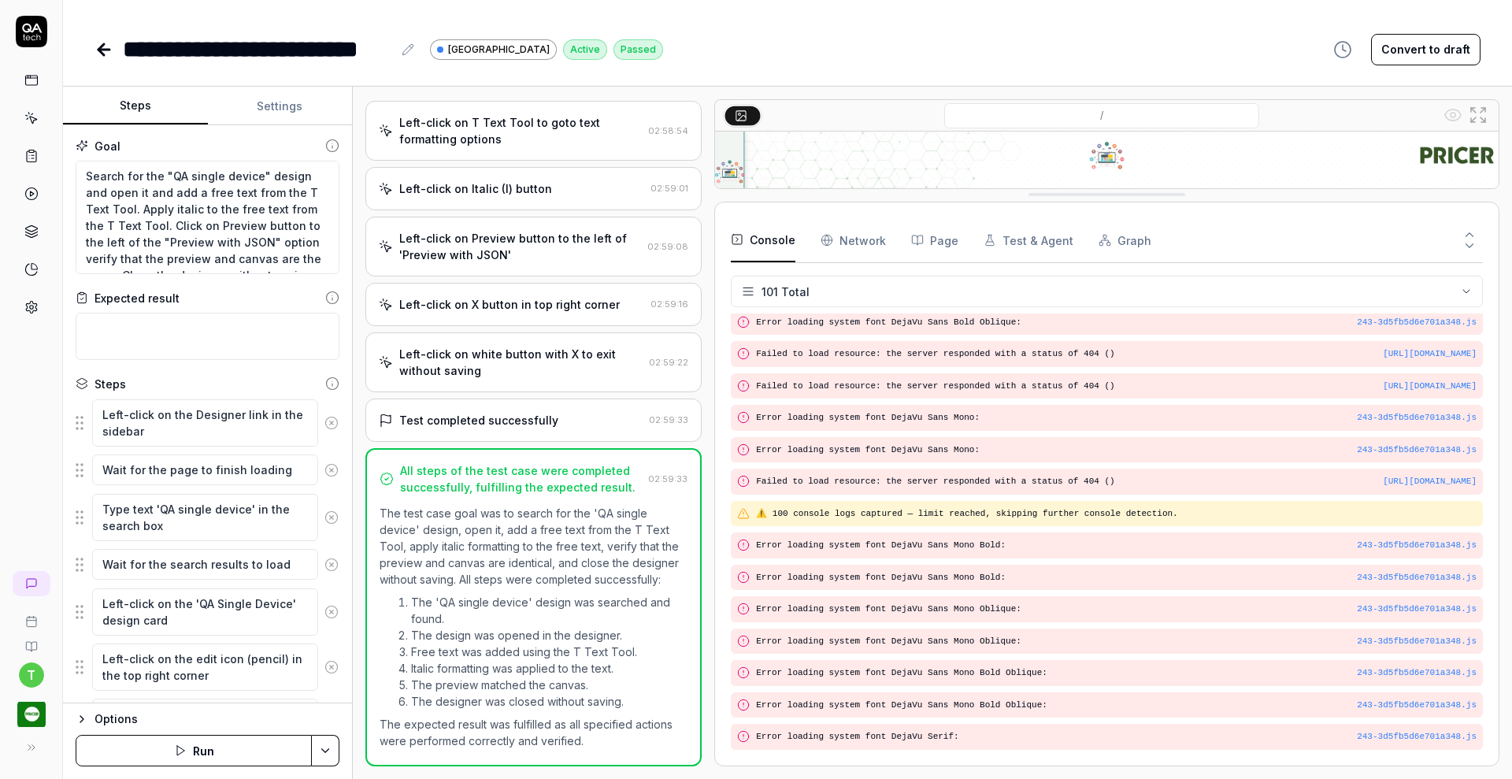
scroll to position [2777, 0]
drag, startPoint x: 1132, startPoint y: 627, endPoint x: 1135, endPoint y: 194, distance: 433.1
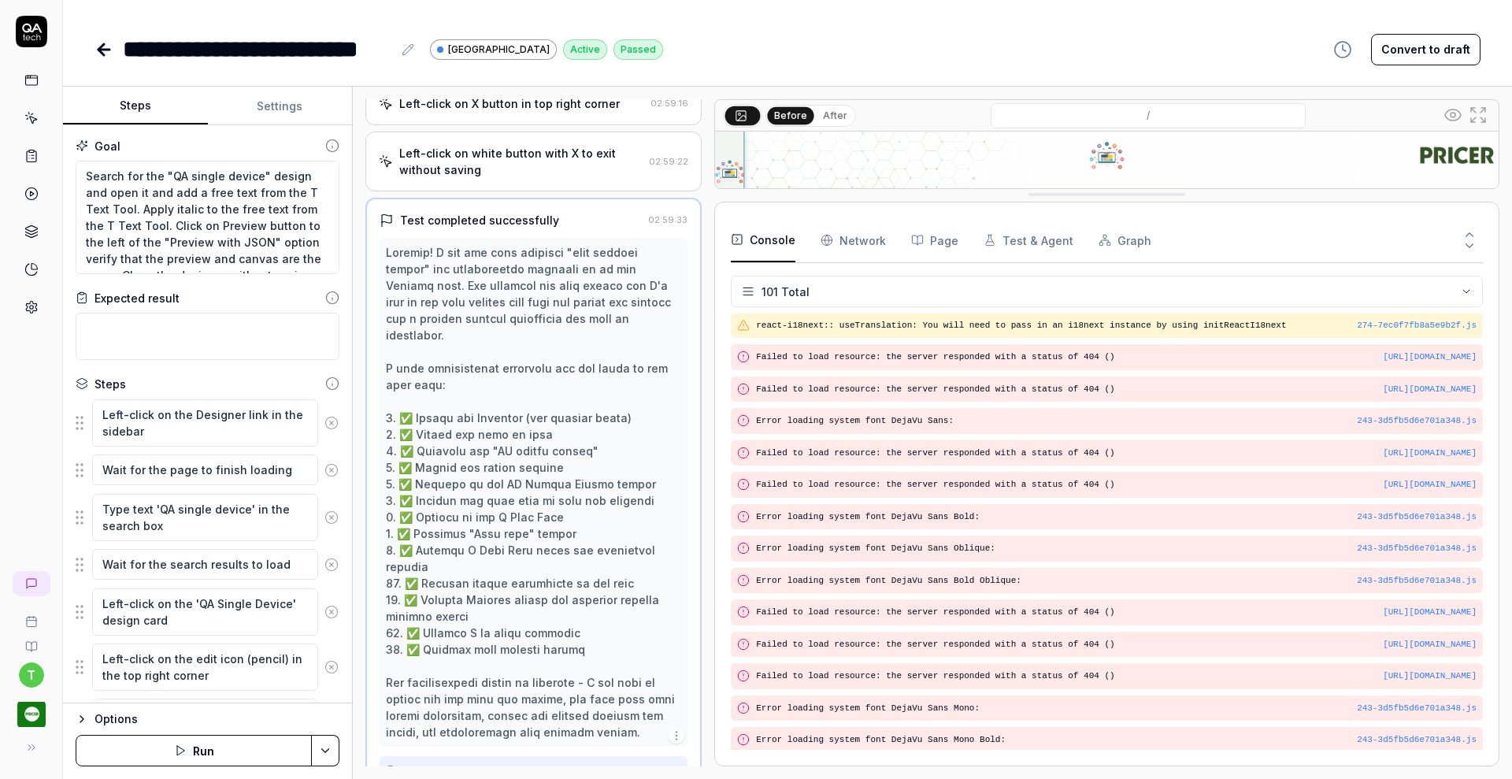
scroll to position [0, 0]
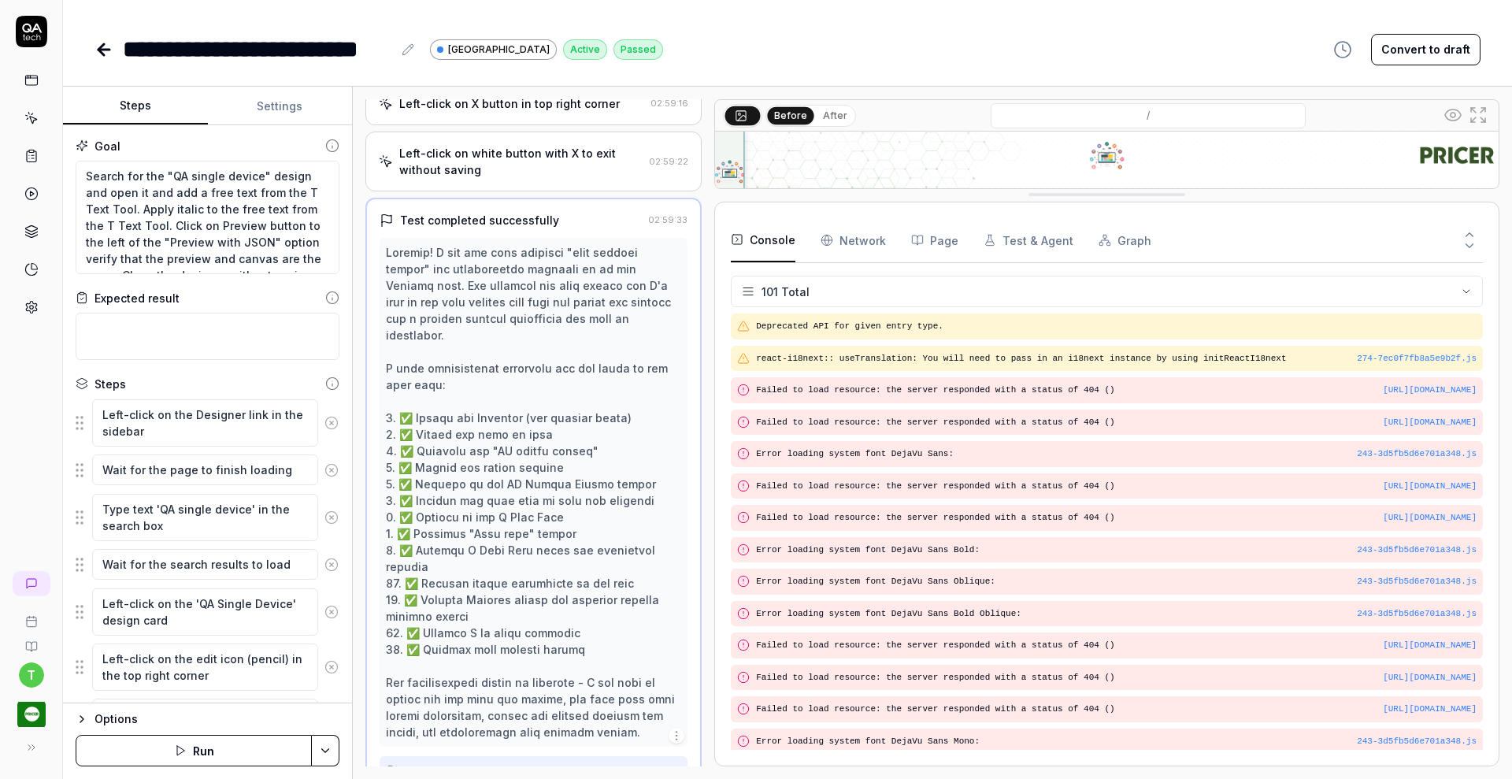
click at [863, 243] on Requests "Network" at bounding box center [852, 240] width 65 height 44
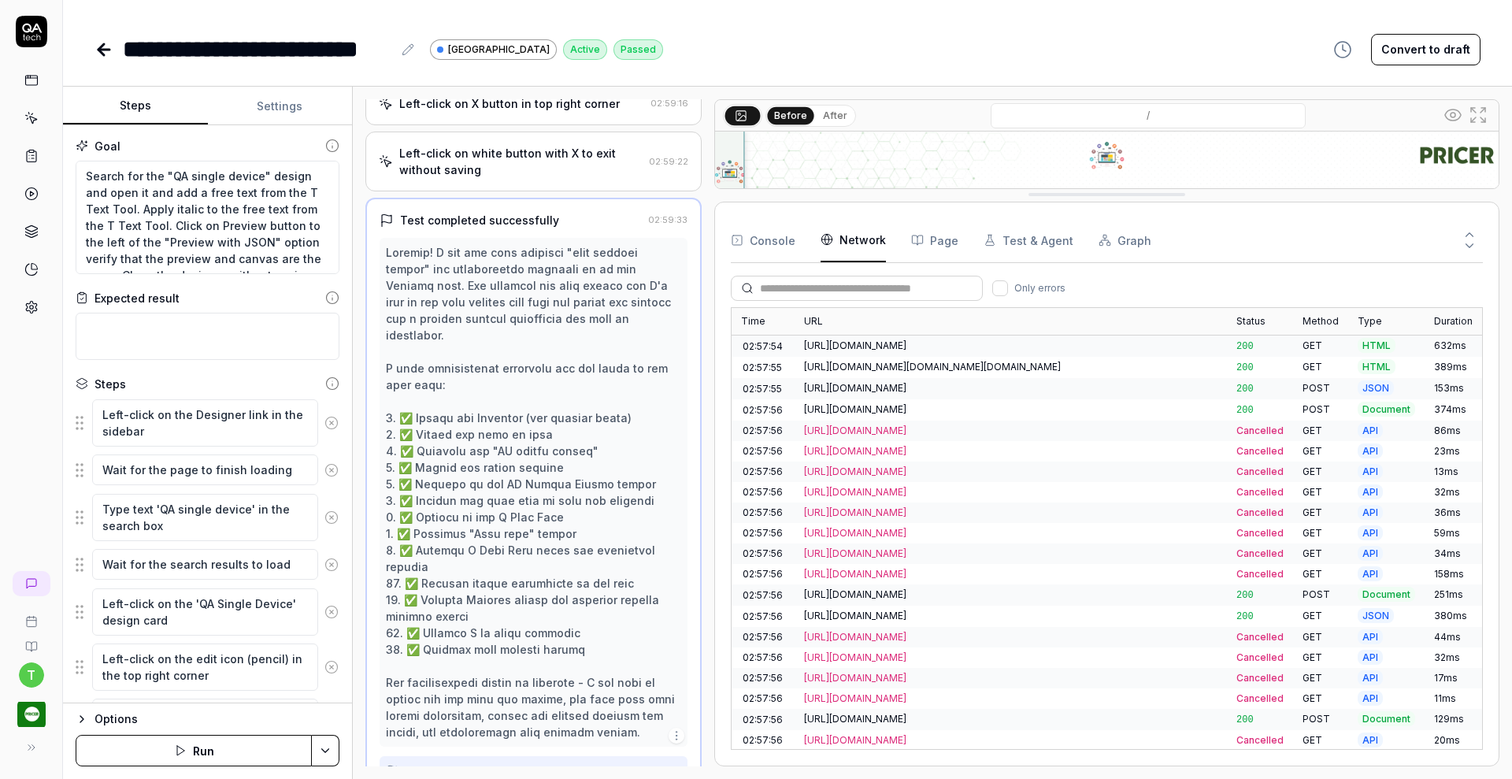
click at [941, 244] on button "Page" at bounding box center [934, 240] width 47 height 44
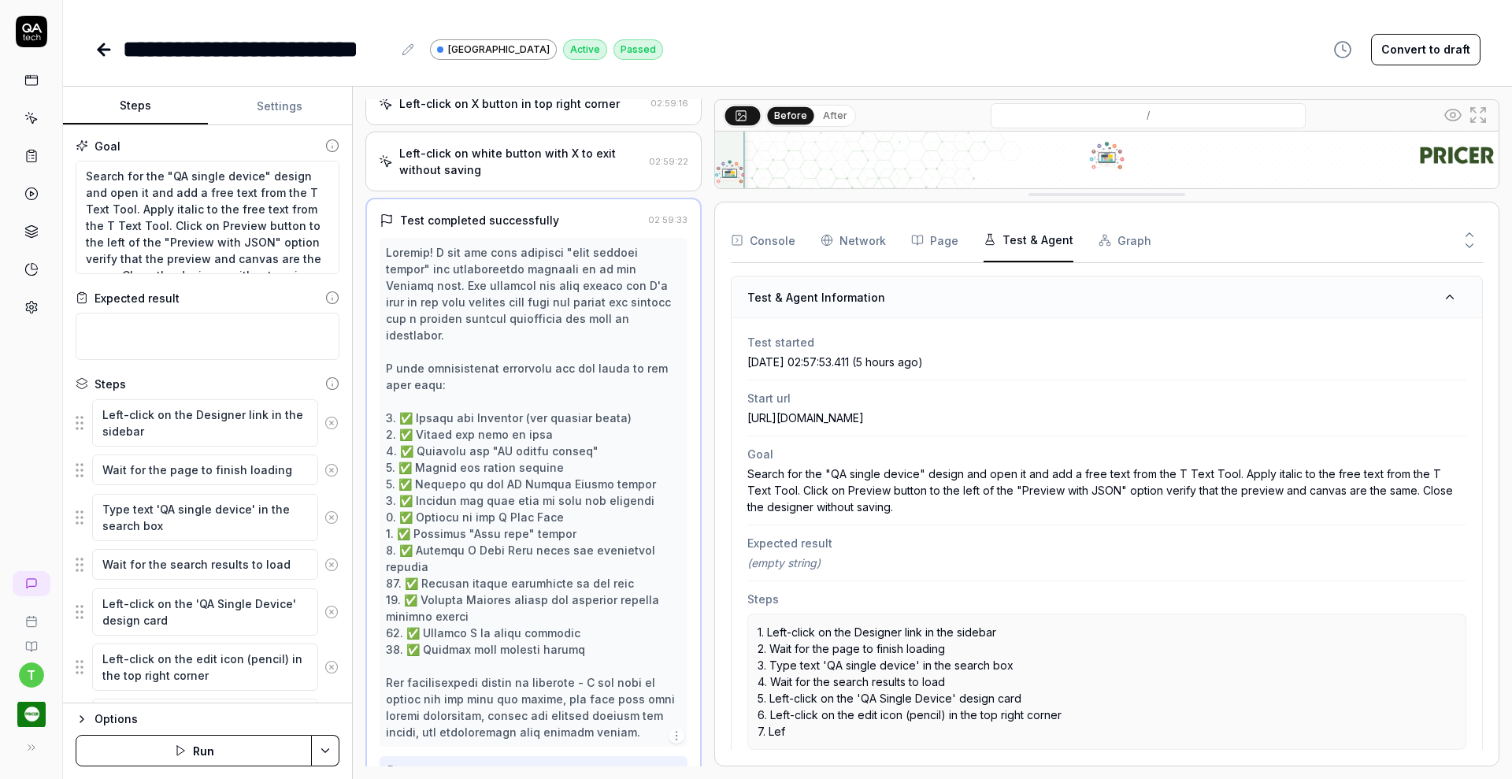
click at [1005, 237] on button "Test & Agent" at bounding box center [1028, 240] width 90 height 44
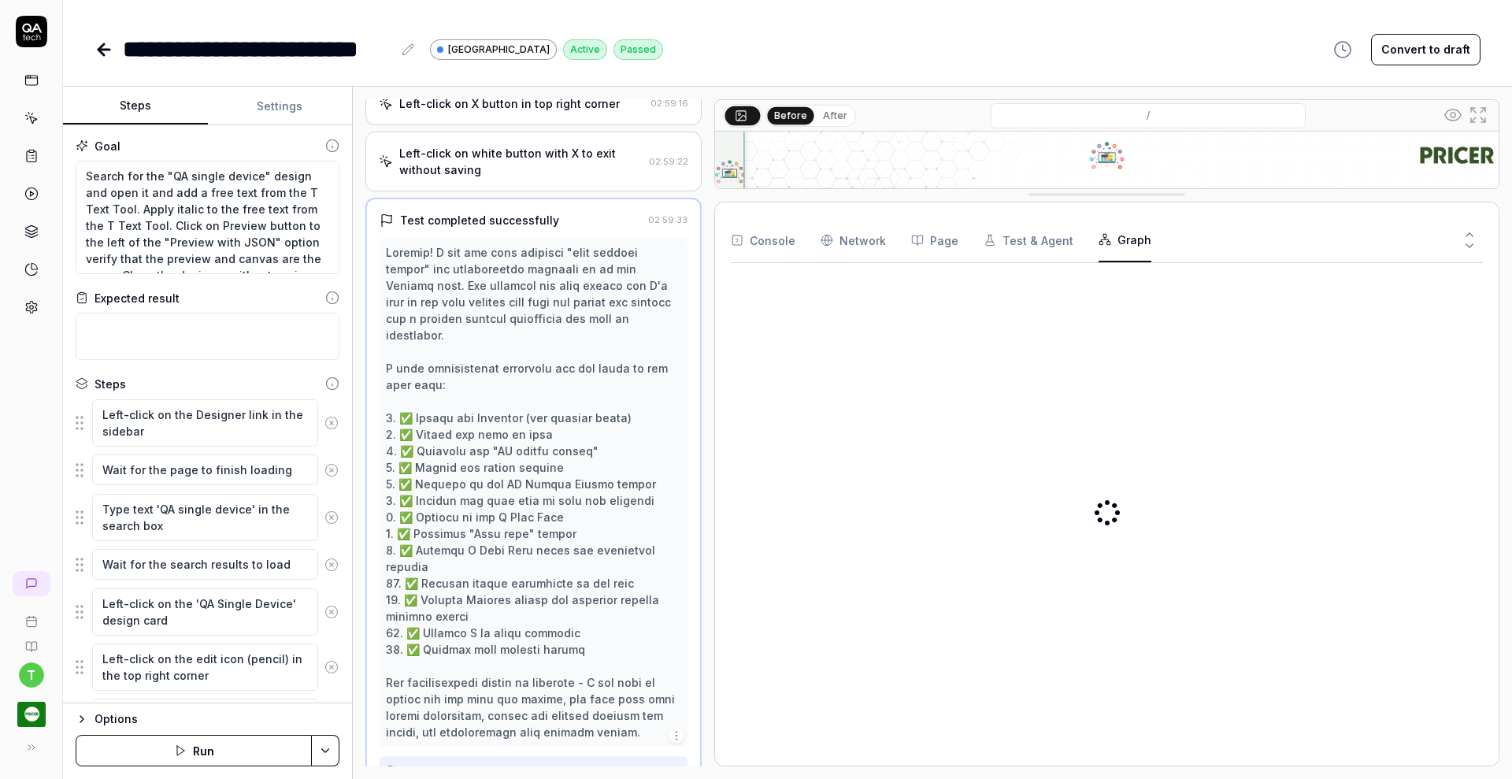
click at [1110, 241] on button "Graph" at bounding box center [1124, 240] width 53 height 44
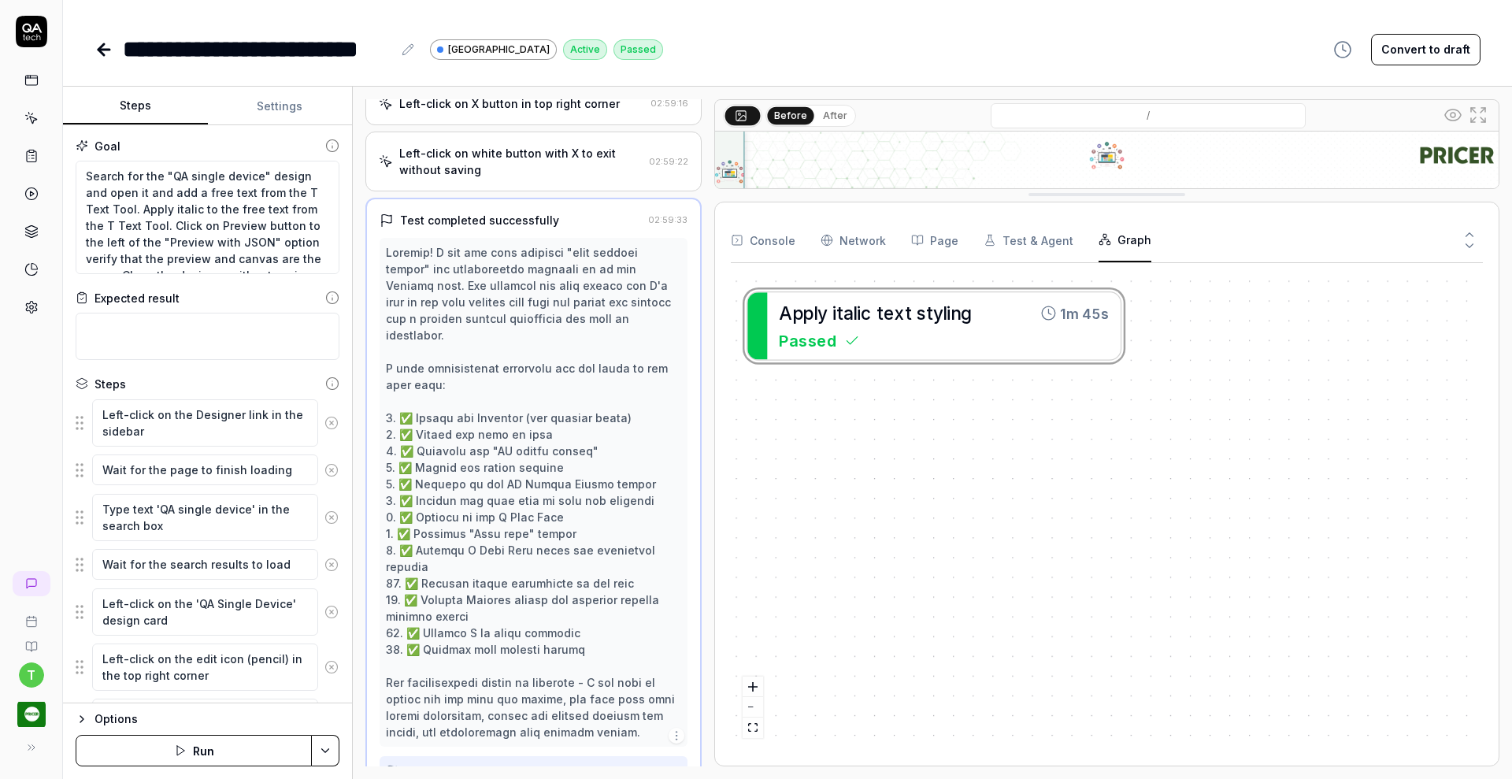
click at [769, 250] on button "Console" at bounding box center [763, 240] width 65 height 44
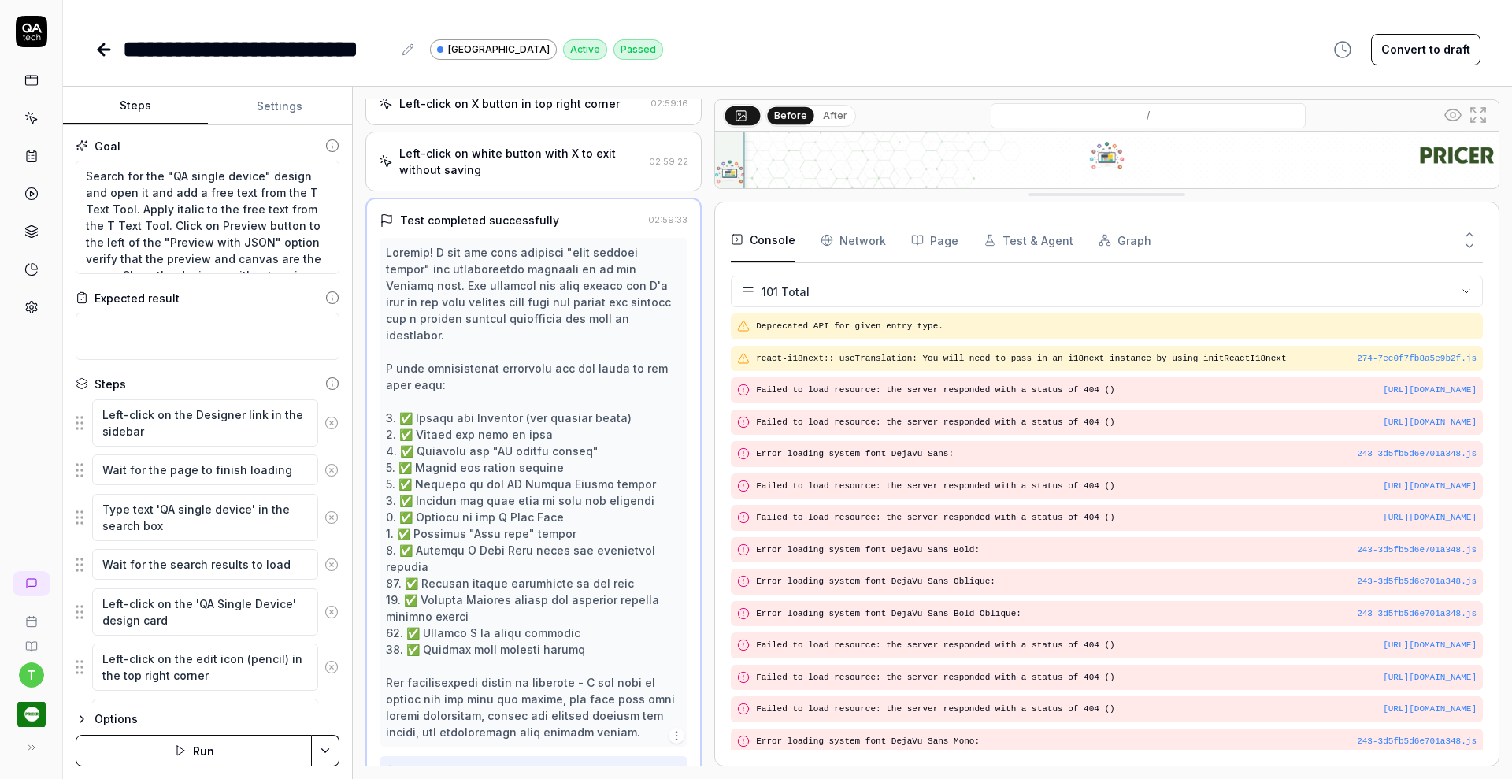
scroll to position [2777, 0]
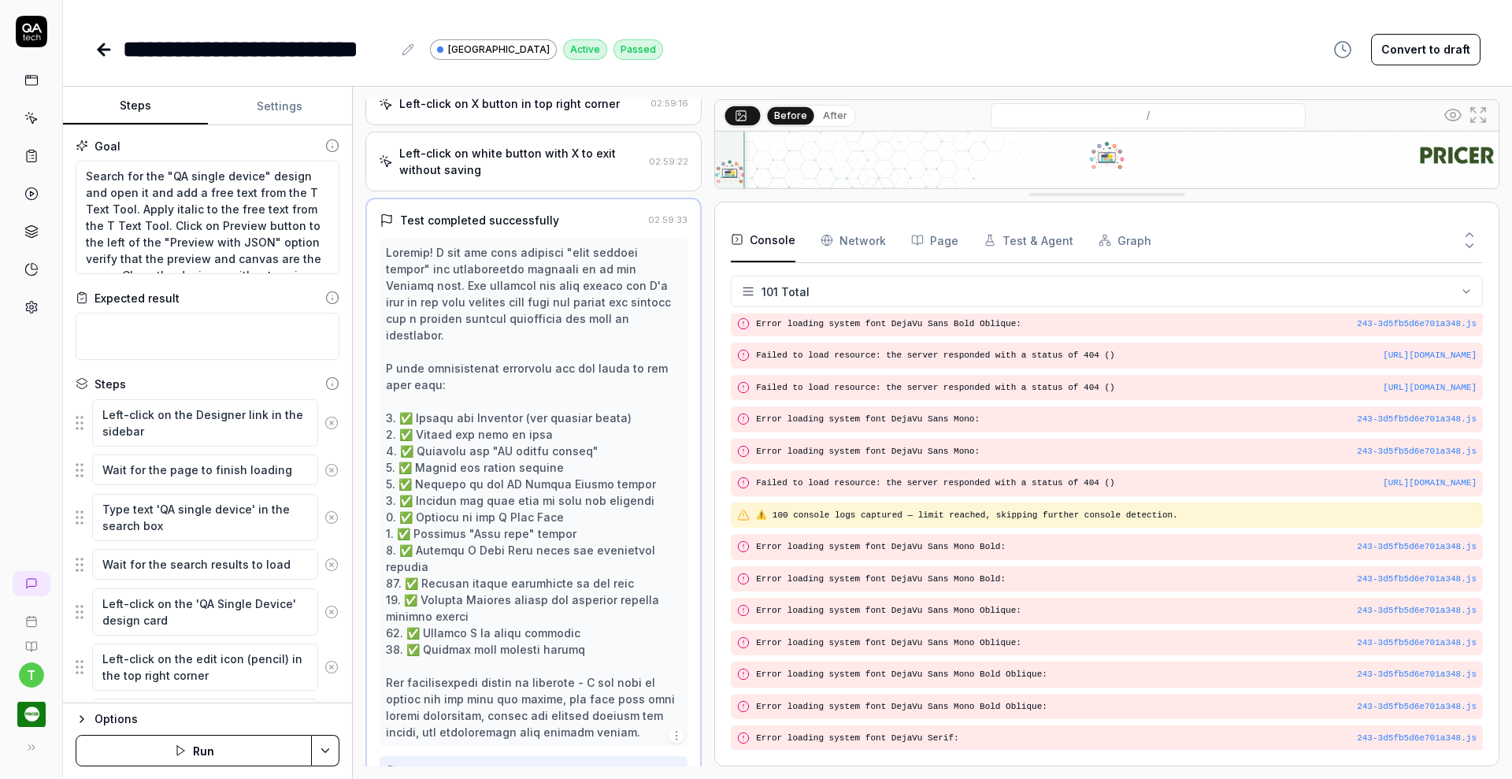
type textarea "*"
click at [273, 111] on button "Settings" at bounding box center [280, 106] width 145 height 38
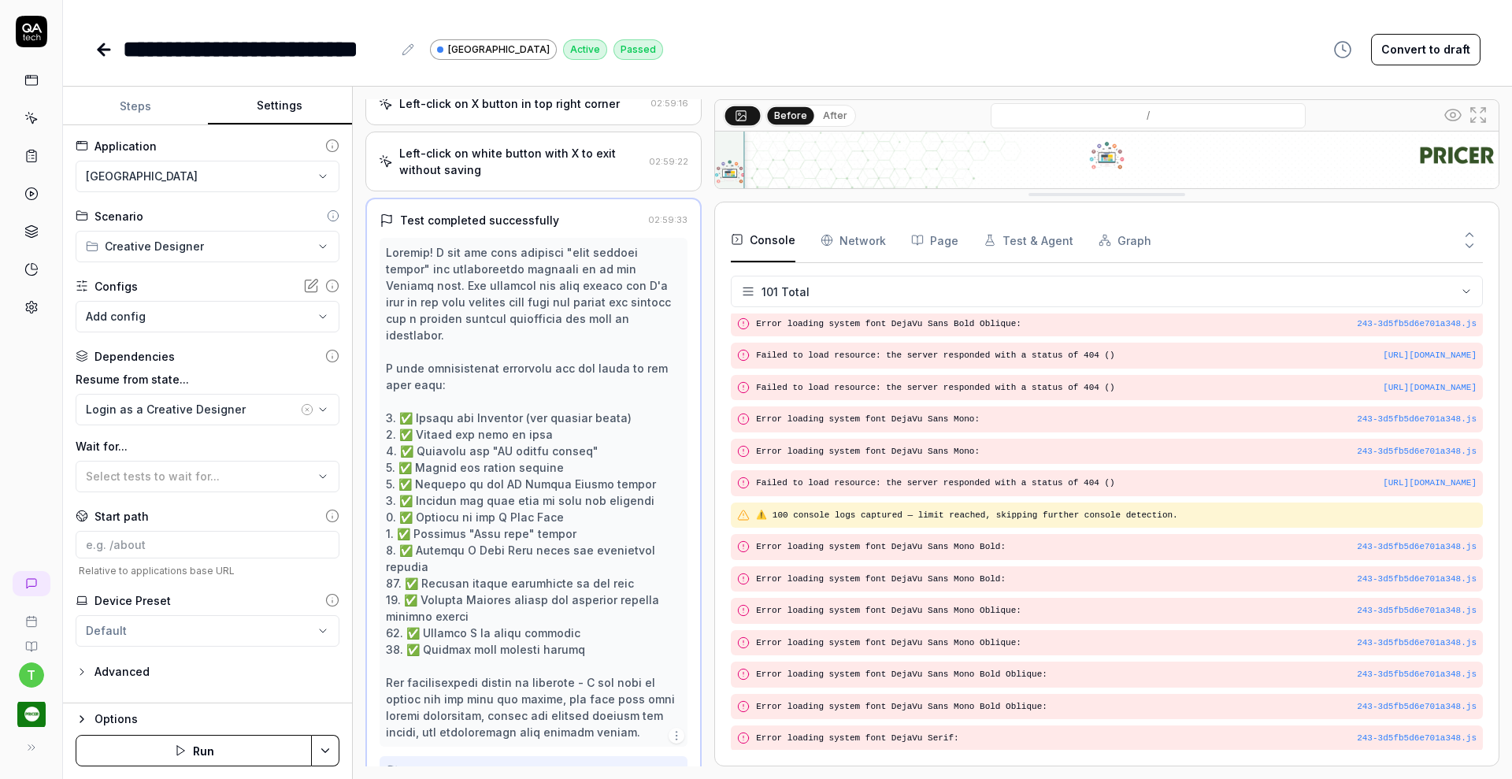
click at [280, 630] on html "**********" at bounding box center [756, 389] width 1512 height 779
click at [163, 697] on span "Create new preset" at bounding box center [157, 703] width 102 height 17
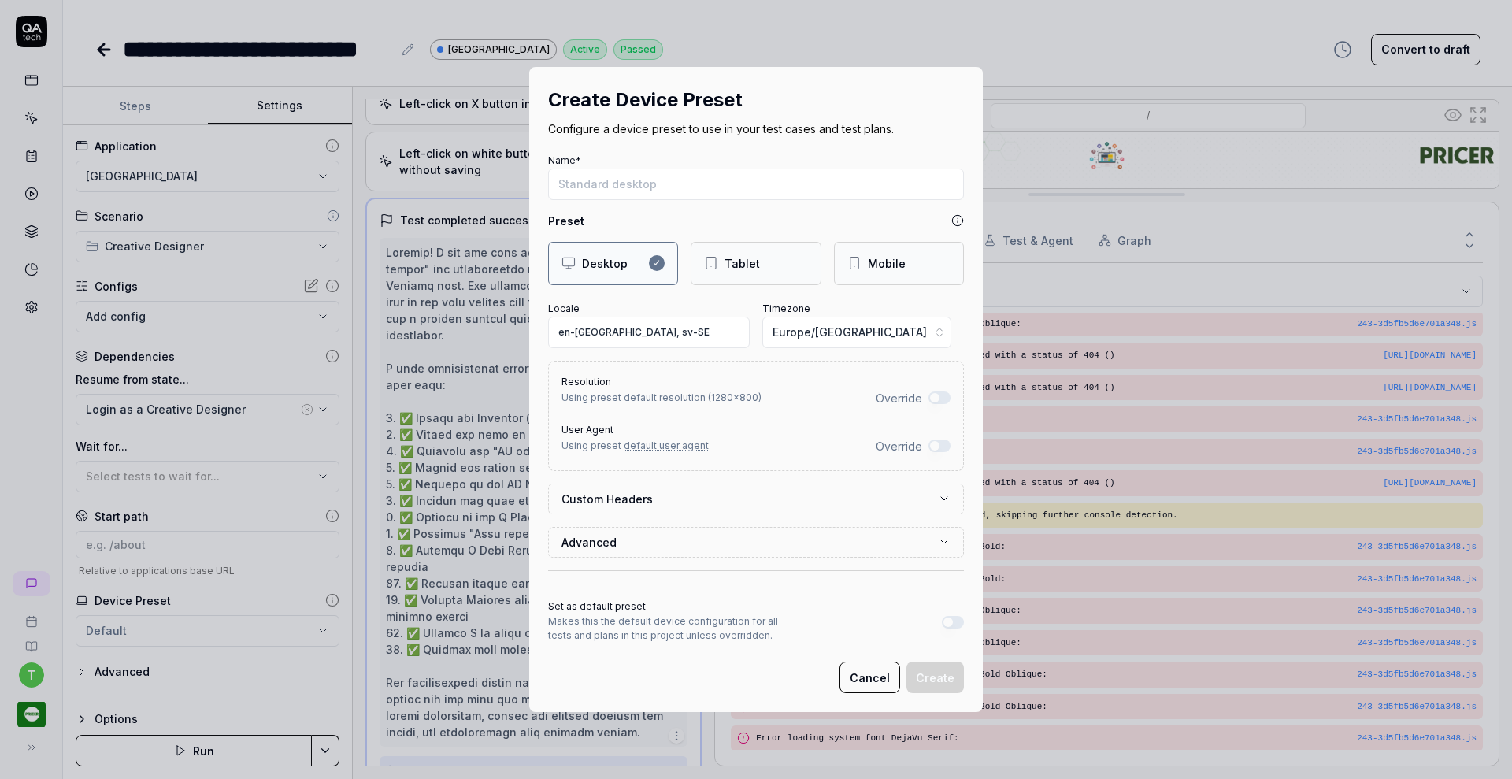
click at [860, 686] on button "Cancel" at bounding box center [869, 676] width 61 height 31
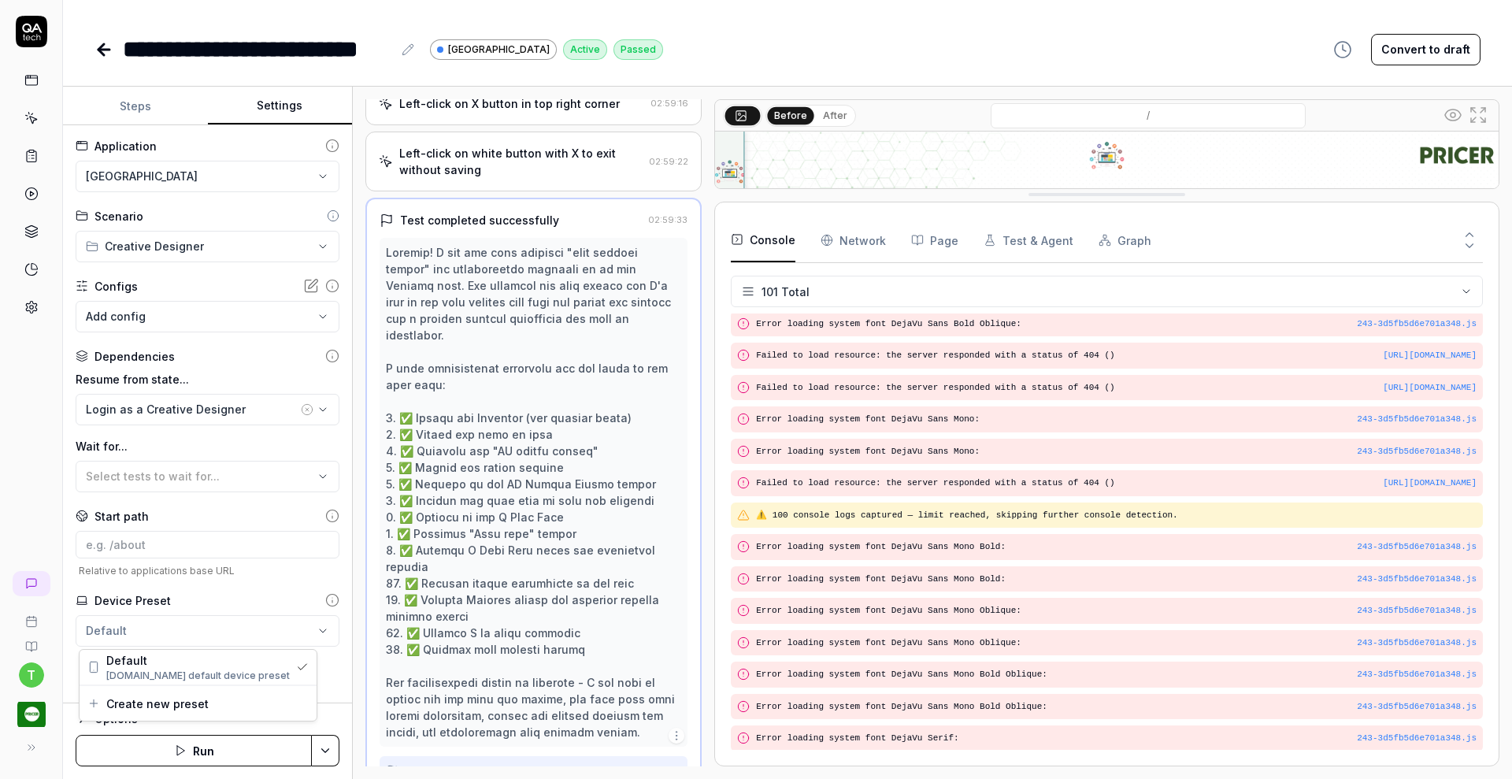
click at [201, 637] on html "**********" at bounding box center [756, 389] width 1512 height 779
click at [176, 701] on span "Create new preset" at bounding box center [157, 703] width 102 height 17
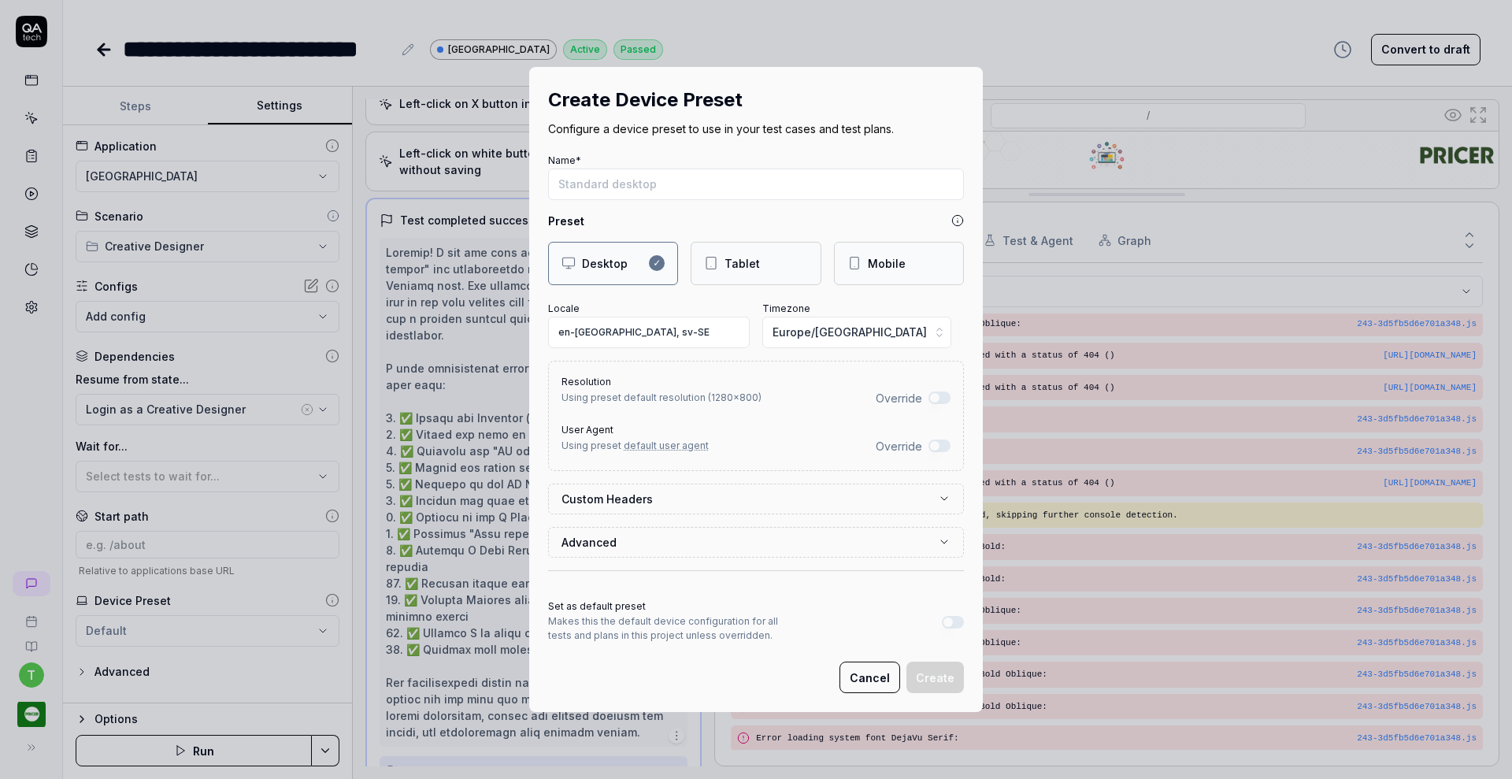
click at [868, 262] on div "Mobile" at bounding box center [887, 263] width 38 height 17
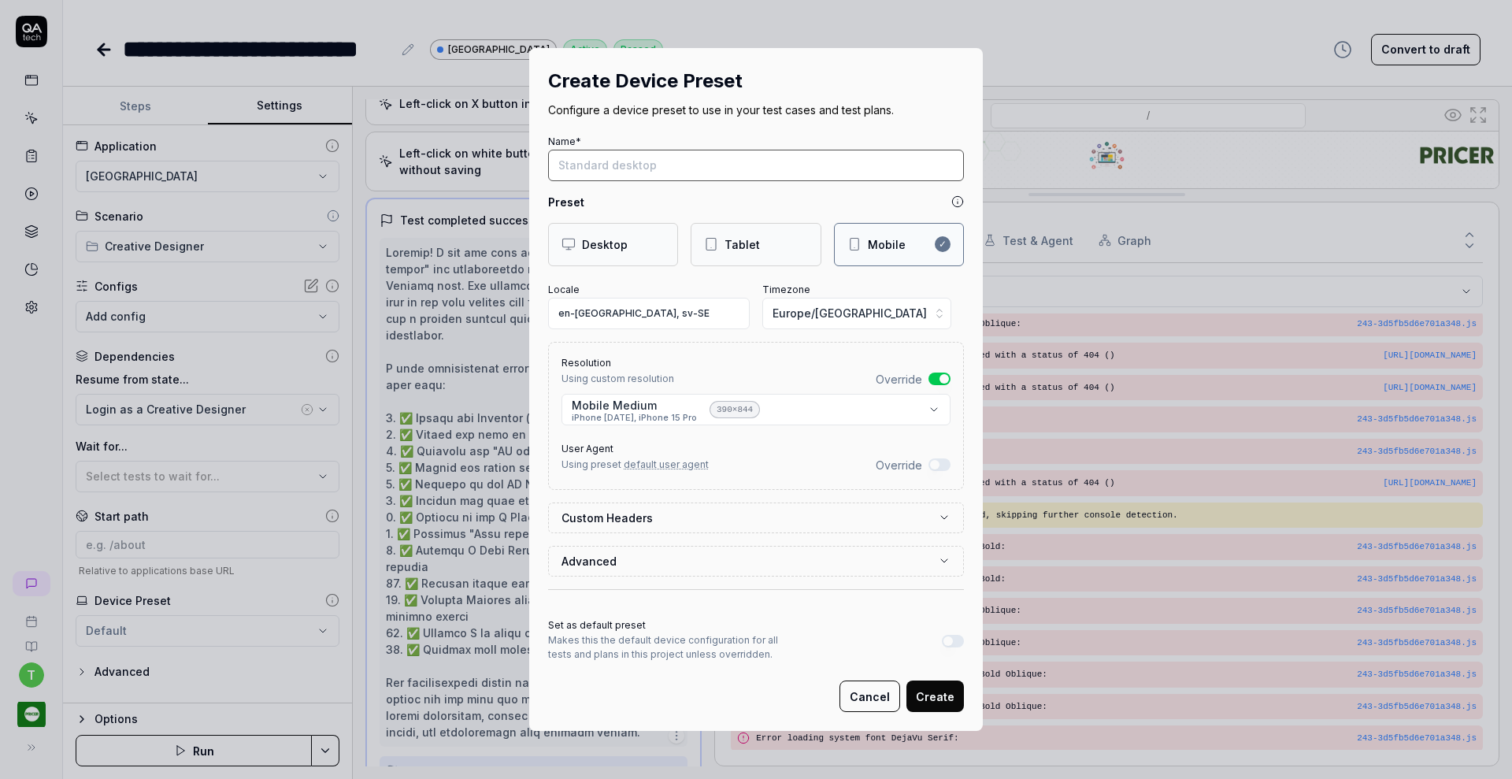
click at [746, 173] on input "Name*" at bounding box center [756, 165] width 416 height 31
type input "Mobile preset"
click at [921, 698] on button "Create" at bounding box center [934, 695] width 57 height 31
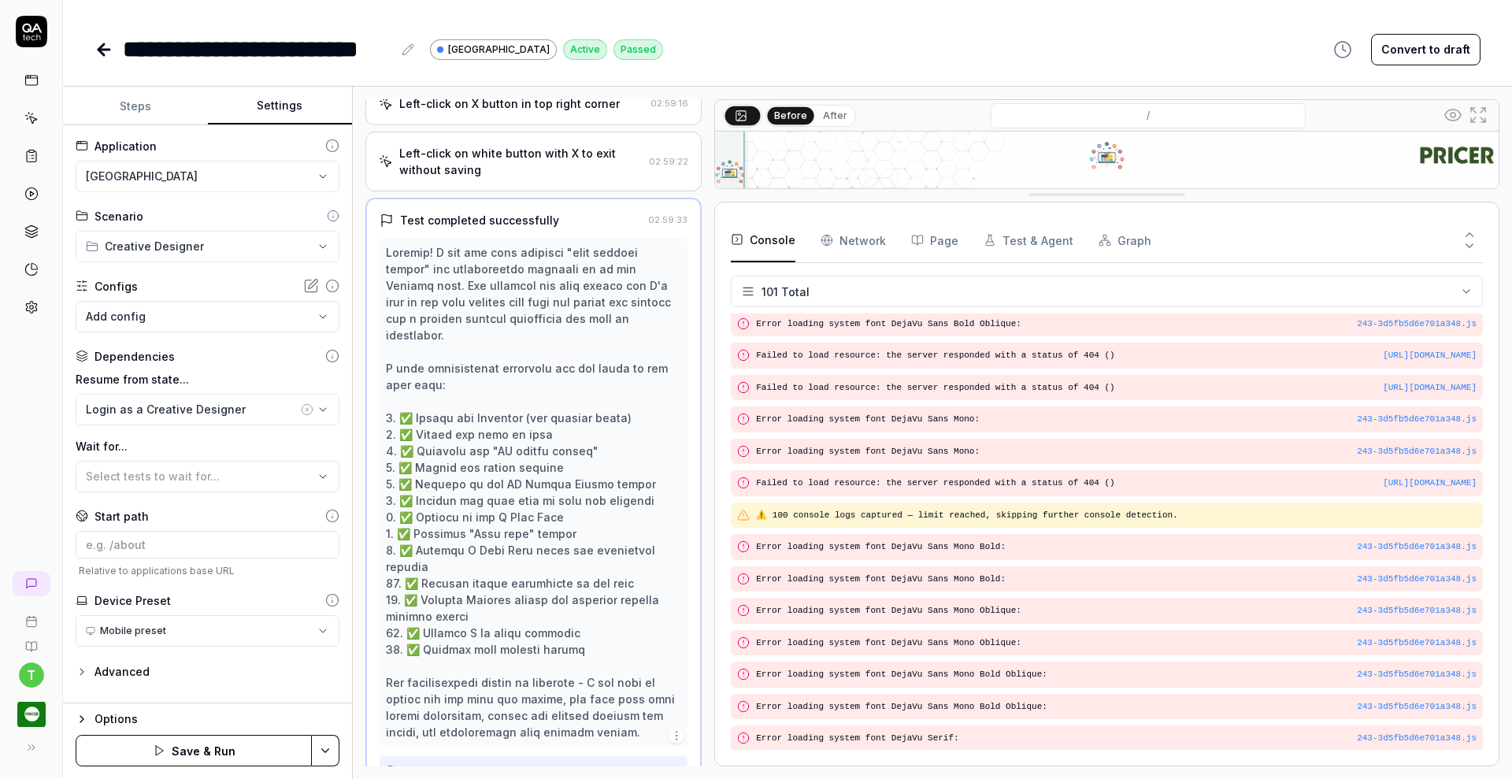
click at [198, 743] on button "Save & Run" at bounding box center [194, 750] width 236 height 31
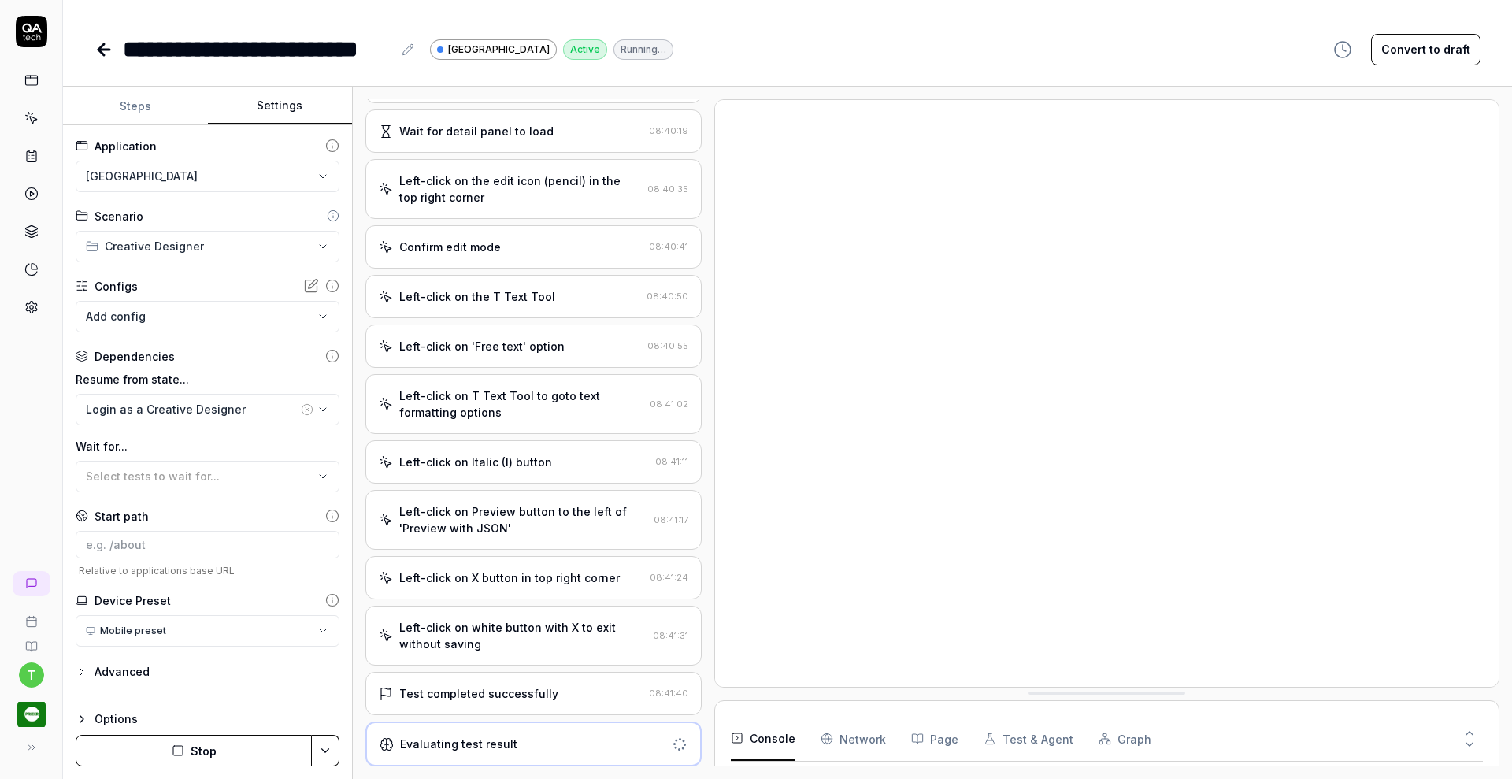
scroll to position [491, 0]
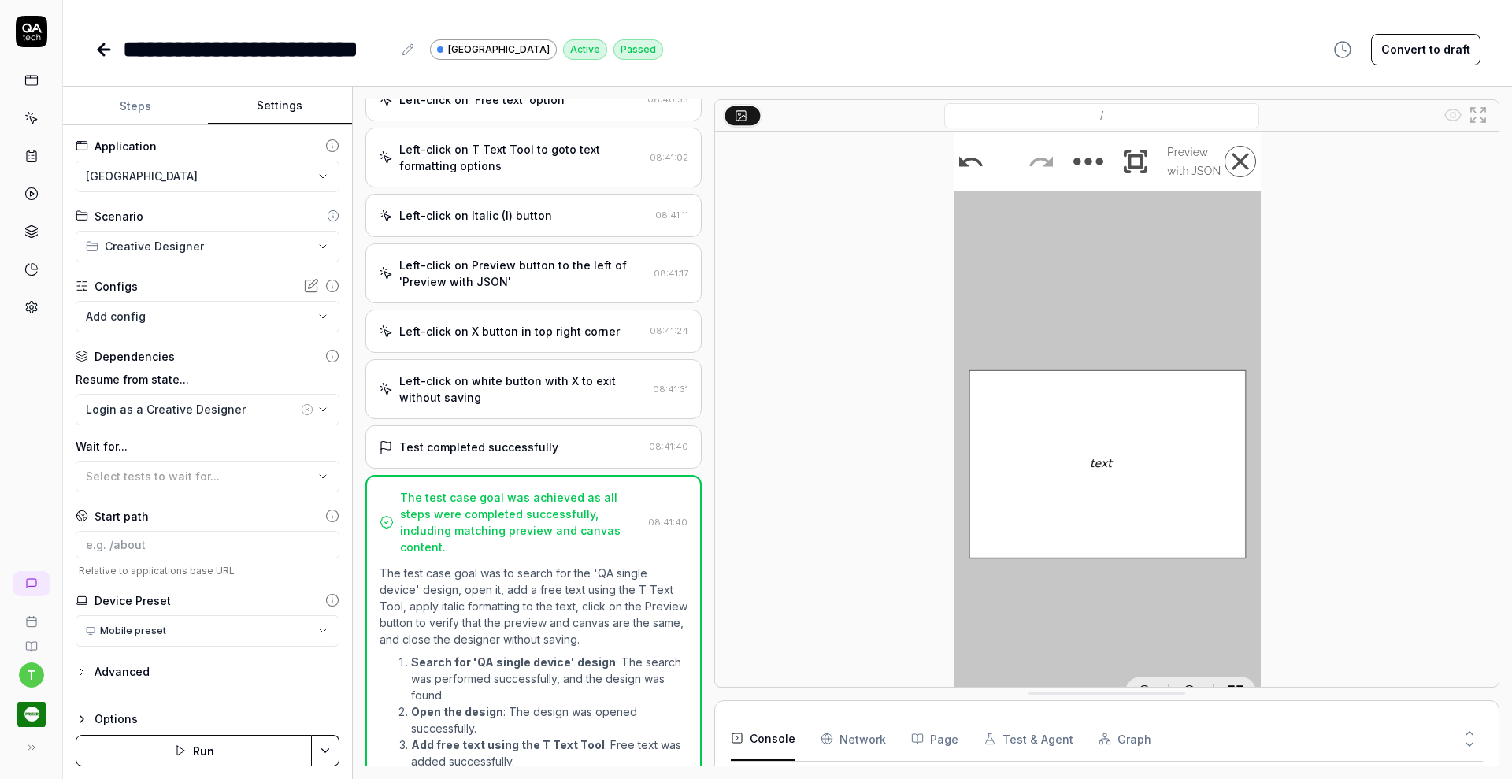
click at [31, 124] on icon at bounding box center [31, 118] width 14 height 14
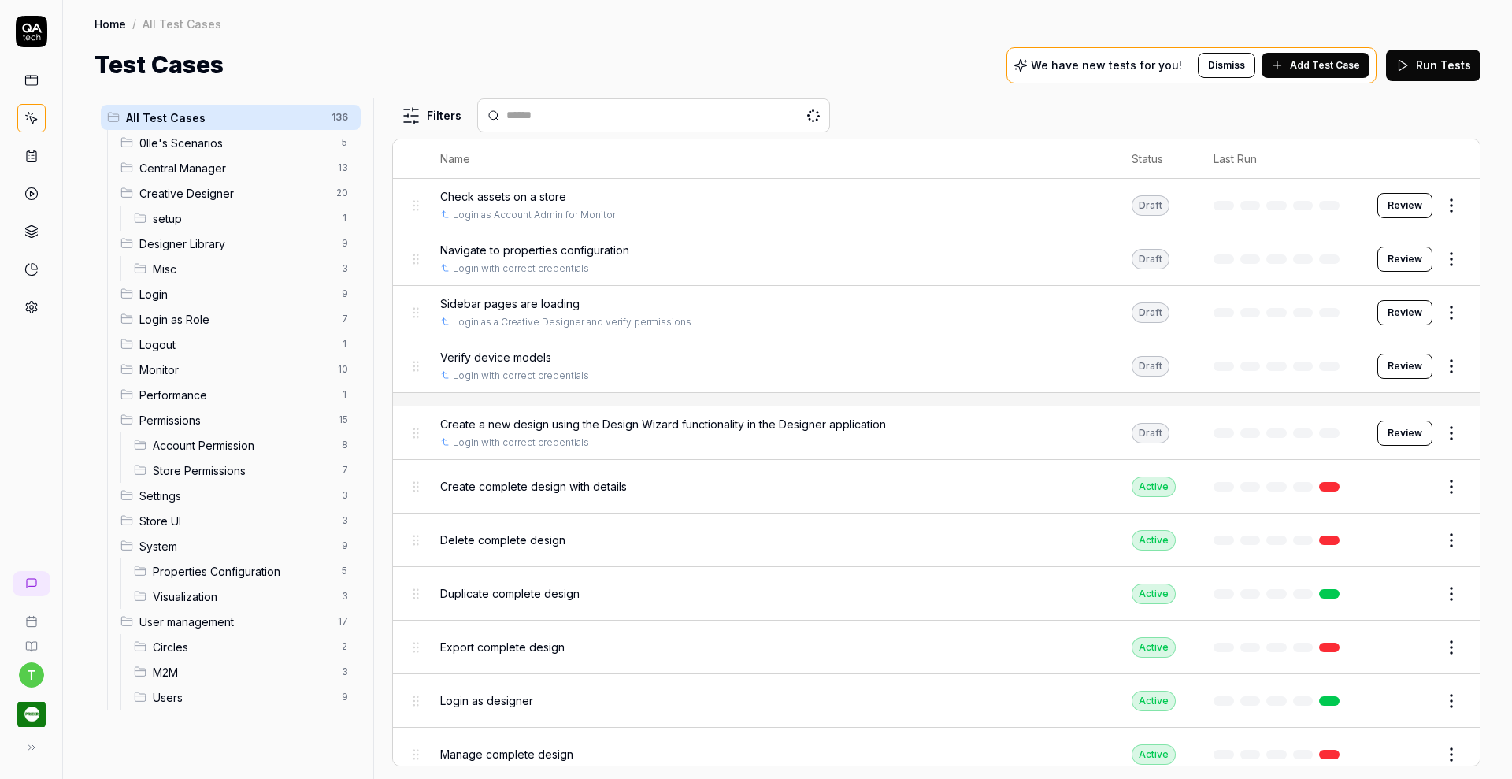
click at [192, 185] on span "Creative Designer" at bounding box center [232, 193] width 187 height 17
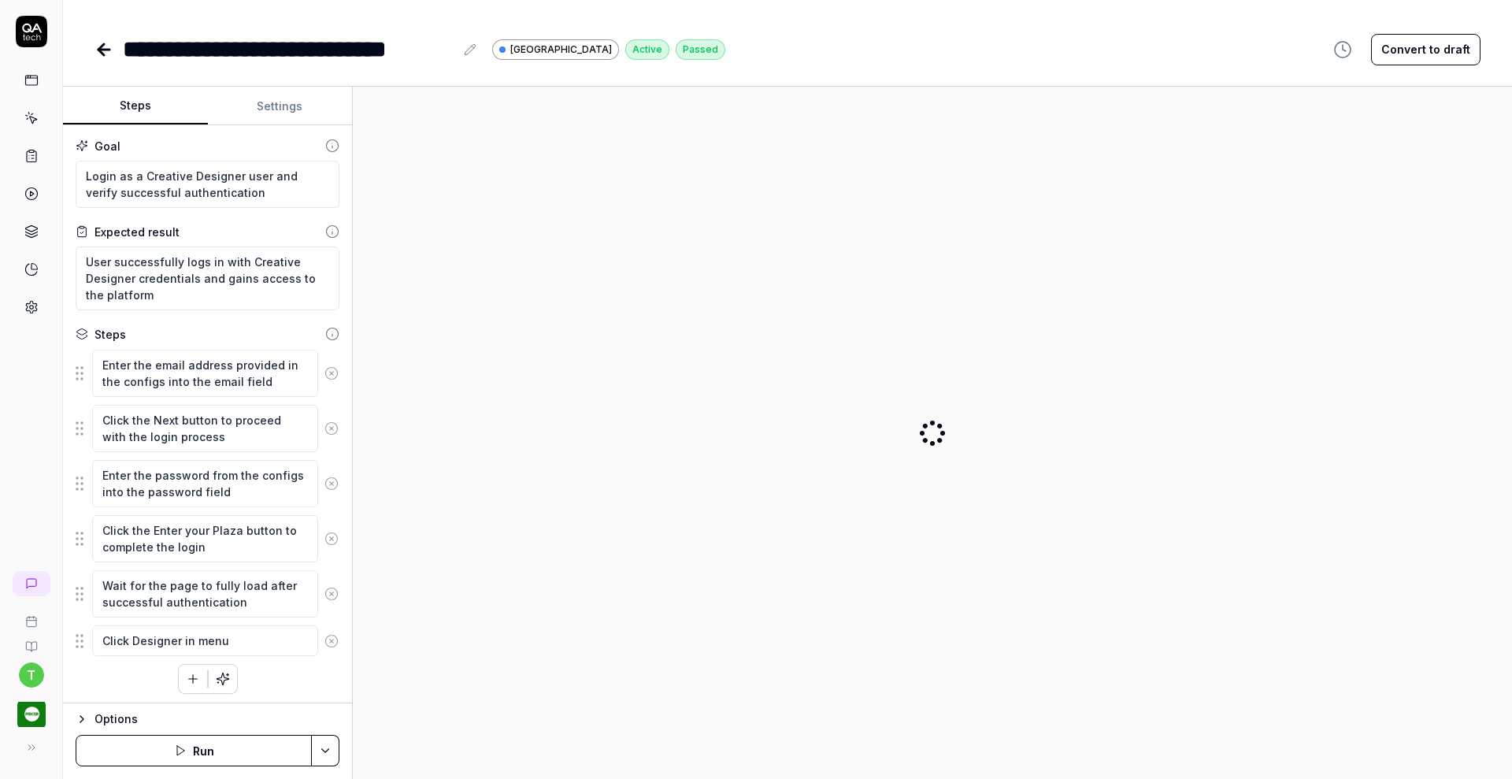
click at [29, 118] on icon at bounding box center [32, 120] width 7 height 7
type textarea "*"
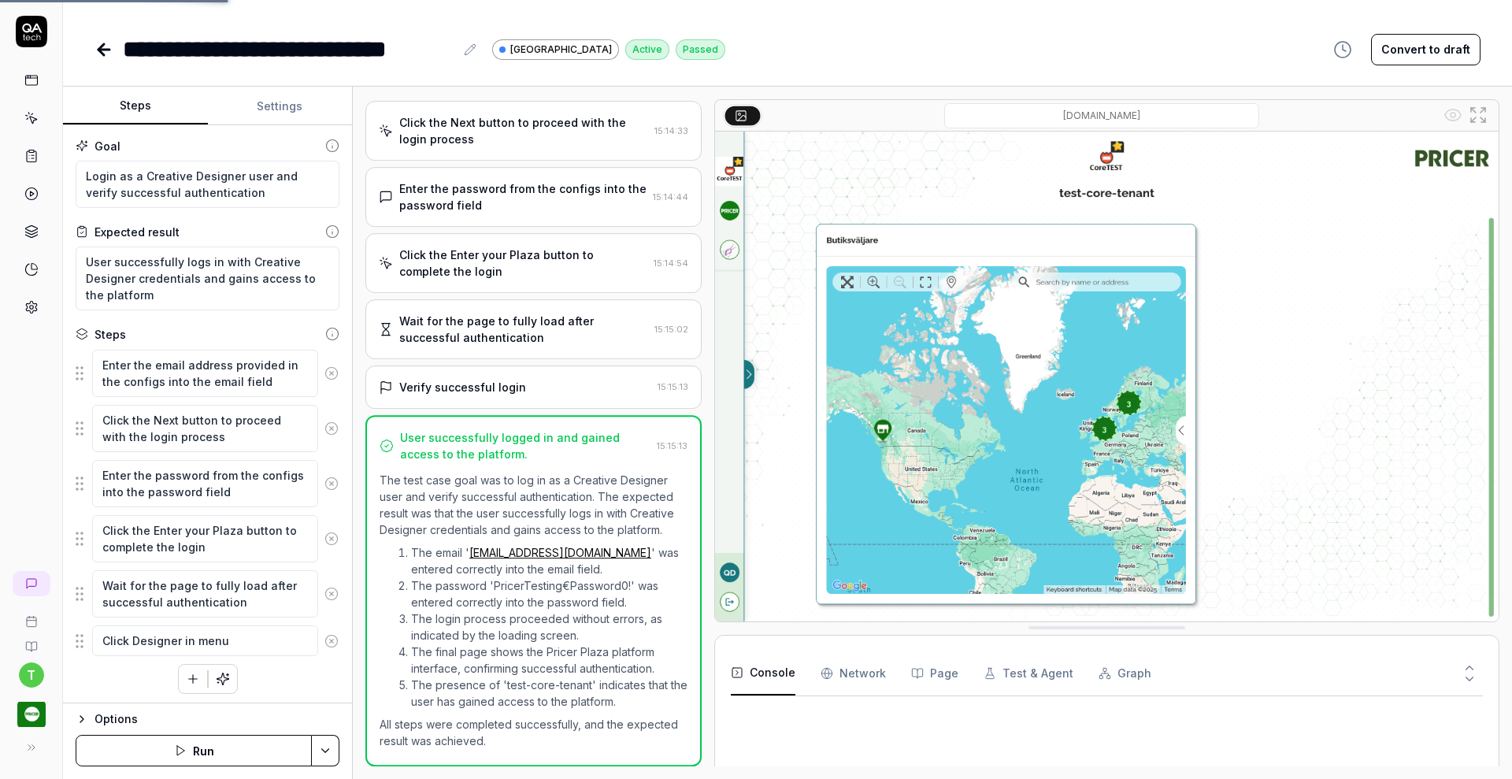
scroll to position [154, 0]
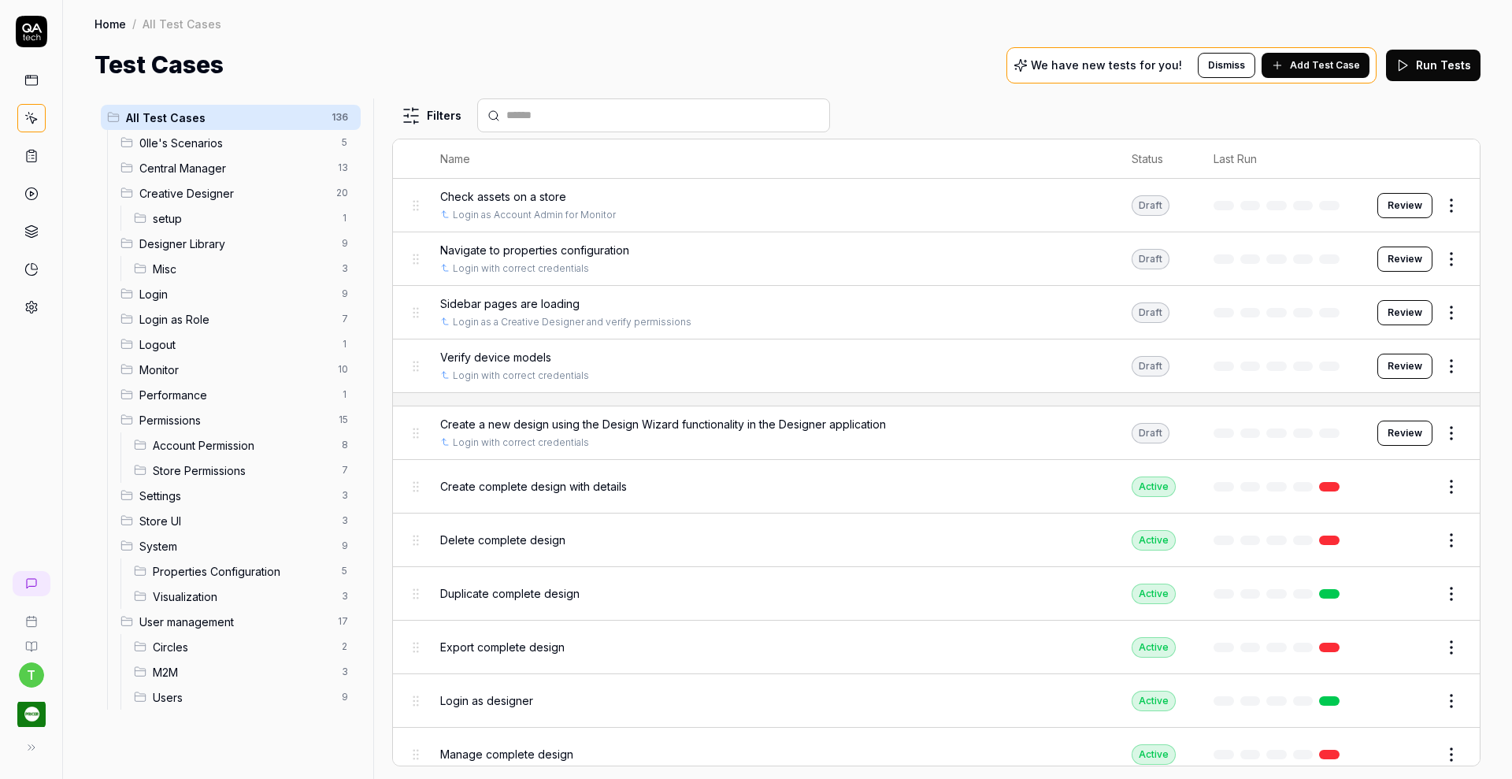
click at [183, 198] on span "Creative Designer" at bounding box center [232, 193] width 187 height 17
